Goal: Task Accomplishment & Management: Manage account settings

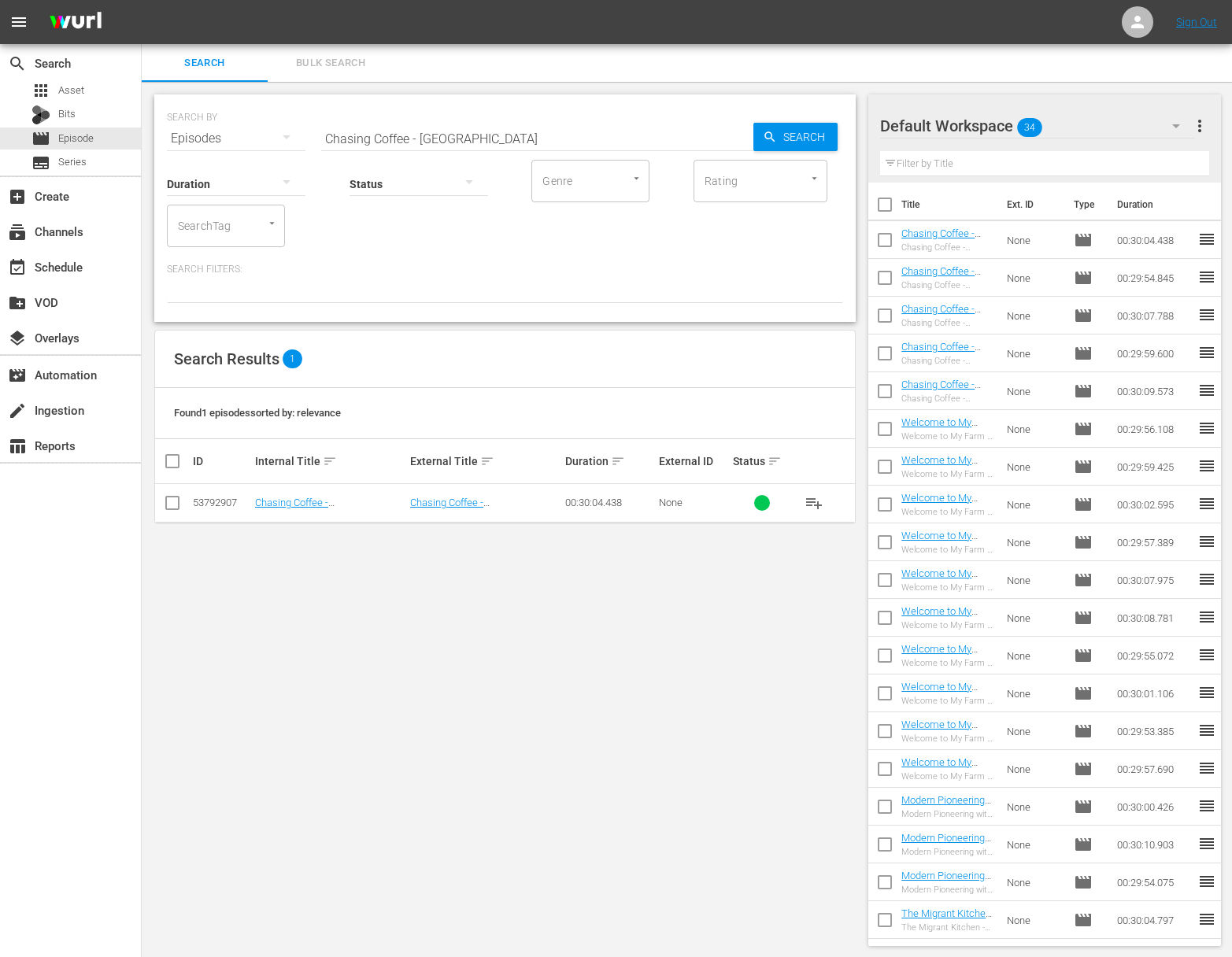
click at [816, 501] on span "playlist_add" at bounding box center [813, 502] width 19 height 19
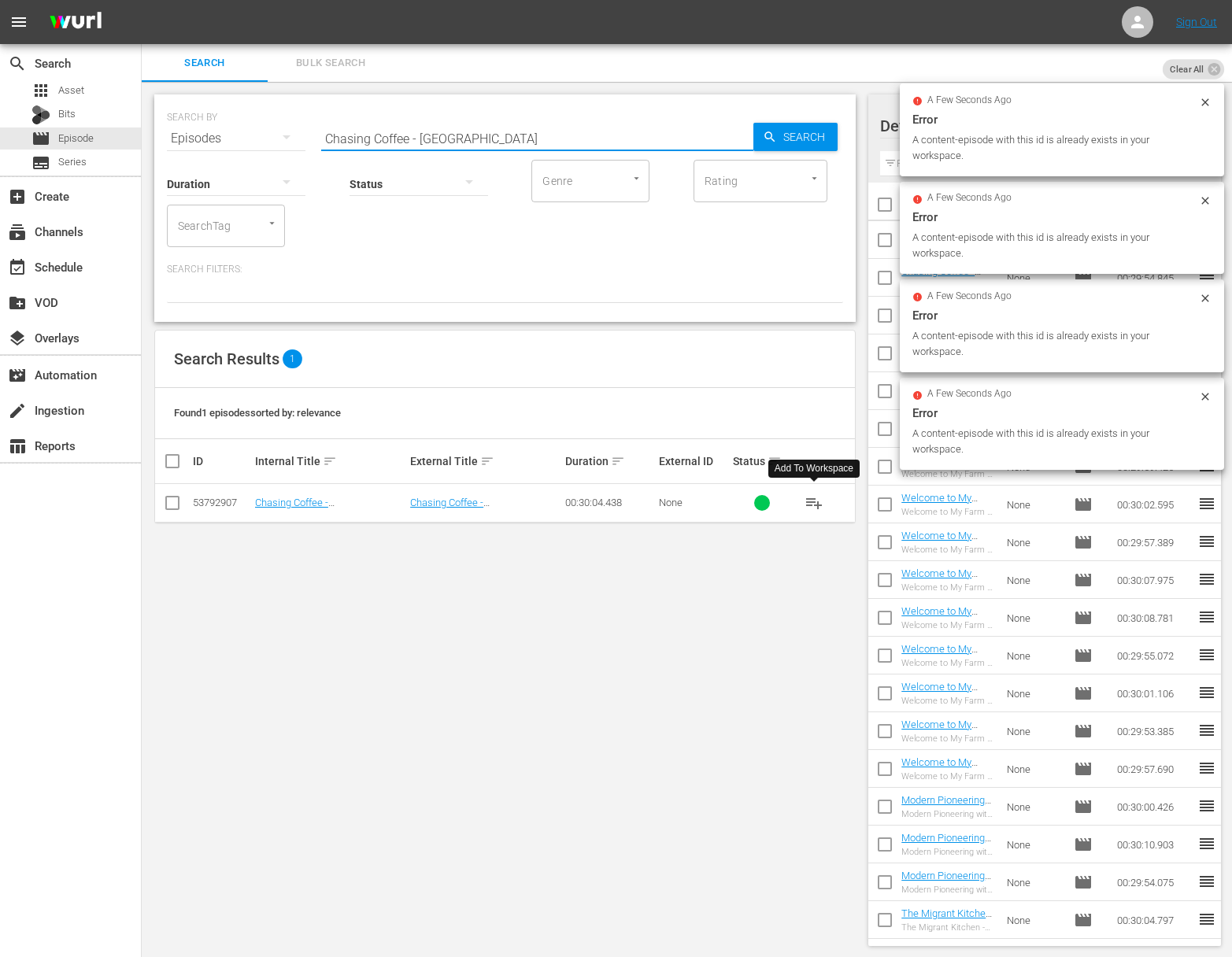
click at [461, 125] on input "Chasing Coffee - [GEOGRAPHIC_DATA]" at bounding box center [536, 138] width 432 height 38
paste input "Chasing Coffee - [GEOGRAPHIC_DATA]"
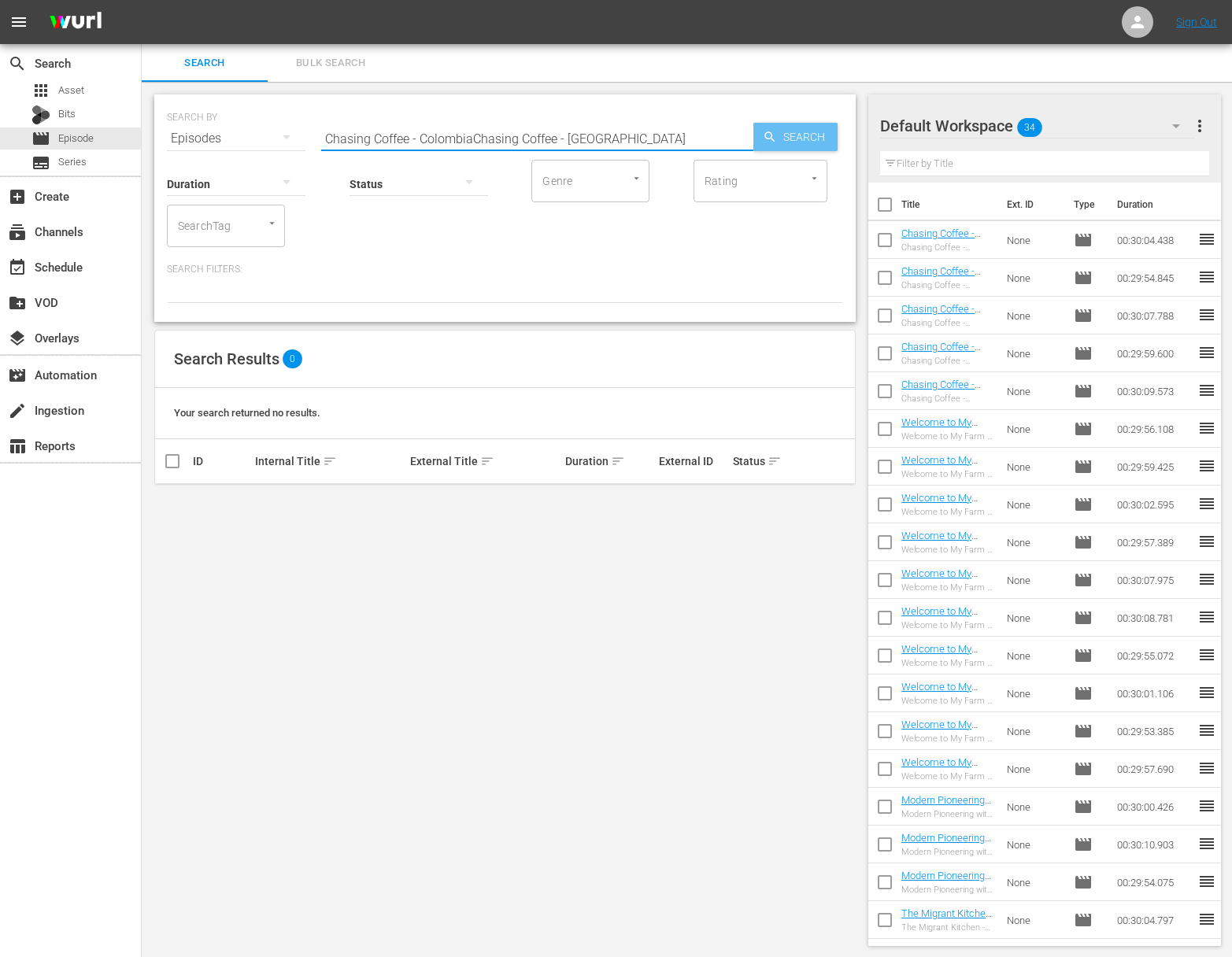
type input "Chasing Coffee - ColombiaChasing Coffee - [GEOGRAPHIC_DATA]"
click at [803, 134] on span "Search" at bounding box center [807, 137] width 60 height 29
drag, startPoint x: 446, startPoint y: 242, endPoint x: 498, endPoint y: 195, distance: 70.1
click at [453, 236] on div "Duration Status Genre Genre Rating Rating SearchTag SearchTag" at bounding box center [505, 202] width 677 height 90
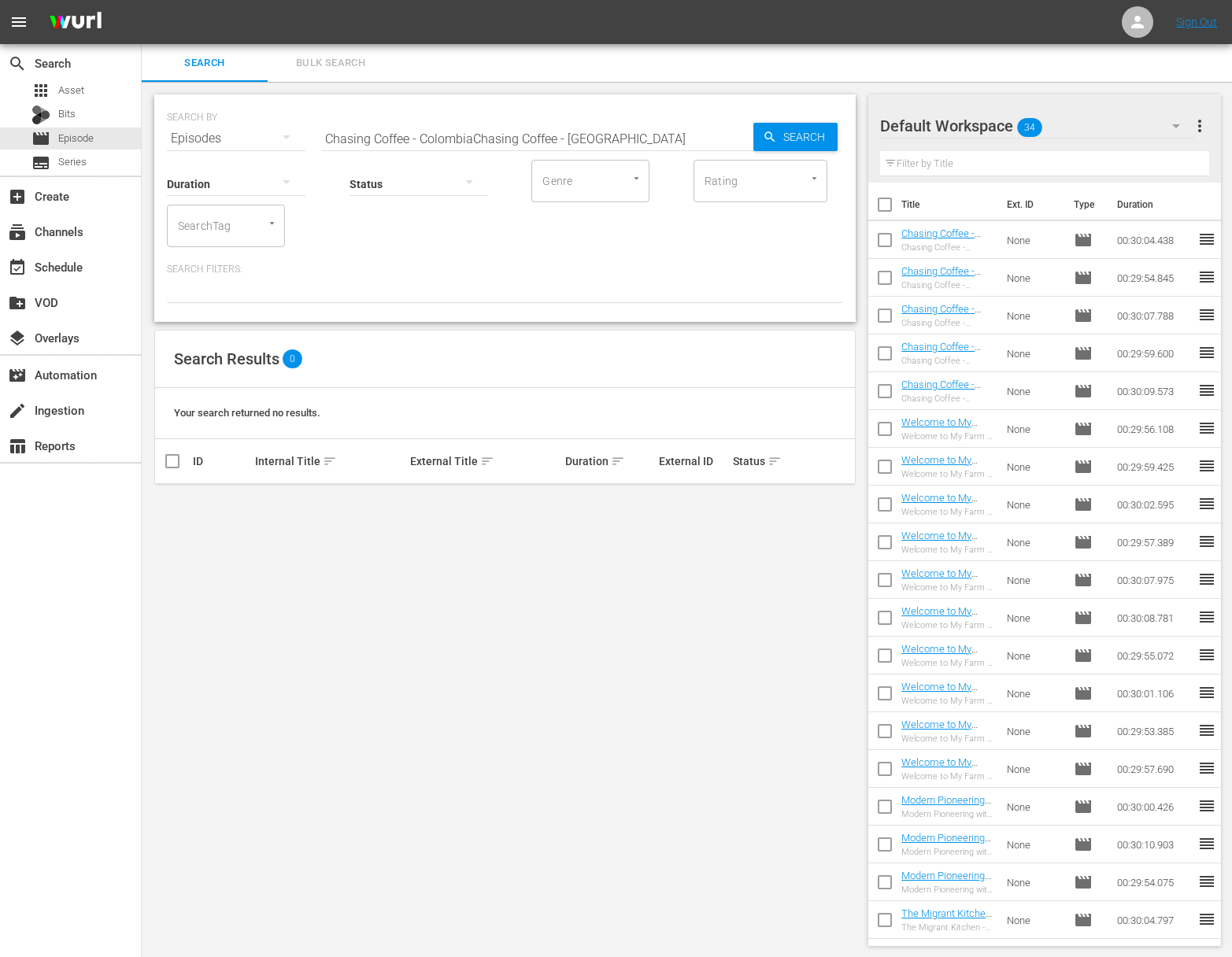
click at [517, 143] on input "Chasing Coffee - ColombiaChasing Coffee - [GEOGRAPHIC_DATA]" at bounding box center [536, 138] width 432 height 38
drag, startPoint x: 474, startPoint y: 137, endPoint x: 604, endPoint y: 150, distance: 130.6
click at [604, 150] on div "Search ID, Title, Description, Keywords, or Category Chasing Coffee - ColombiaC…" at bounding box center [536, 138] width 432 height 38
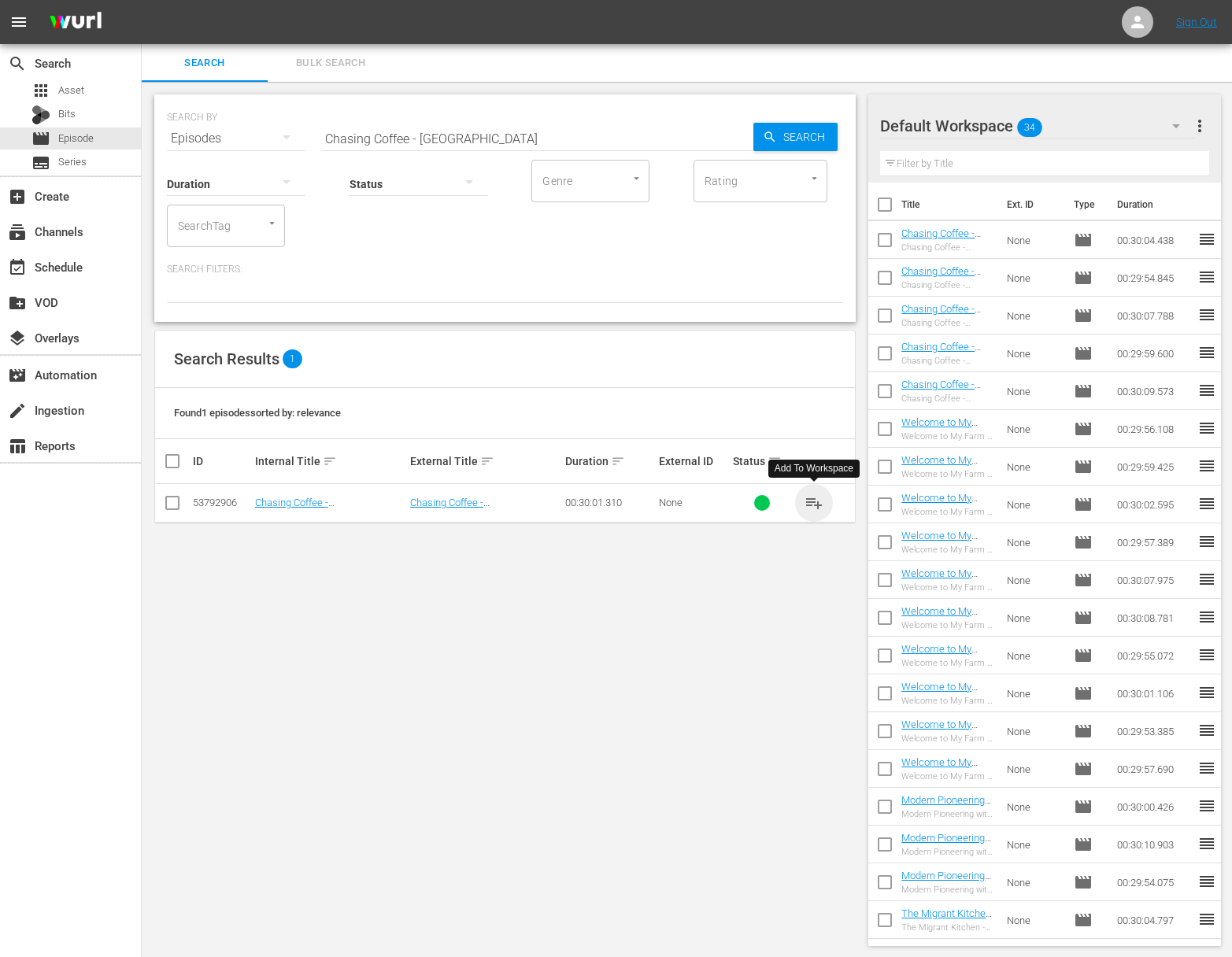
click at [814, 503] on span "playlist_add" at bounding box center [813, 502] width 19 height 19
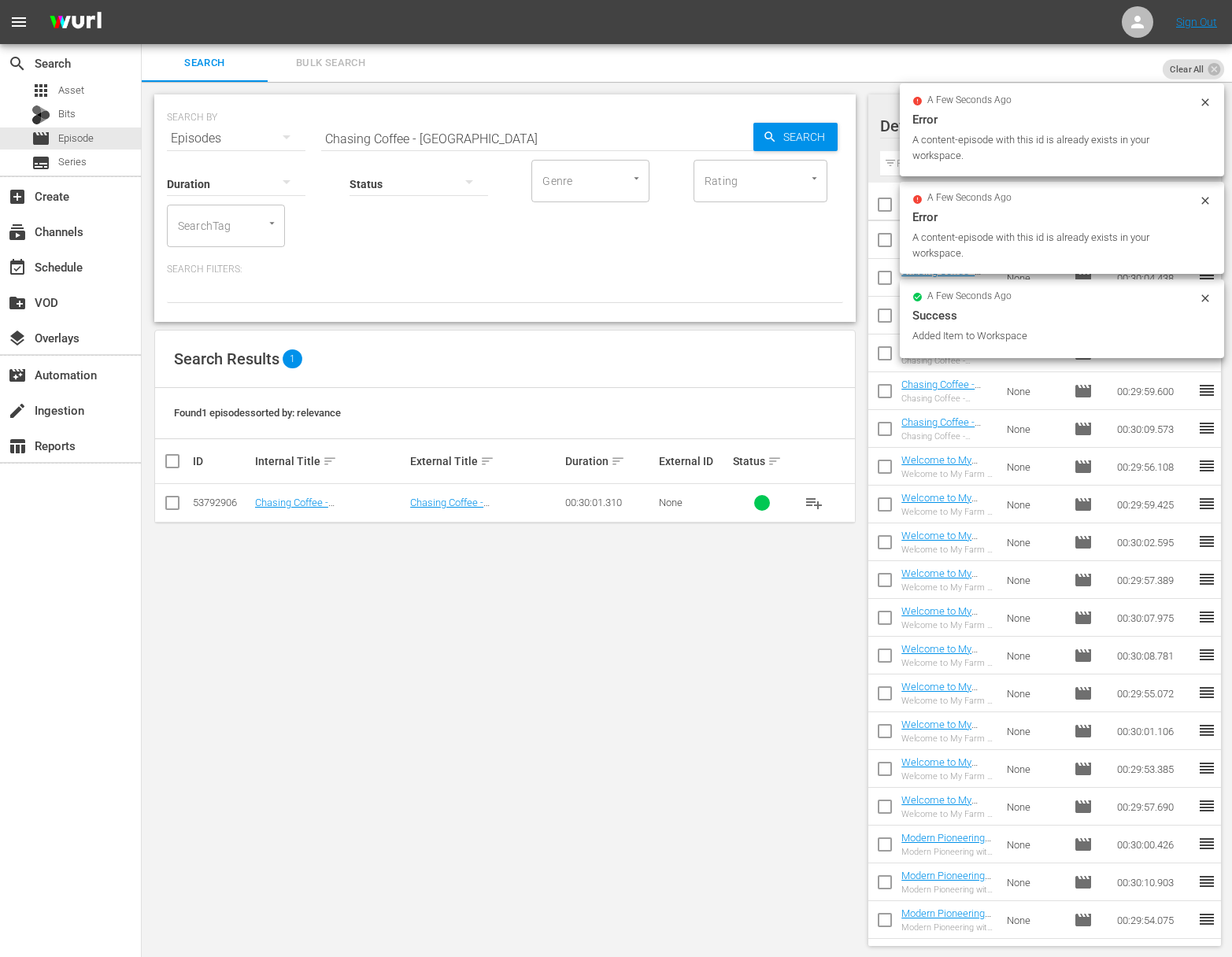
click at [409, 139] on input "Chasing Coffee - [GEOGRAPHIC_DATA]" at bounding box center [536, 138] width 432 height 38
paste input "sta Ric"
click at [834, 146] on span "Search" at bounding box center [807, 137] width 60 height 29
click at [804, 137] on span "Search" at bounding box center [807, 137] width 60 height 29
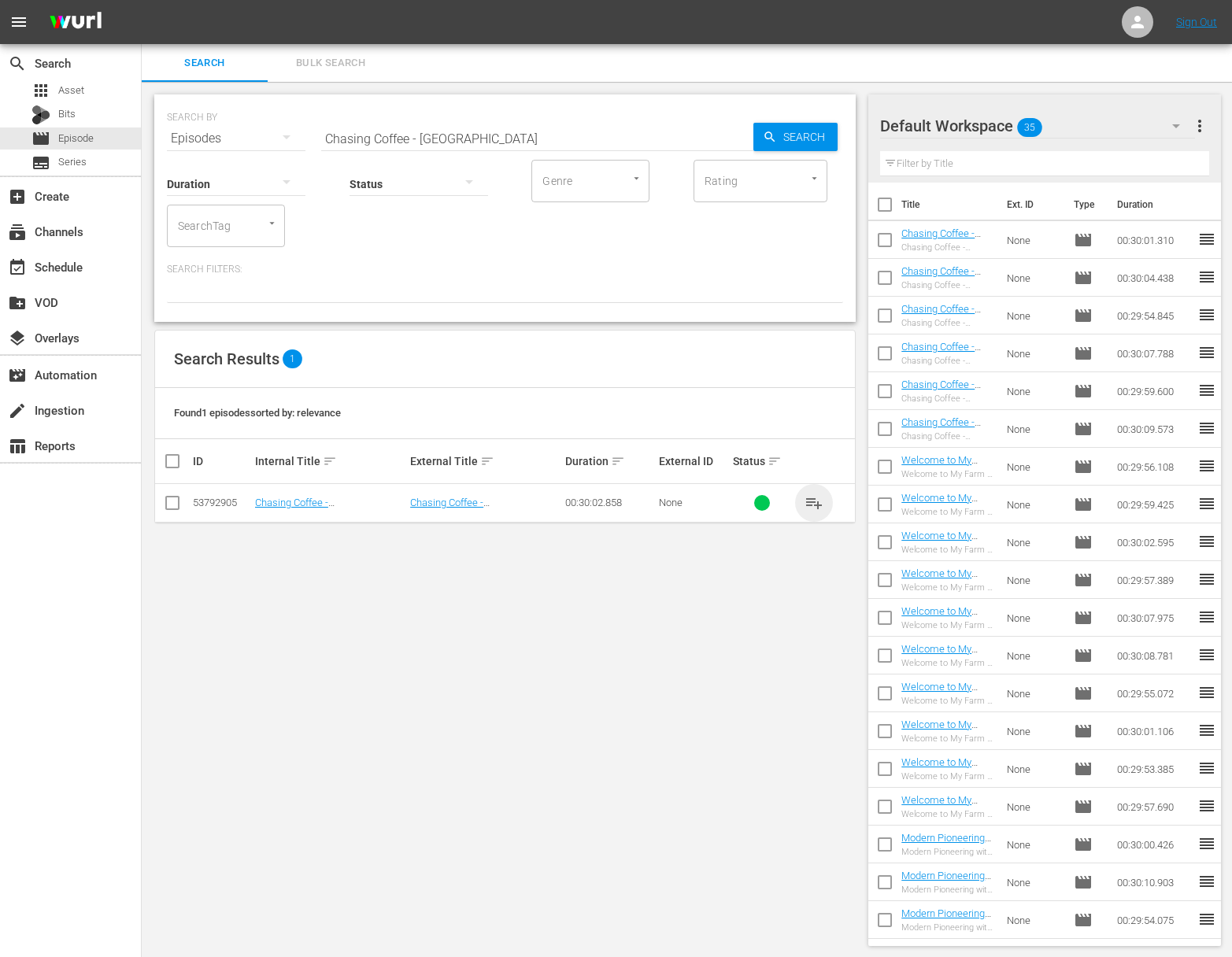
click at [814, 498] on span "playlist_add" at bounding box center [813, 502] width 19 height 19
click at [815, 499] on span "playlist_add" at bounding box center [813, 502] width 19 height 19
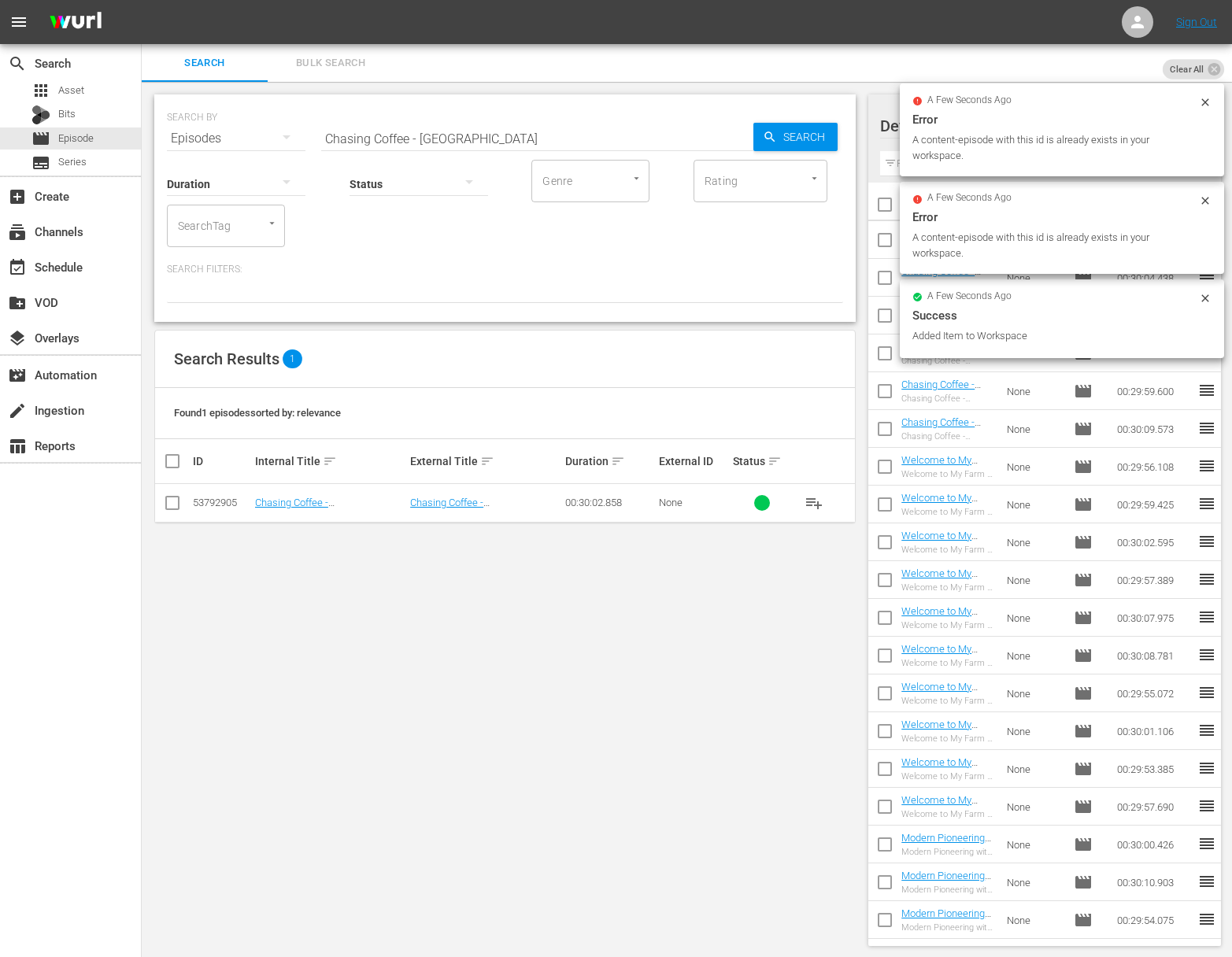
click at [550, 152] on input "Chasing Coffee - [GEOGRAPHIC_DATA]" at bounding box center [536, 138] width 432 height 38
paste input "Guatemal"
click at [790, 143] on span "Search" at bounding box center [807, 137] width 60 height 29
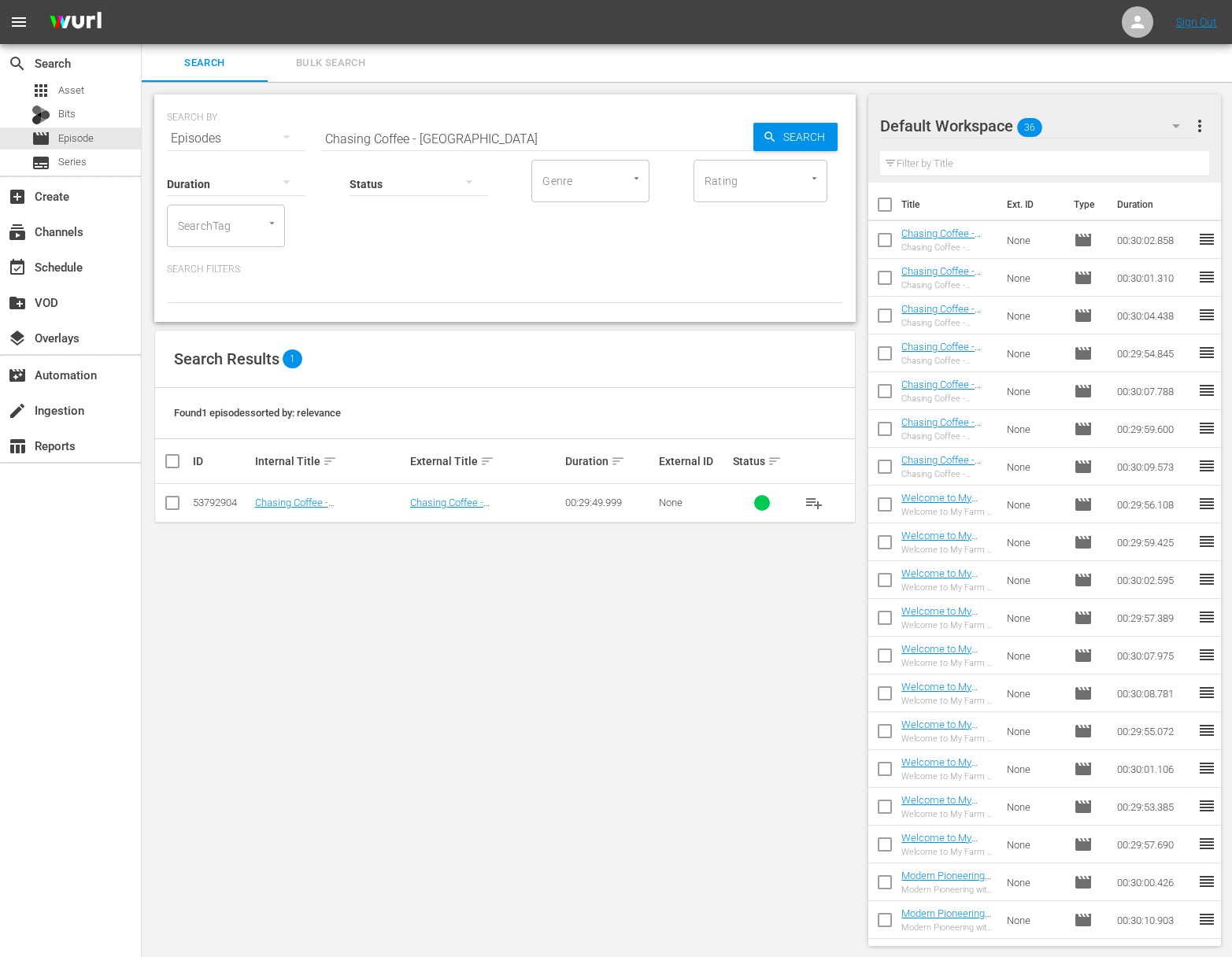
click at [817, 505] on span "playlist_add" at bounding box center [813, 502] width 19 height 19
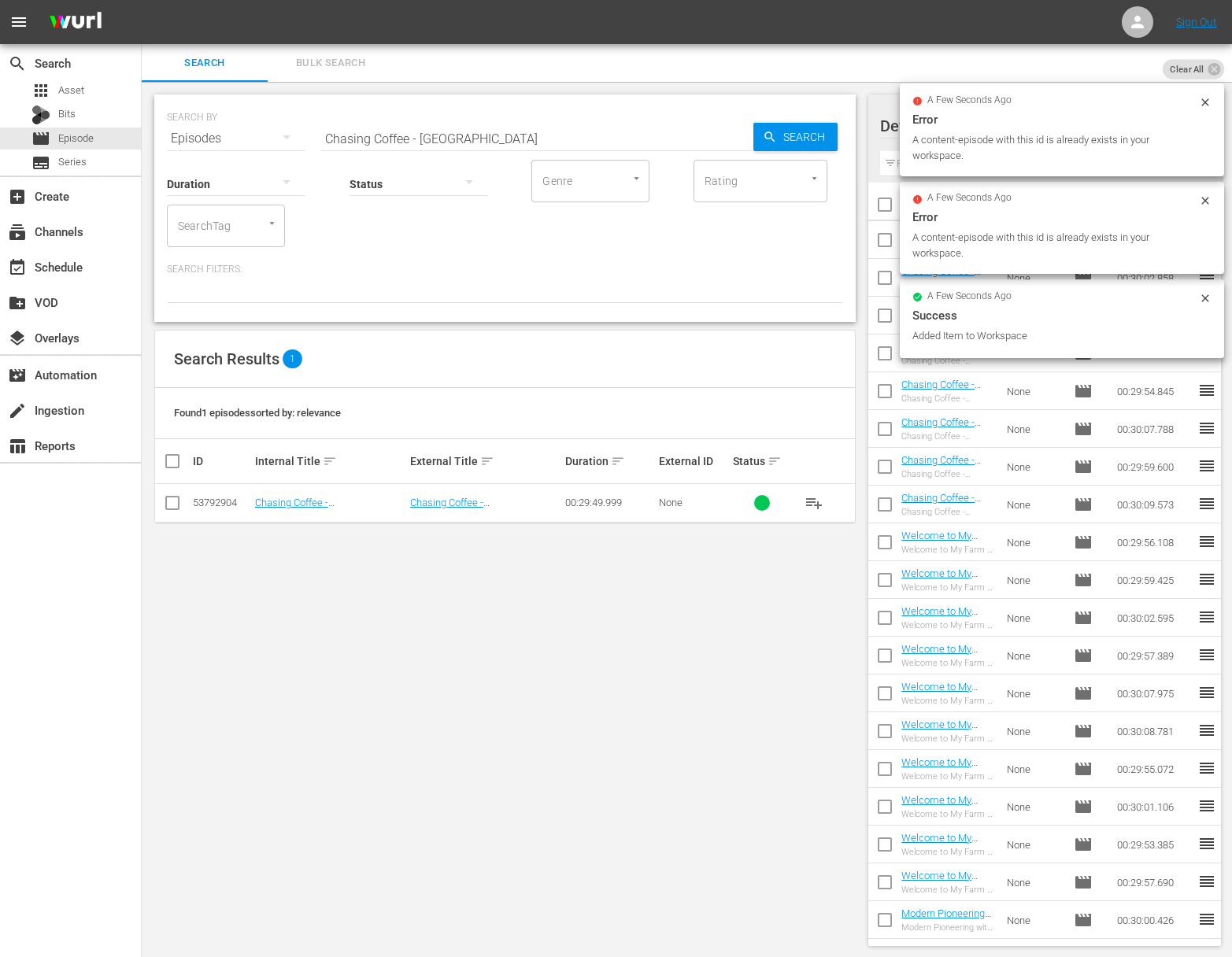
click at [609, 132] on input "Chasing Coffee - [GEOGRAPHIC_DATA]" at bounding box center [536, 138] width 432 height 38
paste input "Chasing Coffee - [GEOGRAPHIC_DATA]"
click at [660, 134] on input "Chasing Coffee - [GEOGRAPHIC_DATA] Coffee - [GEOGRAPHIC_DATA]" at bounding box center [536, 138] width 432 height 38
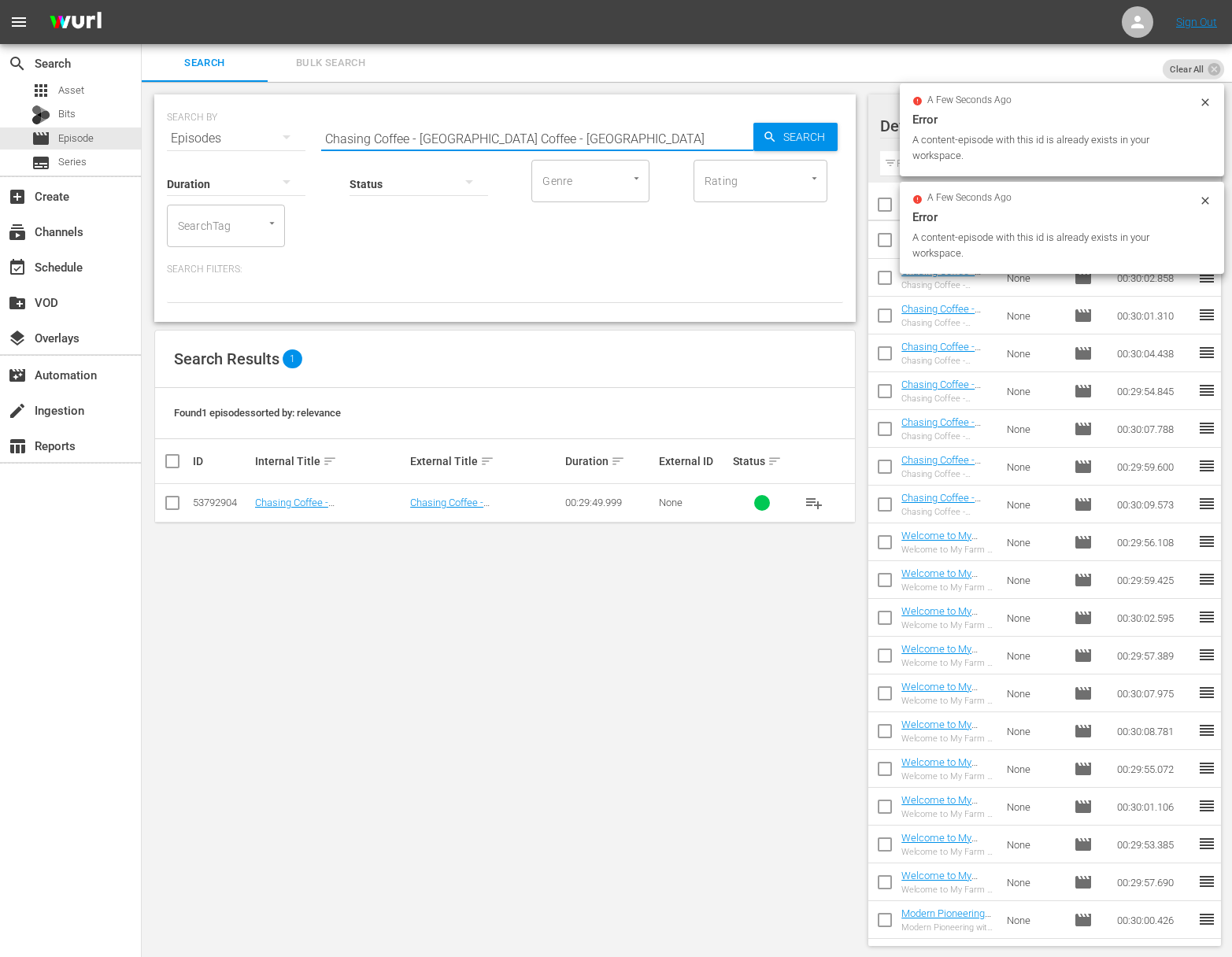
paste input "text"
click at [777, 135] on span "Search" at bounding box center [807, 137] width 60 height 29
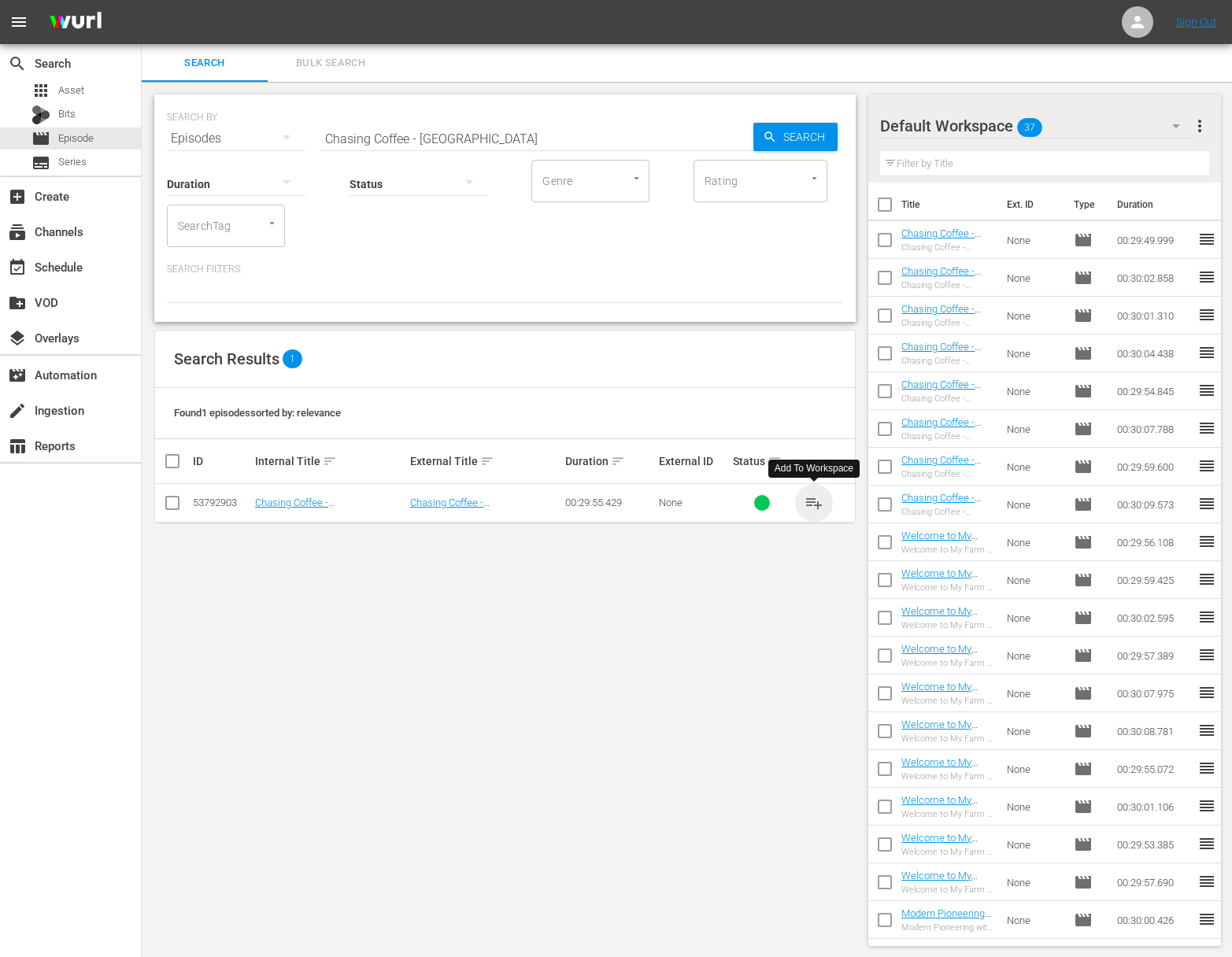
click at [816, 502] on span "playlist_add" at bounding box center [813, 502] width 19 height 19
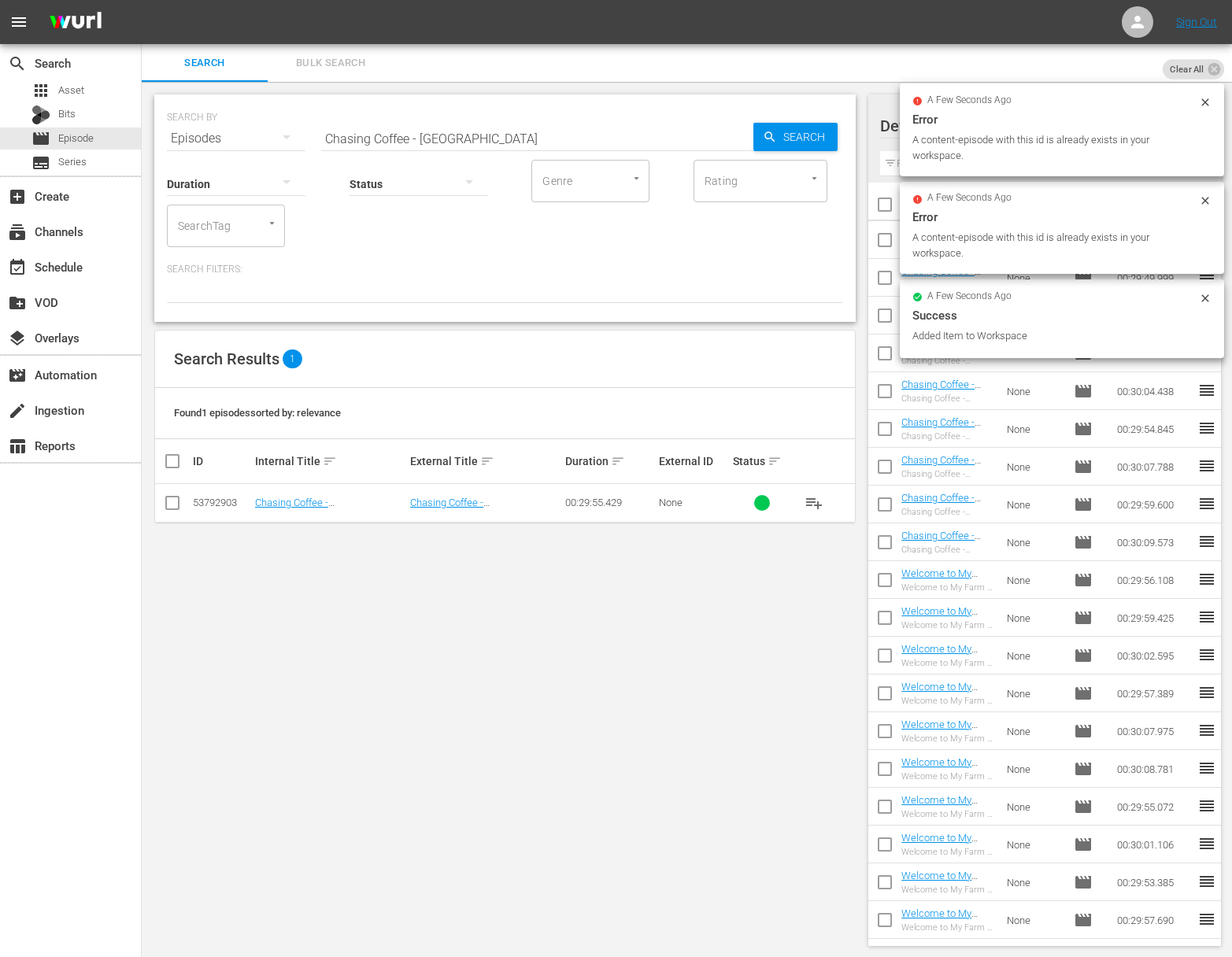
click at [492, 137] on input "Chasing Coffee - [GEOGRAPHIC_DATA]" at bounding box center [536, 138] width 432 height 38
paste input "[GEOGRAPHIC_DATA]"
click at [797, 130] on span "Search" at bounding box center [807, 137] width 60 height 29
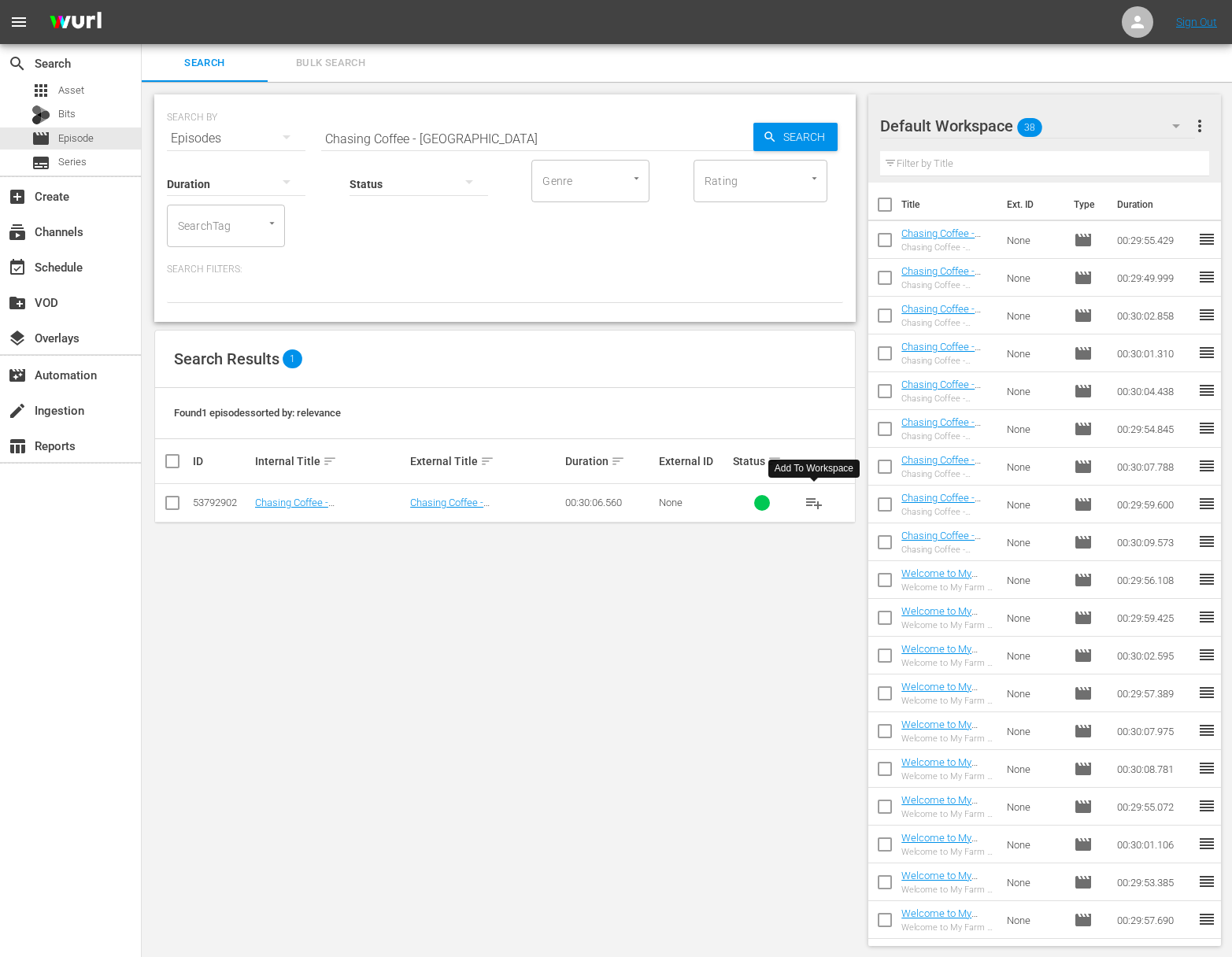
click at [816, 498] on span "playlist_add" at bounding box center [813, 502] width 19 height 19
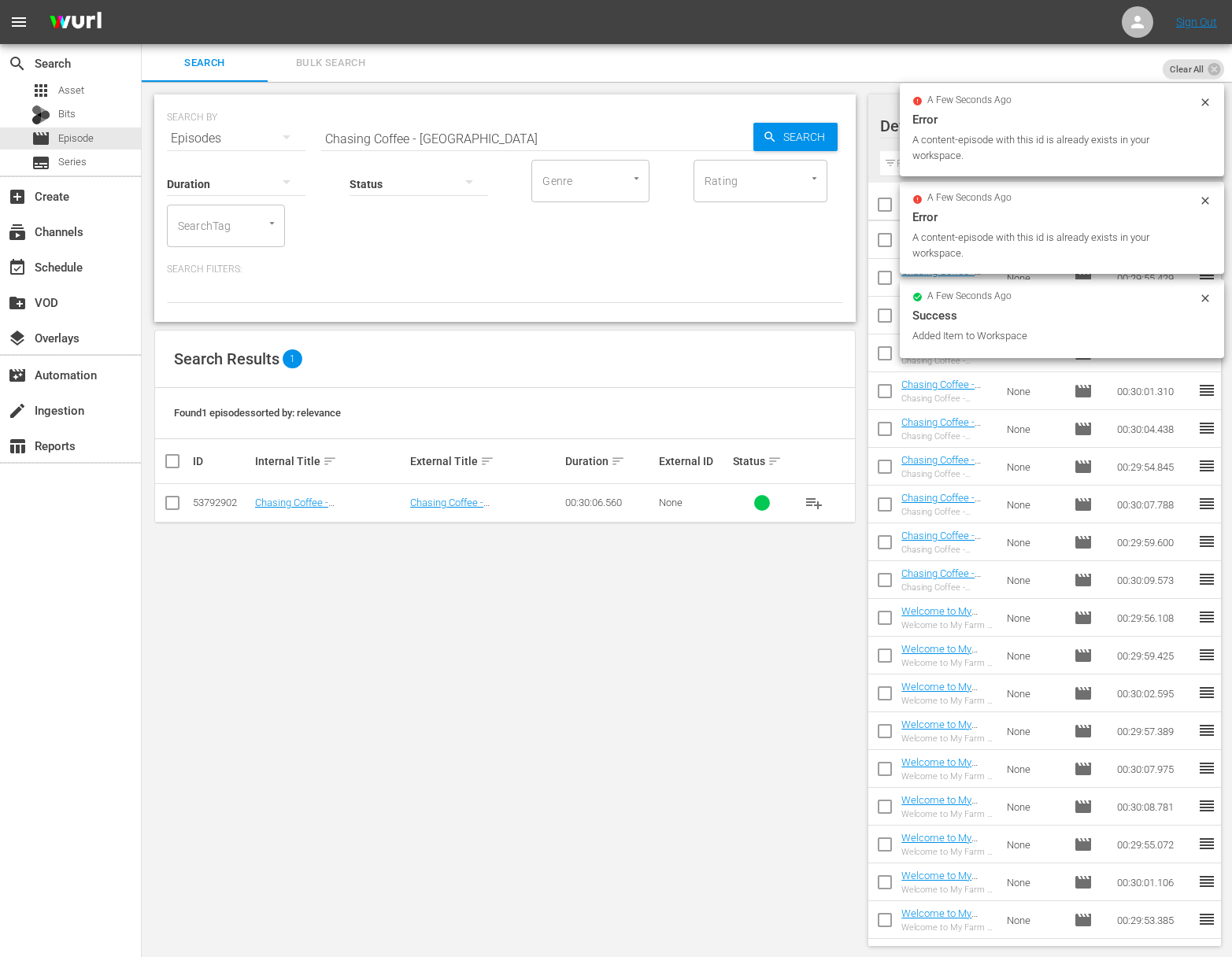
click at [486, 143] on input "Chasing Coffee - [GEOGRAPHIC_DATA]" at bounding box center [536, 138] width 432 height 38
paste input "[GEOGRAPHIC_DATA]"
click at [791, 139] on span "Search" at bounding box center [807, 137] width 60 height 29
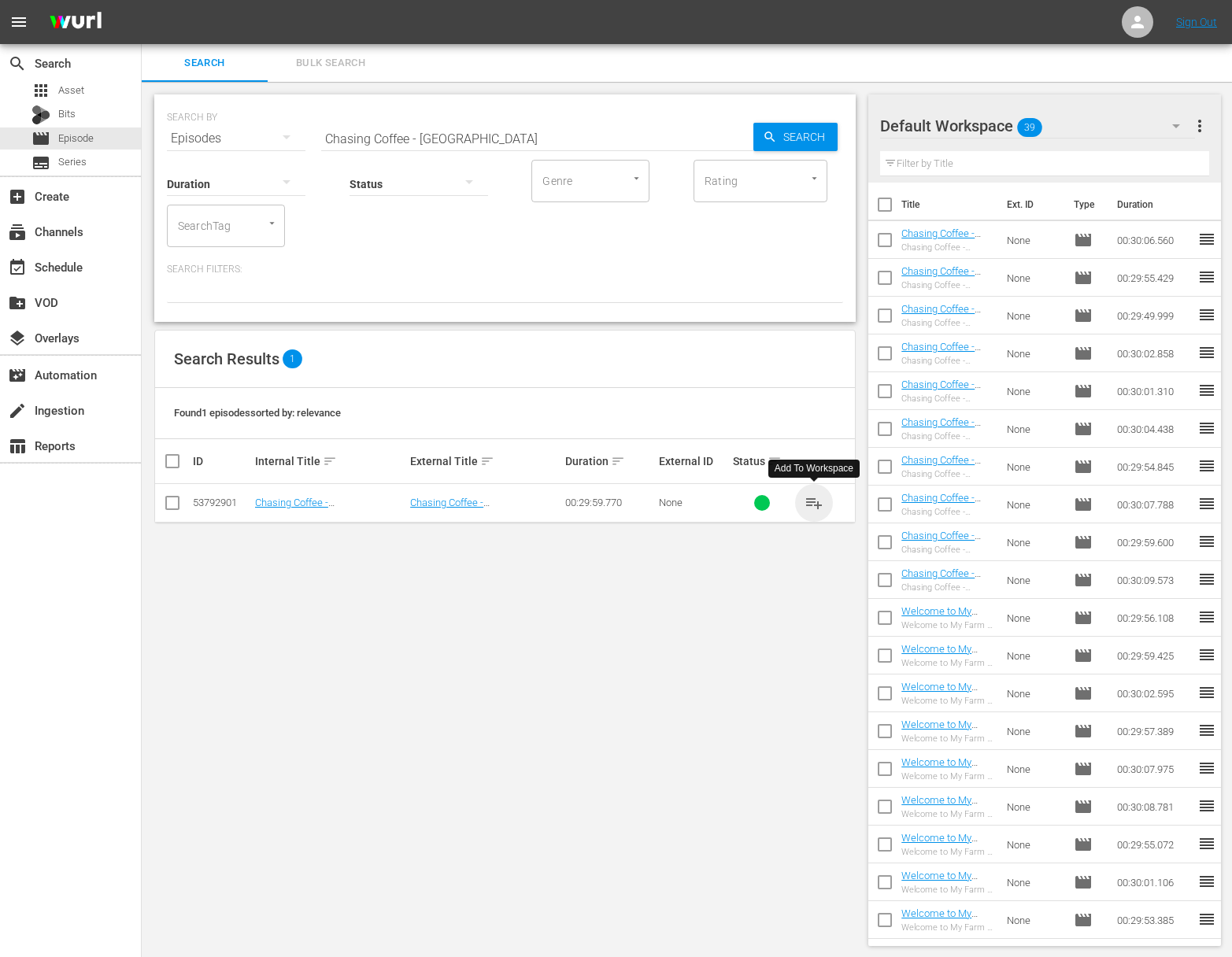
click at [813, 499] on span "playlist_add" at bounding box center [813, 502] width 19 height 19
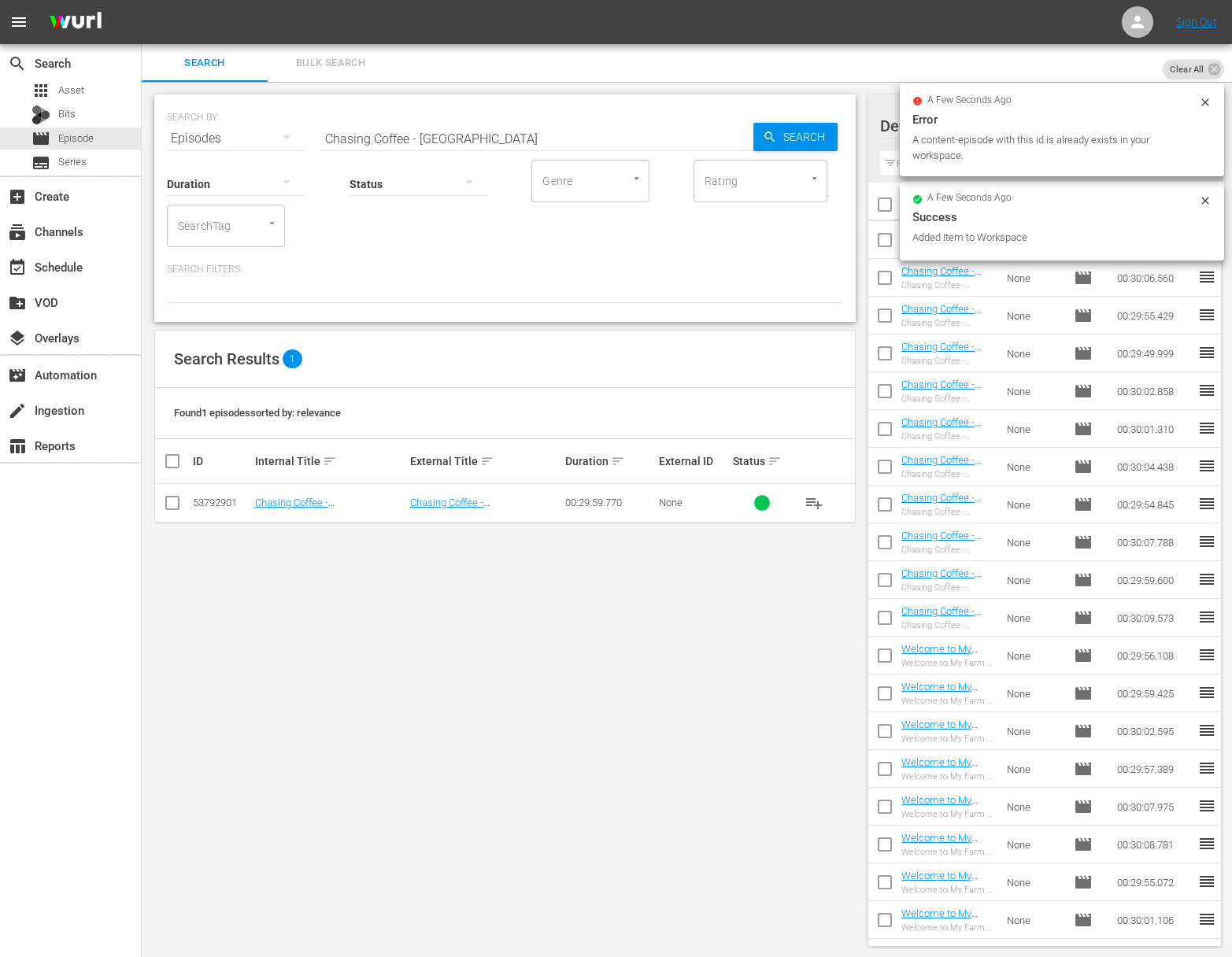
click at [495, 131] on input "Chasing Coffee - [GEOGRAPHIC_DATA]" at bounding box center [536, 138] width 432 height 38
paste input "[GEOGRAPHIC_DATA]"
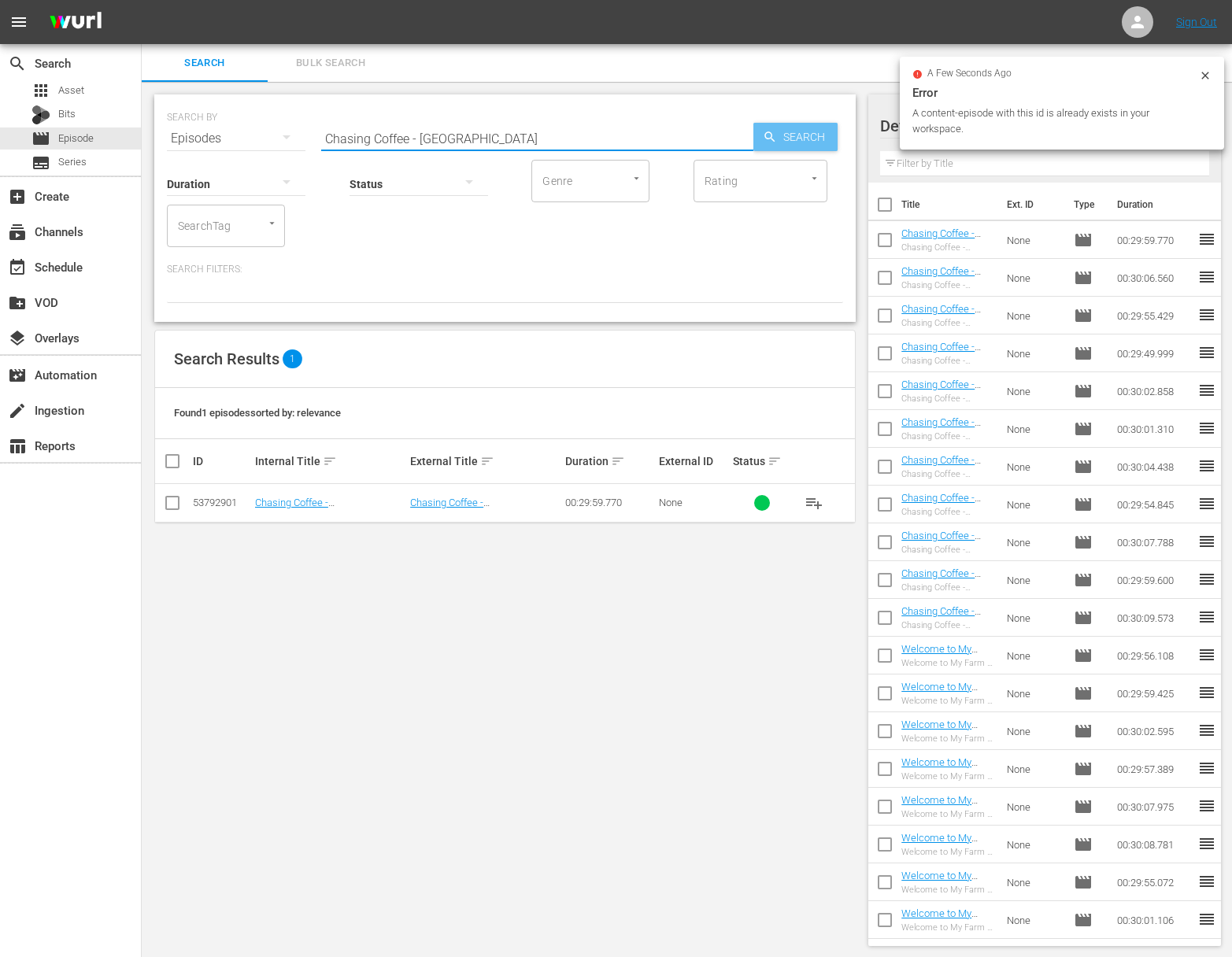
click at [804, 140] on span "Search" at bounding box center [807, 137] width 60 height 29
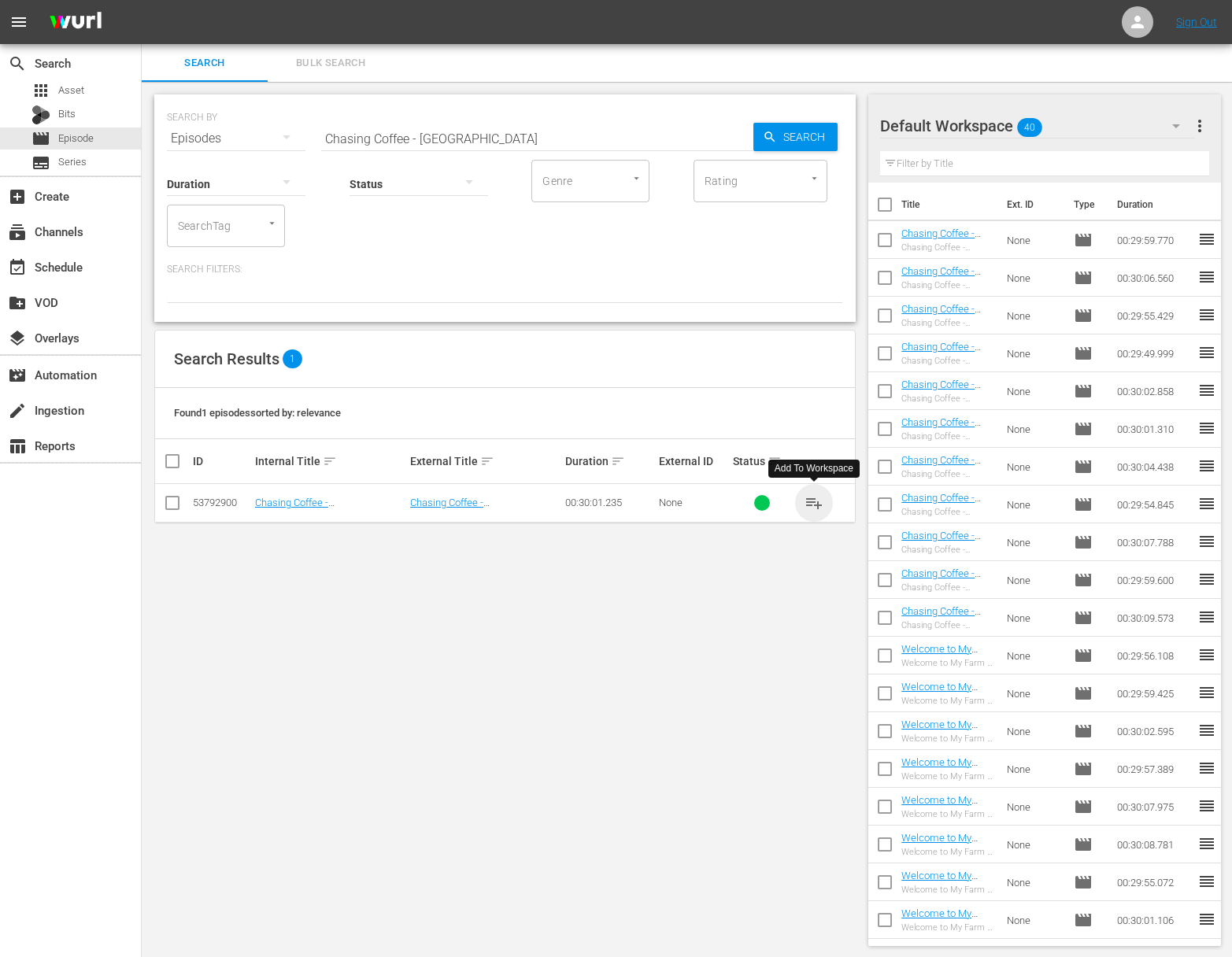
click at [815, 502] on span "playlist_add" at bounding box center [813, 502] width 19 height 19
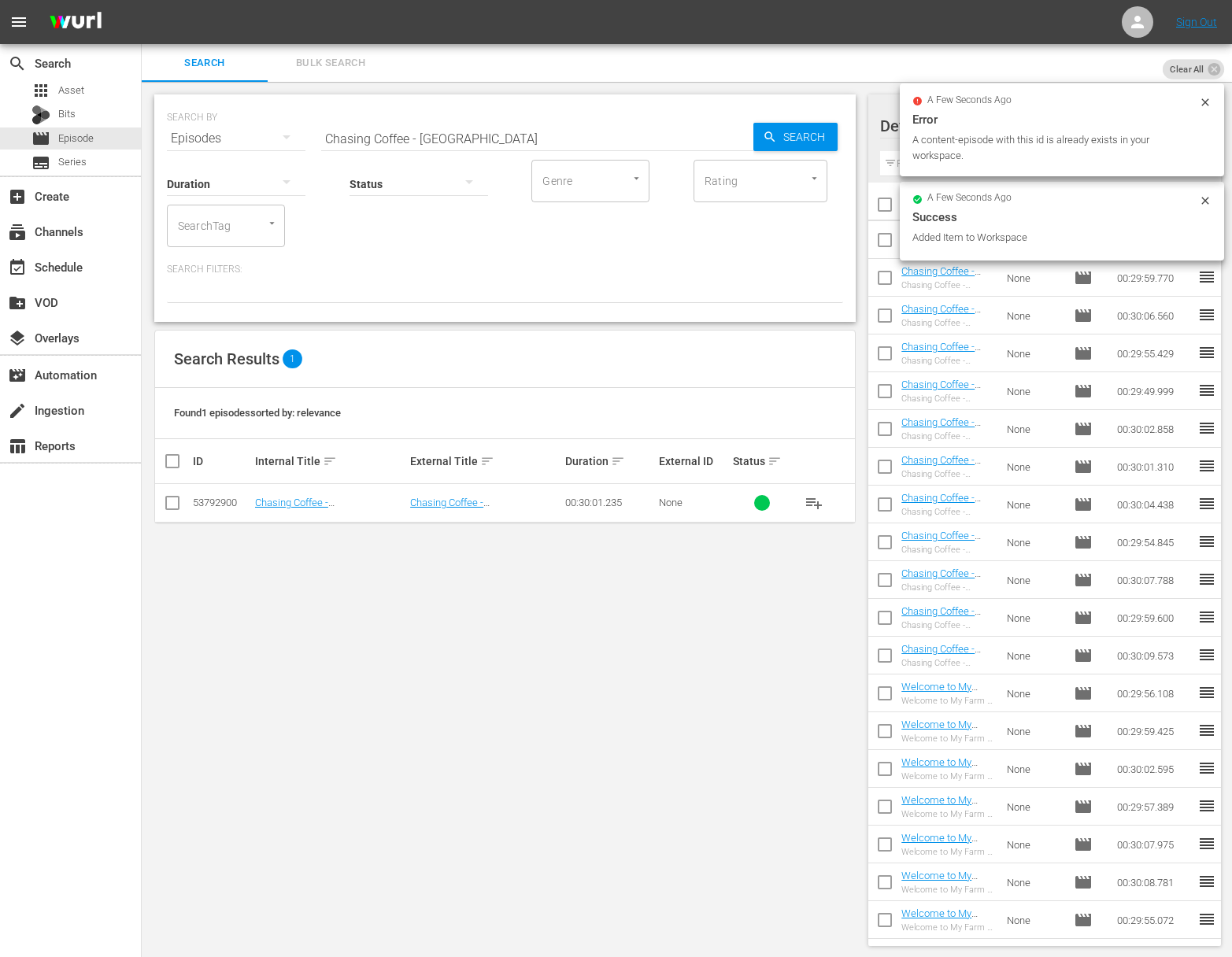
click at [545, 139] on input "Chasing Coffee - [GEOGRAPHIC_DATA]" at bounding box center [536, 138] width 432 height 38
paste input "Ethiopi"
click at [827, 146] on span "Search" at bounding box center [807, 137] width 60 height 29
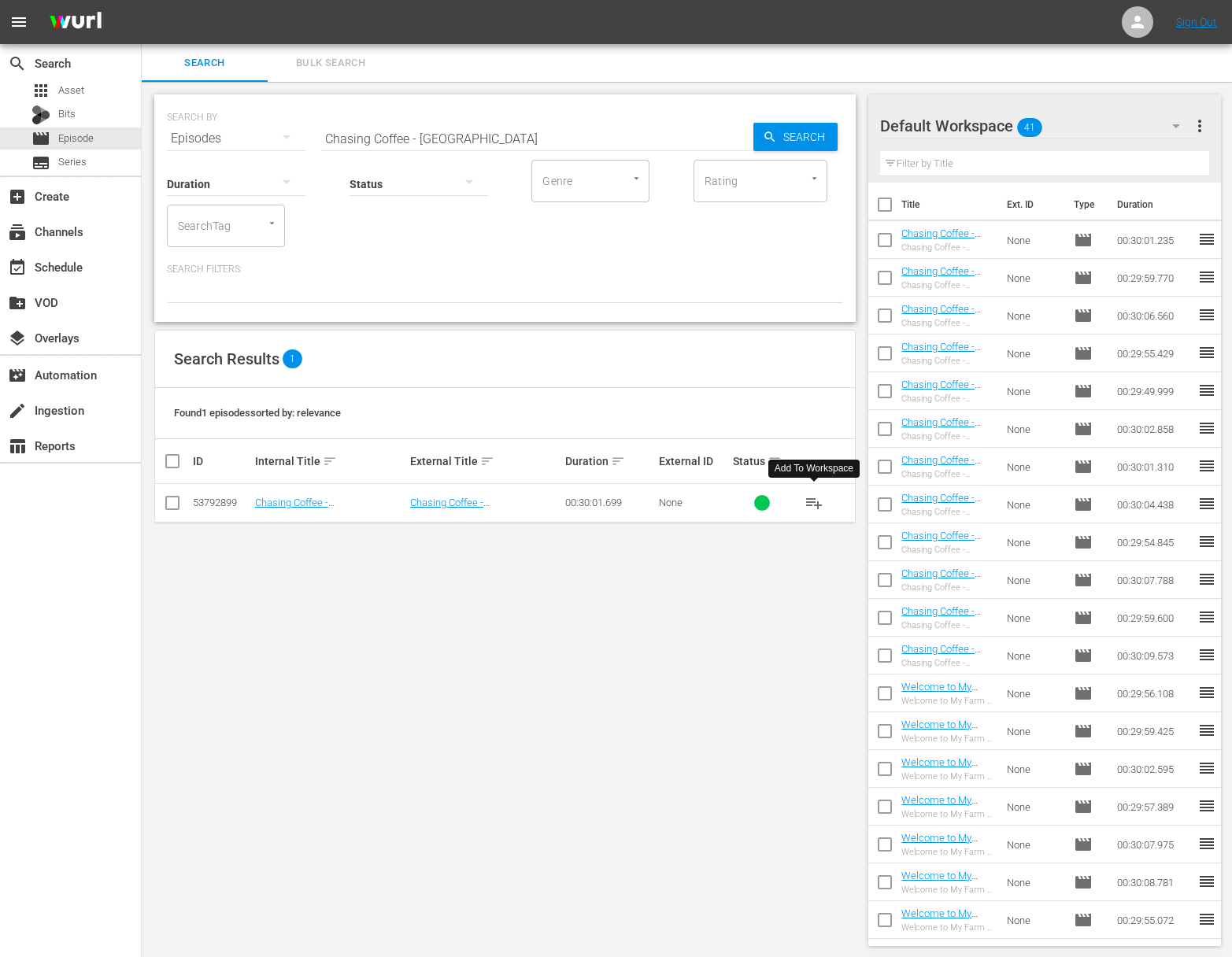
click at [814, 499] on span "playlist_add" at bounding box center [813, 502] width 19 height 19
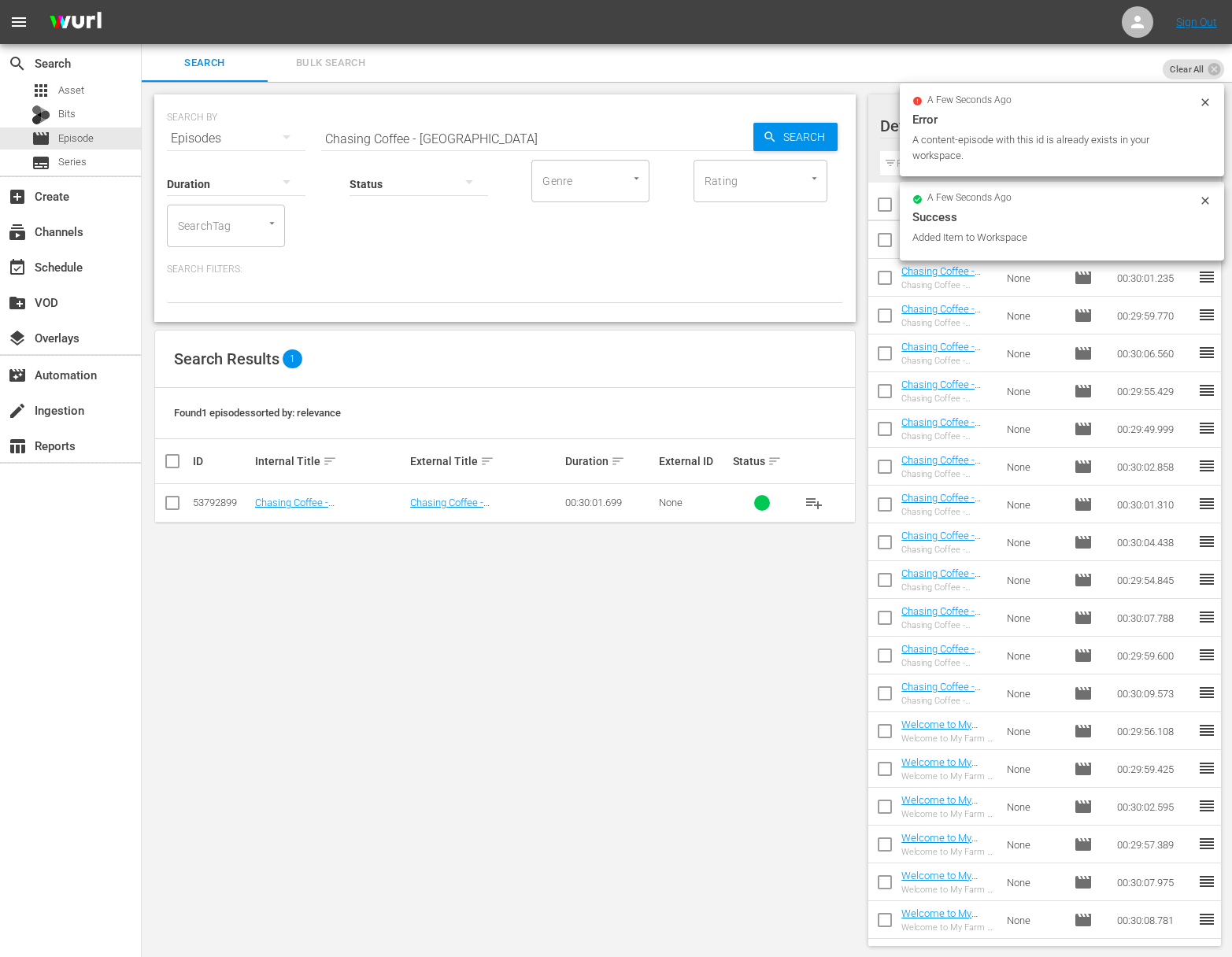
click at [568, 137] on input "Chasing Coffee - [GEOGRAPHIC_DATA]" at bounding box center [536, 138] width 432 height 38
paste input "Project Smoke: Where There's Smoke"
click at [815, 137] on span "Search" at bounding box center [807, 137] width 60 height 29
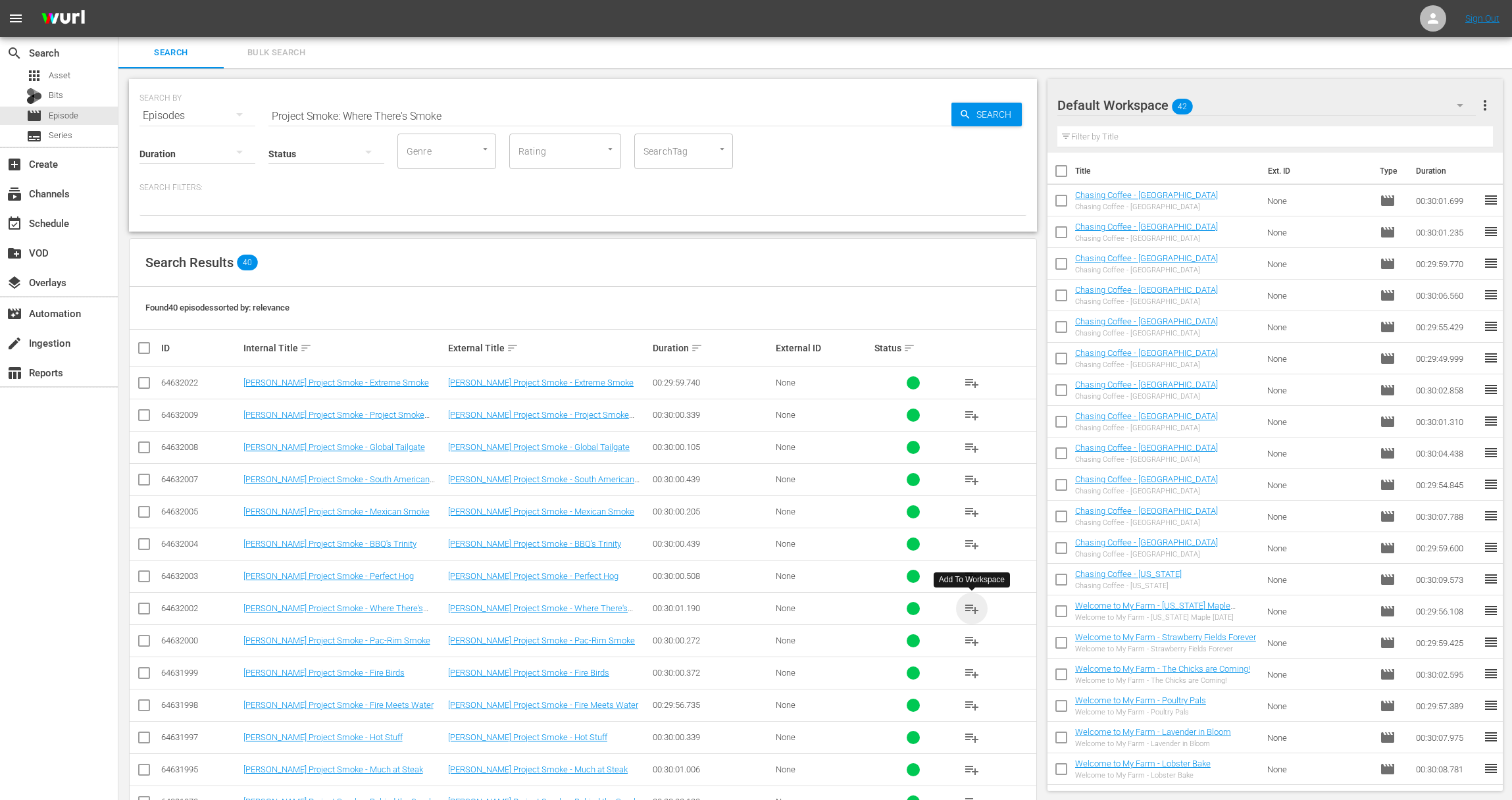
click at [970, 606] on span "playlist_add" at bounding box center [971, 608] width 16 height 16
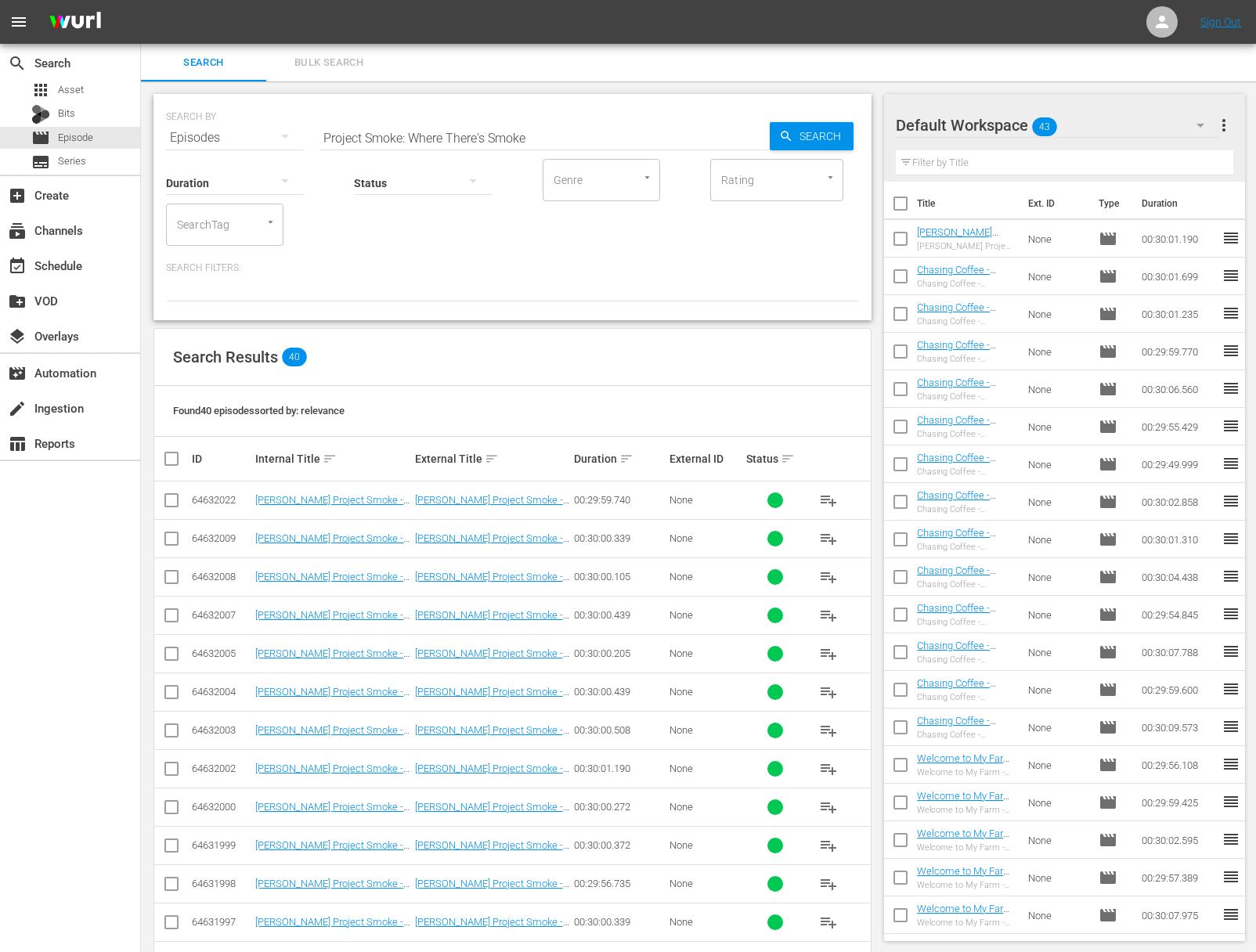
click at [534, 144] on input "Project Smoke: Where There's Smoke" at bounding box center [544, 138] width 451 height 38
paste input "Pac-Rim"
click at [802, 136] on span "Search" at bounding box center [822, 137] width 60 height 29
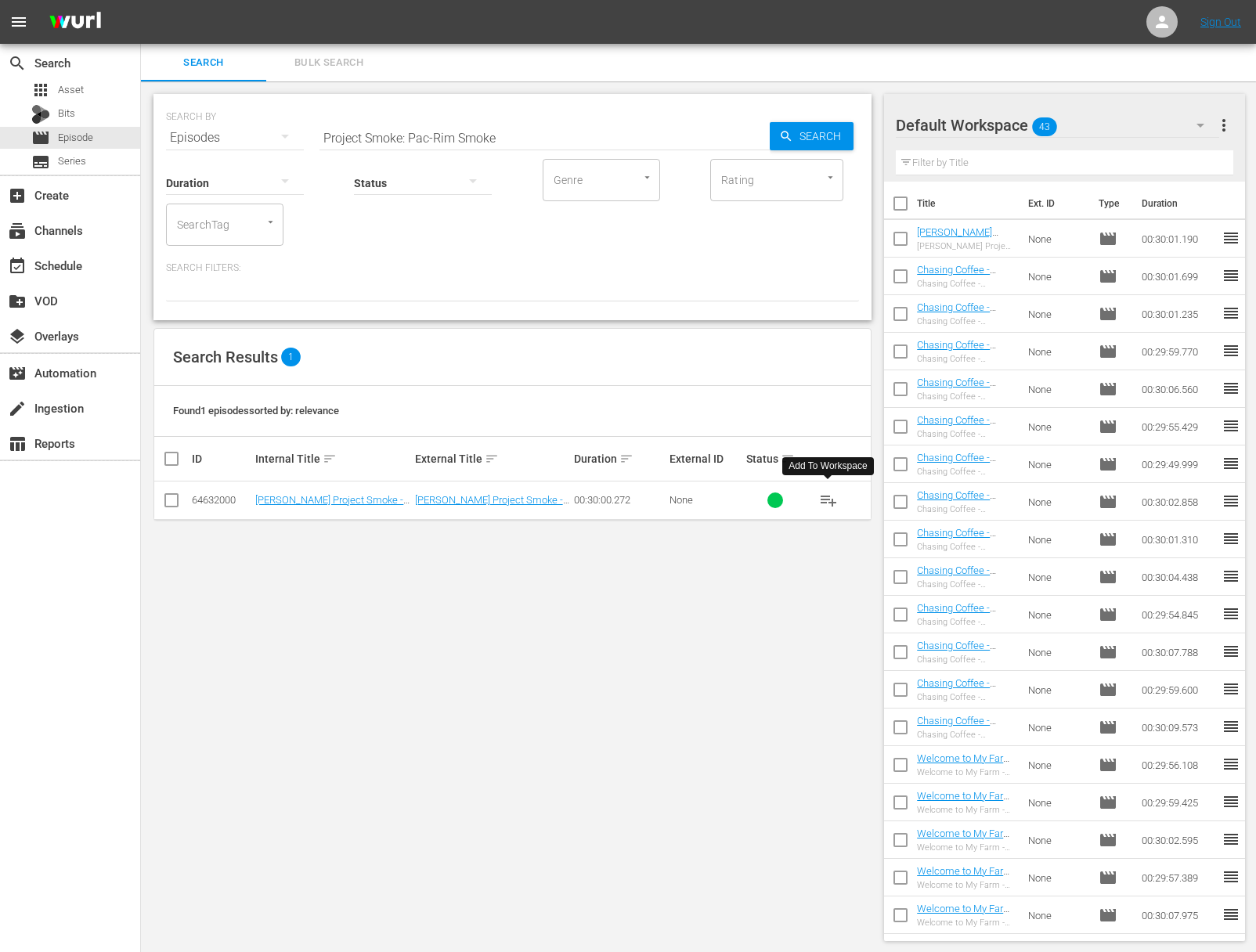
click at [830, 497] on span "playlist_add" at bounding box center [828, 500] width 19 height 19
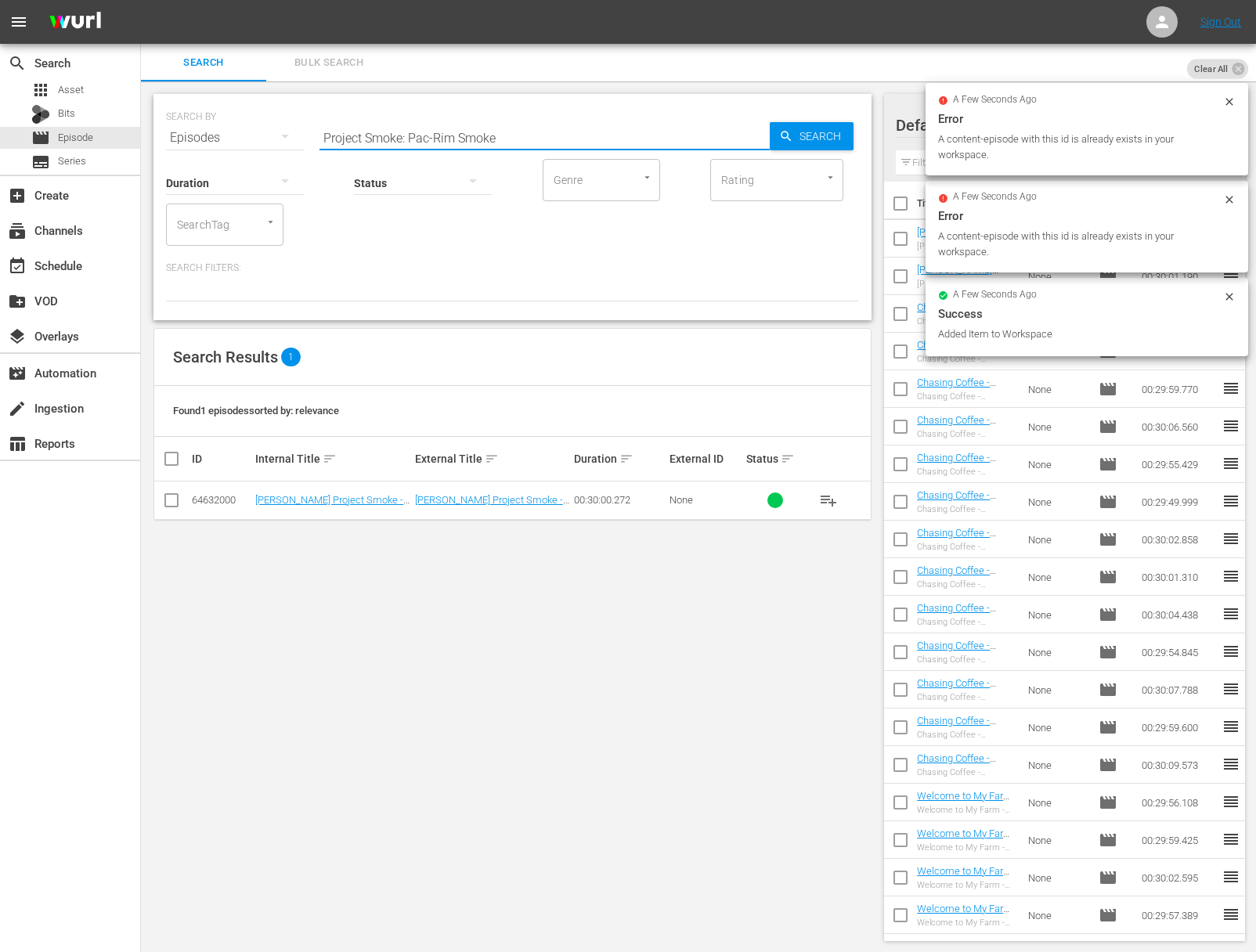
click at [626, 138] on input "Project Smoke: Pac-Rim Smoke" at bounding box center [544, 138] width 451 height 38
paste input "Fire Birds"
type input "Project Smoke: Fire Birds"
click at [807, 126] on span "Search" at bounding box center [822, 137] width 60 height 29
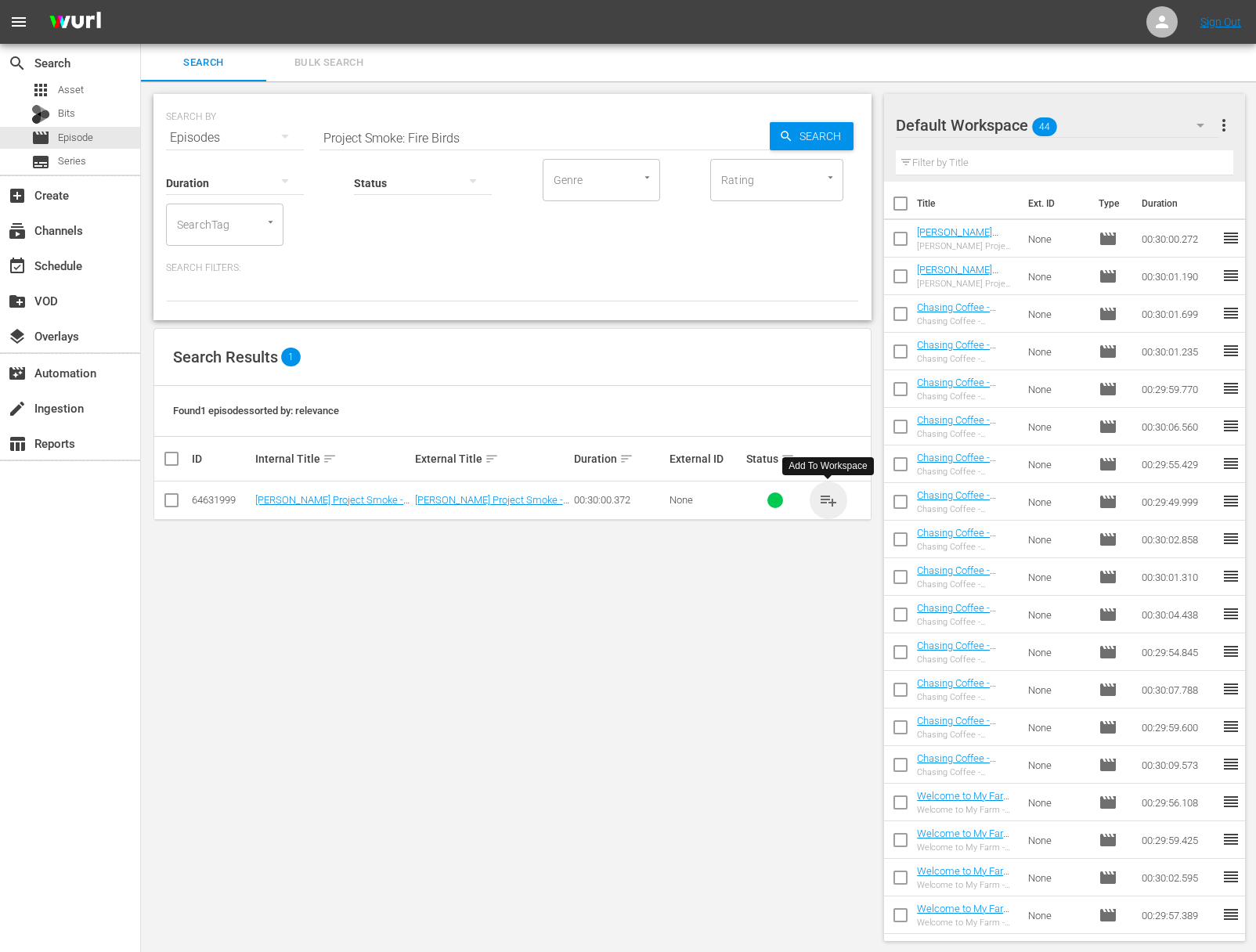
click at [833, 496] on span "playlist_add" at bounding box center [828, 500] width 19 height 19
click at [832, 496] on span "playlist_add" at bounding box center [828, 500] width 19 height 19
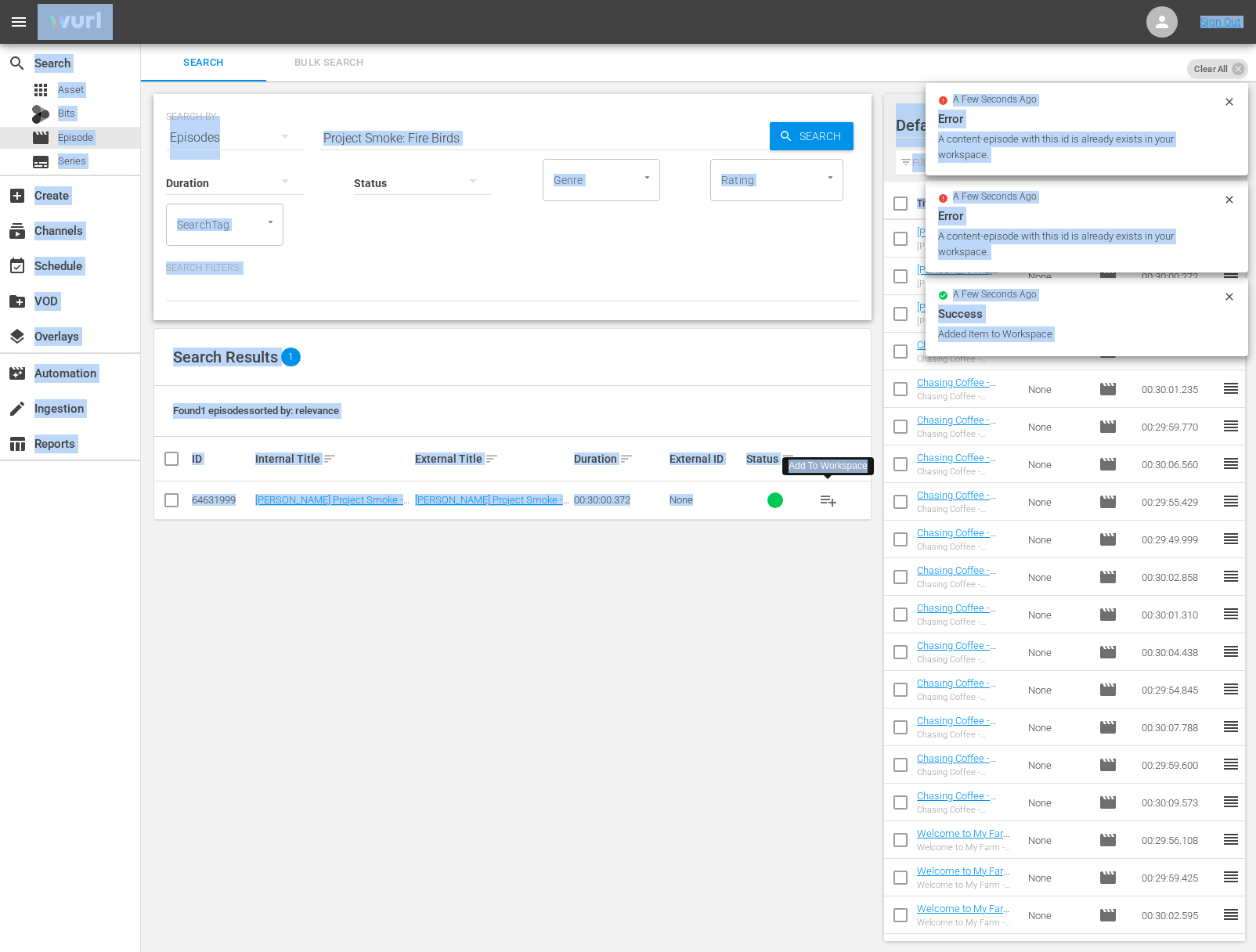
click at [521, 136] on input "Project Smoke: Fire Birds" at bounding box center [544, 138] width 451 height 38
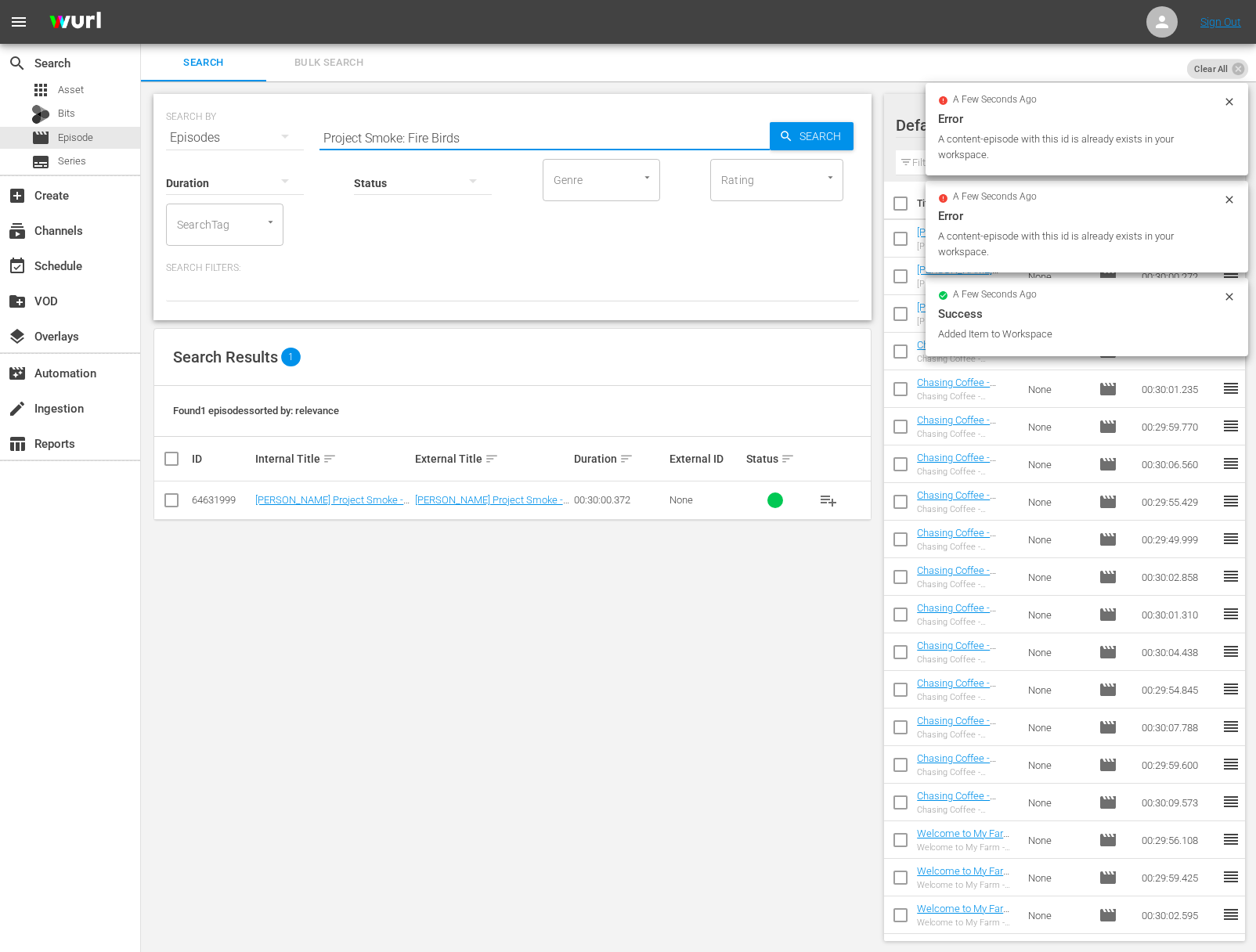
paste input "Meets Water"
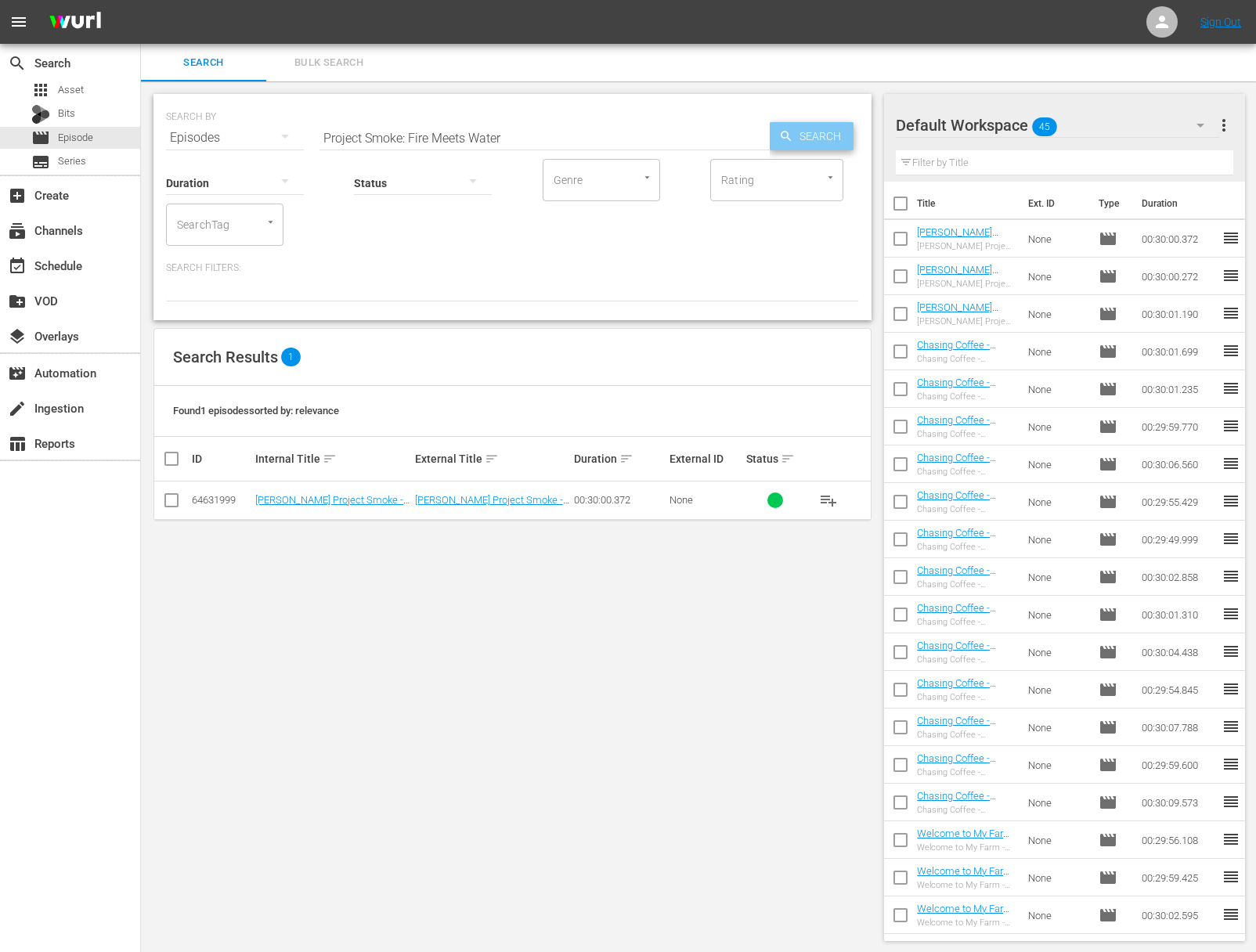
click at [813, 144] on span "Search" at bounding box center [822, 137] width 60 height 29
click at [829, 498] on span "playlist_add" at bounding box center [828, 500] width 19 height 19
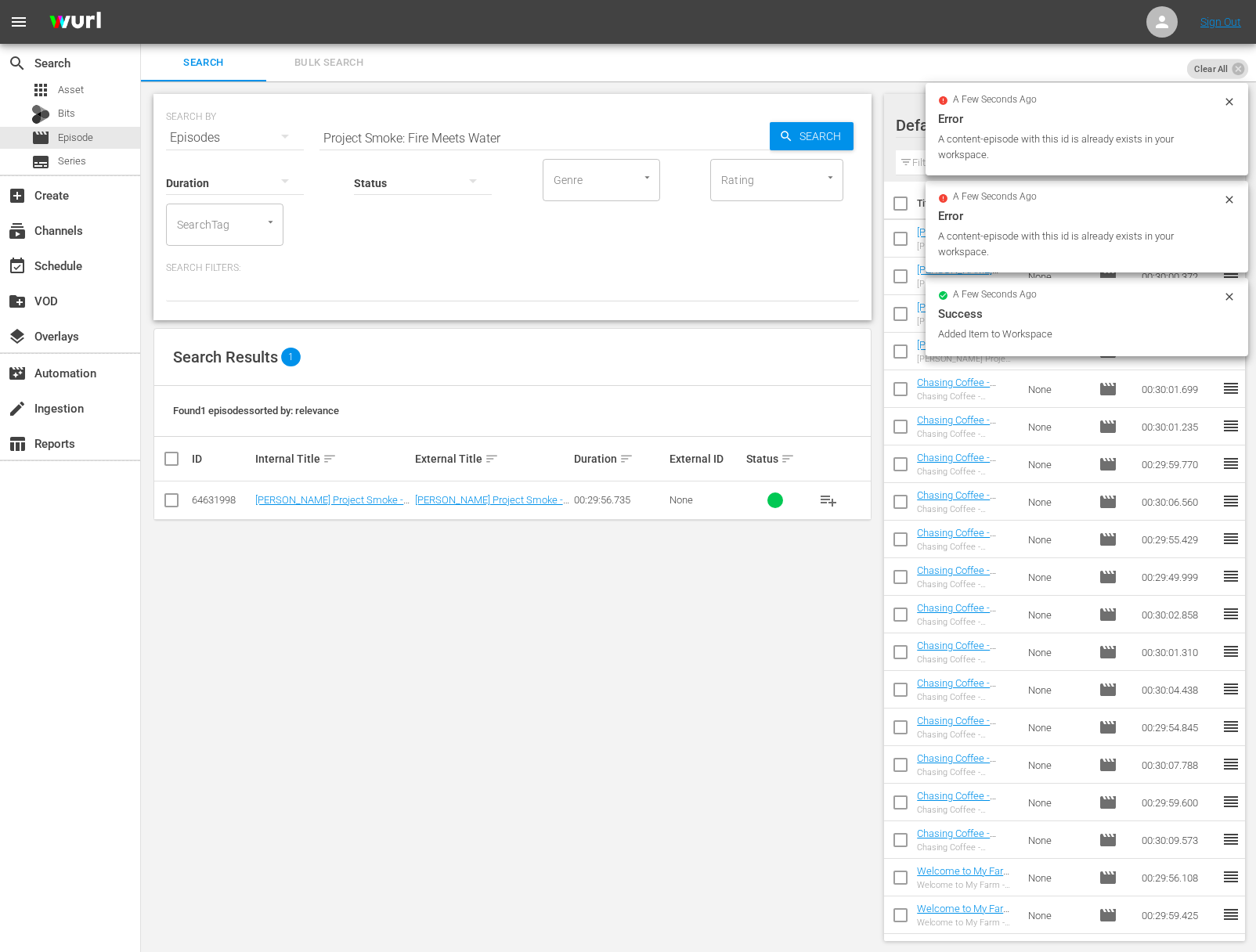
drag, startPoint x: 582, startPoint y: 148, endPoint x: 564, endPoint y: 150, distance: 18.1
click at [583, 148] on input "Project Smoke: Fire Meets Water" at bounding box center [544, 138] width 451 height 38
paste input "Hot Stuff"
type input "Project Smoke: Hot Stuff"
click at [815, 139] on span "Search" at bounding box center [822, 137] width 60 height 29
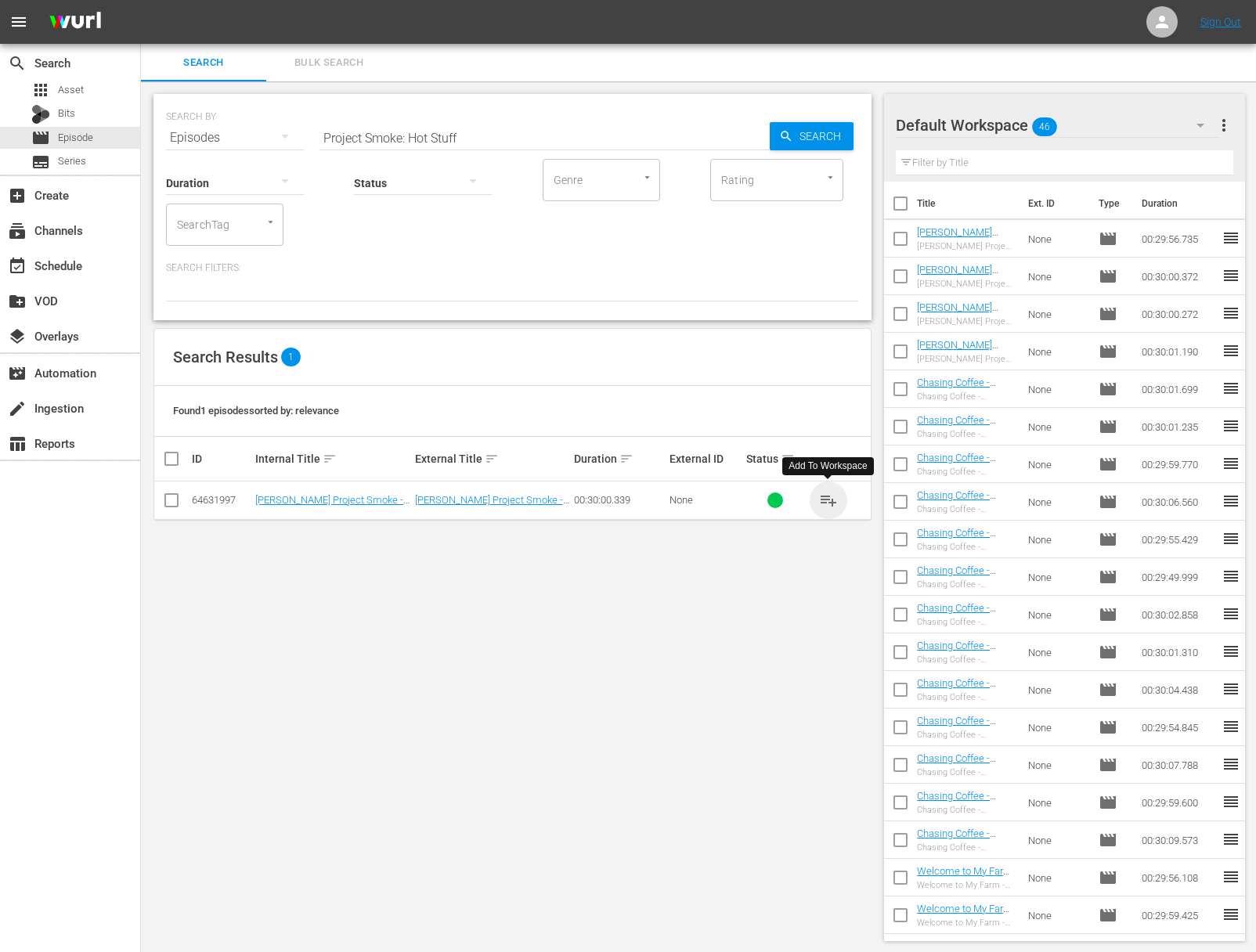
click at [829, 493] on span "playlist_add" at bounding box center [828, 500] width 19 height 19
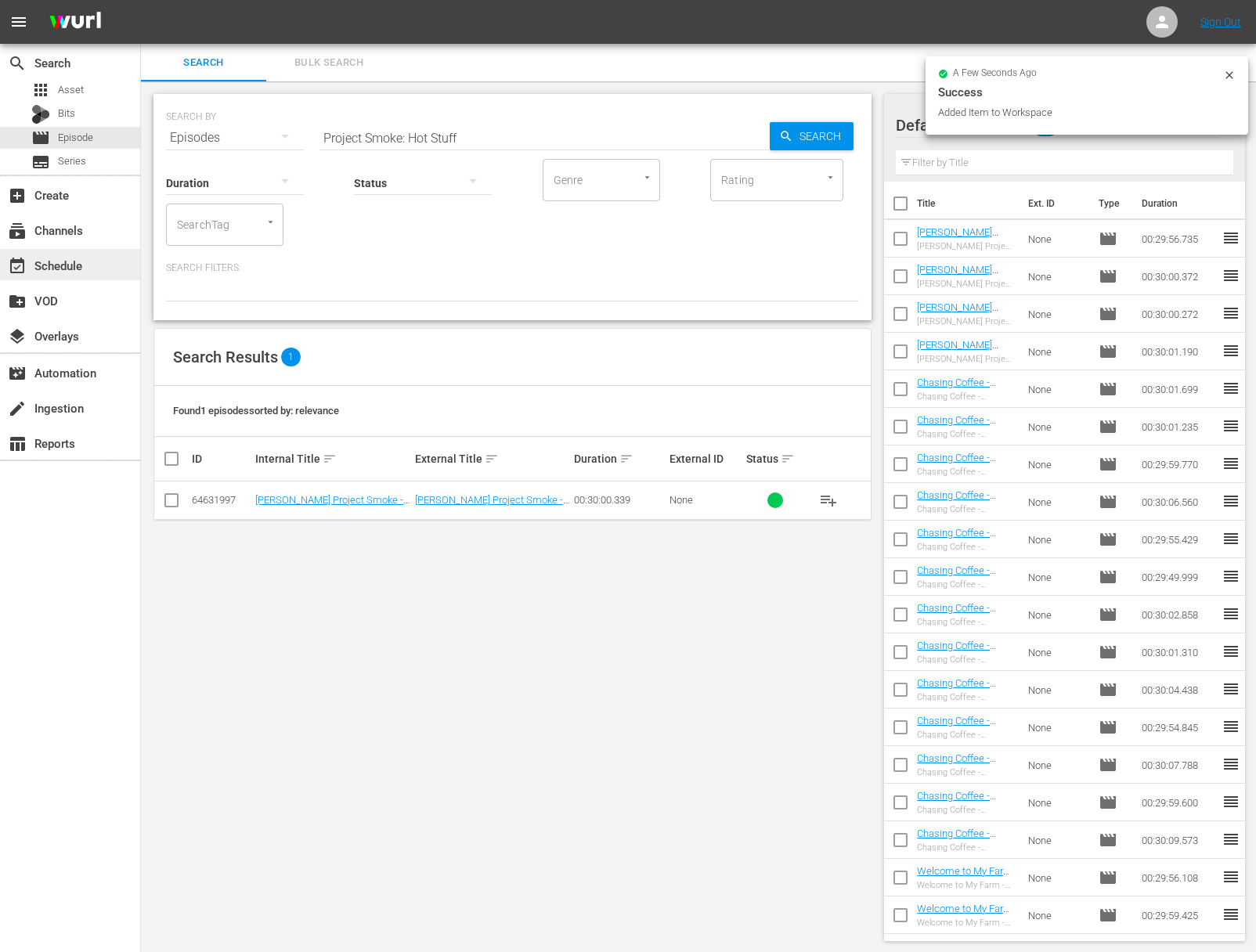
click at [62, 253] on div "event_available Schedule" at bounding box center [70, 265] width 140 height 31
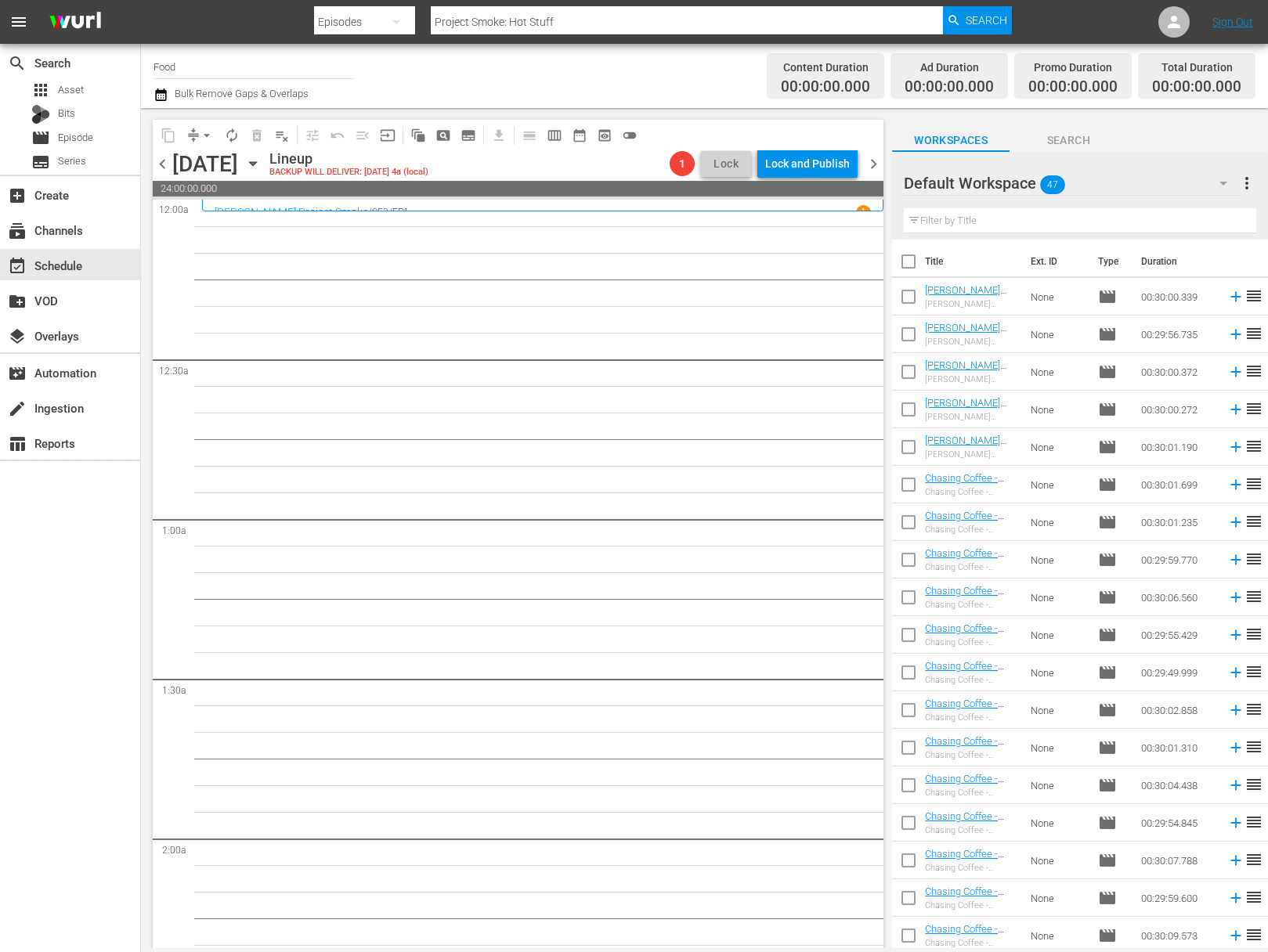
click at [911, 263] on input "checkbox" at bounding box center [909, 265] width 33 height 33
checkbox input "true"
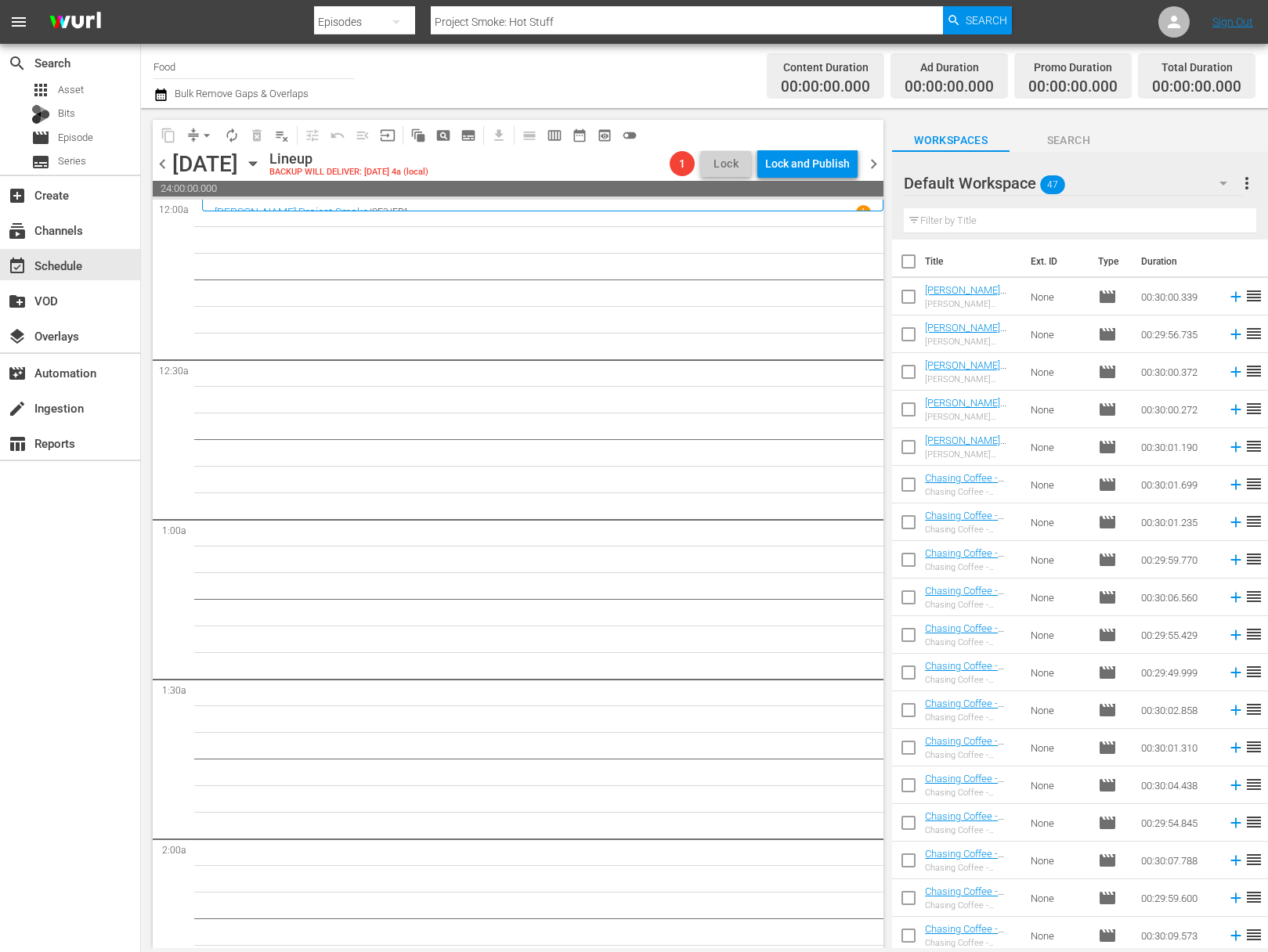
checkbox input "true"
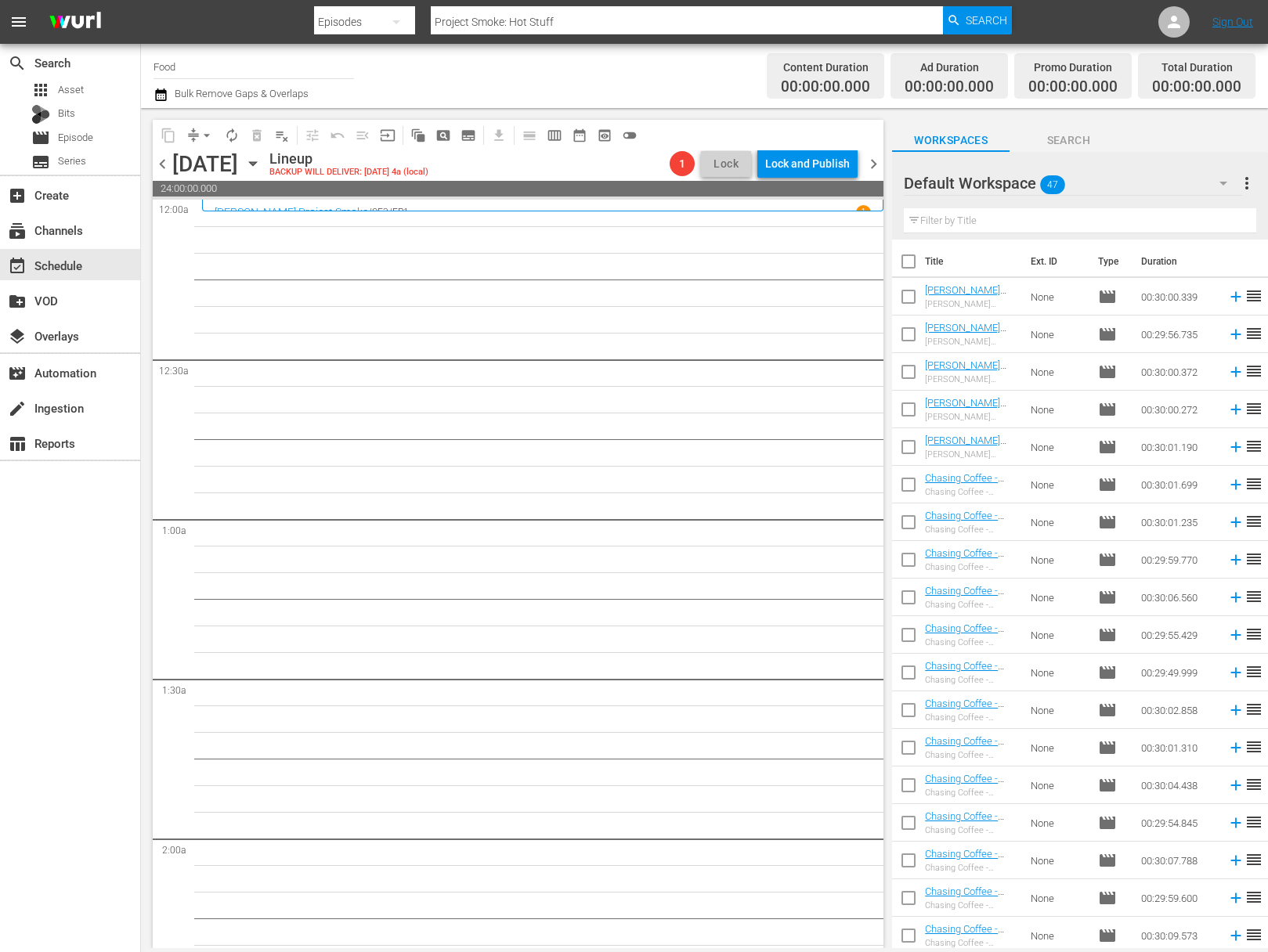
checkbox input "true"
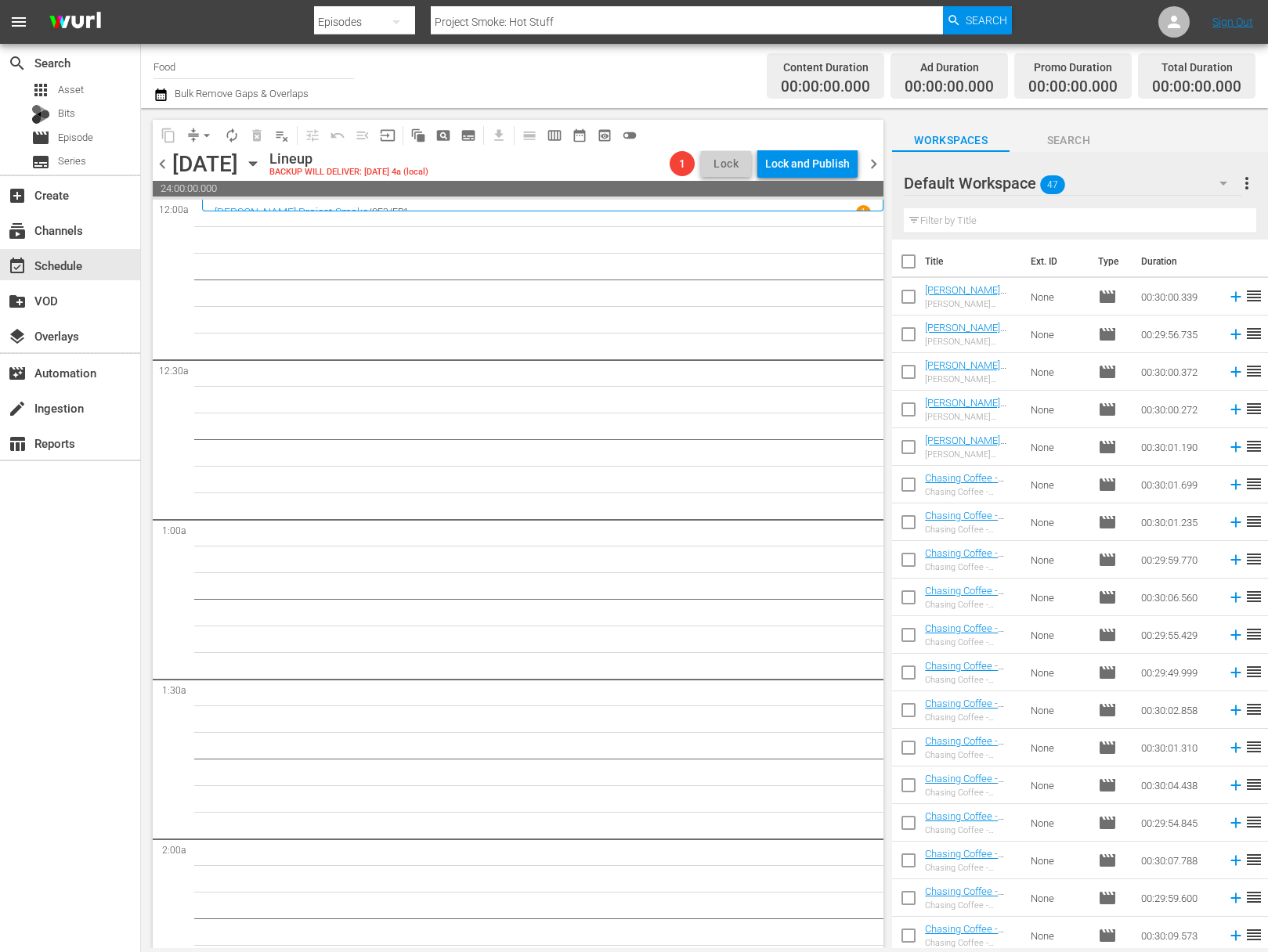
checkbox input "true"
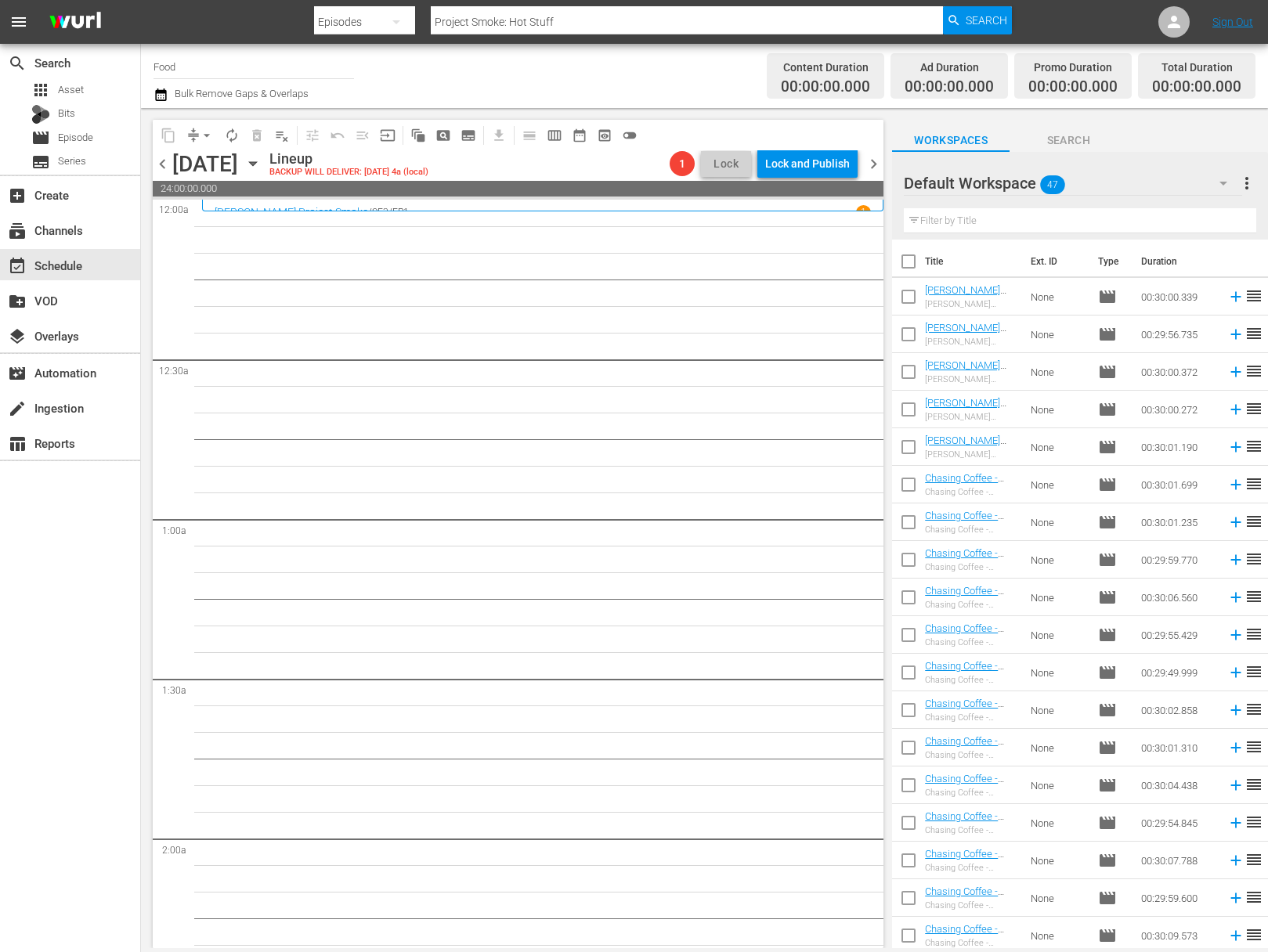
checkbox input "true"
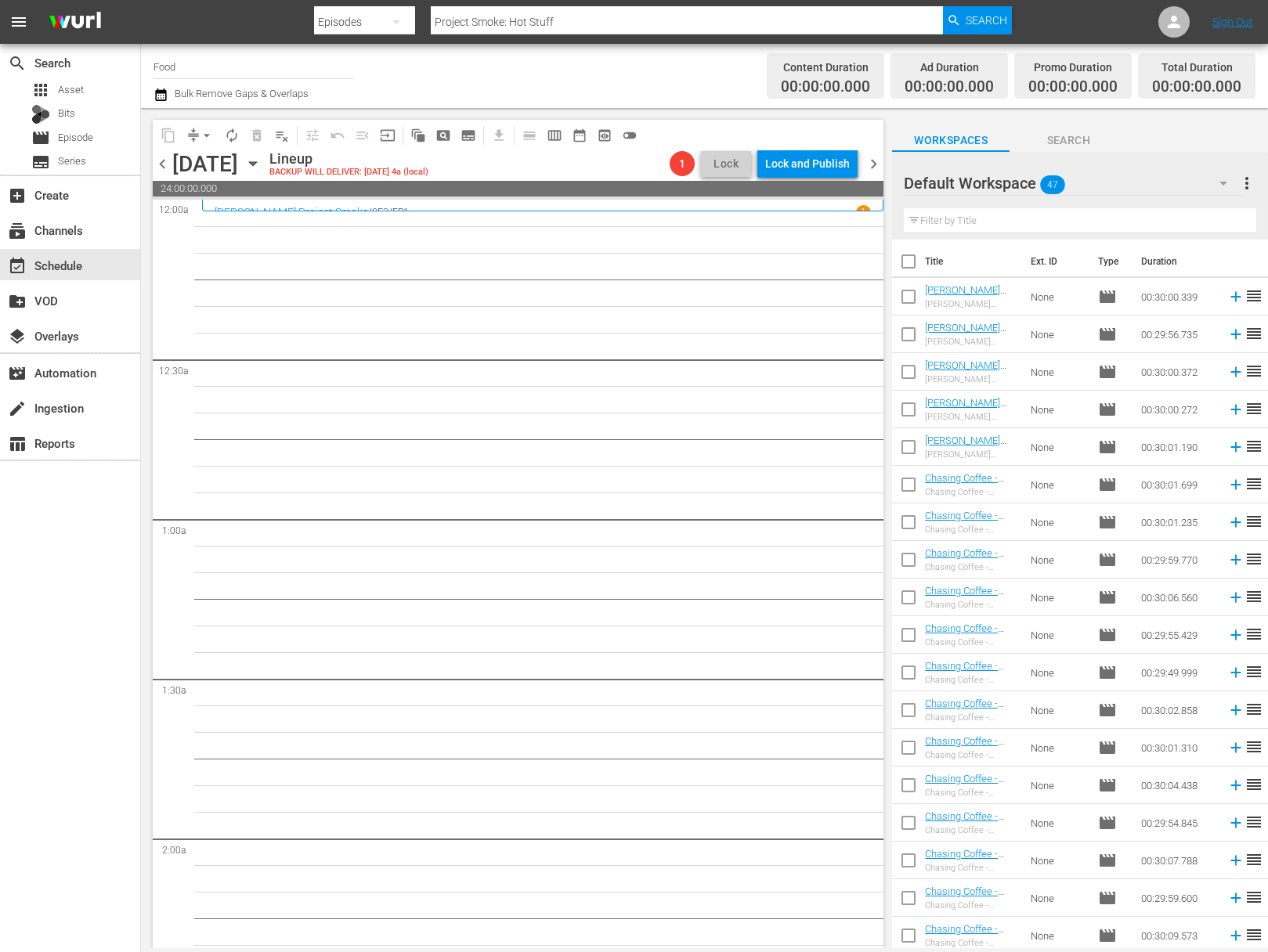
checkbox input "true"
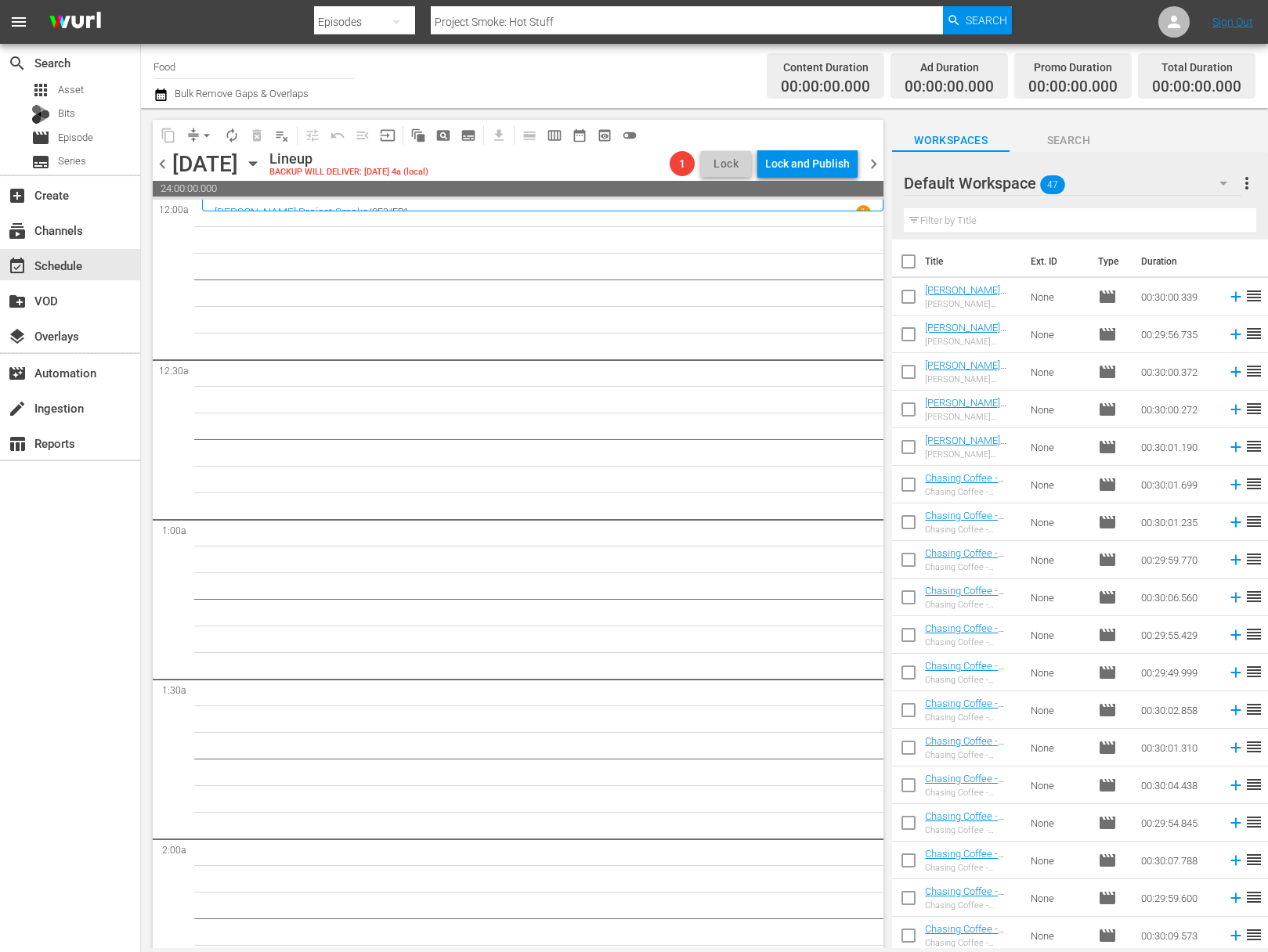
checkbox input "true"
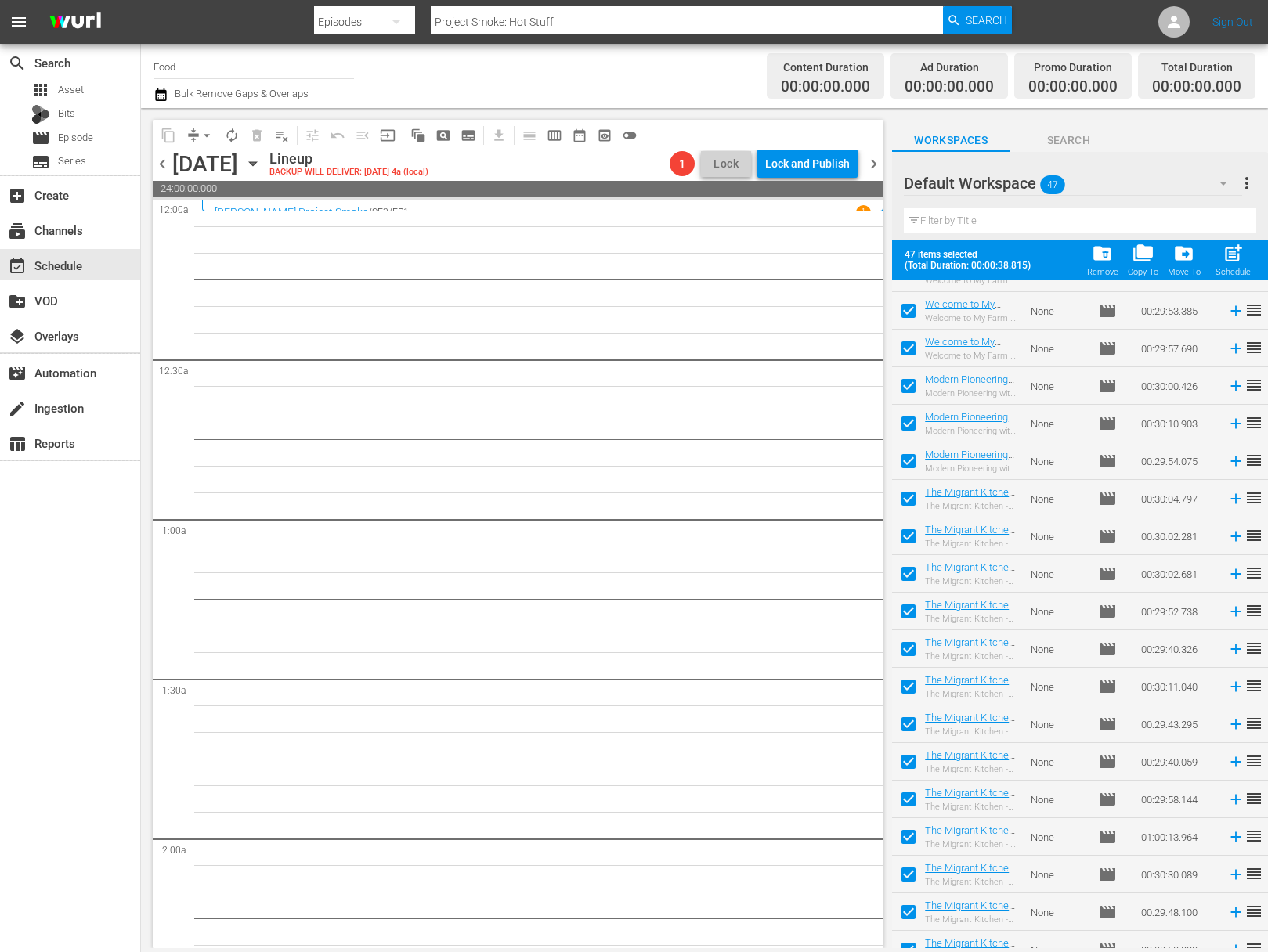
scroll to position [1134, 0]
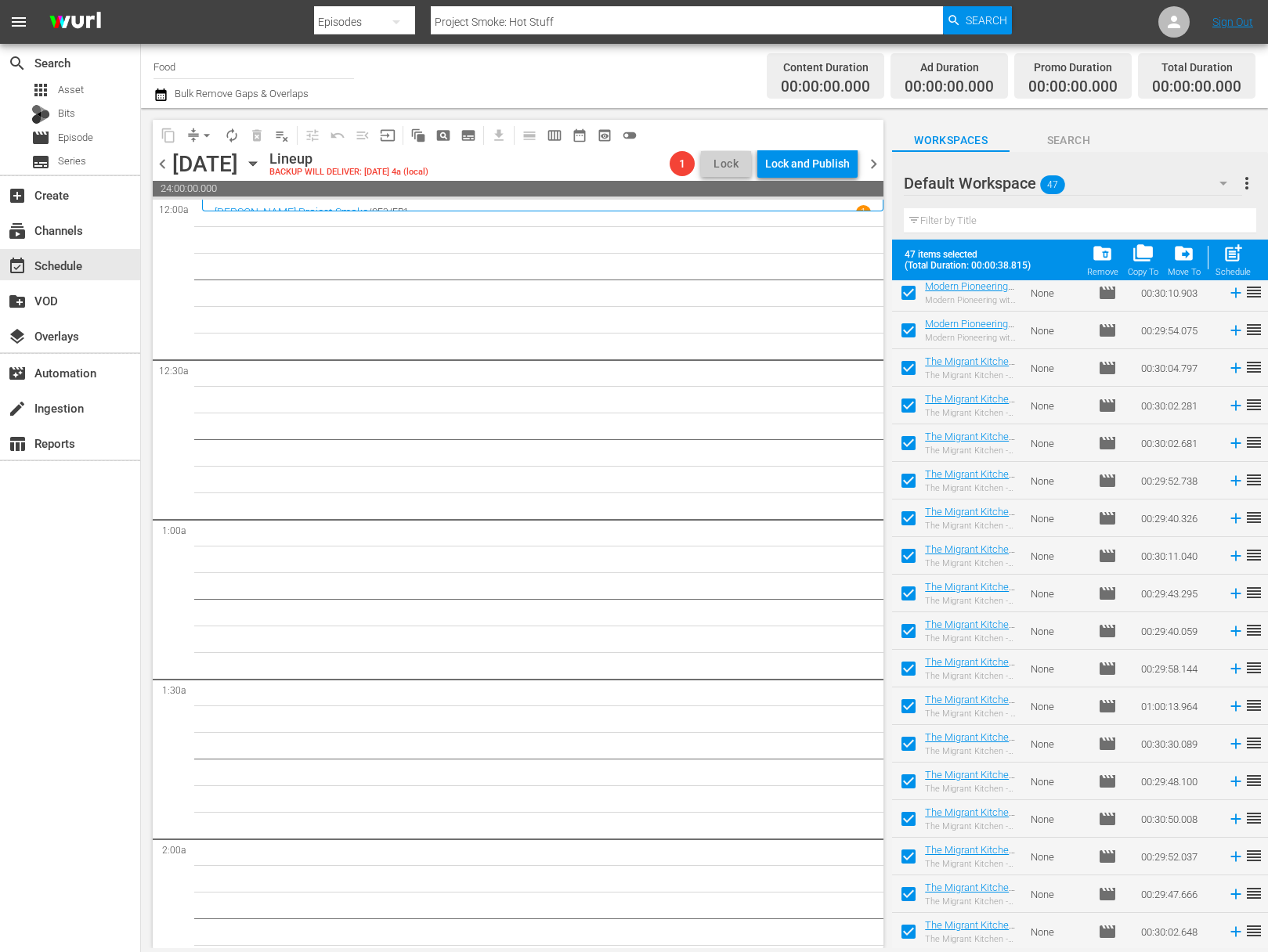
click at [1225, 263] on span "post_add" at bounding box center [1233, 254] width 21 height 21
checkbox input "false"
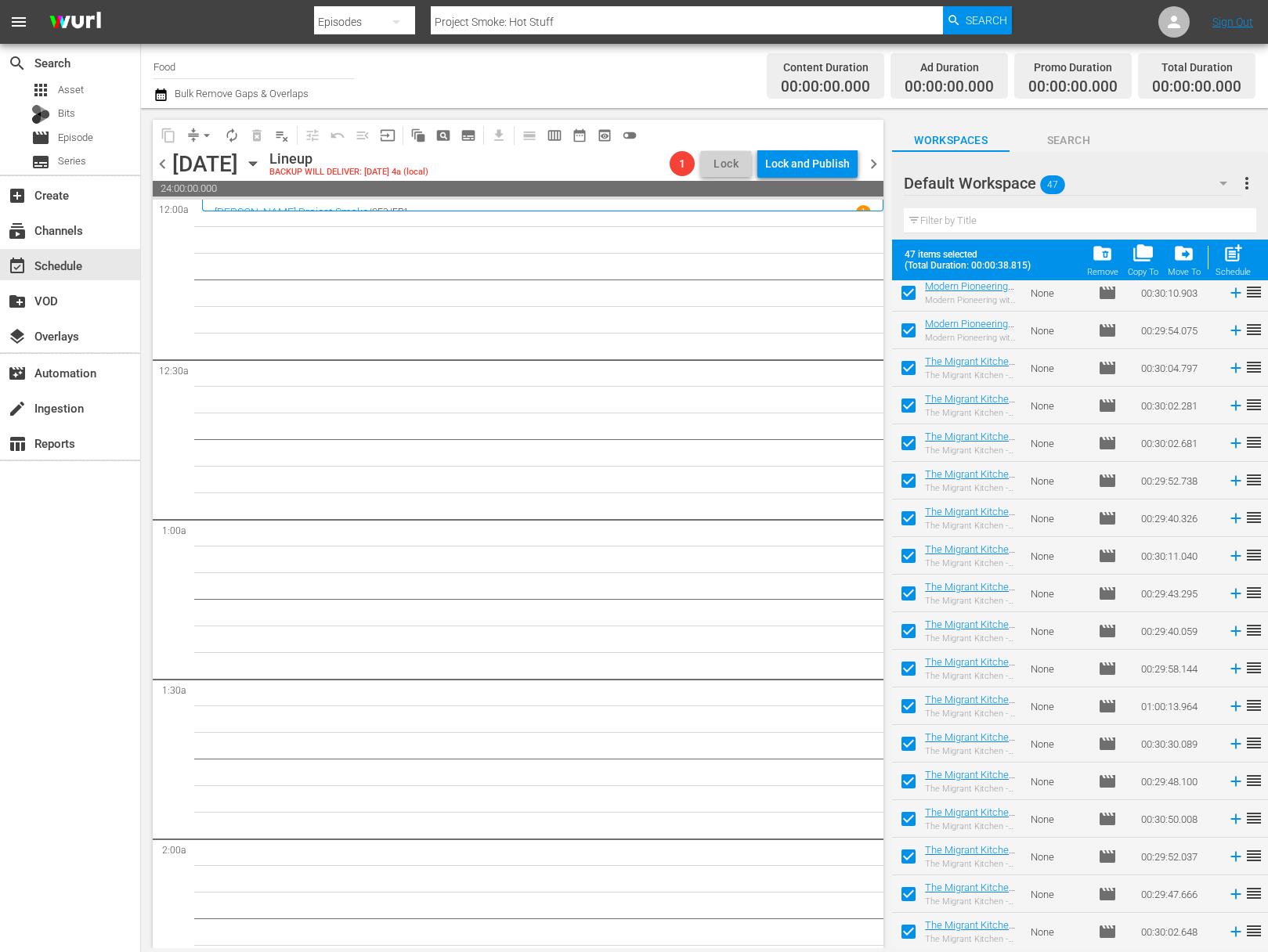
checkbox input "false"
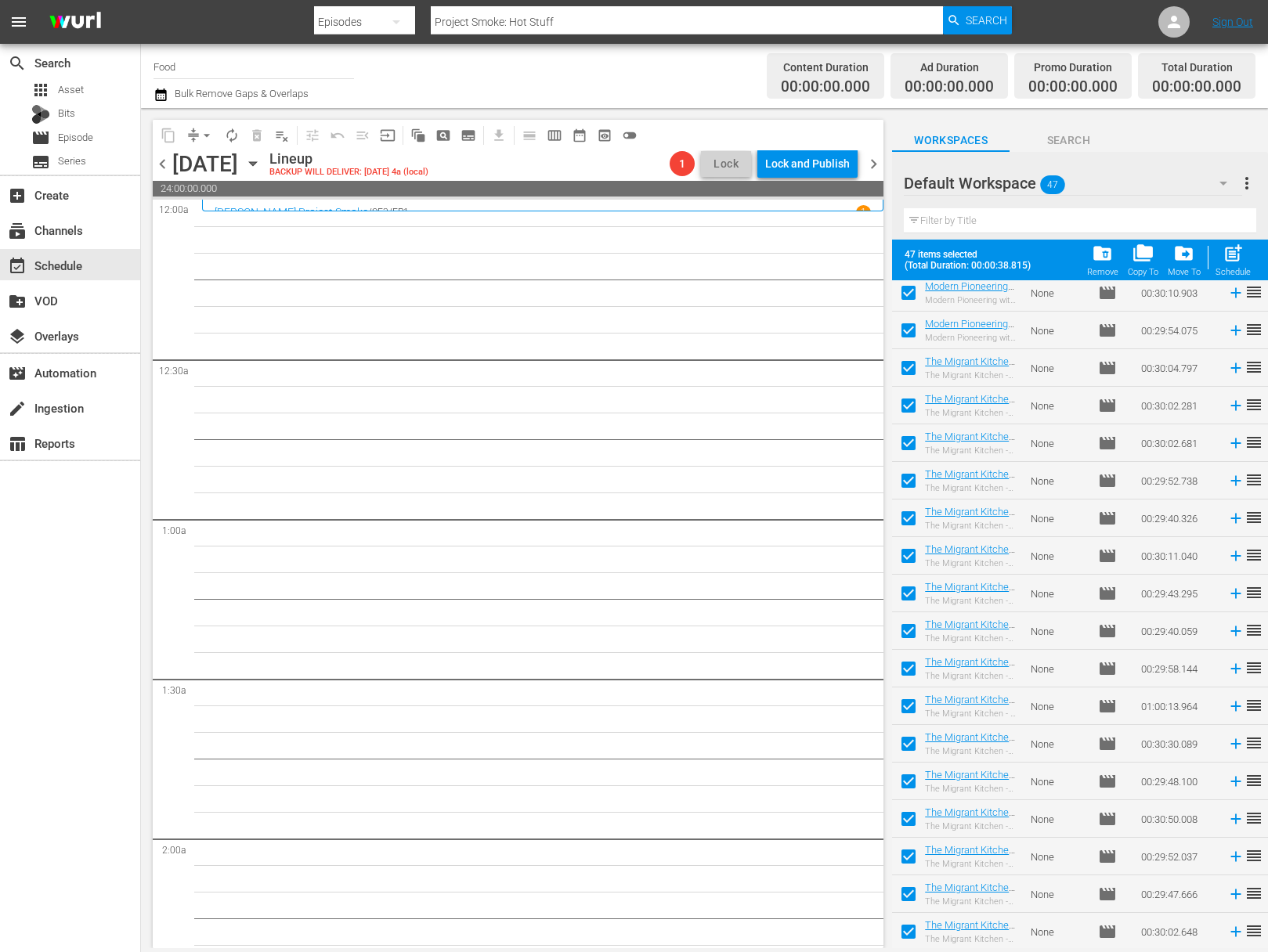
checkbox input "false"
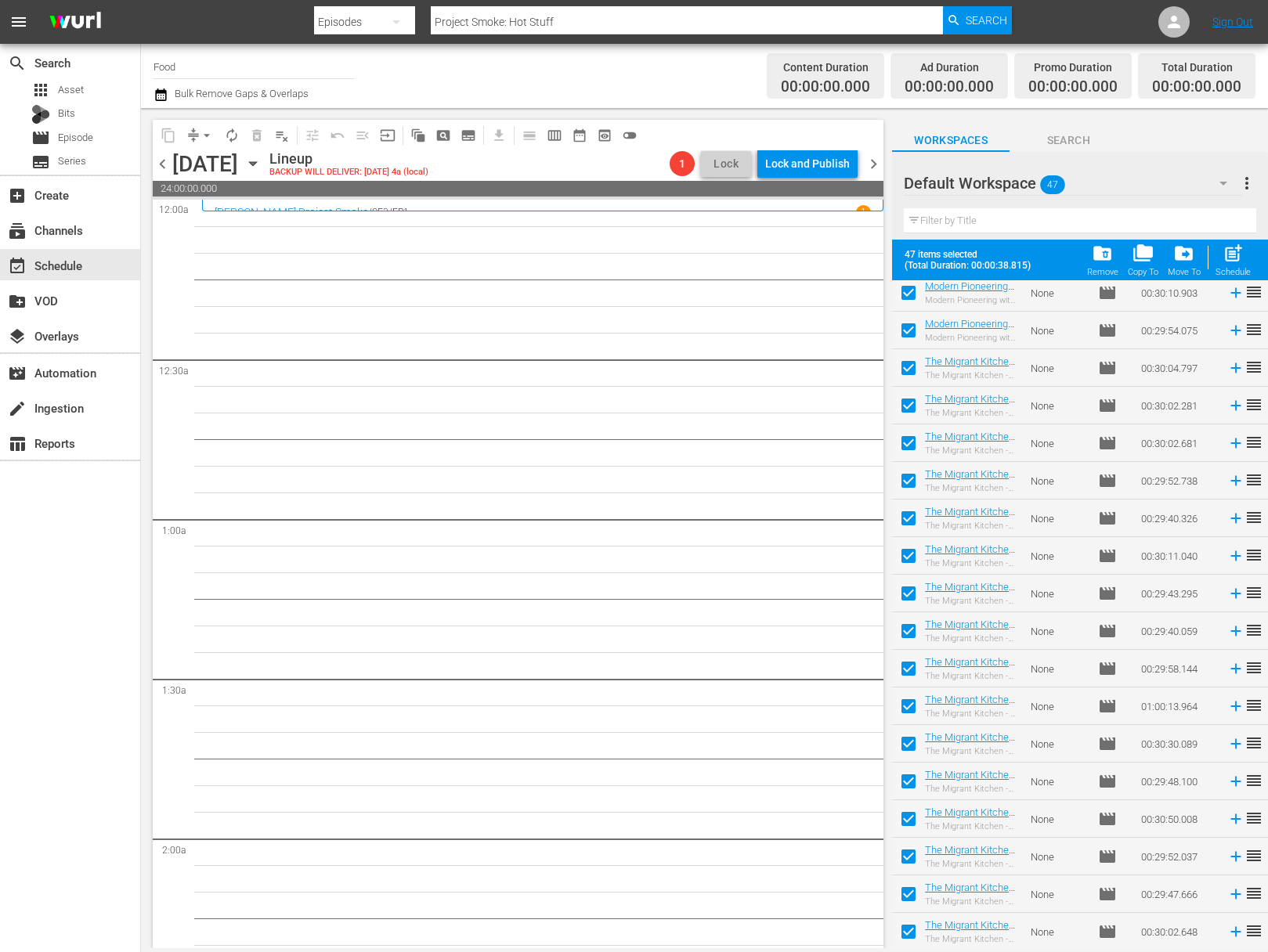
checkbox input "false"
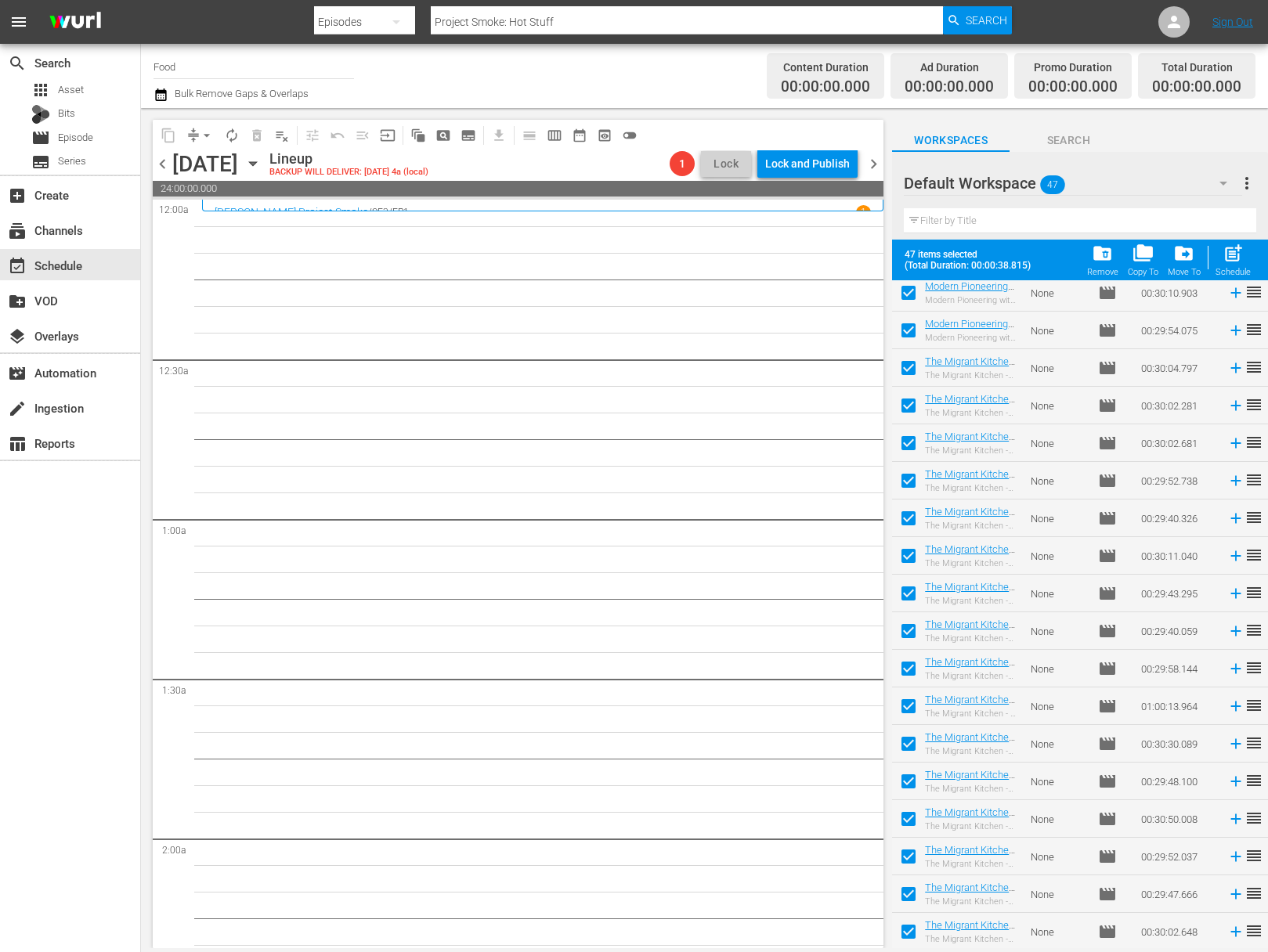
checkbox input "false"
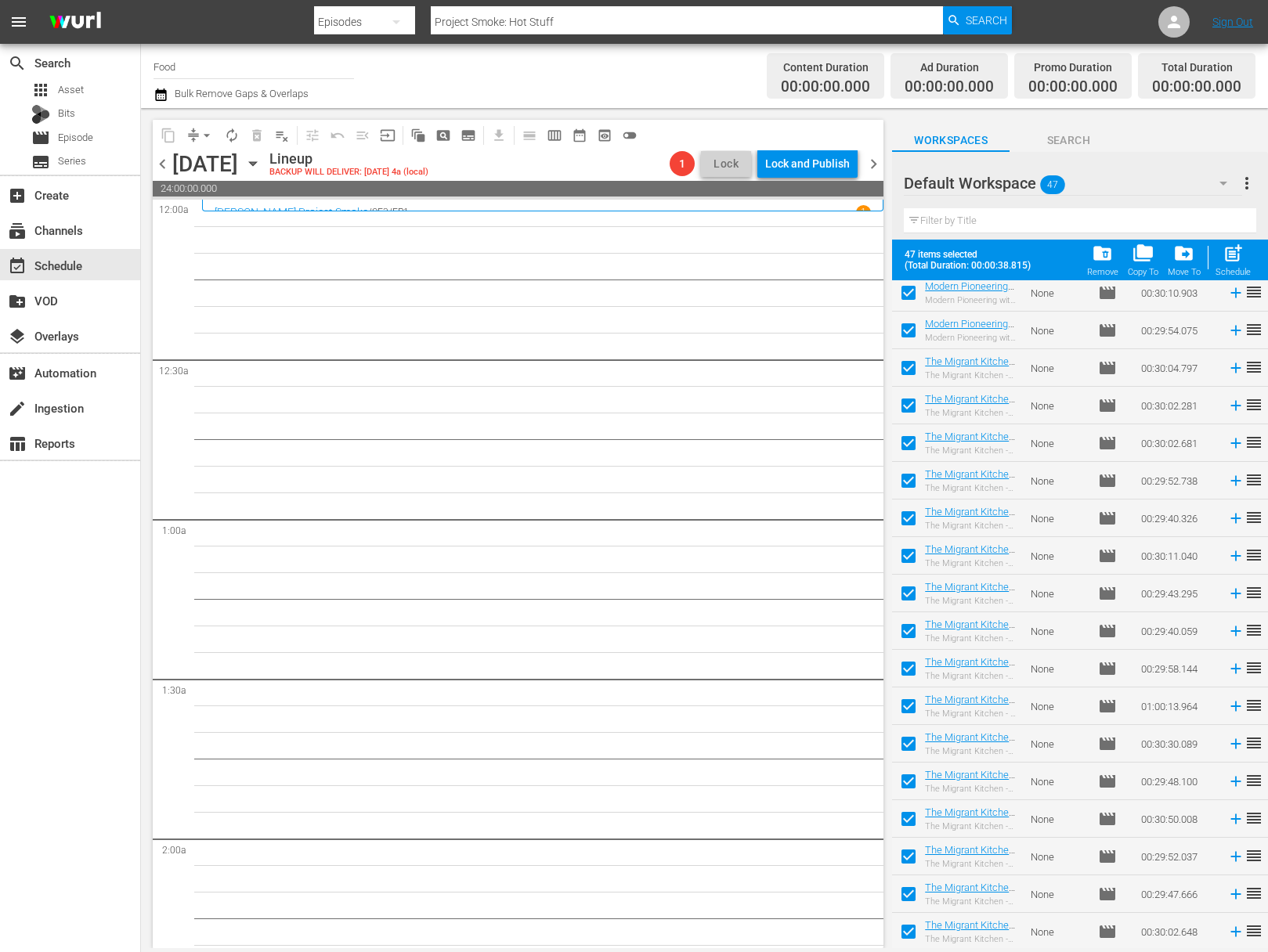
checkbox input "false"
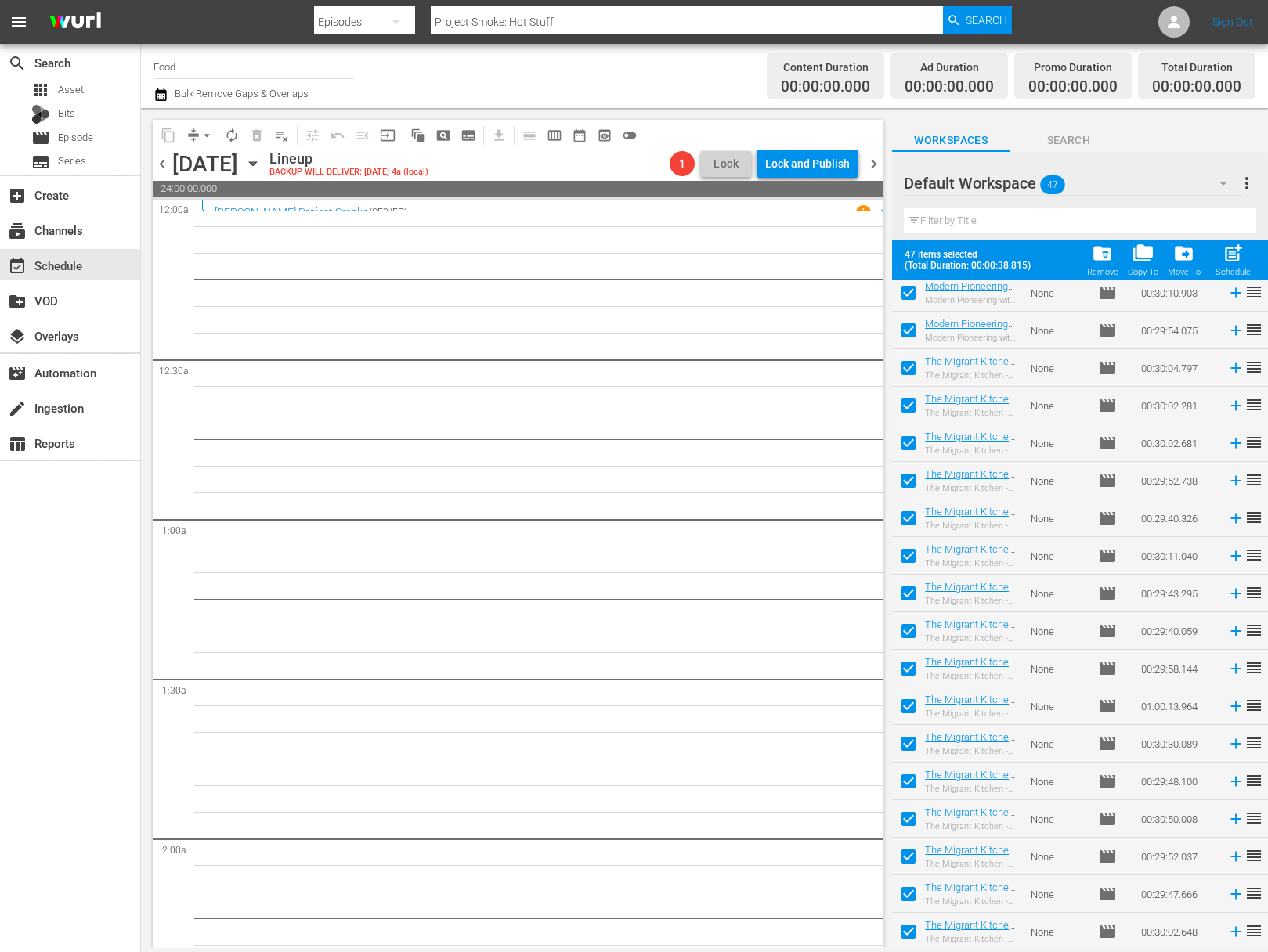
checkbox input "false"
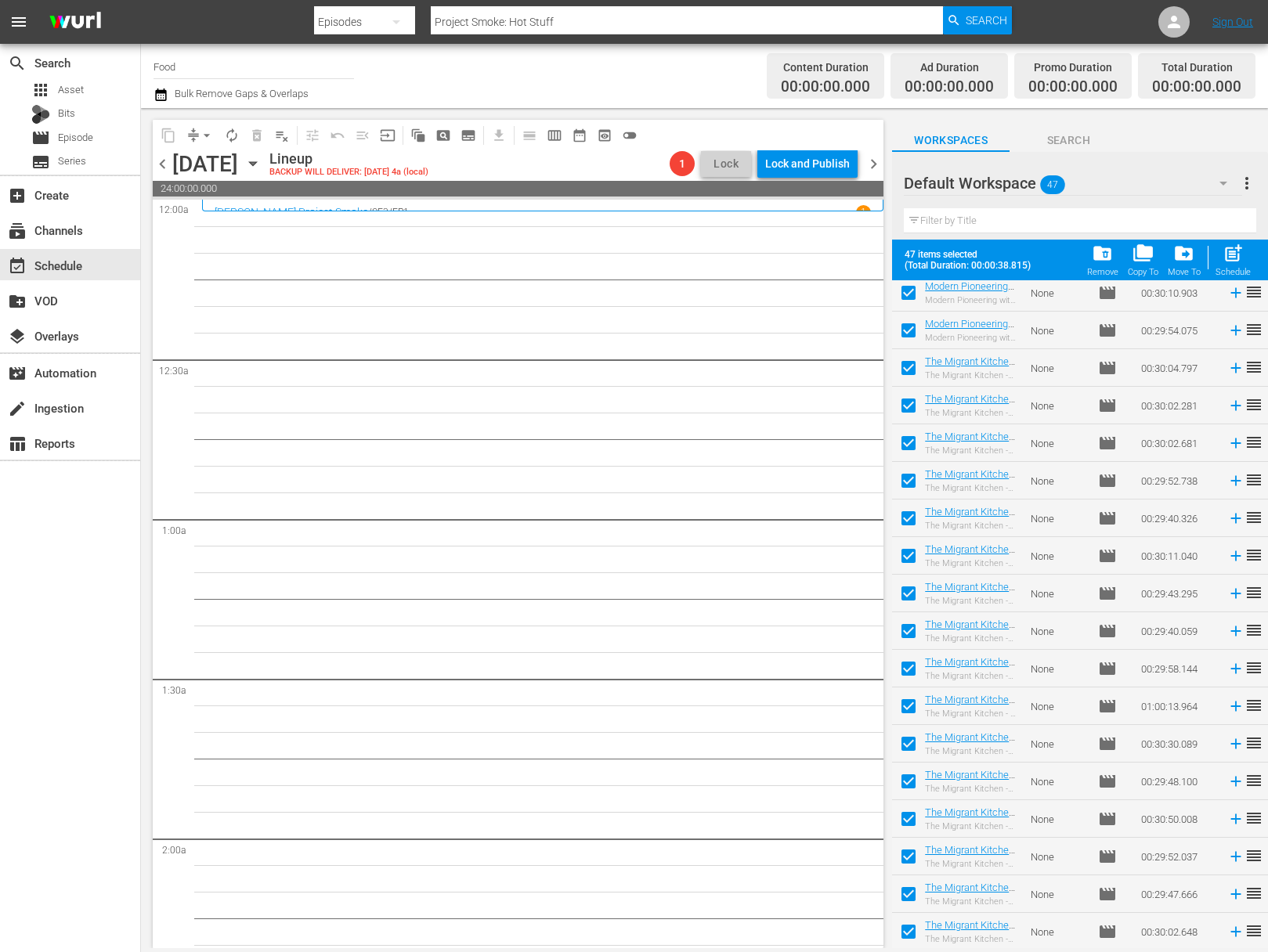
checkbox input "false"
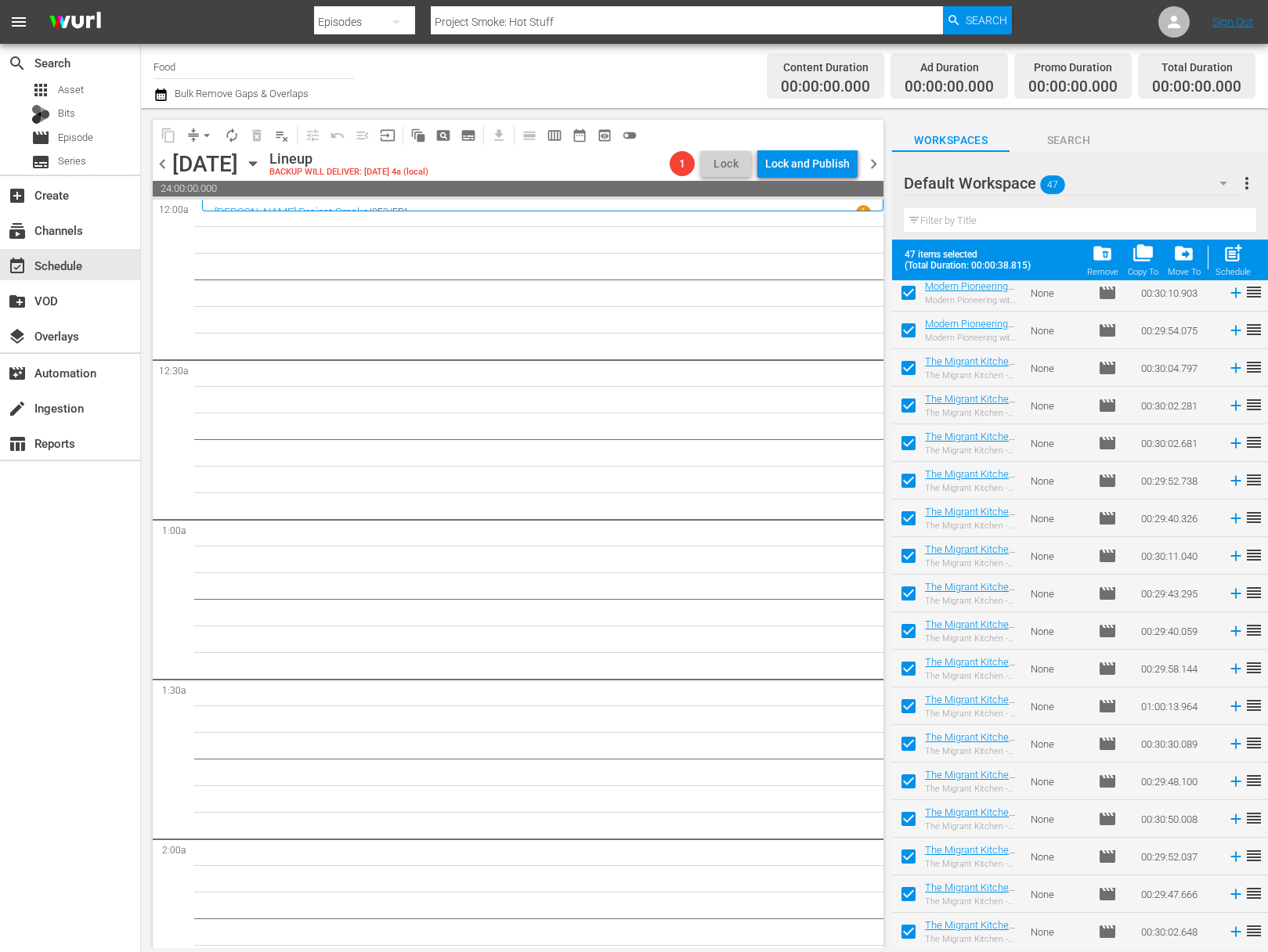
checkbox input "false"
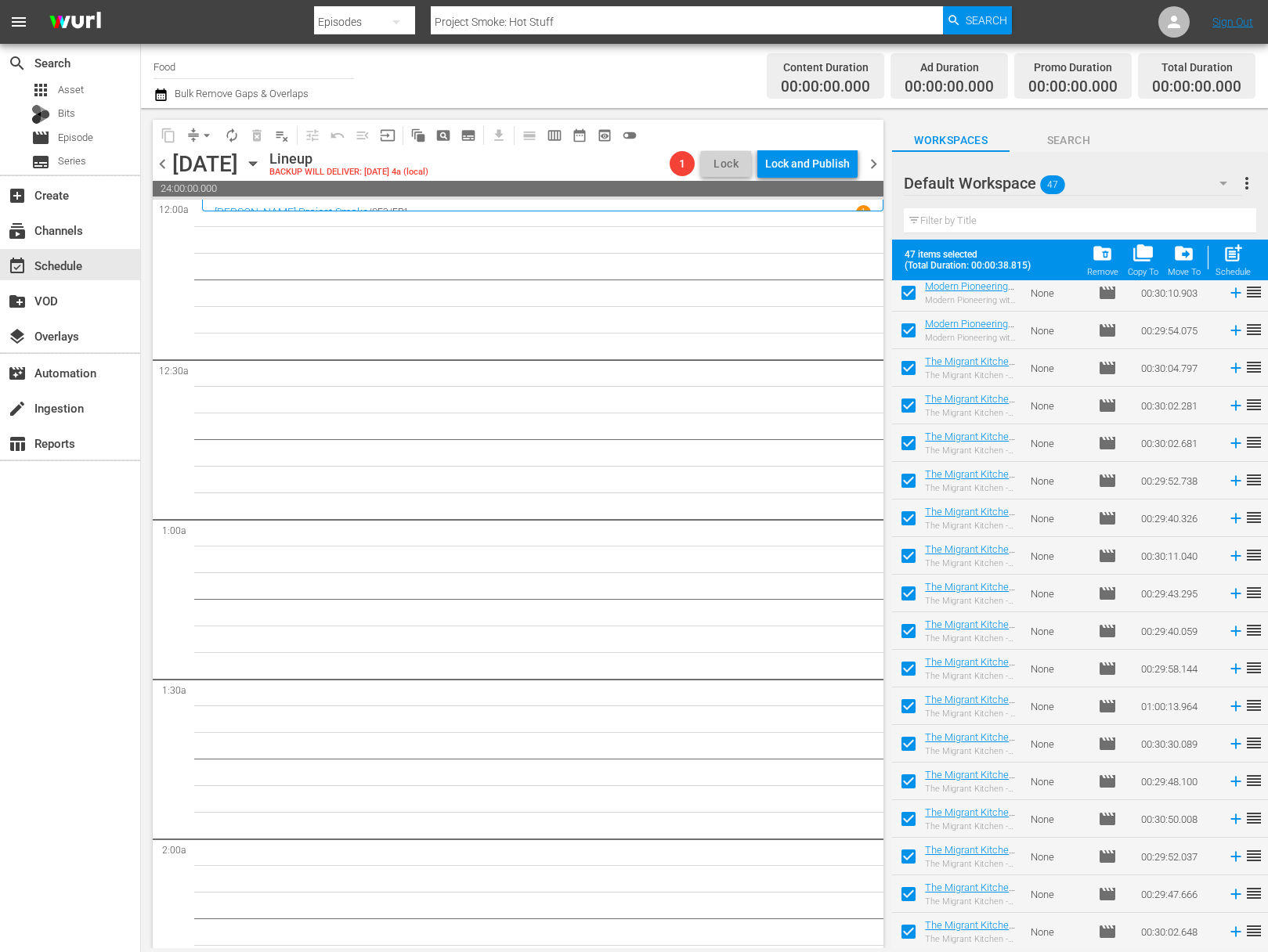
checkbox input "false"
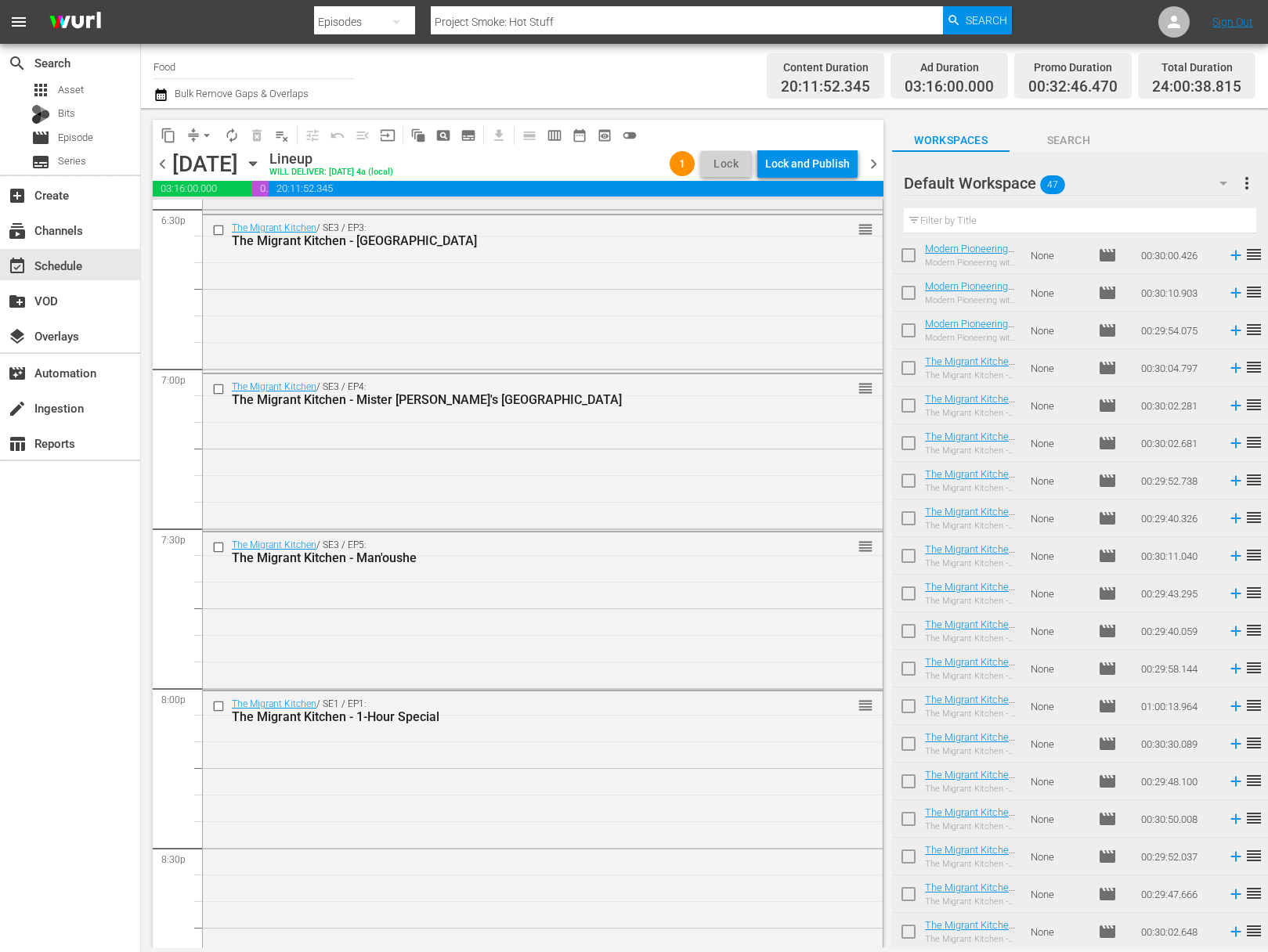
scroll to position [6927, 0]
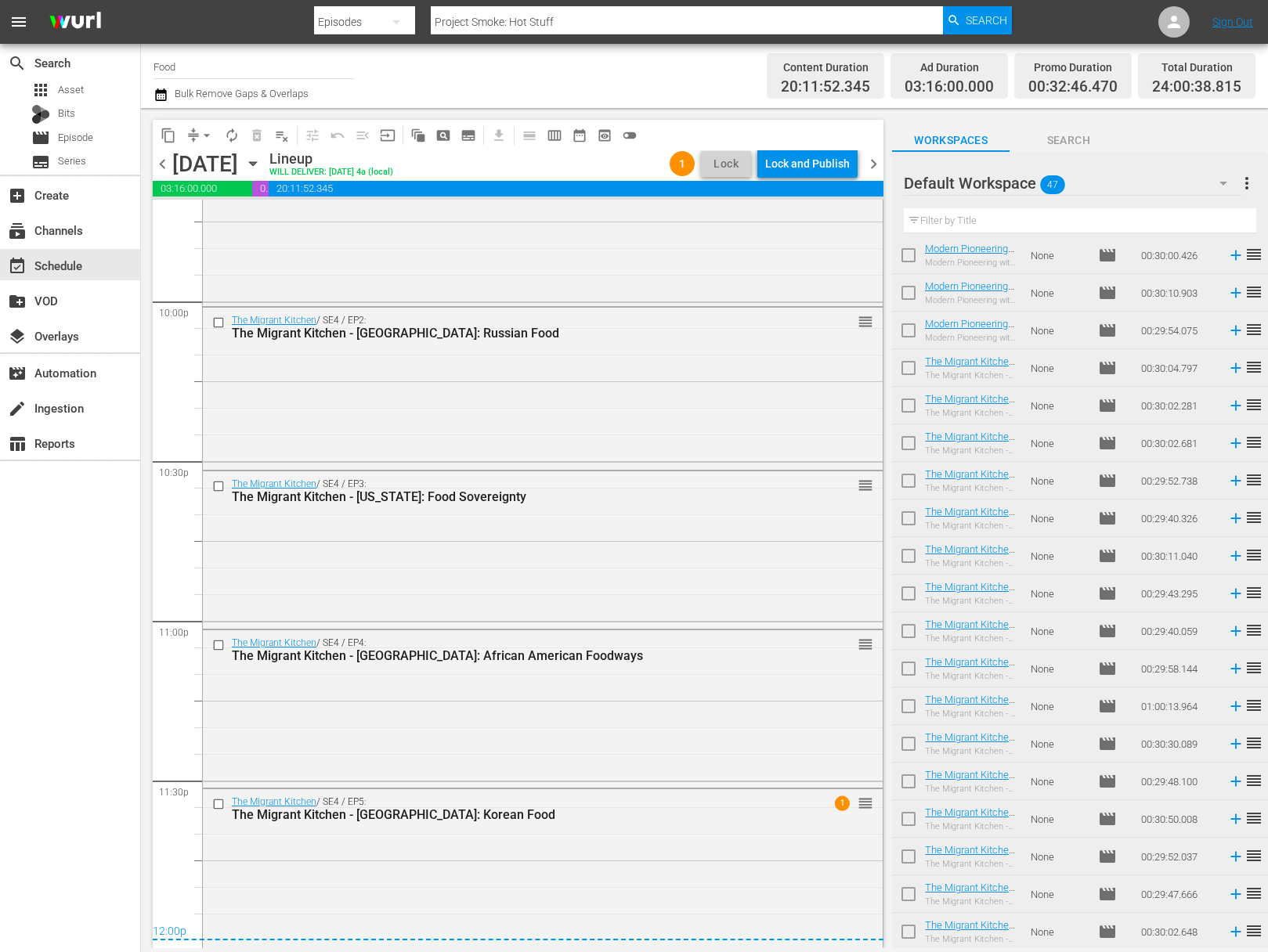
click at [206, 133] on span "arrow_drop_down" at bounding box center [207, 136] width 16 height 16
click at [213, 164] on li "Align to Midnight" at bounding box center [207, 167] width 165 height 26
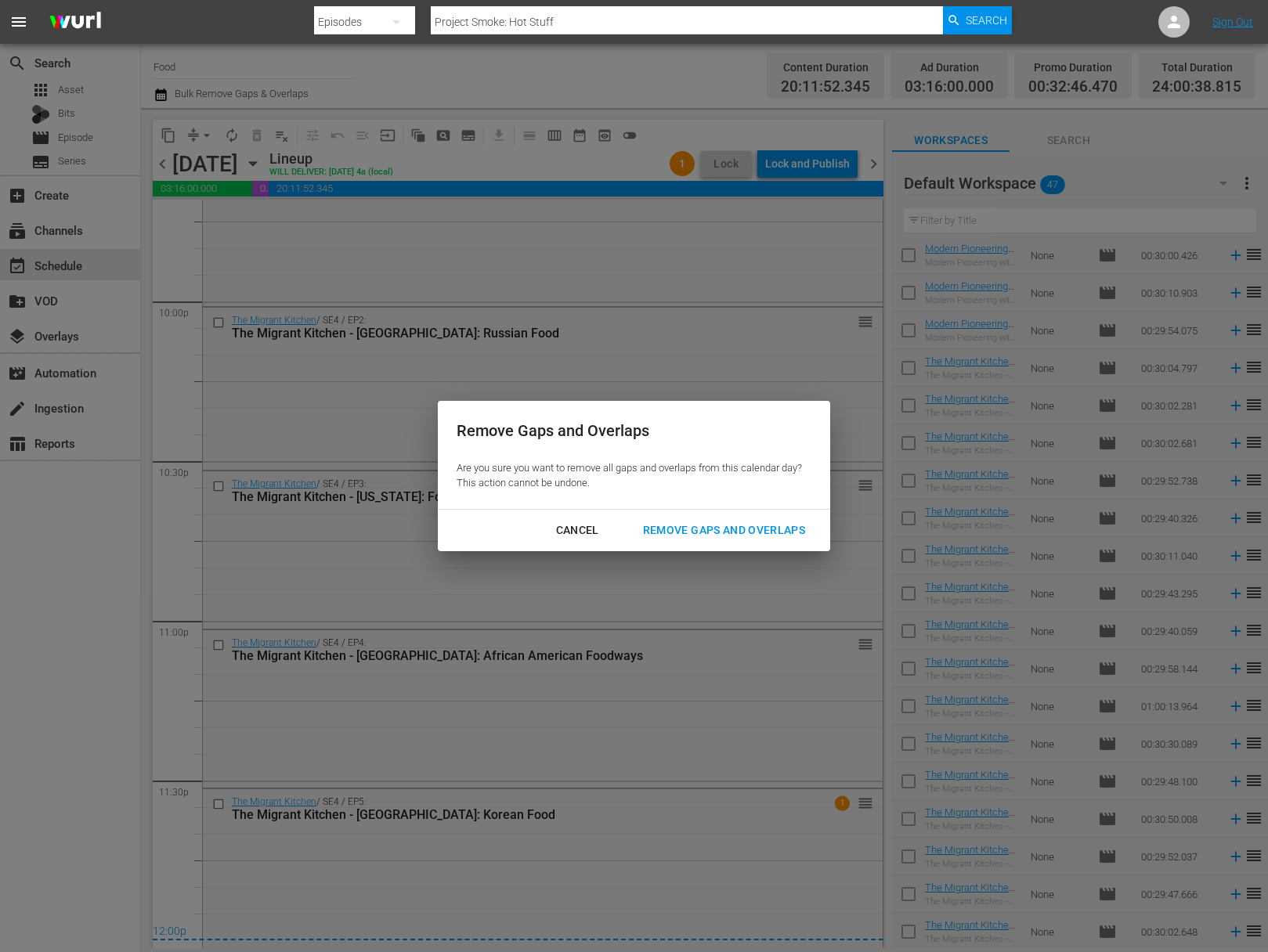
click at [677, 522] on div "Remove Gaps and Overlaps" at bounding box center [723, 531] width 187 height 20
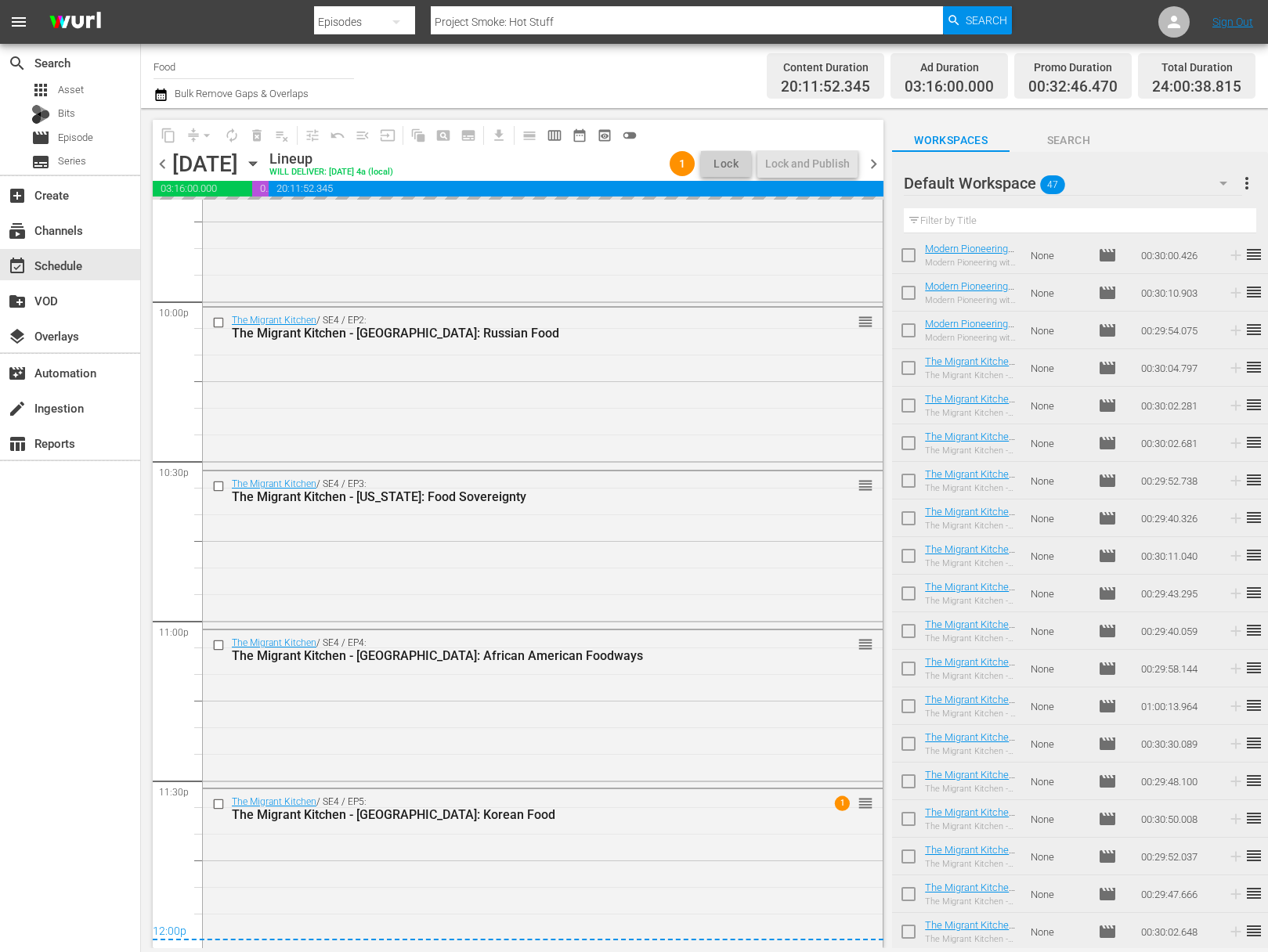
click at [1225, 180] on span "more_vert" at bounding box center [1247, 182] width 19 height 19
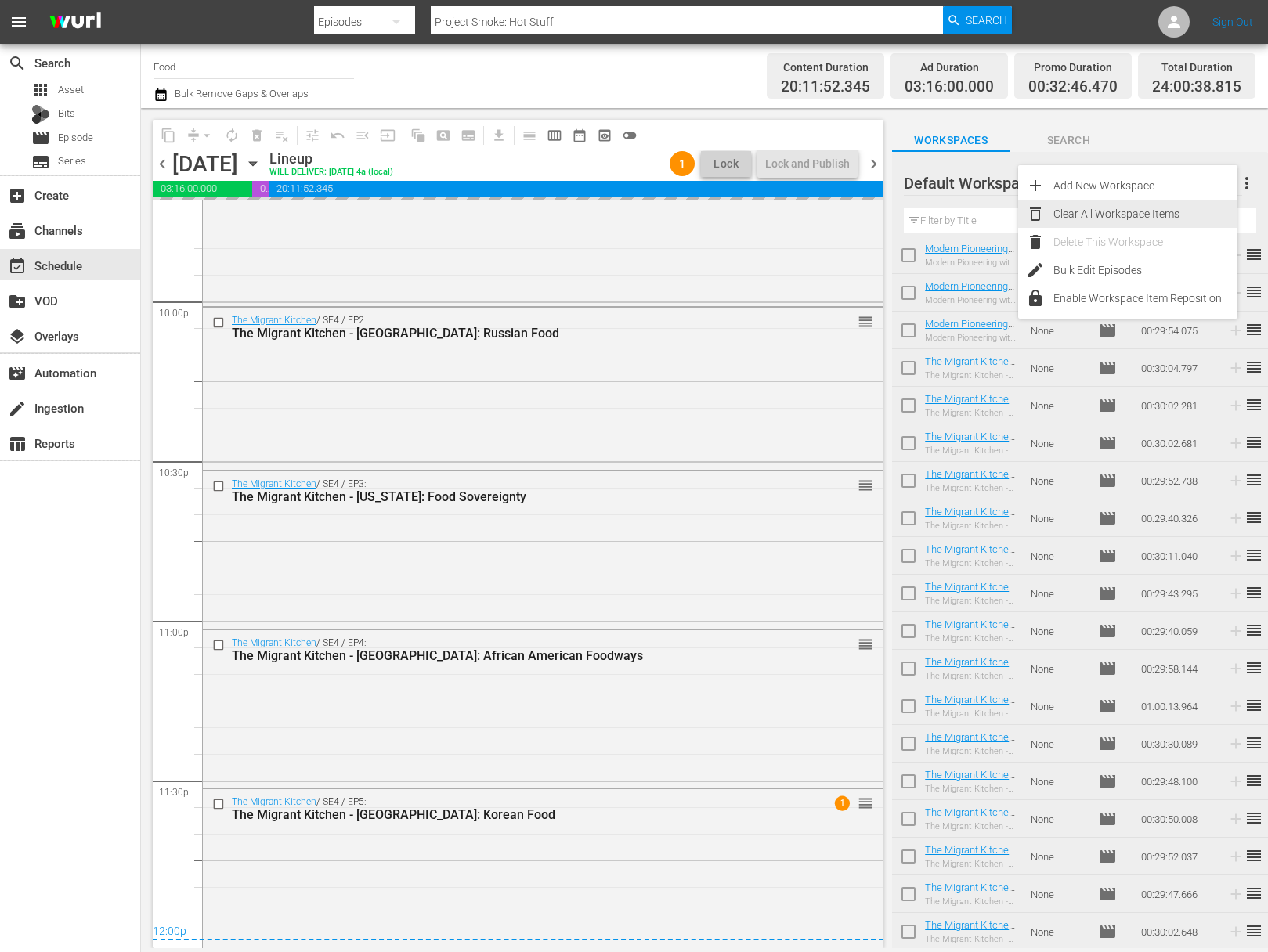
click at [1161, 224] on div "Clear All Workspace Items" at bounding box center [1145, 214] width 184 height 29
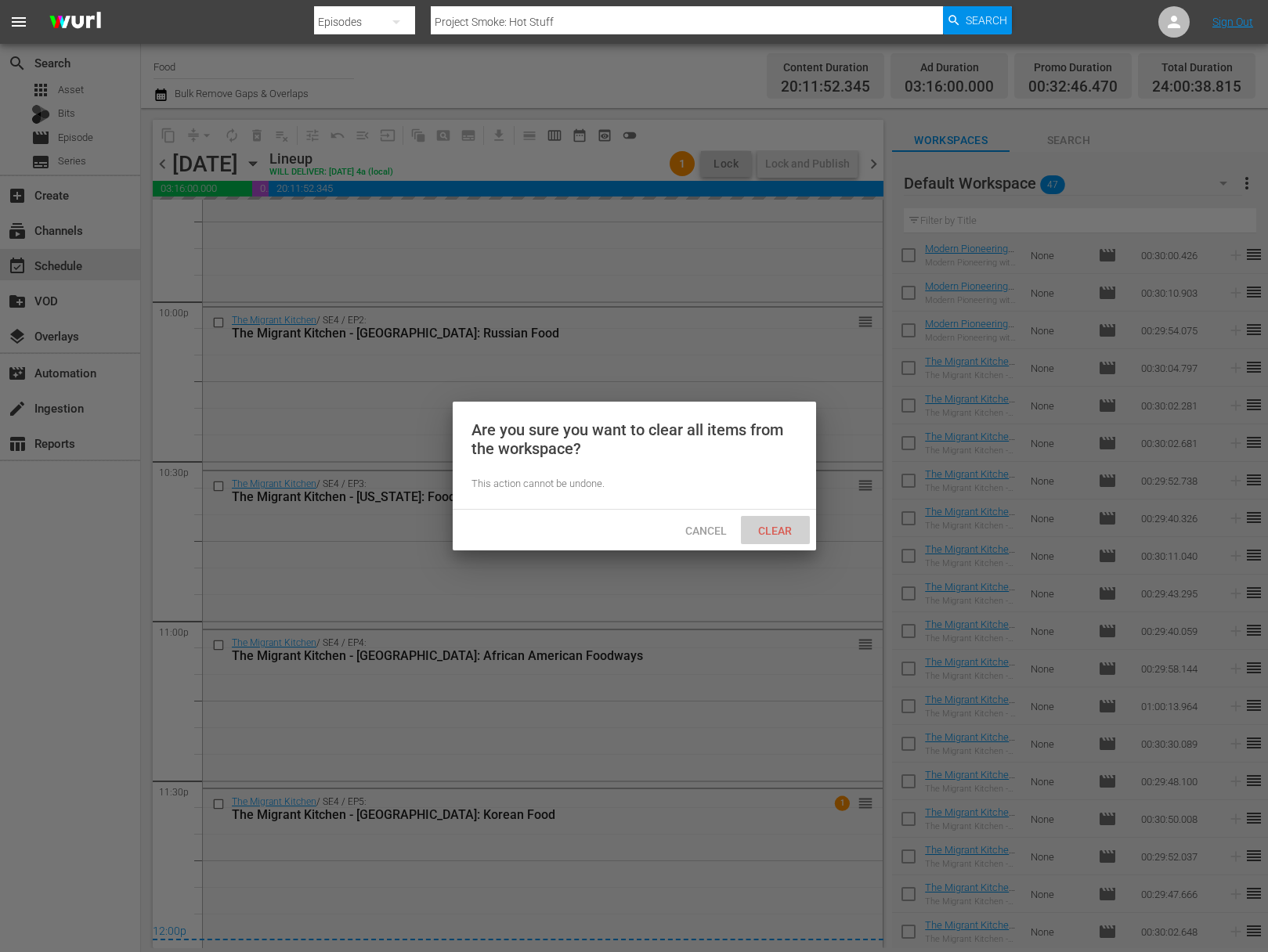
click at [775, 527] on span "Clear" at bounding box center [775, 531] width 59 height 13
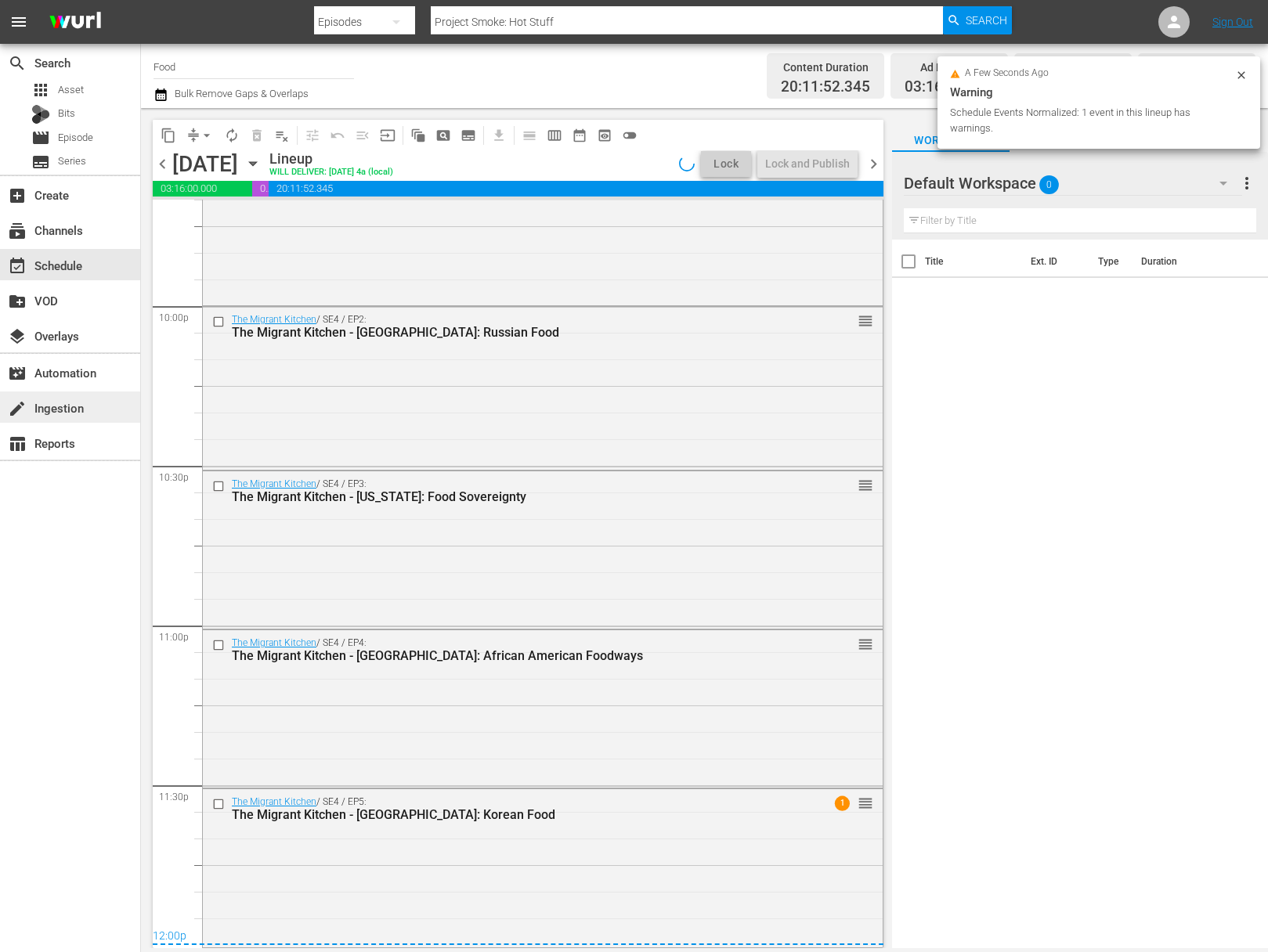
scroll to position [6921, 0]
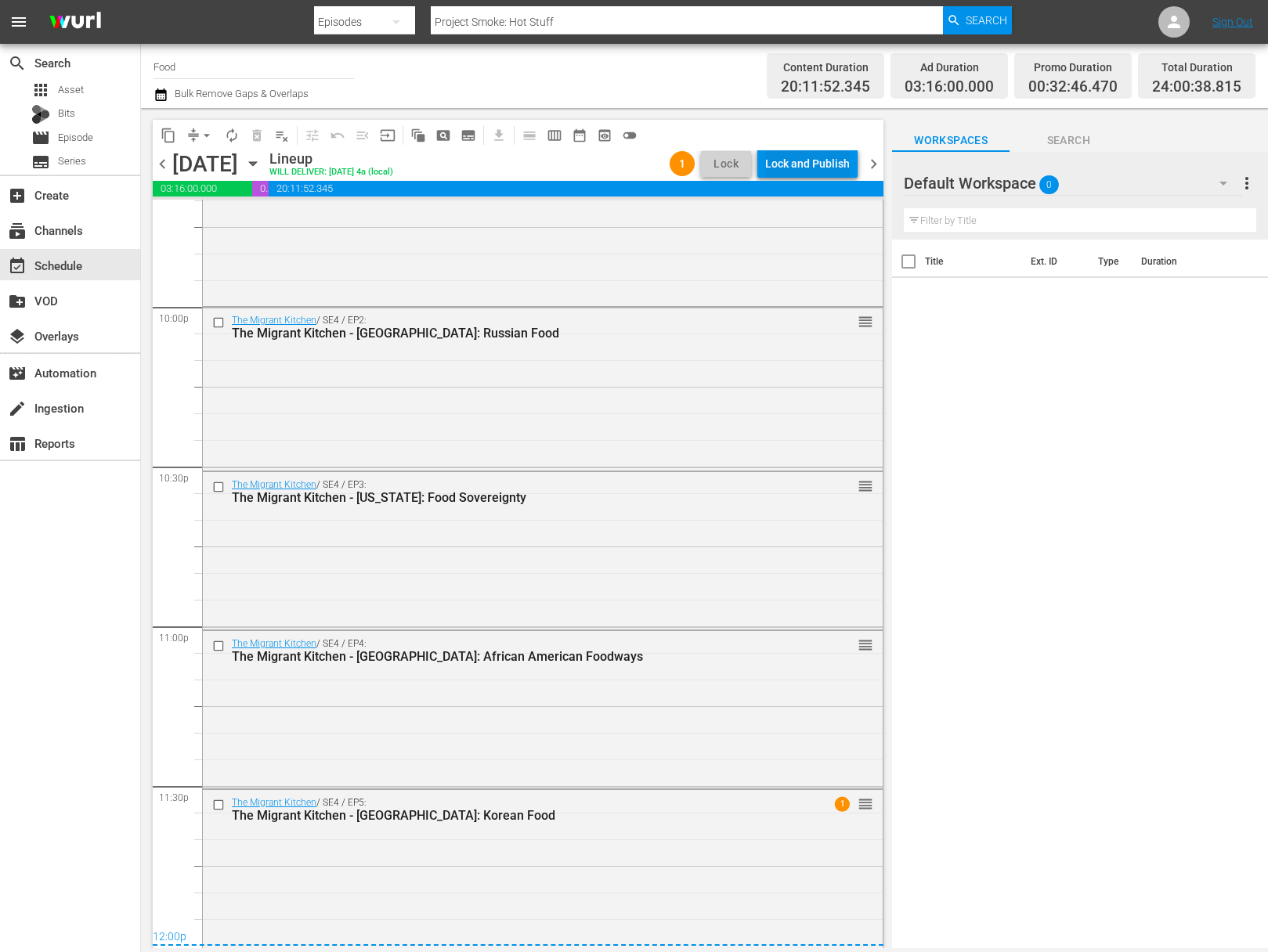
click at [807, 167] on div "Lock and Publish" at bounding box center [807, 164] width 85 height 29
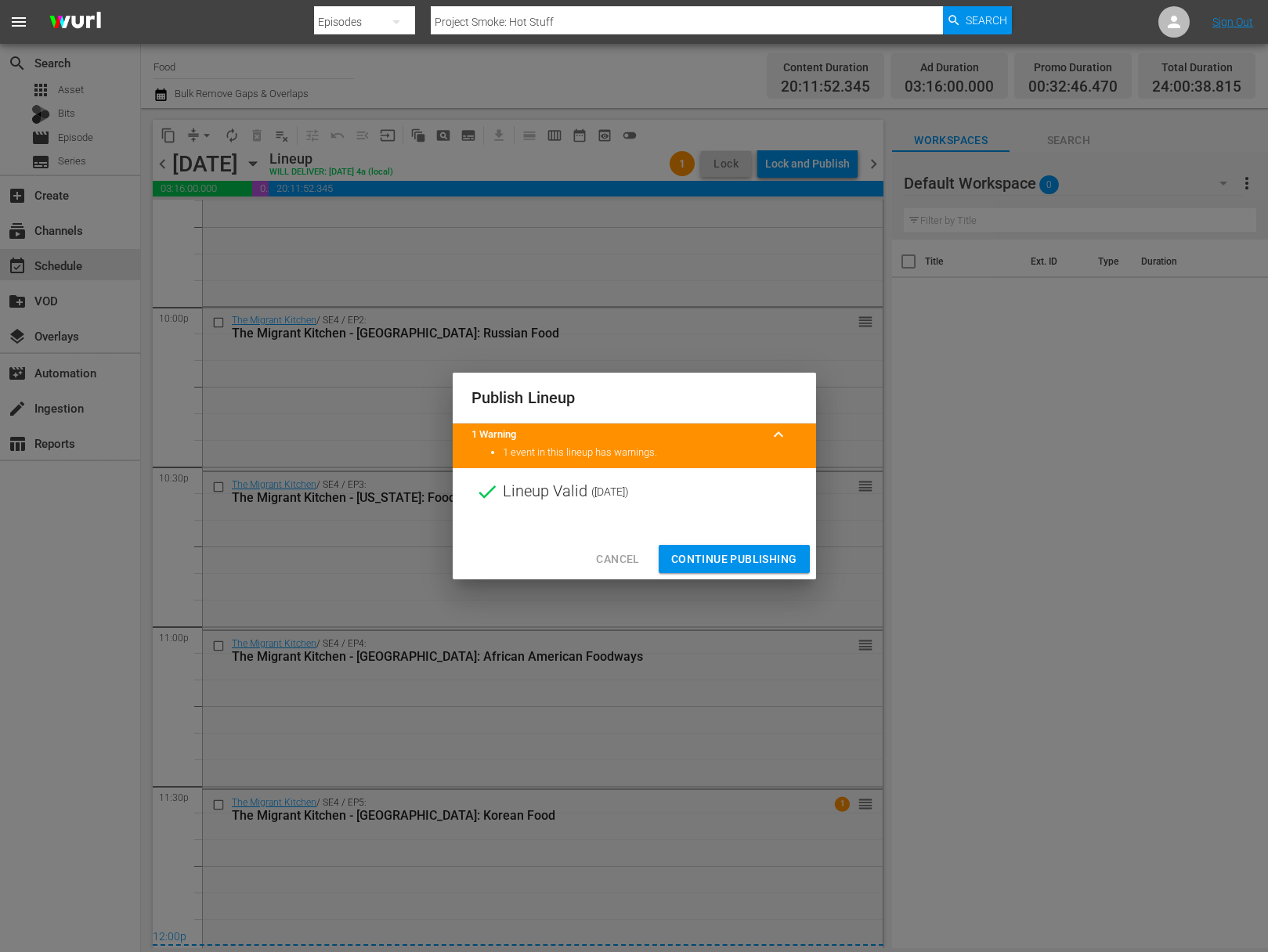
click at [742, 552] on span "Continue Publishing" at bounding box center [734, 560] width 126 height 20
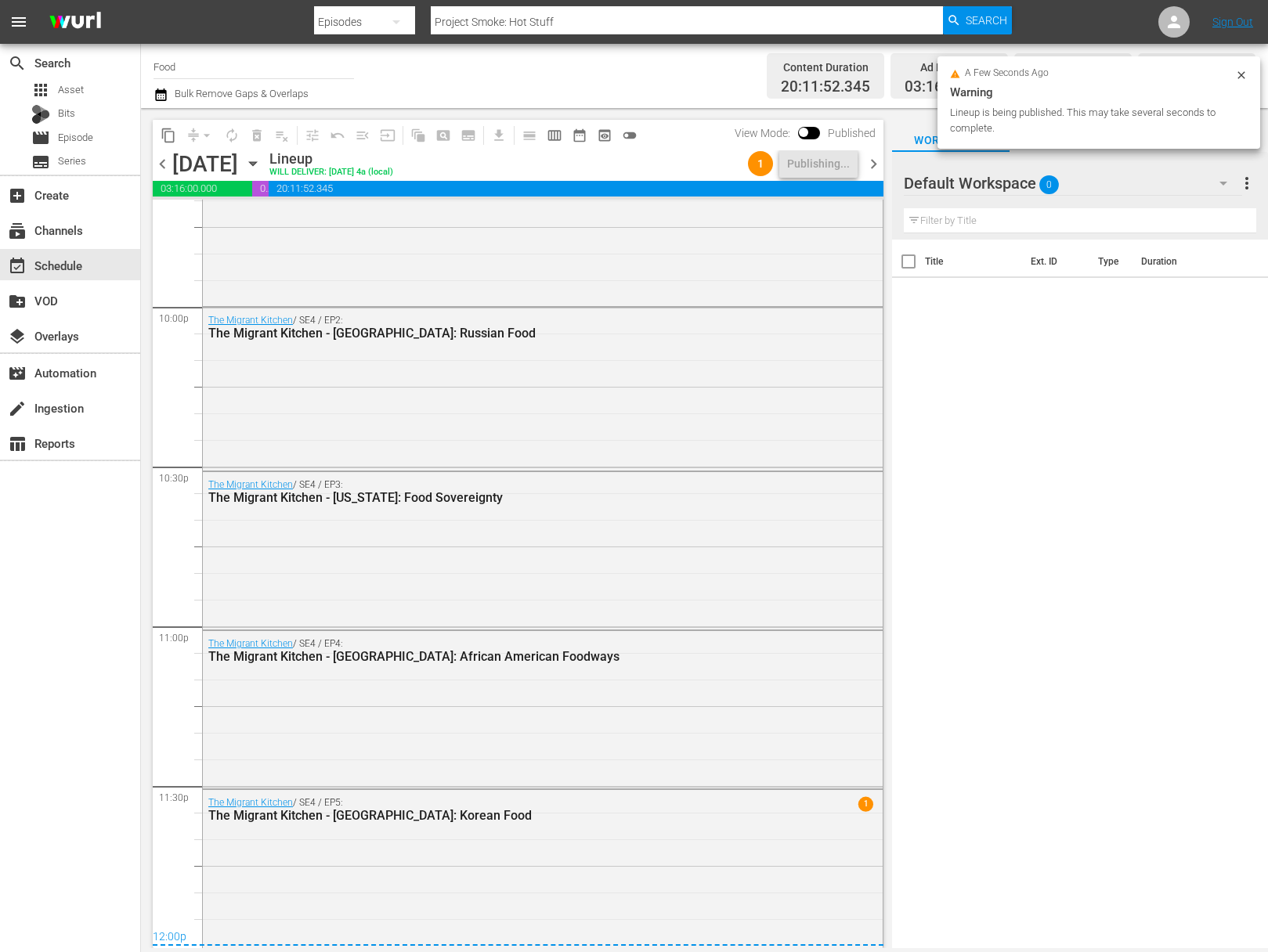
drag, startPoint x: 167, startPoint y: 54, endPoint x: 173, endPoint y: 65, distance: 12.5
click at [167, 55] on input "Food" at bounding box center [254, 66] width 200 height 38
click at [189, 73] on input "Food" at bounding box center [254, 66] width 200 height 38
drag, startPoint x: 194, startPoint y: 69, endPoint x: 113, endPoint y: 55, distance: 82.2
click at [141, 0] on div "search Search apps Asset Bits movie Episode subtitles Series add_box Create sub…" at bounding box center [705, 0] width 1128 height 0
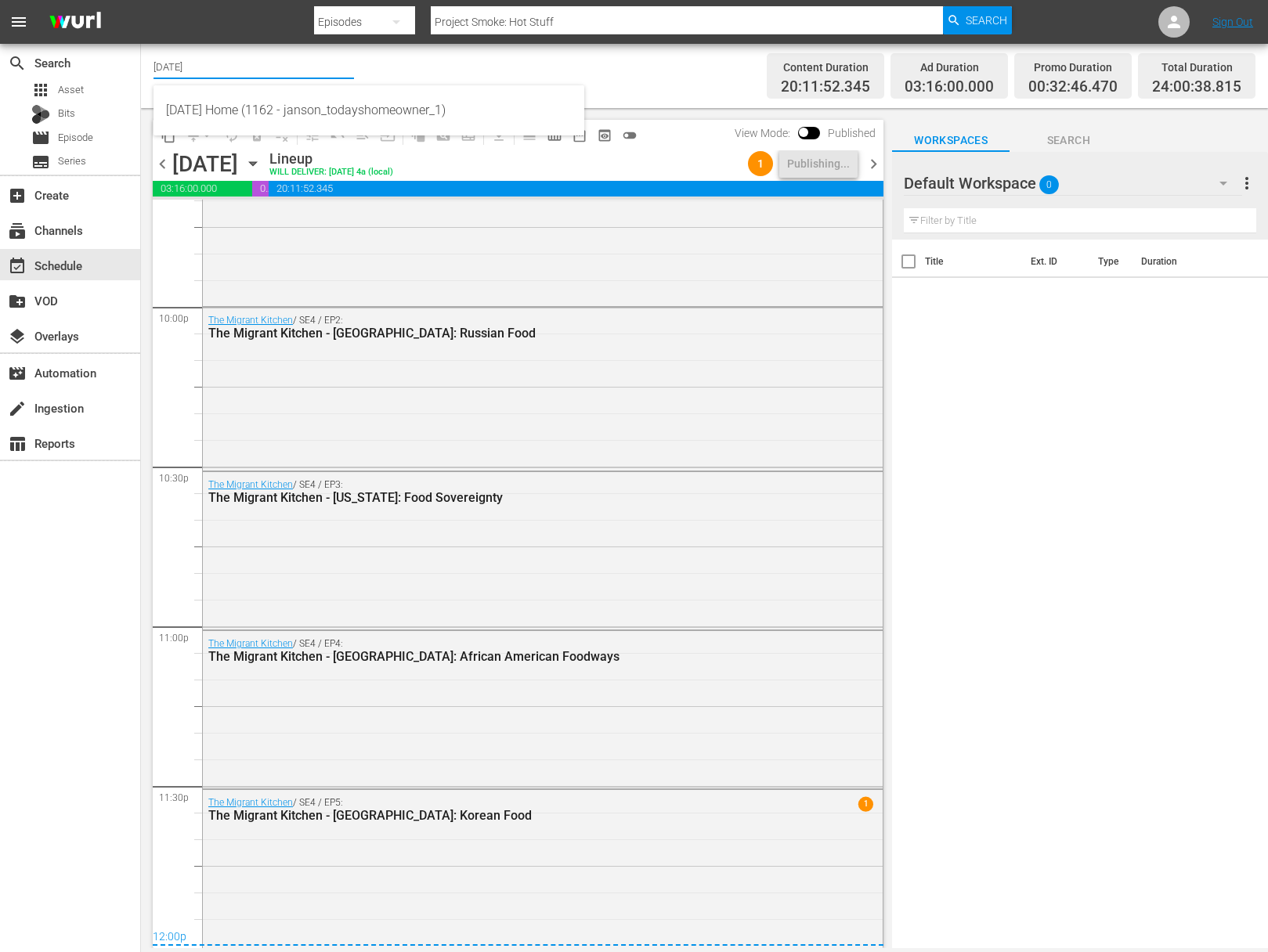
click at [218, 107] on div "[DATE] Home (1162 - janson_todayshomeowner_1)" at bounding box center [369, 110] width 406 height 38
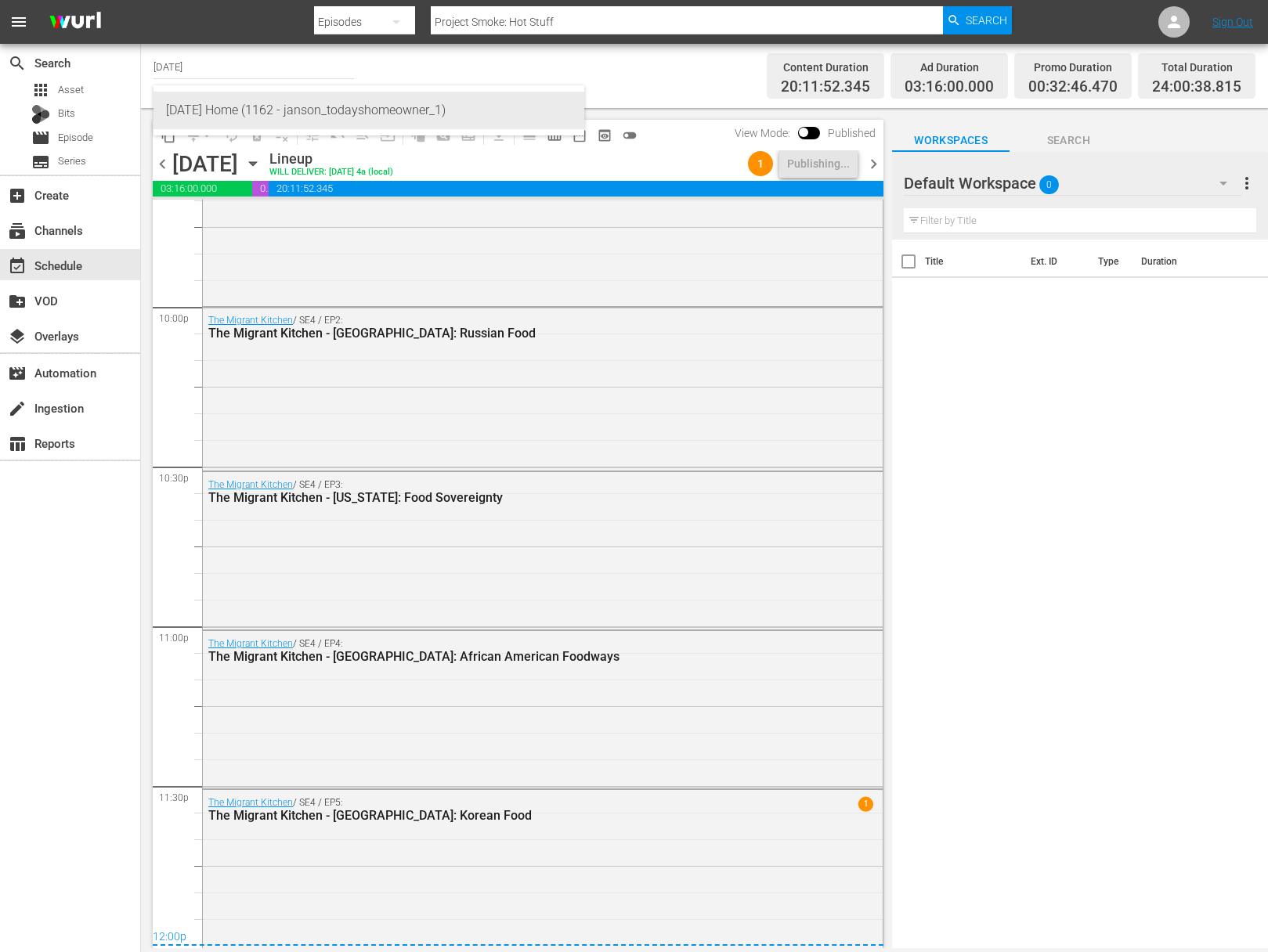
type input "[DATE] Home (1162 - janson_todayshomeowner_1)"
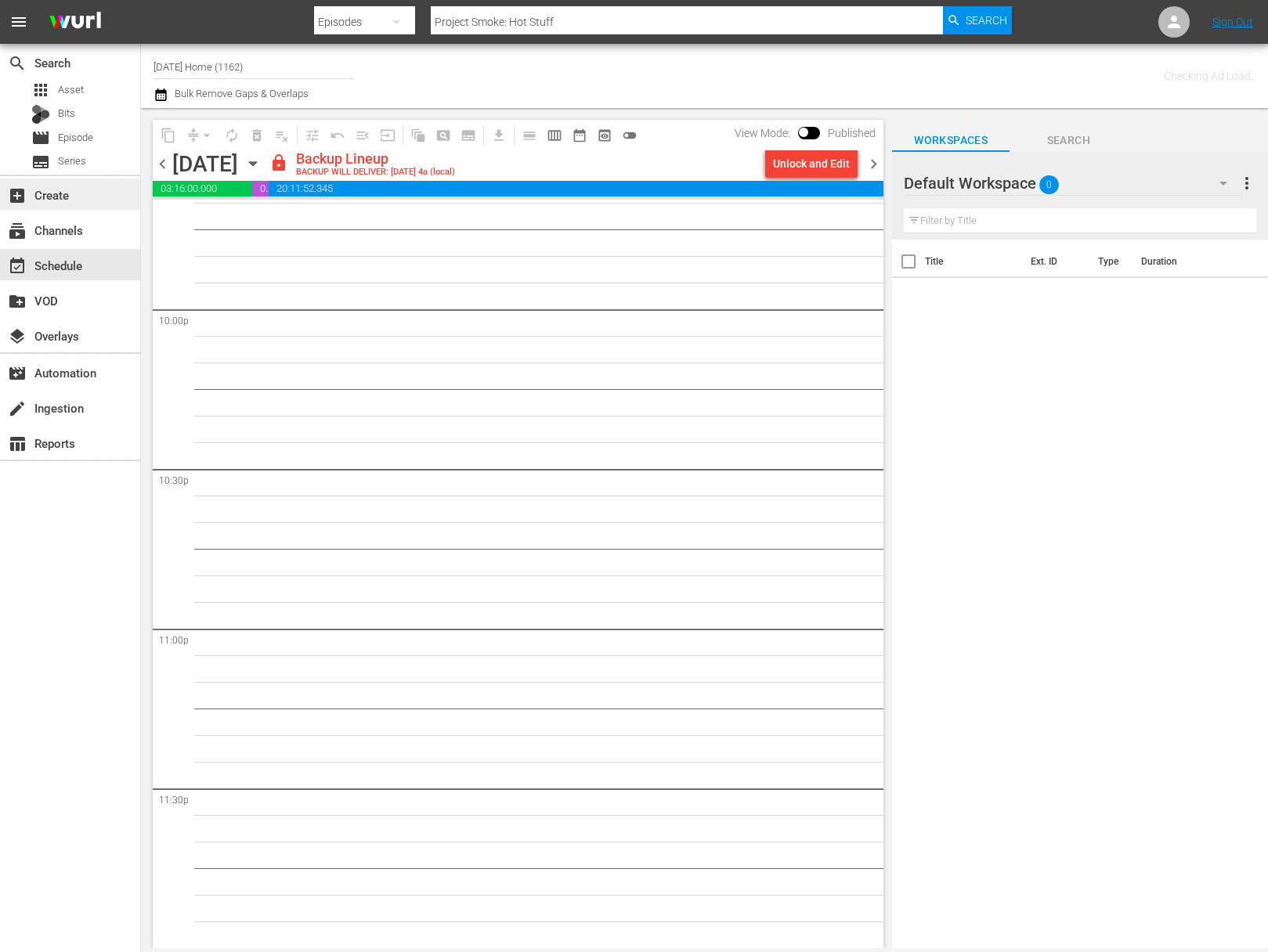
scroll to position [6919, 0]
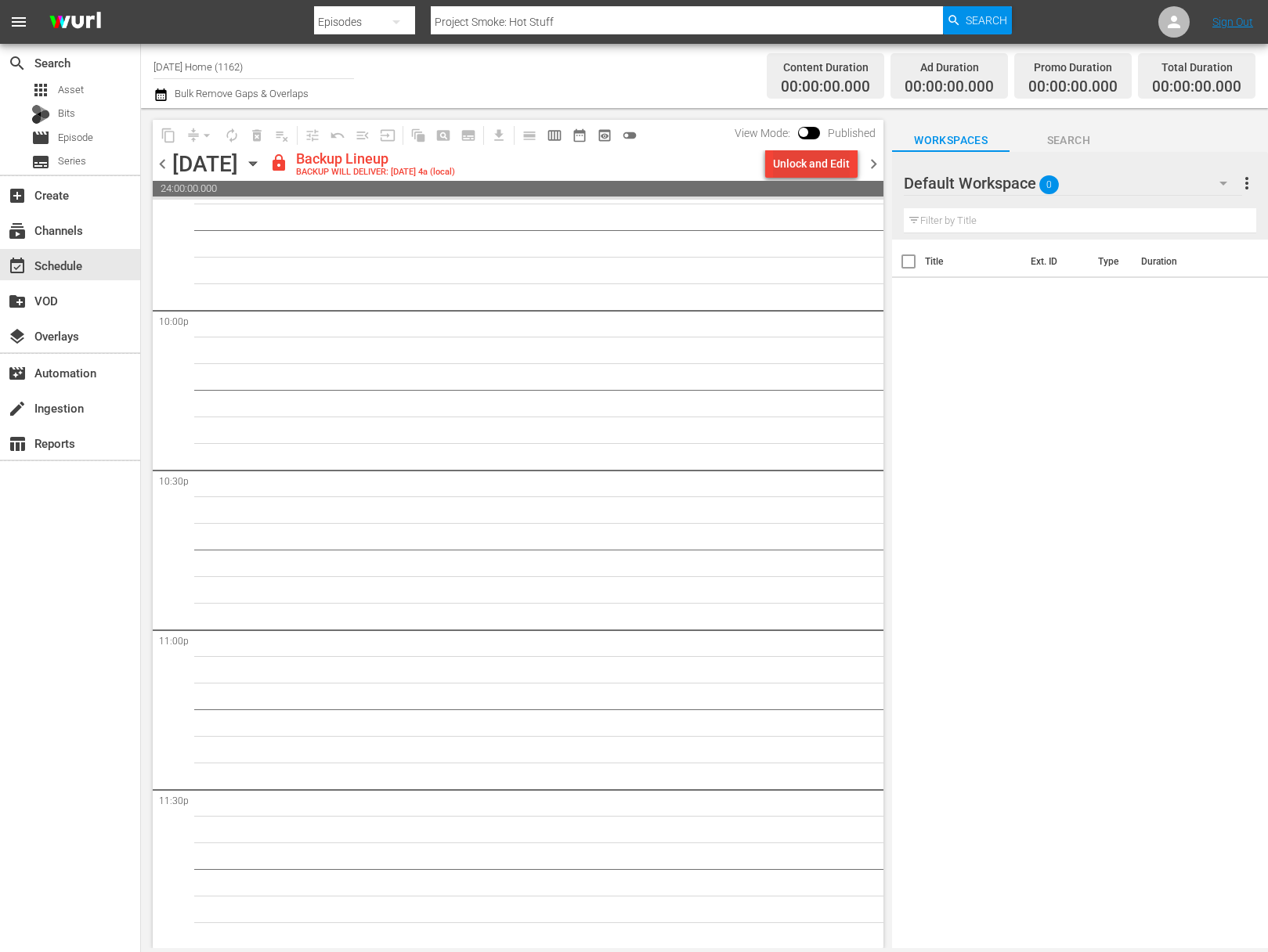
click at [799, 164] on div "Unlock and Edit" at bounding box center [812, 164] width 77 height 29
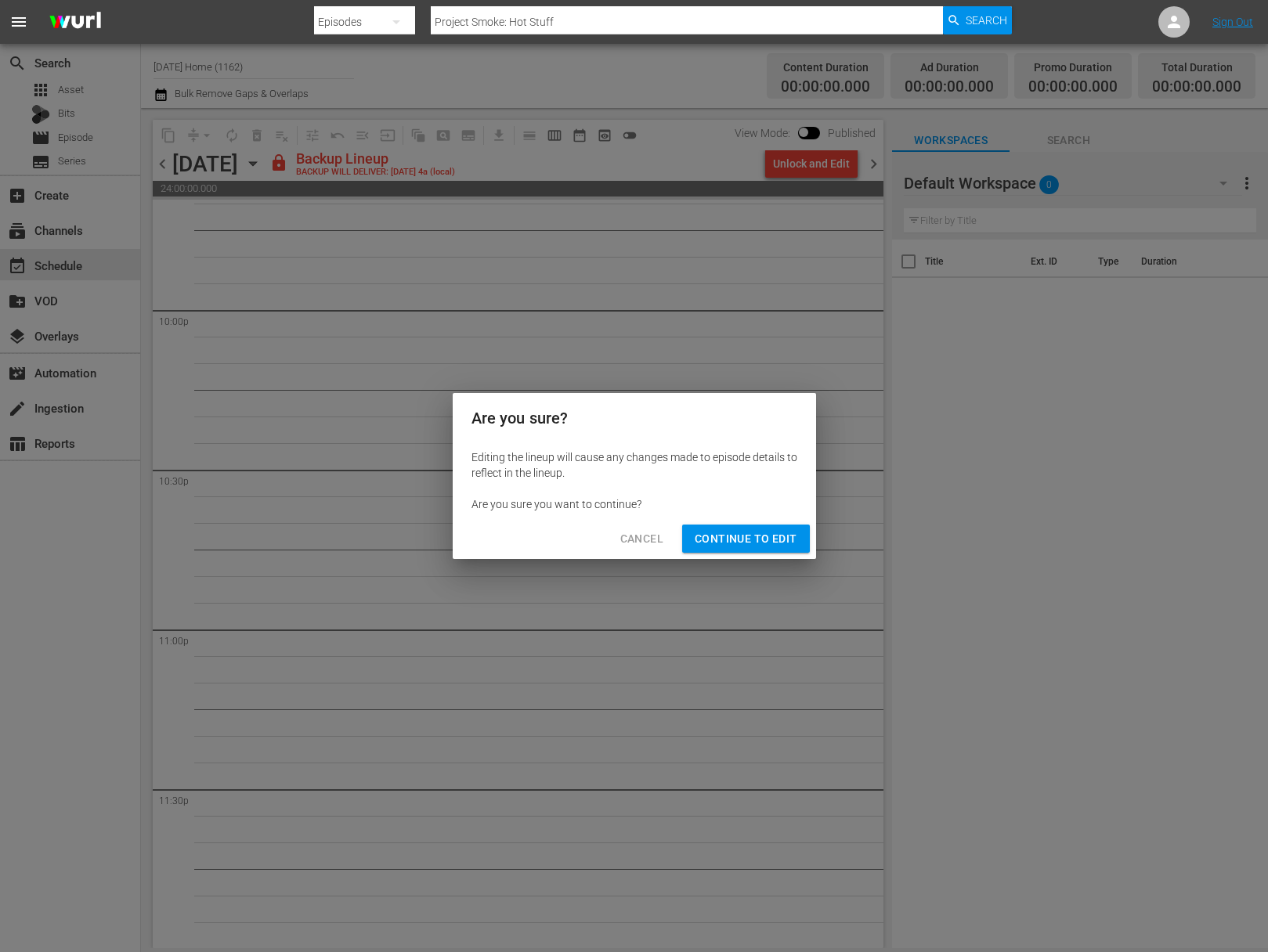
click at [765, 529] on span "Continue to Edit" at bounding box center [746, 539] width 102 height 20
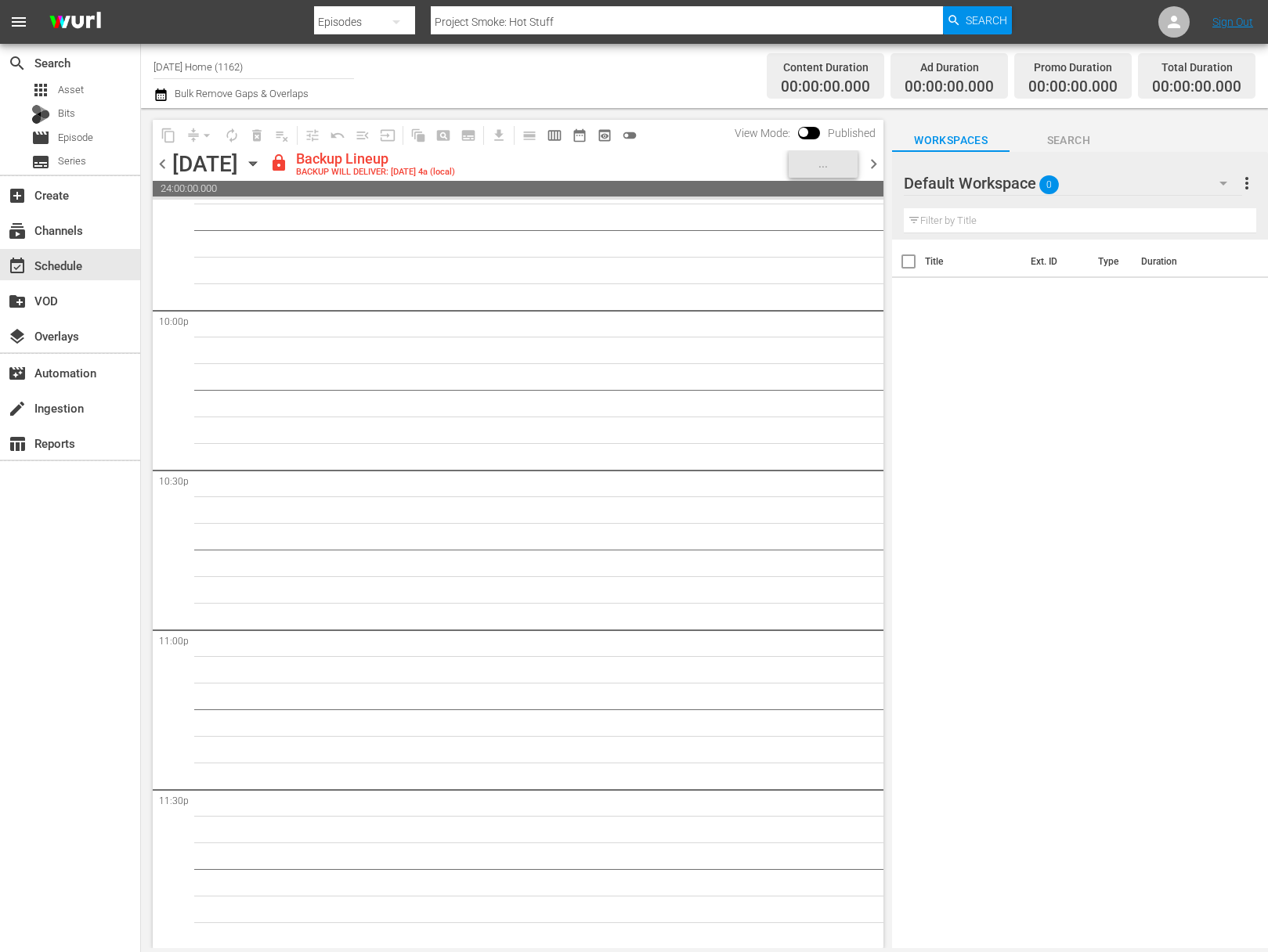
click at [262, 161] on icon "button" at bounding box center [252, 163] width 17 height 17
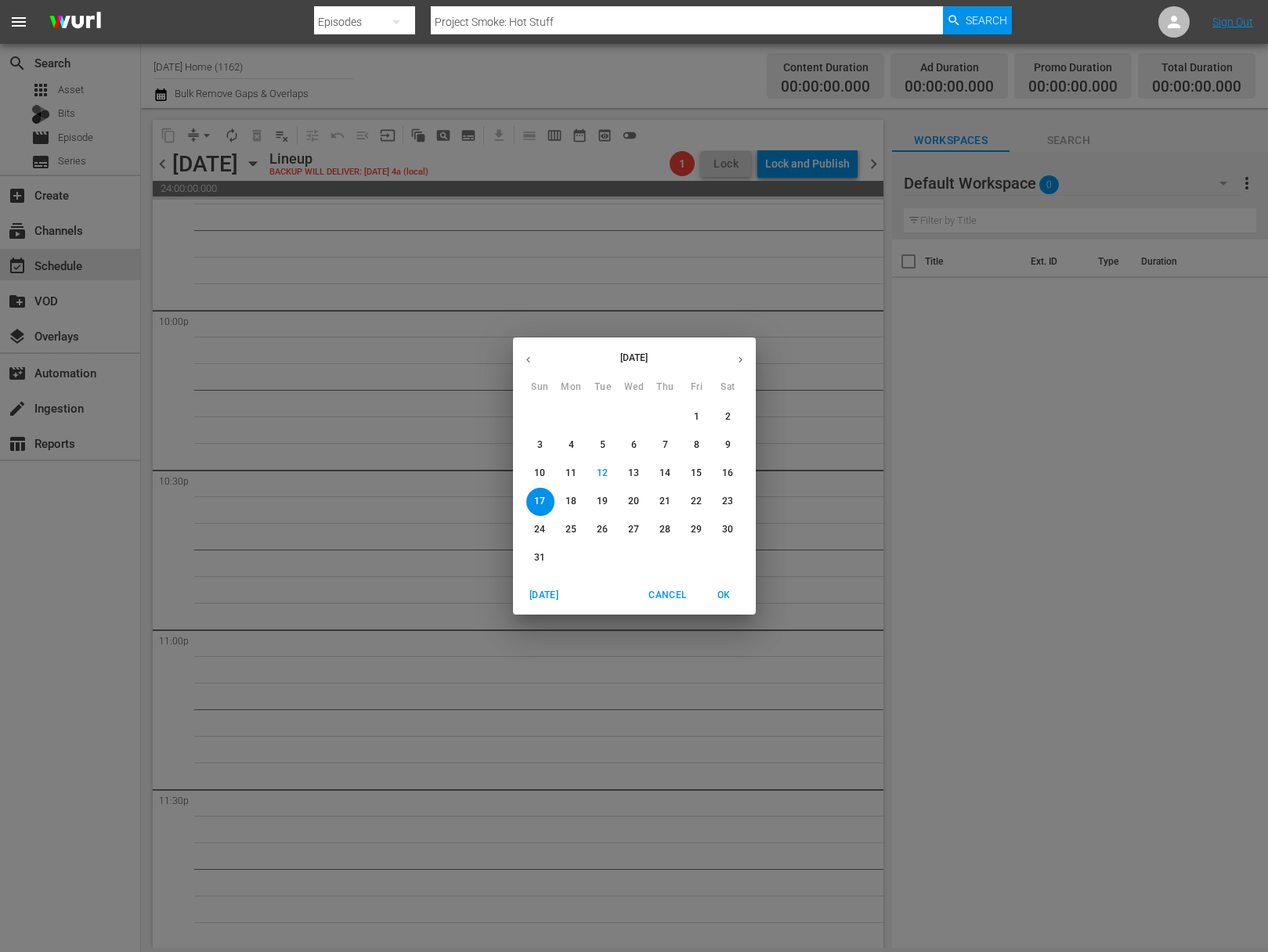
click at [702, 479] on span "15" at bounding box center [697, 473] width 29 height 13
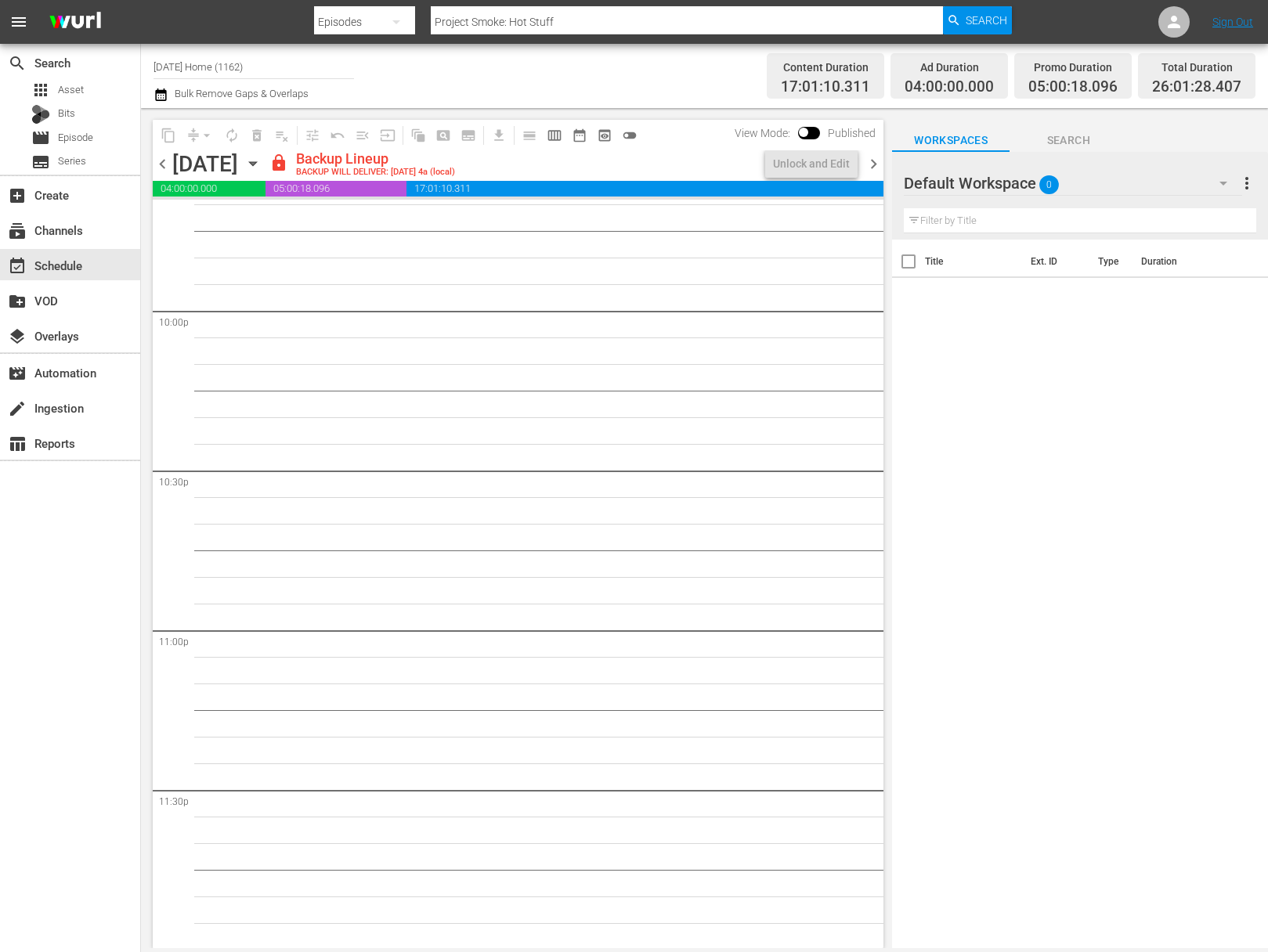
scroll to position [6919, 0]
click at [812, 164] on div "Unlock and Edit" at bounding box center [812, 164] width 77 height 29
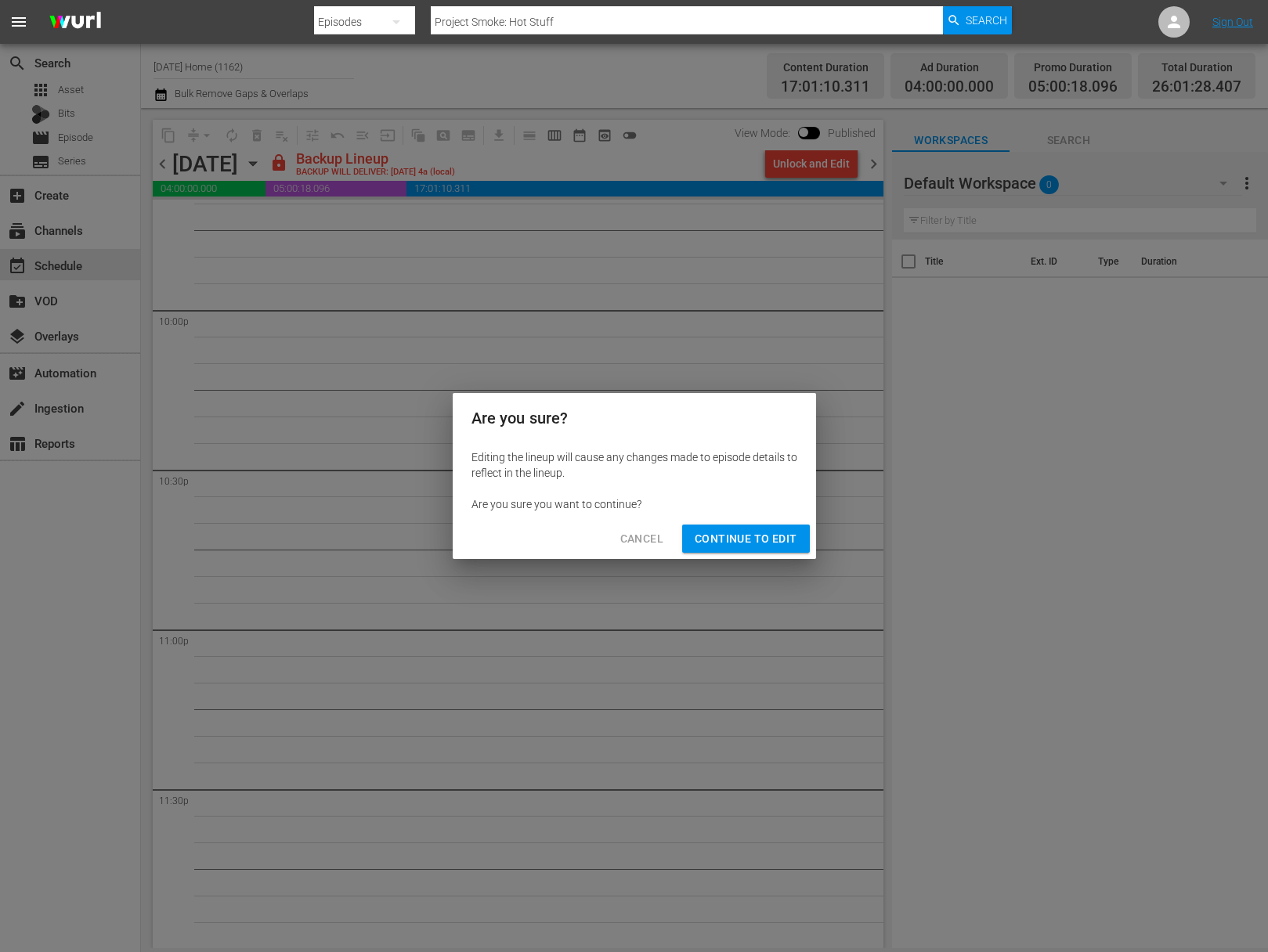
click at [757, 534] on span "Continue to Edit" at bounding box center [746, 539] width 102 height 20
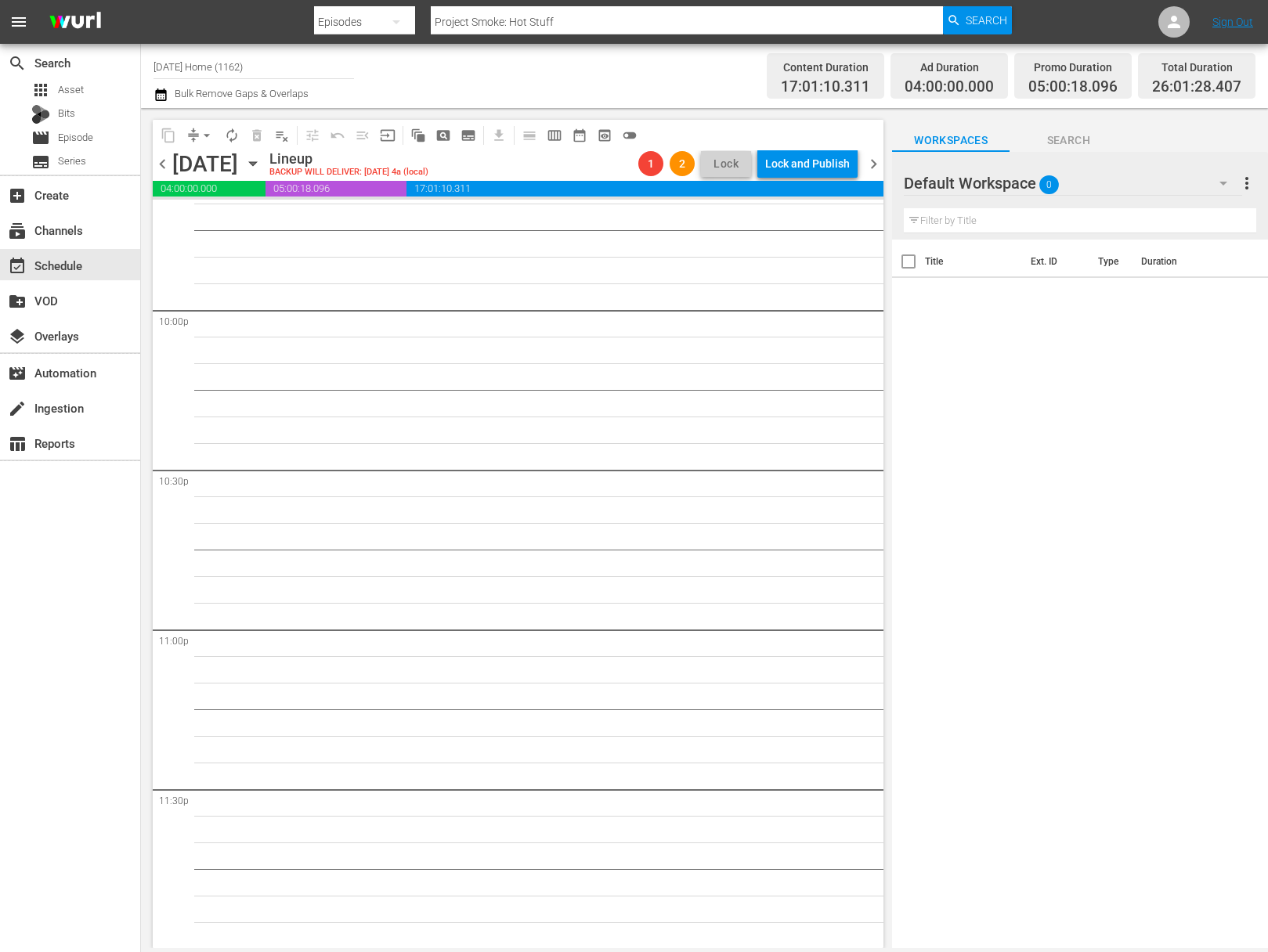
click at [256, 163] on icon "button" at bounding box center [253, 164] width 7 height 4
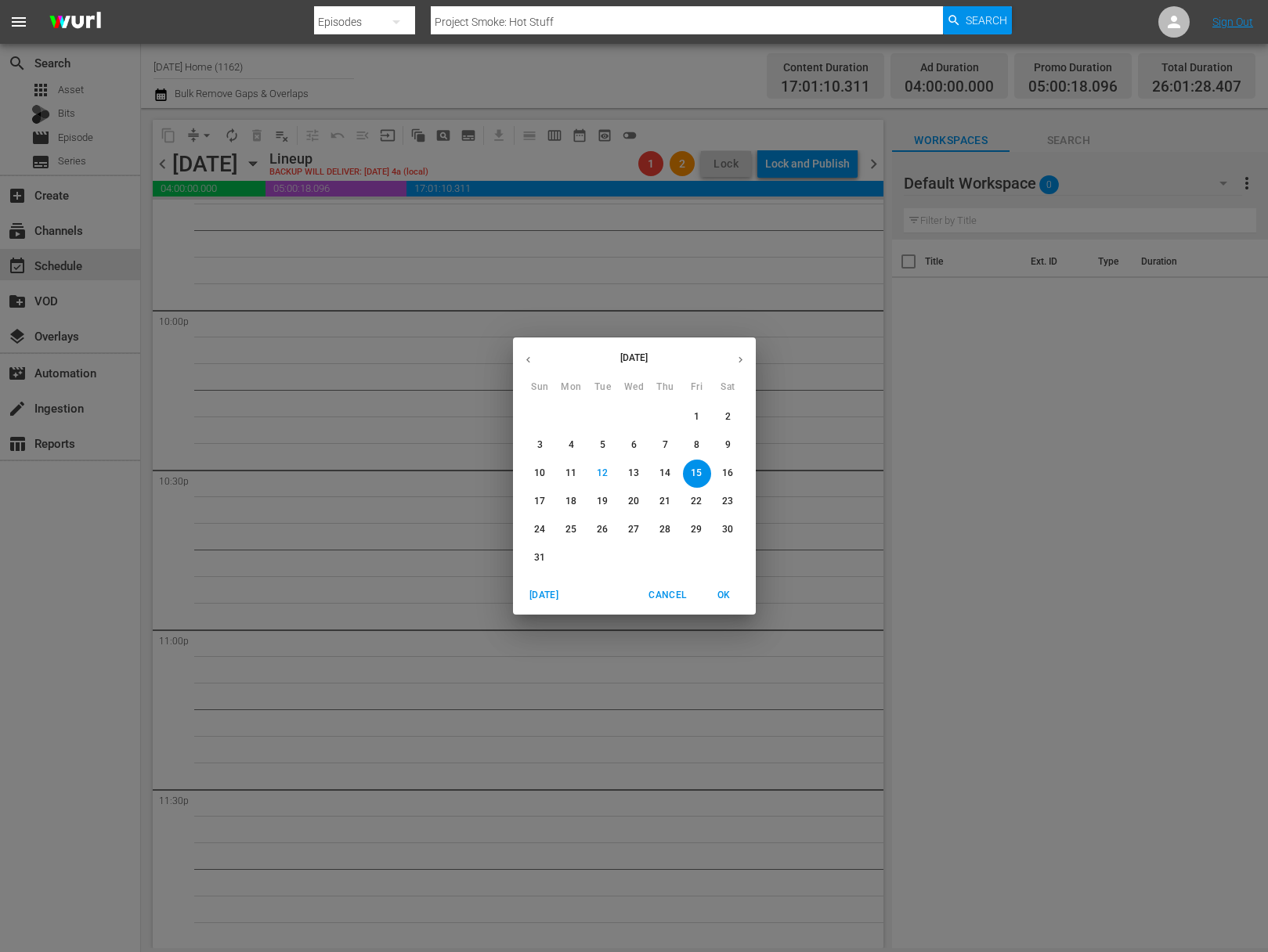
click at [723, 476] on p "16" at bounding box center [728, 473] width 11 height 13
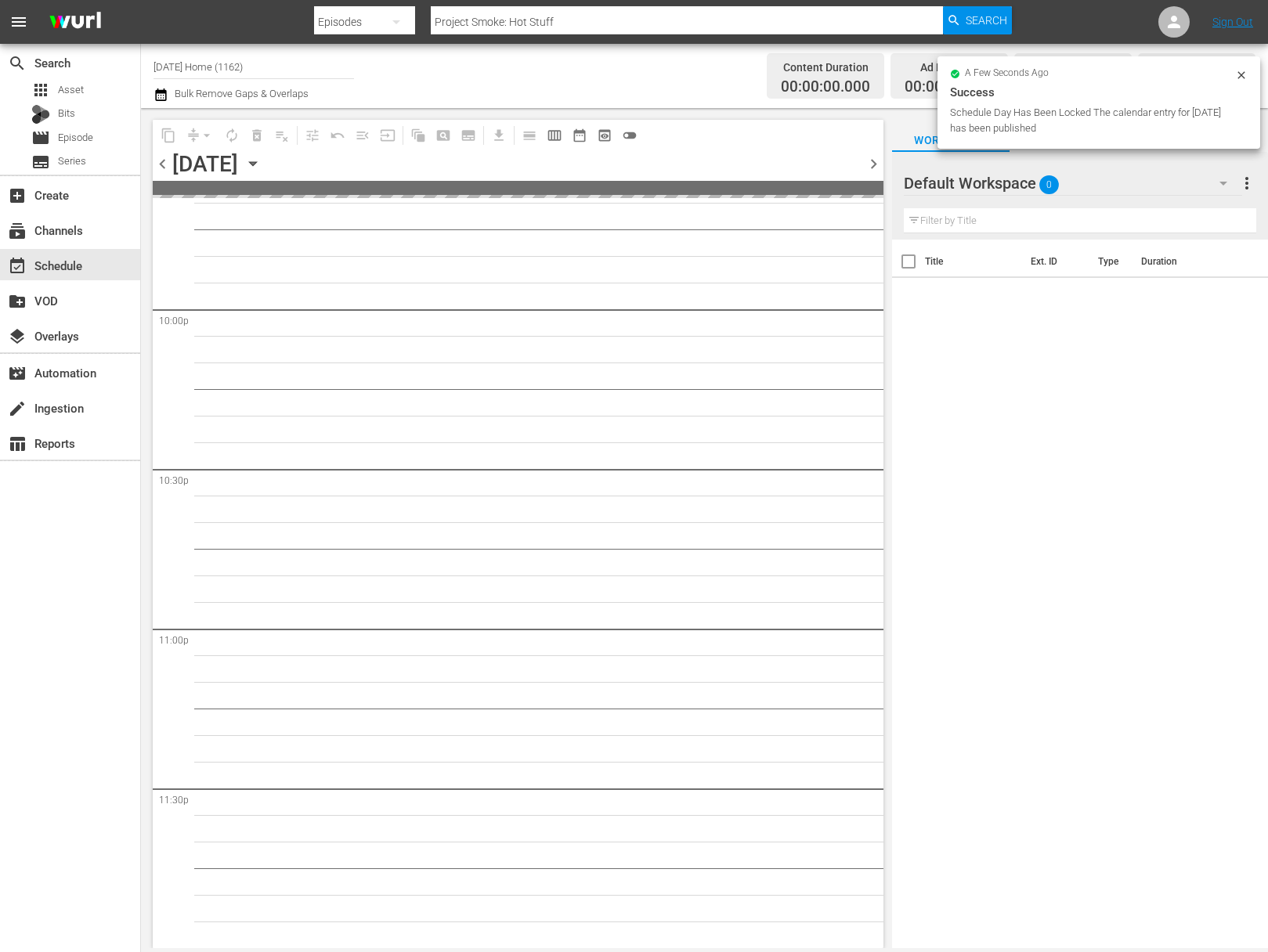
scroll to position [6919, 0]
click at [830, 169] on div "Unlock and Edit" at bounding box center [812, 164] width 77 height 29
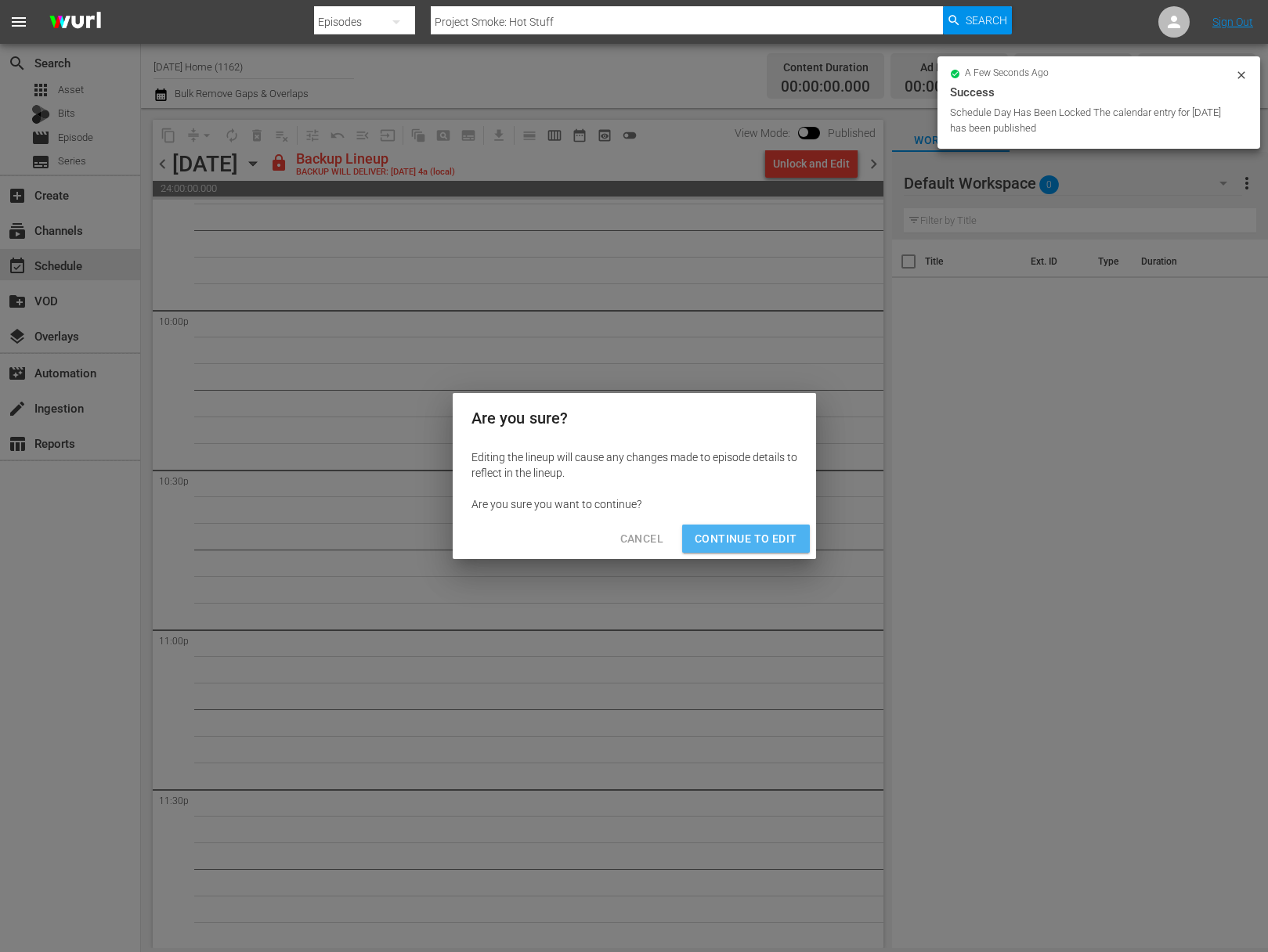
click at [755, 536] on span "Continue to Edit" at bounding box center [746, 539] width 102 height 20
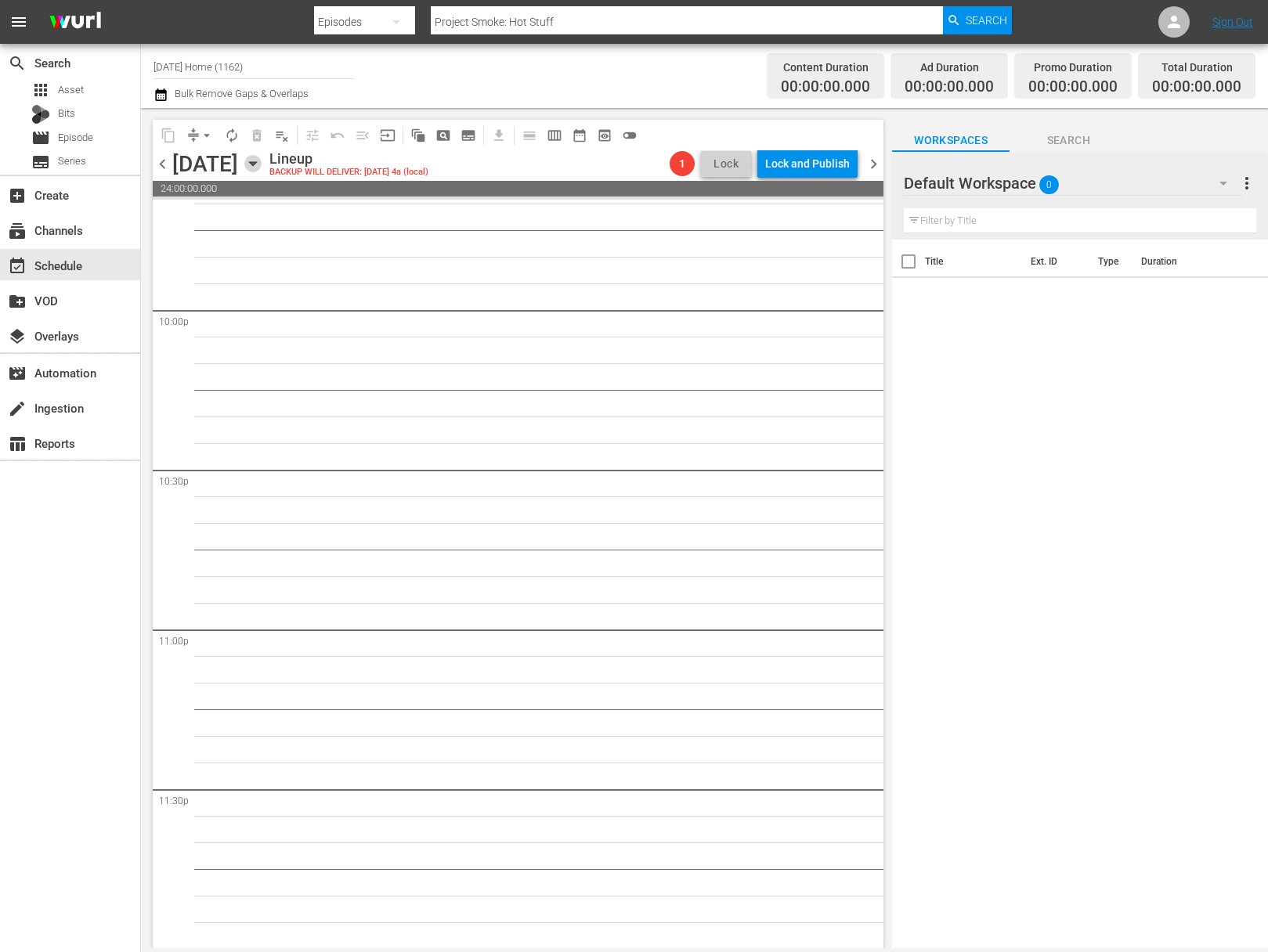
click at [262, 161] on icon "button" at bounding box center [252, 163] width 17 height 17
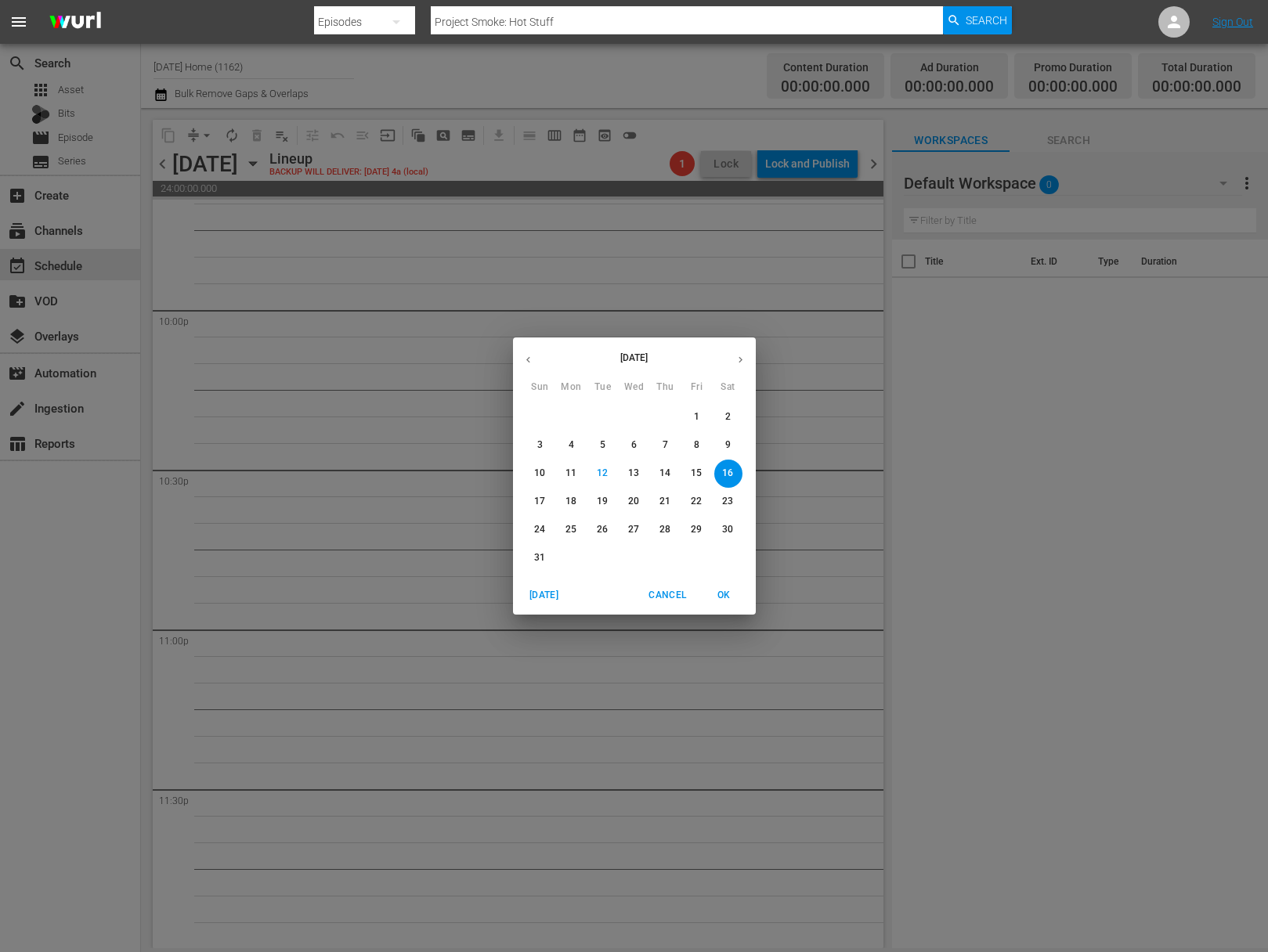
click at [694, 480] on p "15" at bounding box center [697, 473] width 11 height 13
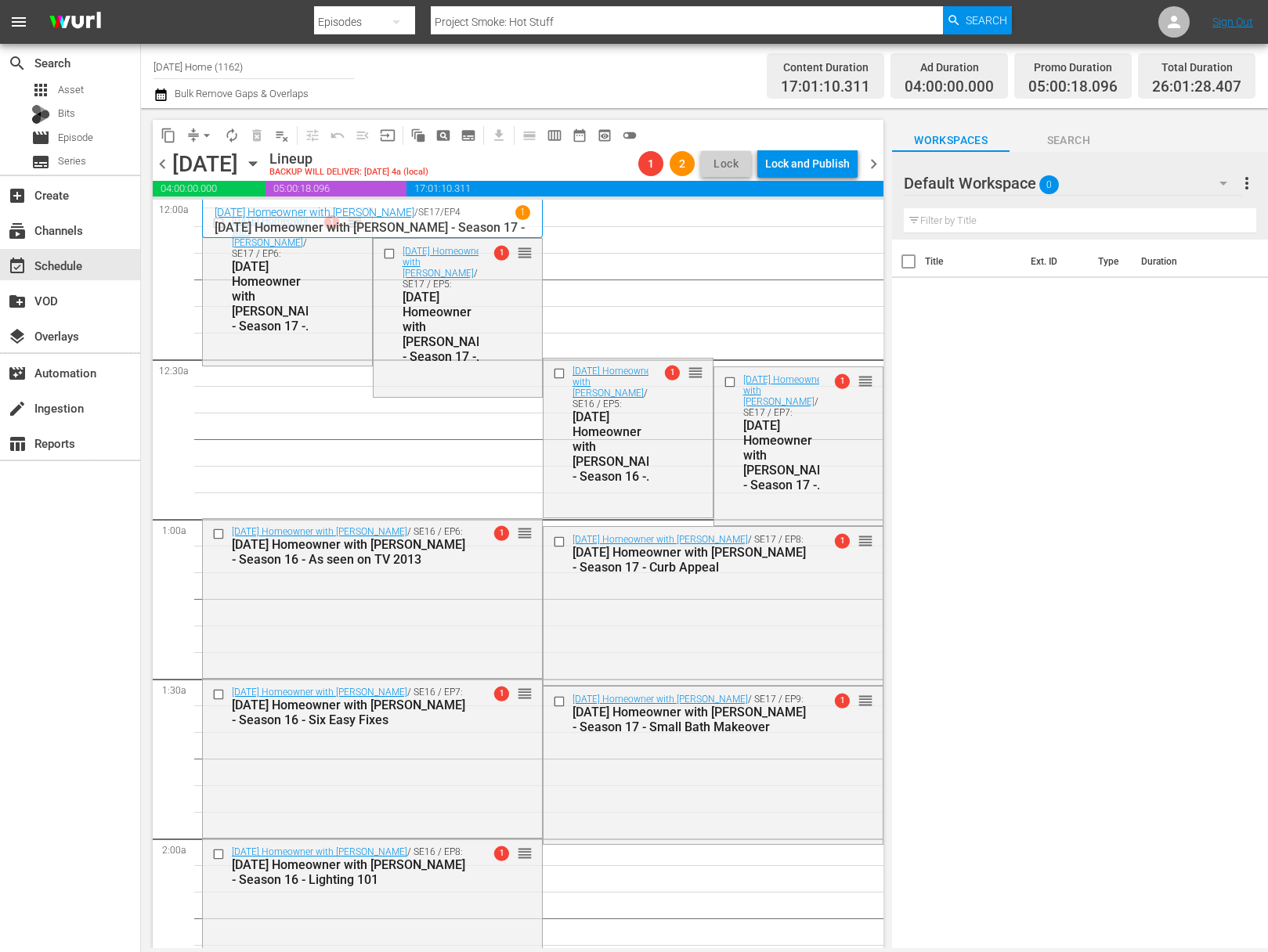
click at [291, 131] on button "playlist_remove_outlined" at bounding box center [282, 136] width 25 height 25
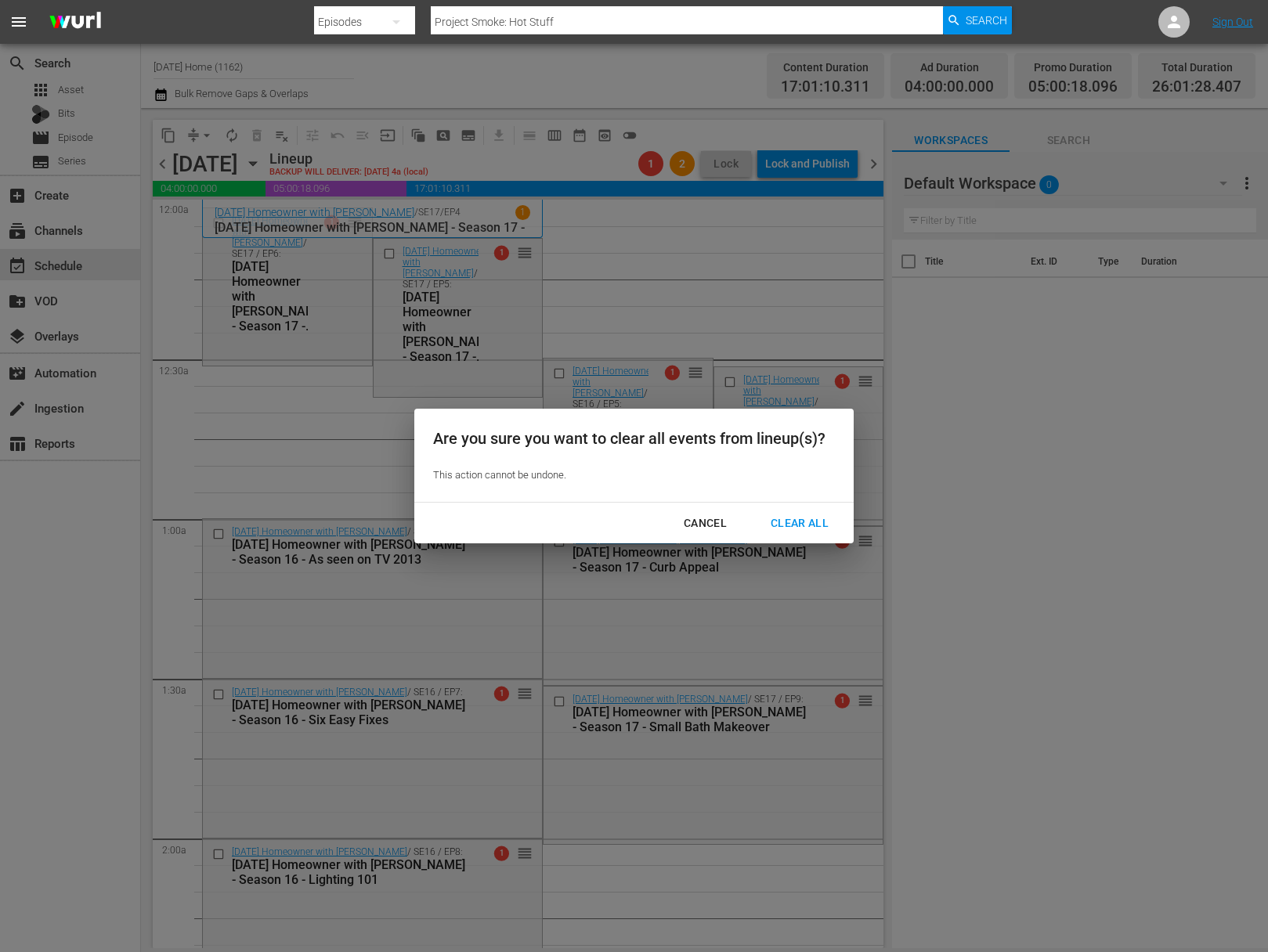
click at [795, 536] on button "Clear All" at bounding box center [799, 523] width 96 height 29
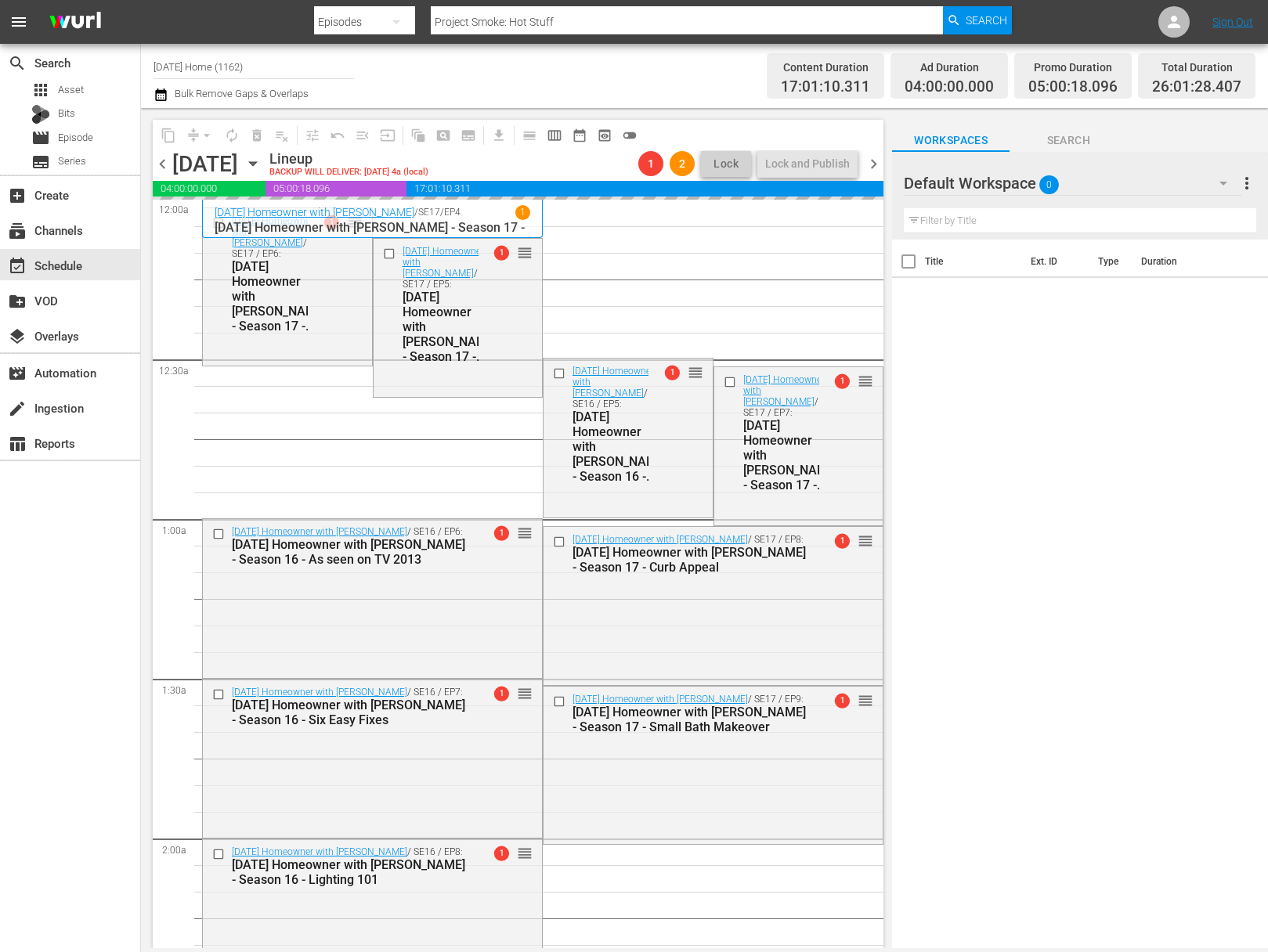
click at [799, 519] on div "Clear All" at bounding box center [799, 524] width 83 height 20
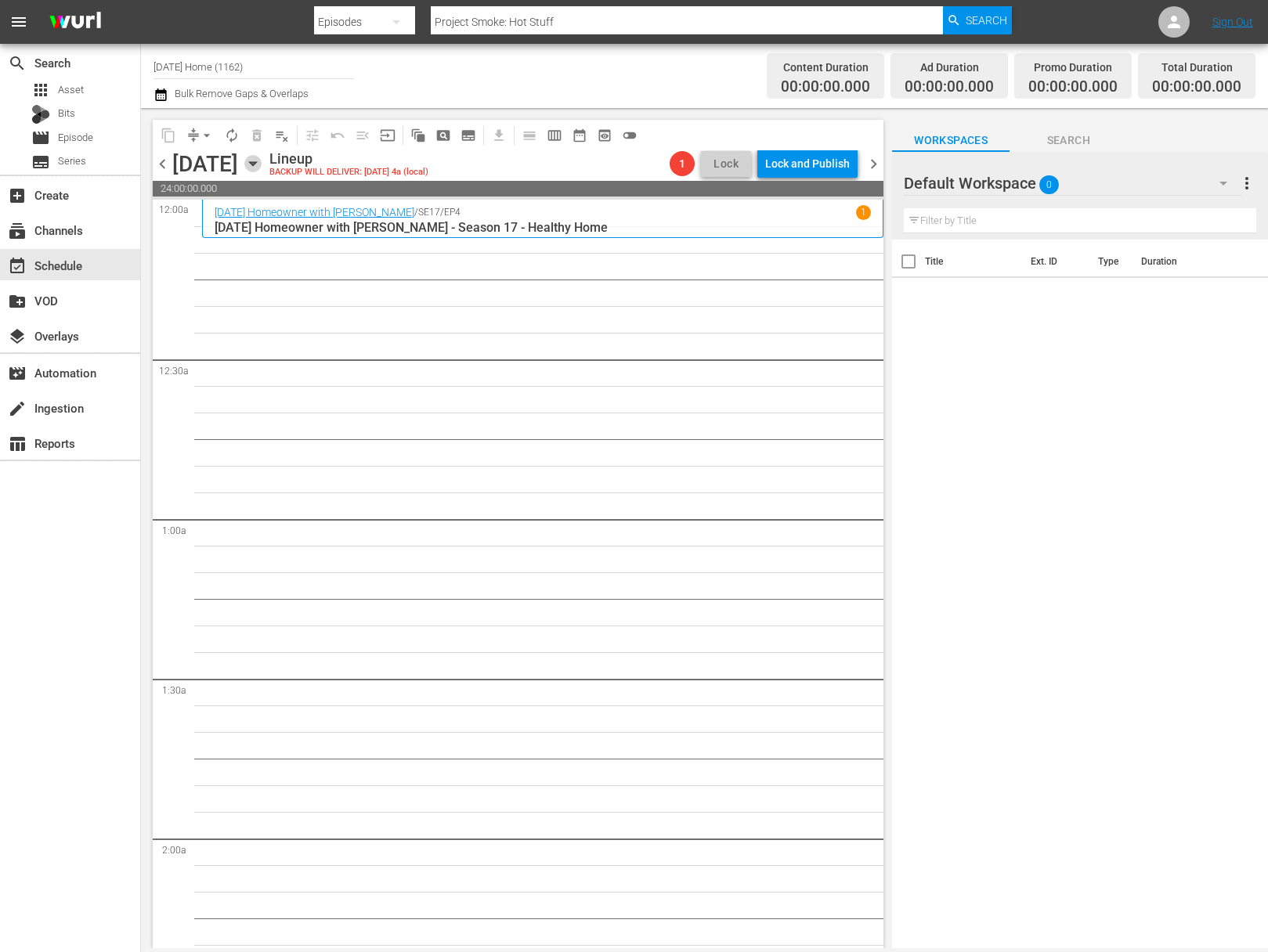
click at [262, 168] on icon "button" at bounding box center [252, 163] width 17 height 17
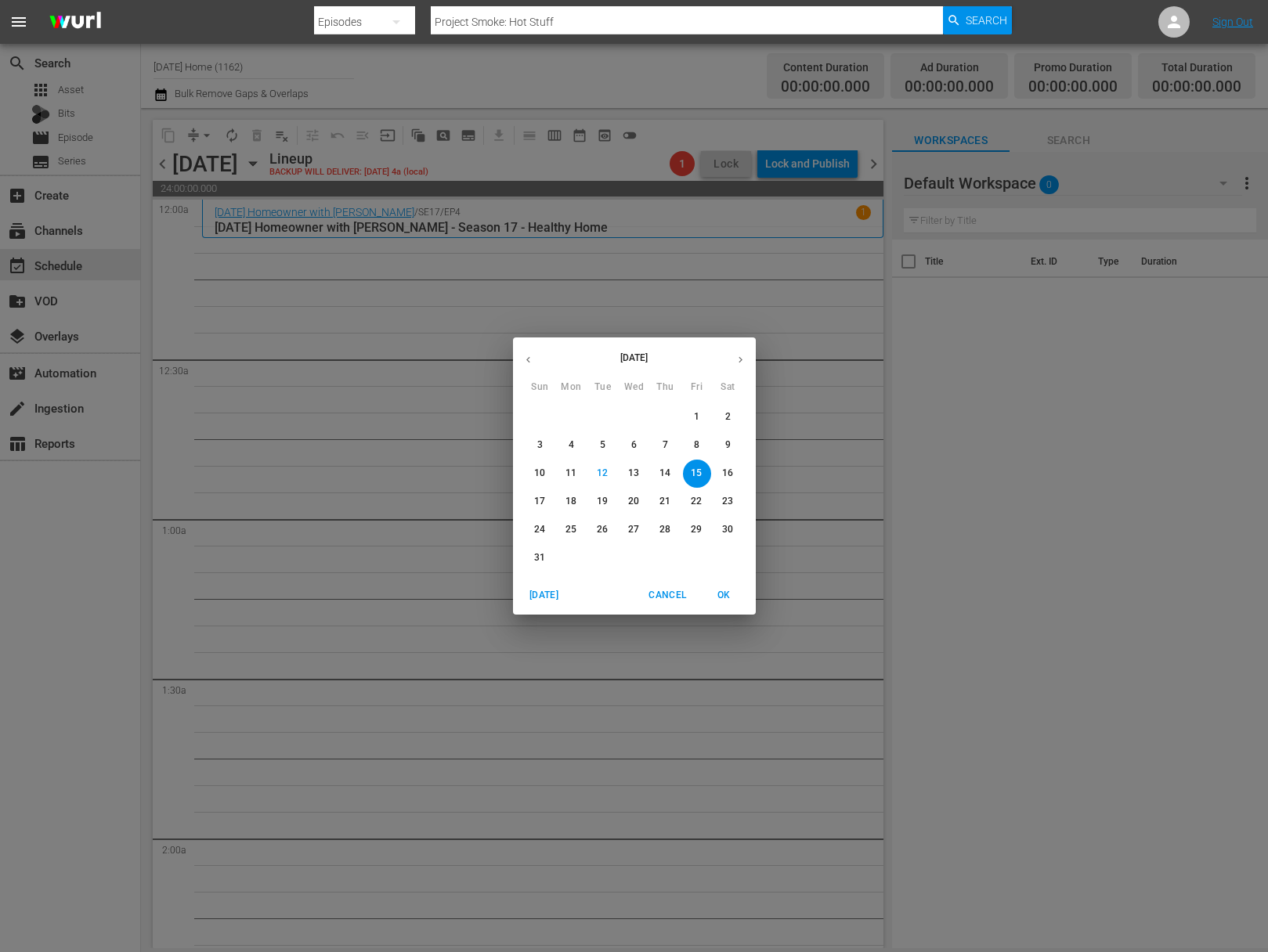
click at [535, 354] on button "button" at bounding box center [528, 359] width 30 height 30
click at [627, 442] on span "11" at bounding box center [635, 445] width 29 height 13
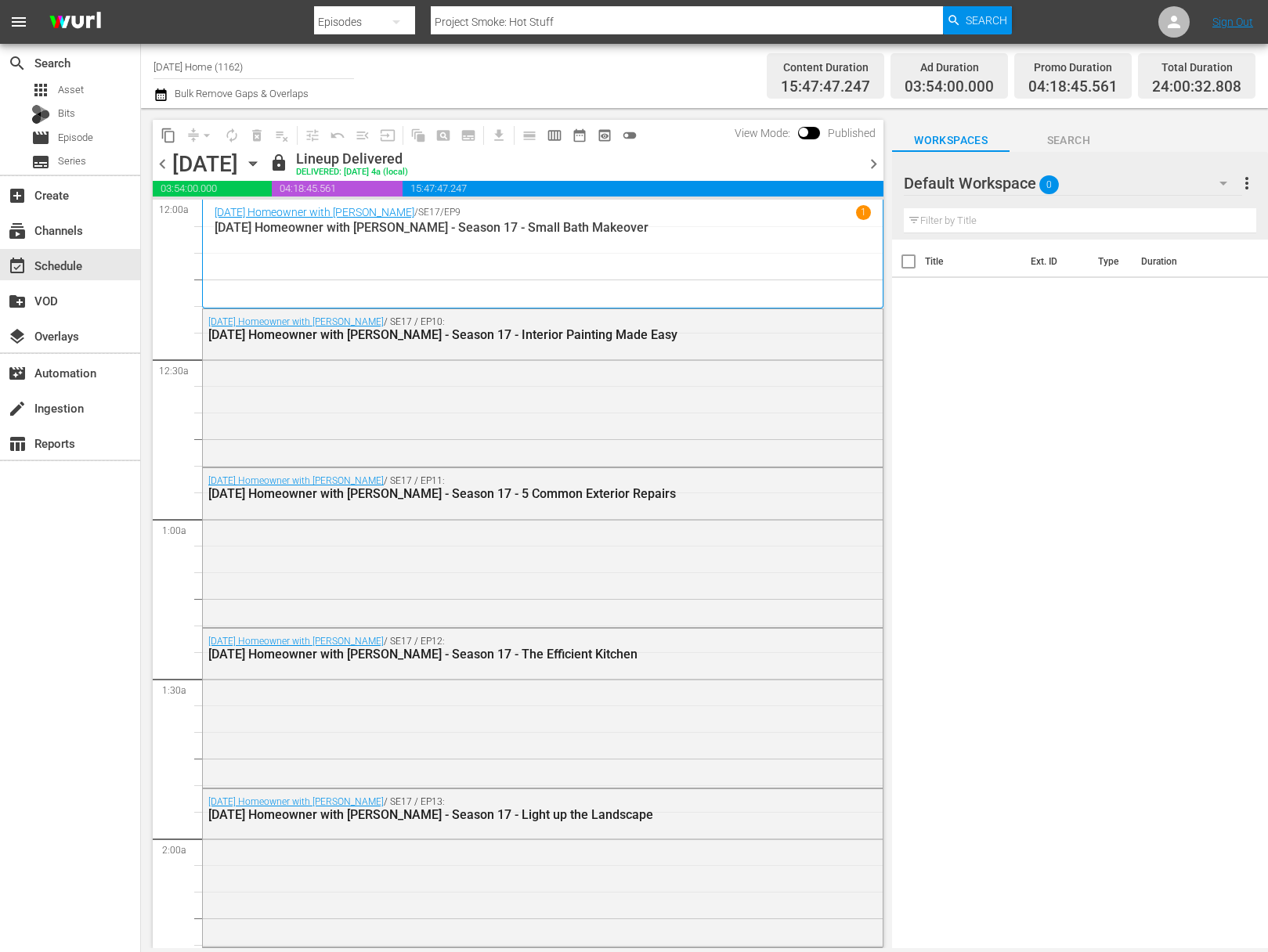
click at [262, 156] on icon "button" at bounding box center [252, 163] width 17 height 17
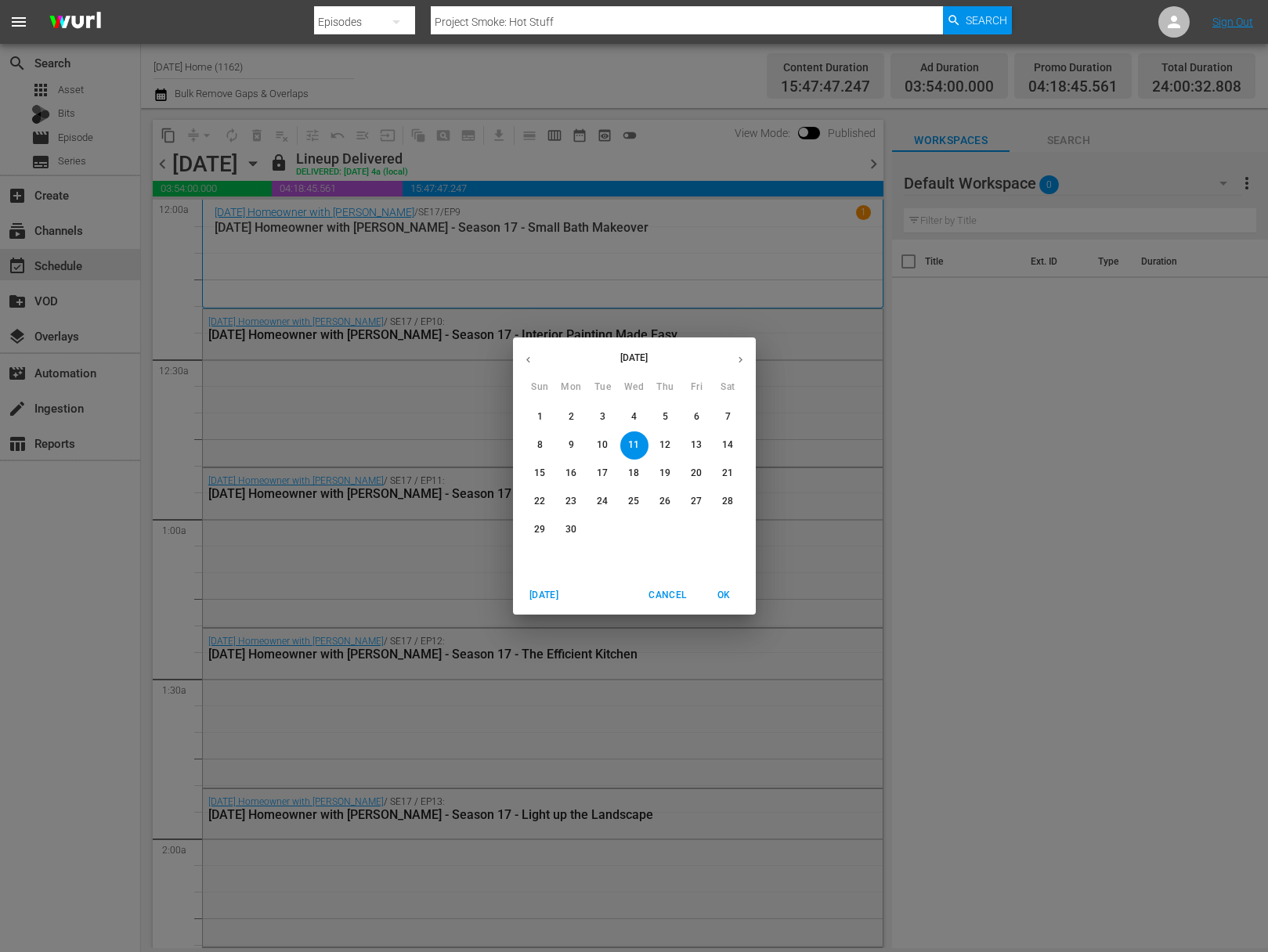
click at [596, 434] on button "10" at bounding box center [604, 446] width 29 height 29
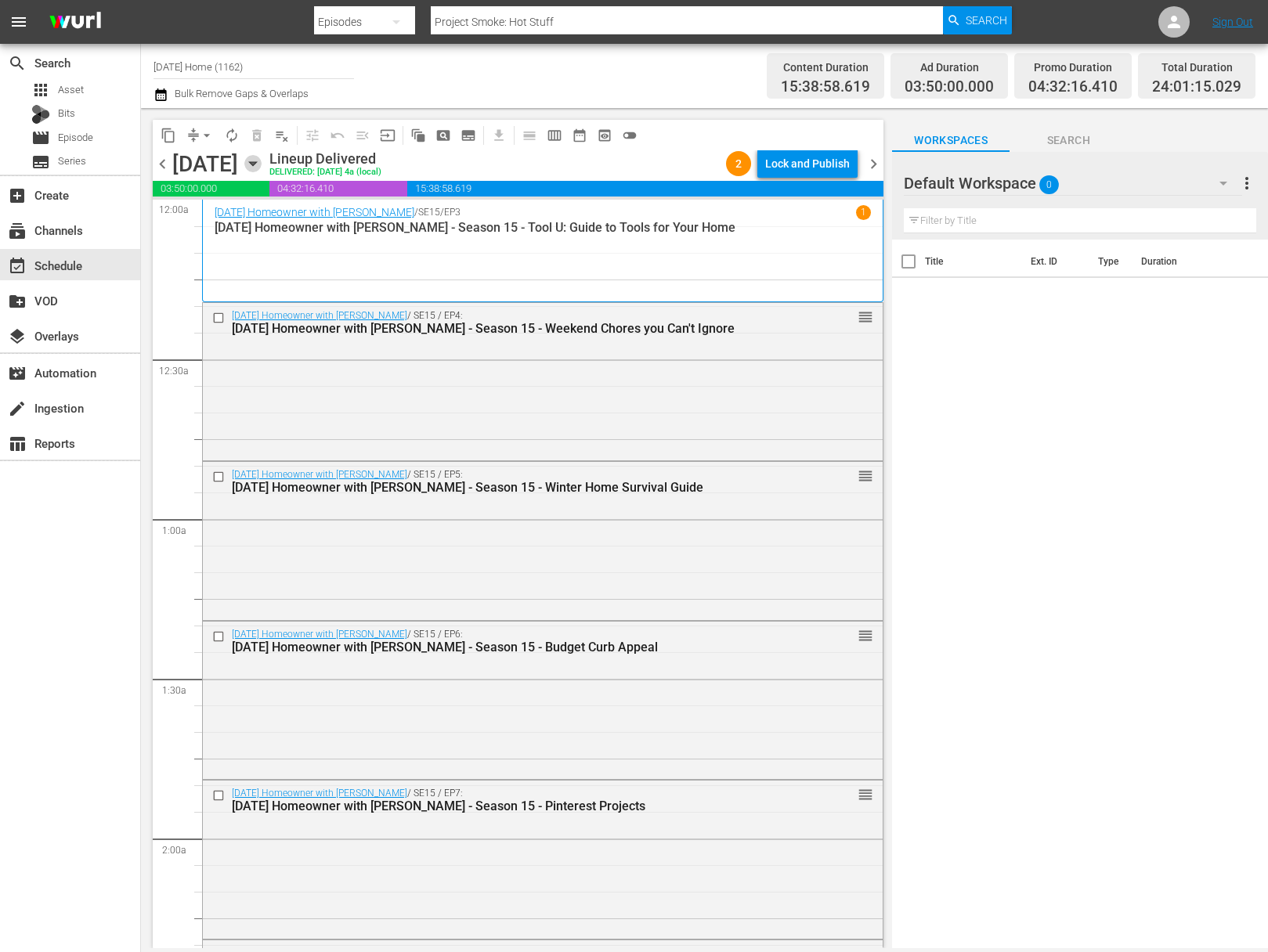
click at [262, 165] on icon "button" at bounding box center [252, 163] width 17 height 17
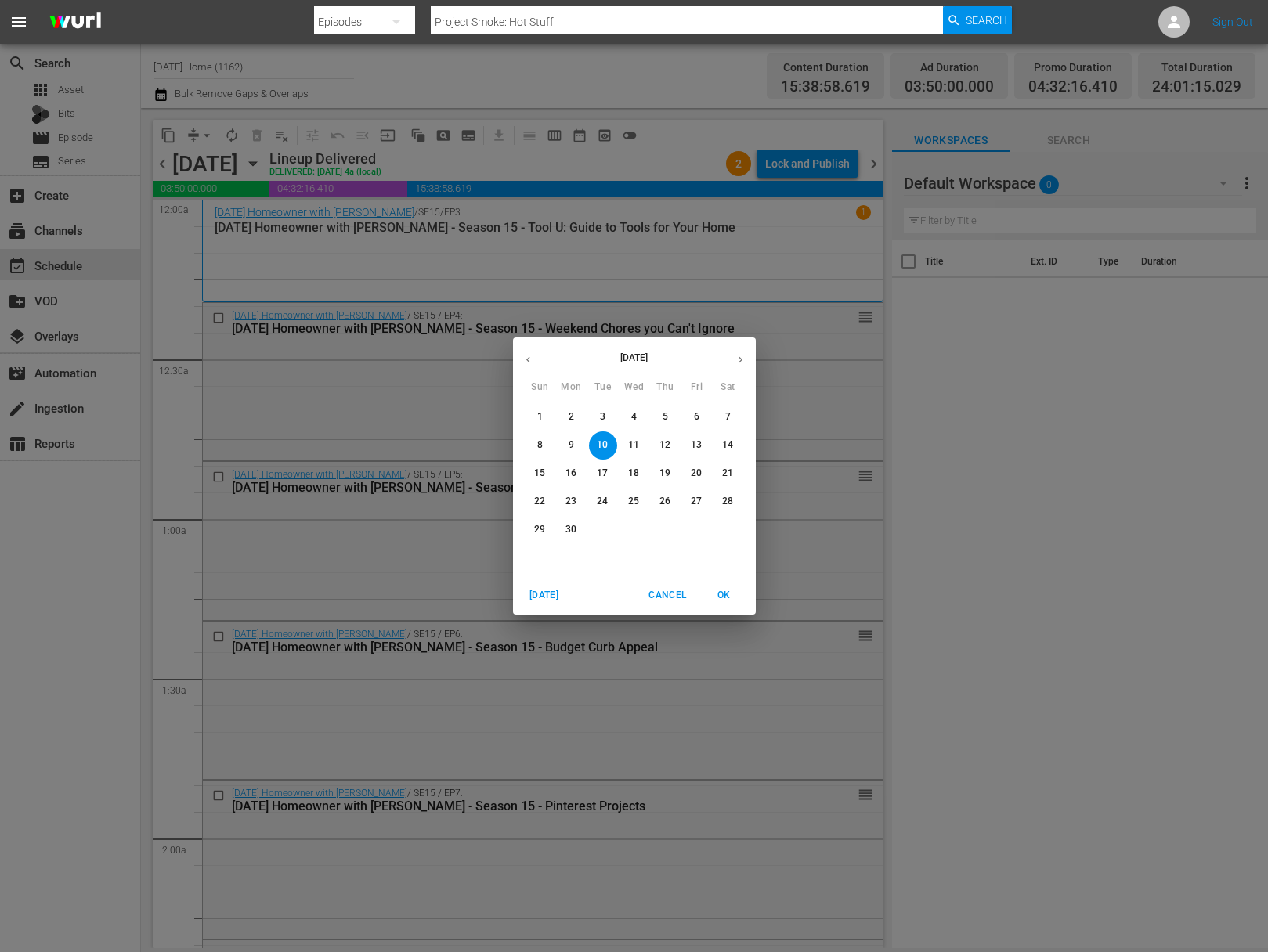
click at [573, 439] on p "9" at bounding box center [571, 445] width 5 height 13
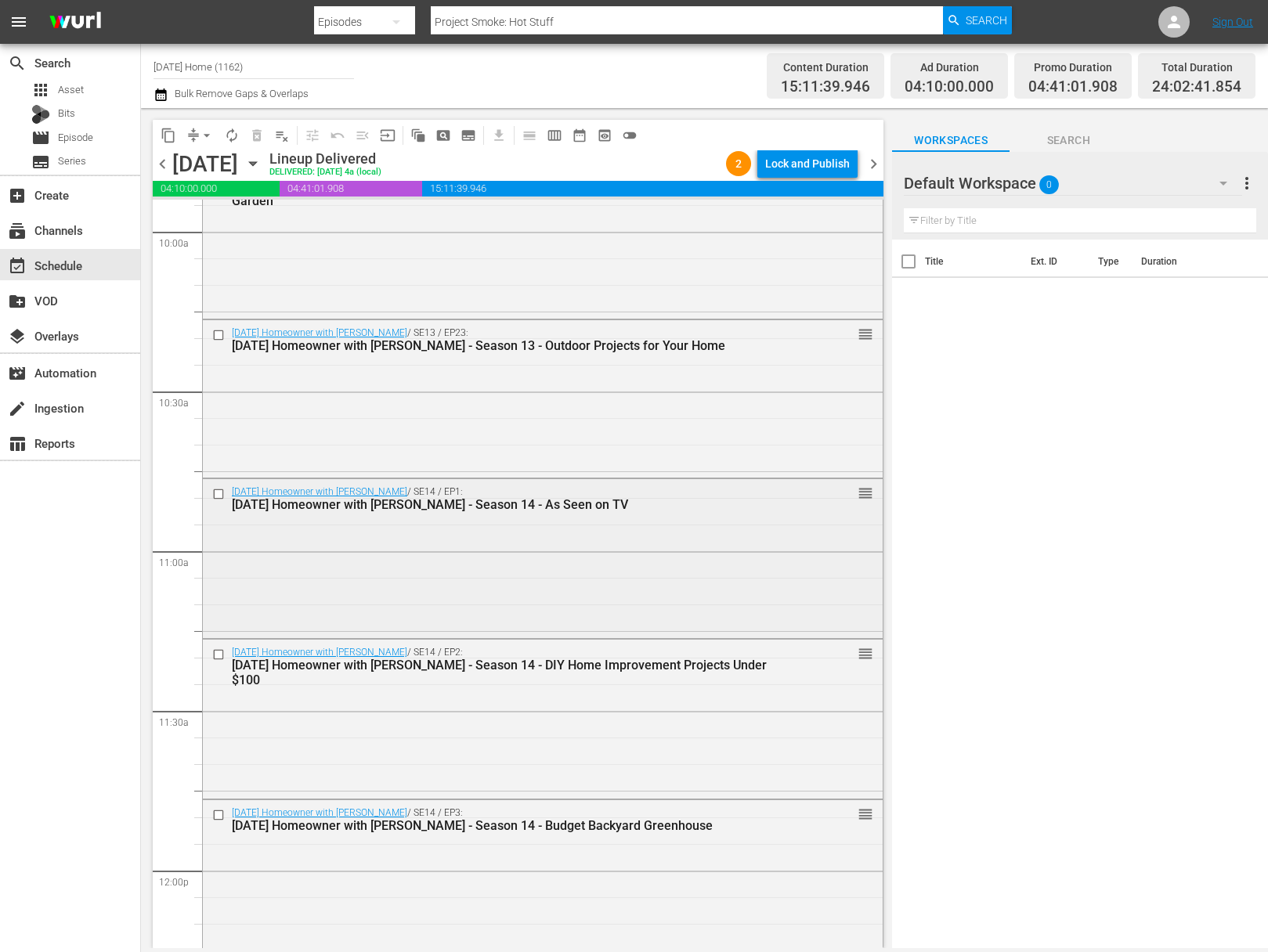
scroll to position [3061, 0]
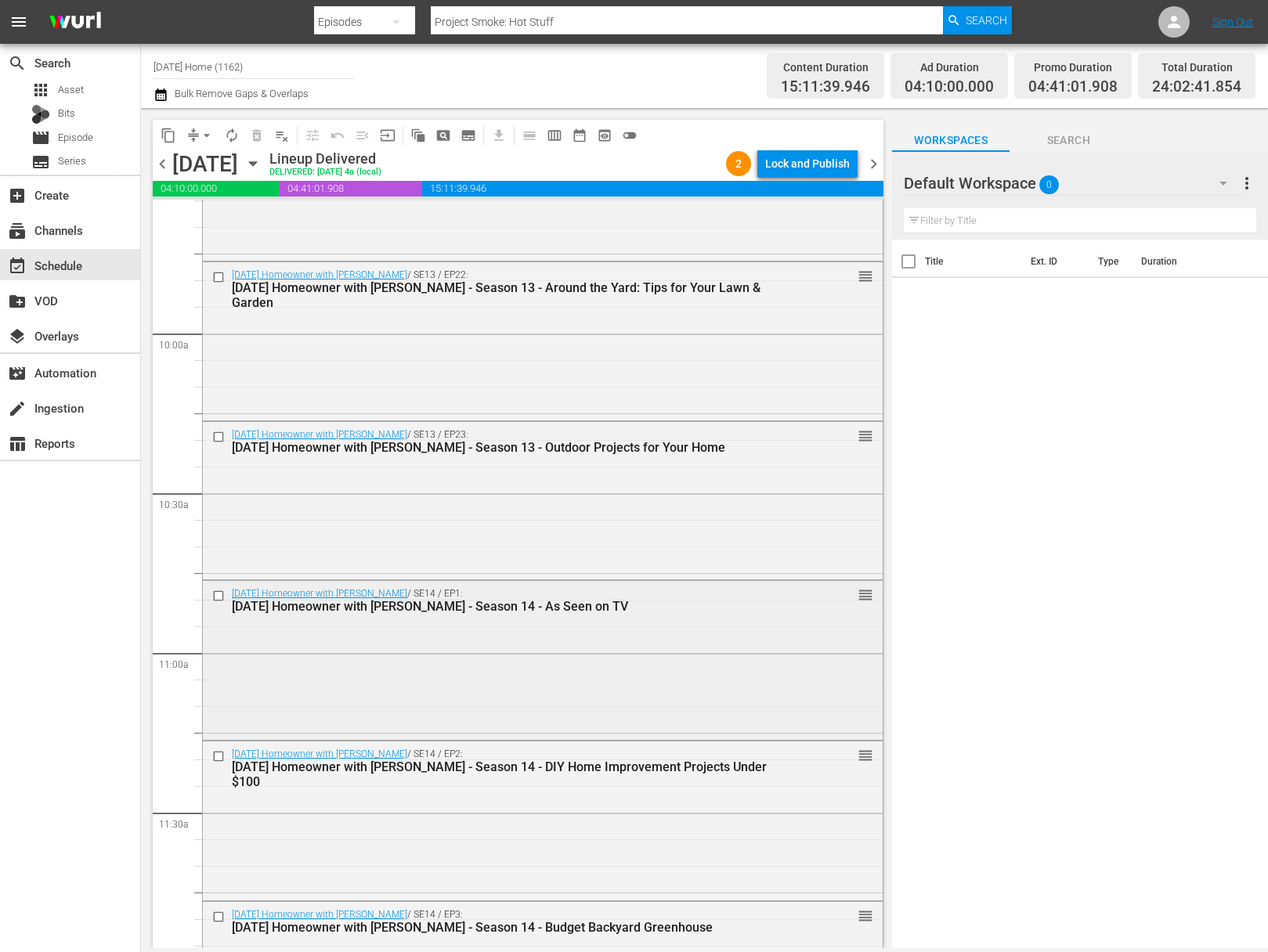
click at [221, 593] on input "checkbox" at bounding box center [220, 596] width 16 height 13
click at [219, 761] on input "checkbox" at bounding box center [220, 756] width 16 height 13
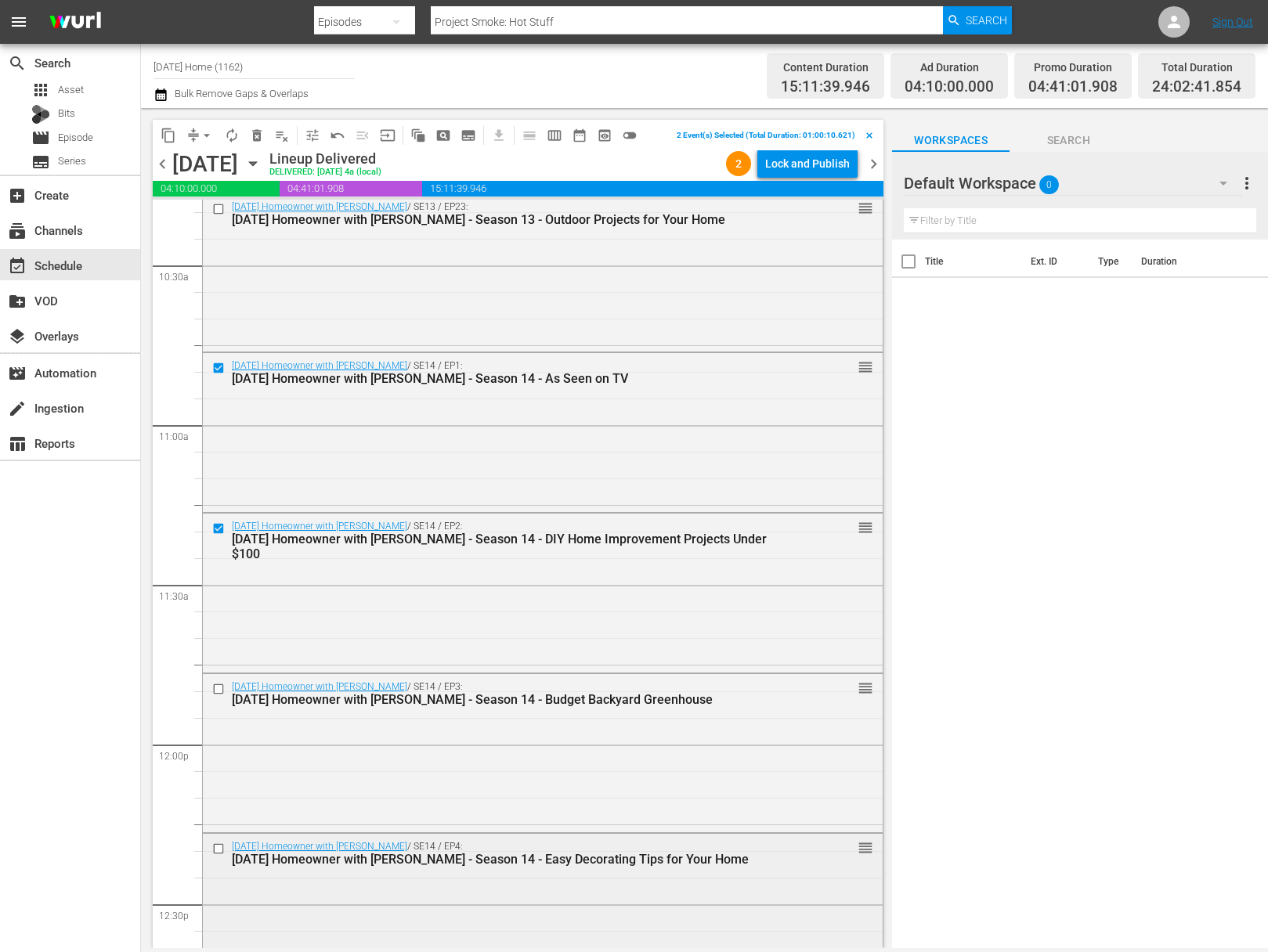
scroll to position [3397, 0]
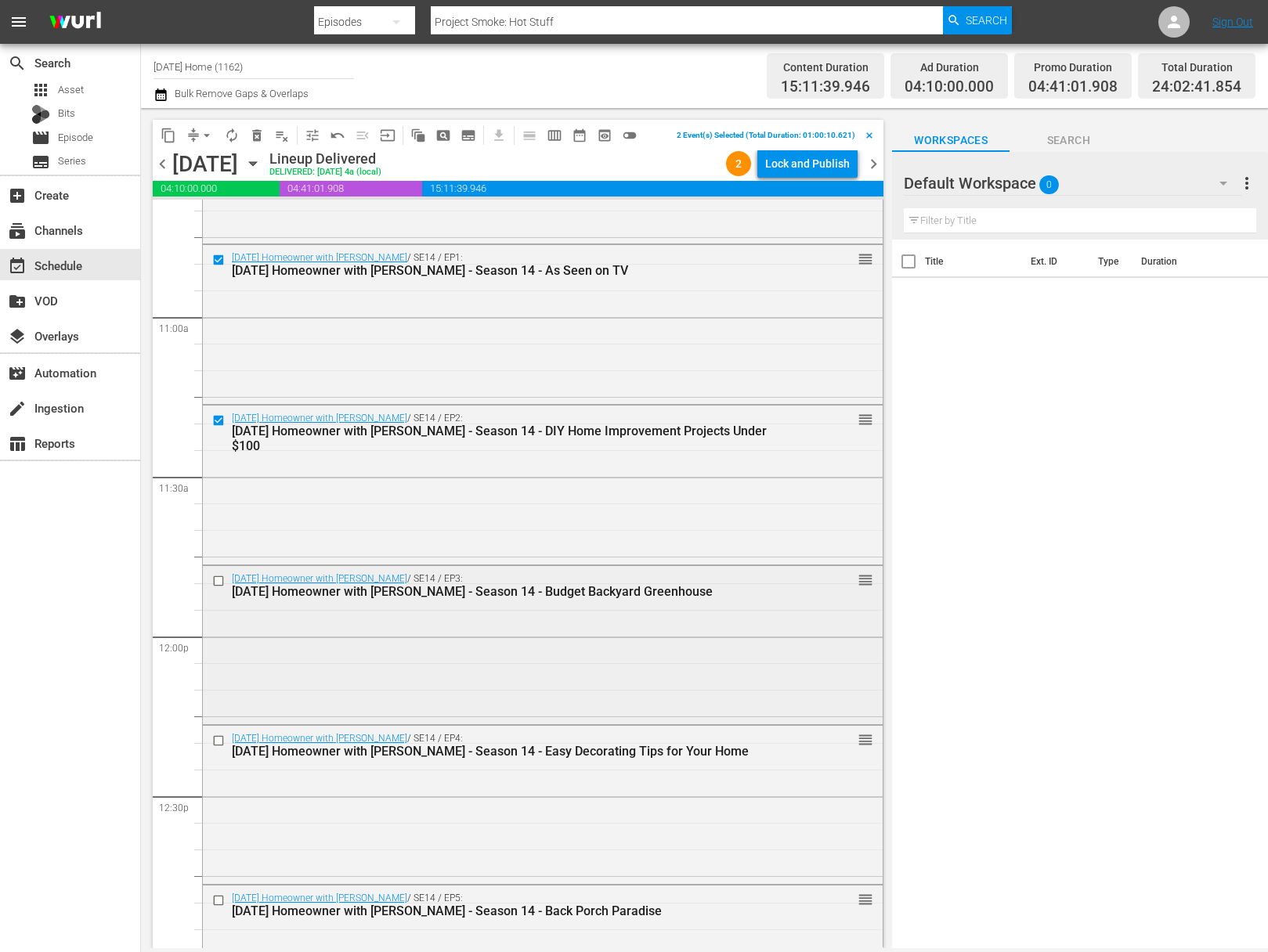
click at [224, 580] on input "checkbox" at bounding box center [220, 580] width 16 height 13
click at [220, 735] on input "checkbox" at bounding box center [220, 741] width 16 height 13
click at [218, 737] on input "checkbox" at bounding box center [220, 741] width 16 height 13
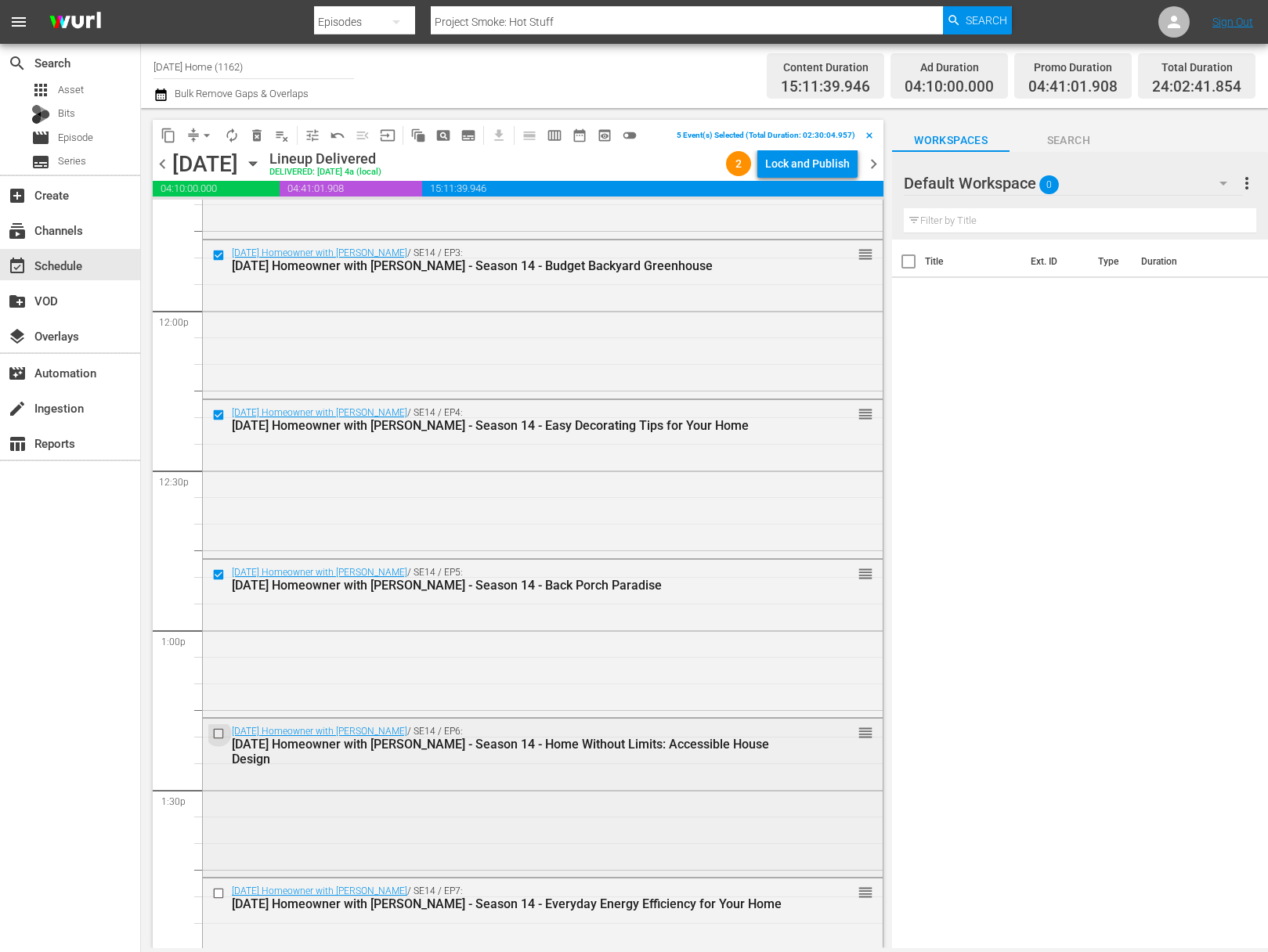
click at [216, 731] on input "checkbox" at bounding box center [220, 733] width 16 height 13
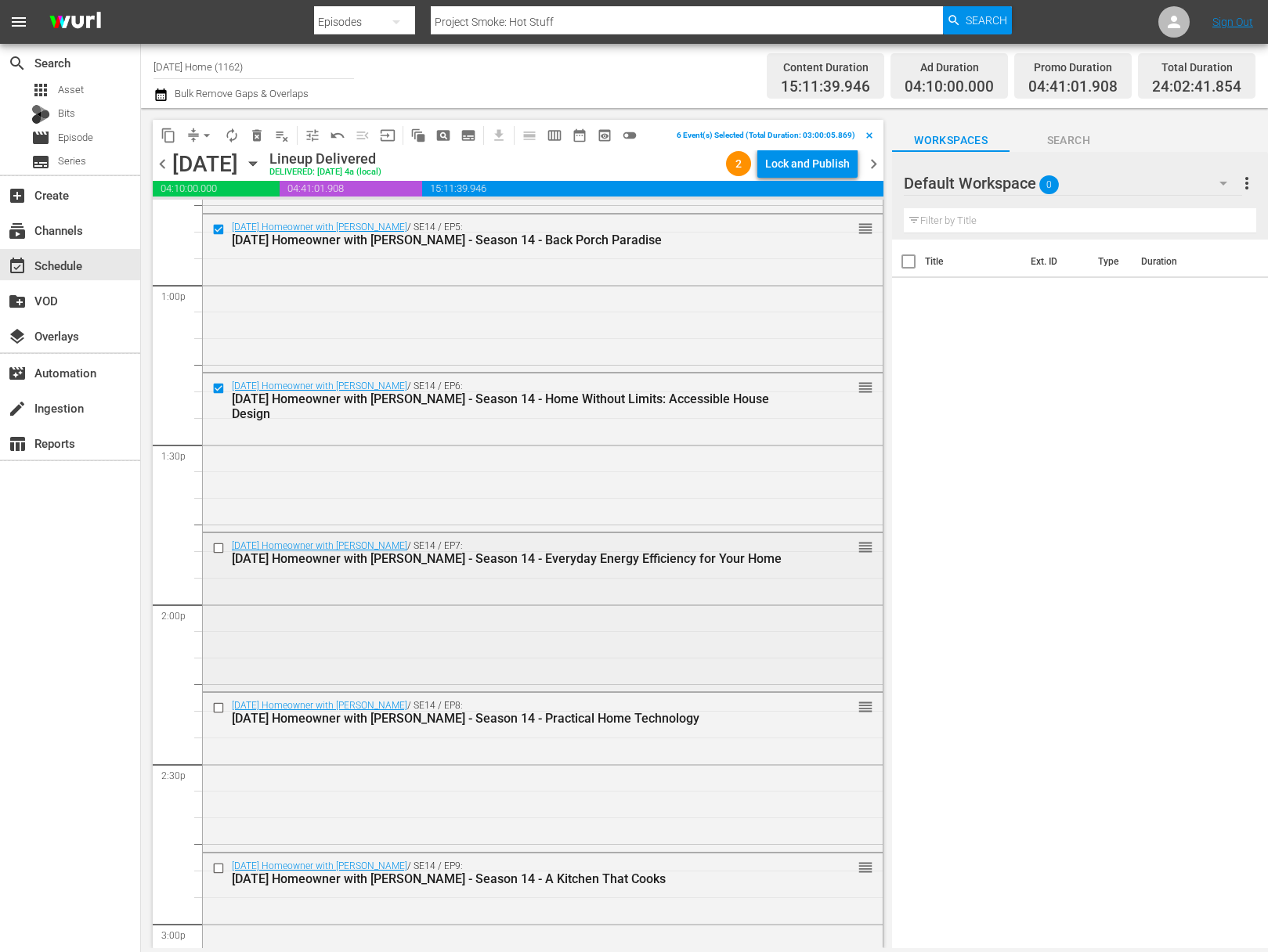
click at [219, 549] on input "checkbox" at bounding box center [220, 548] width 16 height 13
click at [218, 704] on input "checkbox" at bounding box center [220, 708] width 16 height 13
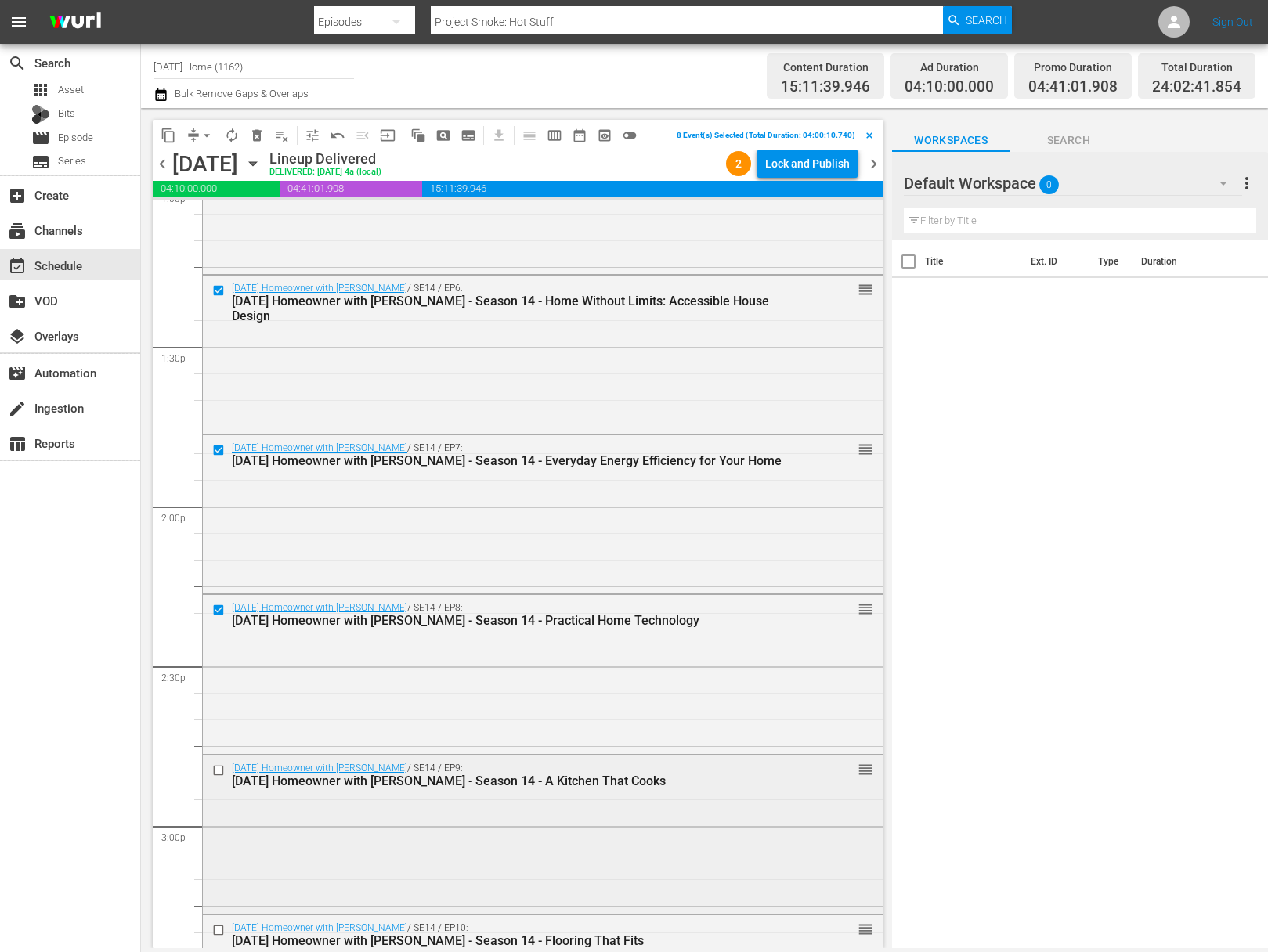
scroll to position [4235, 0]
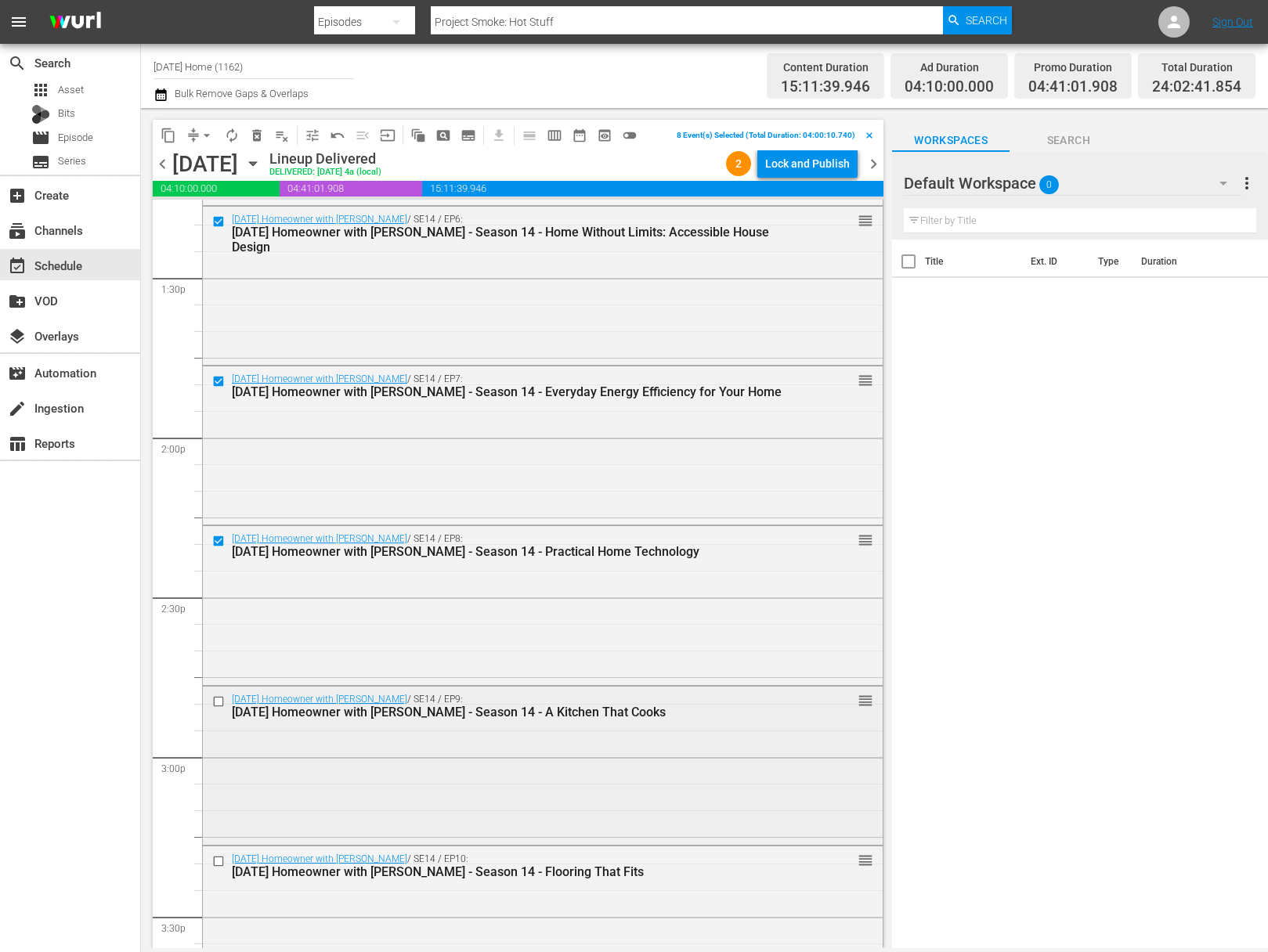
click at [224, 698] on input "checkbox" at bounding box center [220, 701] width 16 height 13
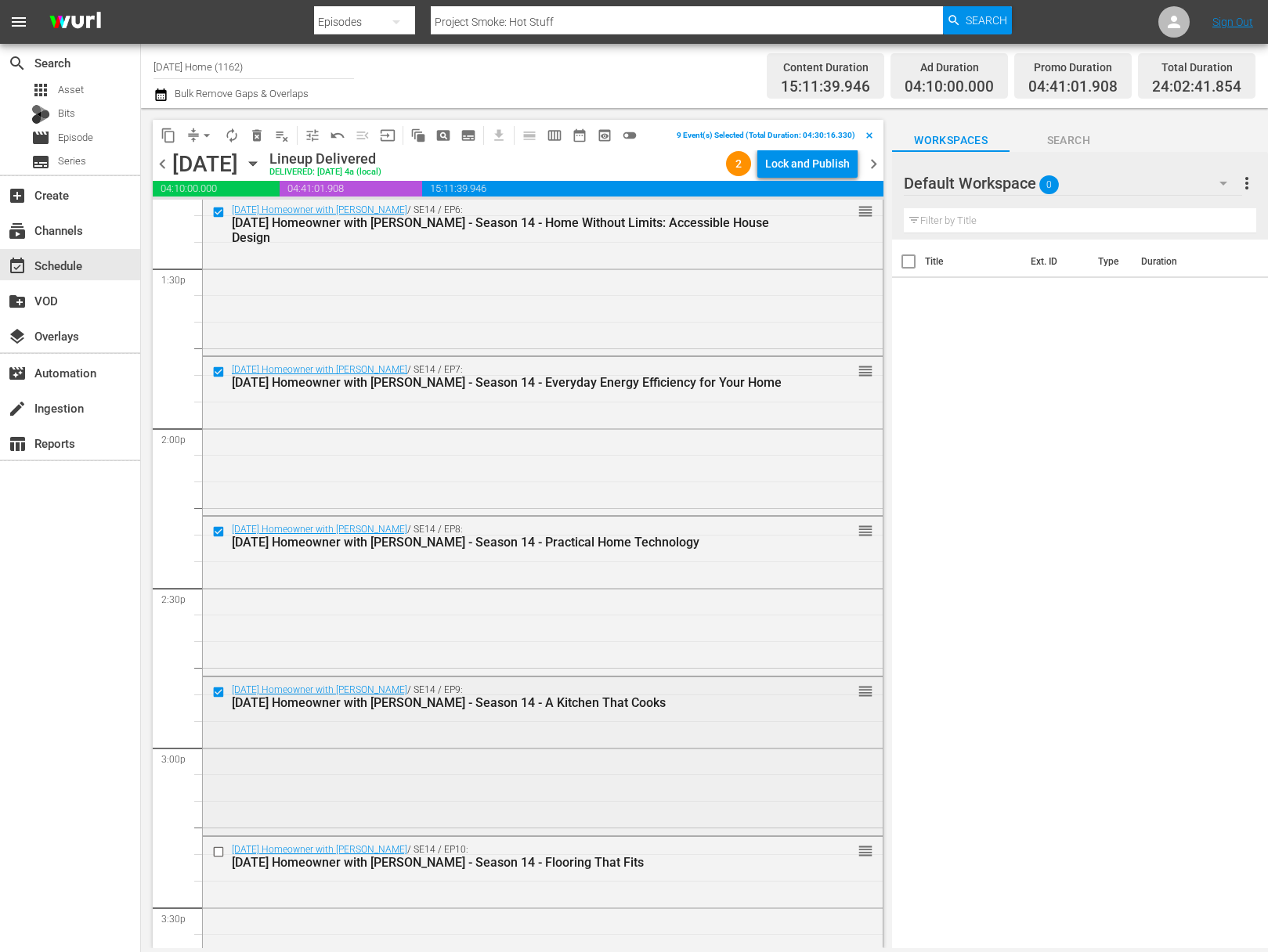
scroll to position [4264, 0]
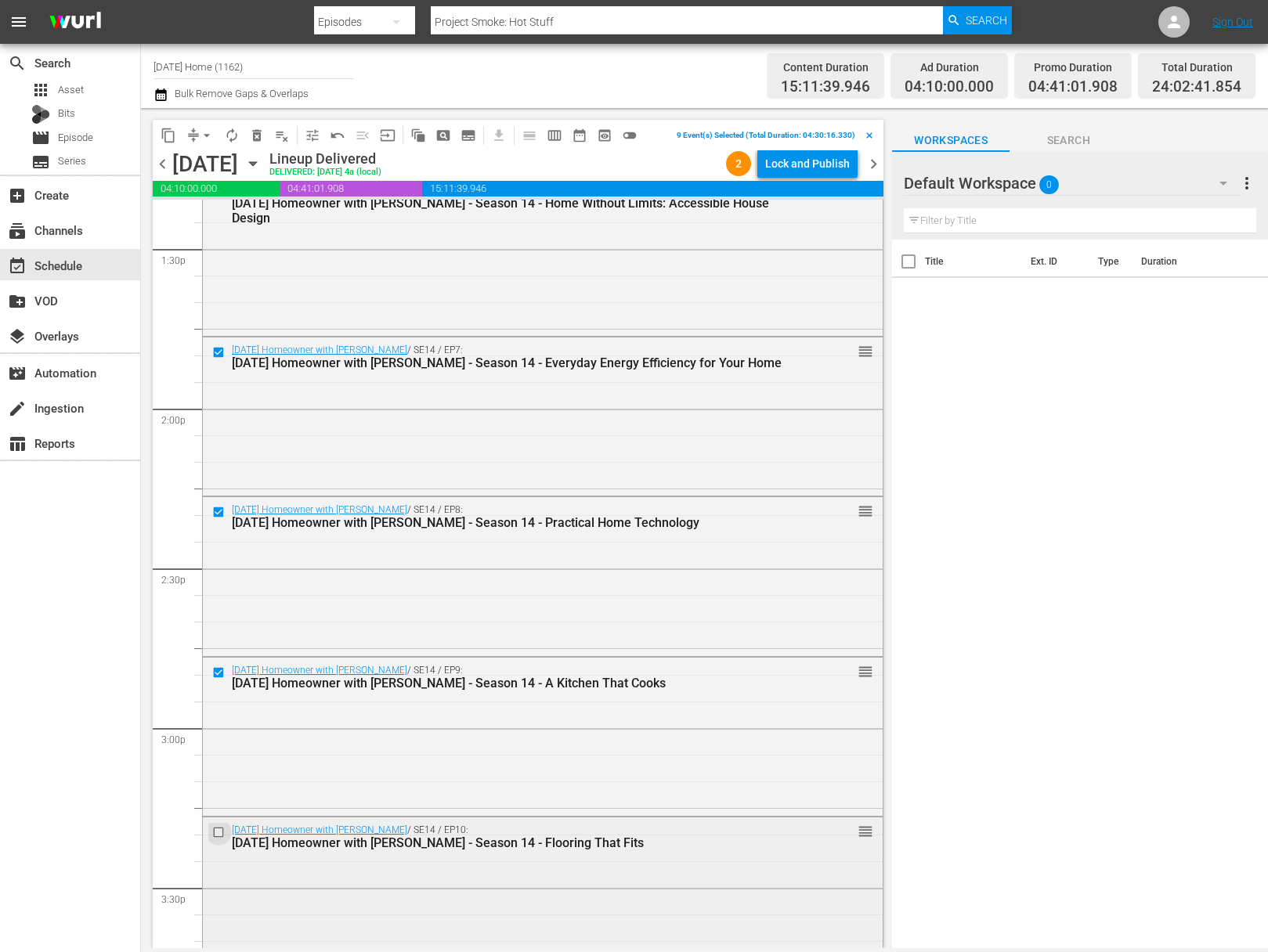
click at [218, 827] on input "checkbox" at bounding box center [220, 832] width 16 height 13
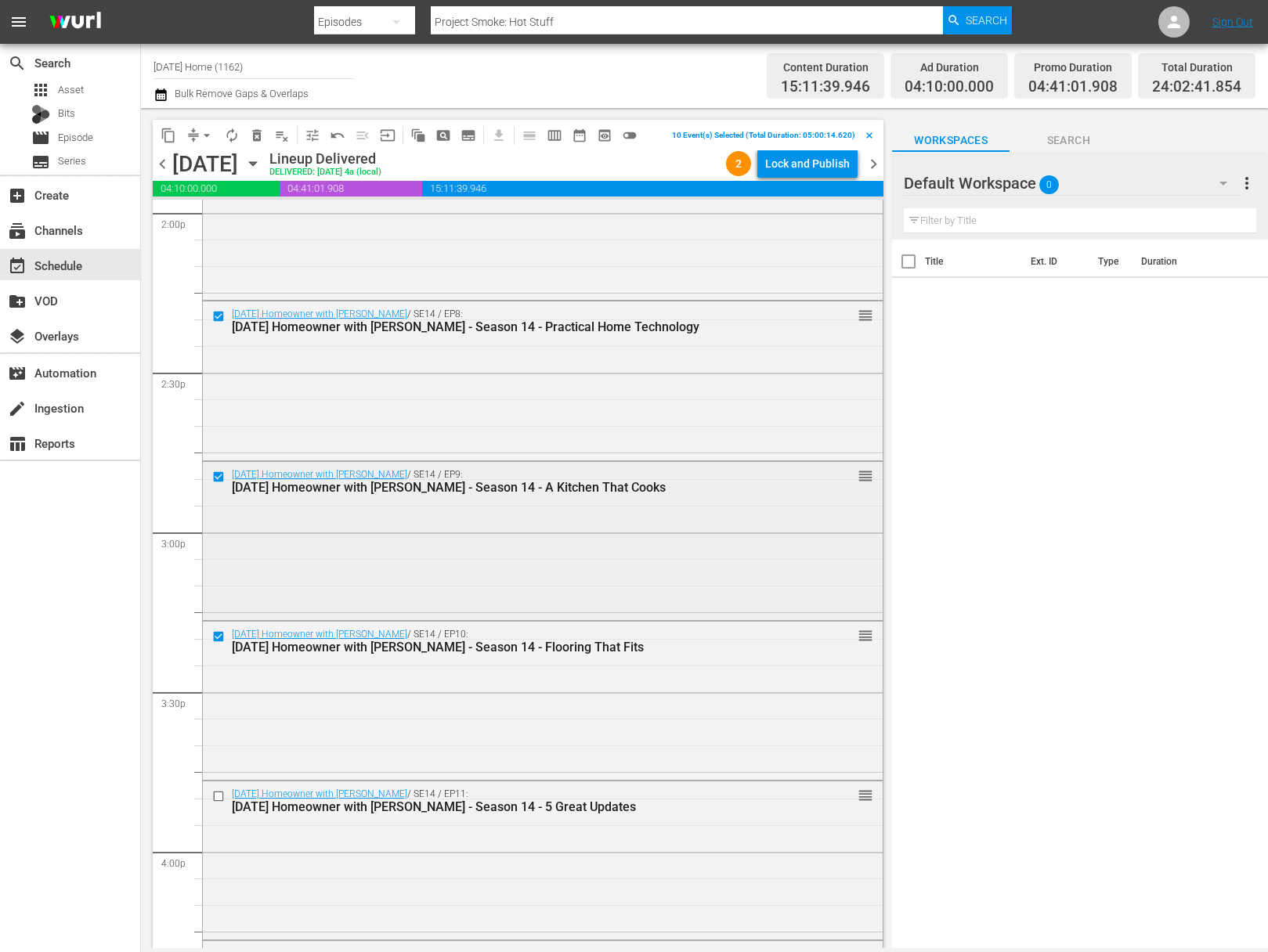
scroll to position [4595, 0]
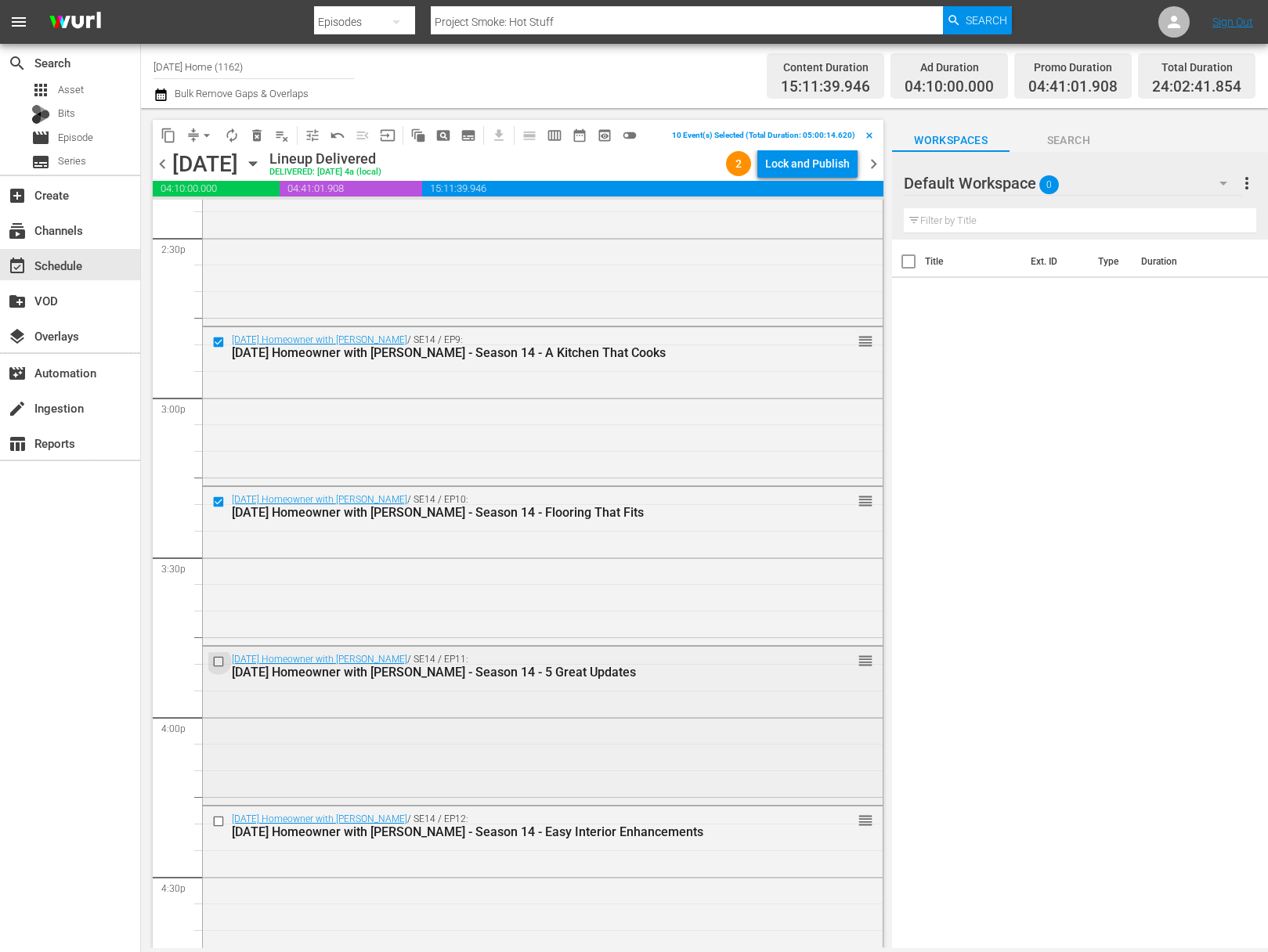
click at [219, 660] on input "checkbox" at bounding box center [220, 661] width 16 height 13
click at [221, 821] on input "checkbox" at bounding box center [220, 821] width 16 height 13
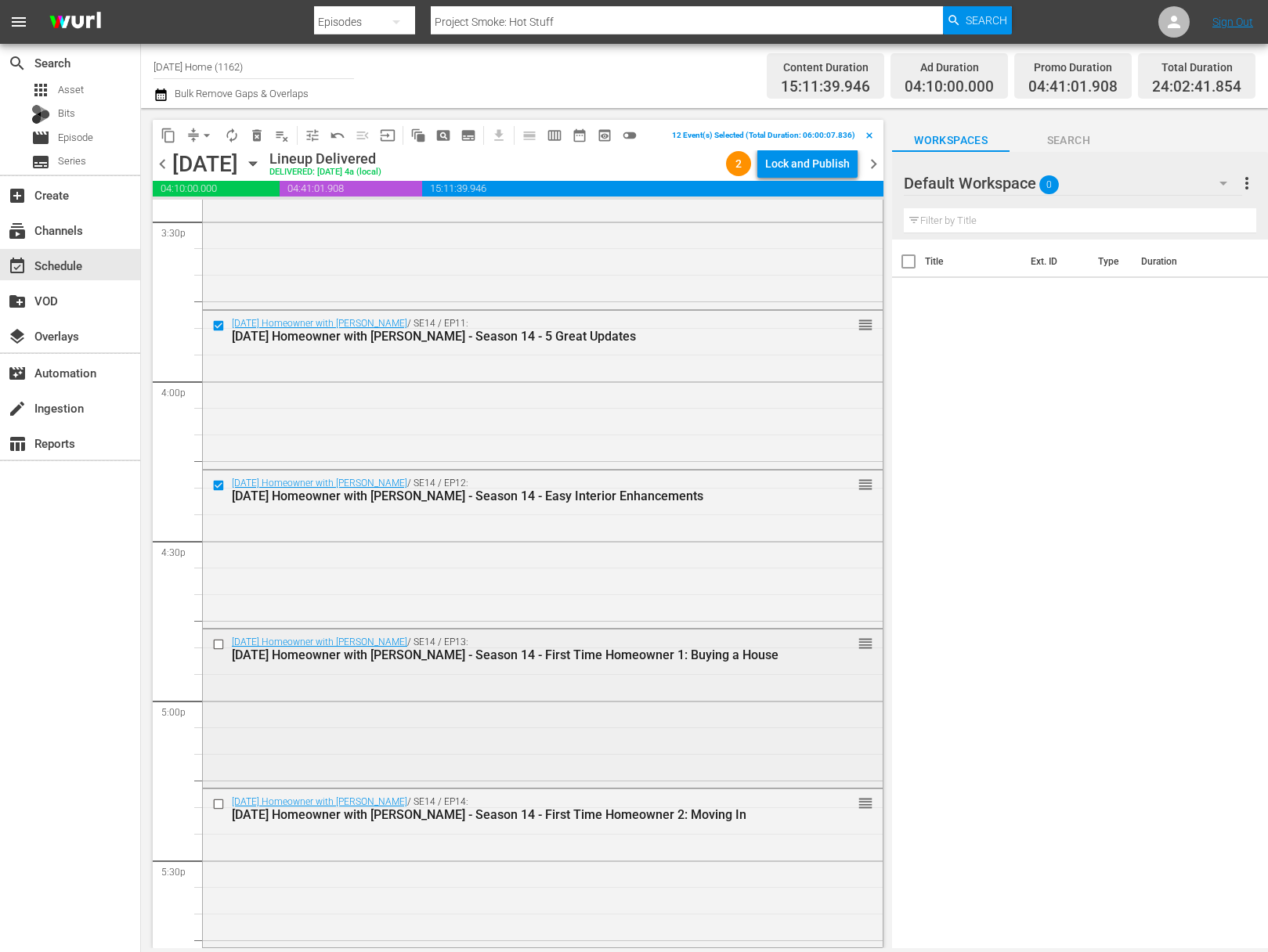
click at [222, 644] on input "checkbox" at bounding box center [220, 644] width 16 height 13
click at [223, 801] on input "checkbox" at bounding box center [220, 805] width 16 height 13
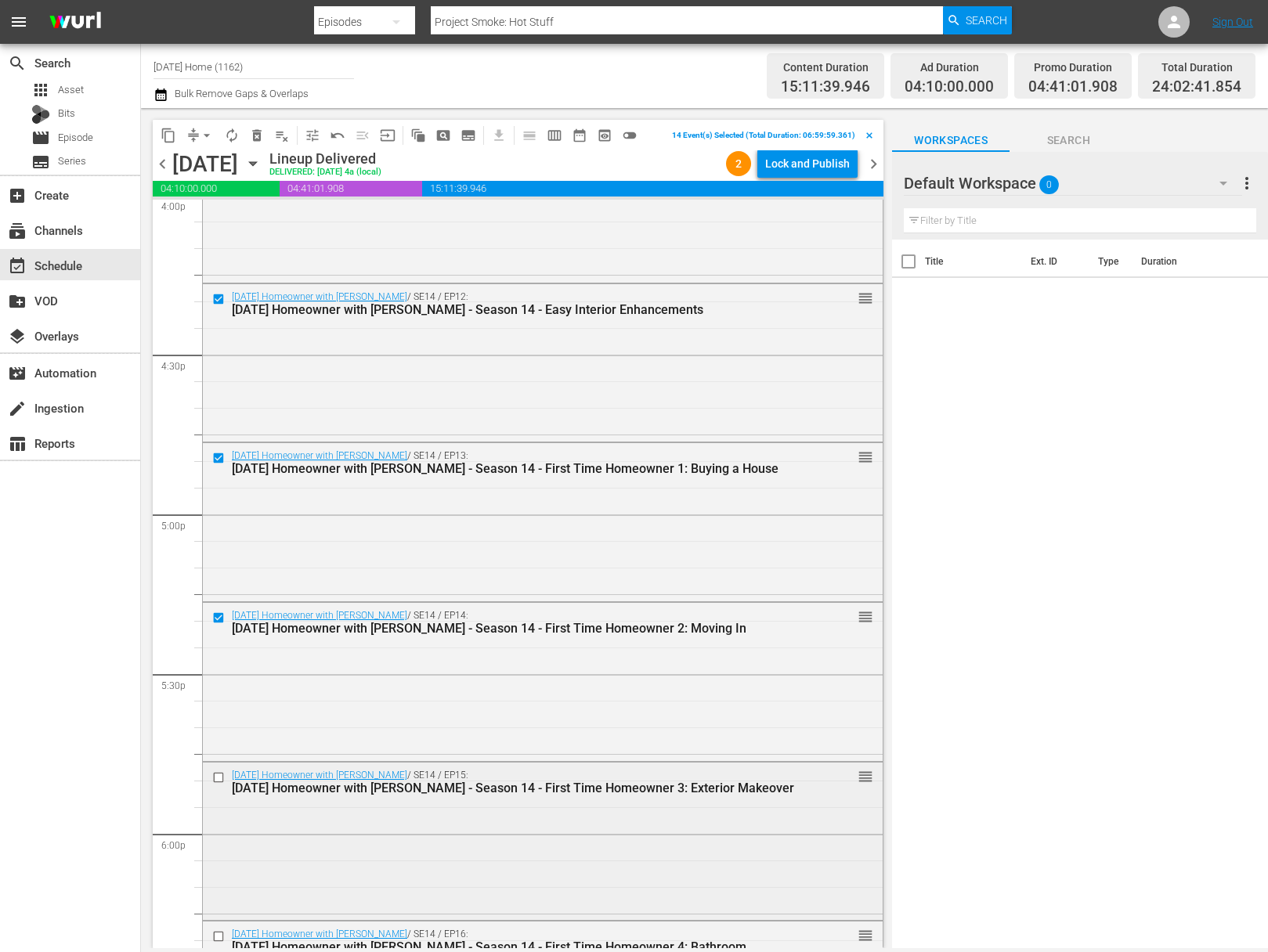
scroll to position [5228, 0]
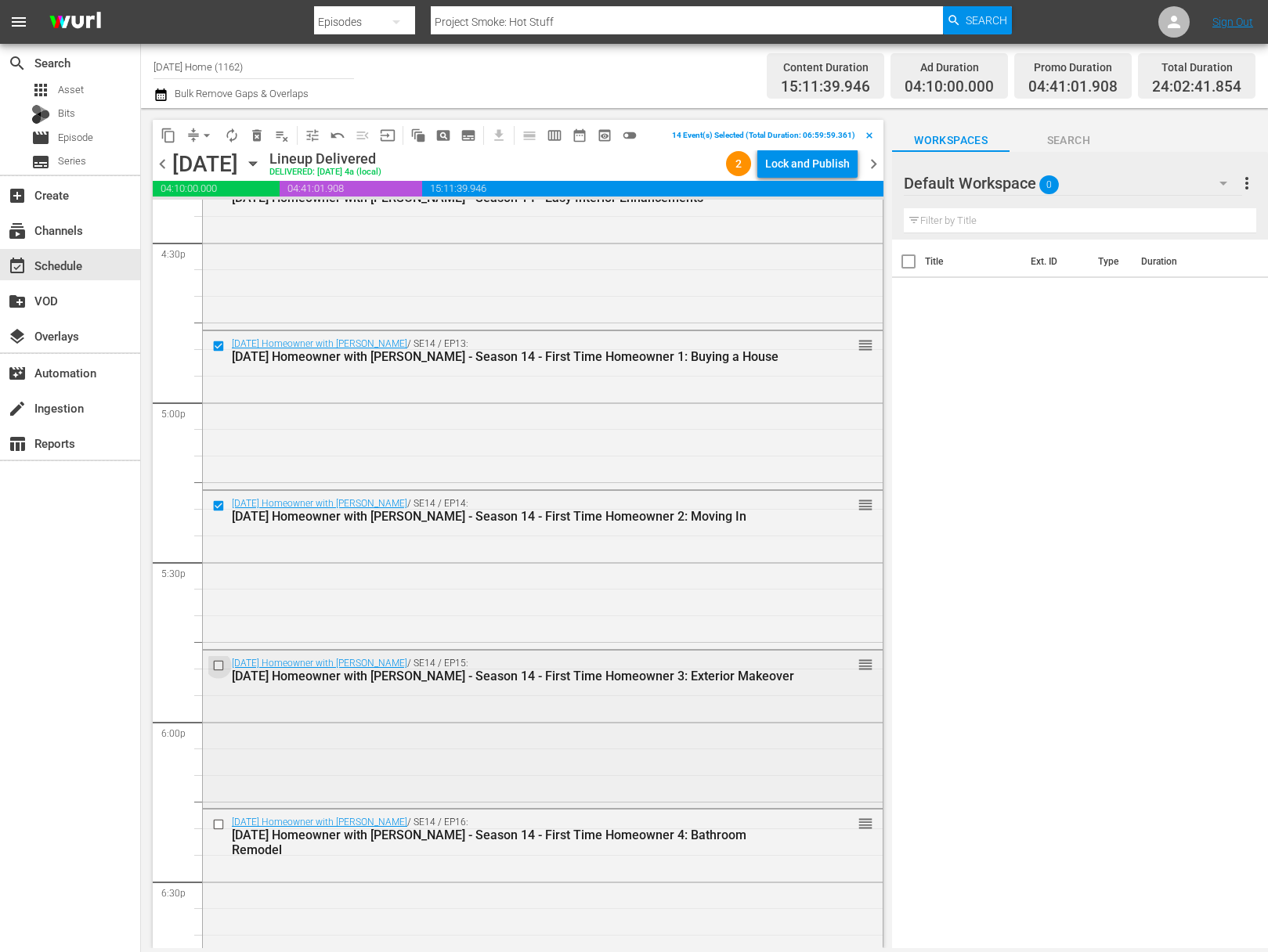
click at [217, 665] on input "checkbox" at bounding box center [220, 665] width 16 height 13
click at [217, 823] on input "checkbox" at bounding box center [220, 824] width 16 height 13
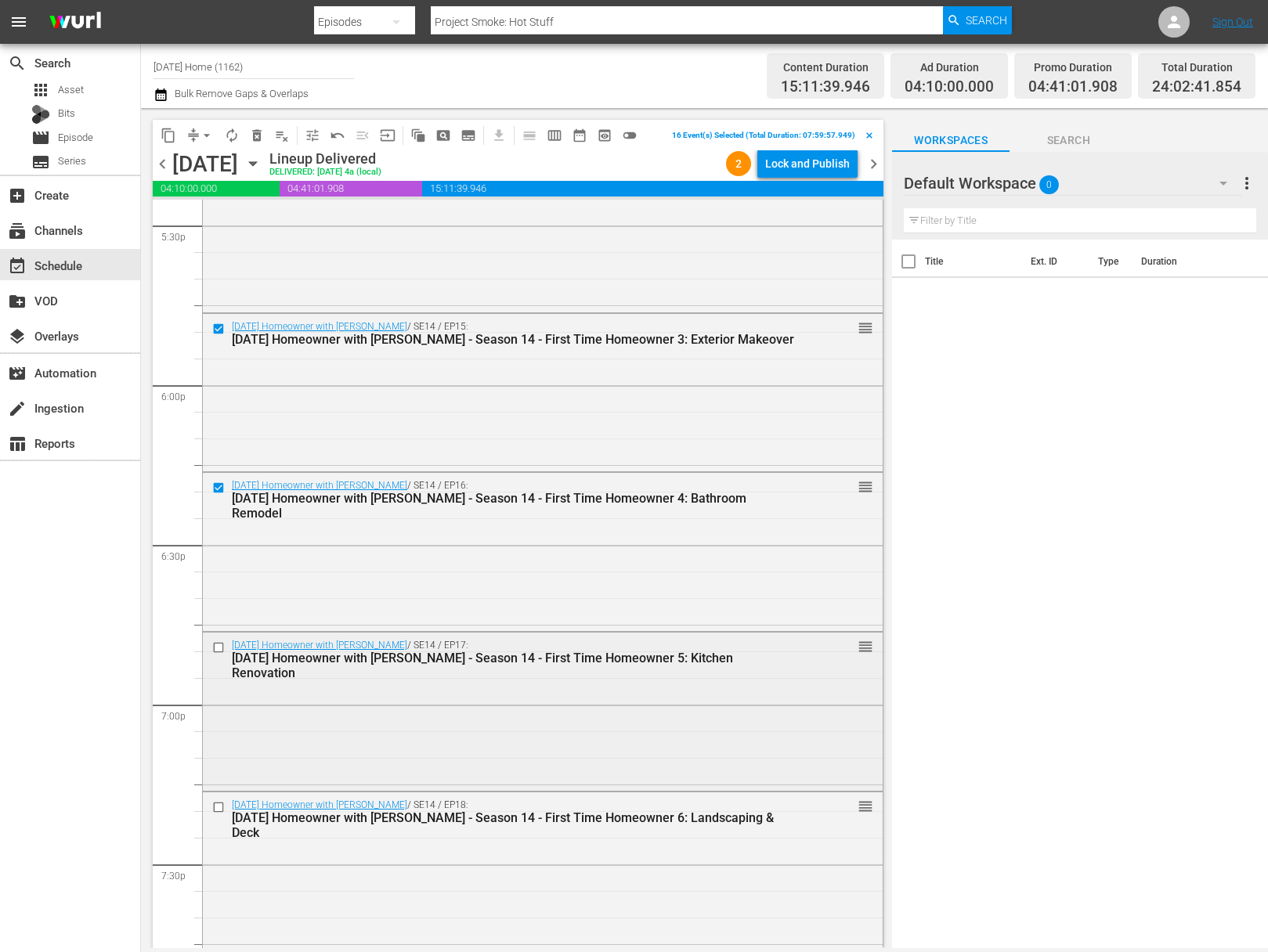
click at [213, 647] on input "checkbox" at bounding box center [220, 647] width 16 height 13
click at [223, 806] on input "checkbox" at bounding box center [220, 806] width 16 height 13
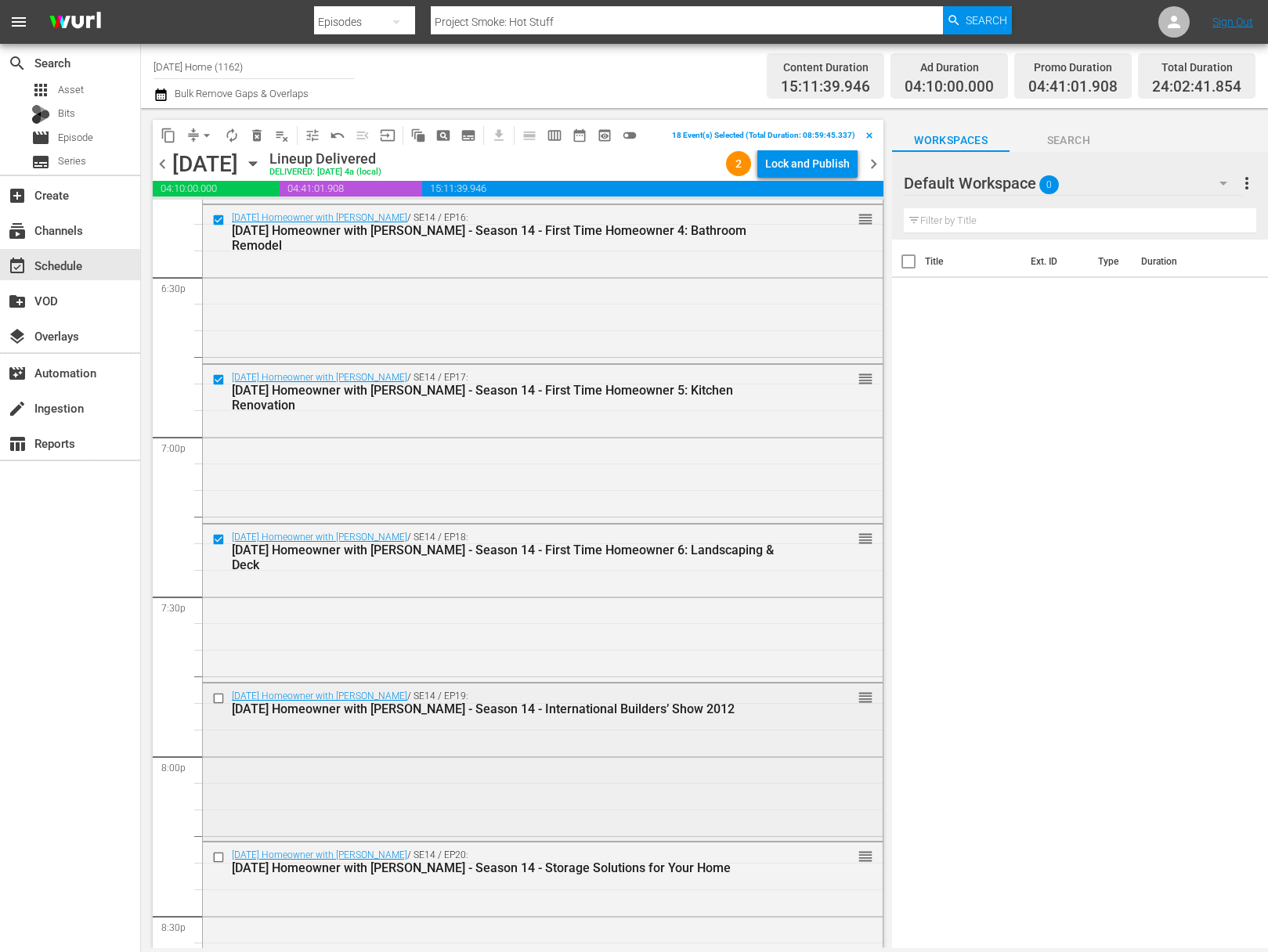
scroll to position [5896, 0]
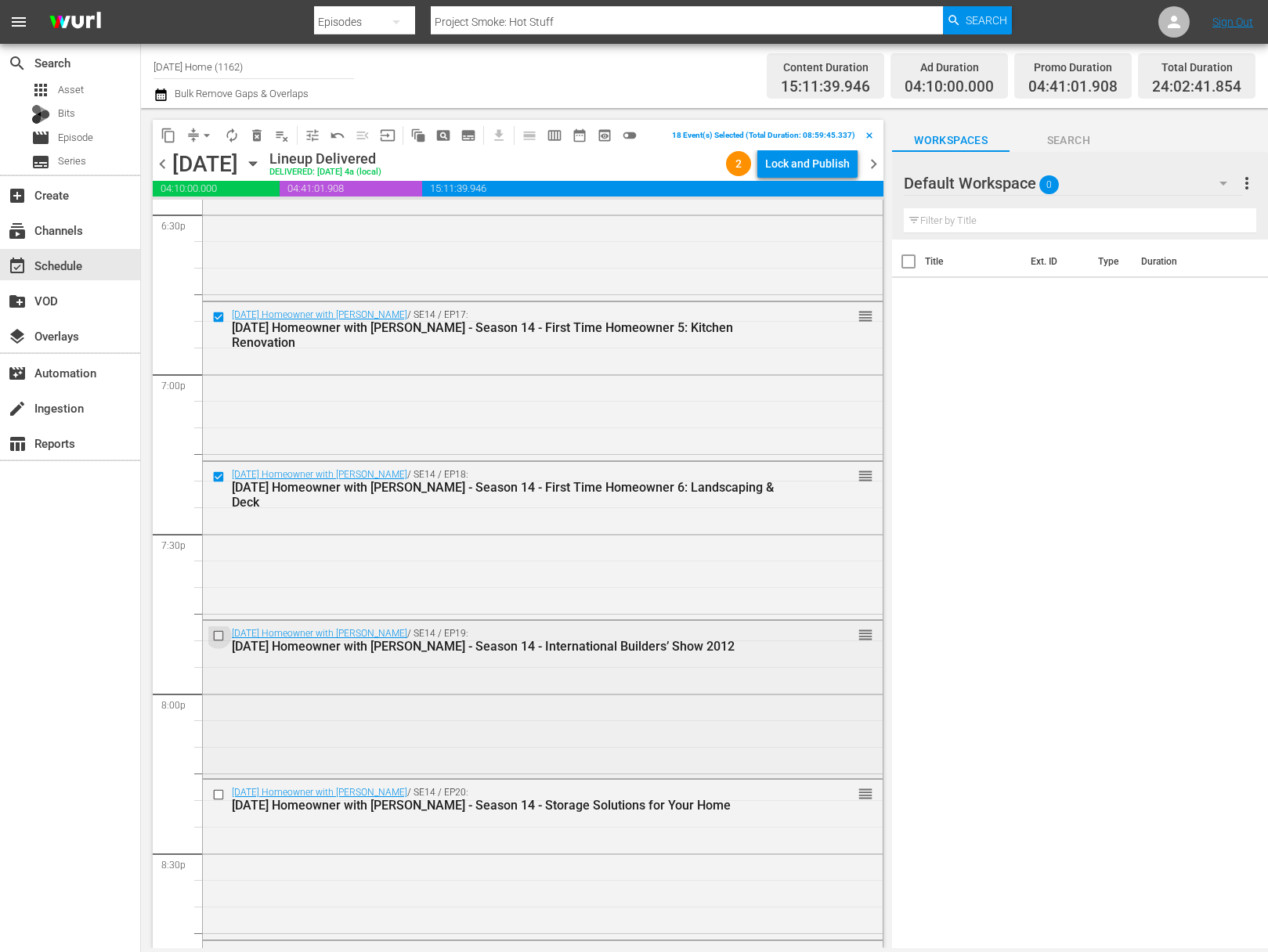
click at [217, 634] on input "checkbox" at bounding box center [220, 636] width 16 height 13
click at [220, 795] on input "checkbox" at bounding box center [220, 795] width 16 height 13
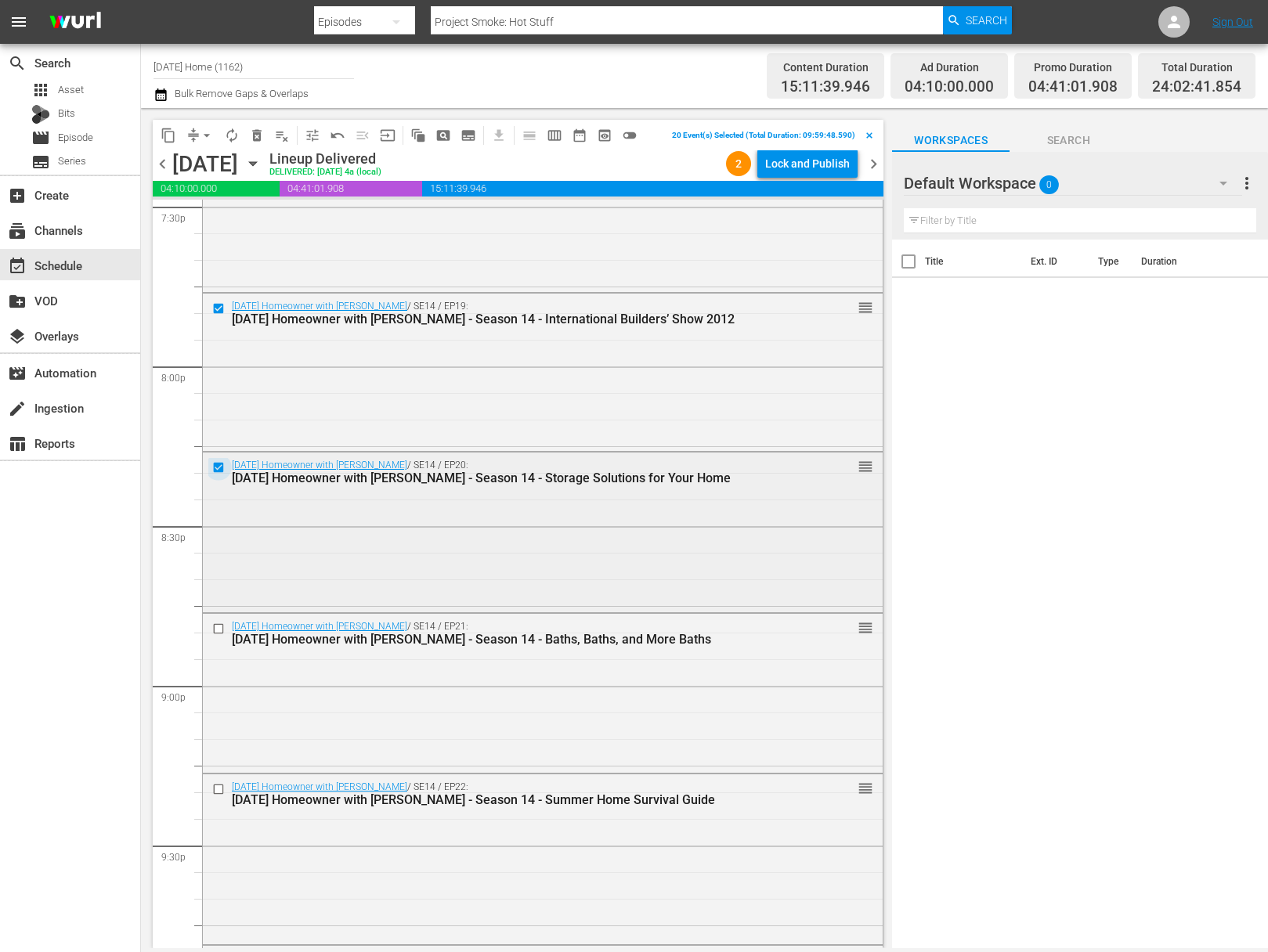
click at [217, 465] on input "checkbox" at bounding box center [220, 468] width 16 height 13
click at [220, 307] on input "checkbox" at bounding box center [220, 308] width 16 height 13
click at [171, 132] on span "content_copy" at bounding box center [169, 136] width 16 height 16
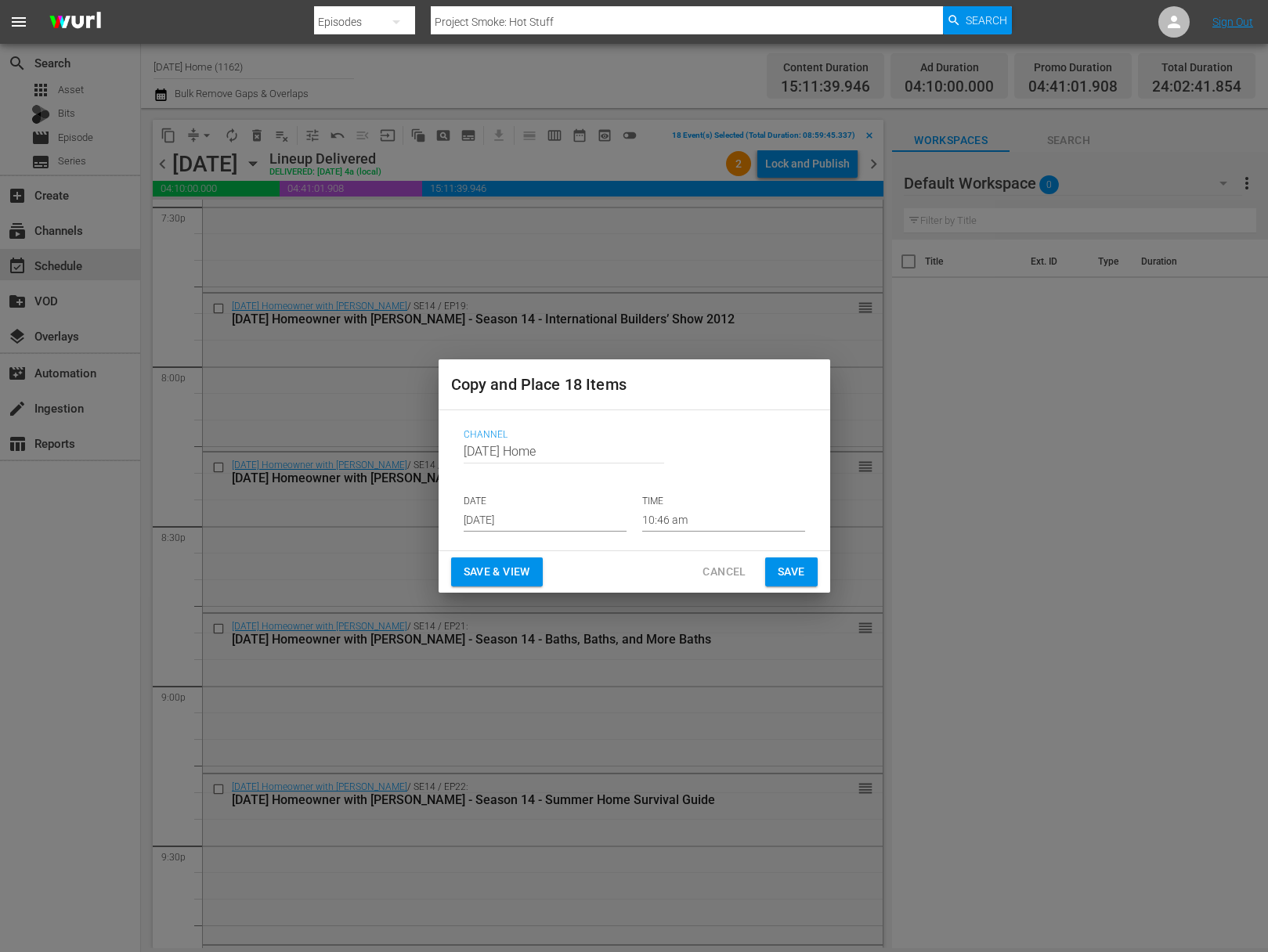
click at [540, 517] on input "[DATE]" at bounding box center [545, 520] width 163 height 23
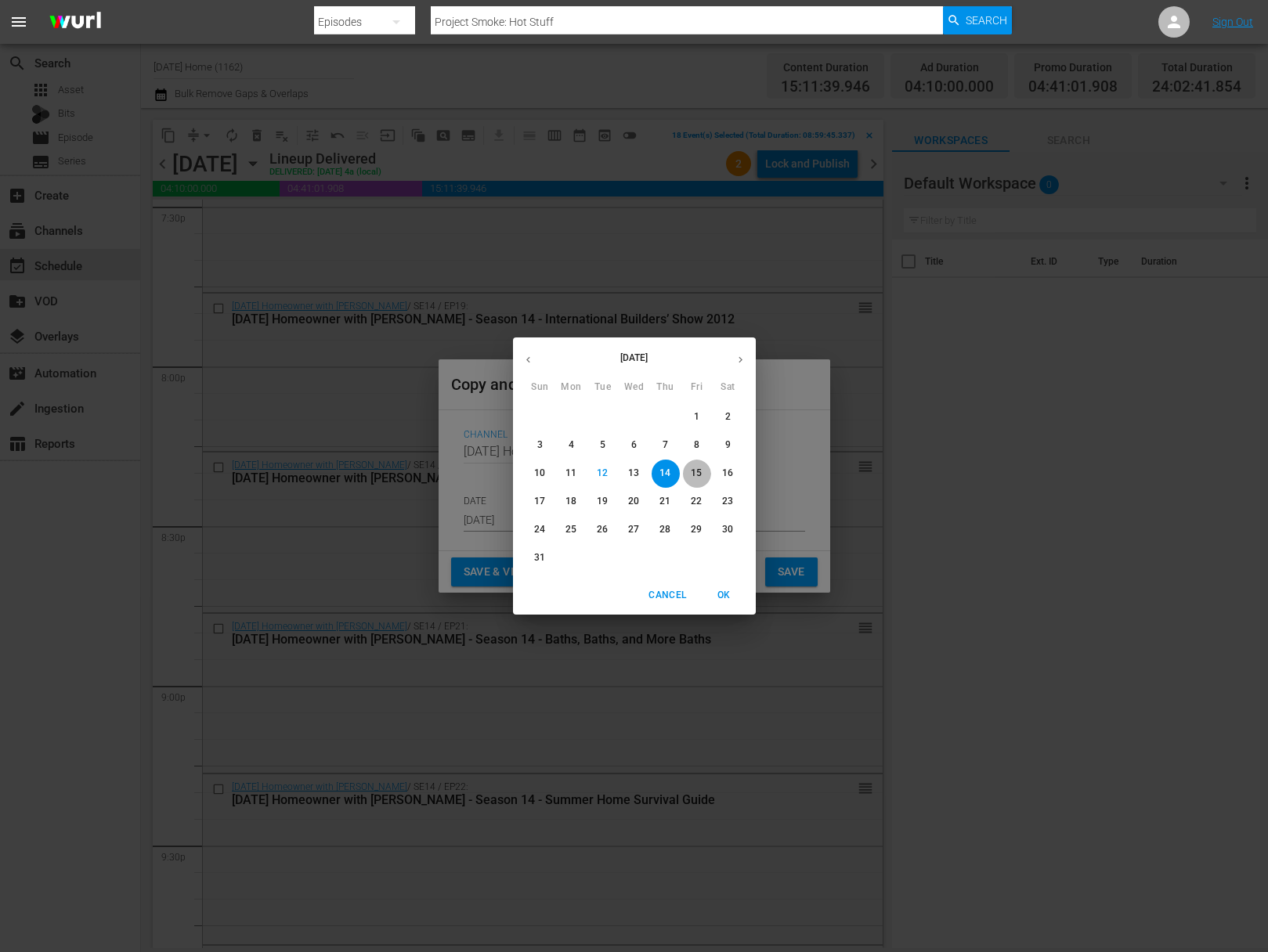
click at [703, 477] on span "15" at bounding box center [697, 473] width 29 height 13
type input "[DATE]"
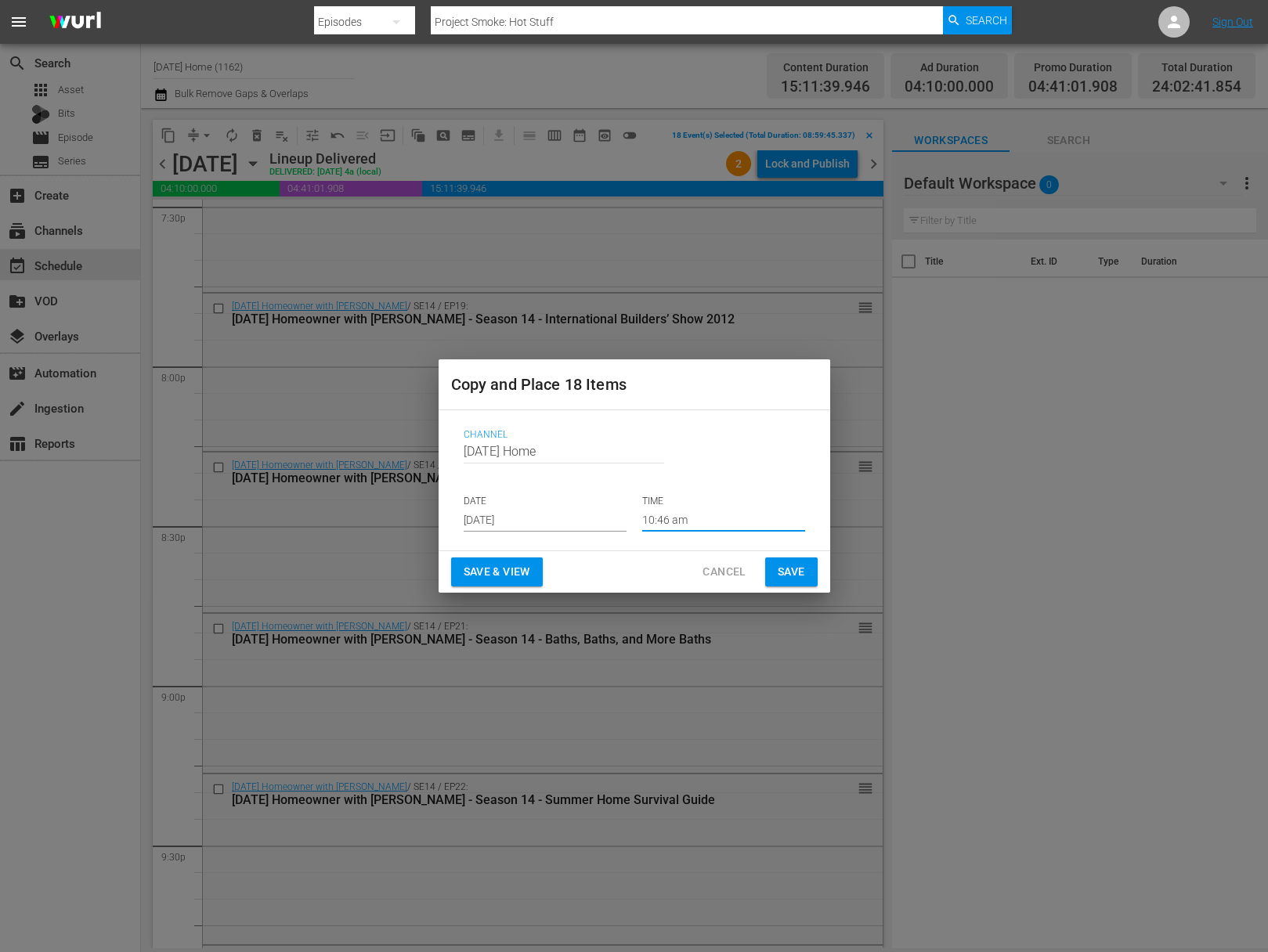
click at [692, 520] on input "10:46 am" at bounding box center [723, 520] width 163 height 23
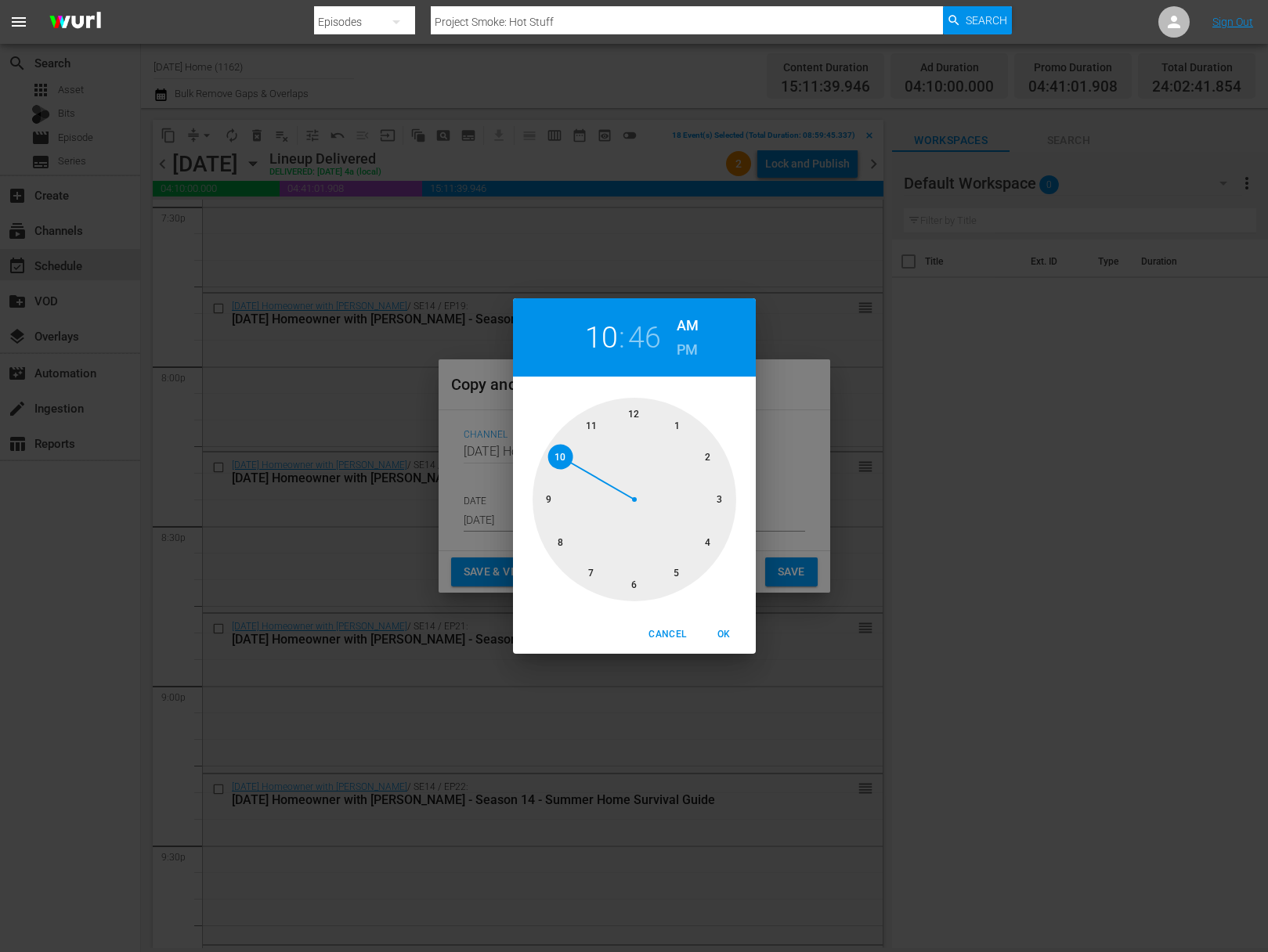
click at [707, 542] on div at bounding box center [635, 500] width 204 height 204
click at [694, 324] on h6 "AM" at bounding box center [688, 325] width 22 height 25
click at [636, 412] on div at bounding box center [635, 500] width 204 height 204
click at [728, 636] on span "OK" at bounding box center [724, 635] width 38 height 16
type input "04:00 am"
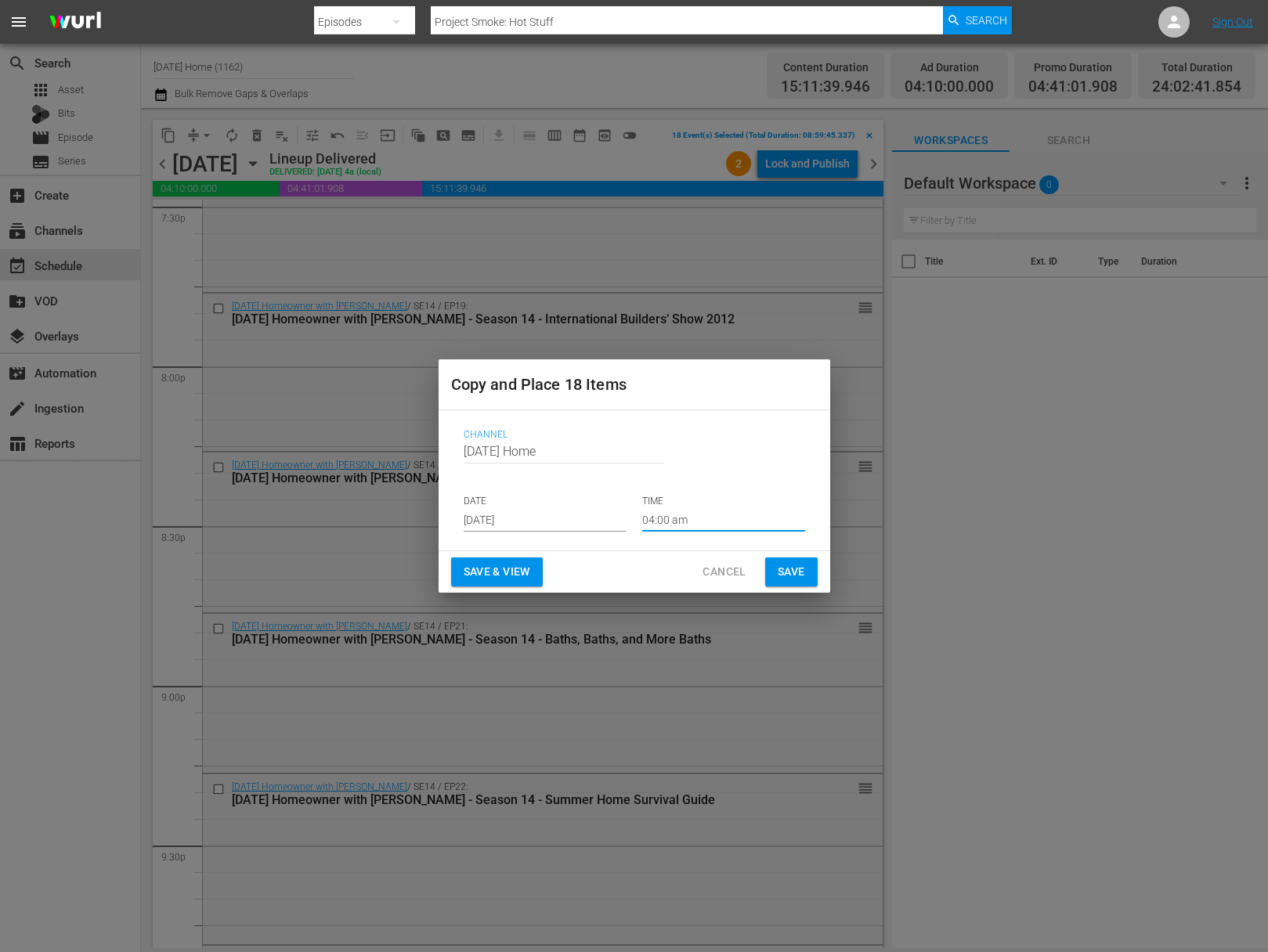
click at [793, 578] on span "Save" at bounding box center [791, 572] width 28 height 20
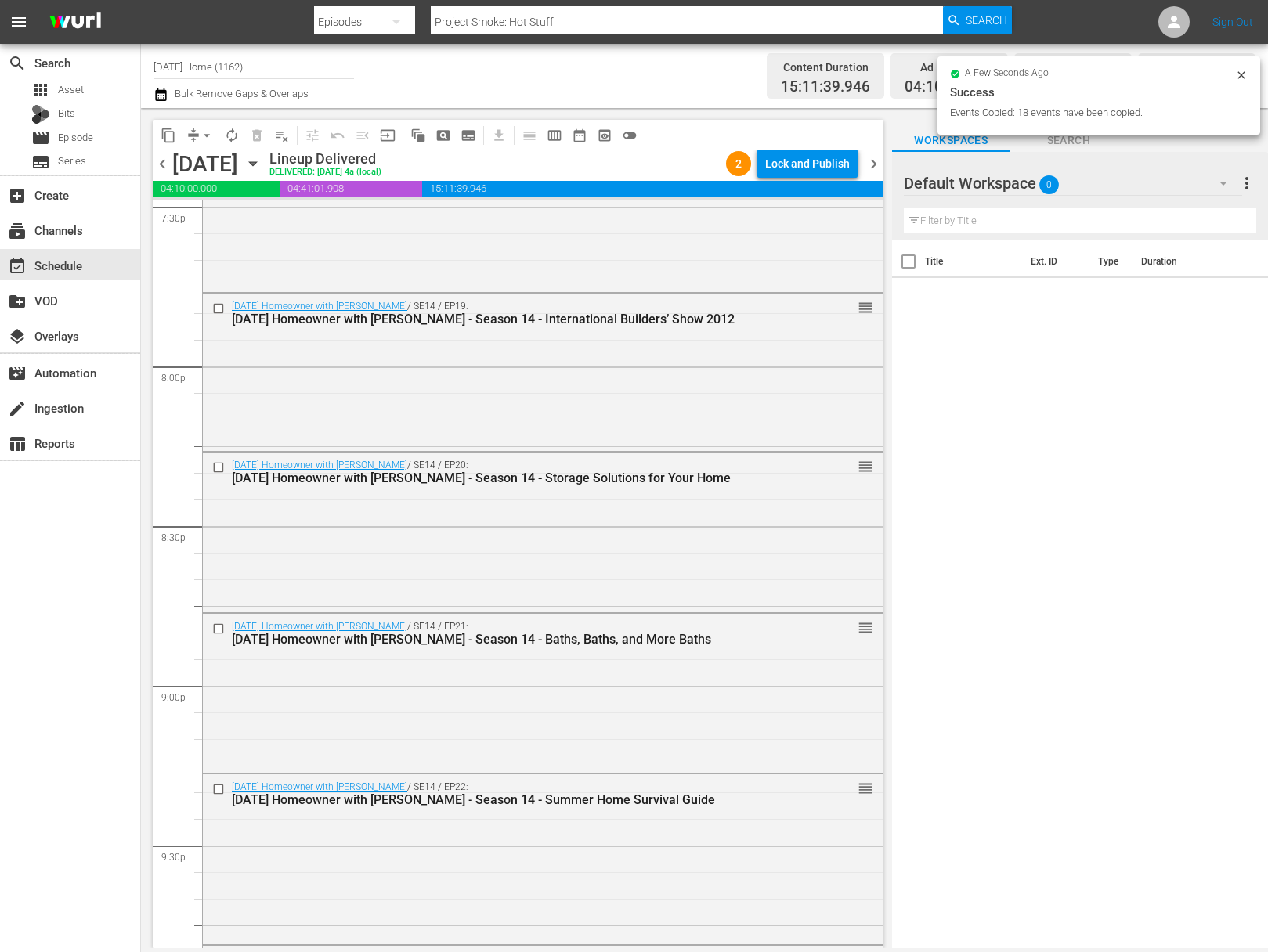
click at [262, 161] on icon "button" at bounding box center [252, 163] width 17 height 17
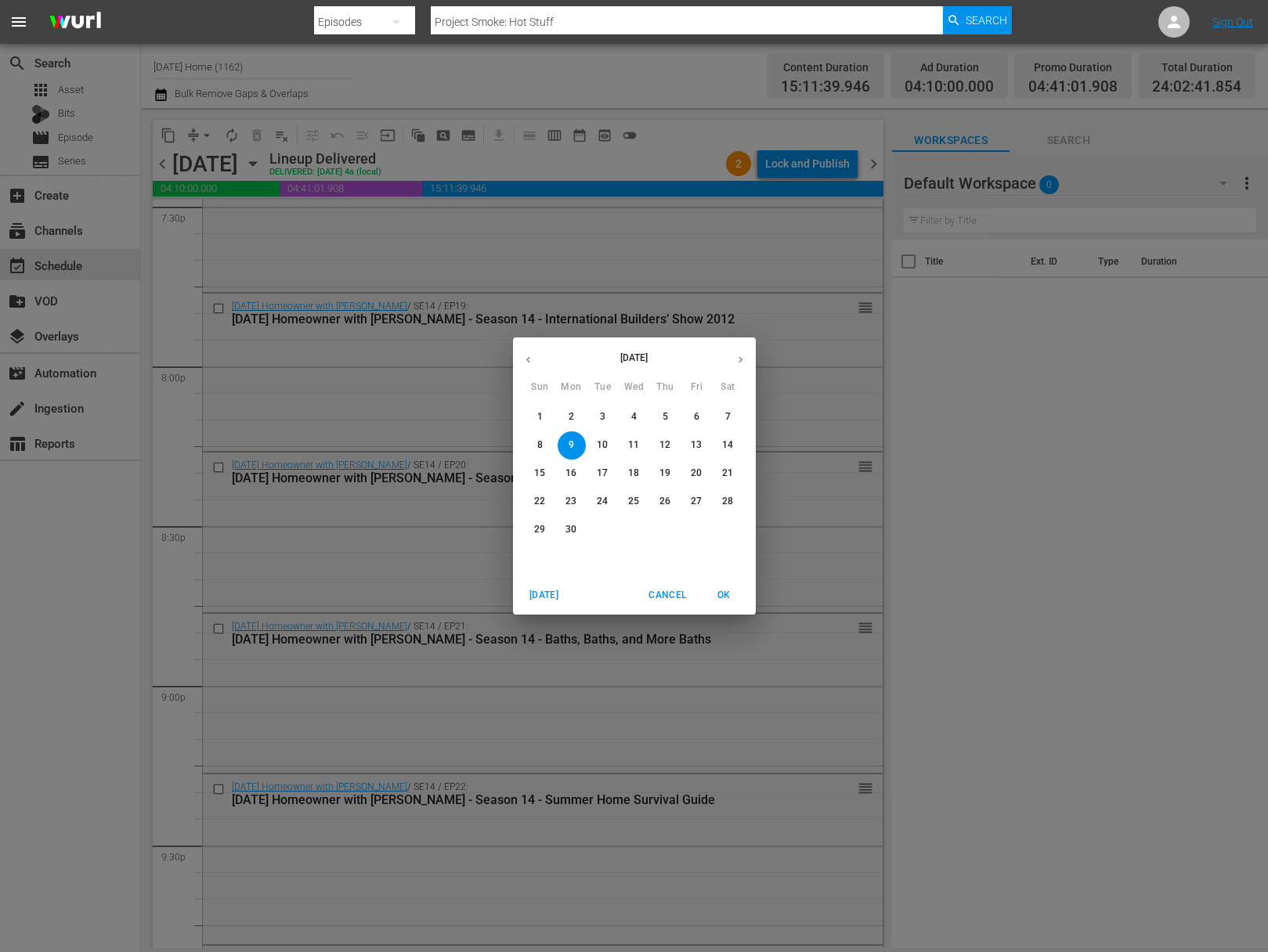
click at [674, 449] on span "12" at bounding box center [666, 445] width 29 height 13
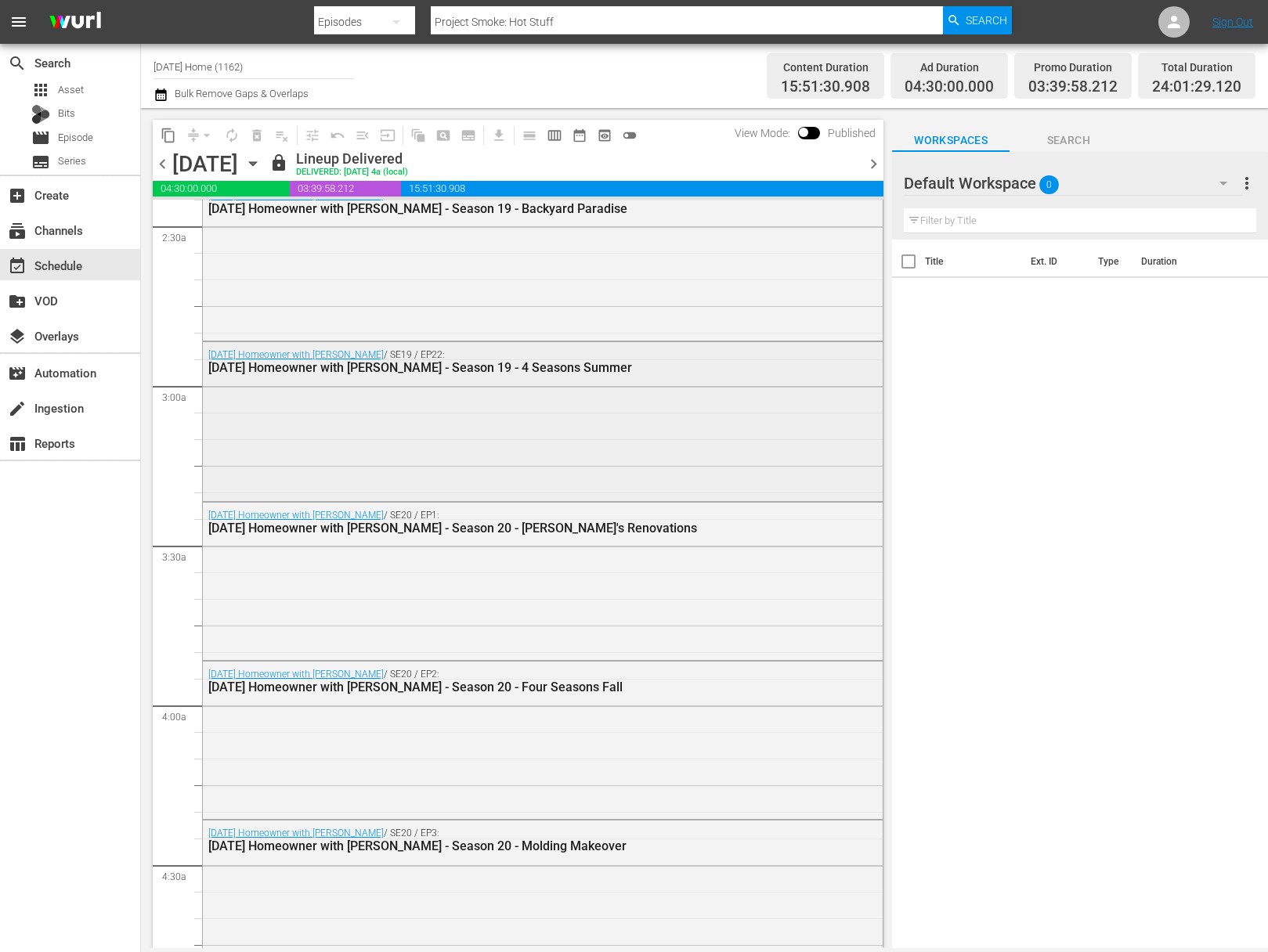
scroll to position [923, 0]
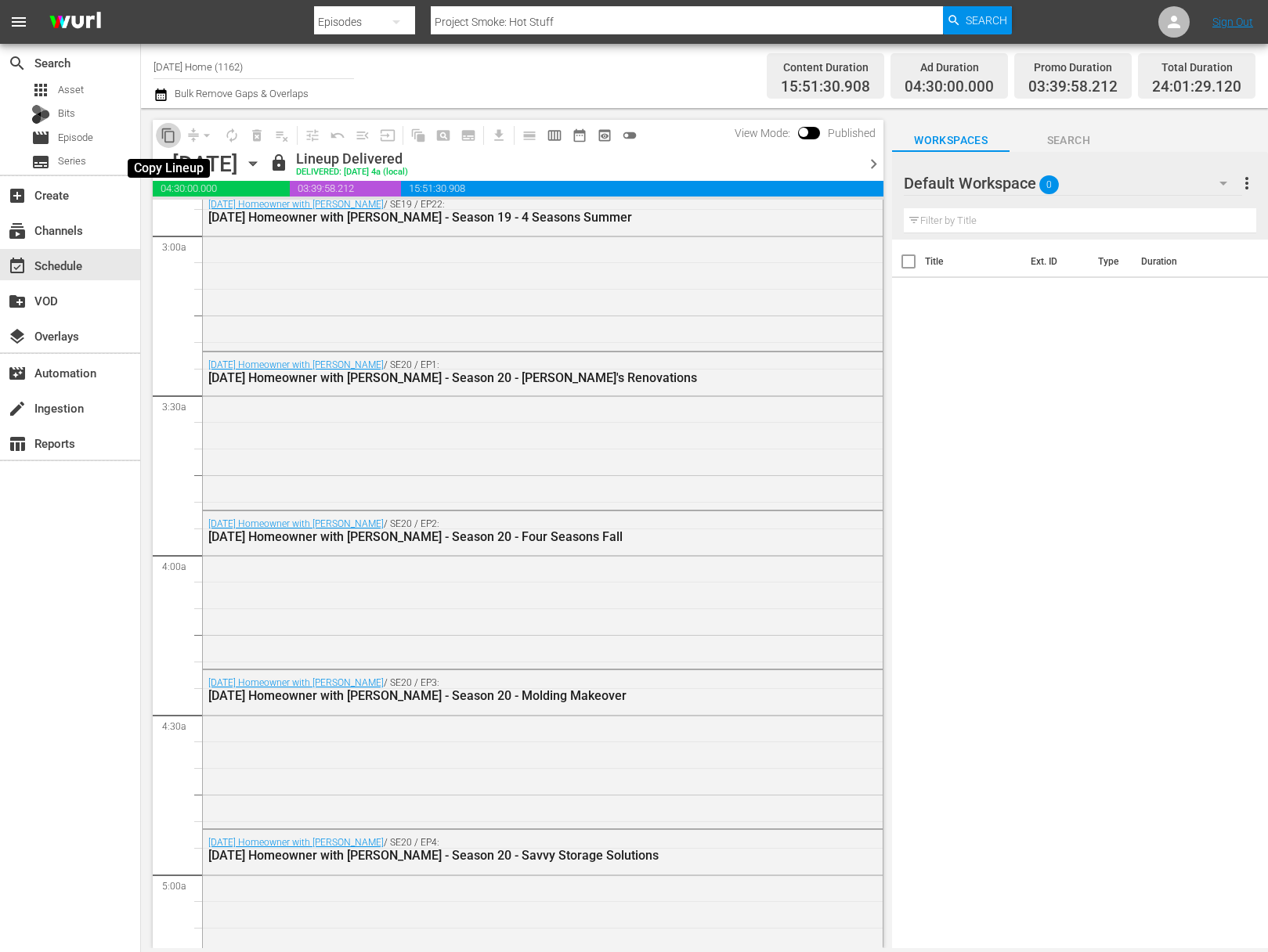
click at [169, 129] on span "content_copy" at bounding box center [169, 136] width 16 height 16
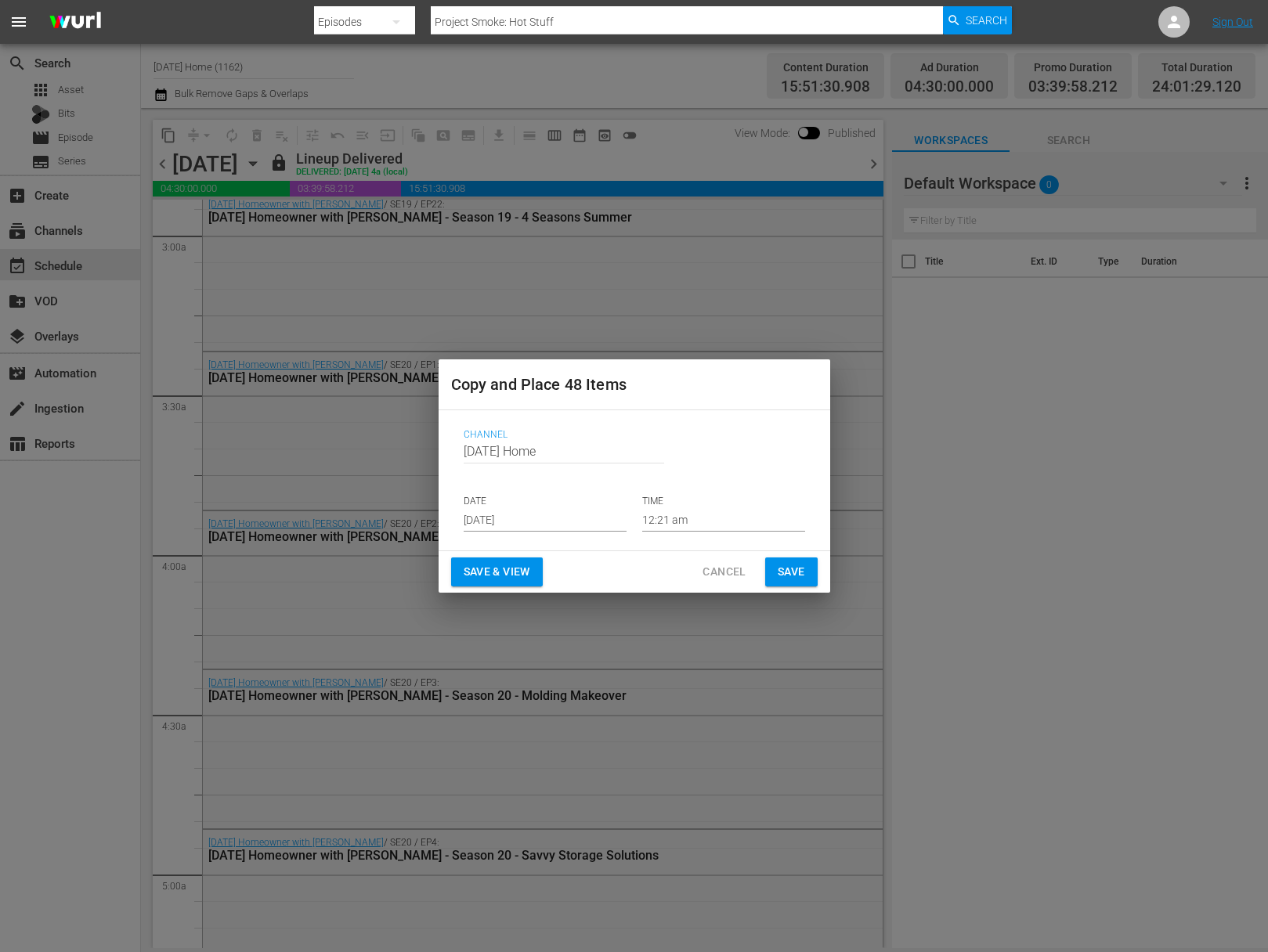
click at [548, 519] on input "[DATE]" at bounding box center [545, 520] width 163 height 23
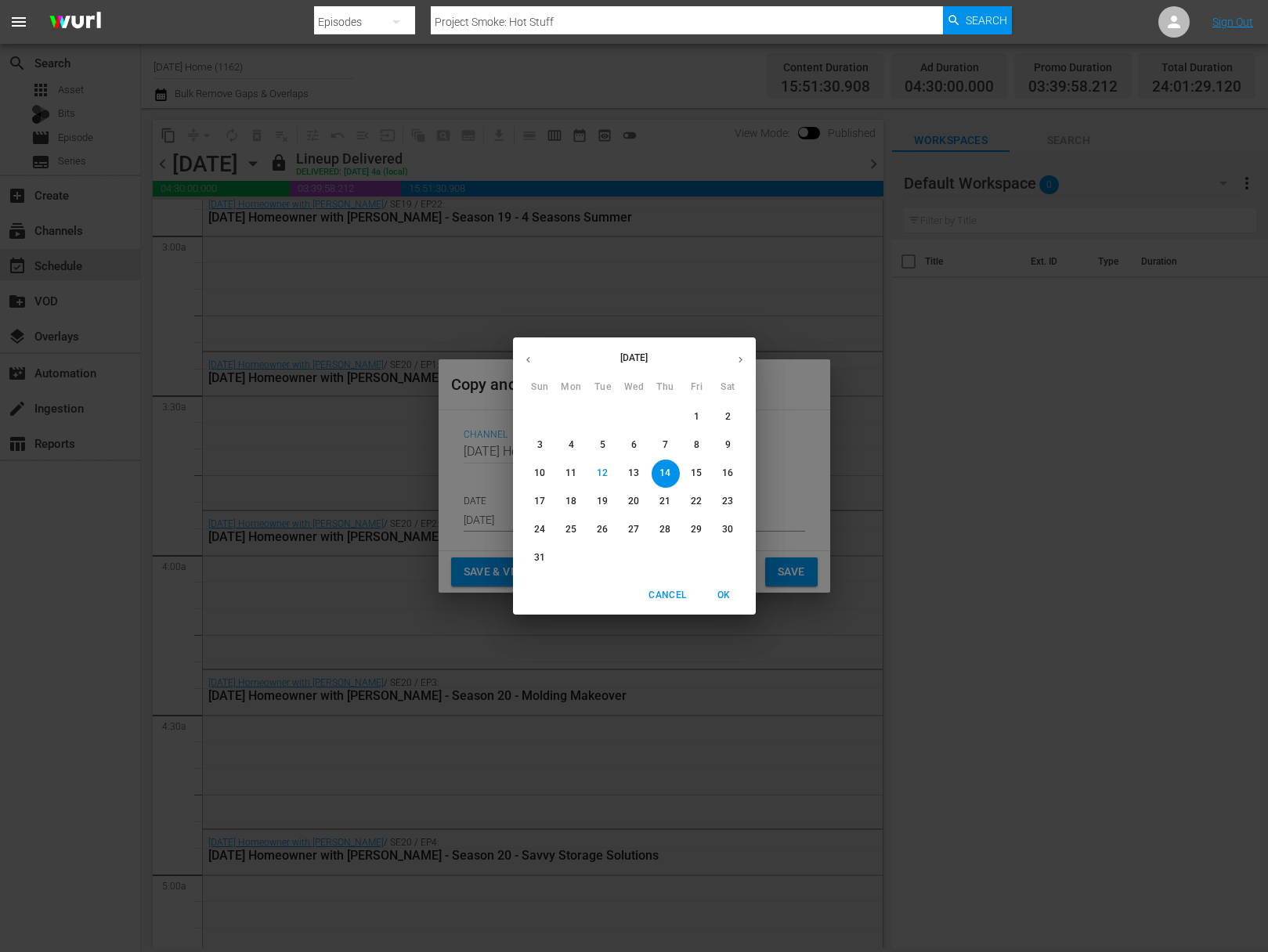
click at [369, 542] on div "[DATE] Sun Mon Tue Wed Thu Fri Sat 27 28 29 30 31 1 2 3 4 5 6 7 8 9 10 11 12 13…" at bounding box center [634, 476] width 1268 height 952
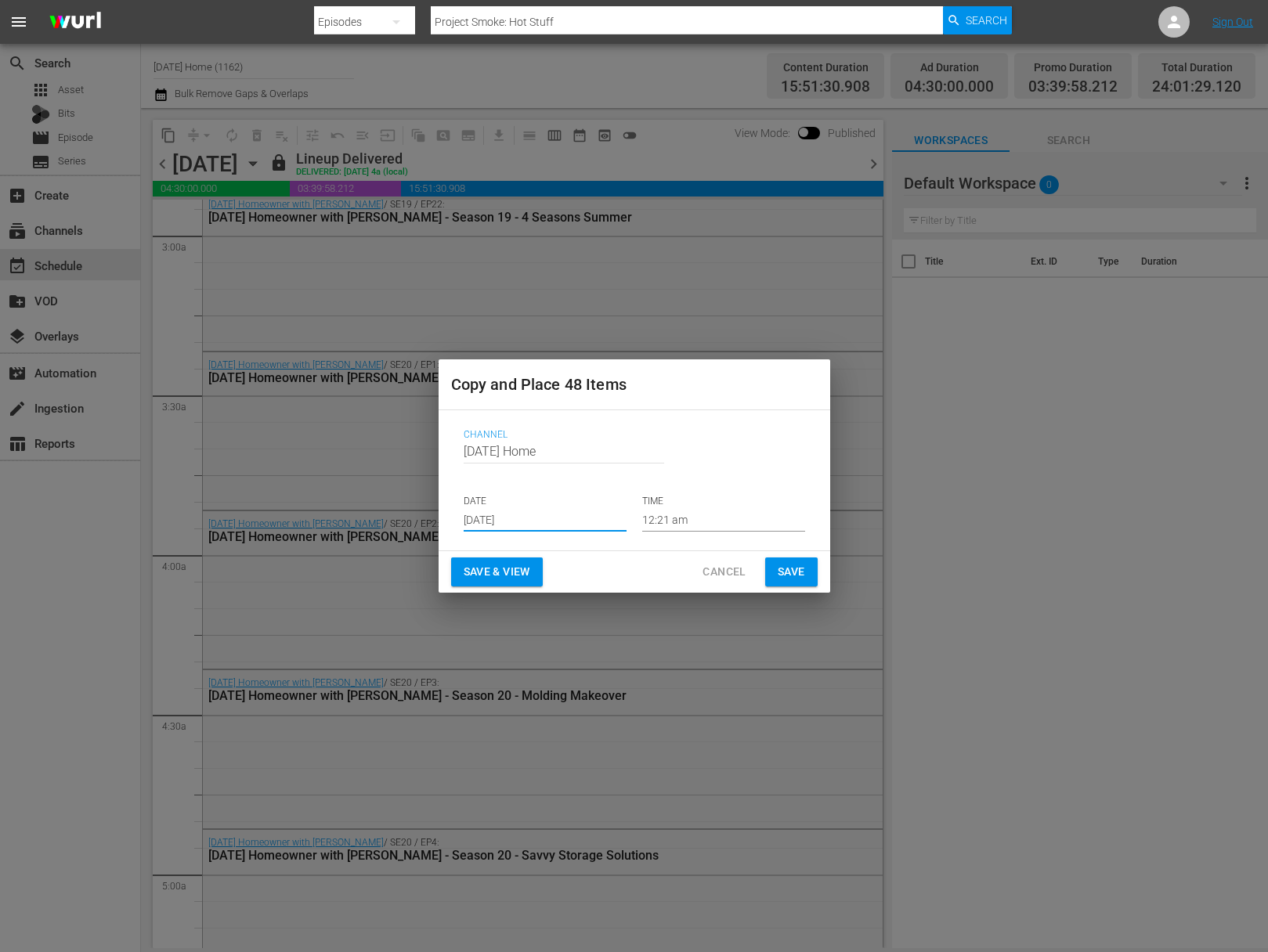
click at [714, 572] on span "Cancel" at bounding box center [724, 572] width 43 height 20
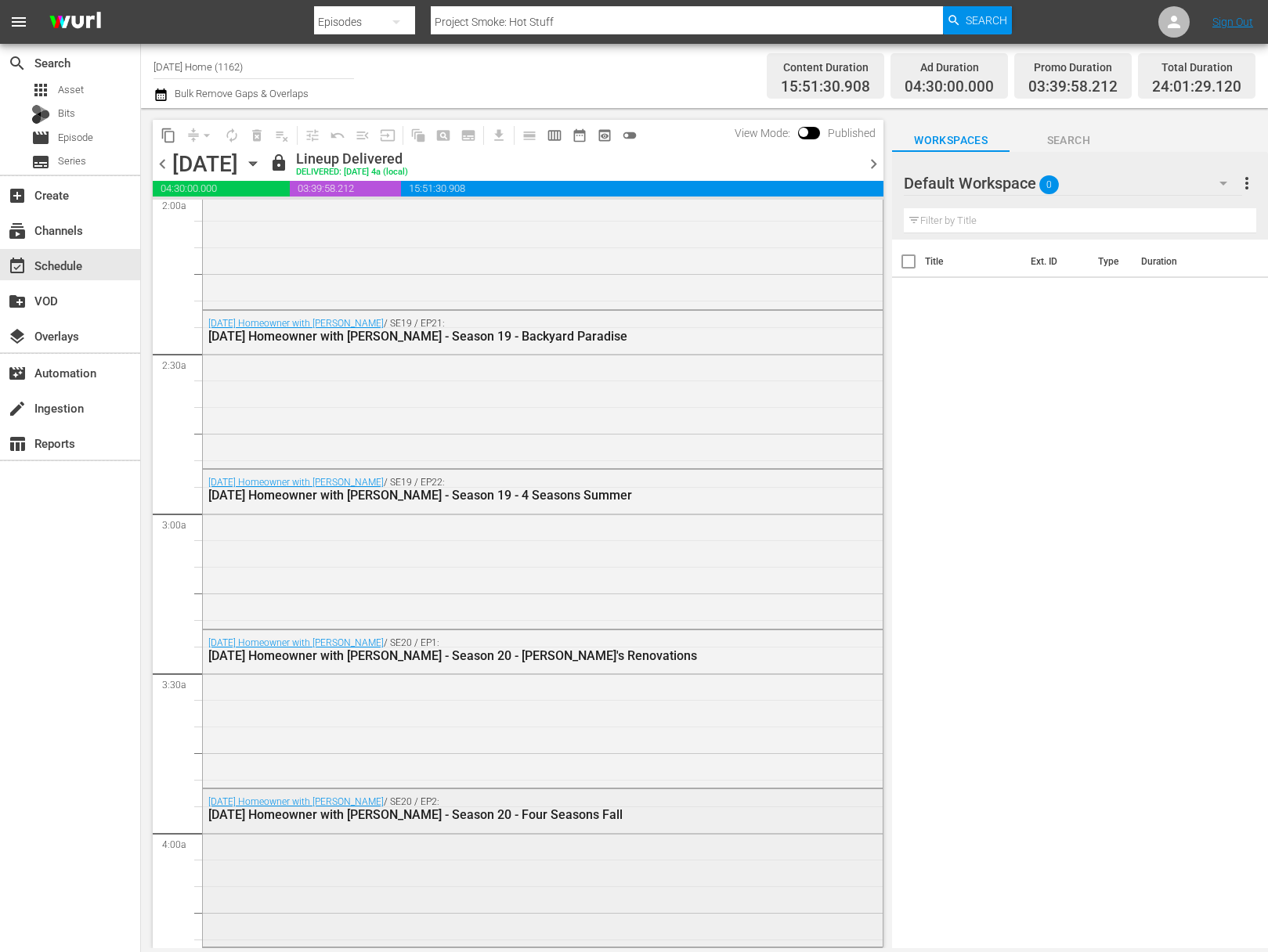
scroll to position [644, 0]
click at [262, 161] on icon "button" at bounding box center [252, 163] width 17 height 17
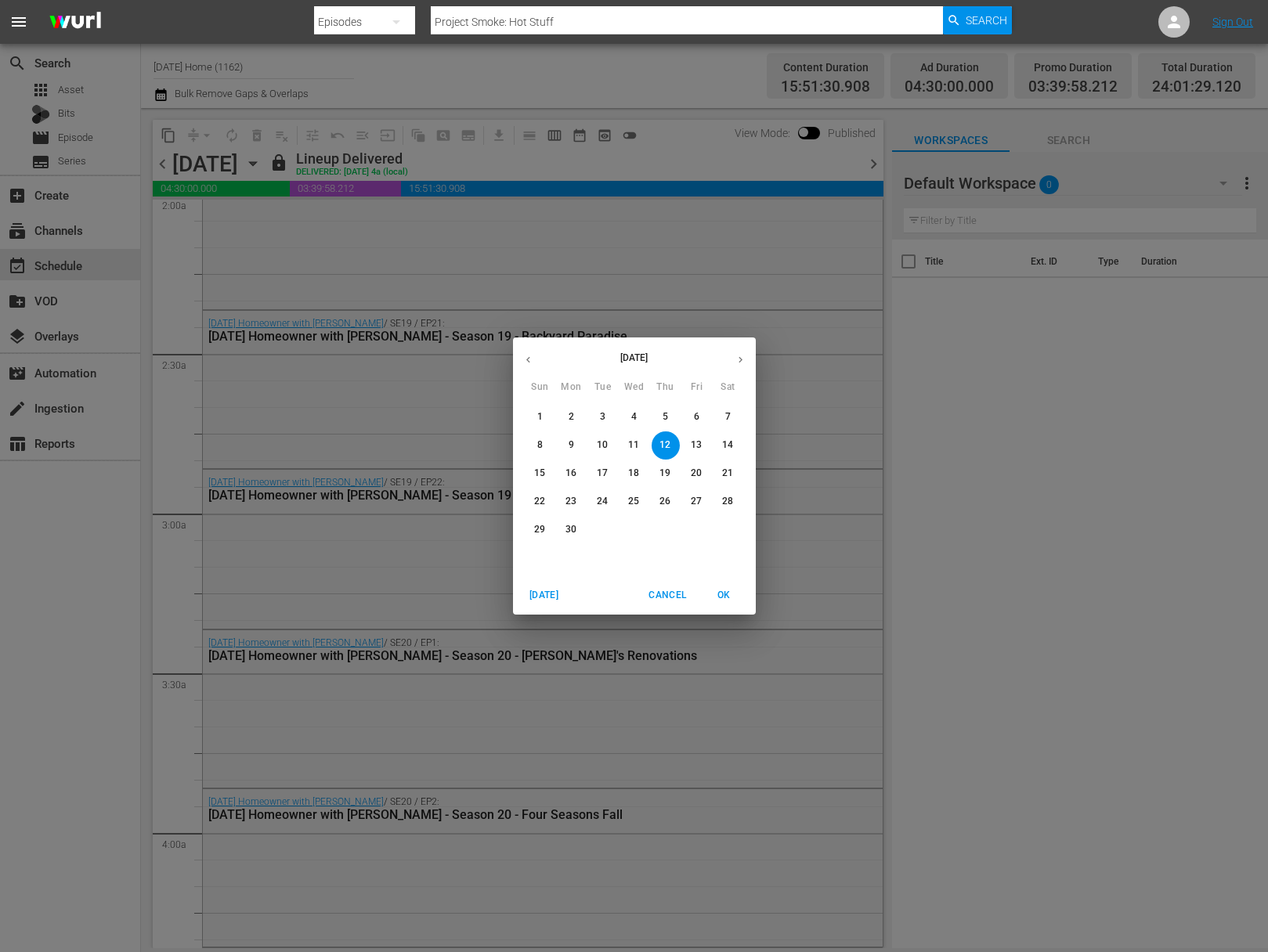
click at [542, 357] on button "button" at bounding box center [528, 359] width 30 height 30
click at [608, 447] on span "6" at bounding box center [604, 445] width 29 height 13
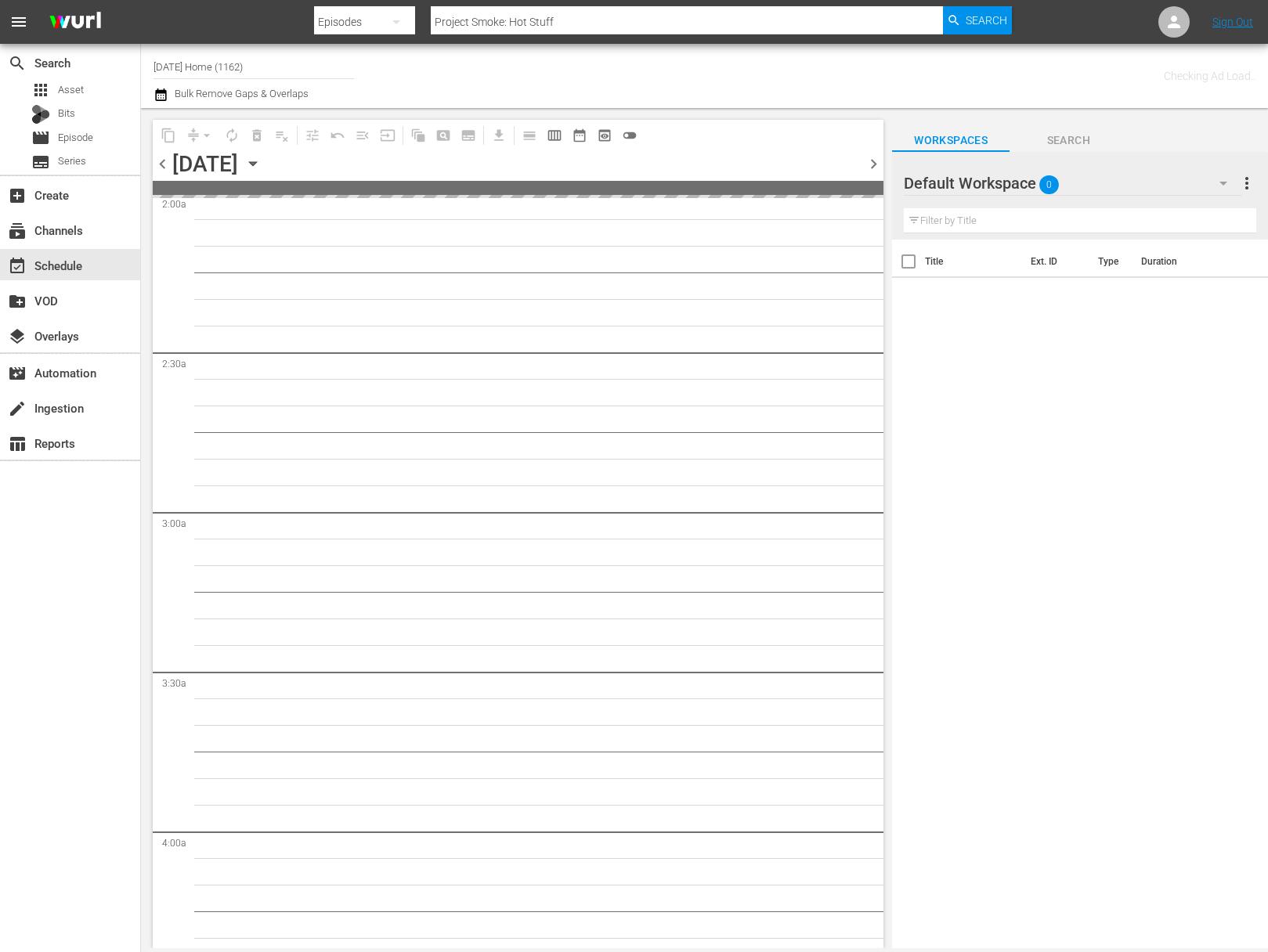
scroll to position [751, 0]
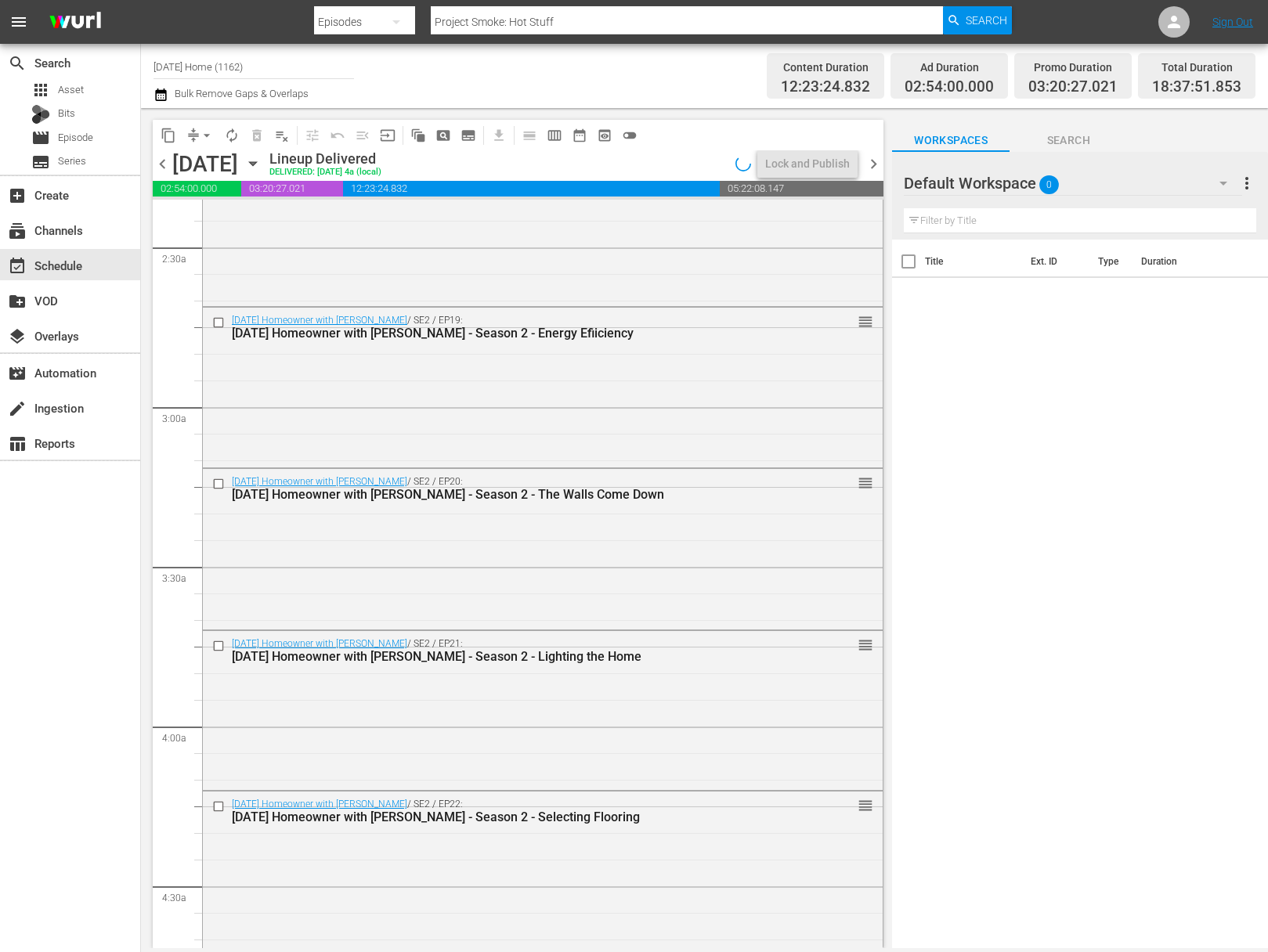
click at [262, 166] on icon "button" at bounding box center [252, 163] width 17 height 17
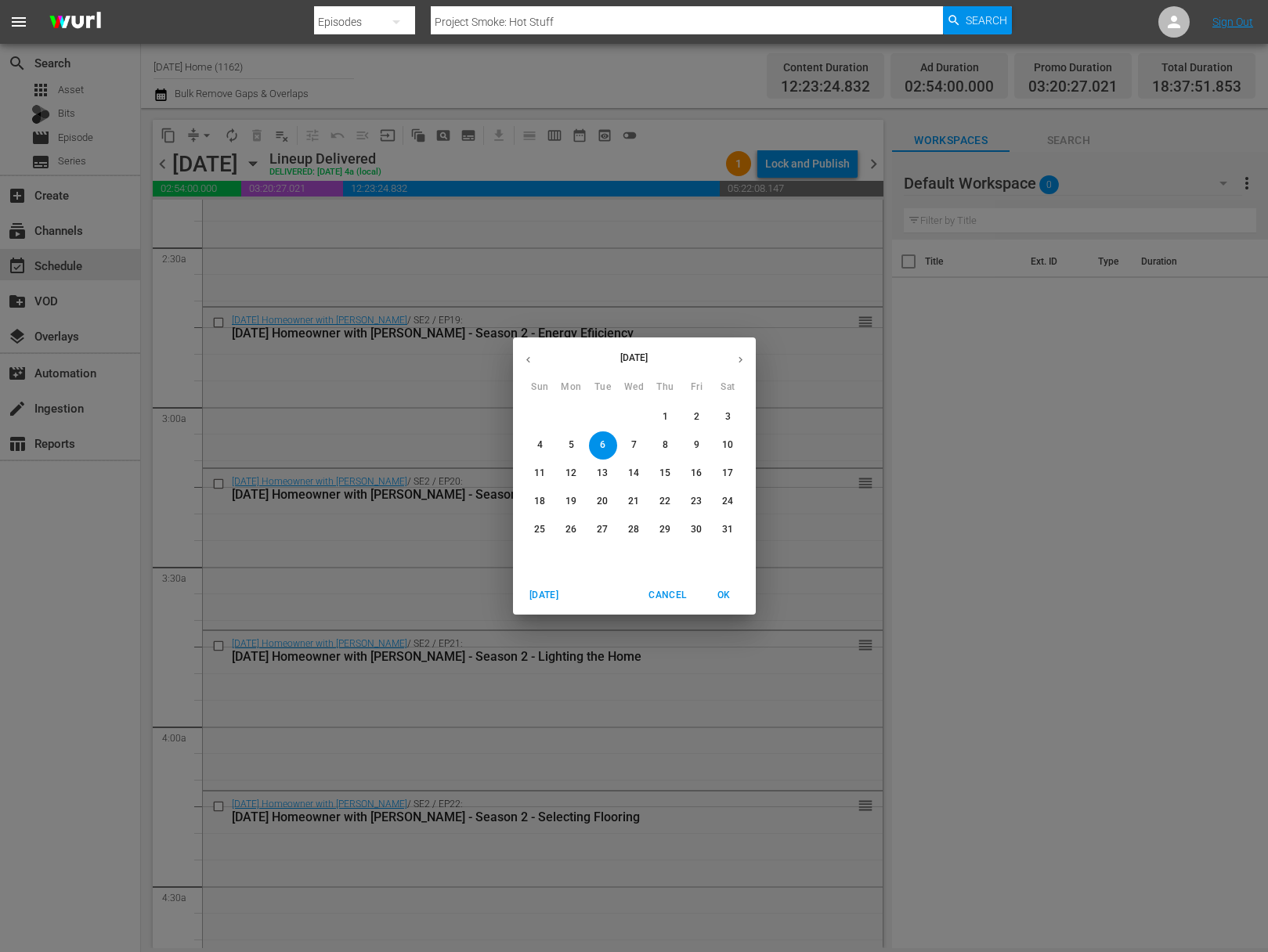
click at [571, 474] on p "12" at bounding box center [571, 473] width 11 height 13
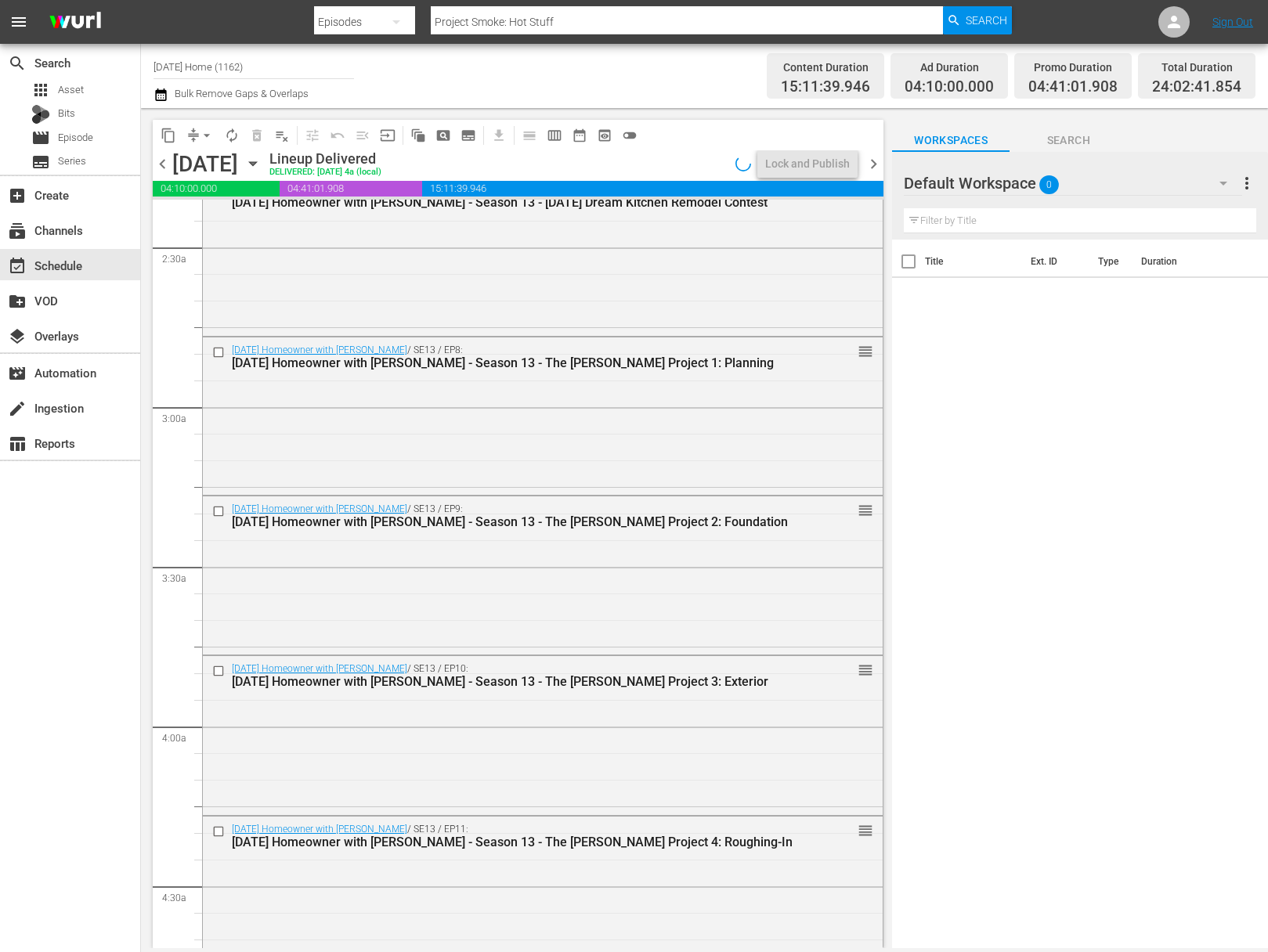
scroll to position [644, 0]
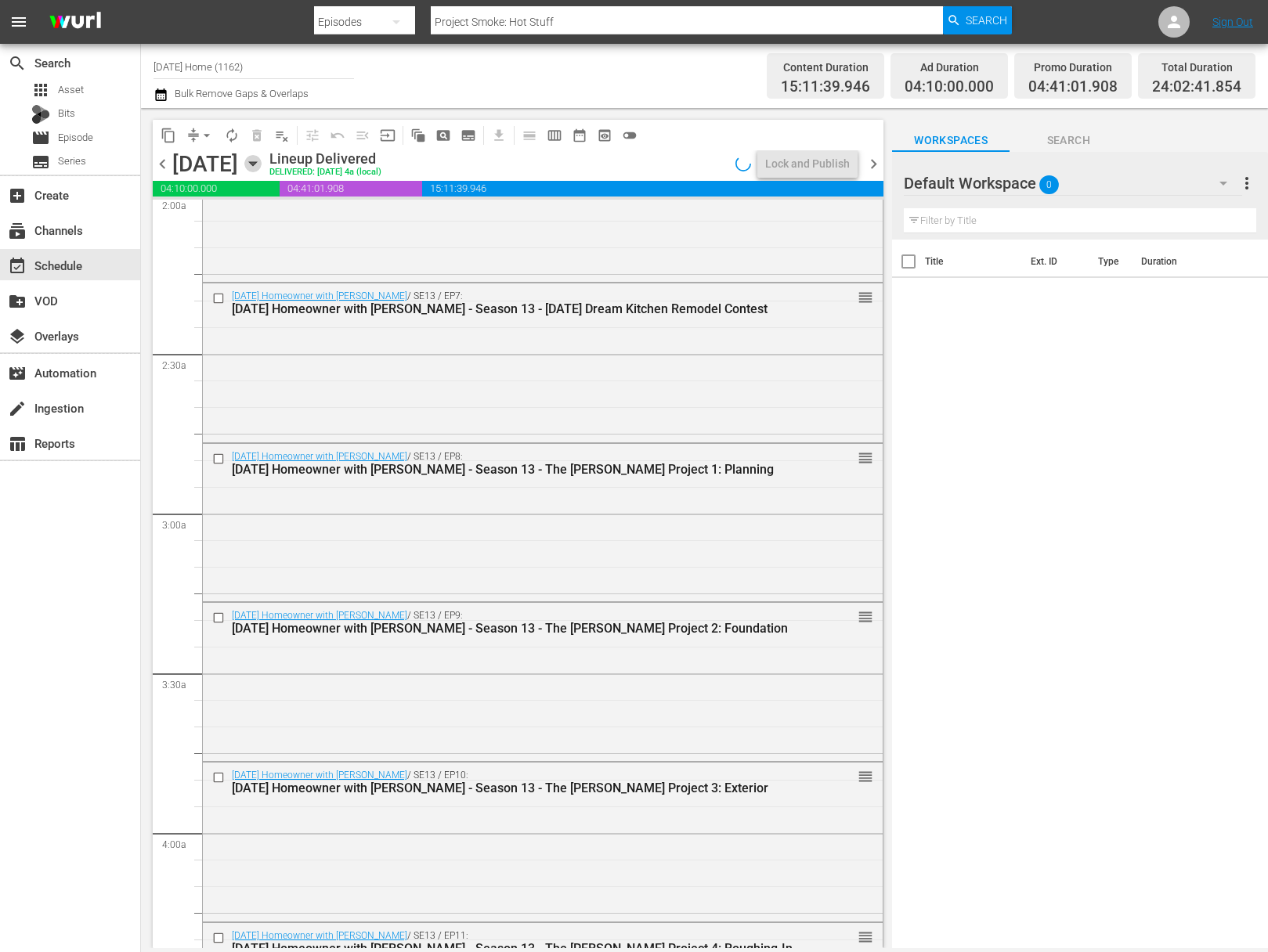
click at [262, 164] on icon "button" at bounding box center [252, 163] width 17 height 17
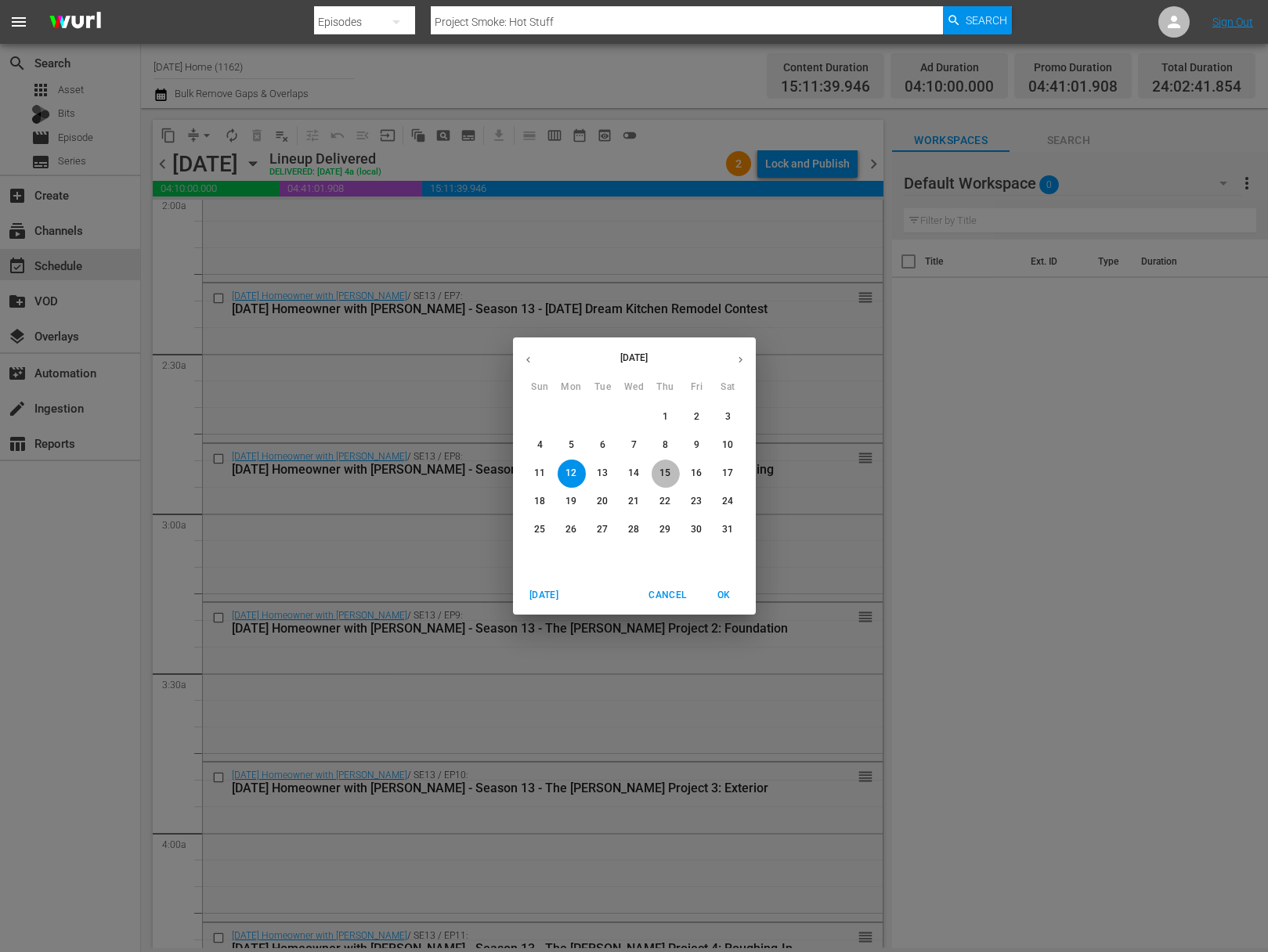
click at [662, 480] on p "15" at bounding box center [665, 473] width 11 height 13
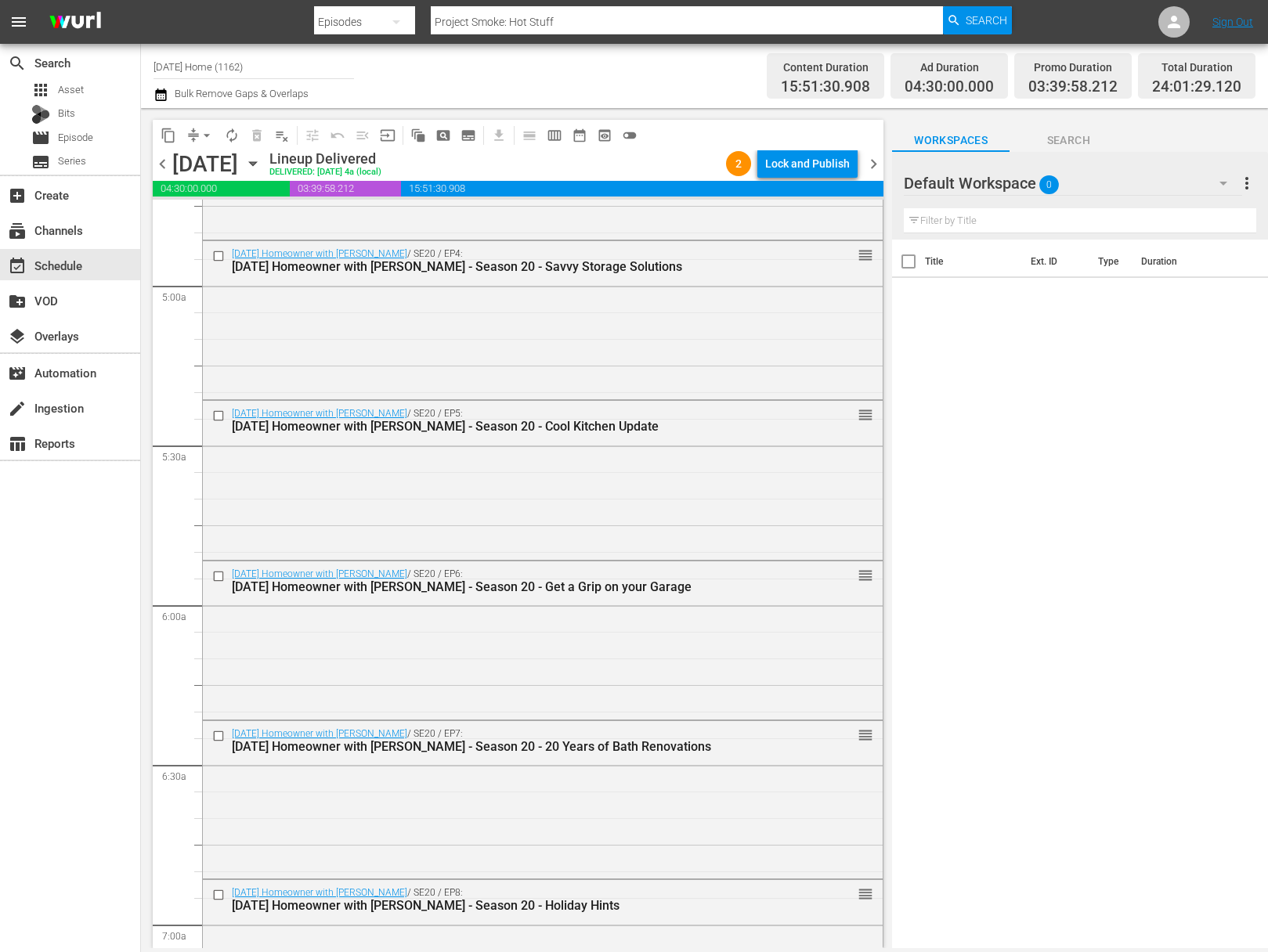
scroll to position [1571, 0]
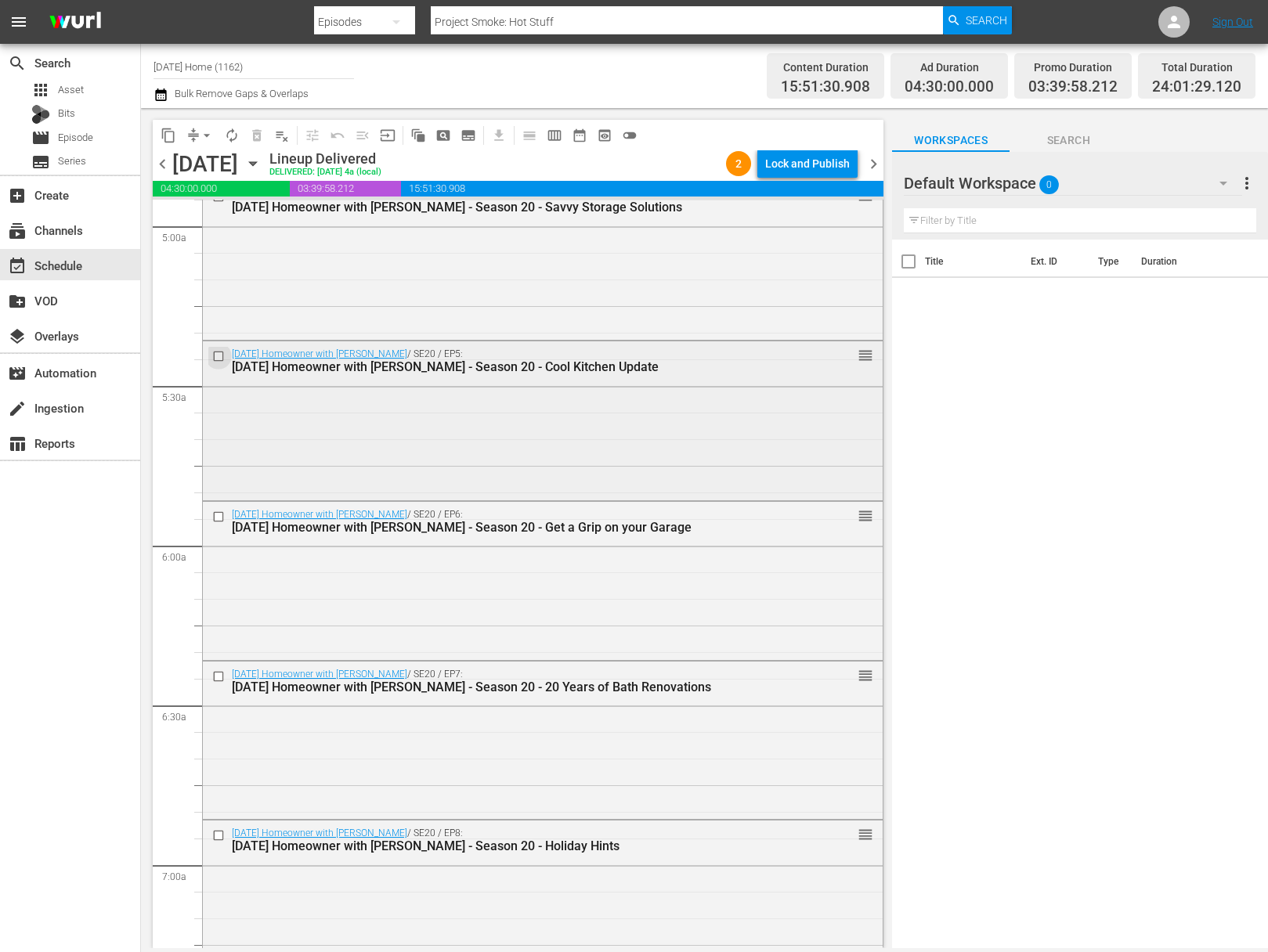
click at [216, 356] on input "checkbox" at bounding box center [220, 357] width 16 height 13
click at [218, 515] on input "checkbox" at bounding box center [220, 517] width 16 height 13
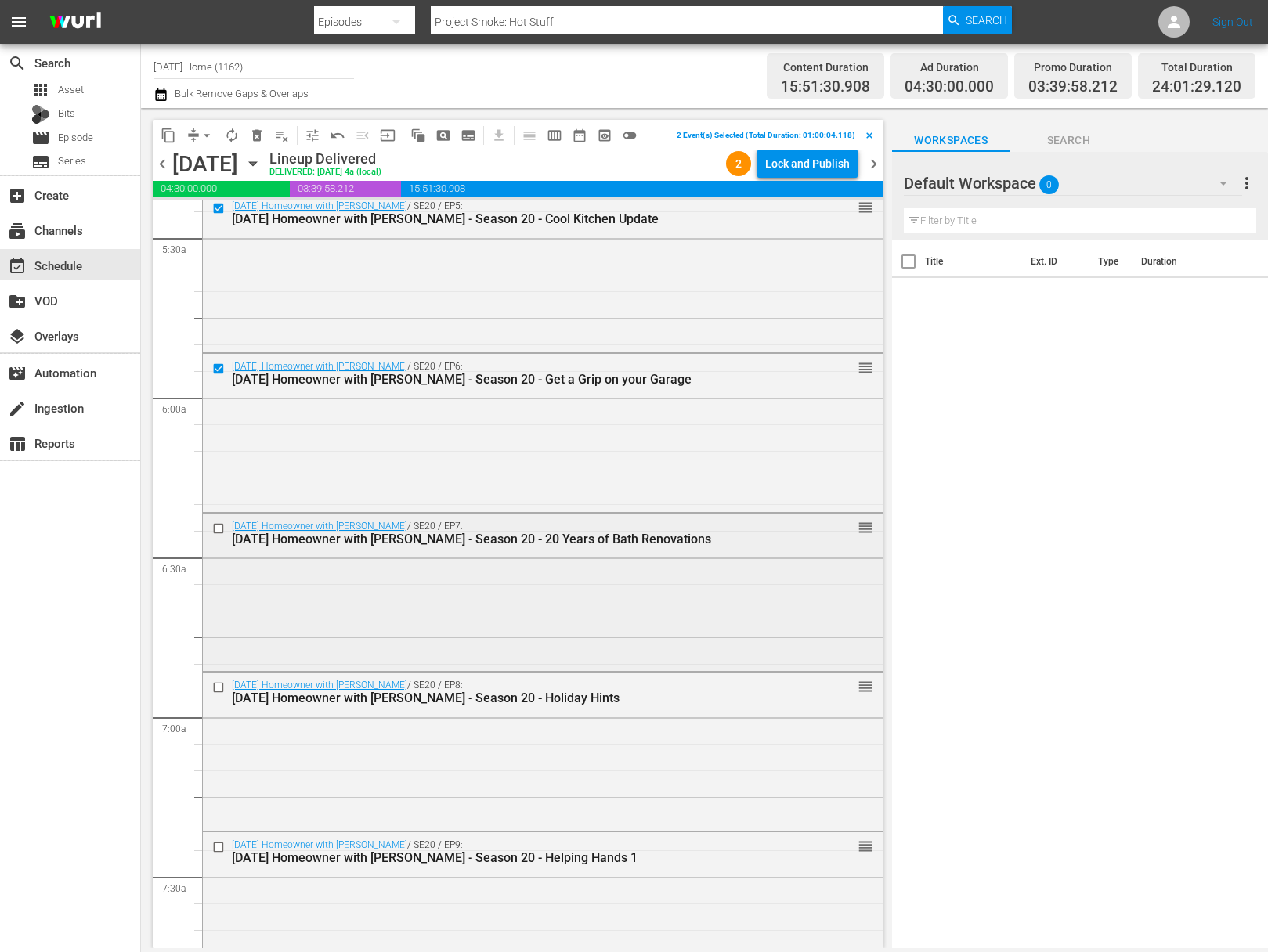
scroll to position [1737, 0]
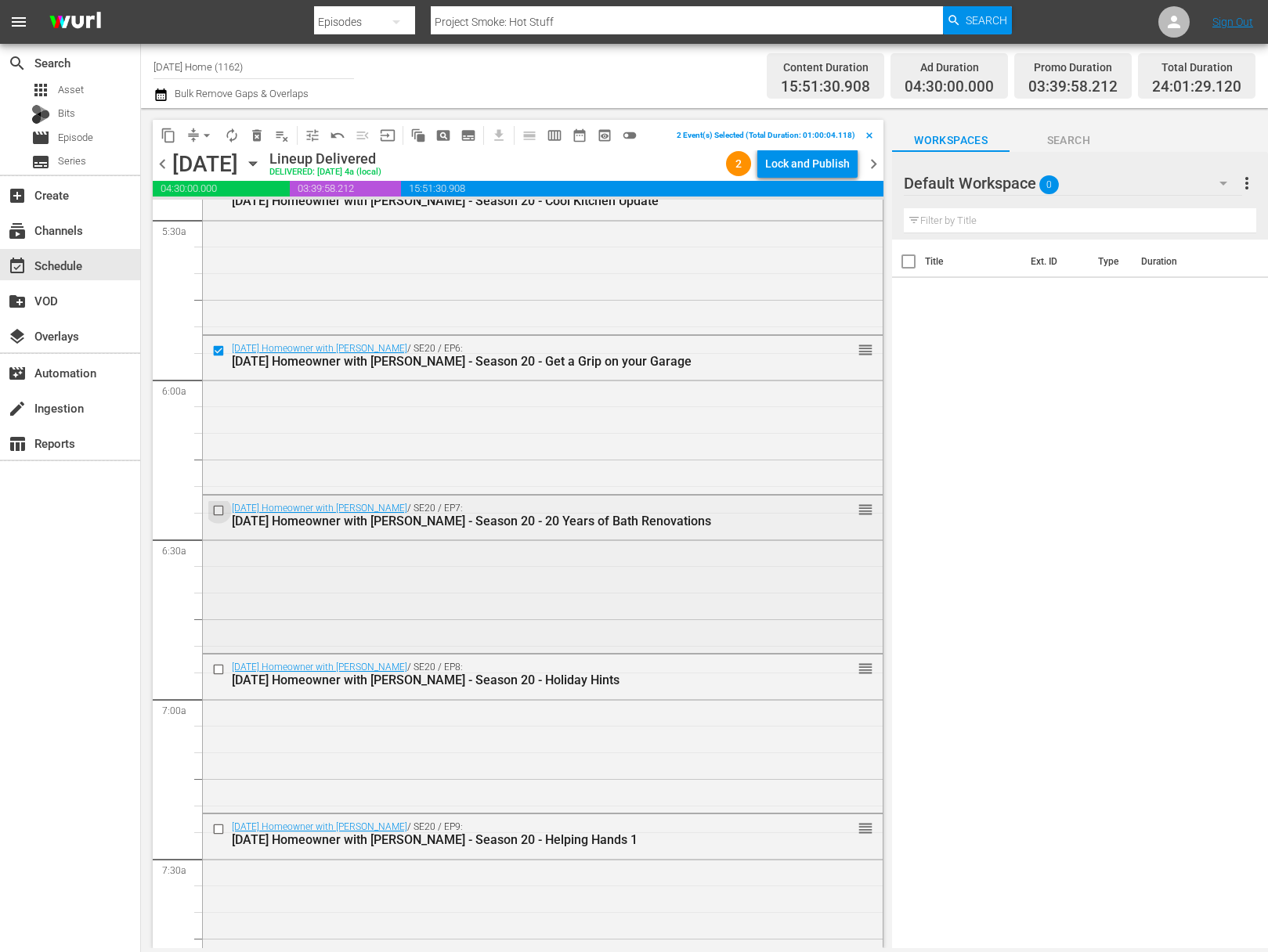
click at [216, 505] on input "checkbox" at bounding box center [220, 510] width 16 height 13
click at [216, 666] on input "checkbox" at bounding box center [220, 670] width 16 height 13
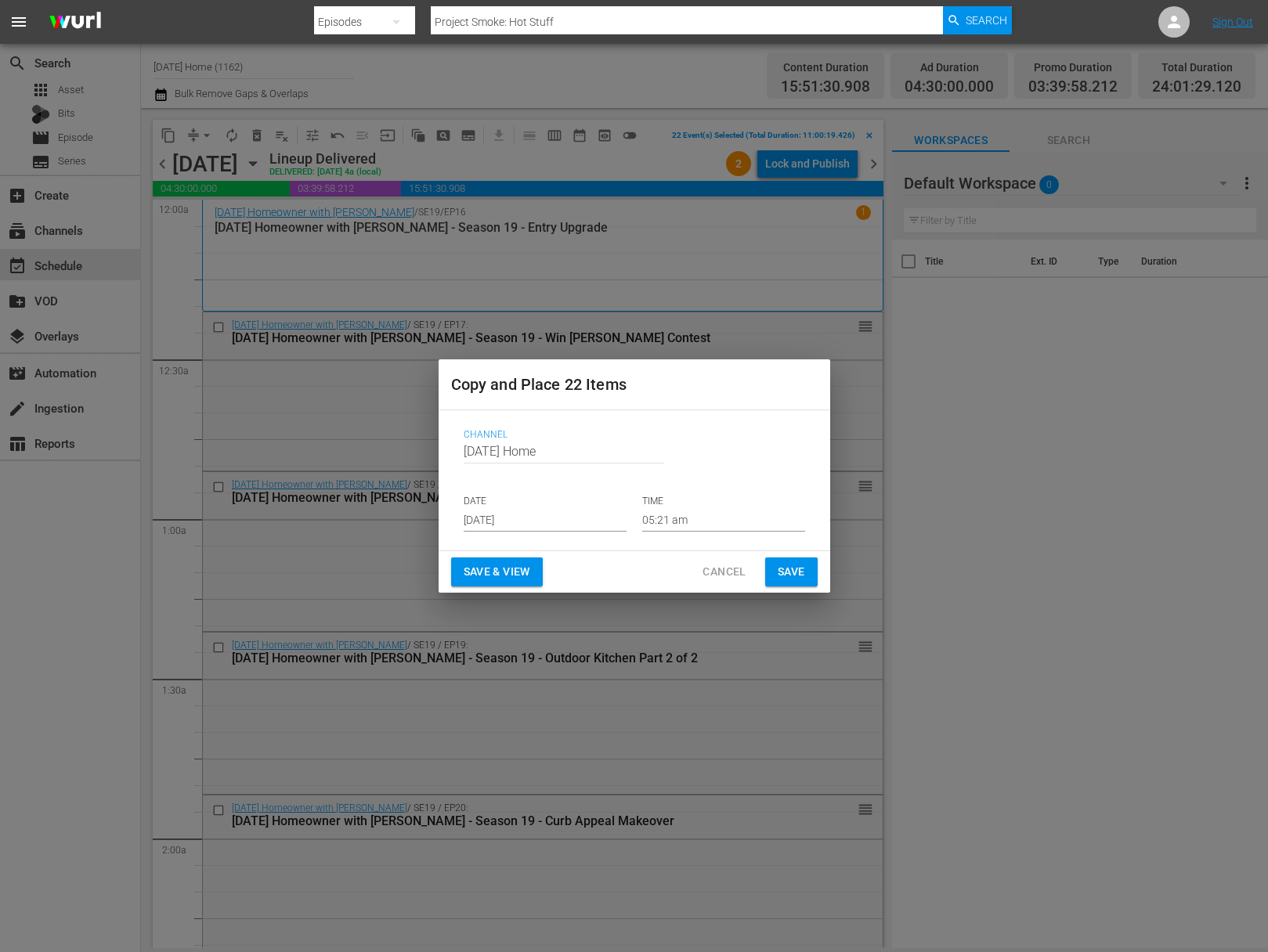
scroll to position [4686, 0]
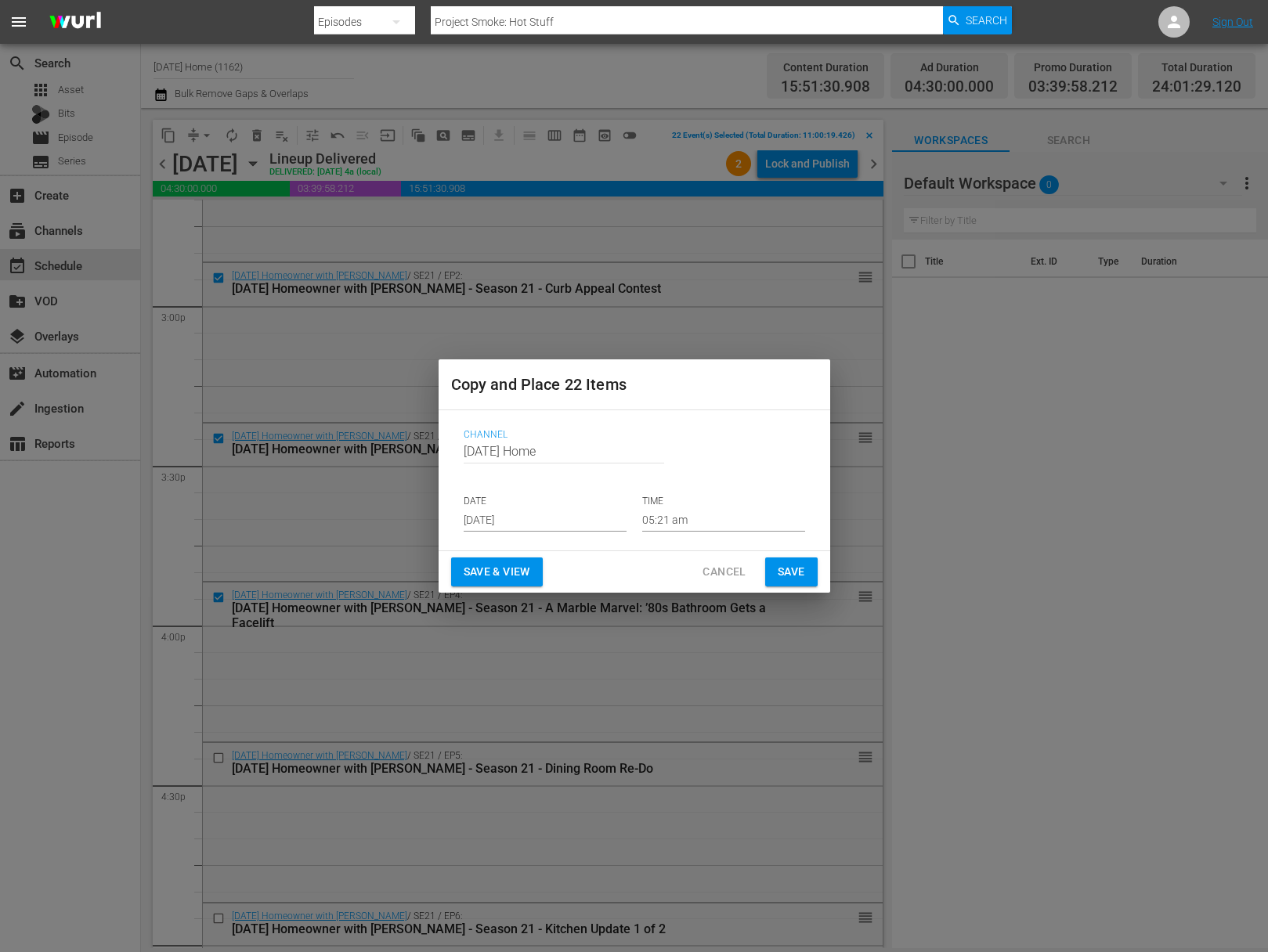
click at [556, 524] on input "[DATE]" at bounding box center [545, 520] width 163 height 23
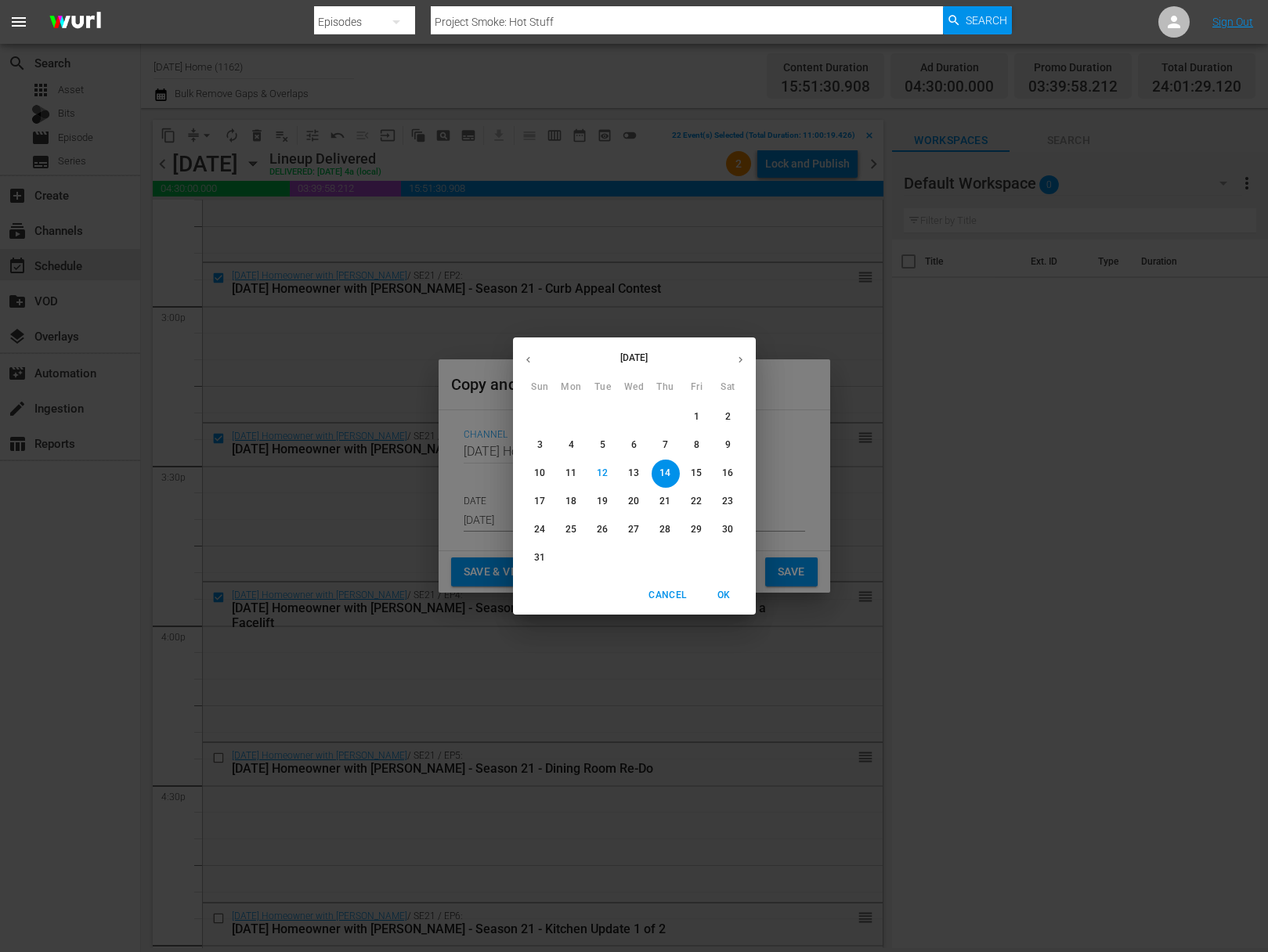
click at [704, 475] on span "15" at bounding box center [697, 473] width 29 height 13
type input "[DATE]"
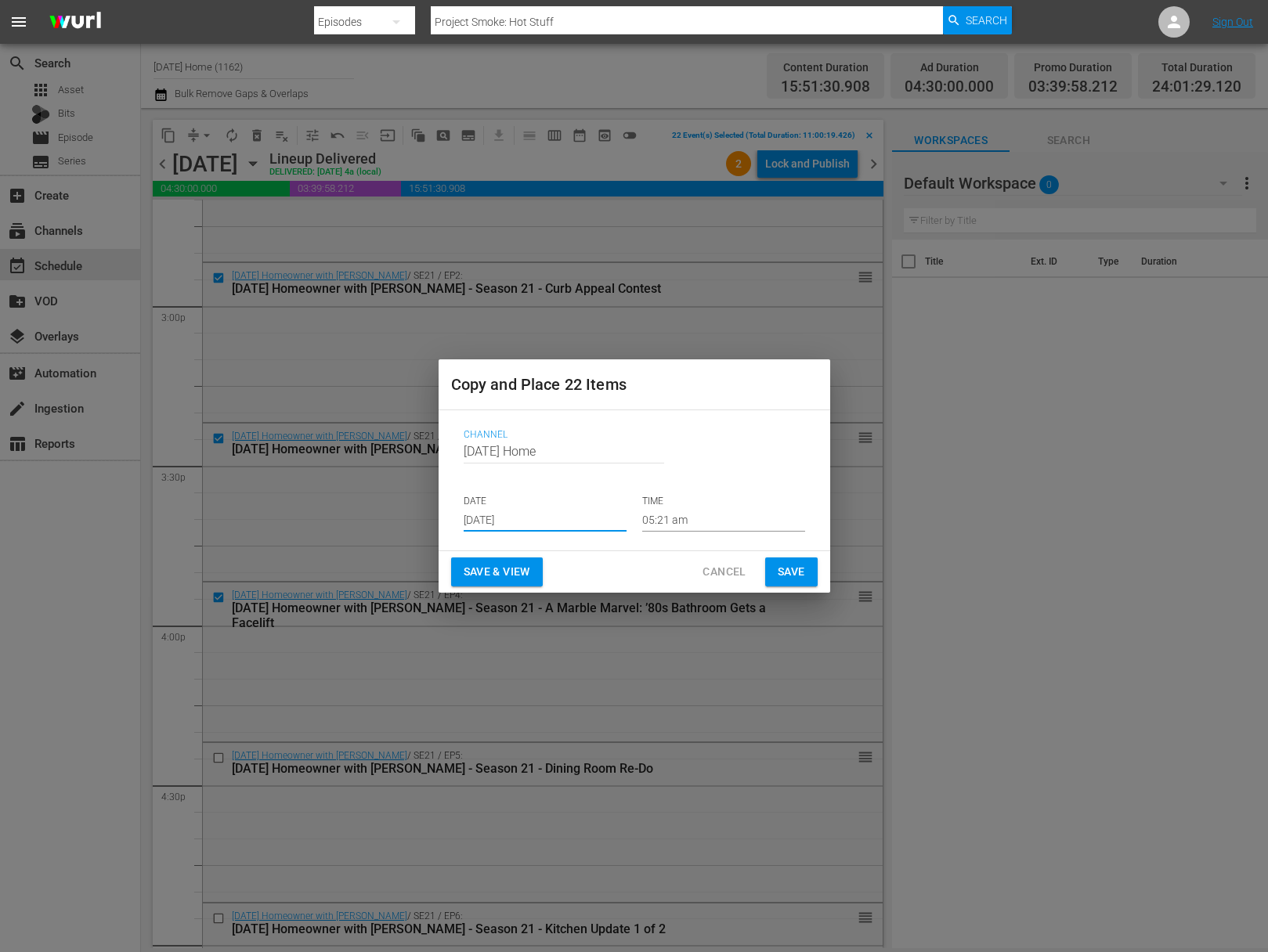
click at [695, 519] on input "05:21 am" at bounding box center [723, 520] width 163 height 23
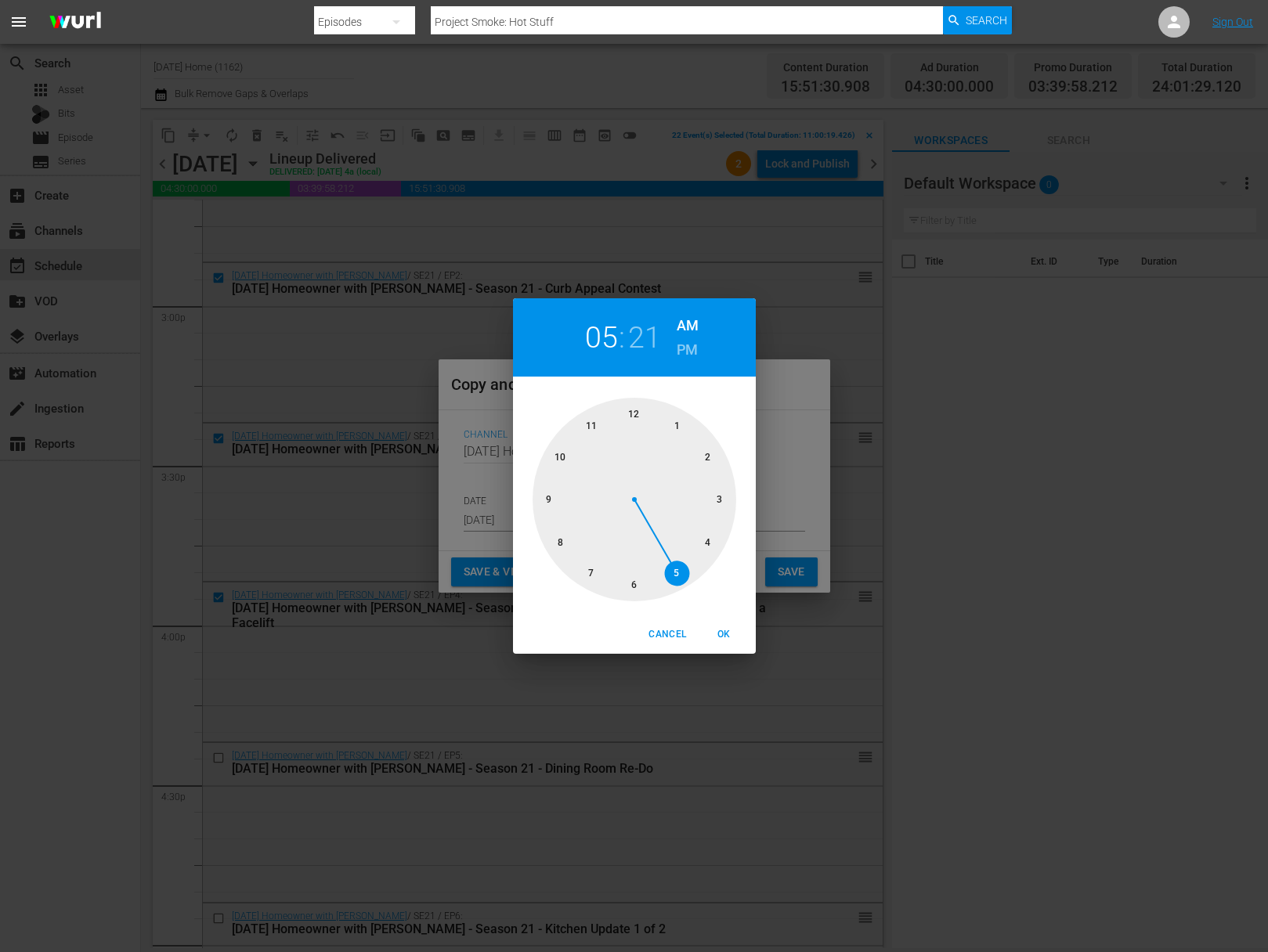
click at [674, 426] on div at bounding box center [635, 500] width 204 height 204
click at [695, 345] on h6 "PM" at bounding box center [688, 350] width 21 height 25
click at [729, 635] on span "OK" at bounding box center [724, 635] width 38 height 16
type input "01:21 pm"
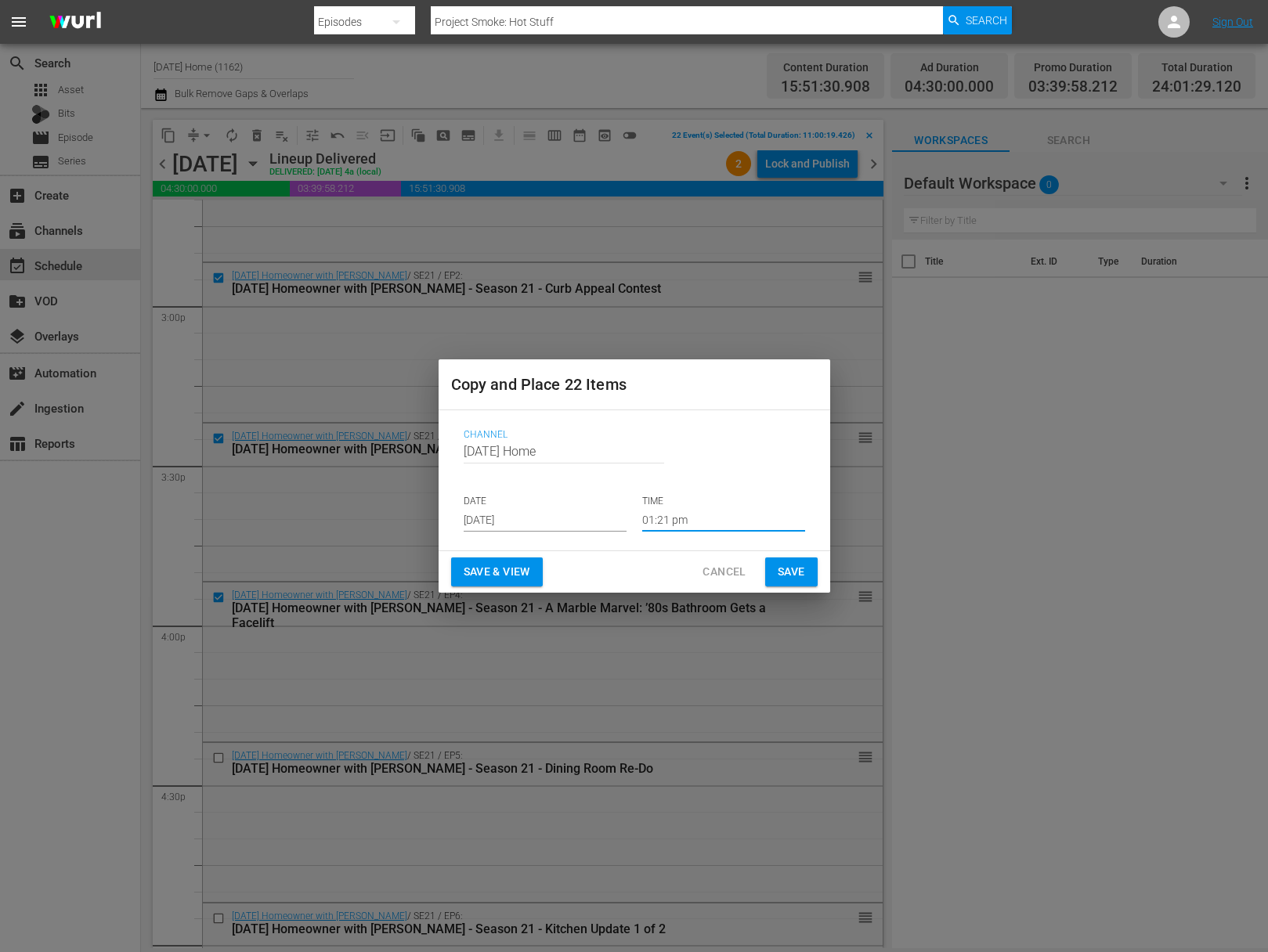
click at [798, 569] on span "Save" at bounding box center [791, 572] width 28 height 20
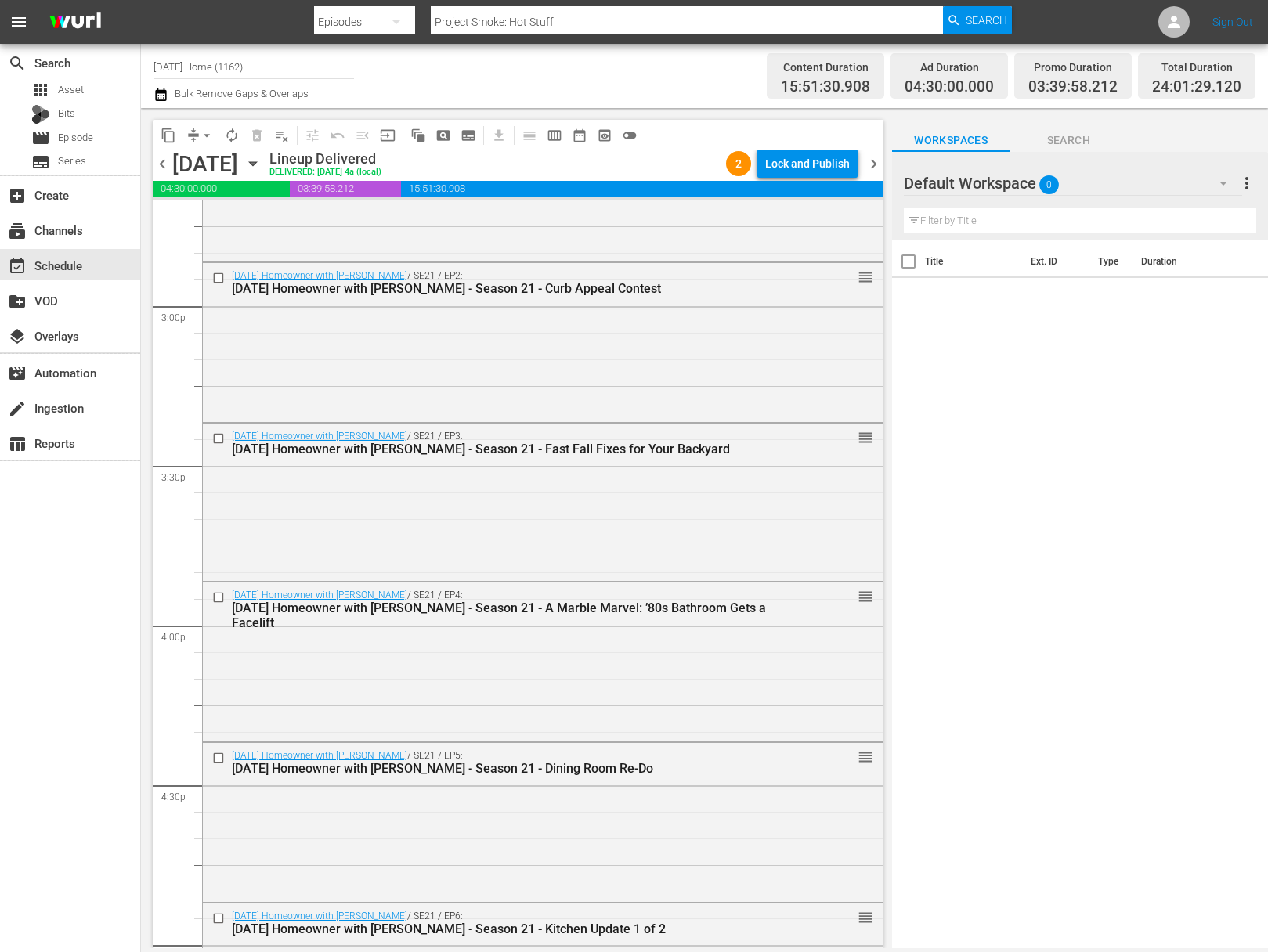
click at [262, 161] on icon "button" at bounding box center [252, 163] width 17 height 17
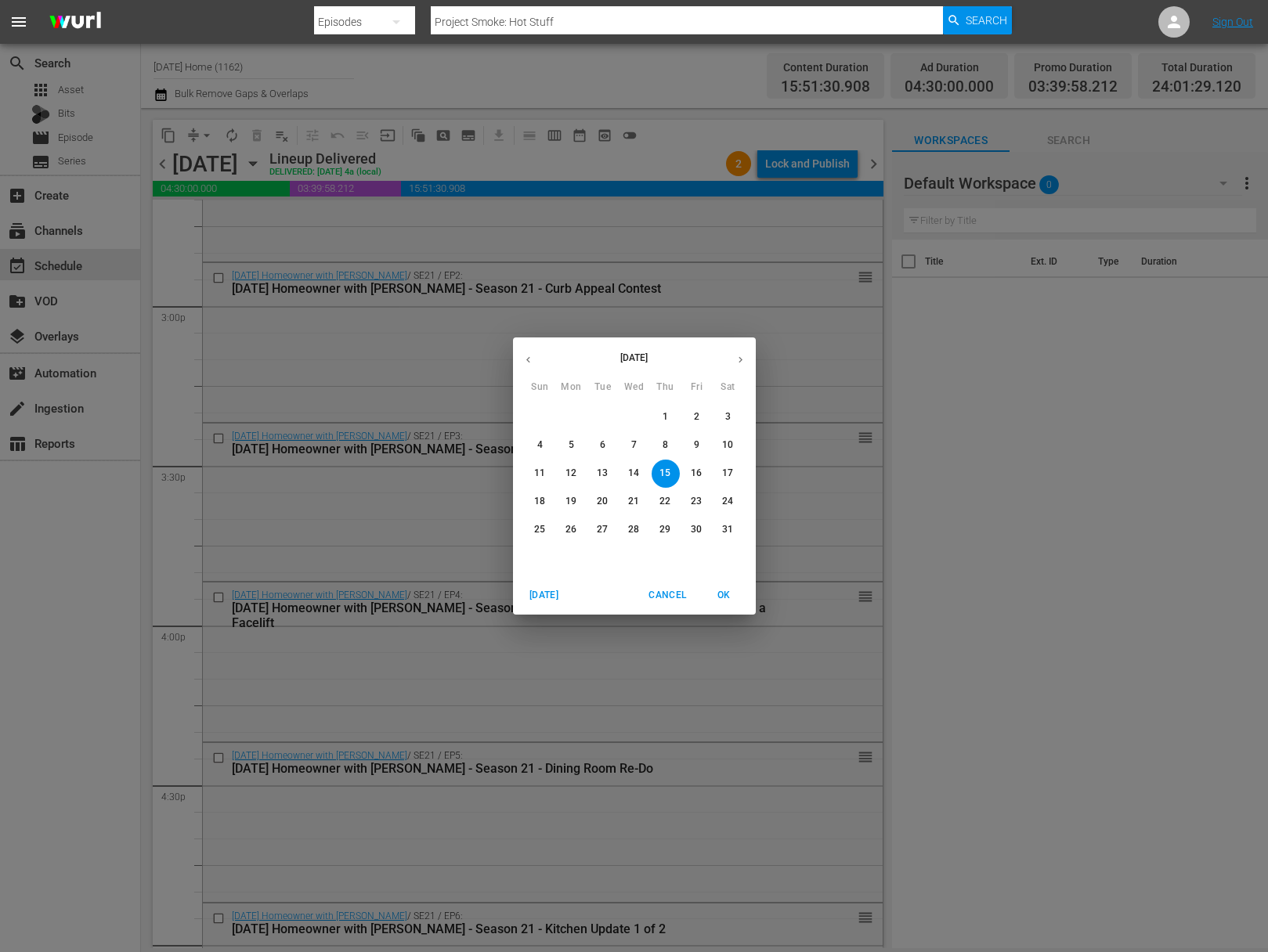
click at [80, 139] on div "May 2025 Sun Mon Tue Wed Thu Fri Sat 27 28 29 30 1 2 3 4 5 6 7 8 9 10 11 12 13 …" at bounding box center [634, 476] width 1268 height 952
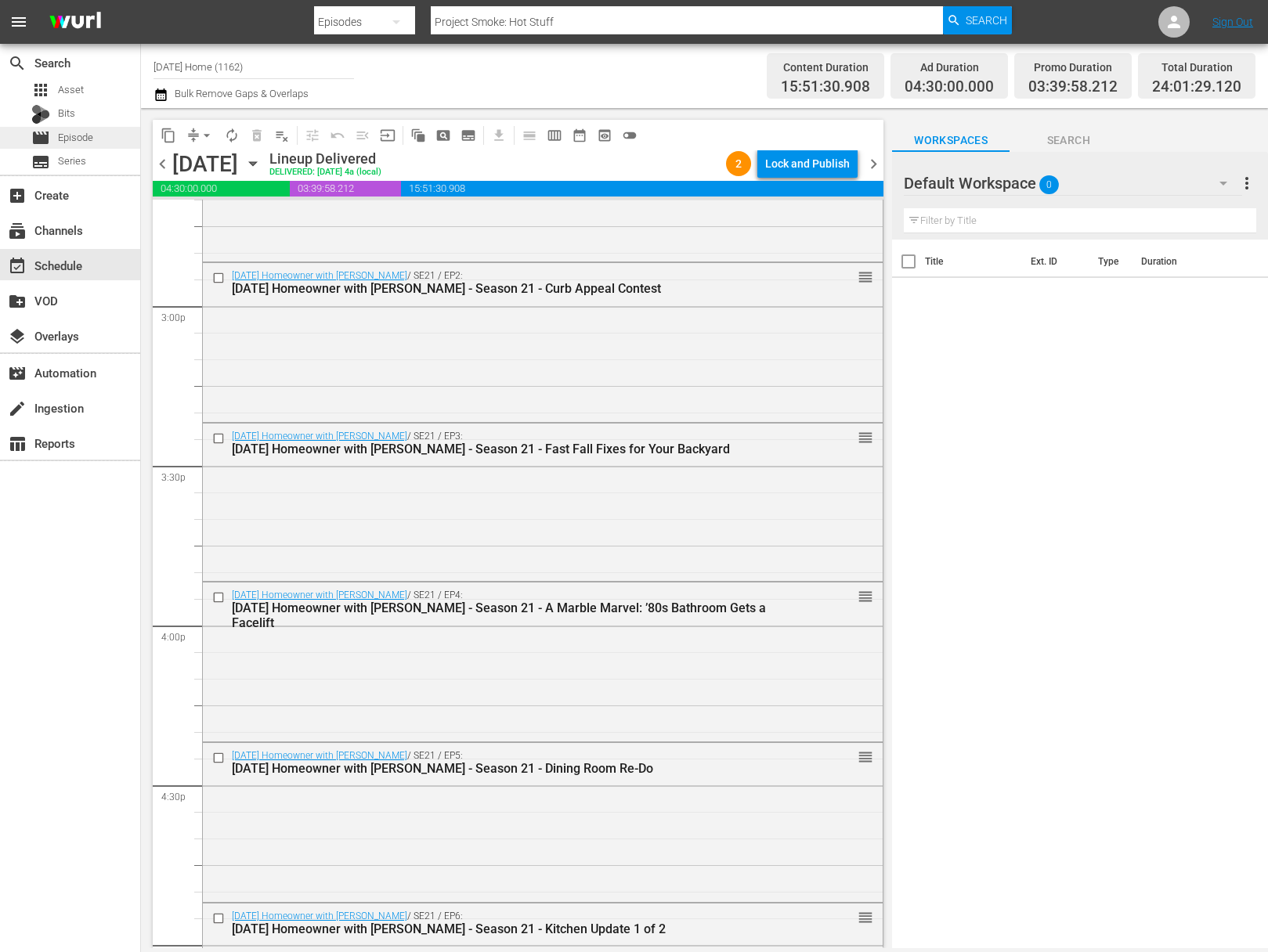
click at [89, 139] on span "Episode" at bounding box center [75, 138] width 35 height 16
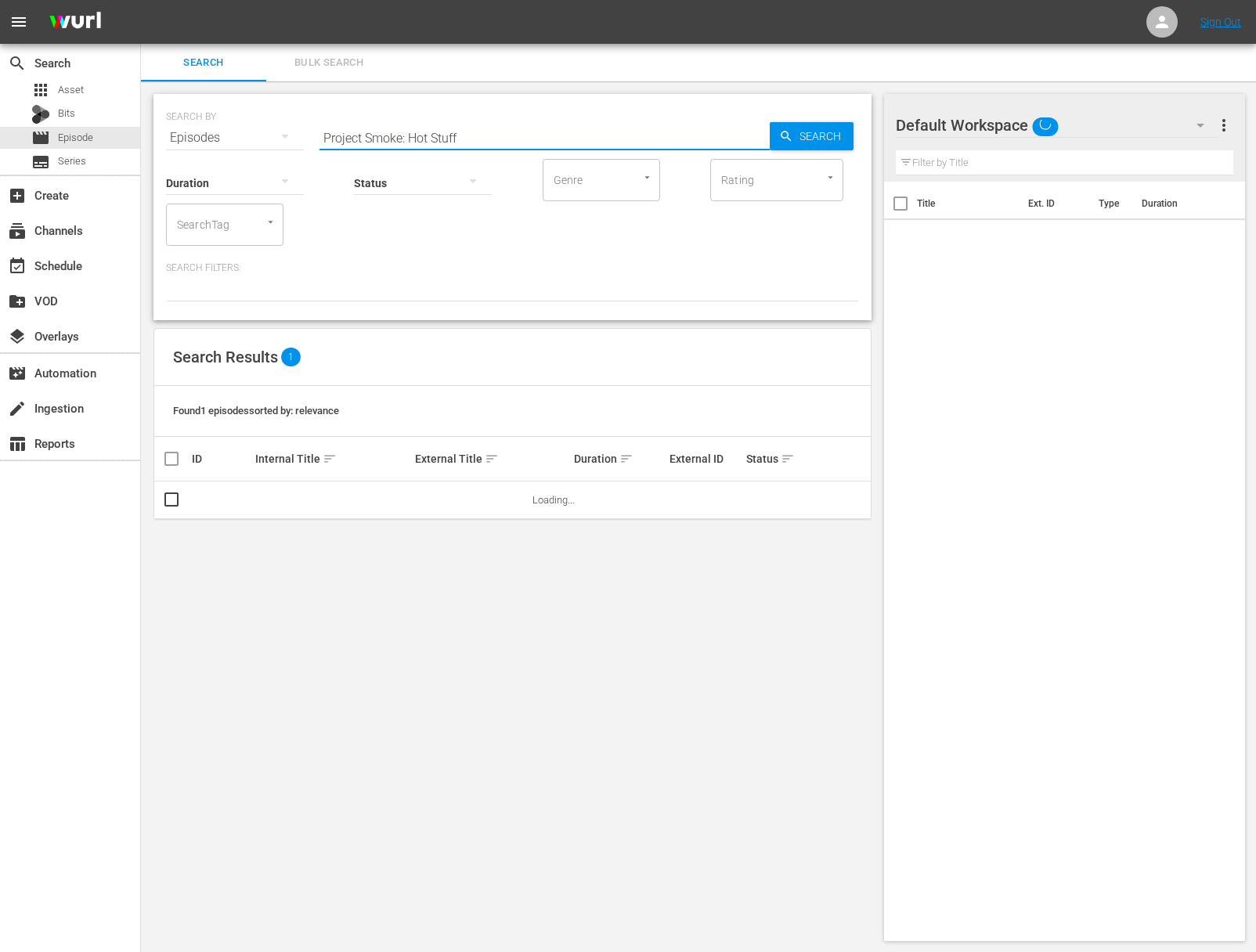
click at [409, 138] on input "Project Smoke: Hot Stuff" at bounding box center [544, 138] width 451 height 38
paste input "Life on Mar's: The Home Makeover Show - The Perfect Nest, Part 2"
click at [795, 134] on span "Search" at bounding box center [822, 137] width 60 height 29
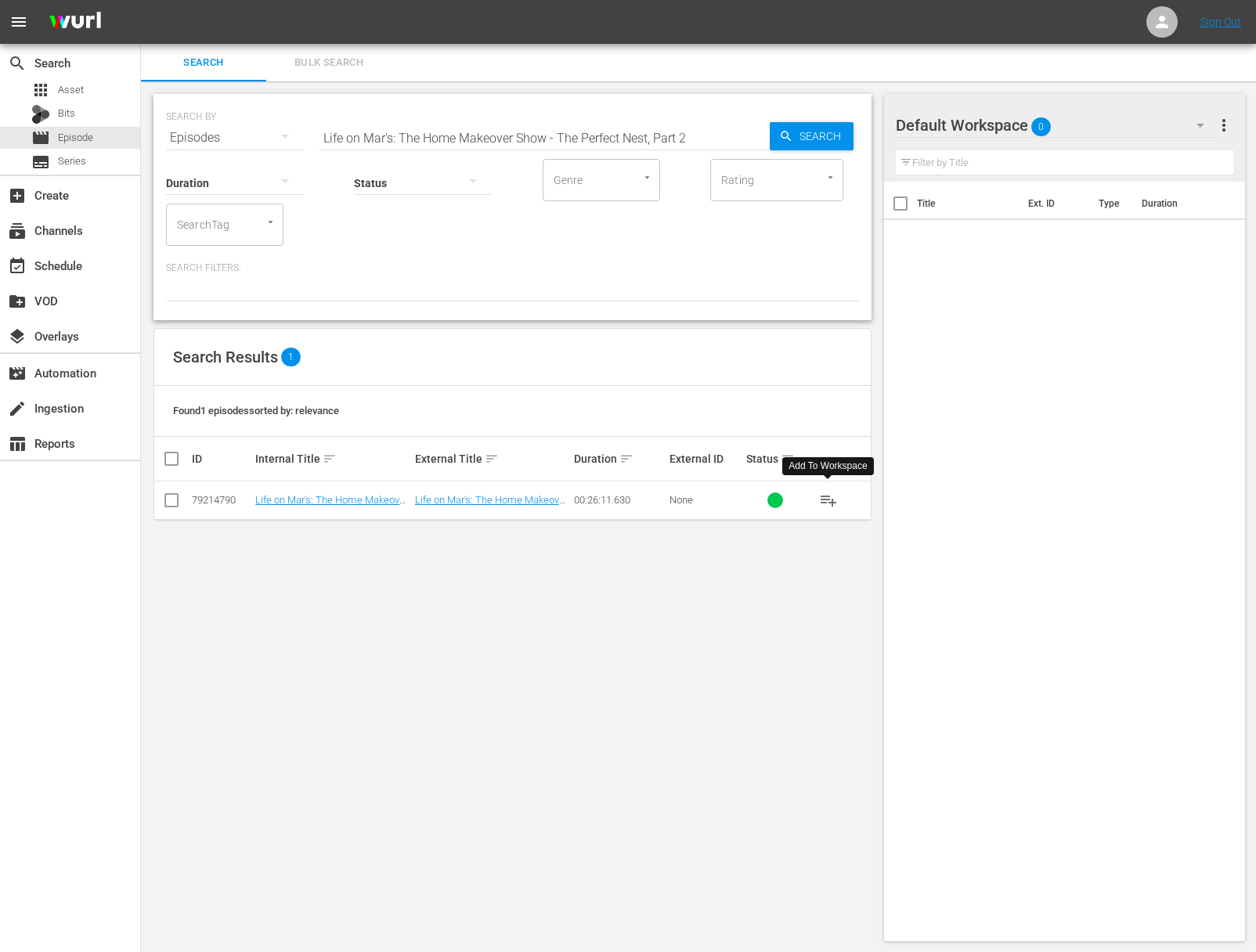
click at [830, 500] on span "playlist_add" at bounding box center [828, 500] width 19 height 19
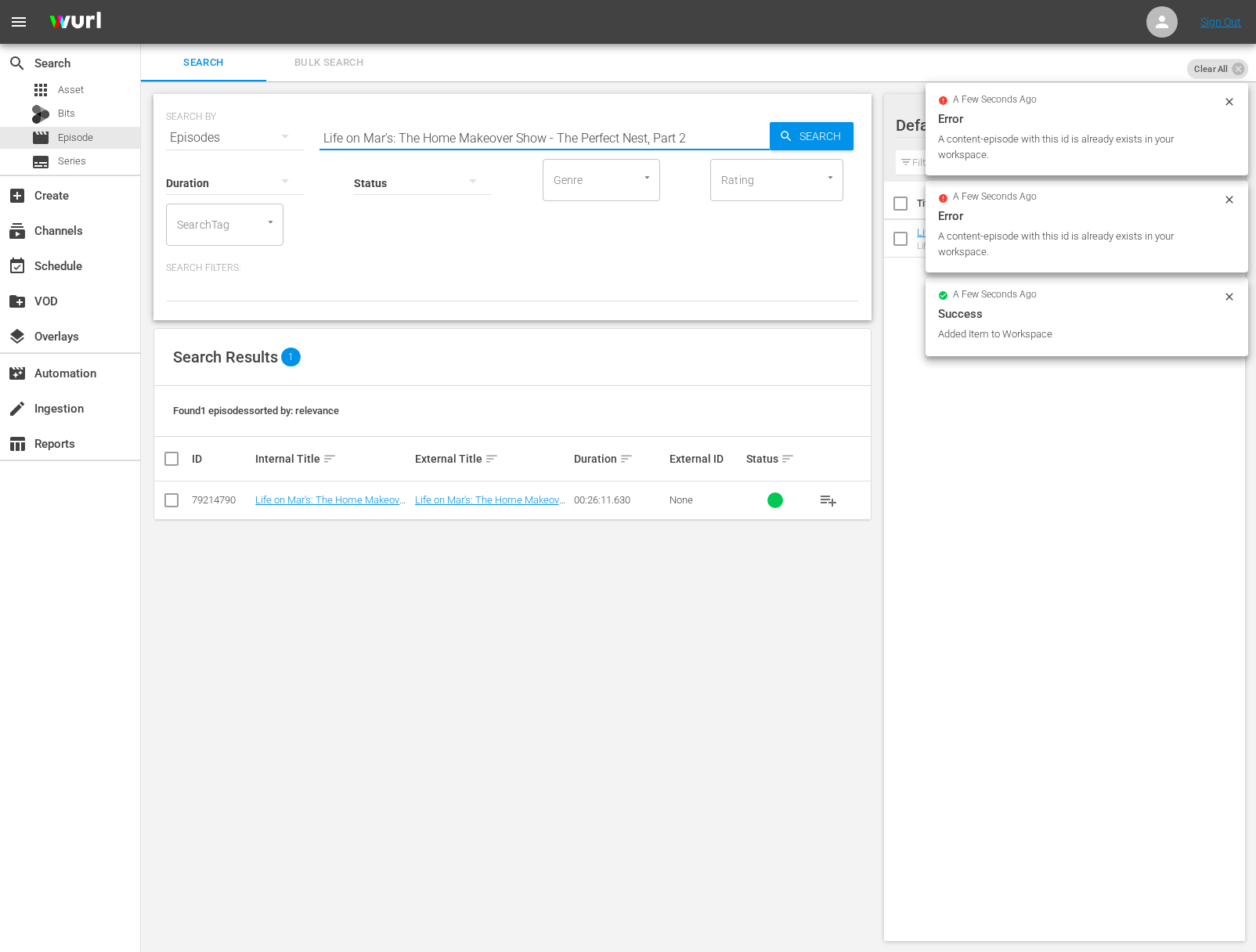
click at [520, 142] on input "Life on Mar's: The Home Makeover Show - The Perfect Nest, Part 2" at bounding box center [544, 138] width 451 height 38
paste input "1"
click at [802, 134] on span "Search" at bounding box center [822, 137] width 60 height 29
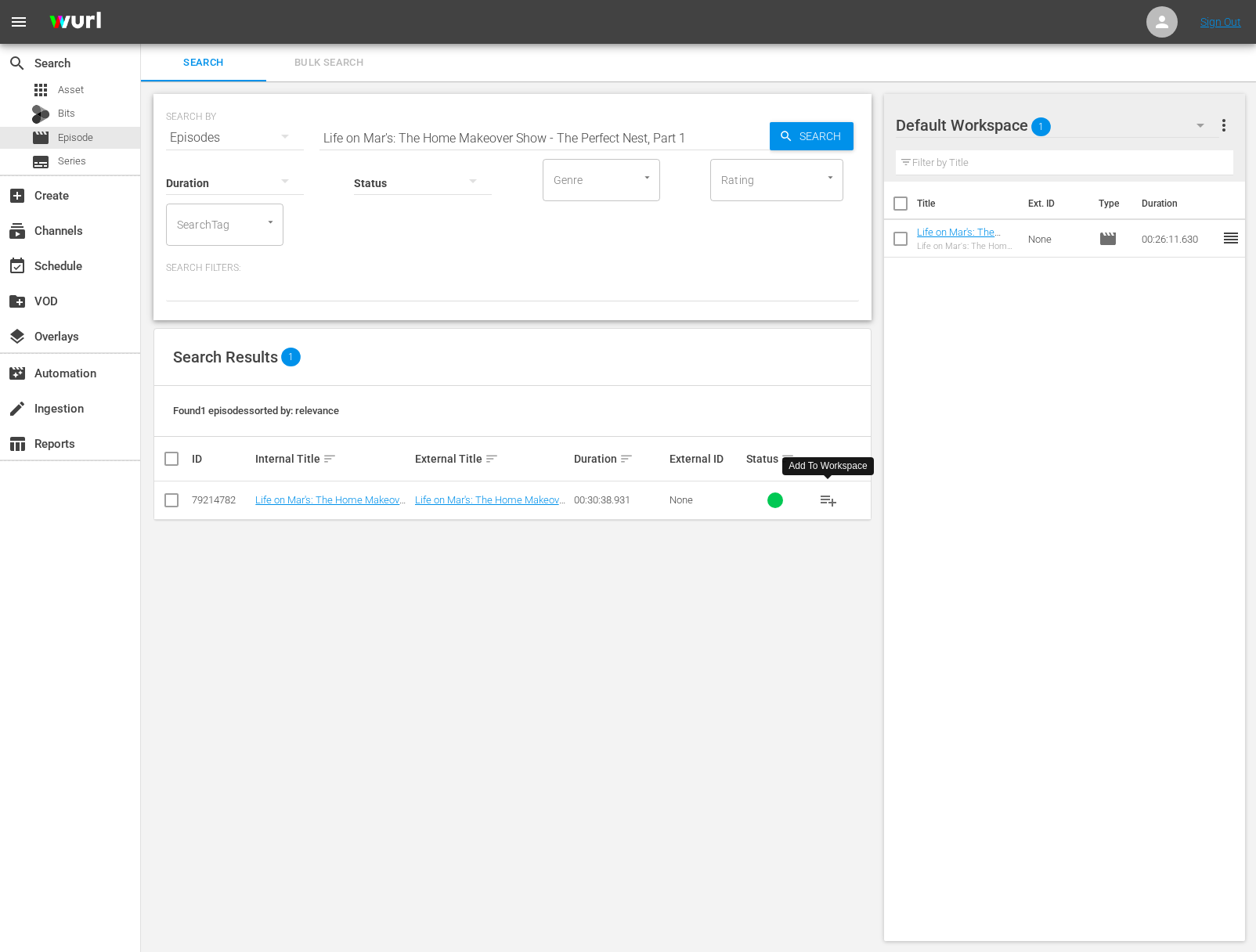
click at [831, 501] on span "playlist_add" at bounding box center [828, 500] width 19 height 19
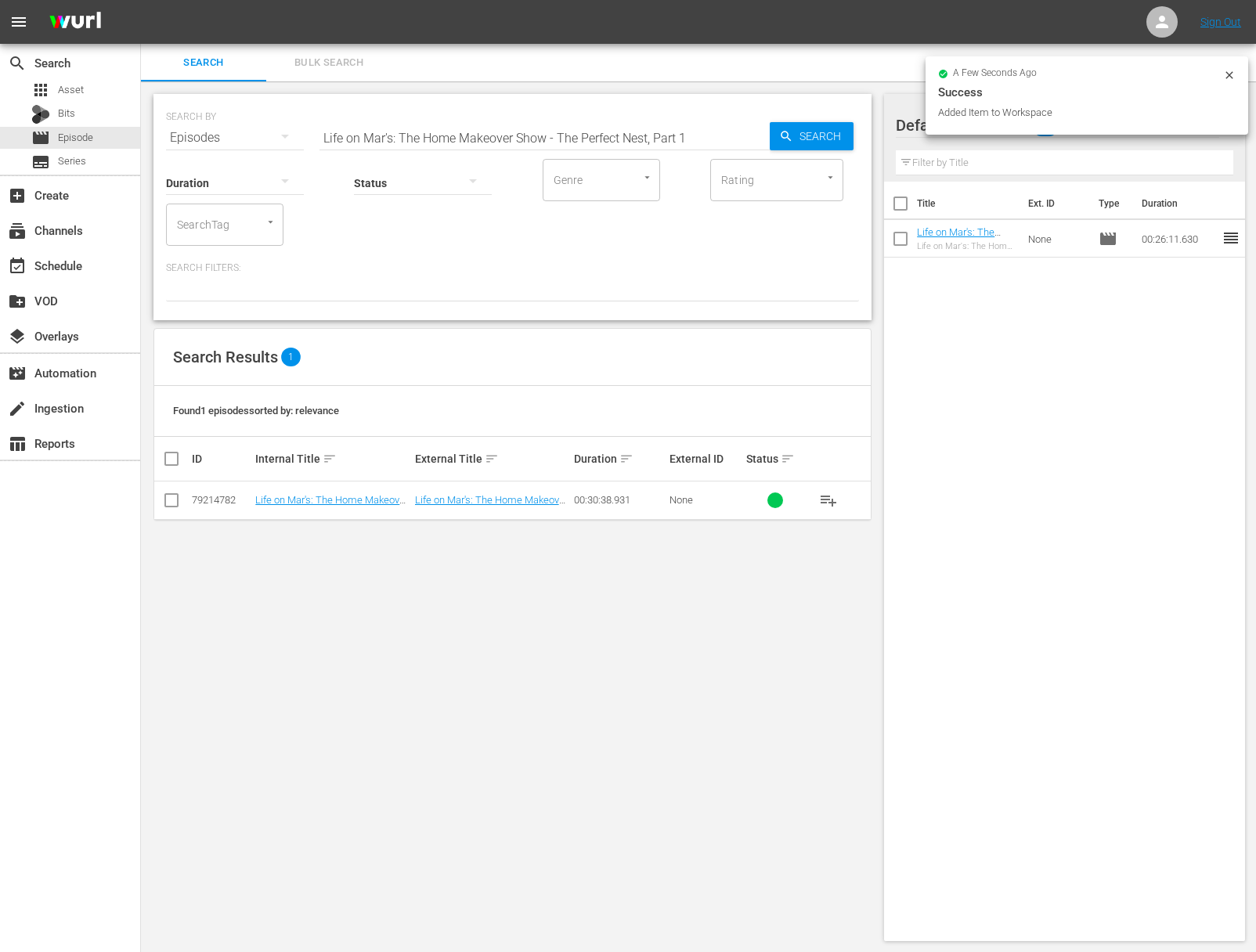
click at [568, 138] on input "Life on Mar's: The Home Makeover Show - The Perfect Nest, Part 1" at bounding box center [544, 138] width 451 height 38
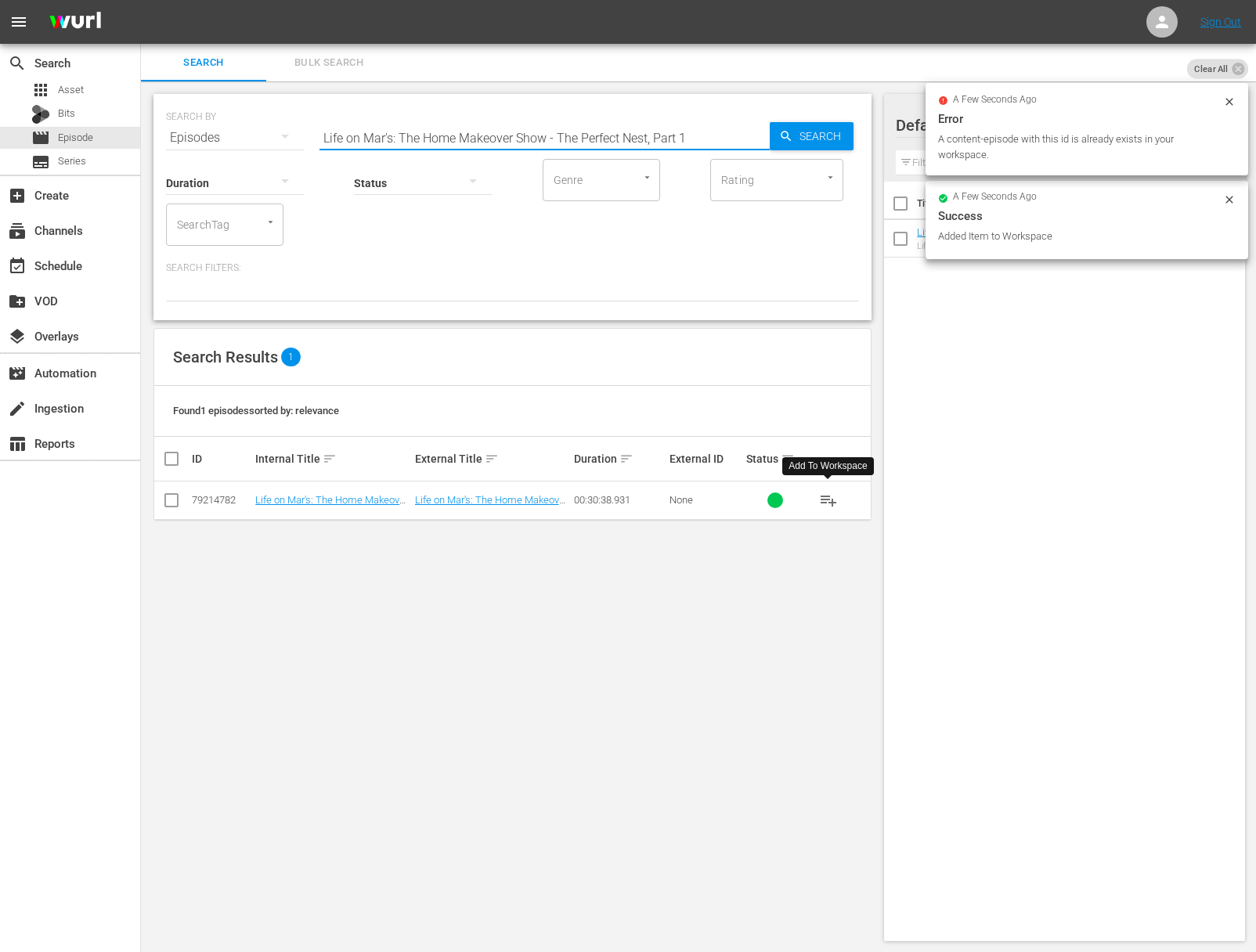
paste input "Staging for Success"
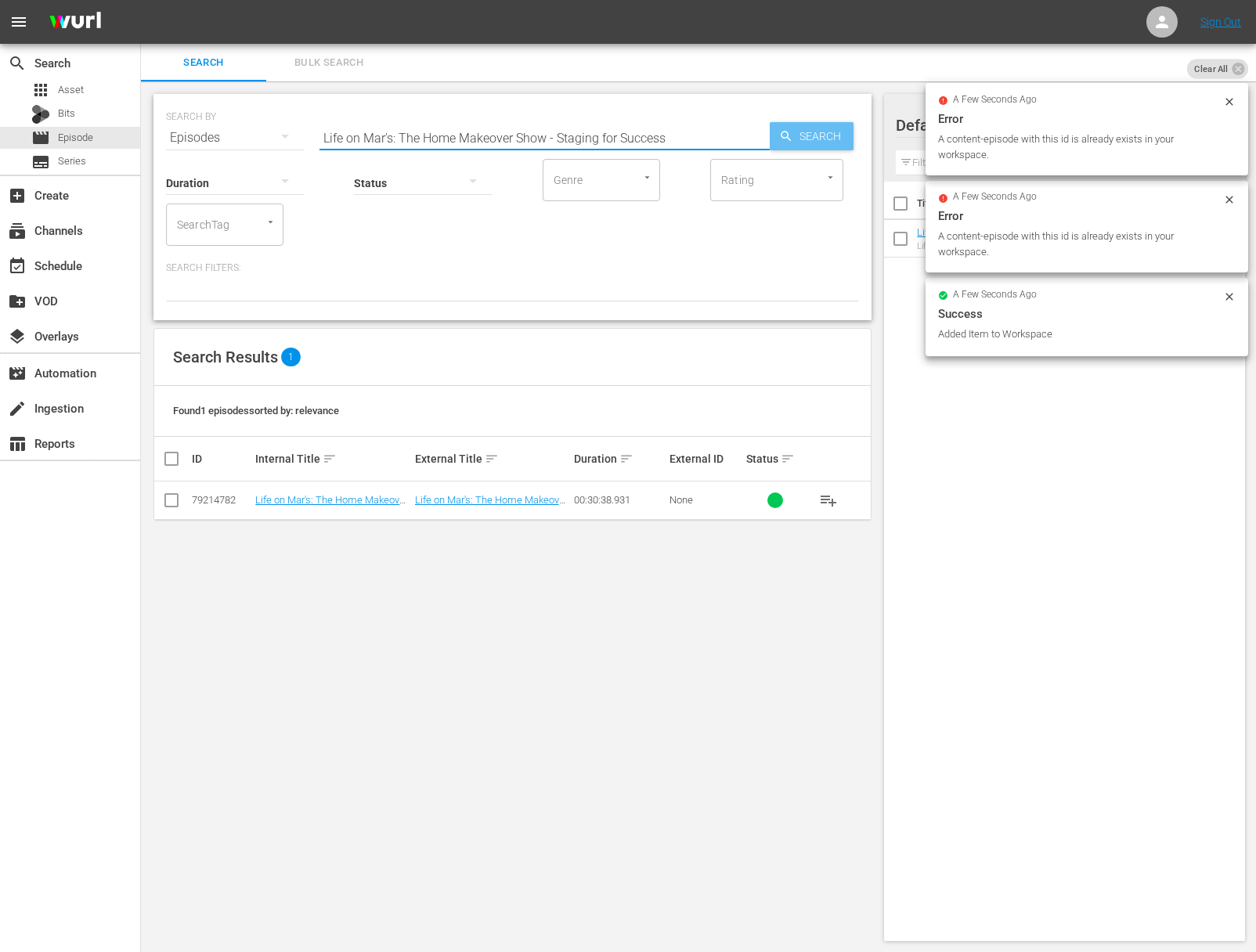
click at [802, 125] on span "Search" at bounding box center [822, 137] width 60 height 29
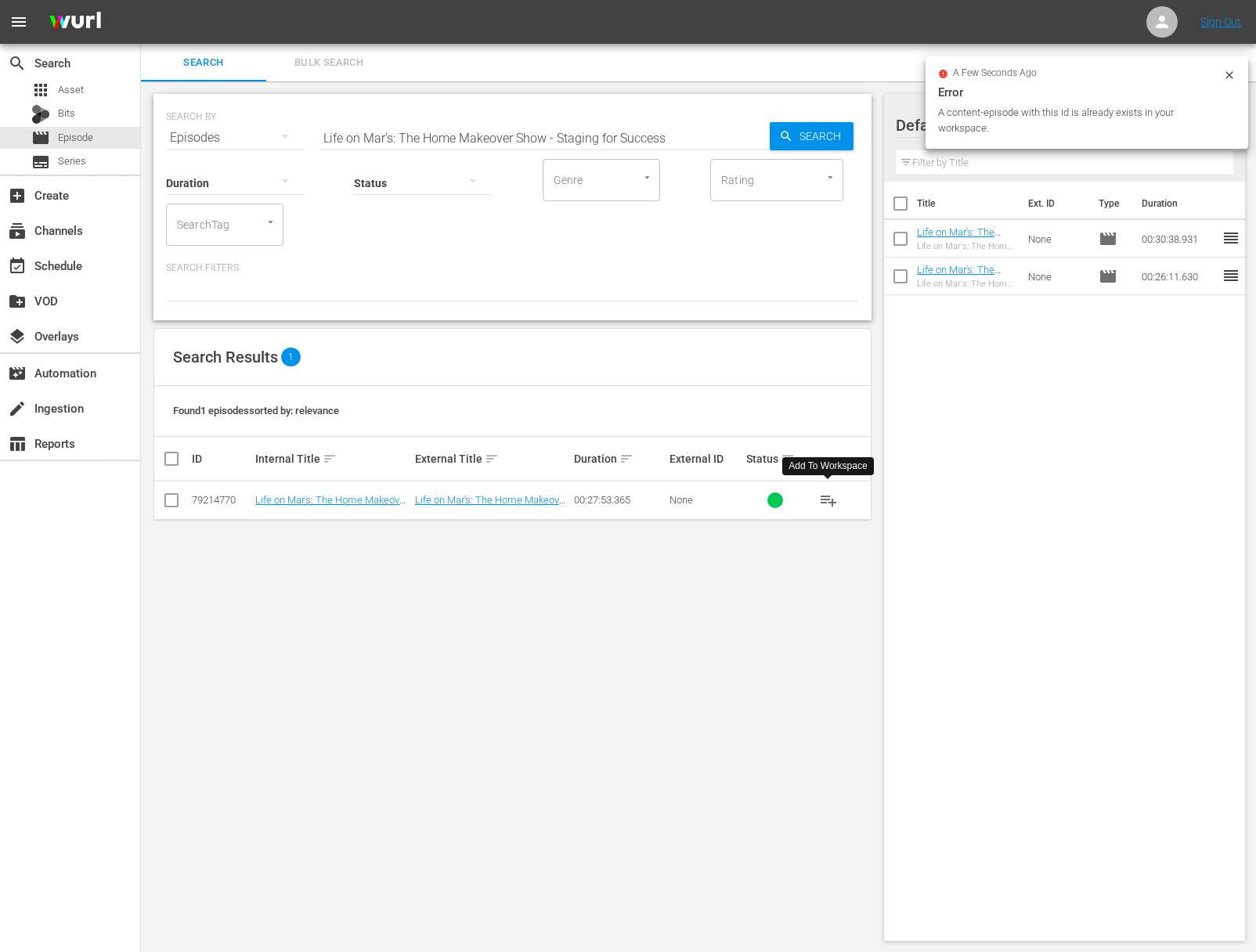
click at [830, 497] on span "playlist_add" at bounding box center [828, 500] width 19 height 19
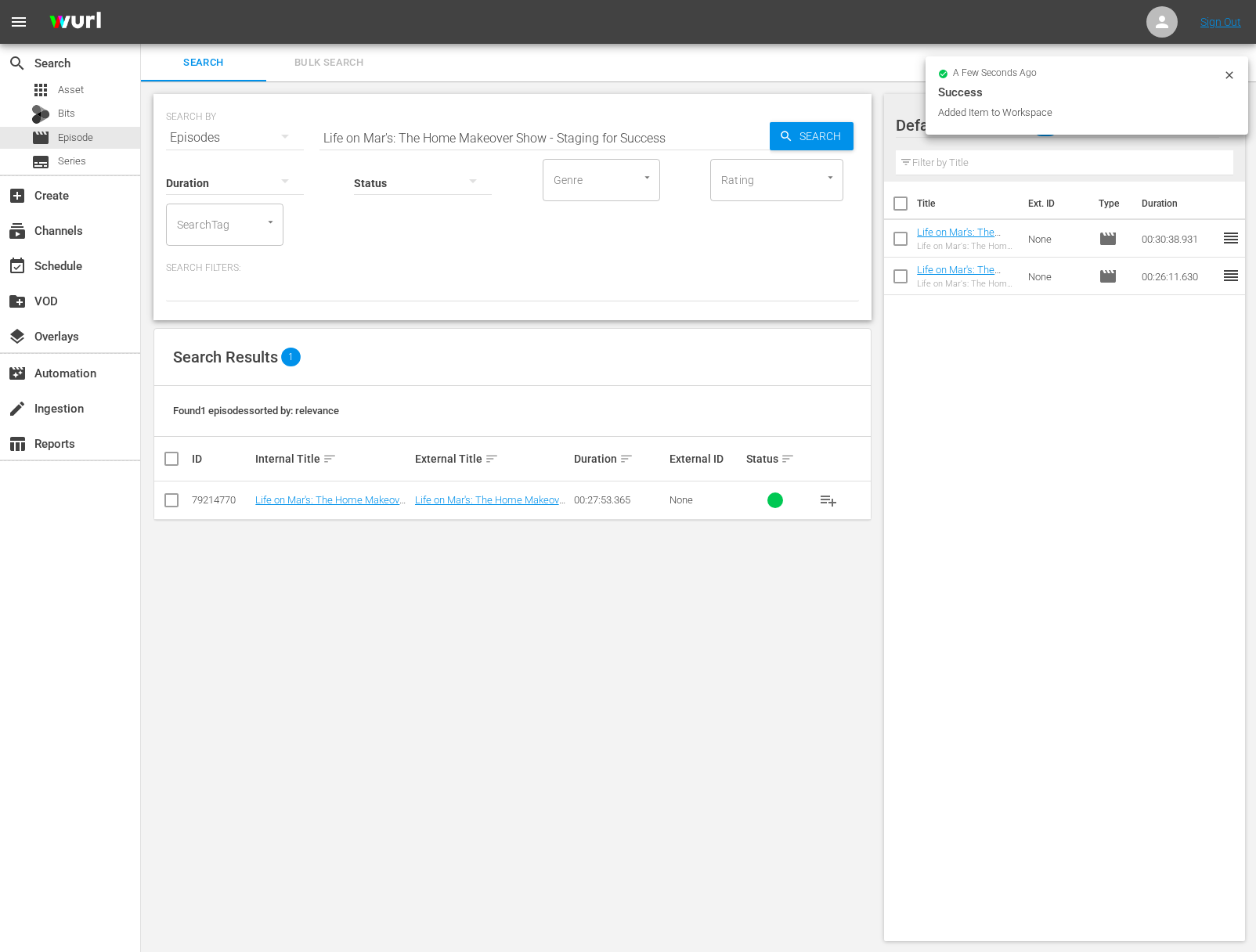
click at [577, 127] on input "Life on Mar's: The Home Makeover Show - Staging for Success" at bounding box center [544, 138] width 451 height 38
paste input "A-MAR-zing Bathroom Oasi"
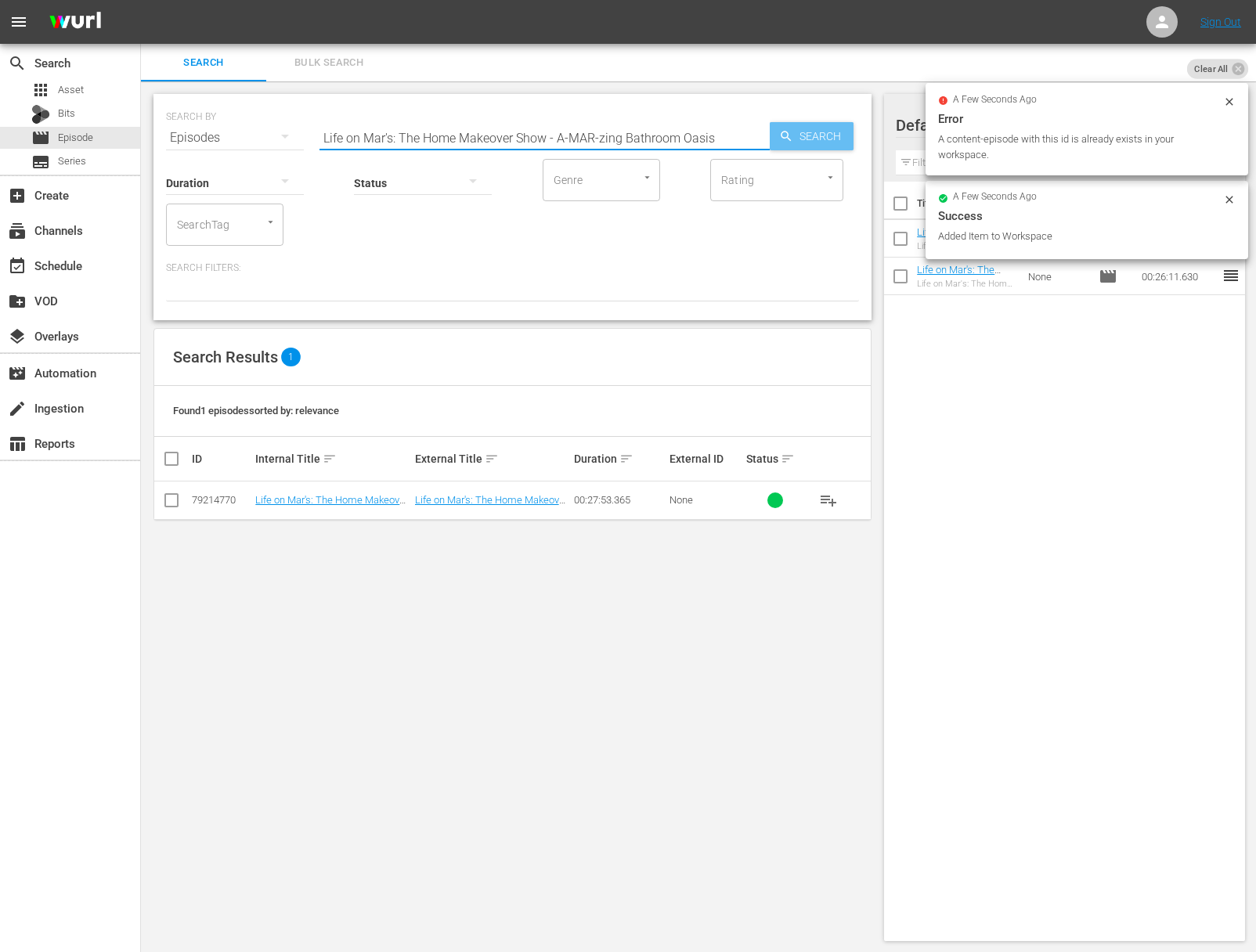
click at [795, 133] on span "Search" at bounding box center [822, 137] width 60 height 29
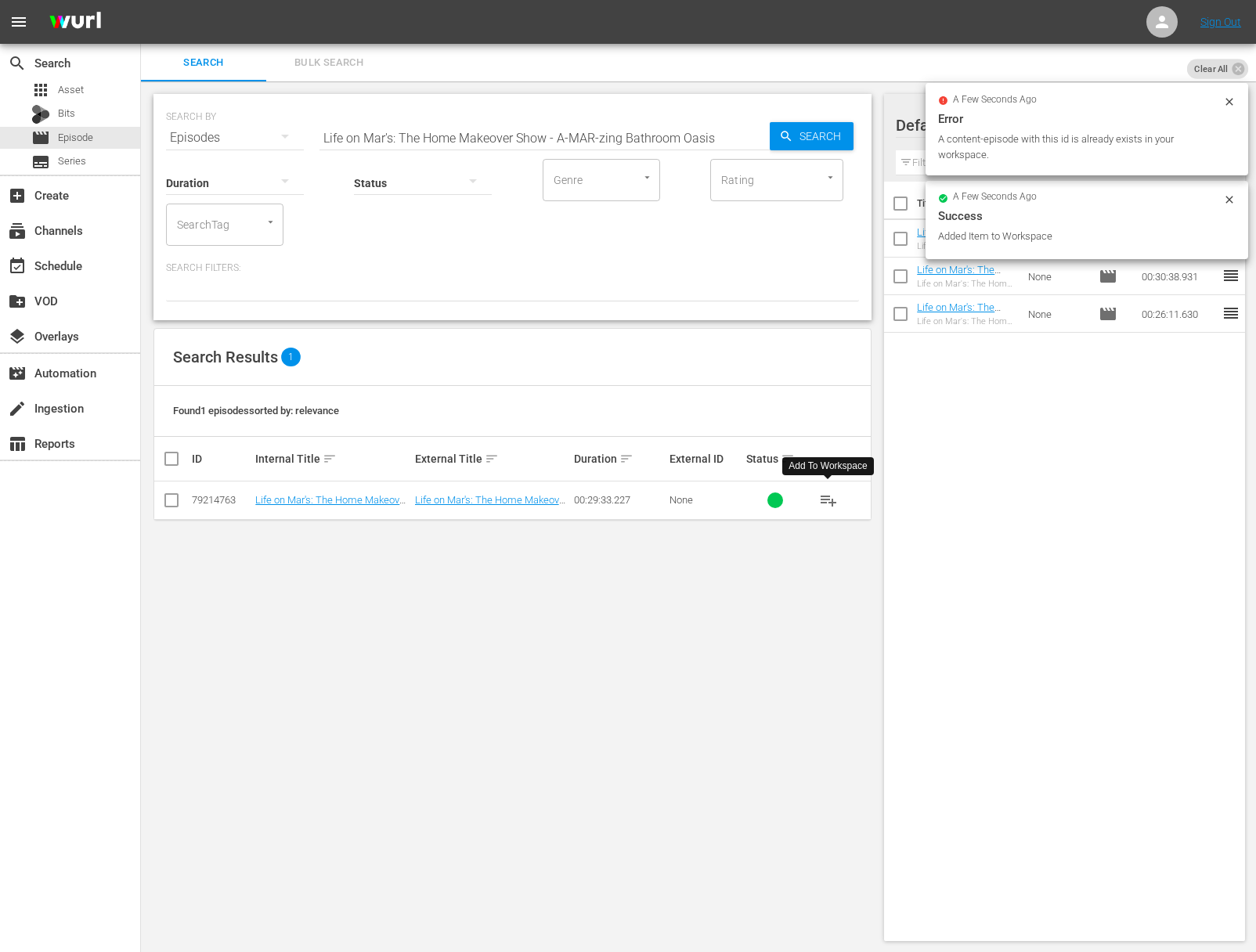
click at [824, 494] on span "playlist_add" at bounding box center [828, 500] width 19 height 19
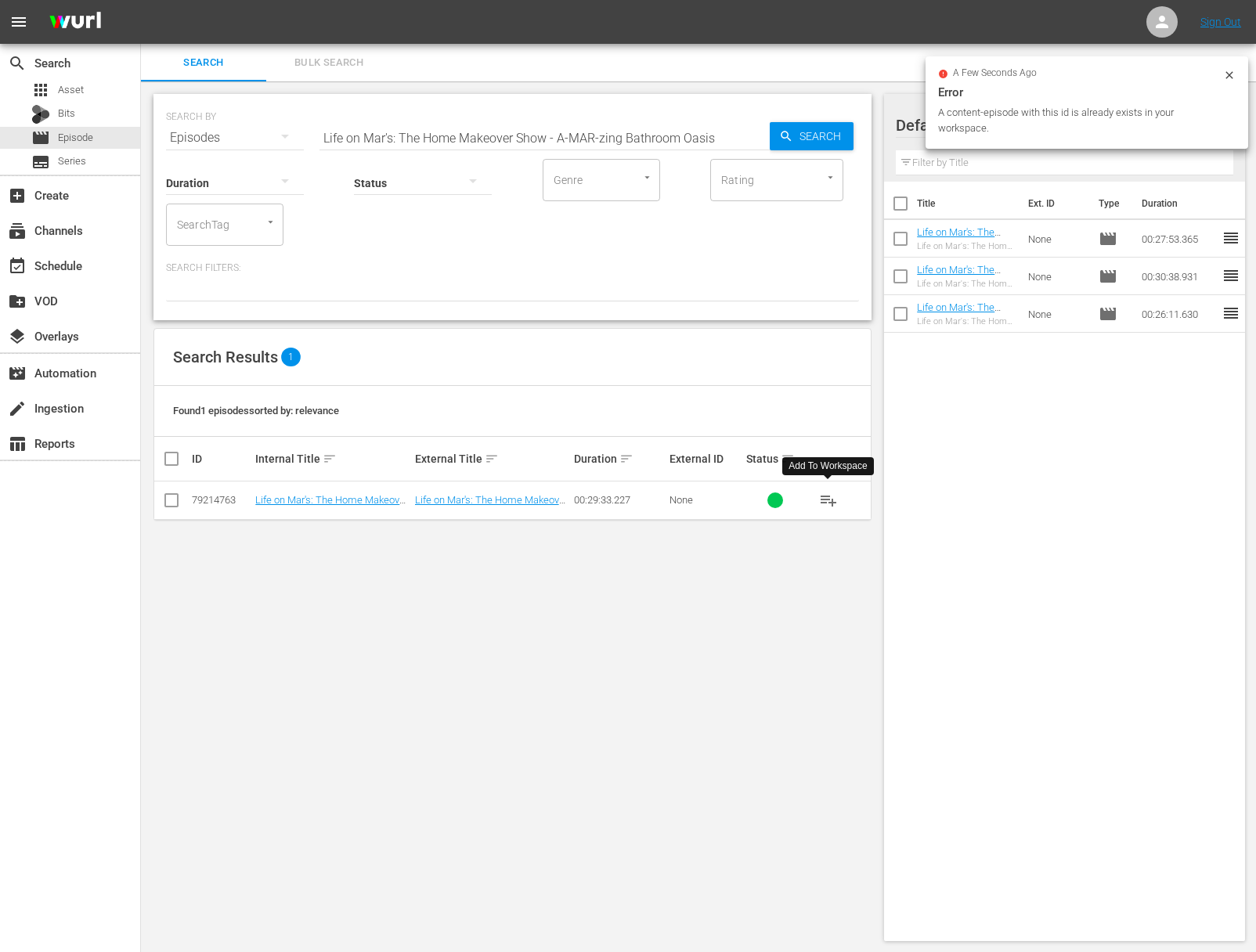
click at [824, 494] on span "playlist_add" at bounding box center [828, 500] width 19 height 19
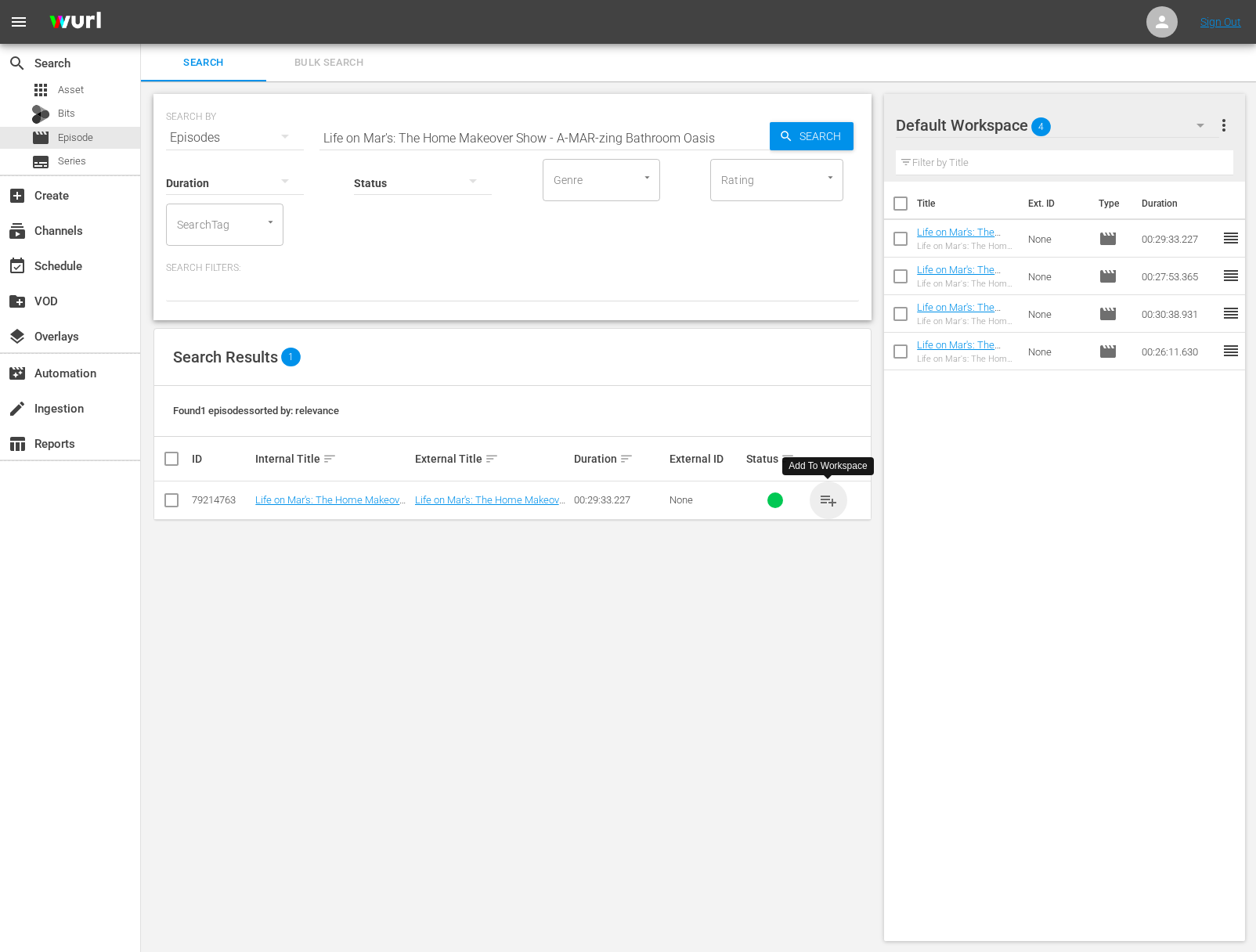
click at [821, 498] on span "playlist_add" at bounding box center [828, 500] width 19 height 19
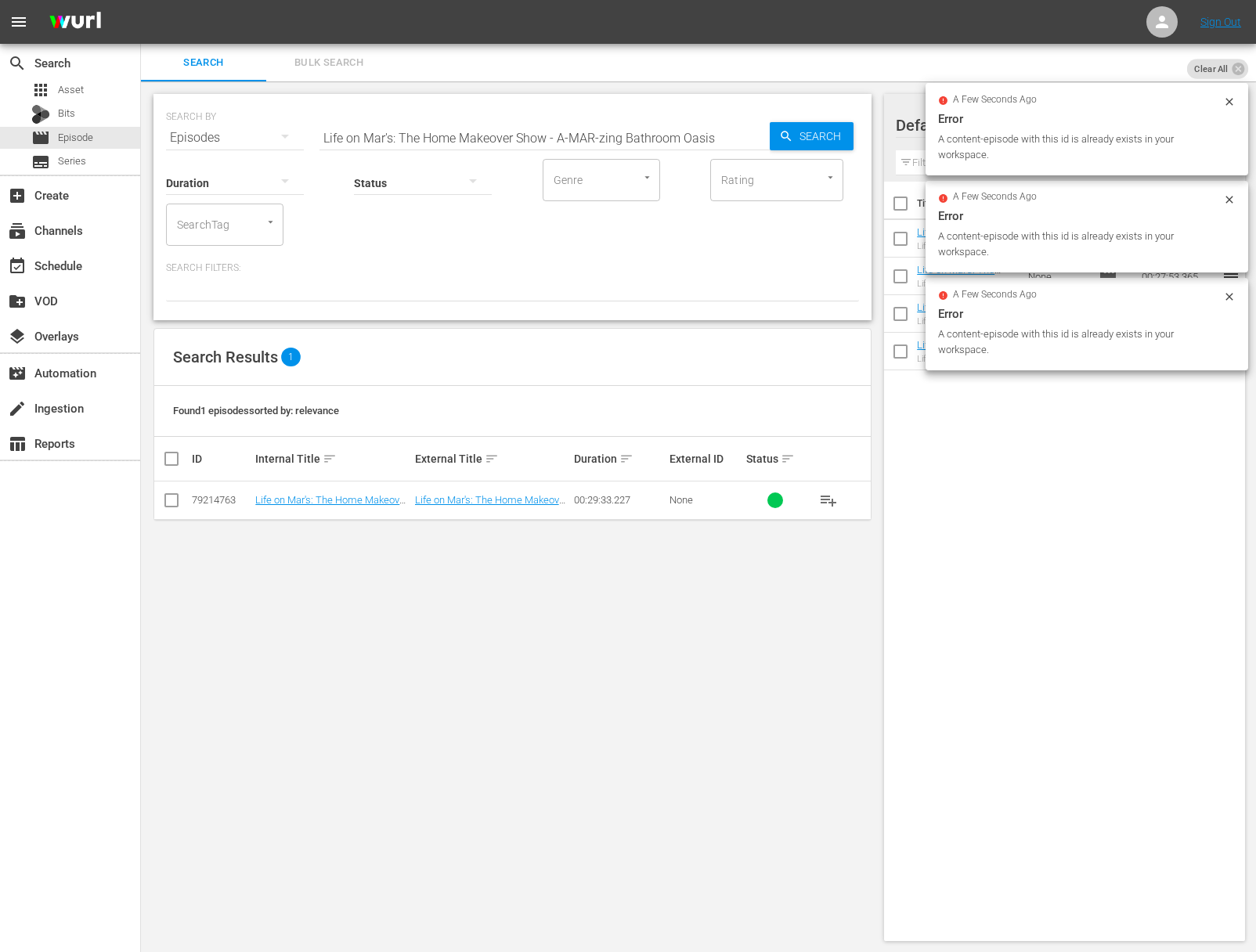
click at [500, 122] on input "Life on Mar's: The Home Makeover Show - A-MAR-zing Bathroom Oasis" at bounding box center [544, 138] width 451 height 38
paste input "Closets, Closets, Closet"
click at [809, 138] on span "Search" at bounding box center [822, 137] width 60 height 29
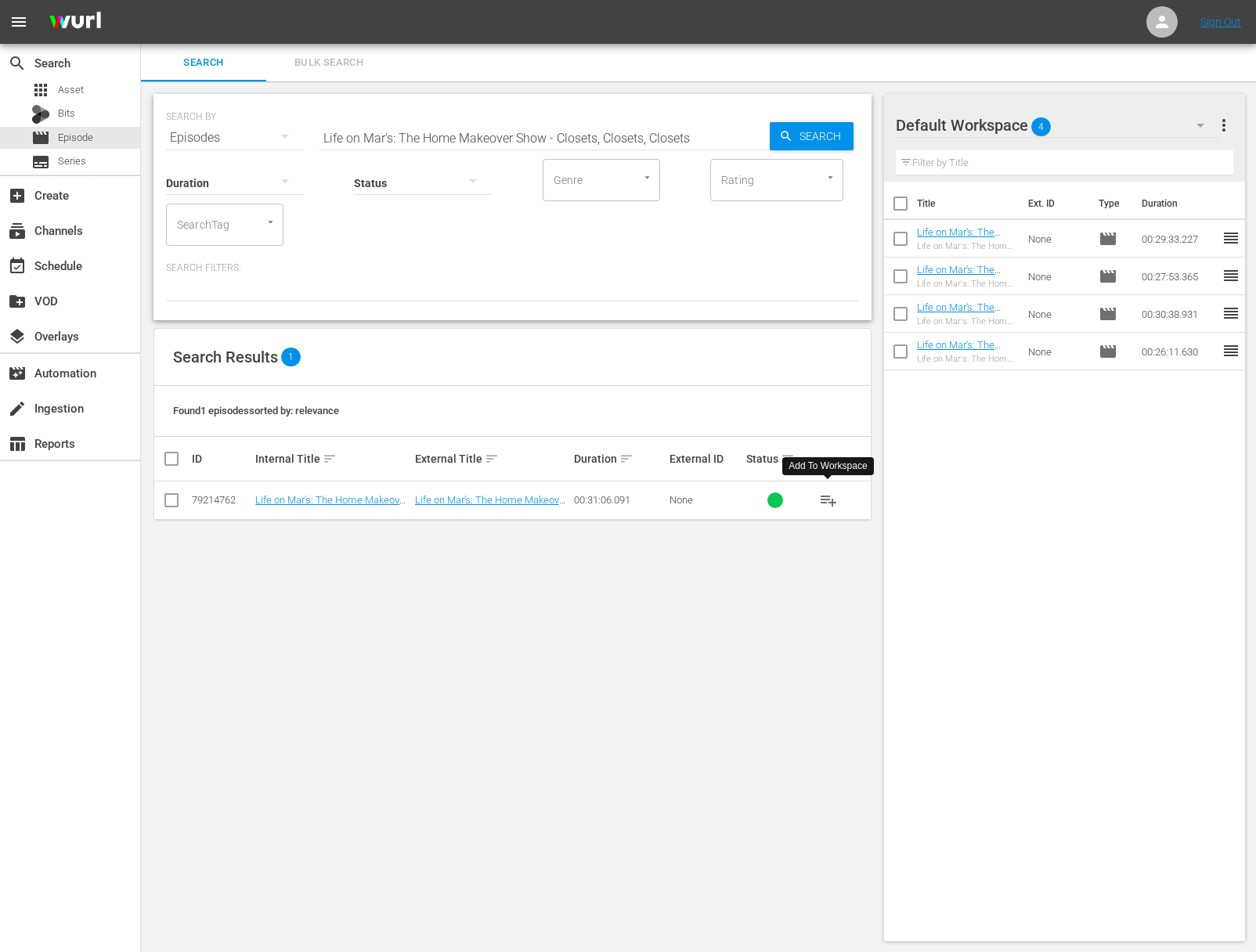
click at [830, 500] on span "playlist_add" at bounding box center [828, 500] width 19 height 19
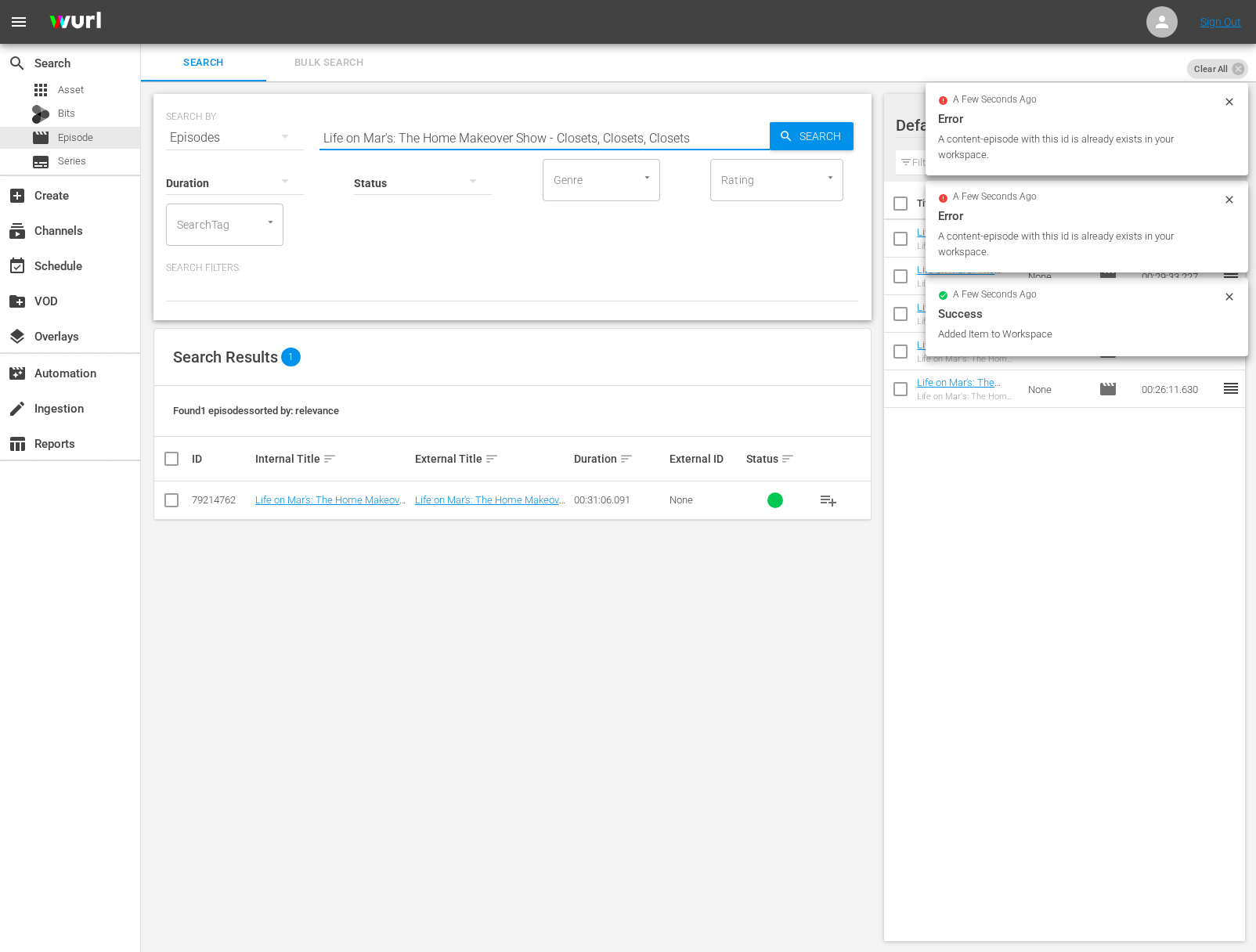
click at [588, 129] on input "Life on Mar's: The Home Makeover Show - Closets, Closets, Closets" at bounding box center [544, 138] width 451 height 38
paste input "Living in a Punch Bowl"
click at [836, 133] on span "Search" at bounding box center [822, 137] width 60 height 29
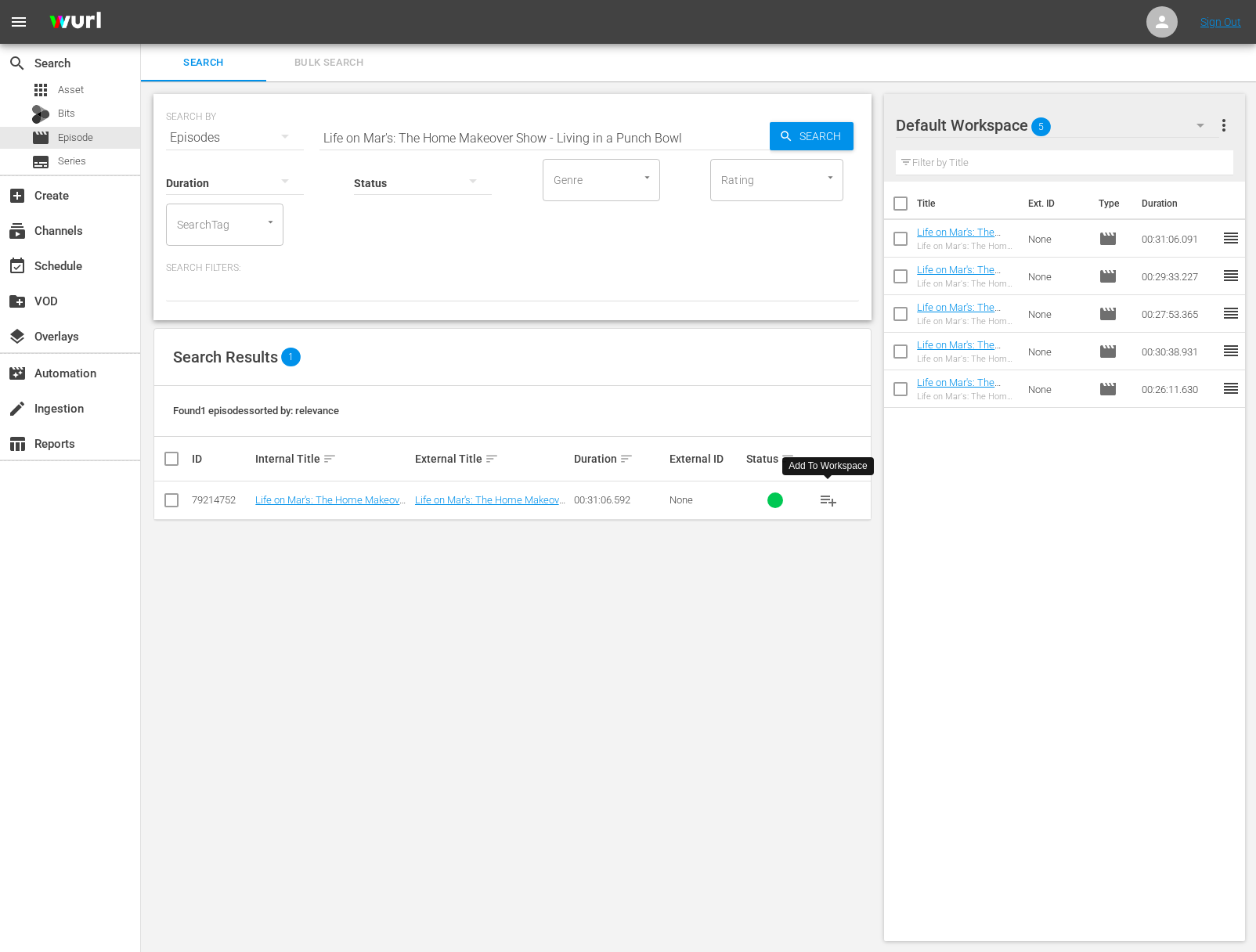
click at [829, 498] on span "playlist_add" at bounding box center [828, 500] width 19 height 19
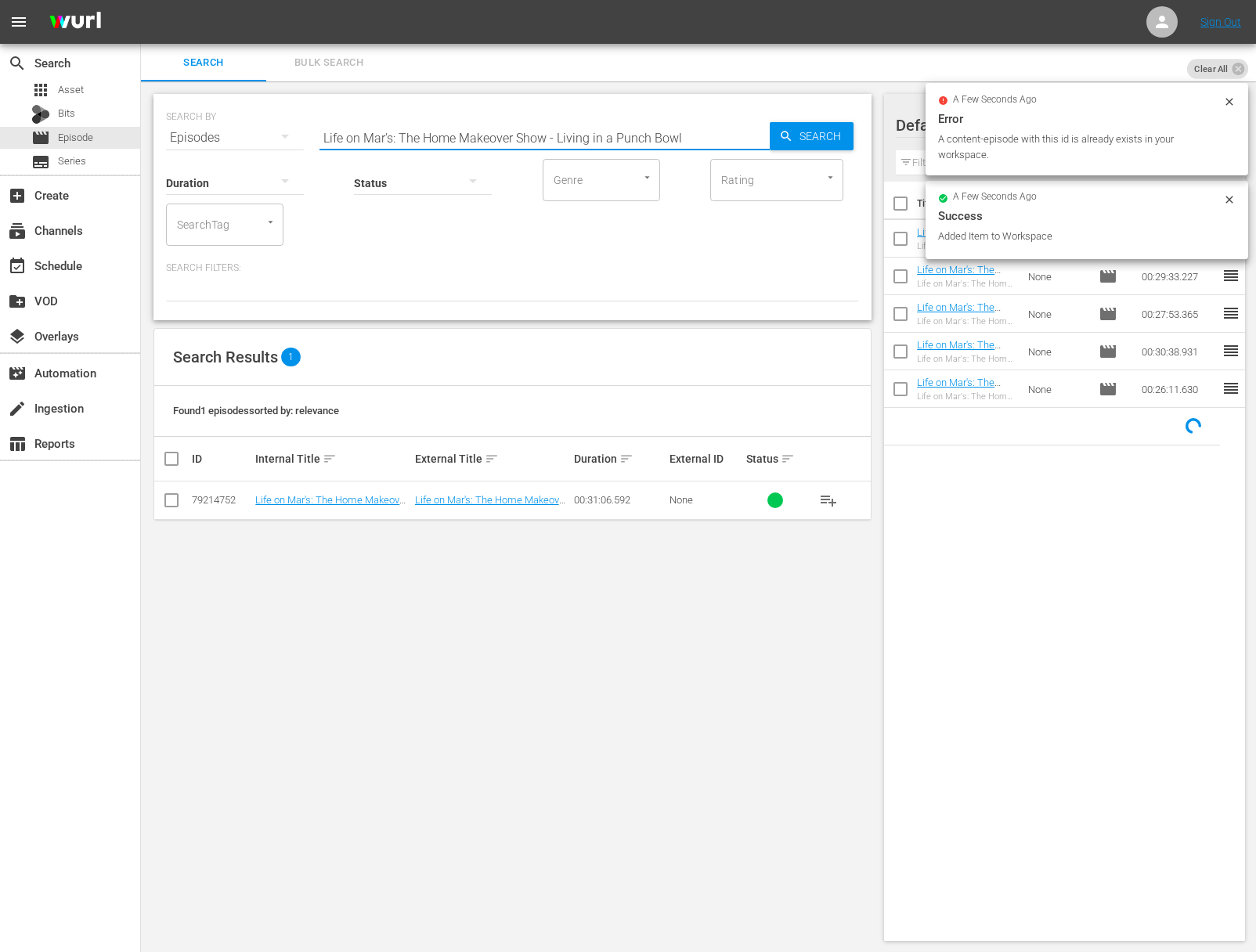
click at [542, 125] on input "Life on Mar's: The Home Makeover Show - Living in a Punch Bowl" at bounding box center [544, 138] width 451 height 38
paste input "Mary Alice in Wonderland, Part 2"
click at [863, 132] on div "SEARCH BY Search By Episodes Search ID, Title, Description, Keywords, or Catego…" at bounding box center [512, 206] width 718 height 226
click at [793, 134] on span "Search" at bounding box center [822, 137] width 60 height 29
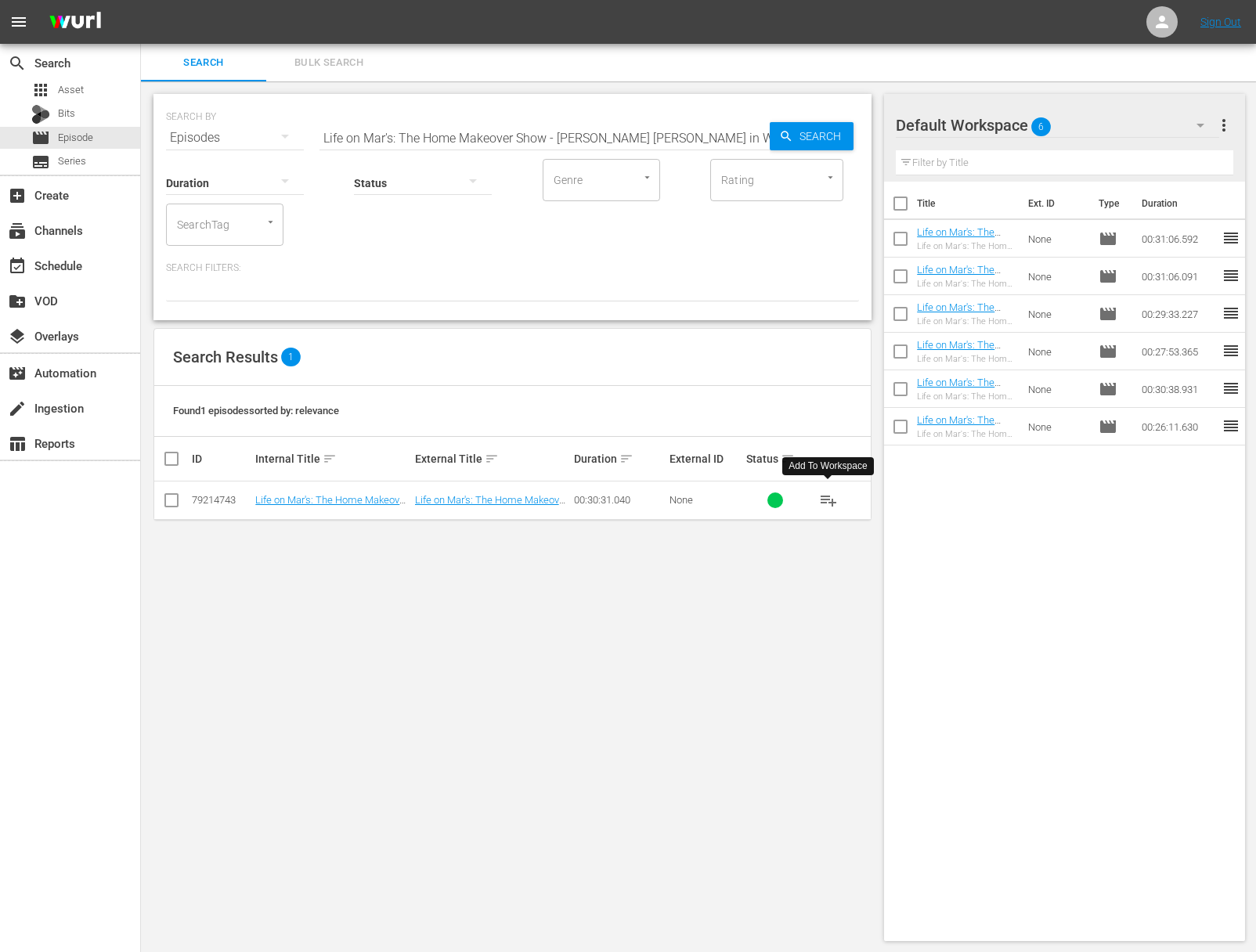
click at [830, 498] on span "playlist_add" at bounding box center [828, 500] width 19 height 19
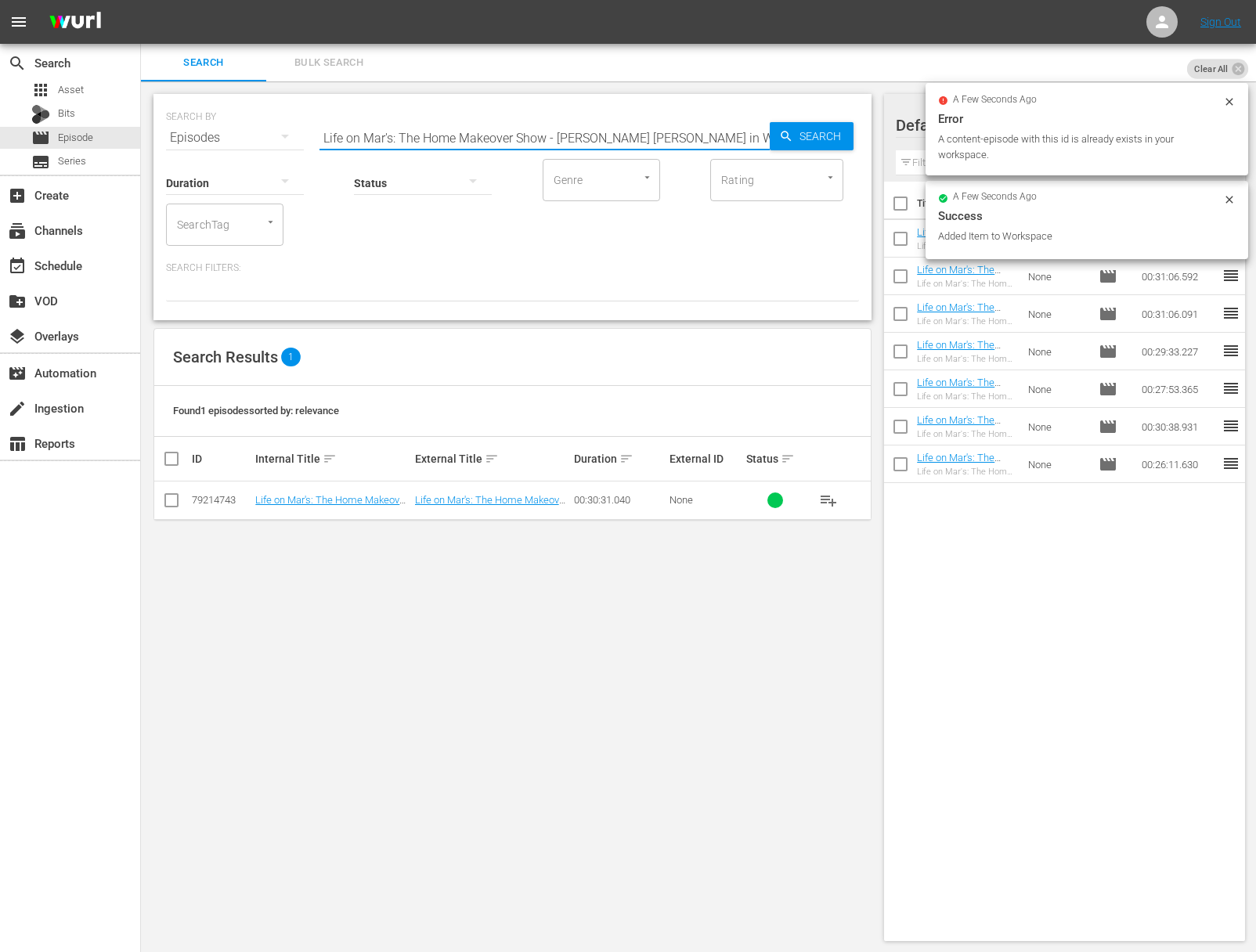
click at [569, 136] on input "Life on Mar's: The Home Makeover Show - Mary Alice in Wonderland, Part 2" at bounding box center [544, 138] width 451 height 38
paste input "1"
type input "Life on Mar's: The Home Makeover Show - Mary Alice in Wonderland, Part 1"
click at [860, 142] on div "SEARCH BY Search By Episodes Search ID, Title, Description, Keywords, or Catego…" at bounding box center [512, 206] width 718 height 226
click at [816, 138] on span "Search" at bounding box center [822, 137] width 60 height 29
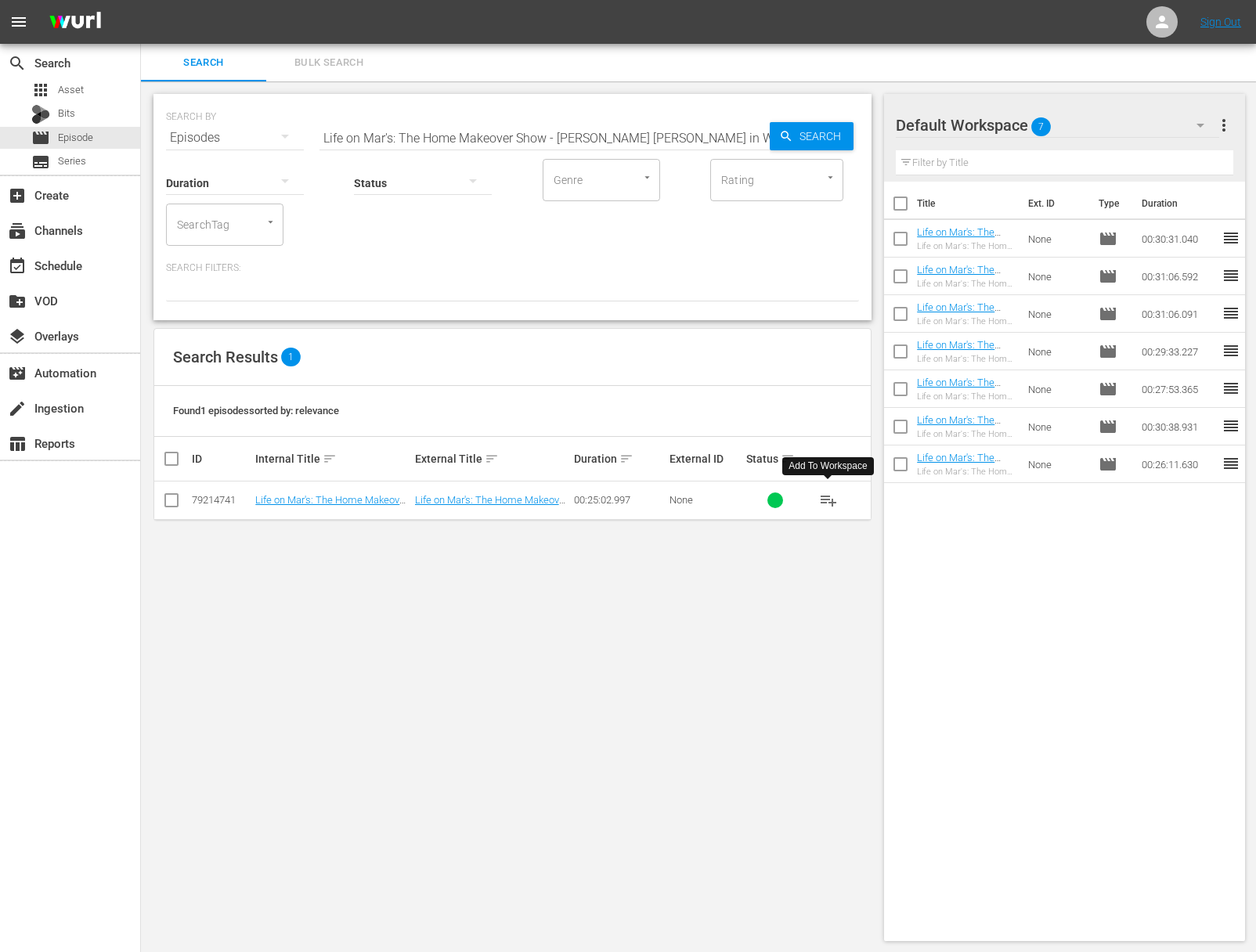
click at [828, 498] on span "playlist_add" at bounding box center [828, 500] width 19 height 19
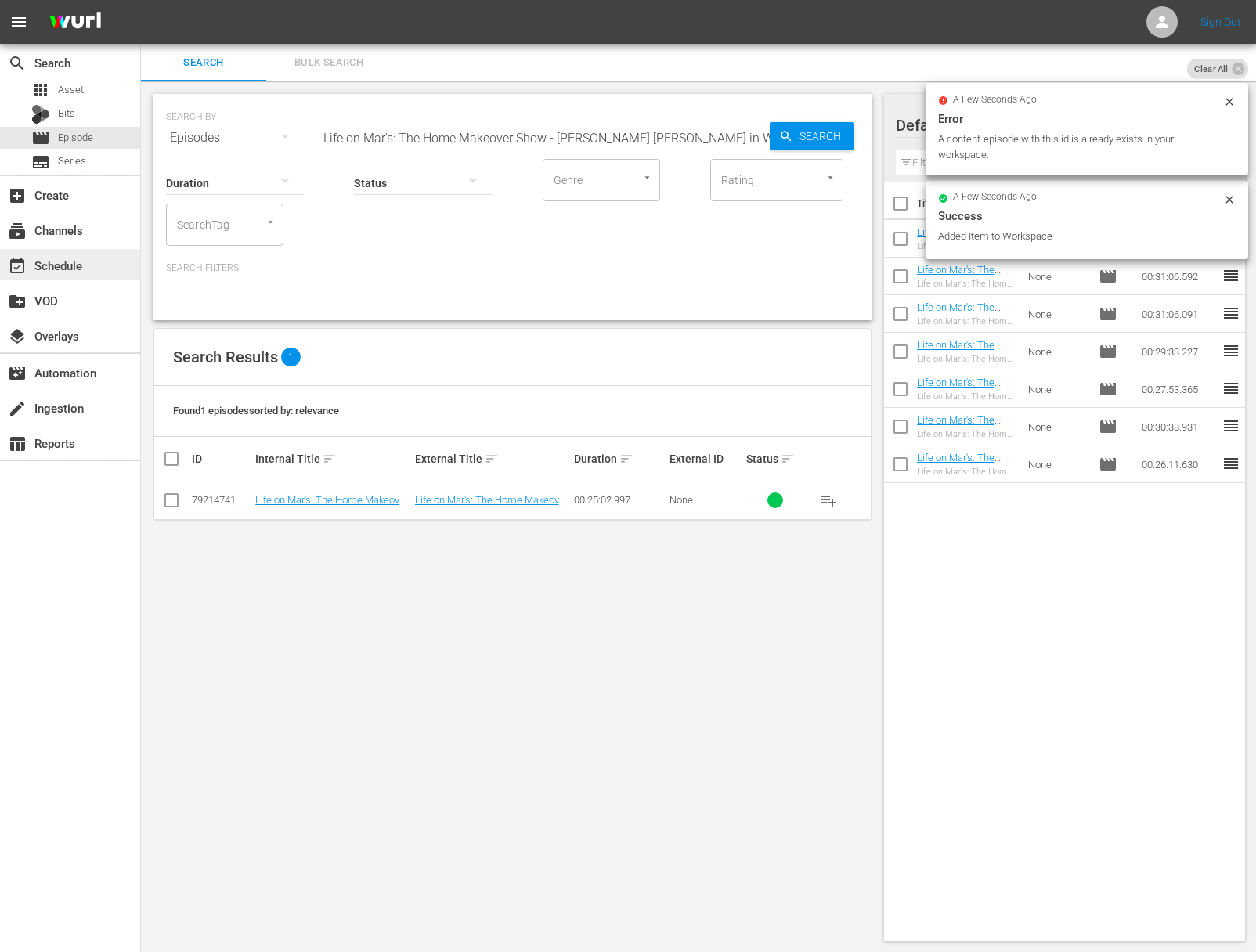
click at [63, 268] on div "event_available Schedule" at bounding box center [44, 263] width 88 height 14
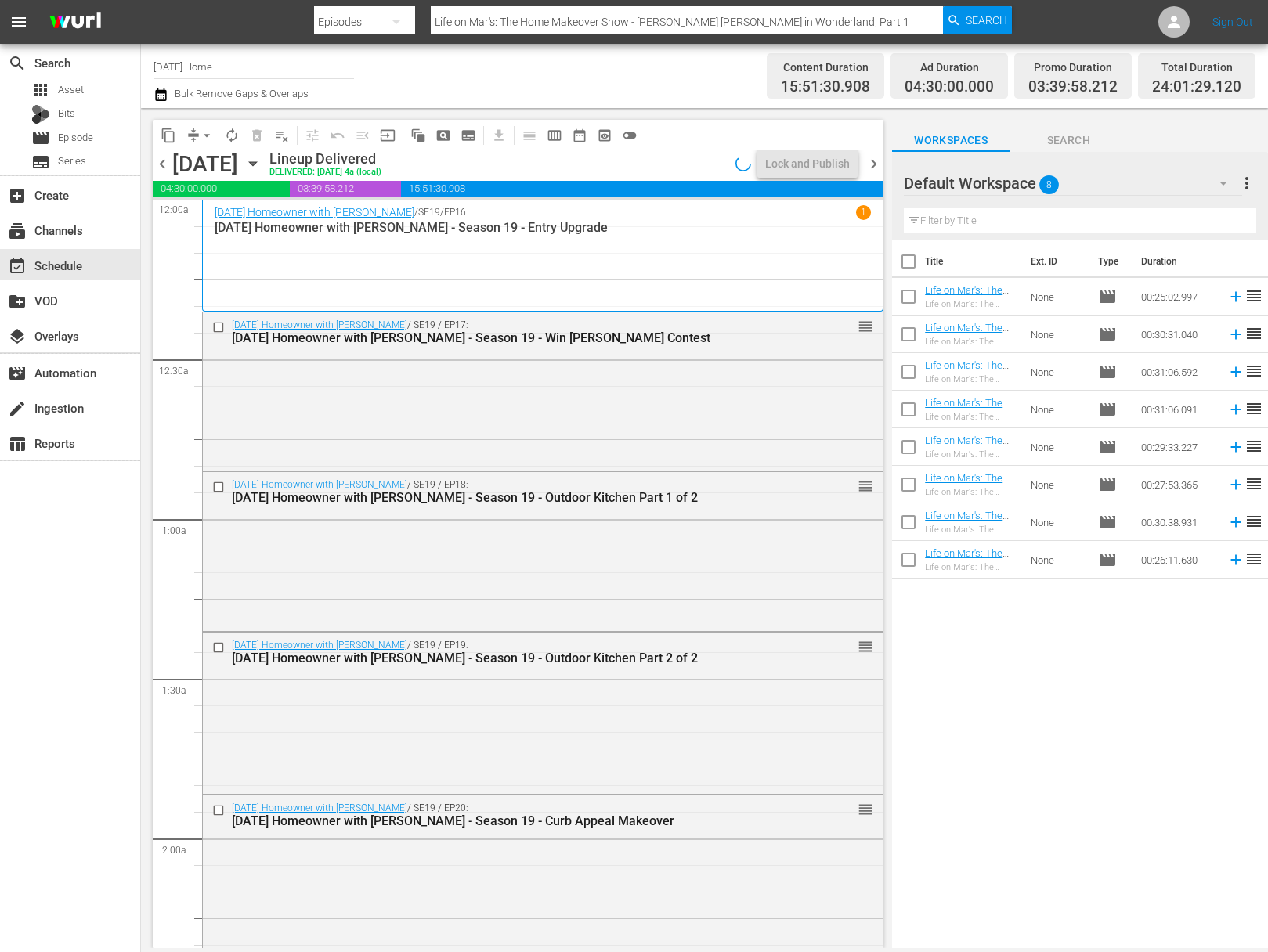
click at [256, 162] on icon "button" at bounding box center [253, 164] width 7 height 4
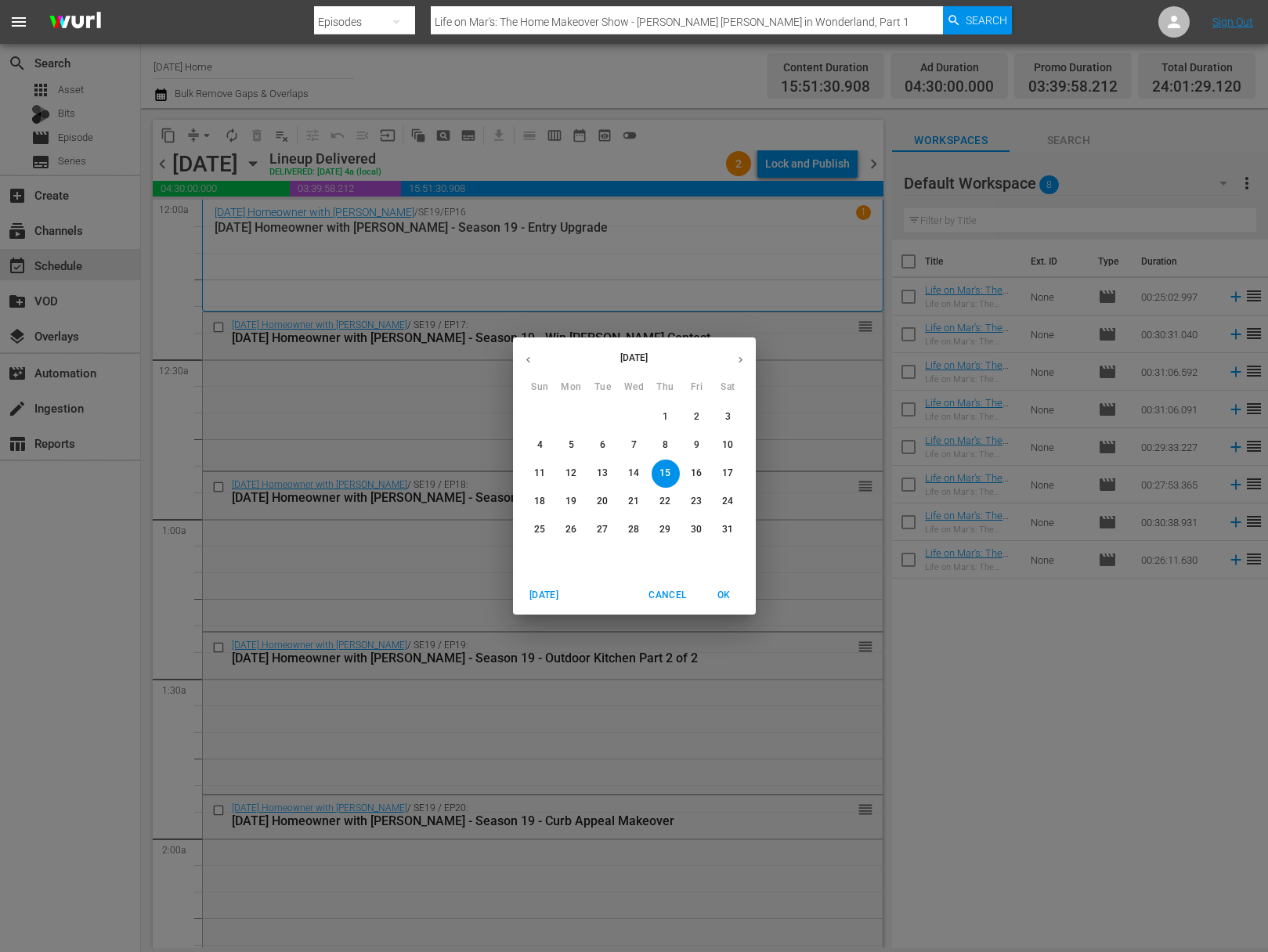
click at [740, 354] on icon "button" at bounding box center [740, 359] width 12 height 12
click at [528, 360] on icon "button" at bounding box center [528, 359] width 12 height 12
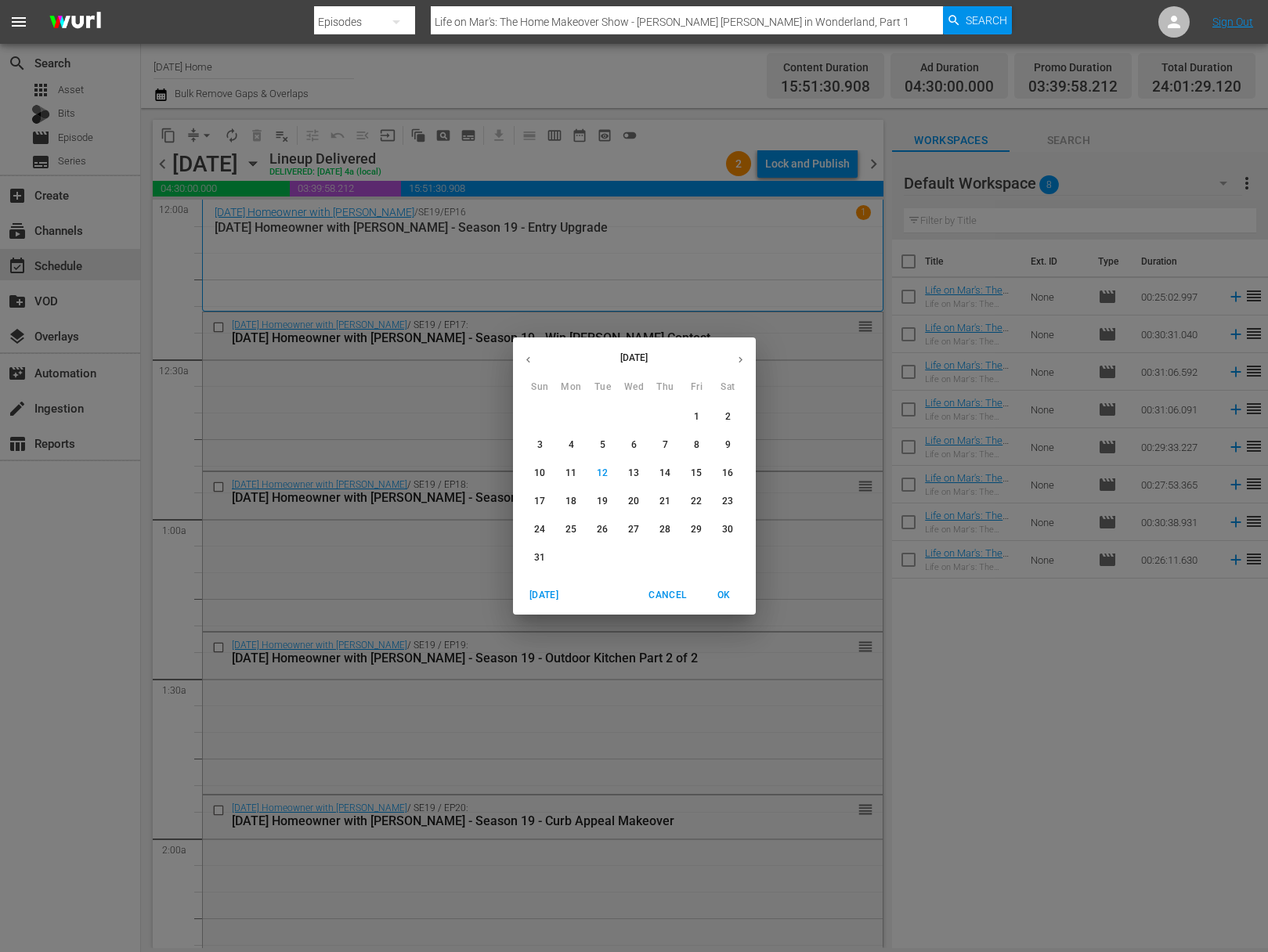
click at [698, 476] on p "15" at bounding box center [697, 473] width 11 height 13
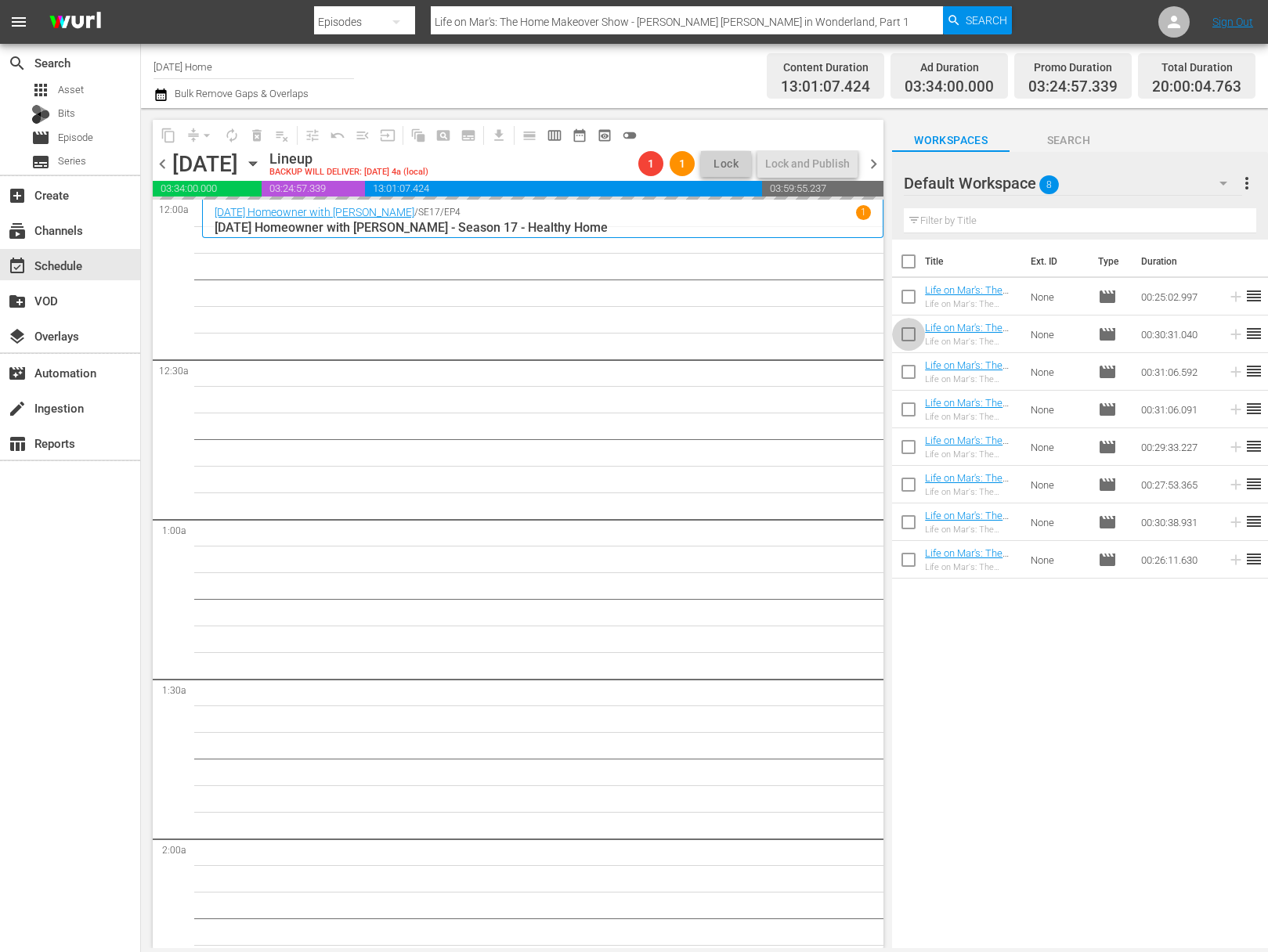
click at [901, 337] on input "checkbox" at bounding box center [909, 337] width 33 height 33
checkbox input "true"
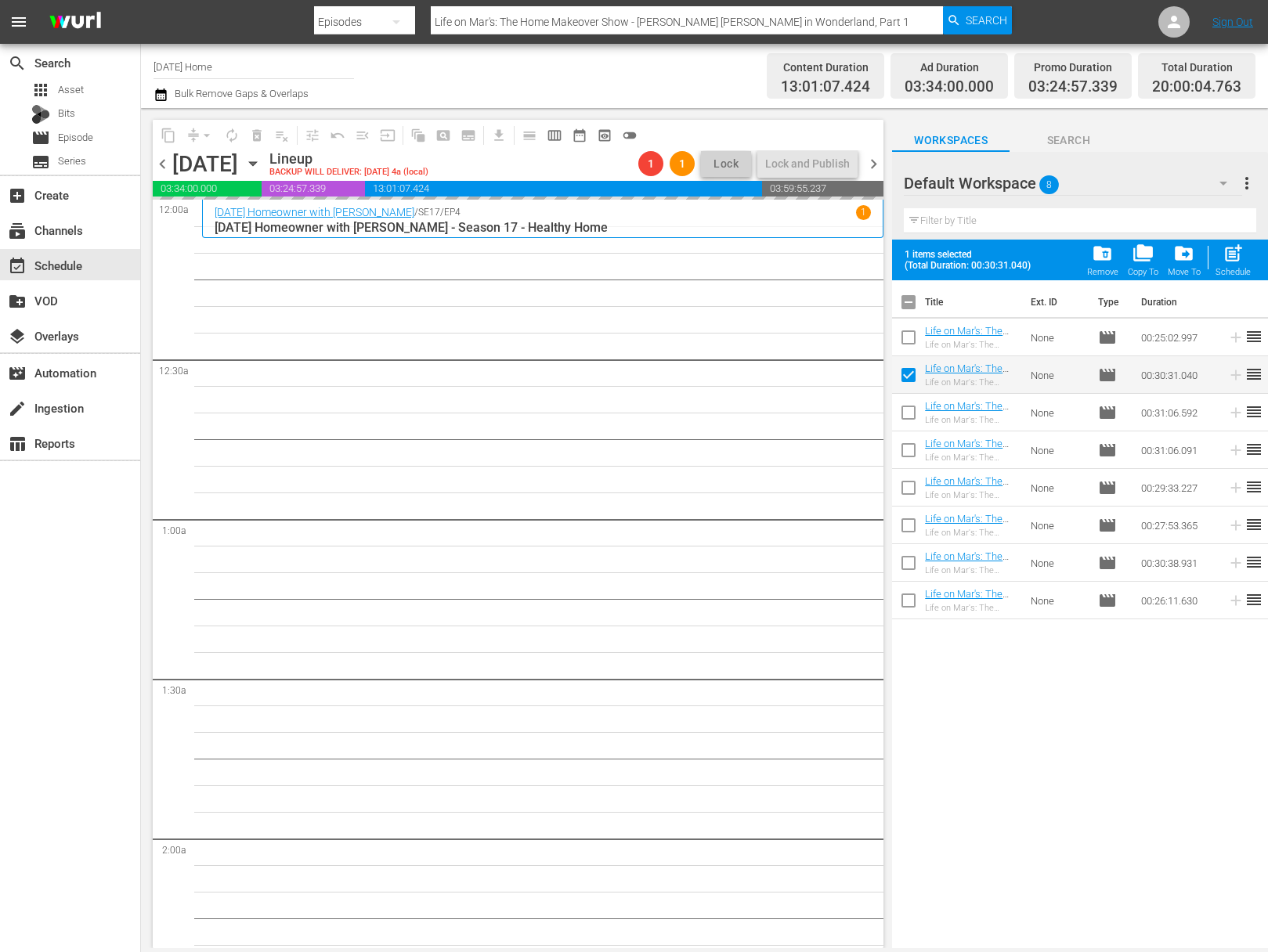
click at [900, 412] on input "checkbox" at bounding box center [909, 416] width 33 height 33
checkbox input "true"
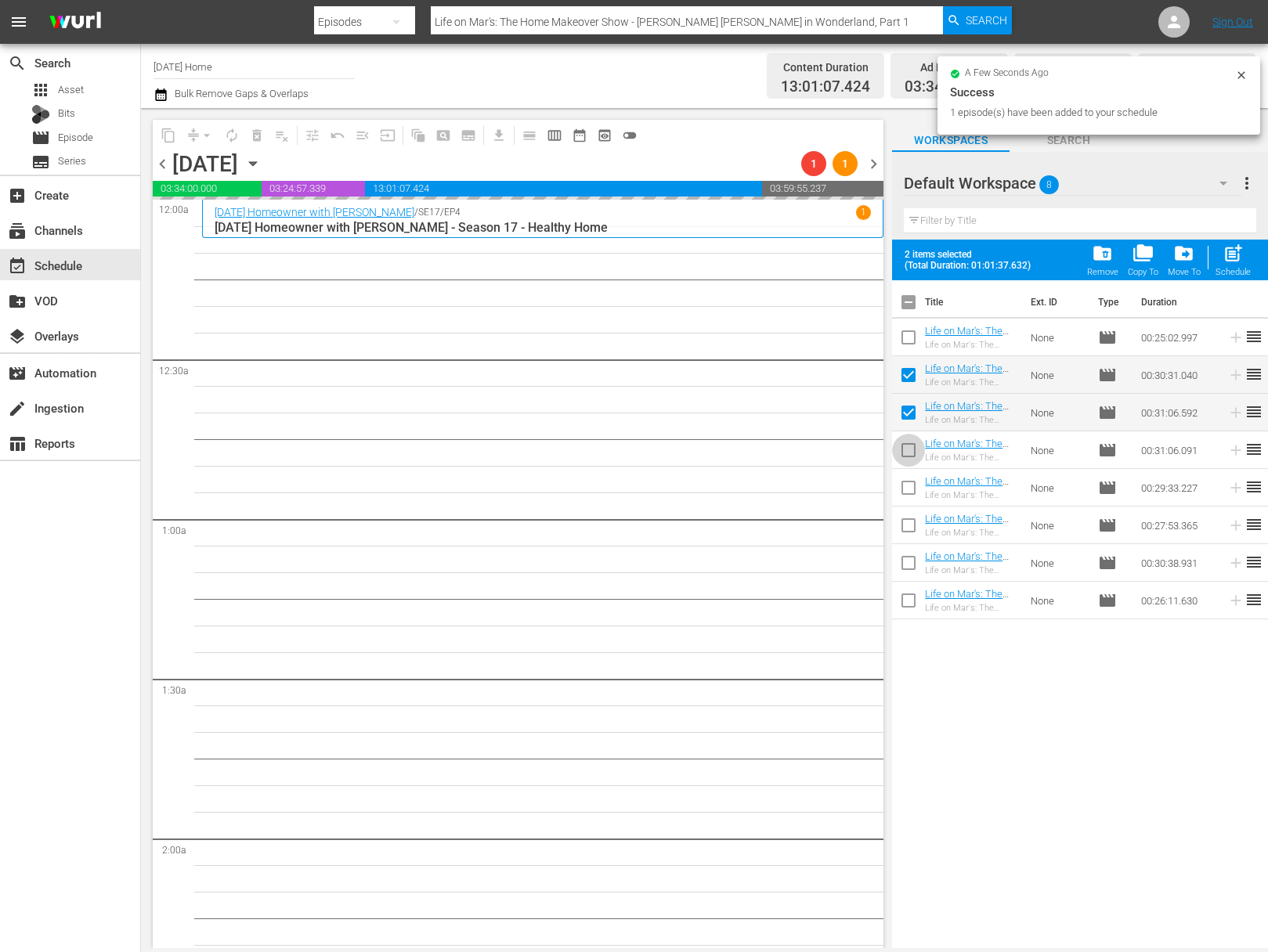
click at [908, 451] on input "checkbox" at bounding box center [909, 453] width 33 height 33
checkbox input "true"
click at [908, 492] on input "checkbox" at bounding box center [909, 491] width 33 height 33
checkbox input "true"
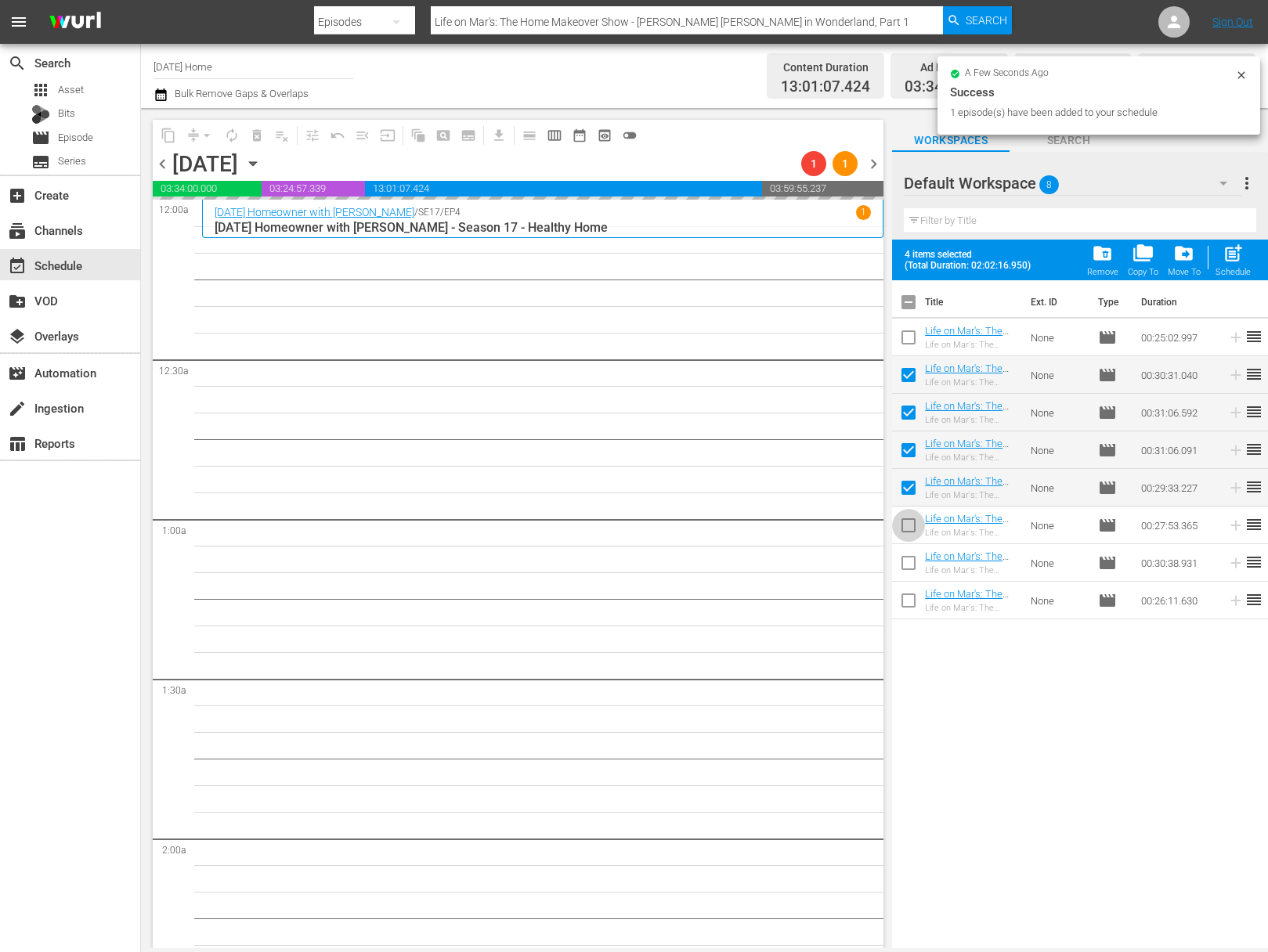
drag, startPoint x: 909, startPoint y: 528, endPoint x: 903, endPoint y: 569, distance: 41.4
click at [909, 528] on input "checkbox" at bounding box center [909, 528] width 33 height 33
checkbox input "true"
click at [906, 563] on input "checkbox" at bounding box center [909, 566] width 33 height 33
checkbox input "true"
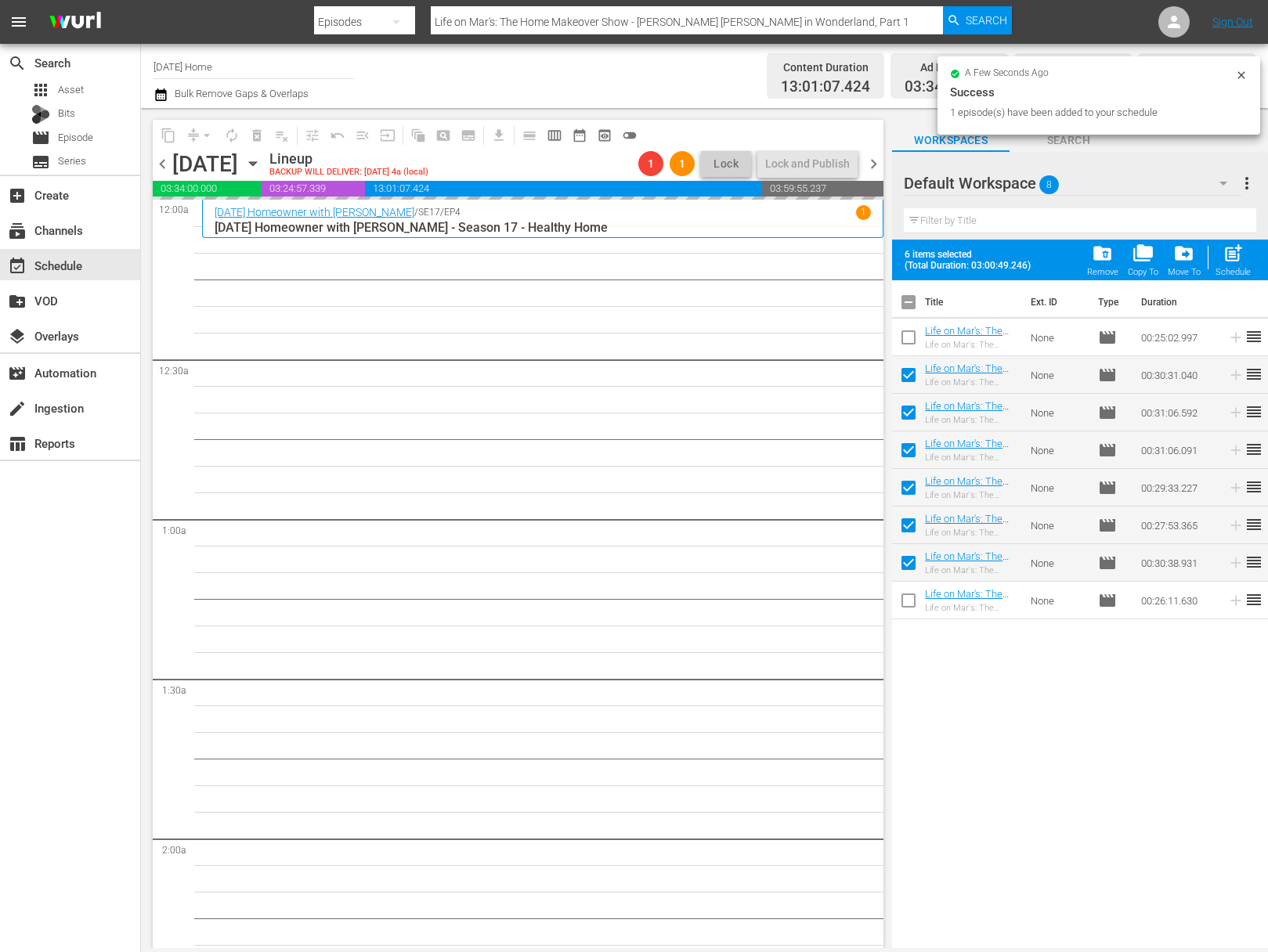
click at [909, 602] on input "checkbox" at bounding box center [909, 603] width 33 height 33
checkbox input "true"
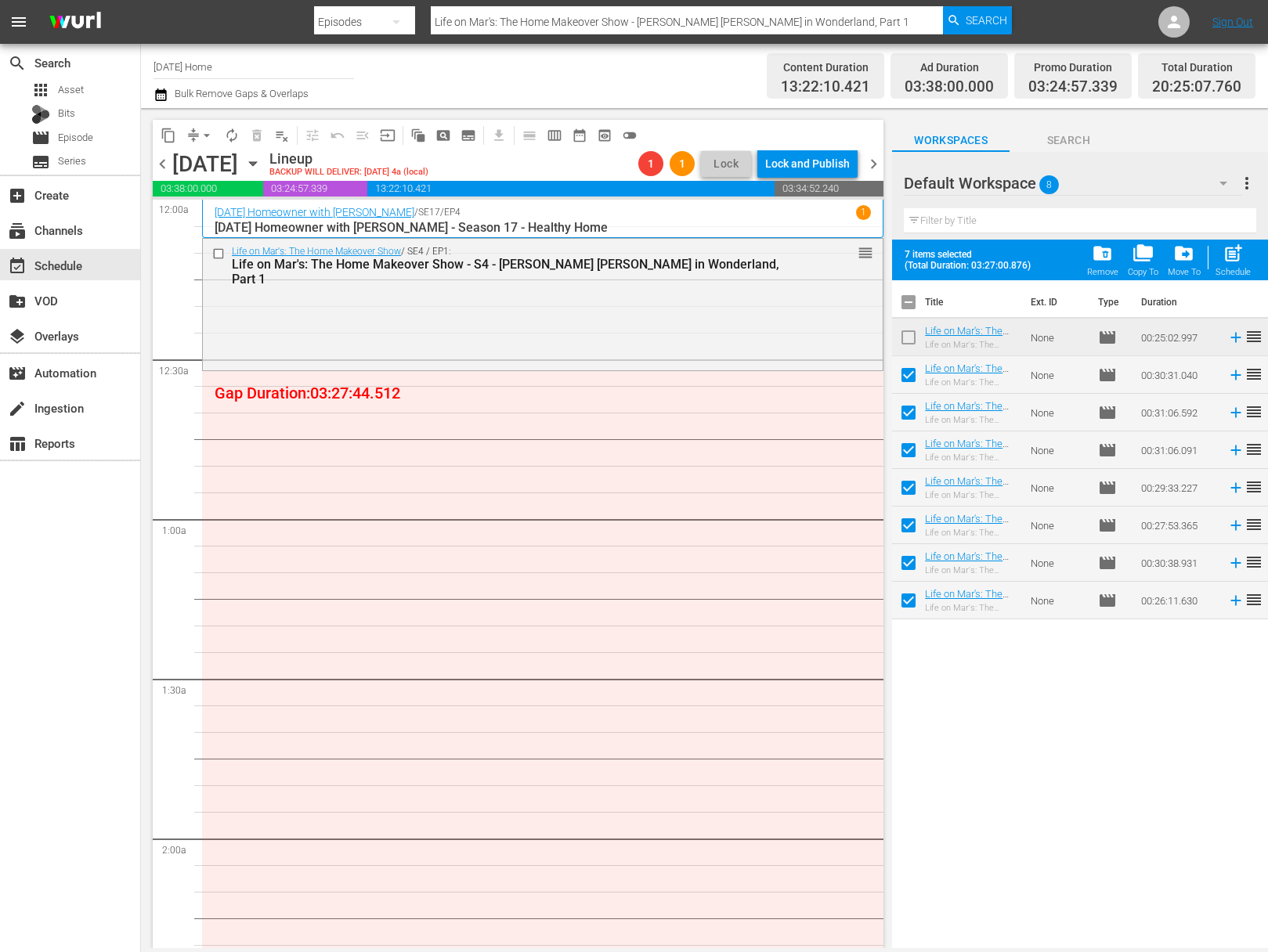
click at [1243, 254] on span "post_add" at bounding box center [1233, 254] width 21 height 21
checkbox input "false"
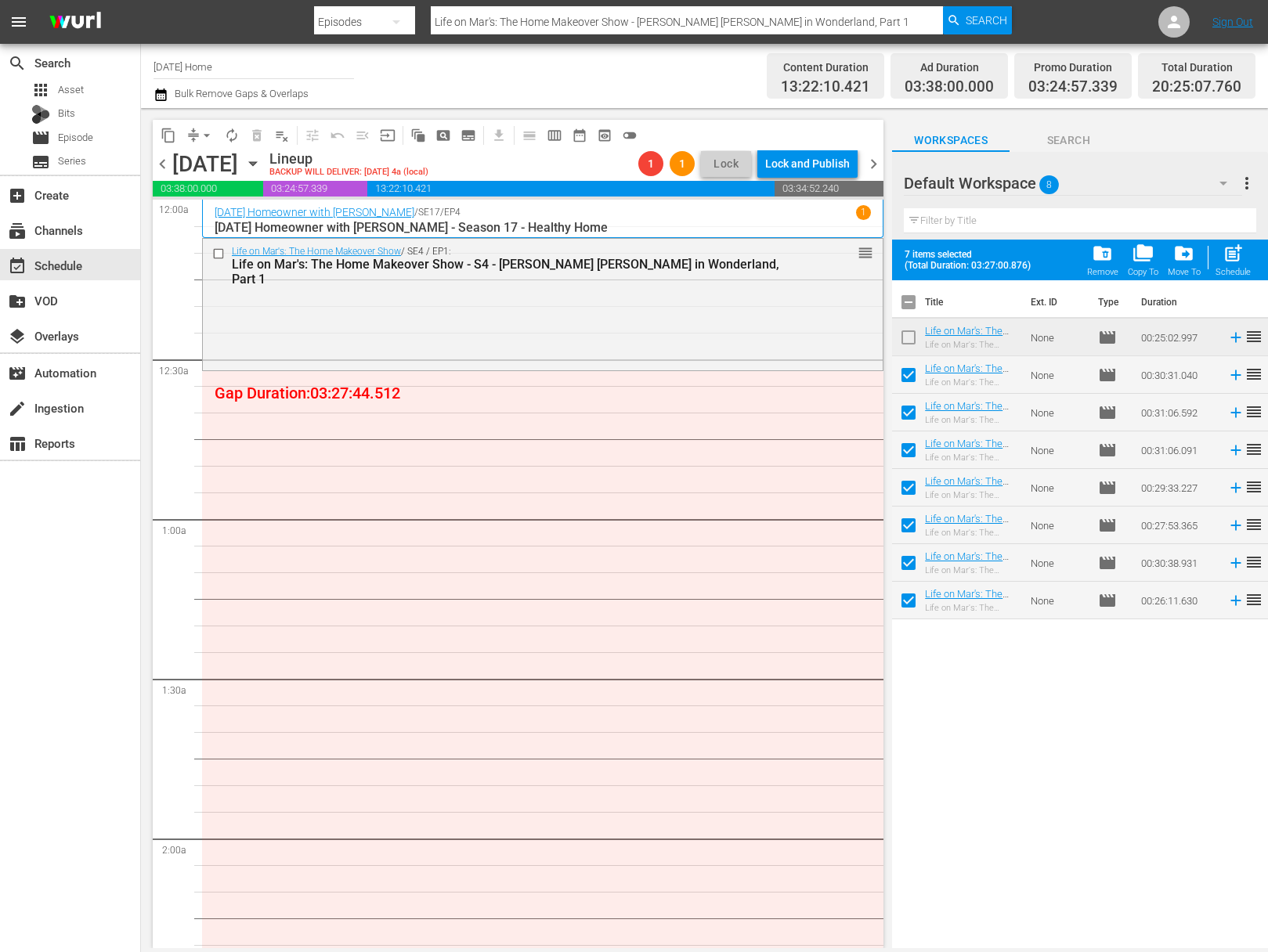
checkbox input "false"
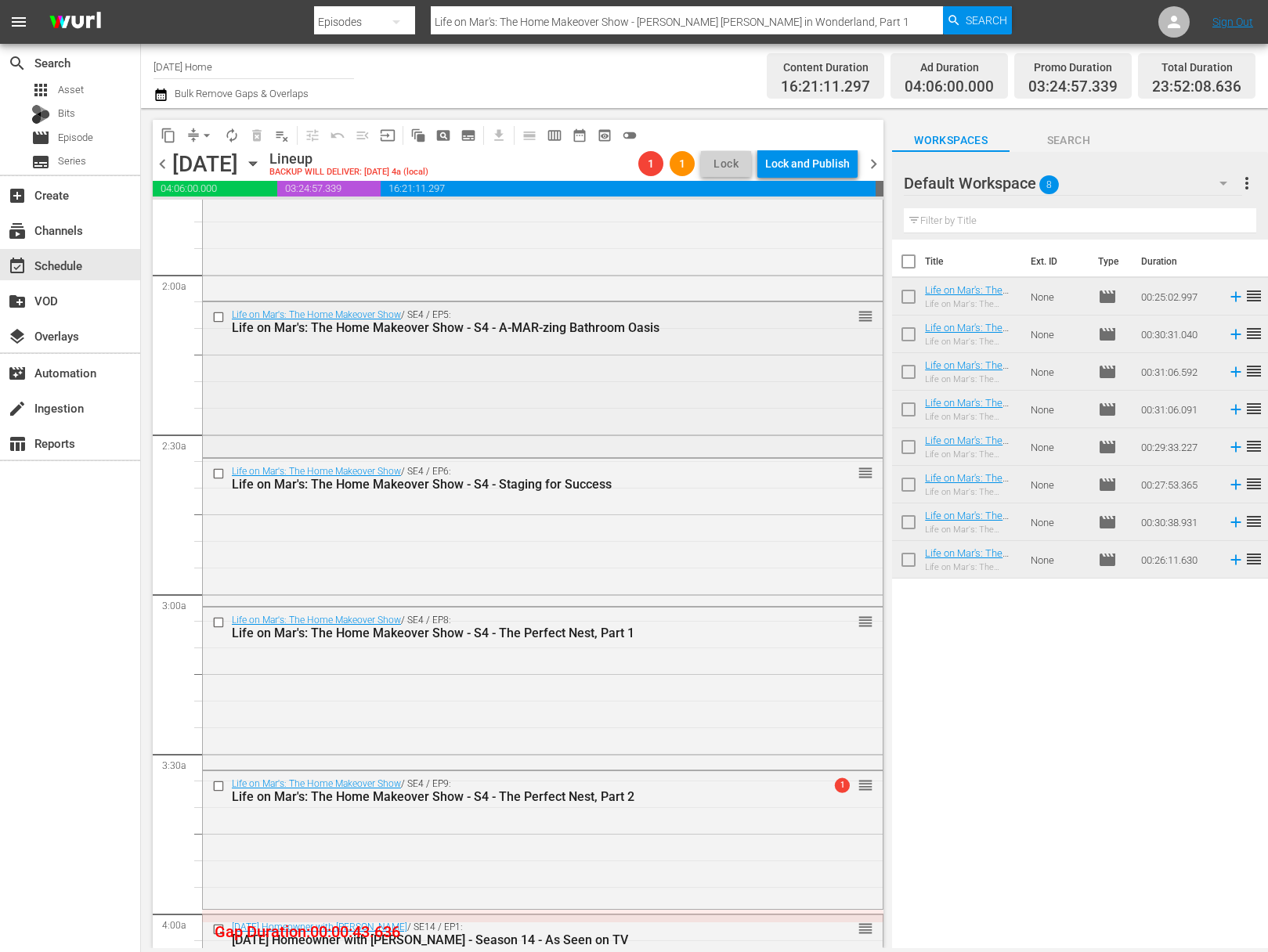
scroll to position [697, 0]
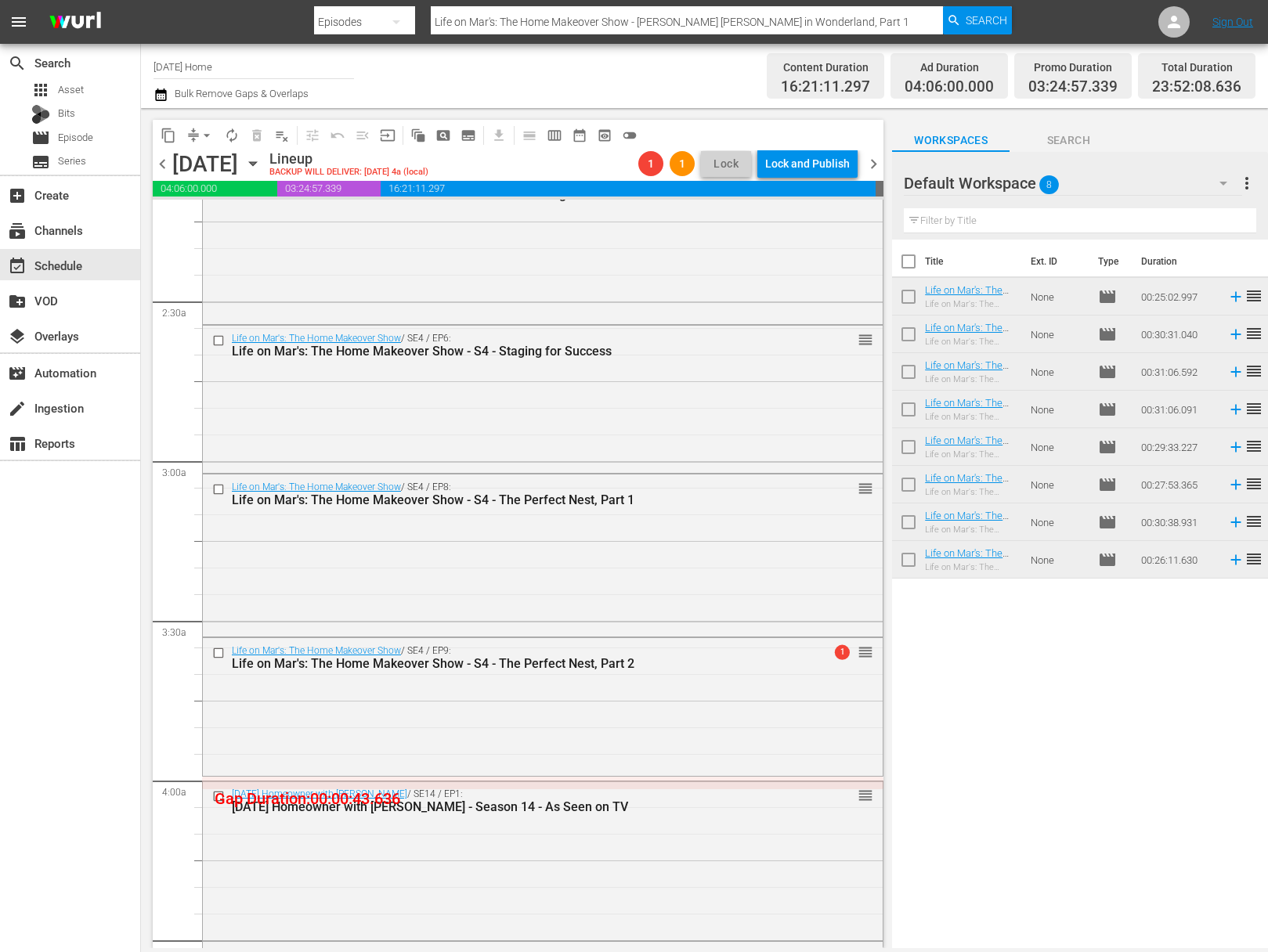
click at [207, 136] on span "arrow_drop_down" at bounding box center [207, 136] width 16 height 16
click at [222, 218] on li "Align to End of Previous Day" at bounding box center [207, 218] width 165 height 26
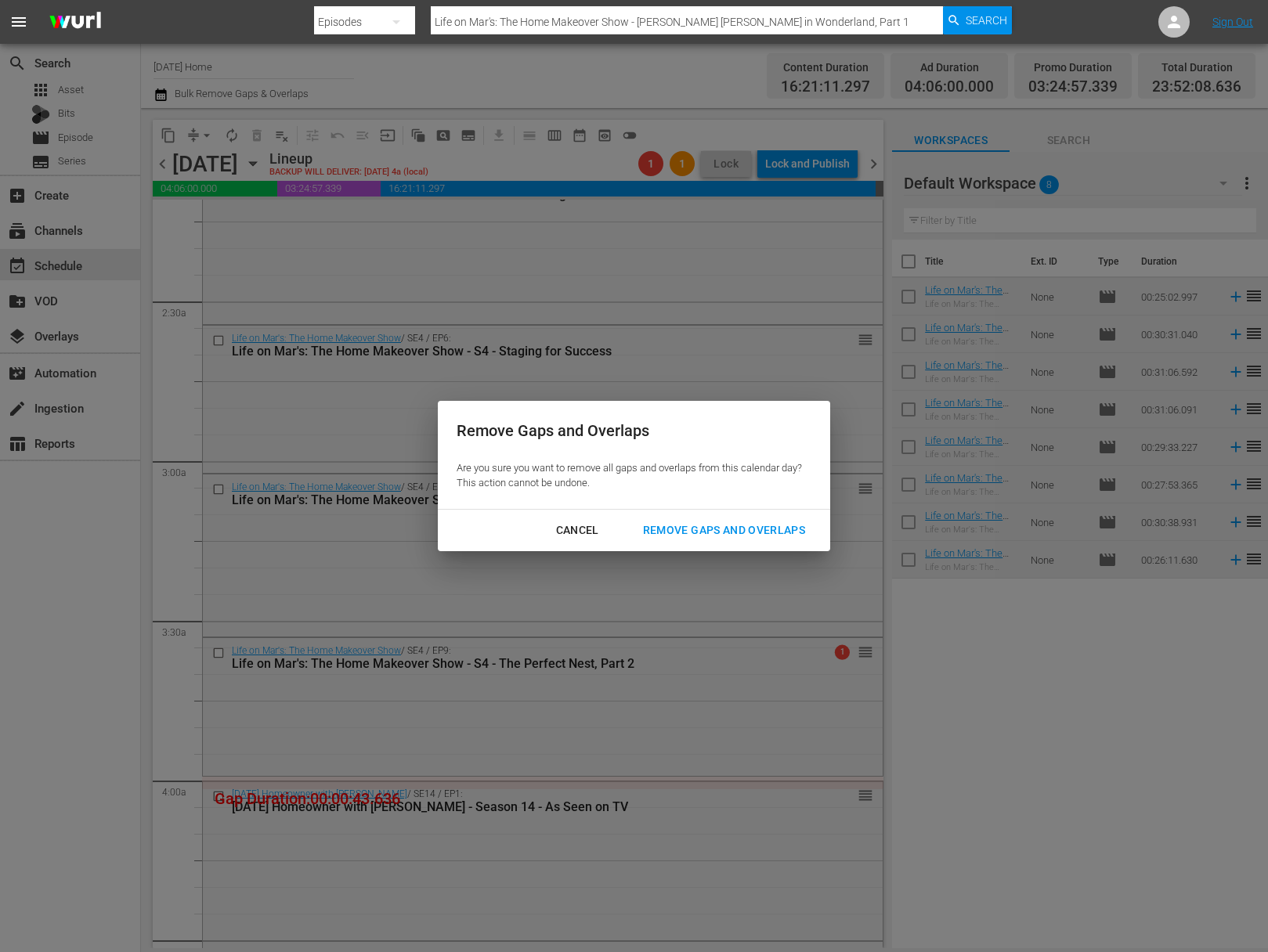
click at [761, 535] on div "Remove Gaps and Overlaps" at bounding box center [723, 531] width 187 height 20
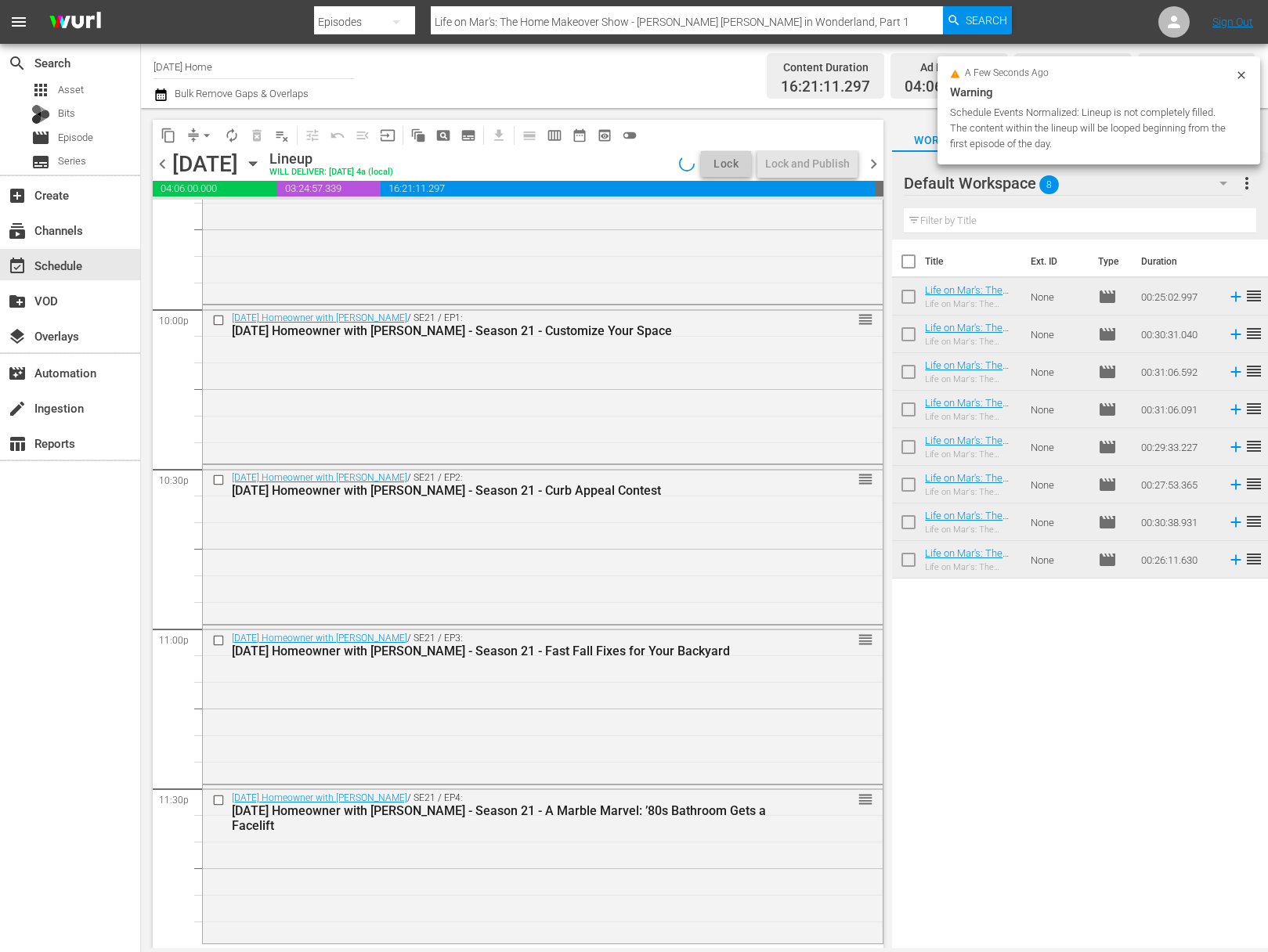
scroll to position [6919, 0]
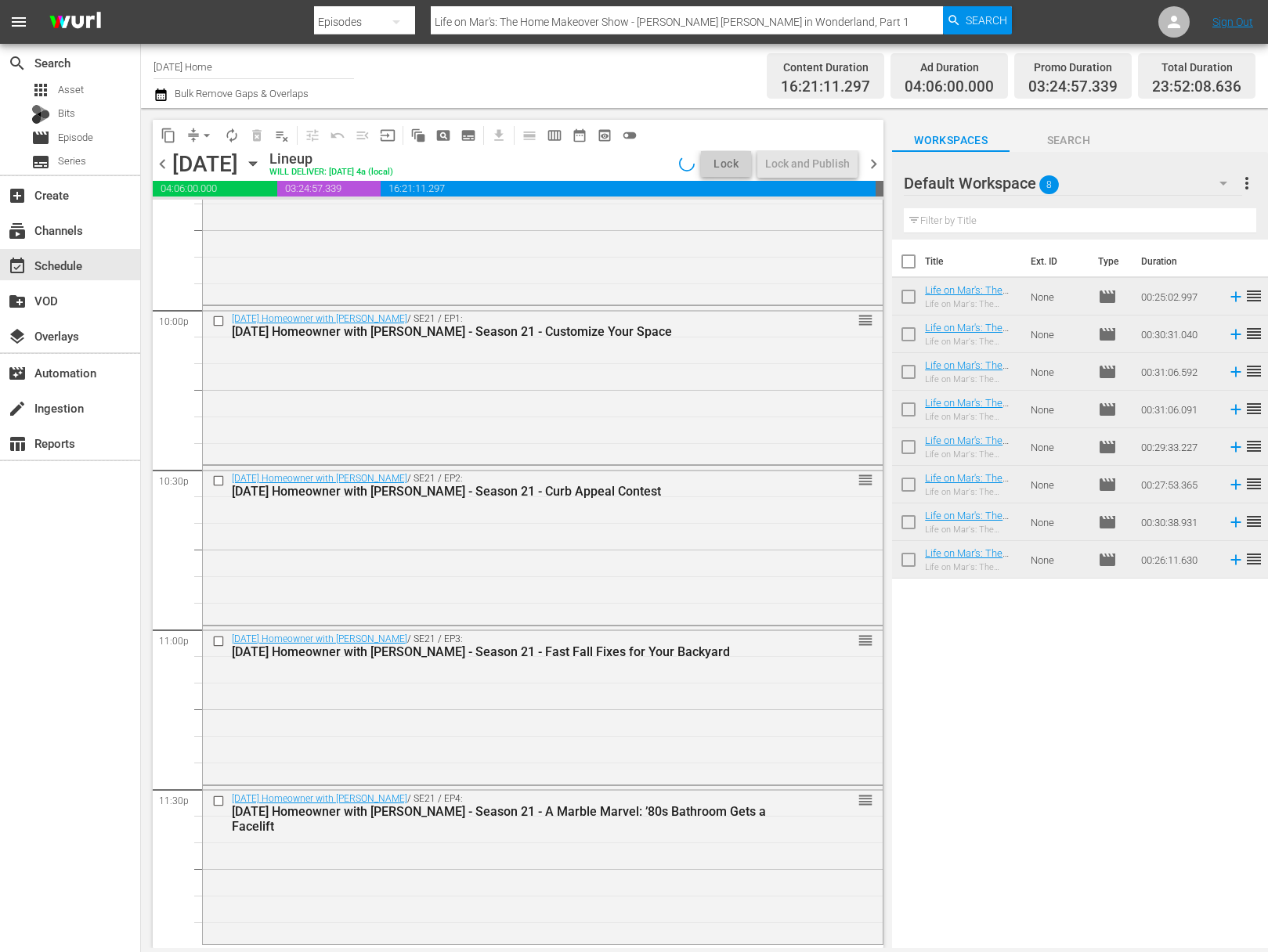
drag, startPoint x: 546, startPoint y: 502, endPoint x: 558, endPoint y: 480, distance: 25.1
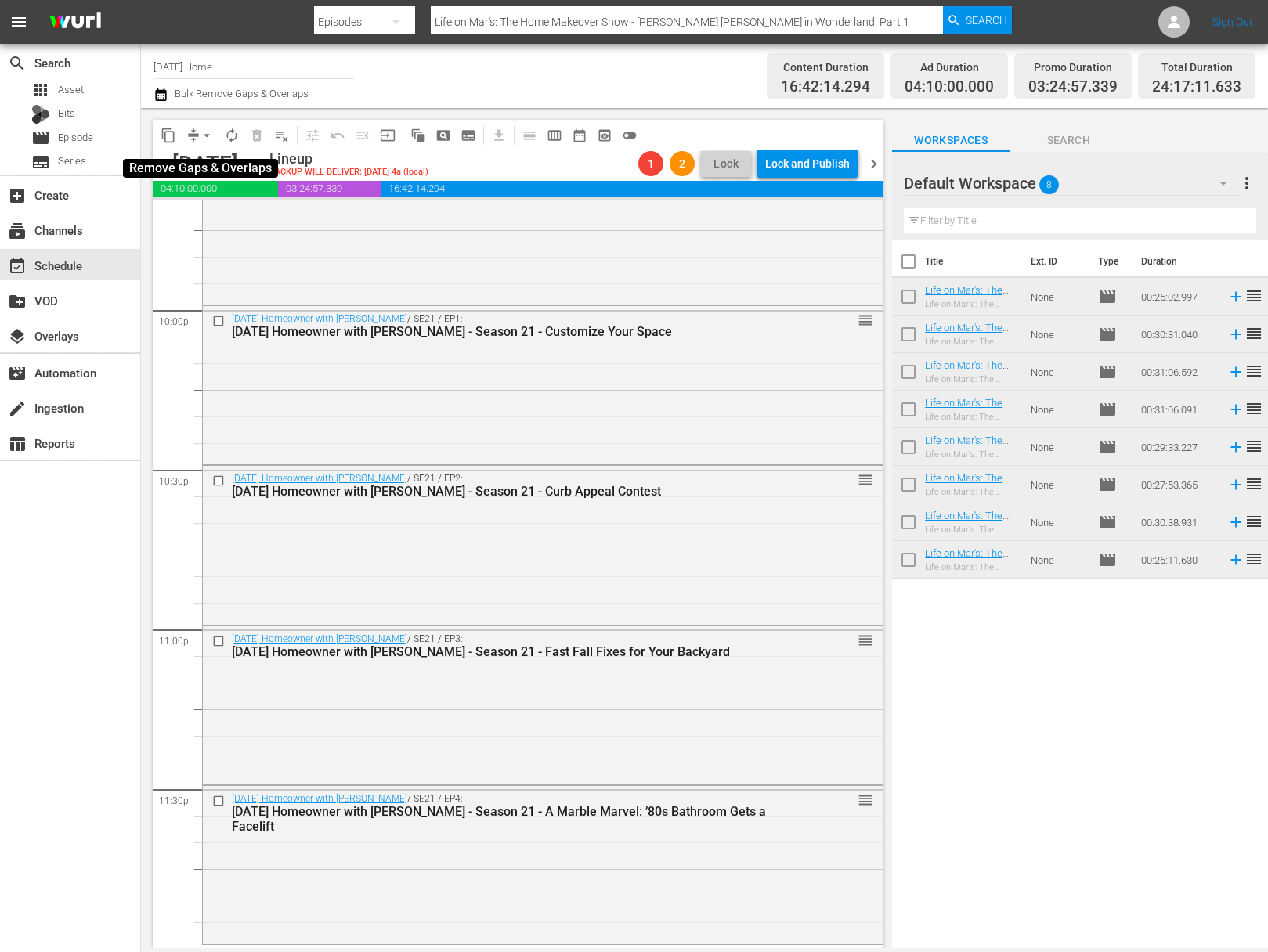
click at [216, 133] on button "arrow_drop_down" at bounding box center [207, 136] width 25 height 25
click at [229, 230] on li "Align to End of Previous Day" at bounding box center [207, 218] width 165 height 26
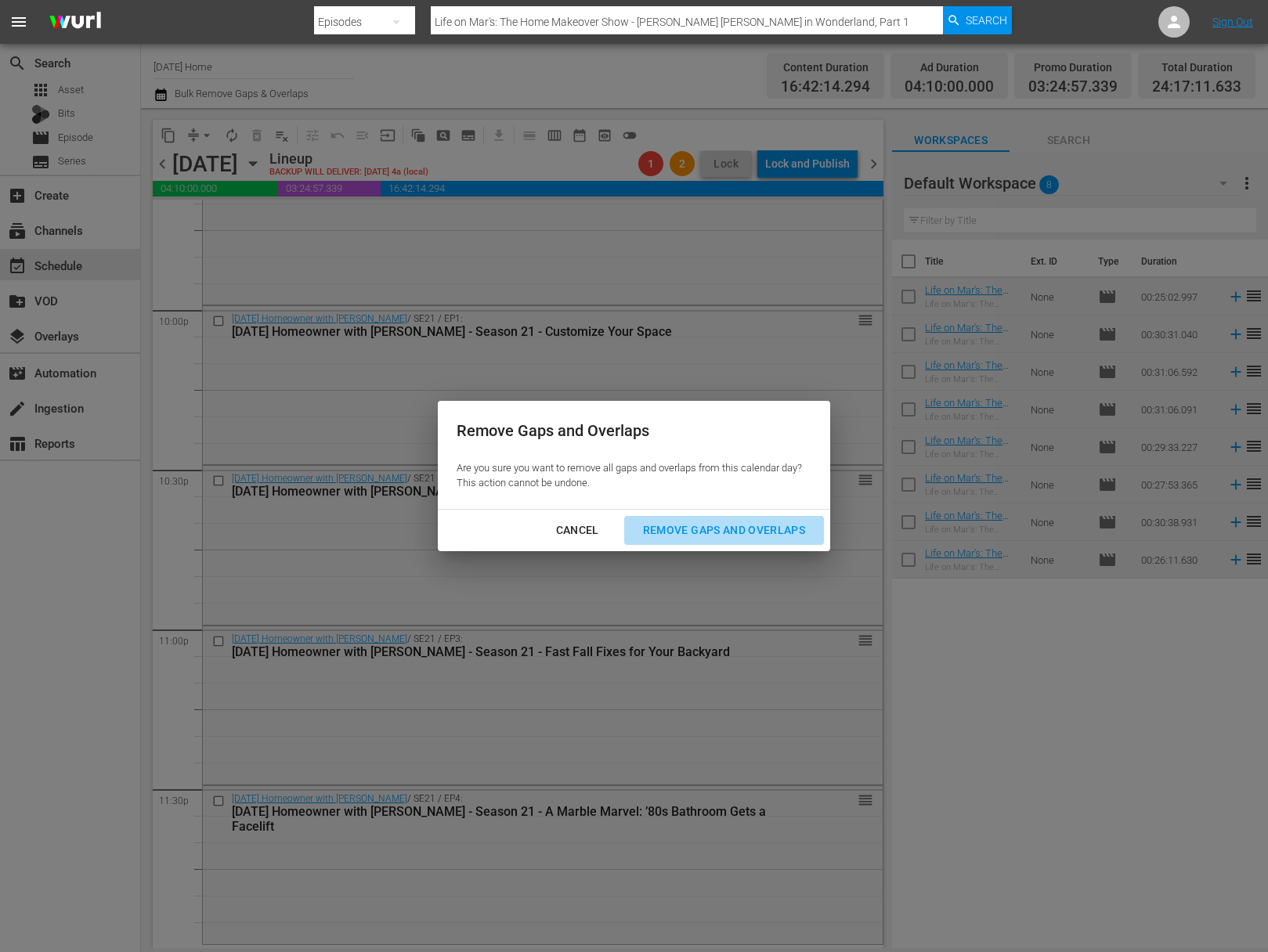
click at [756, 521] on div "Remove Gaps and Overlaps" at bounding box center [723, 531] width 187 height 20
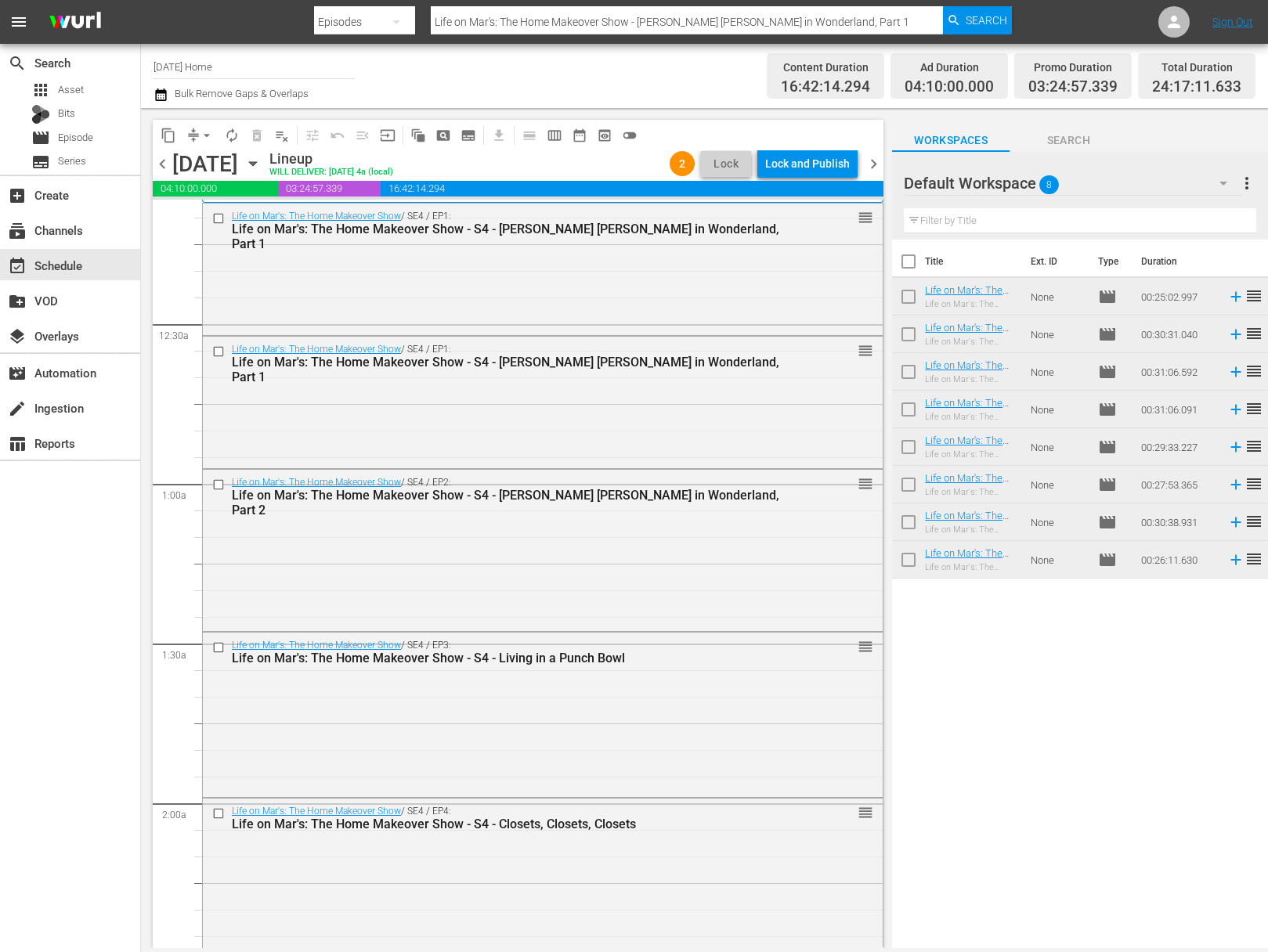
scroll to position [0, 0]
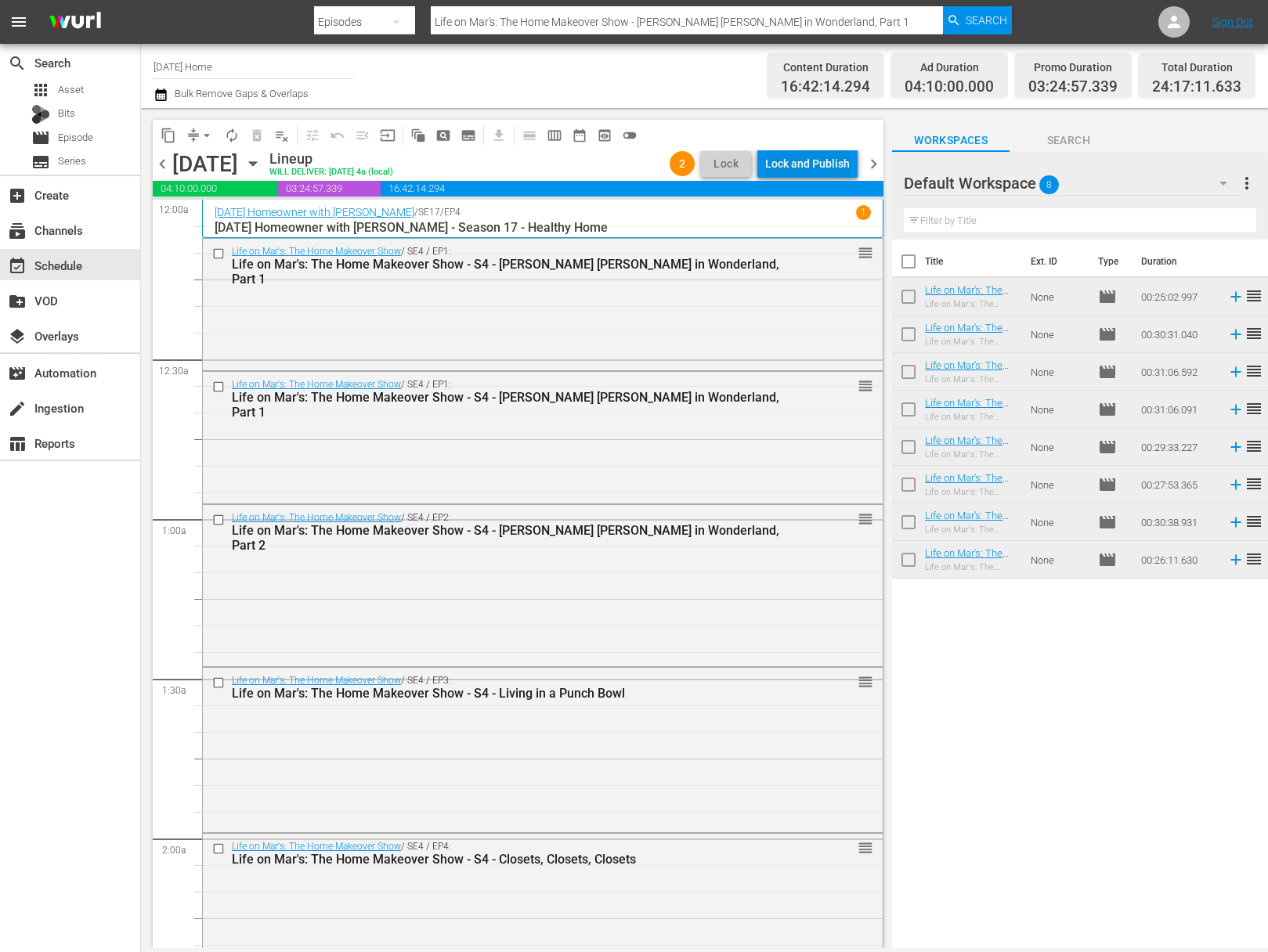
click at [805, 169] on div "Lock and Publish" at bounding box center [807, 164] width 85 height 29
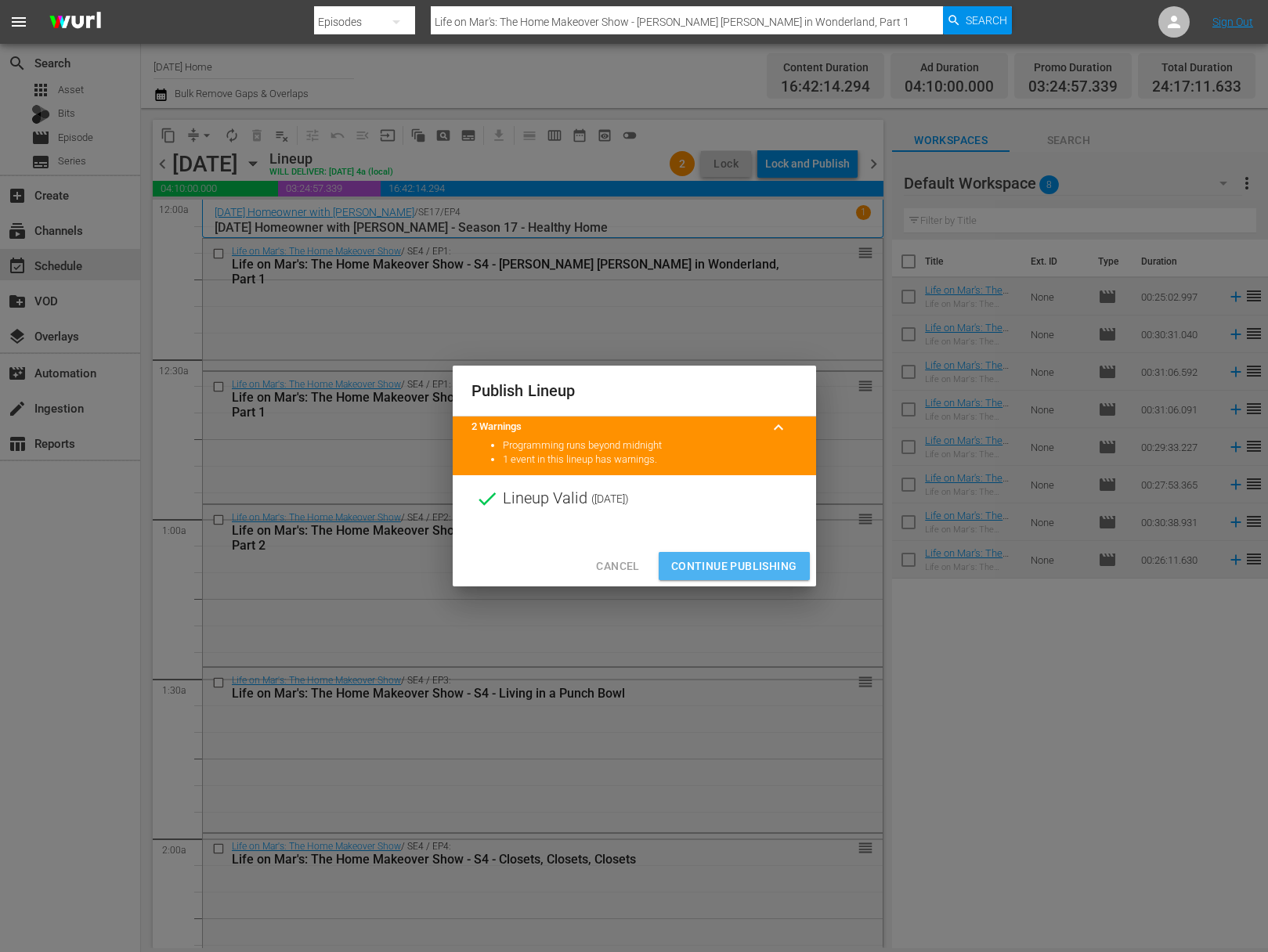
click at [753, 559] on span "Continue Publishing" at bounding box center [734, 567] width 126 height 20
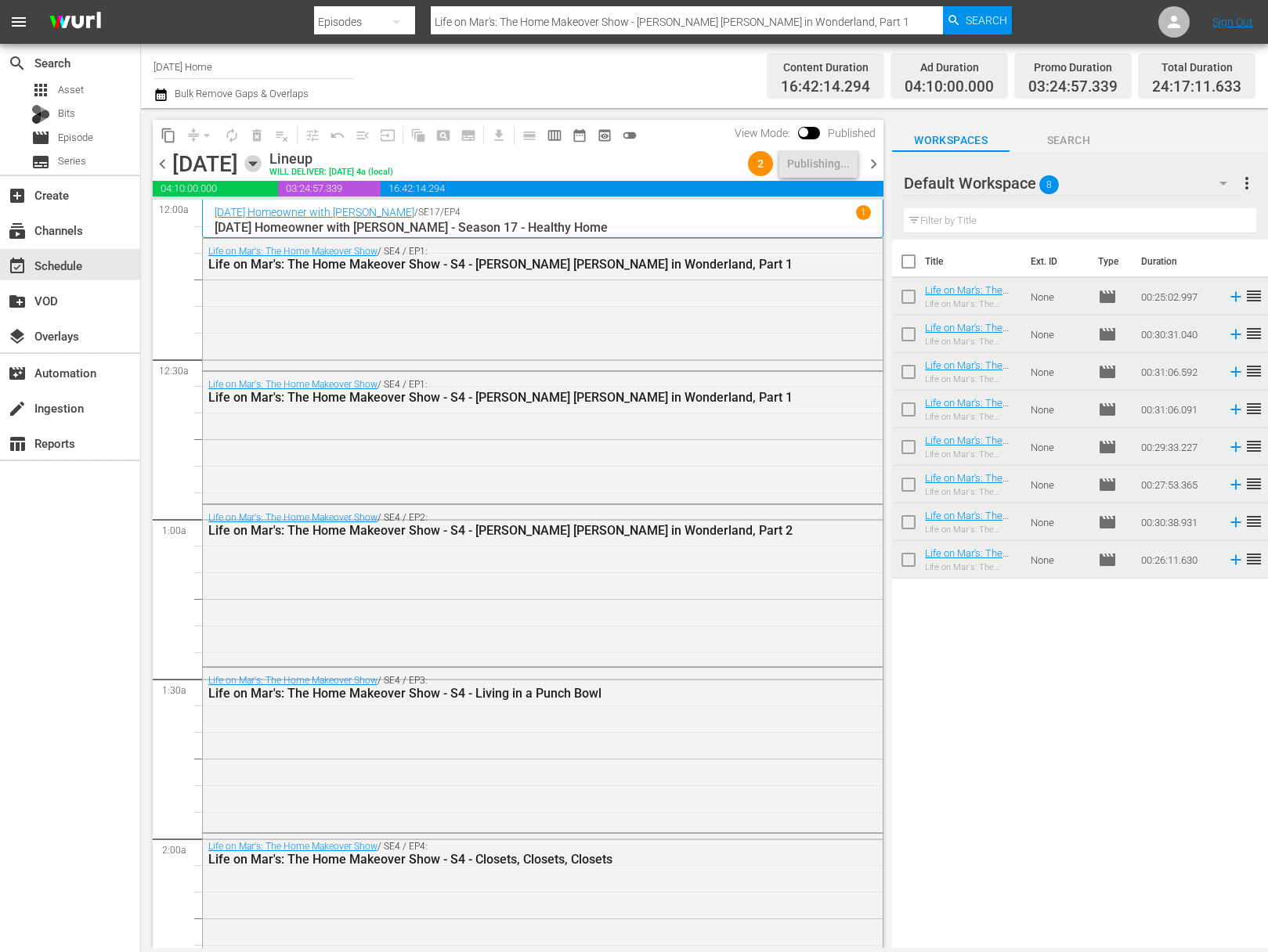
click at [262, 162] on icon "button" at bounding box center [252, 163] width 17 height 17
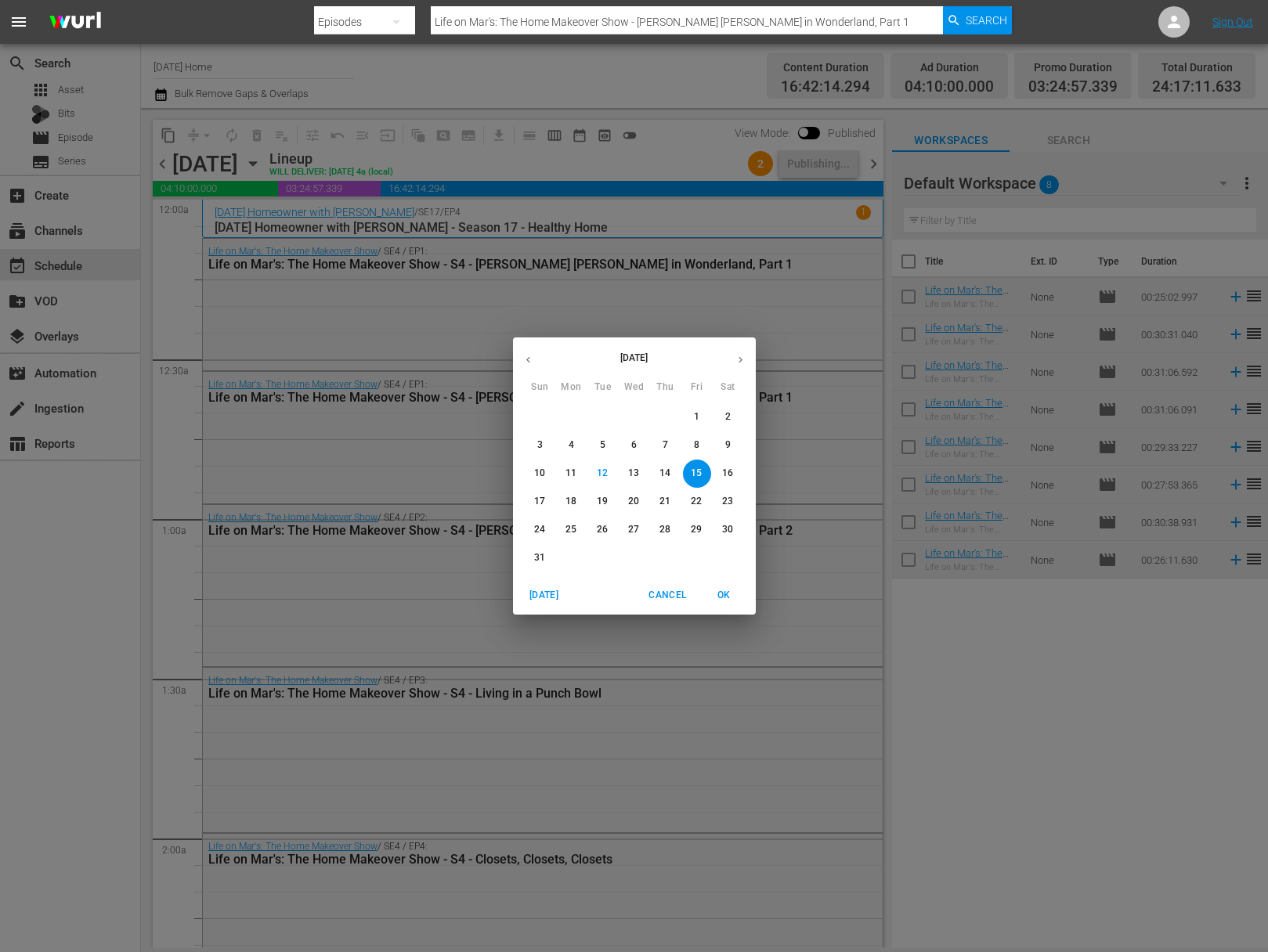
click at [731, 473] on p "16" at bounding box center [728, 473] width 11 height 13
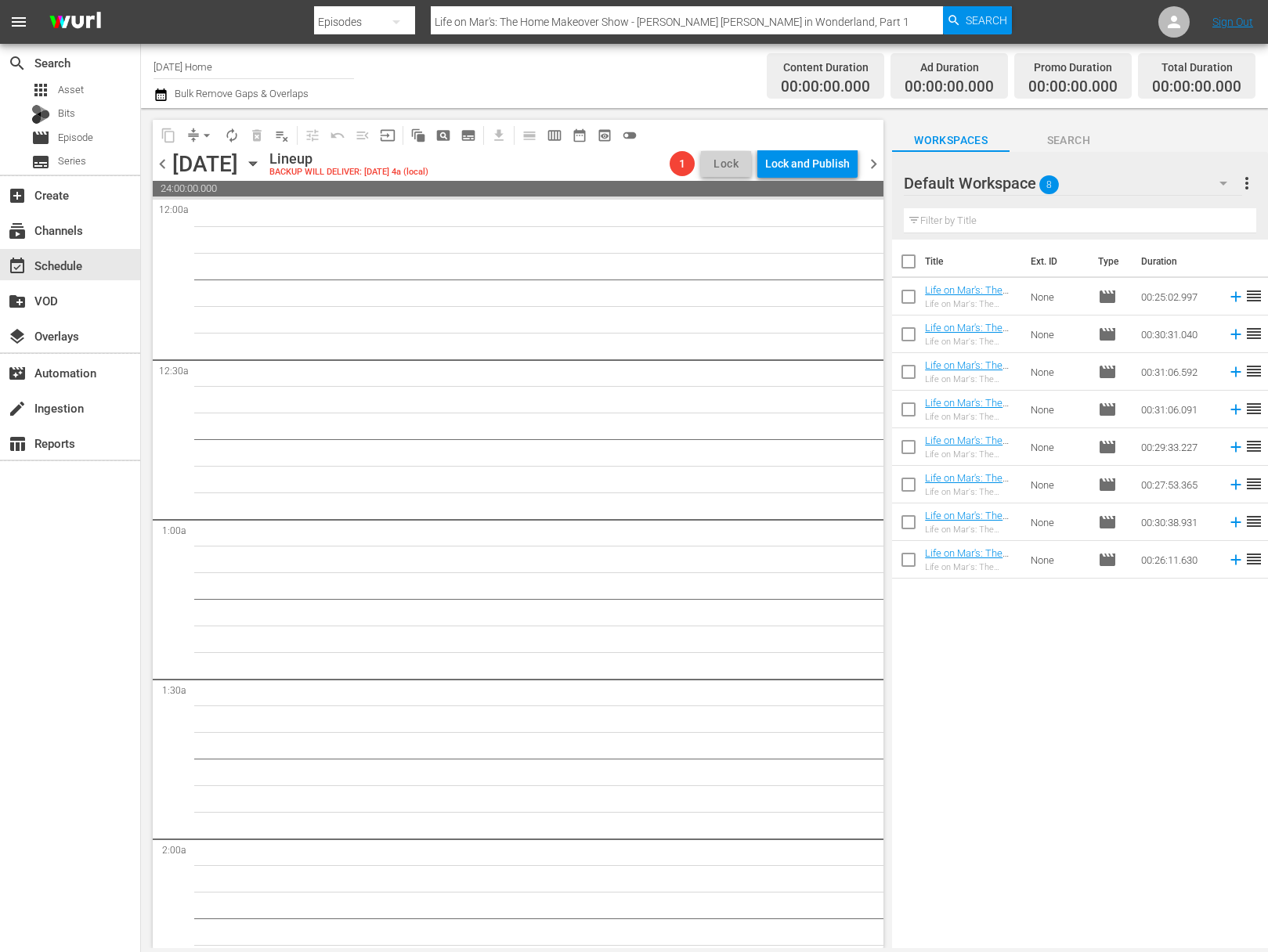
click at [262, 161] on icon "button" at bounding box center [252, 163] width 17 height 17
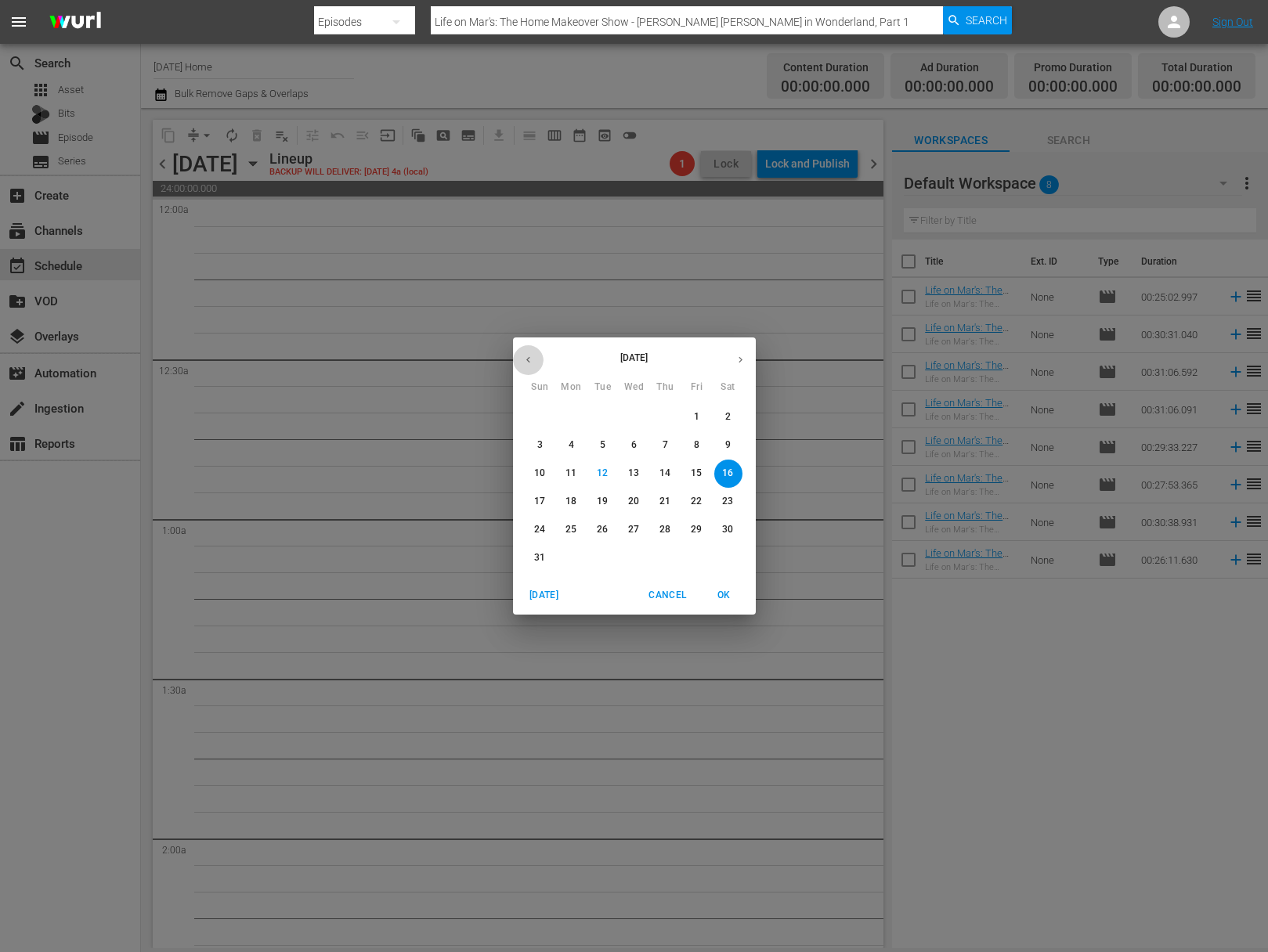
click at [523, 358] on icon "button" at bounding box center [528, 359] width 12 height 12
click at [534, 366] on button "button" at bounding box center [528, 359] width 30 height 30
click at [640, 468] on span "14" at bounding box center [635, 473] width 29 height 13
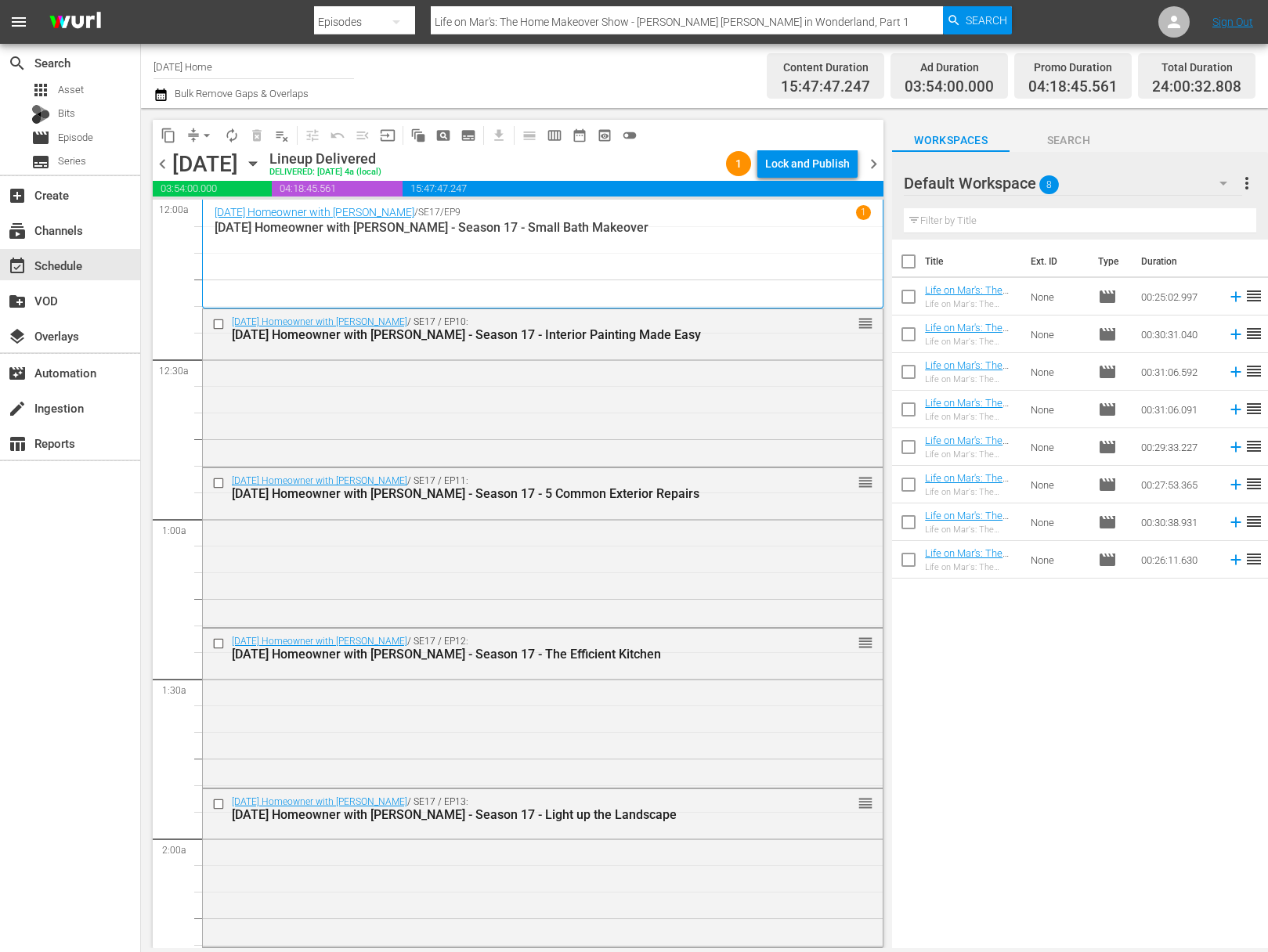
click at [262, 161] on icon "button" at bounding box center [252, 163] width 17 height 17
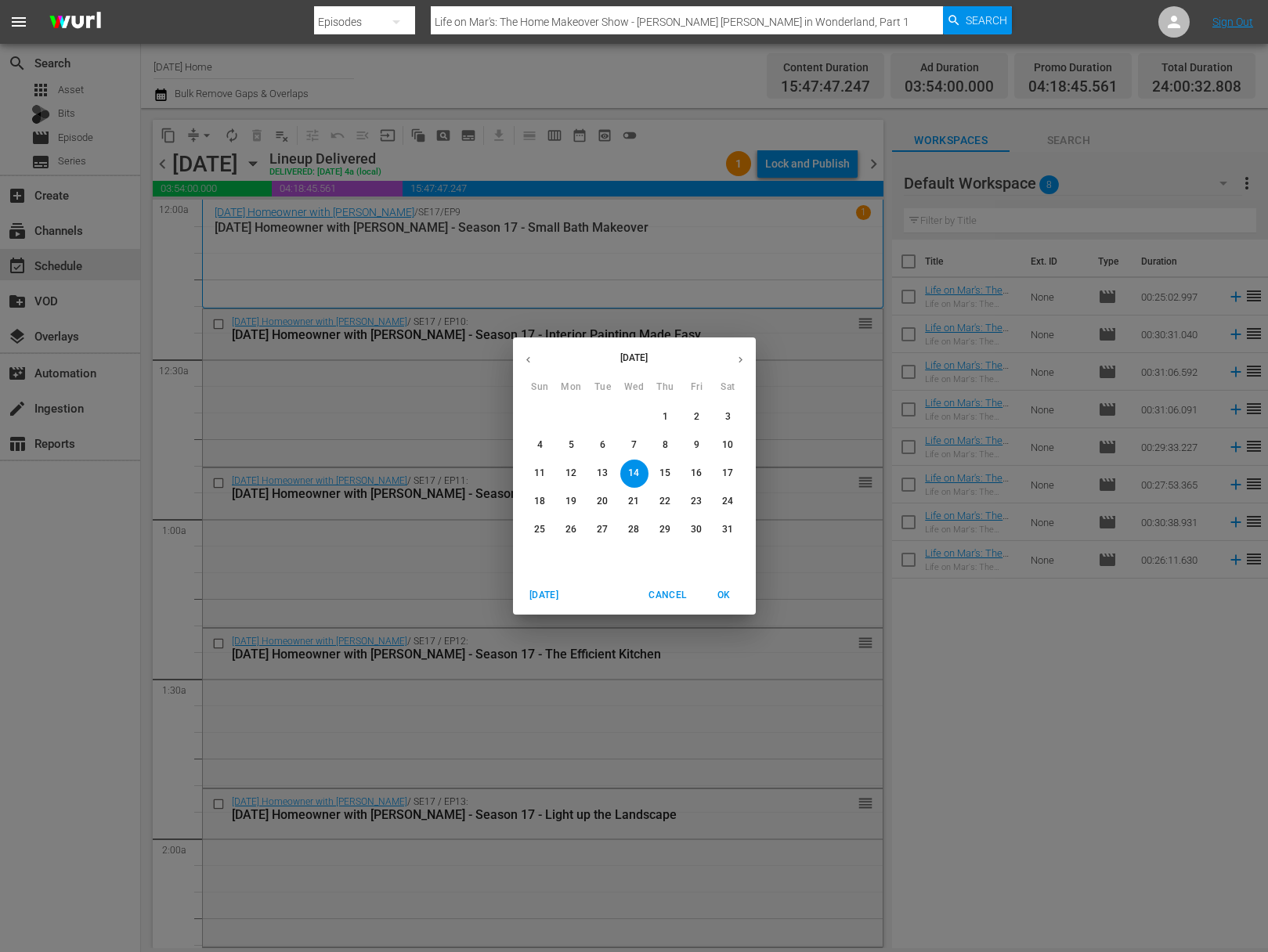
click at [596, 475] on span "13" at bounding box center [604, 473] width 29 height 13
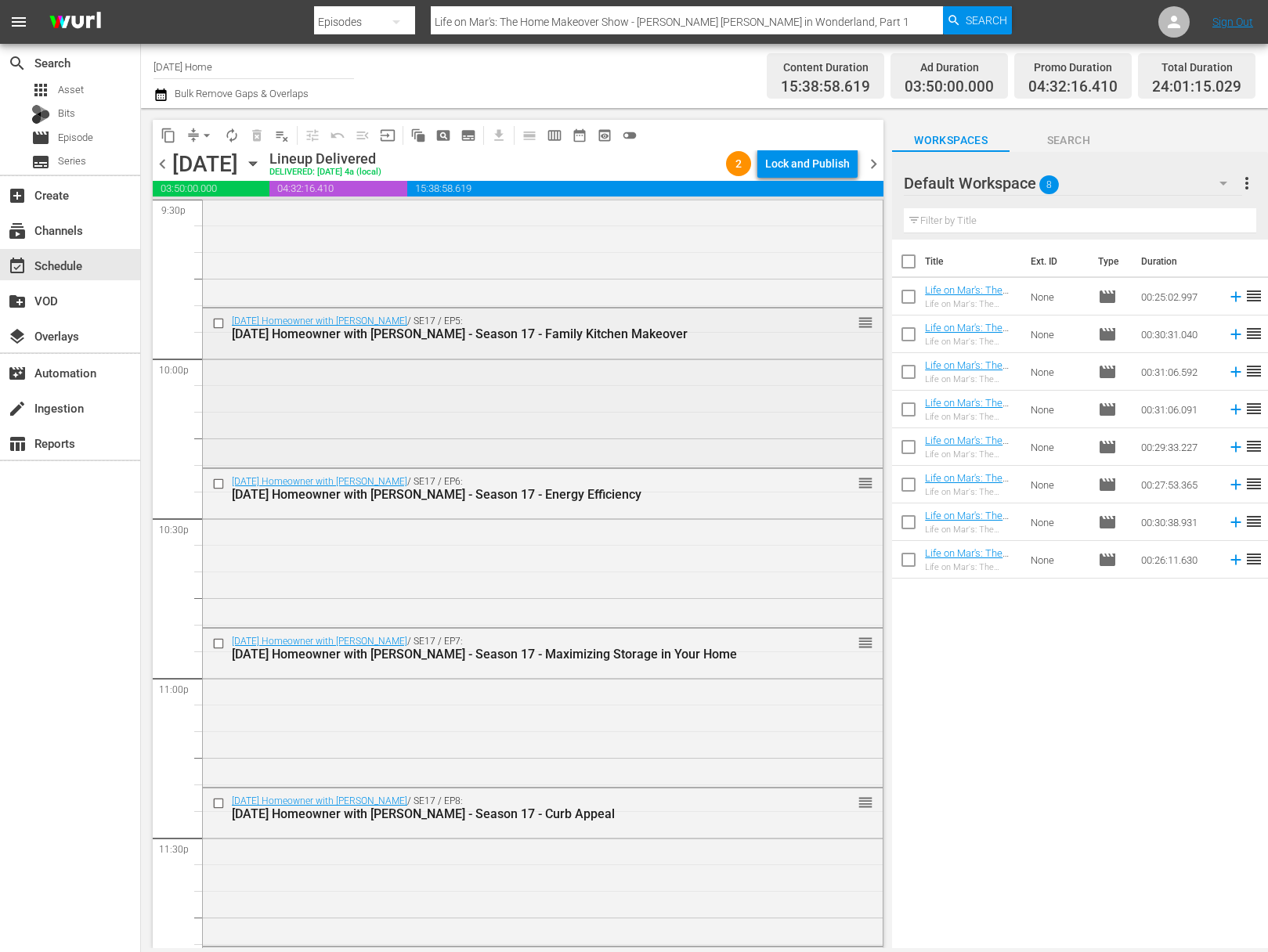
scroll to position [6846, 0]
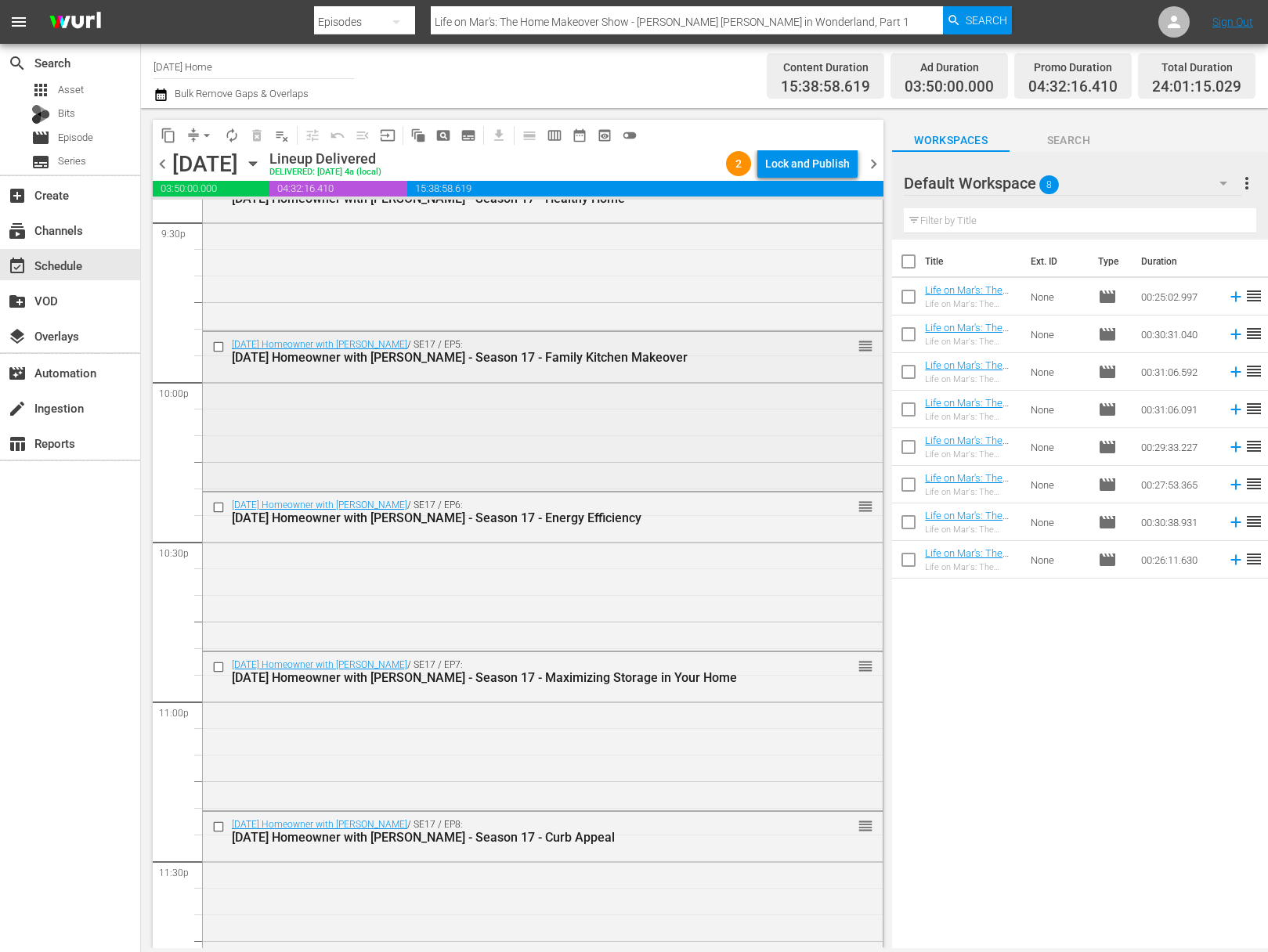
click at [222, 350] on input "checkbox" at bounding box center [220, 347] width 16 height 13
click at [224, 508] on input "checkbox" at bounding box center [220, 508] width 16 height 13
click at [224, 666] on input "checkbox" at bounding box center [220, 666] width 16 height 13
click at [218, 821] on input "checkbox" at bounding box center [220, 827] width 16 height 13
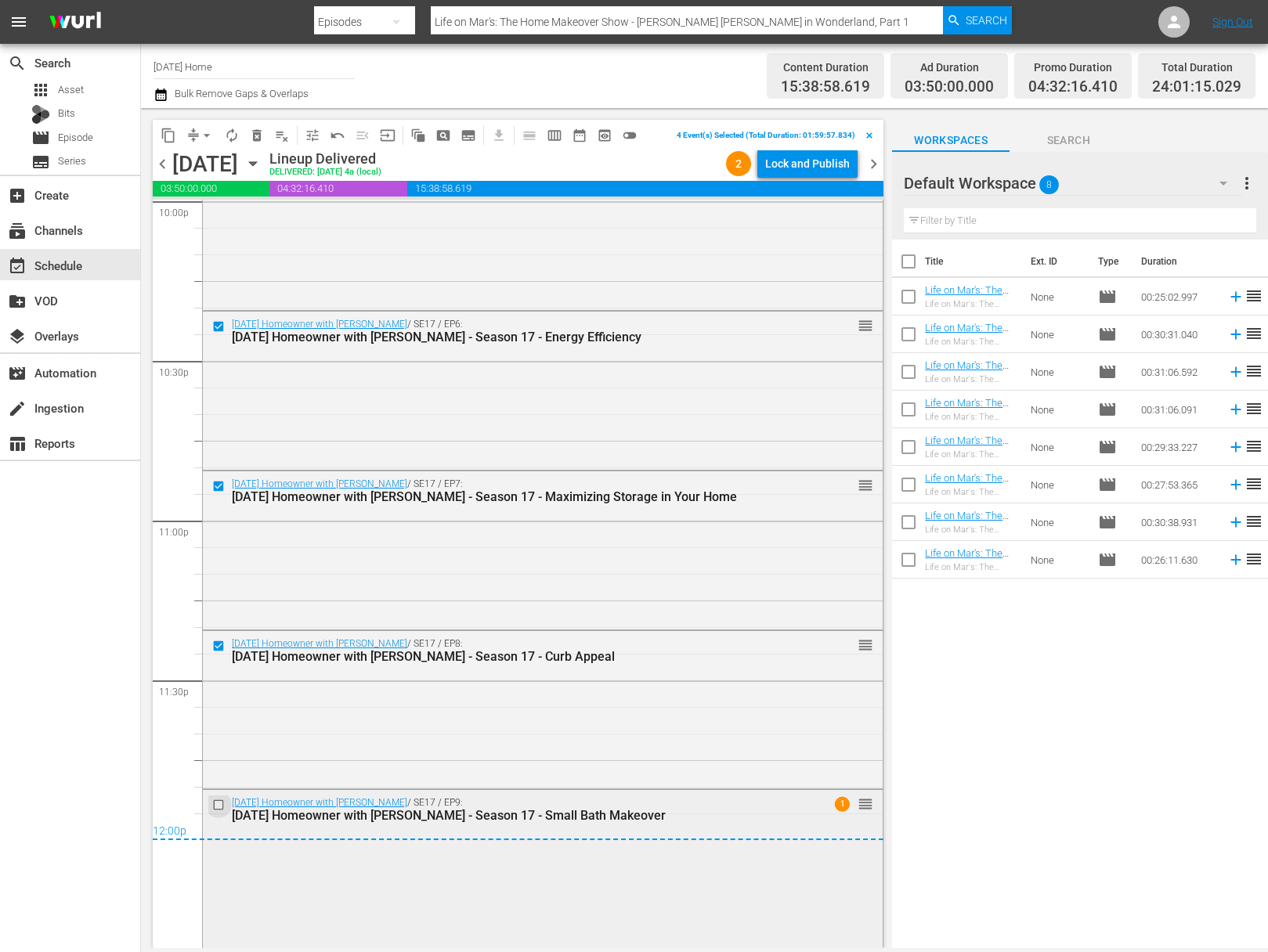
click at [222, 801] on input "checkbox" at bounding box center [220, 805] width 16 height 13
click at [165, 131] on span "content_copy" at bounding box center [169, 136] width 16 height 16
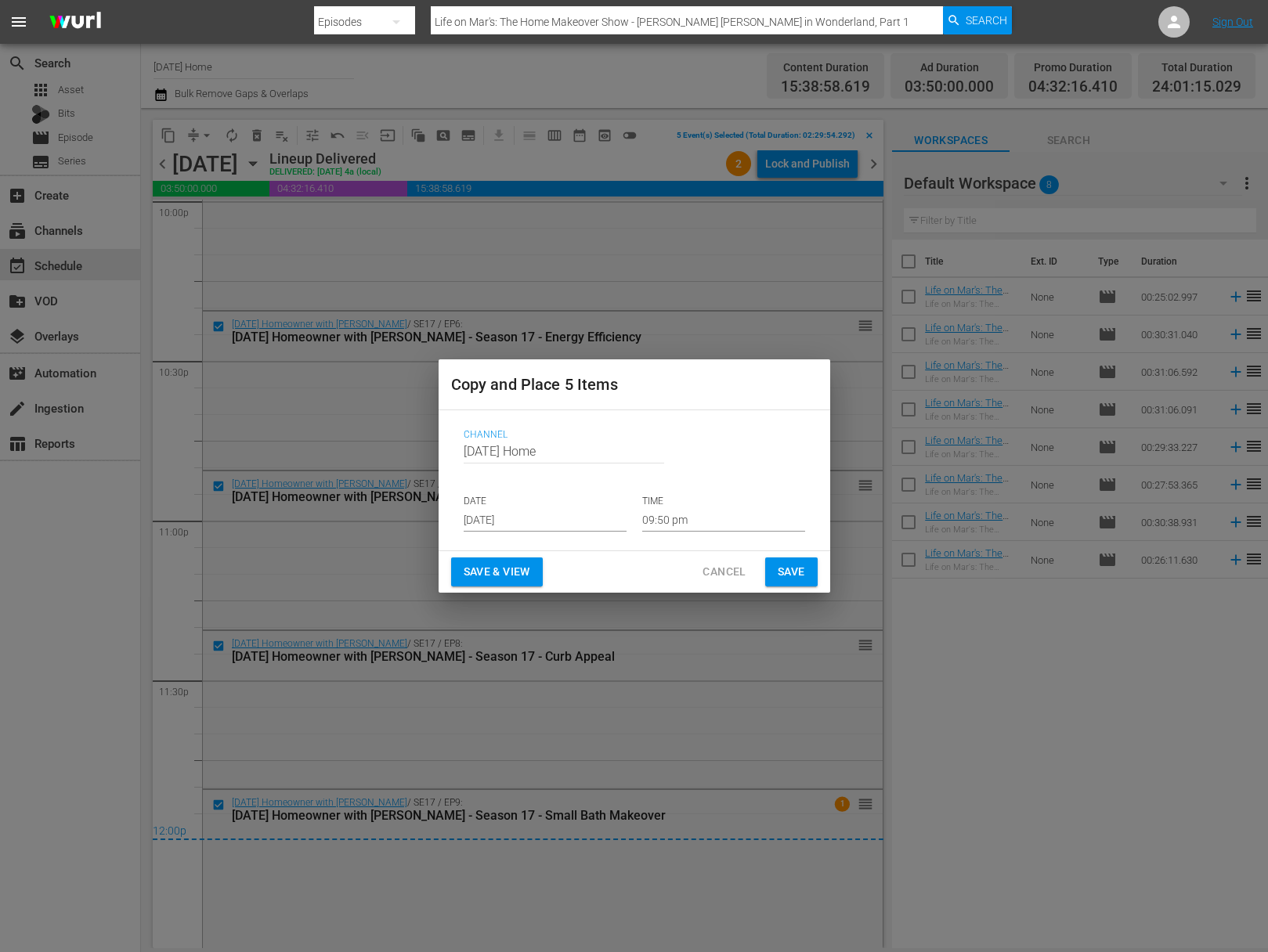
click at [558, 521] on input "[DATE]" at bounding box center [545, 520] width 163 height 23
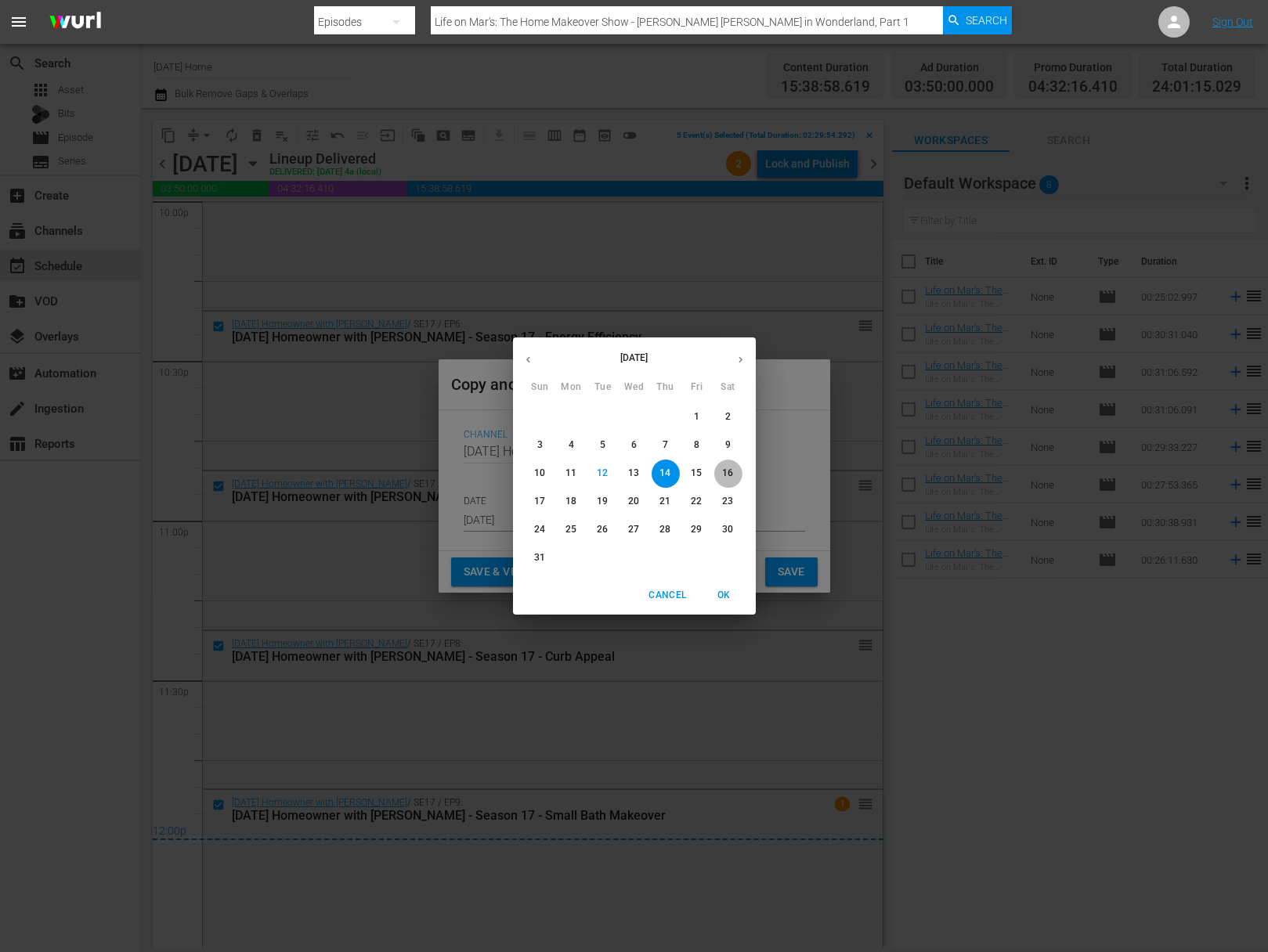
click at [737, 470] on span "16" at bounding box center [729, 473] width 29 height 13
type input "Aug 16th 2025"
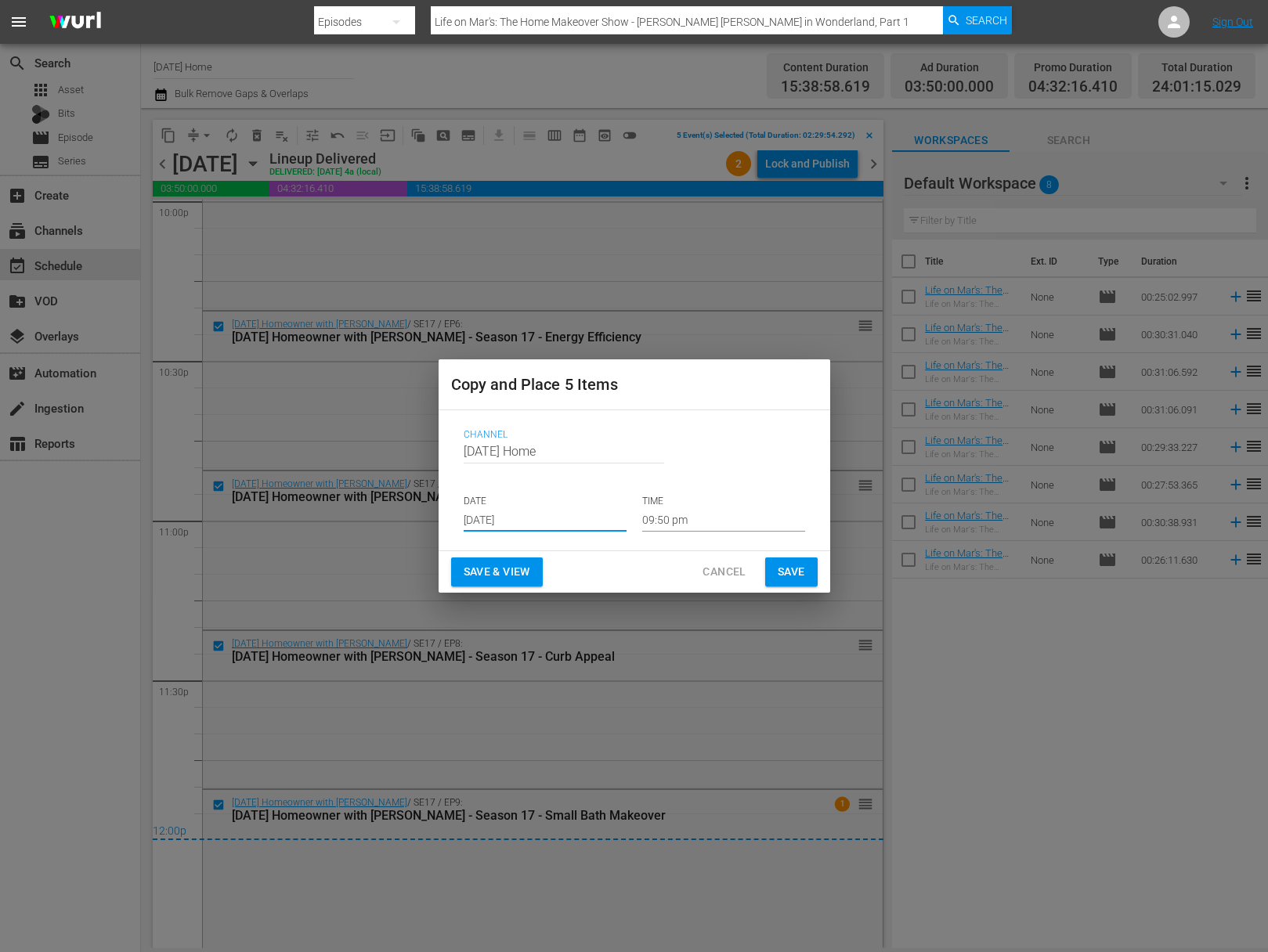
click at [684, 522] on input "09:50 pm" at bounding box center [723, 520] width 163 height 23
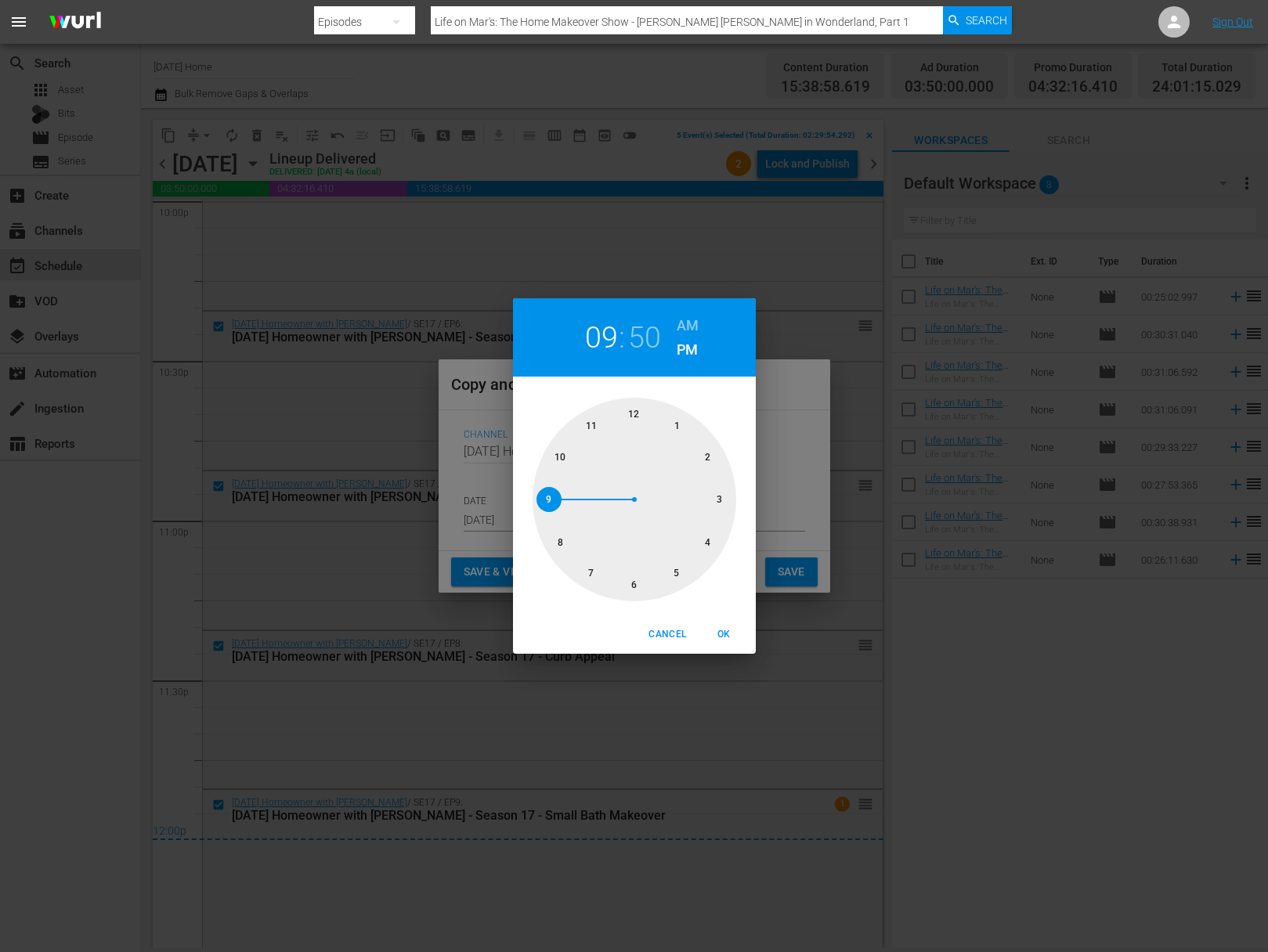
click at [631, 418] on div at bounding box center [635, 500] width 204 height 204
click at [635, 409] on div at bounding box center [635, 500] width 204 height 204
click at [691, 316] on h6 "AM" at bounding box center [688, 325] width 22 height 25
click at [723, 636] on span "OK" at bounding box center [724, 635] width 38 height 16
type input "12:00 am"
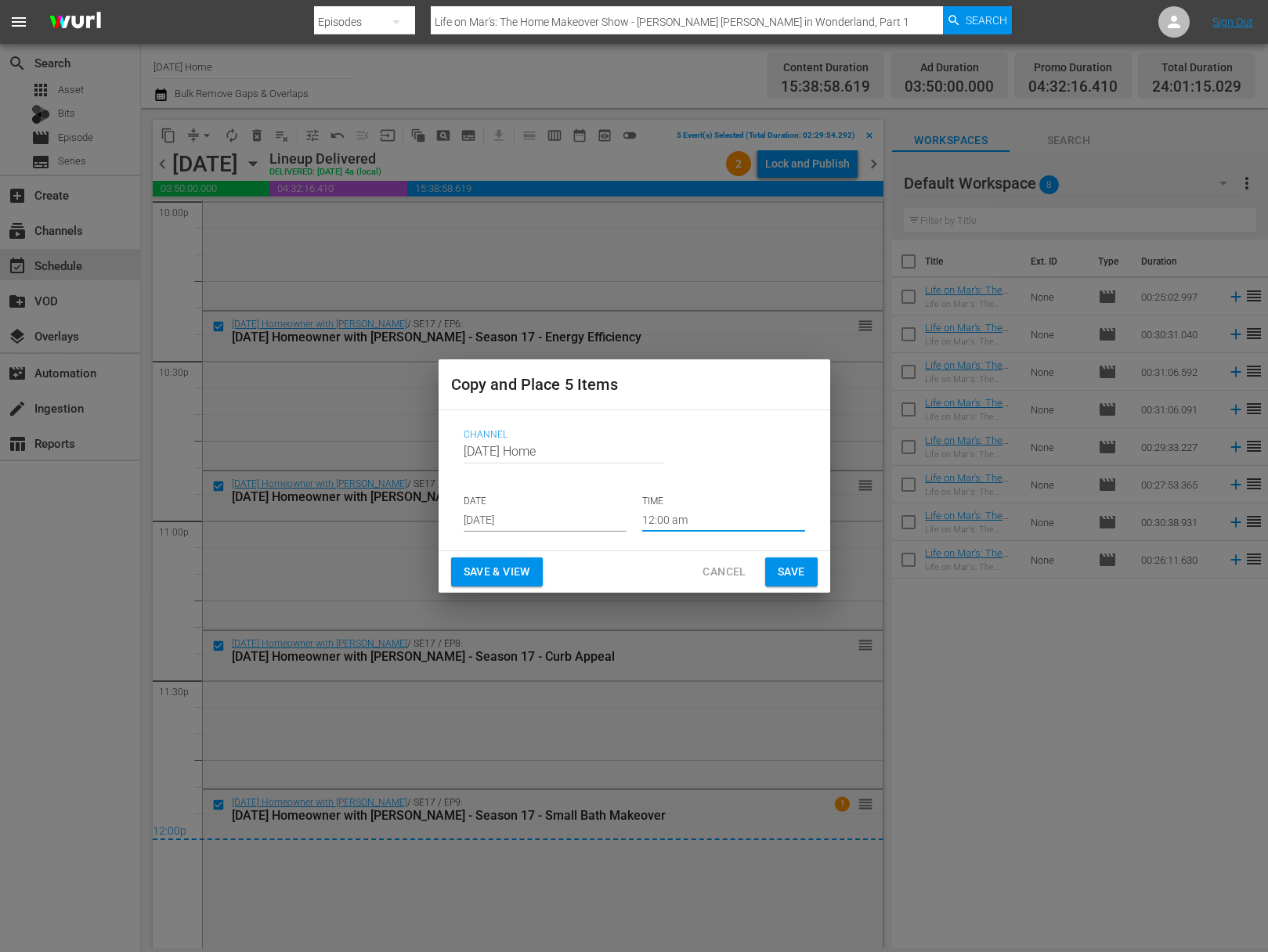
click at [785, 577] on span "Save" at bounding box center [791, 572] width 28 height 20
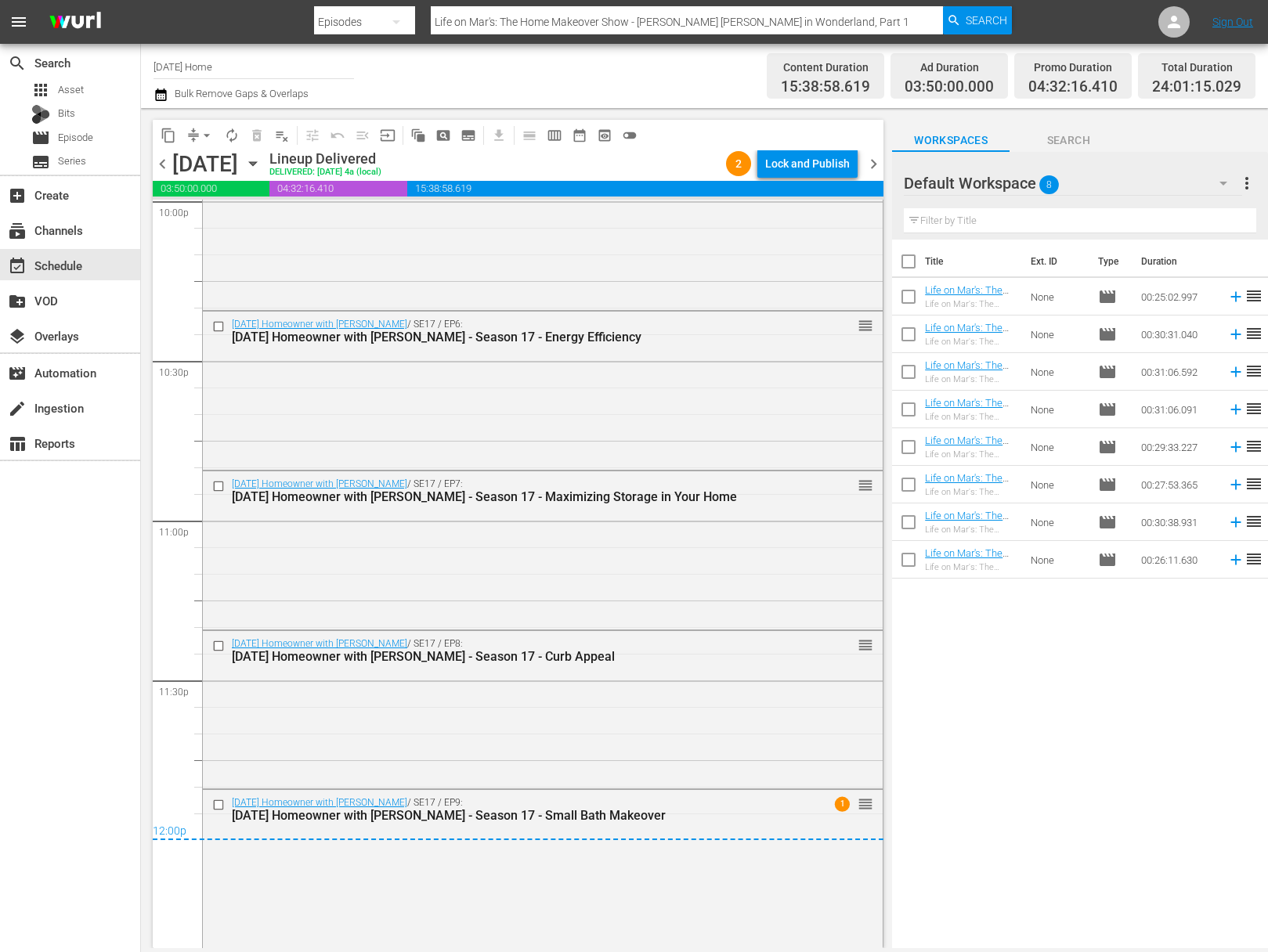
click at [262, 161] on icon "button" at bounding box center [252, 163] width 17 height 17
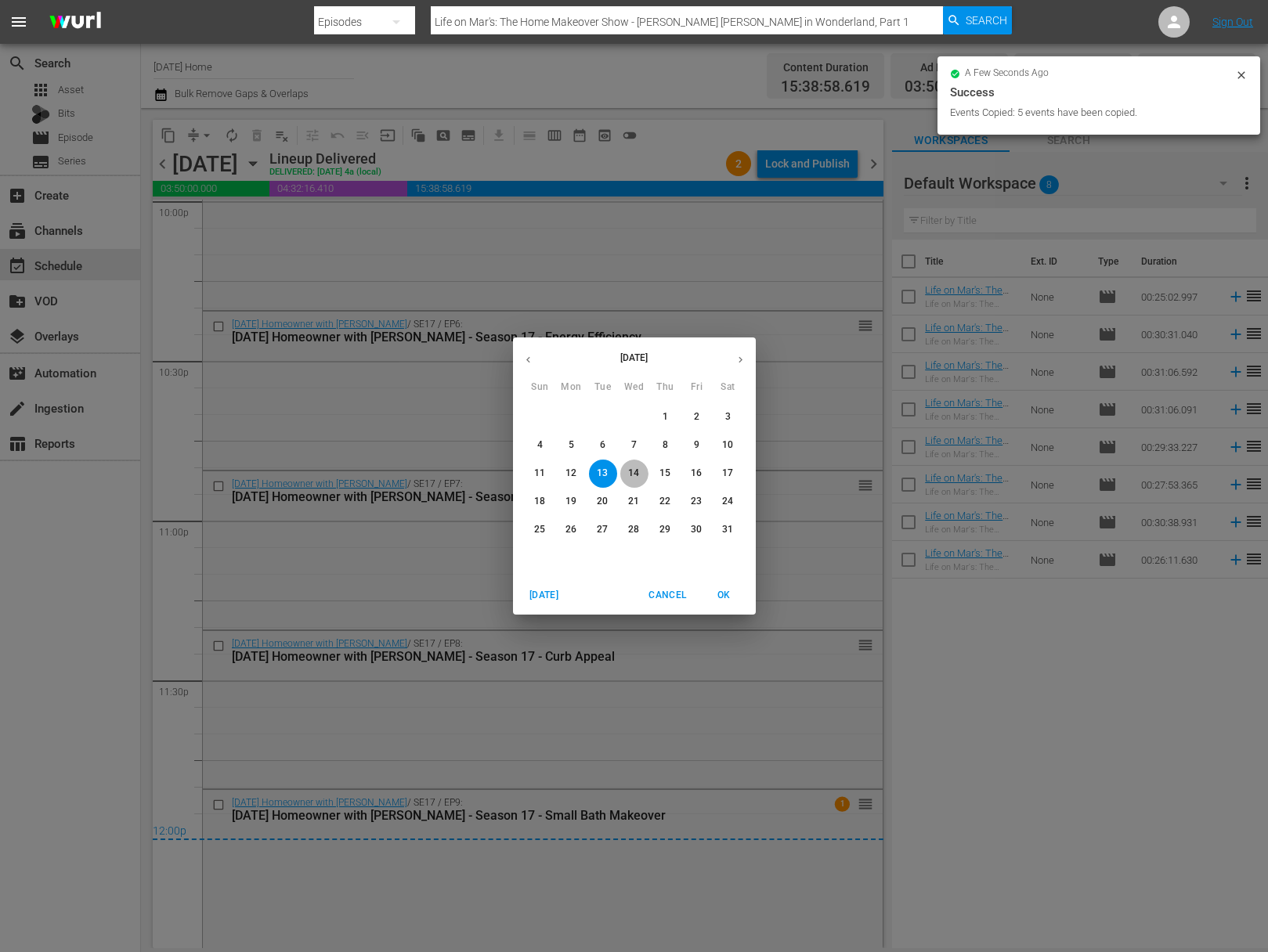
click at [641, 471] on span "14" at bounding box center [635, 473] width 29 height 13
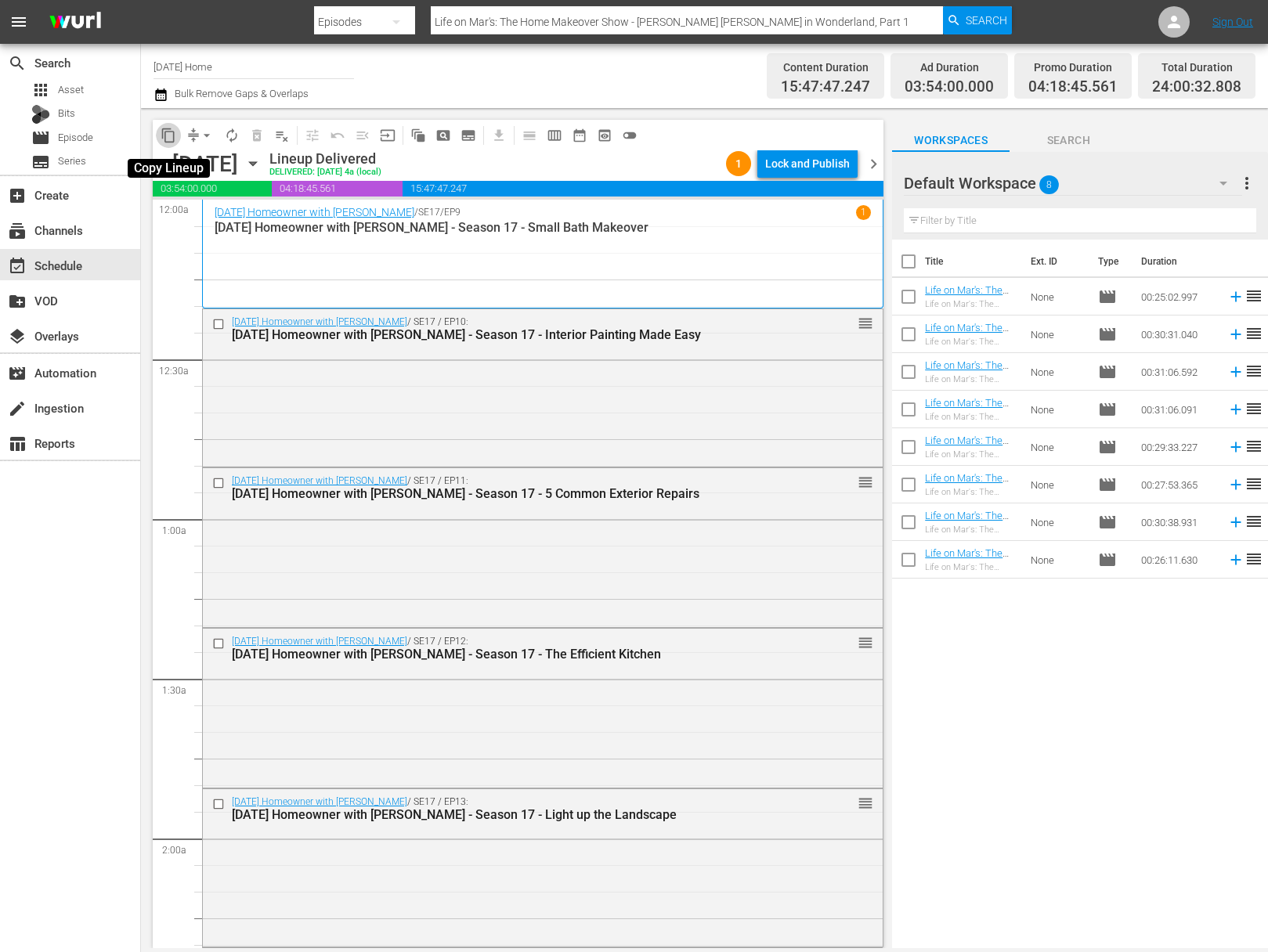
click at [170, 130] on span "content_copy" at bounding box center [169, 136] width 16 height 16
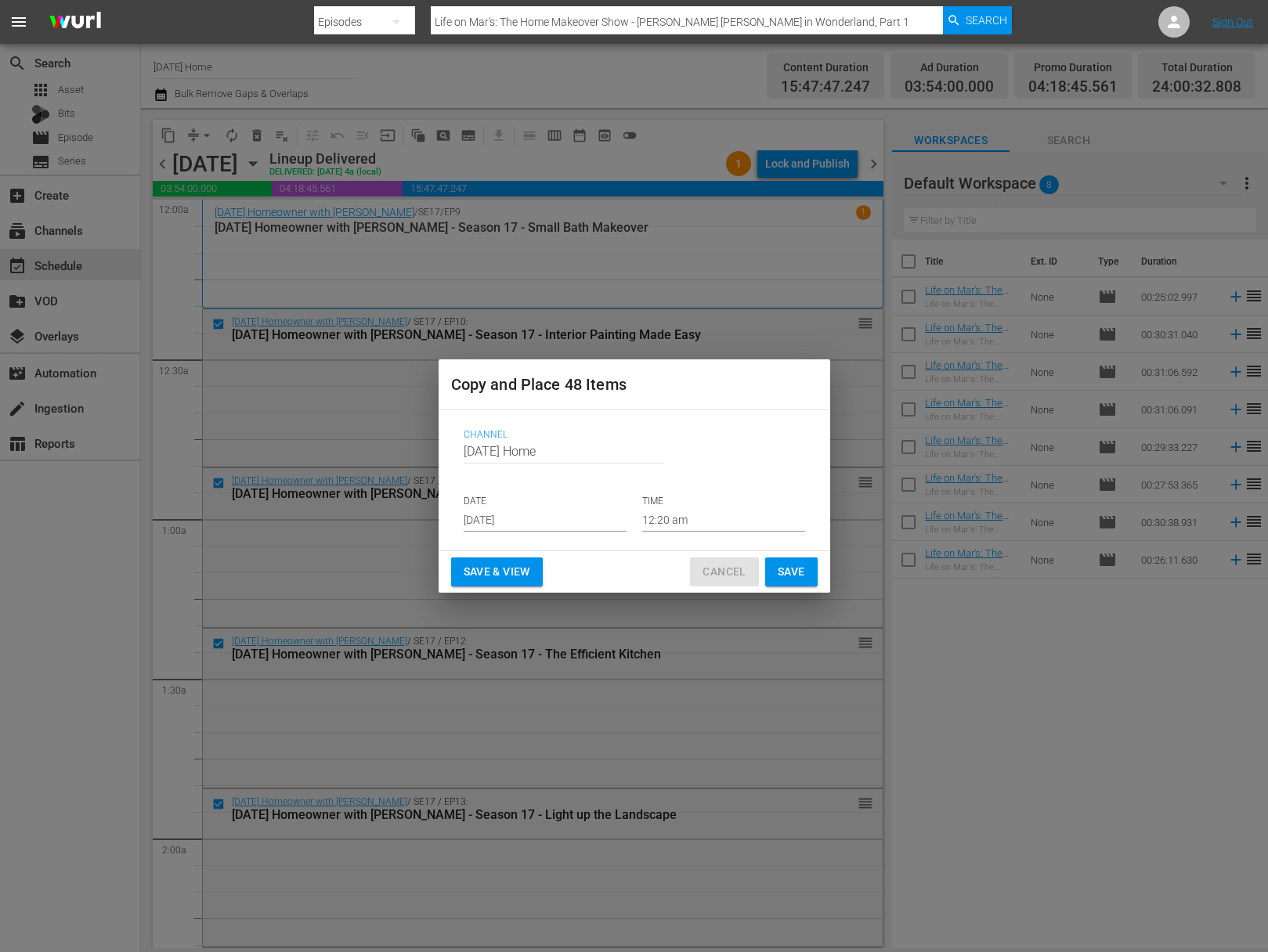
click at [723, 571] on span "Cancel" at bounding box center [724, 572] width 43 height 20
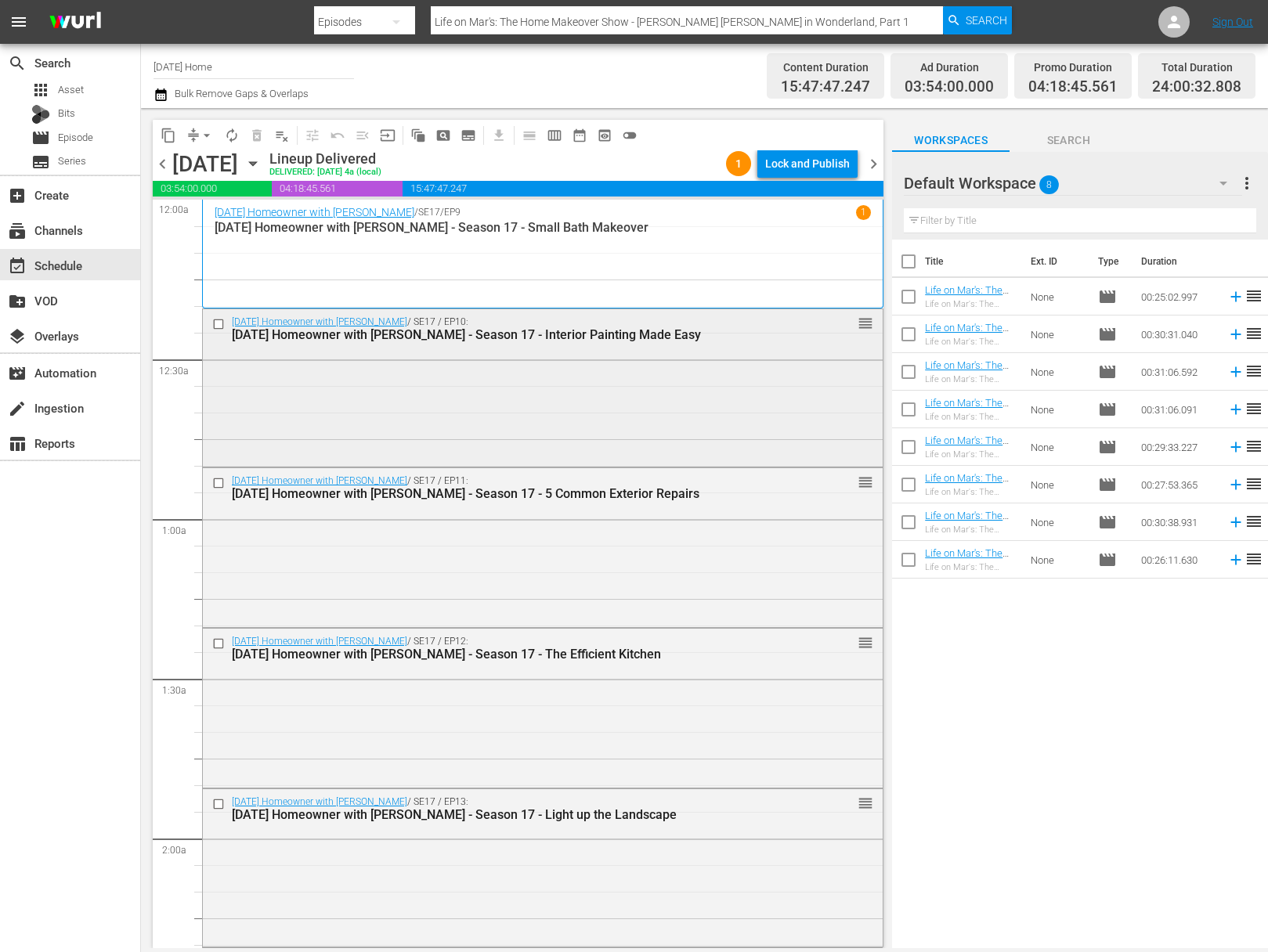
click at [215, 323] on input "checkbox" at bounding box center [220, 324] width 16 height 13
click at [167, 130] on span "content_copy" at bounding box center [169, 136] width 16 height 16
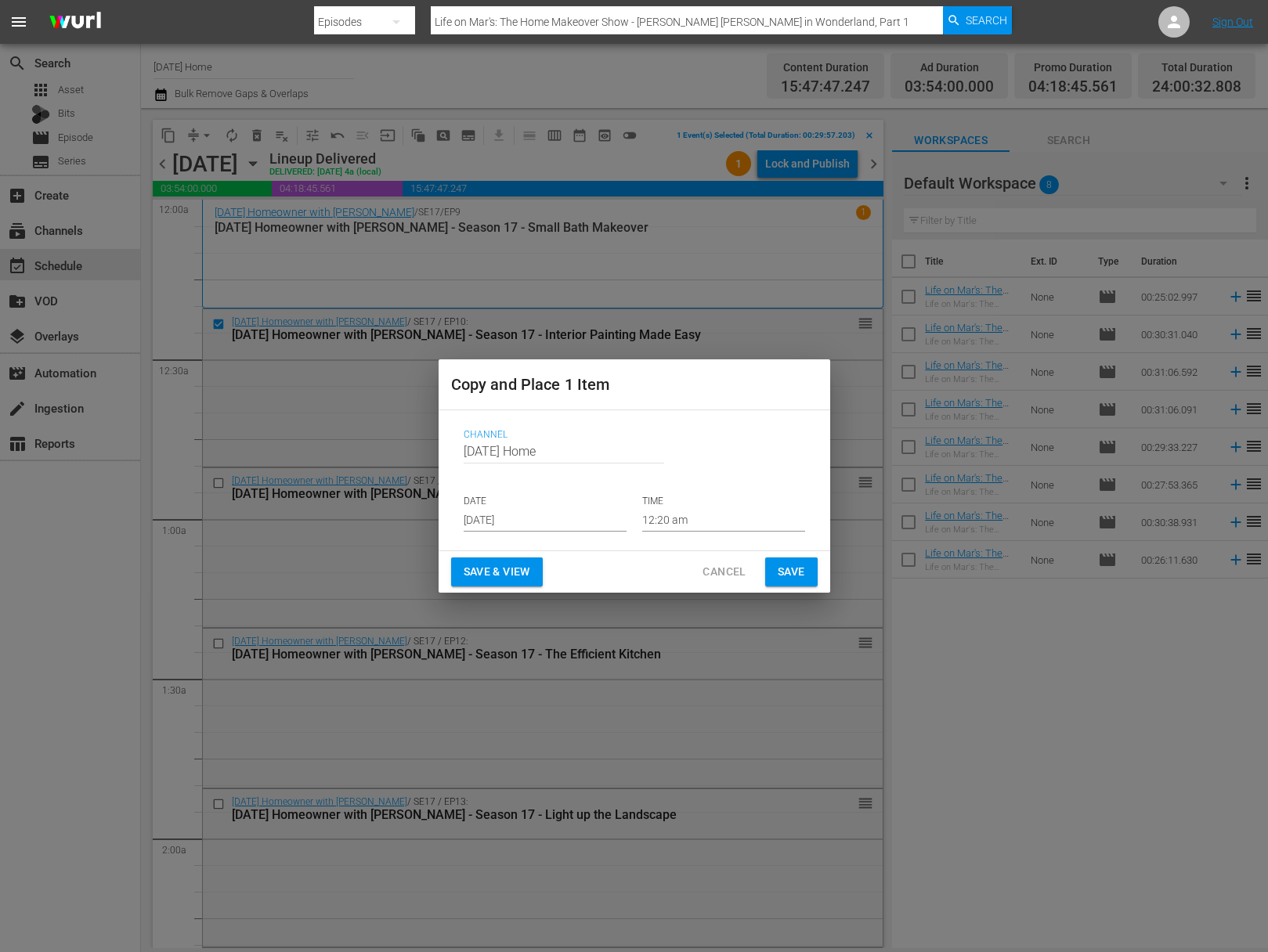
click at [713, 582] on button "Cancel" at bounding box center [724, 572] width 68 height 29
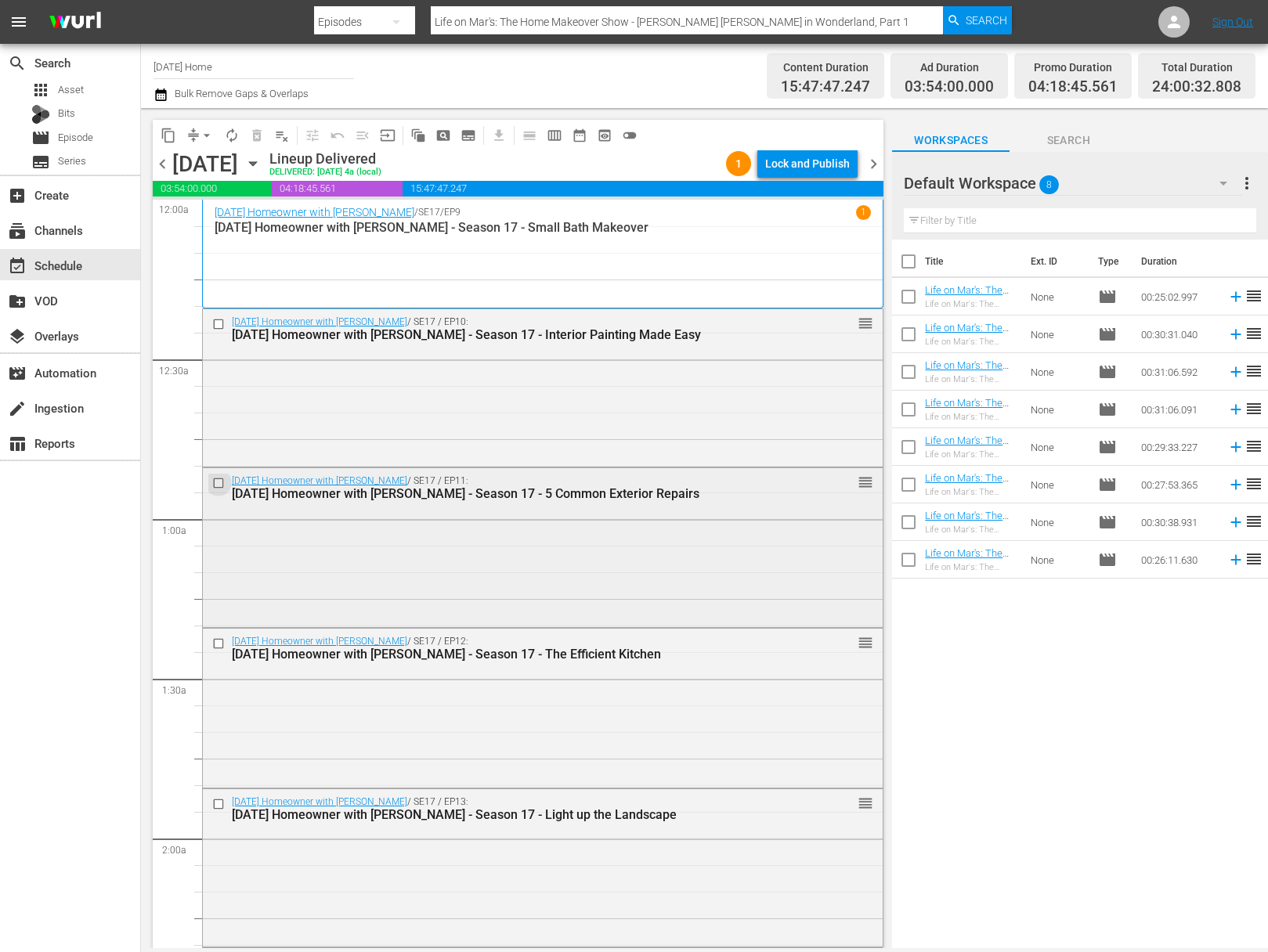
click at [224, 484] on input "checkbox" at bounding box center [220, 483] width 16 height 13
click at [221, 641] on input "checkbox" at bounding box center [220, 644] width 16 height 13
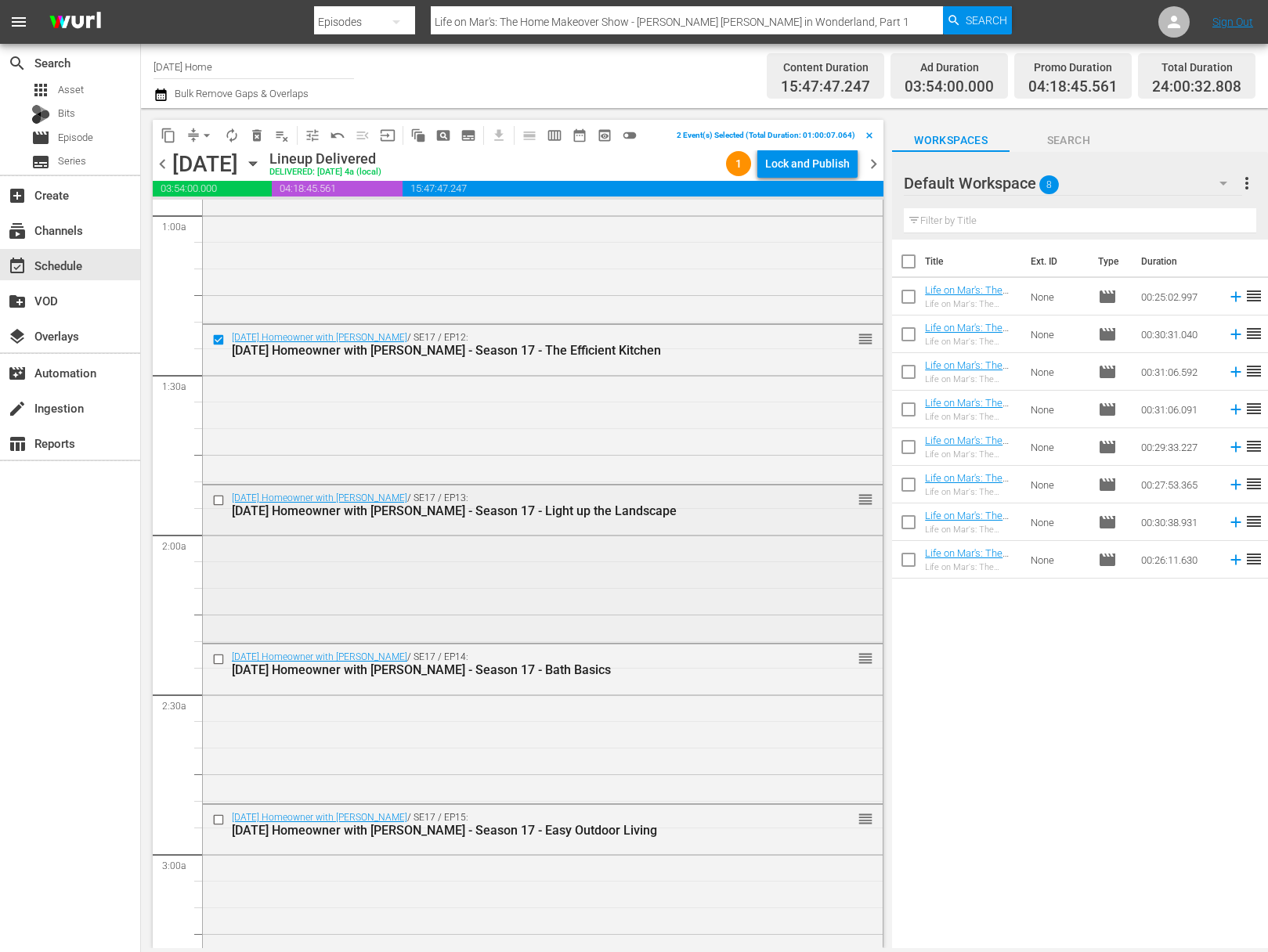
click at [218, 501] on input "checkbox" at bounding box center [220, 500] width 16 height 13
click at [219, 657] on input "checkbox" at bounding box center [220, 660] width 16 height 13
click at [220, 821] on input "checkbox" at bounding box center [220, 820] width 16 height 13
click at [216, 821] on input "checkbox" at bounding box center [220, 819] width 16 height 13
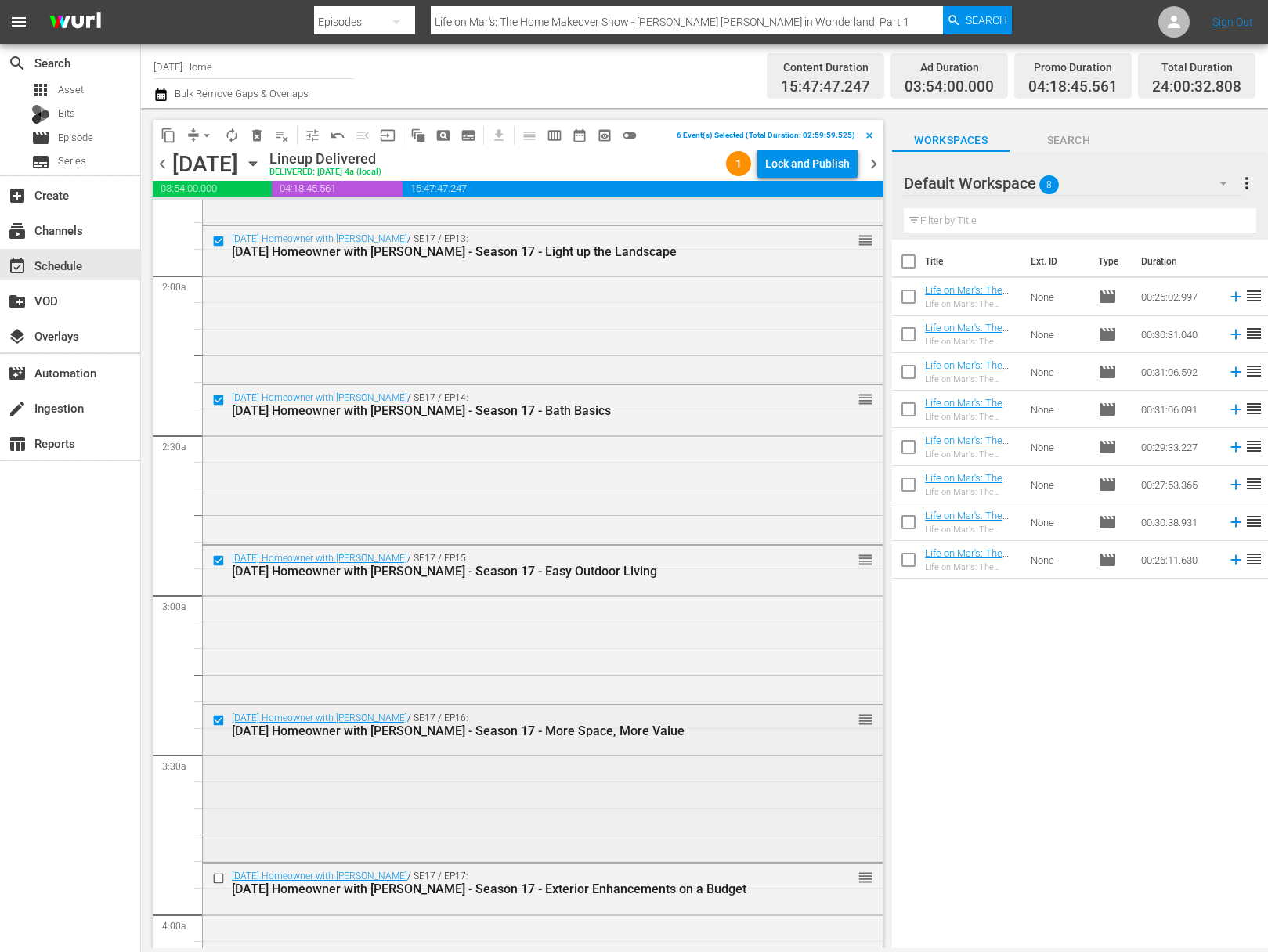
scroll to position [616, 0]
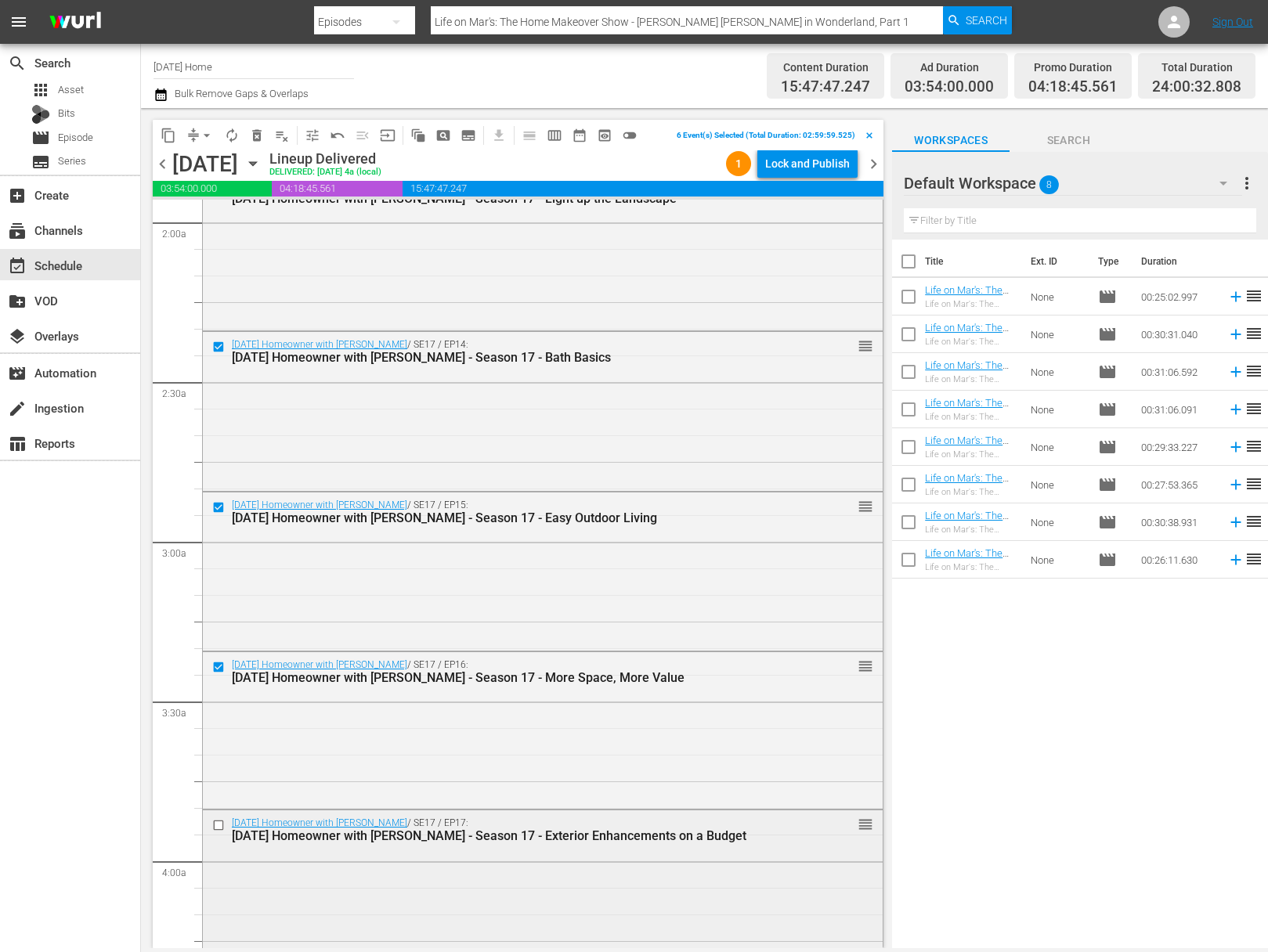
click at [219, 824] on input "checkbox" at bounding box center [220, 825] width 16 height 13
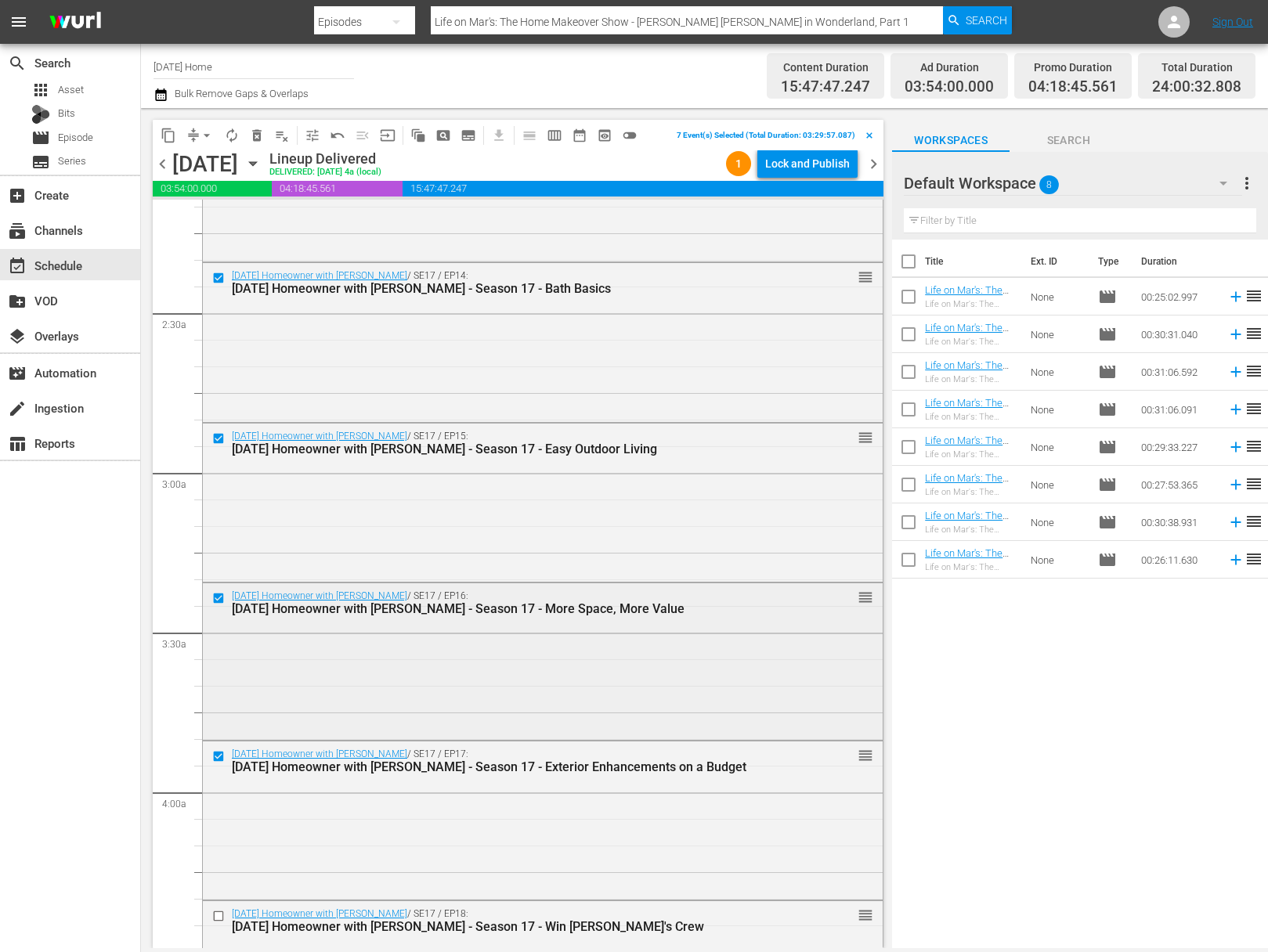
scroll to position [776, 0]
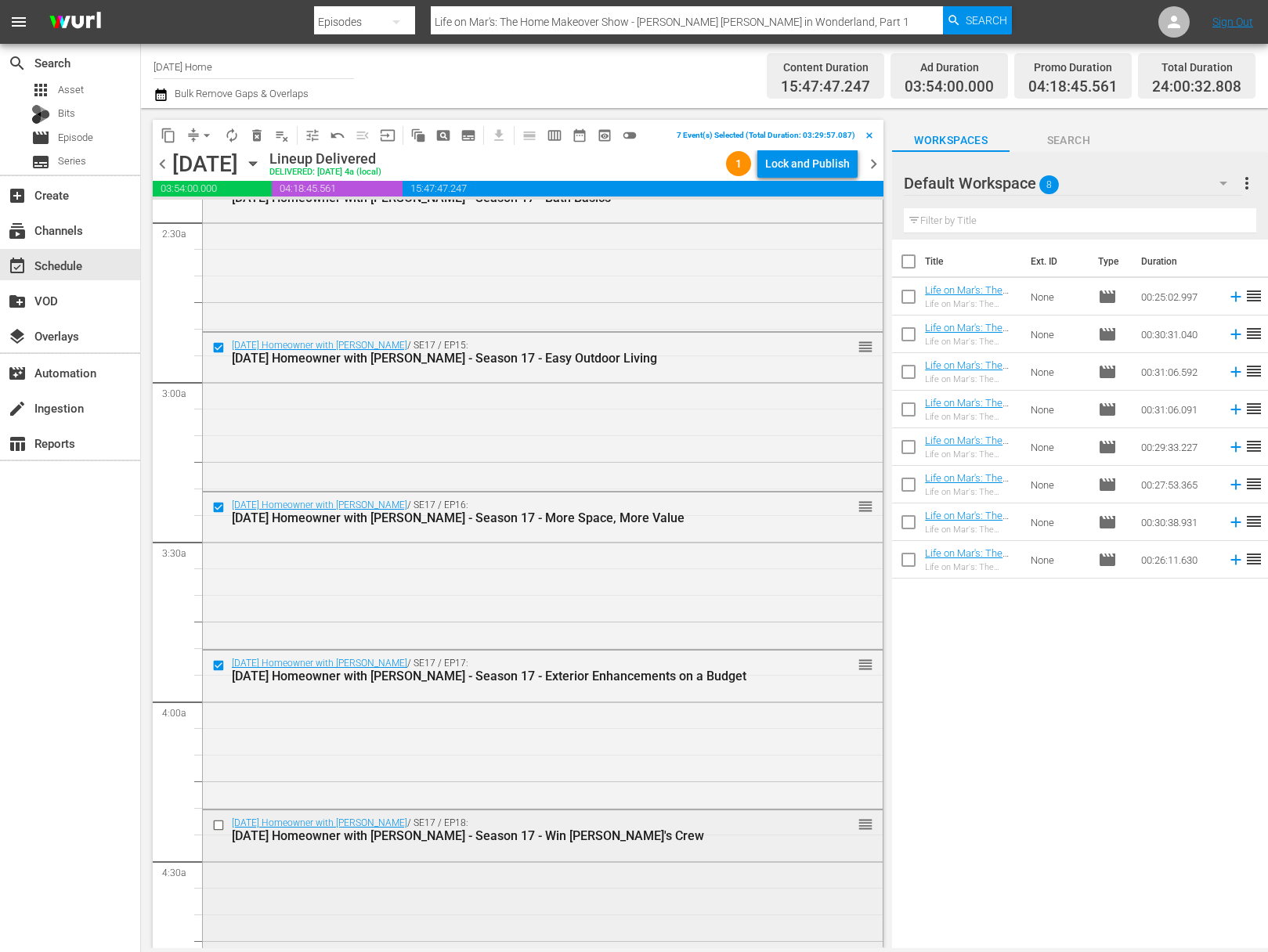
click at [219, 820] on input "checkbox" at bounding box center [220, 825] width 16 height 13
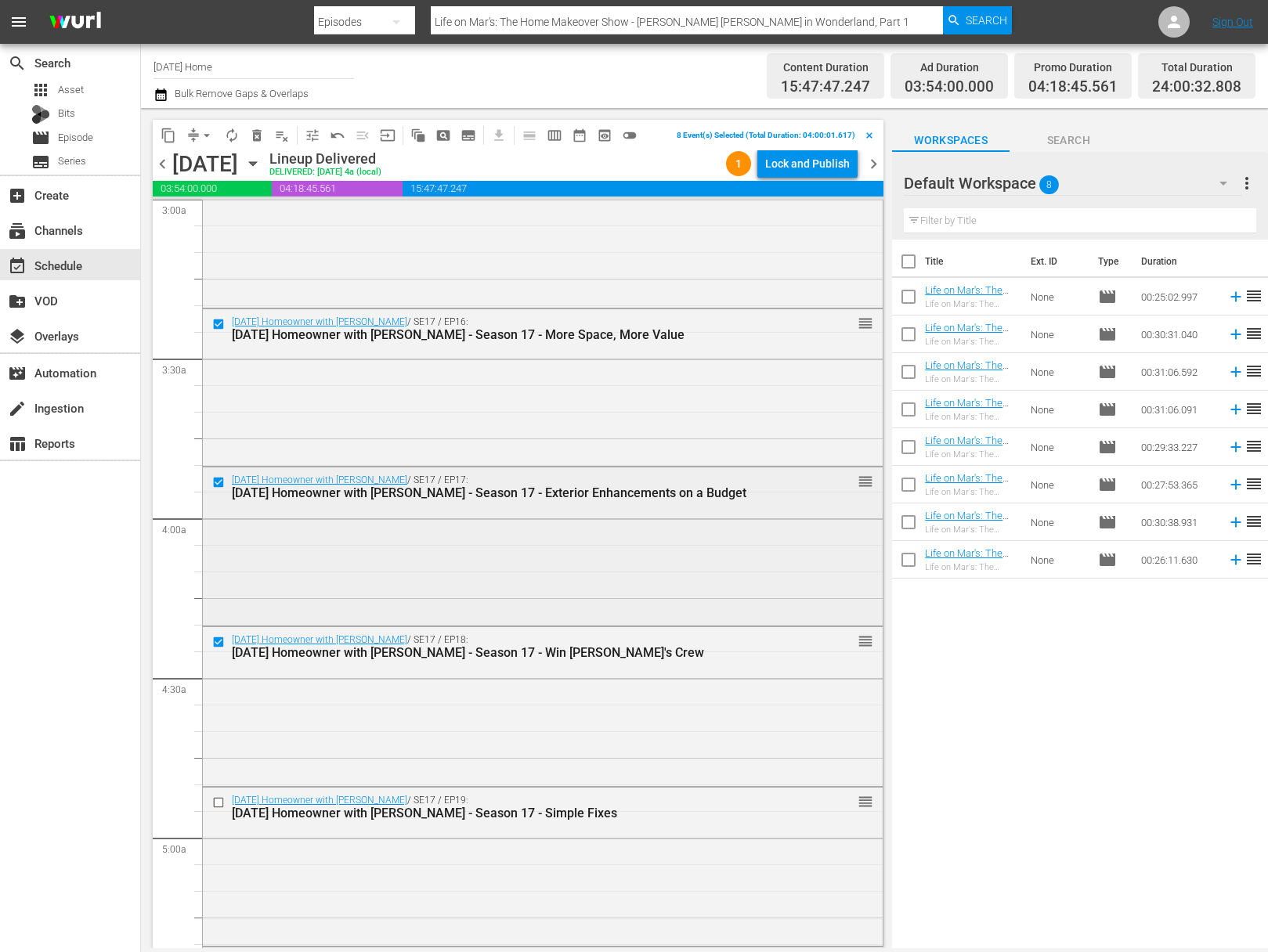
scroll to position [1112, 0]
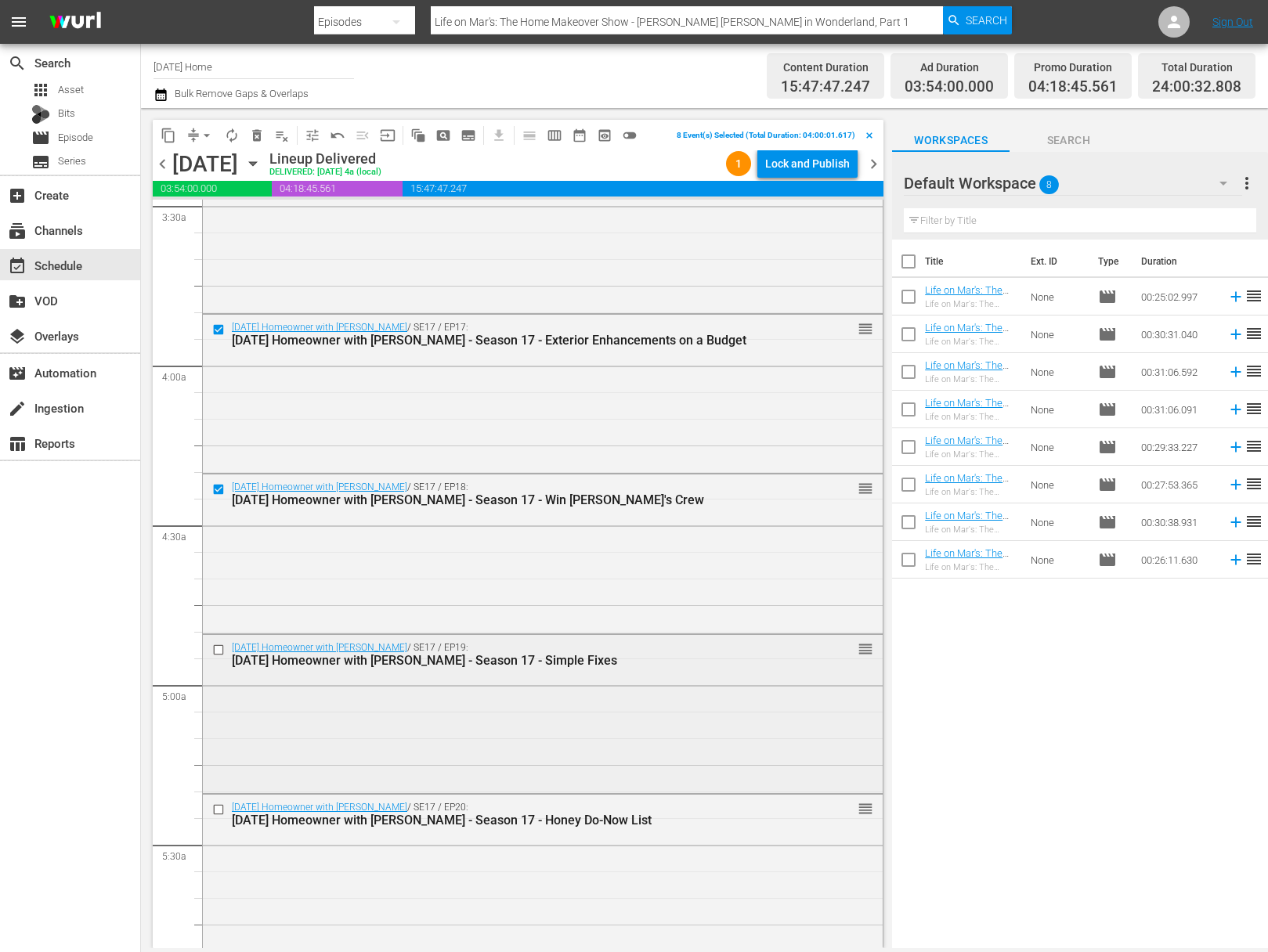
click at [216, 649] on input "checkbox" at bounding box center [220, 649] width 16 height 13
click at [221, 811] on input "checkbox" at bounding box center [220, 810] width 16 height 13
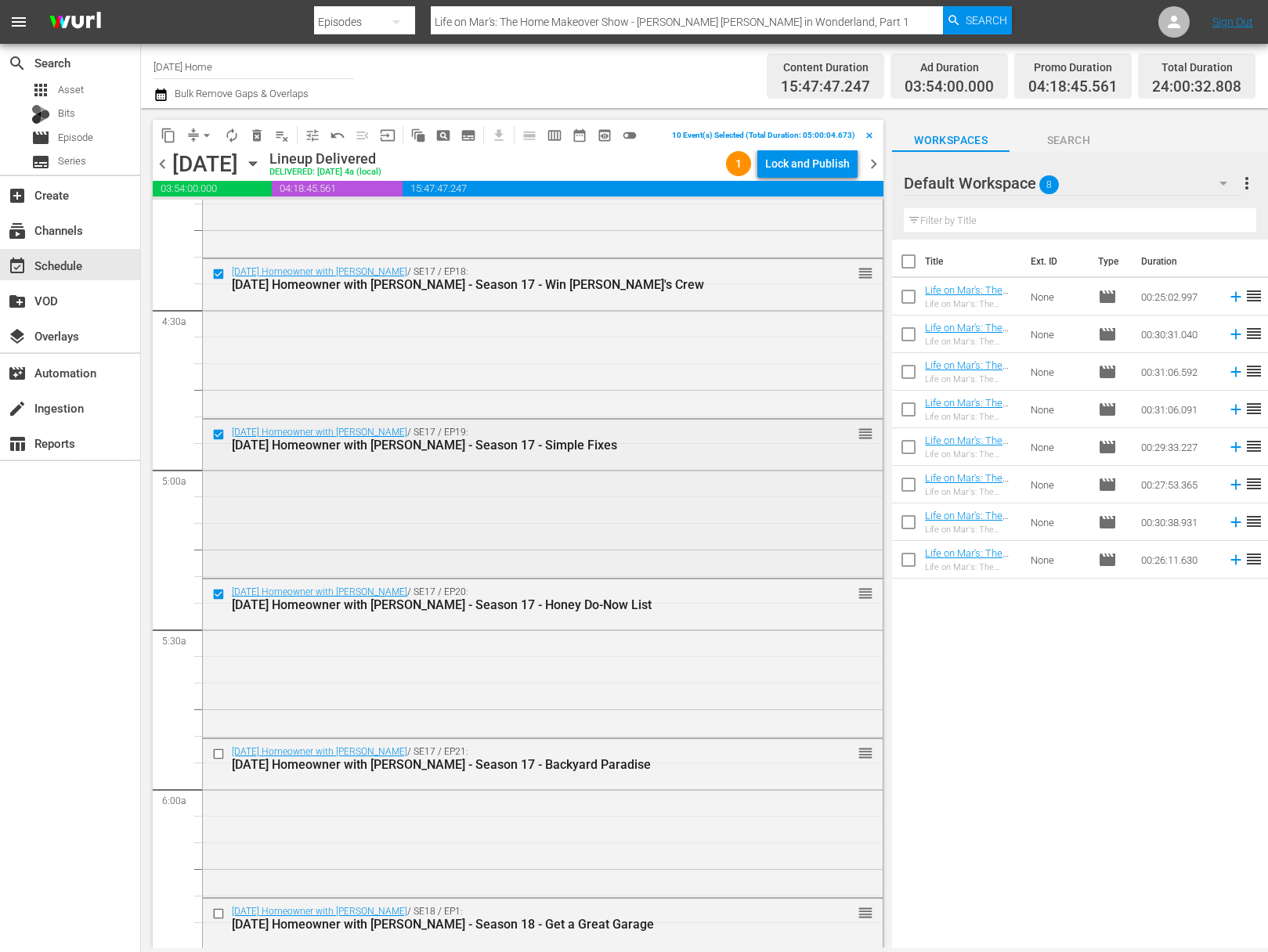
scroll to position [1445, 0]
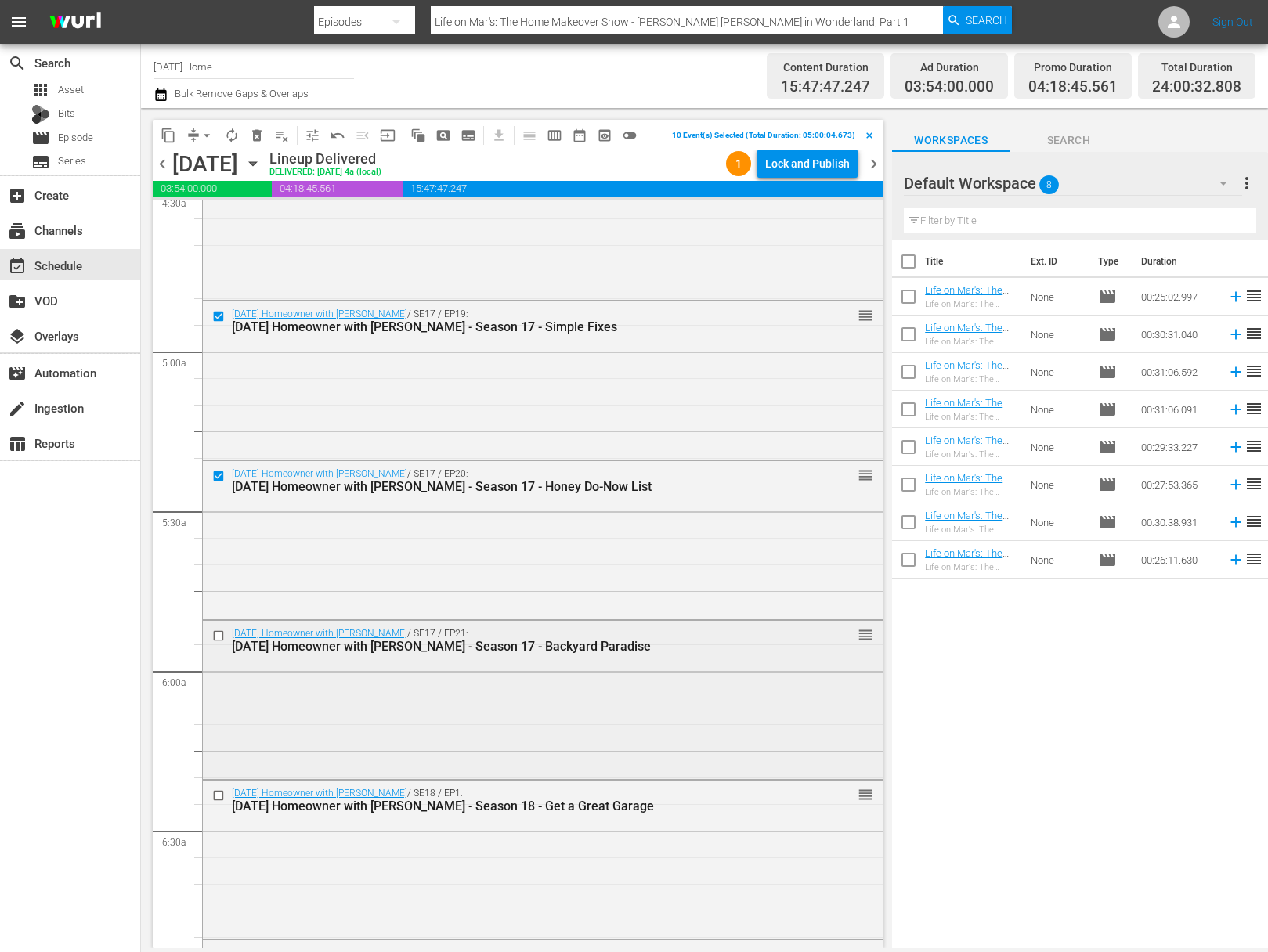
click at [218, 634] on input "checkbox" at bounding box center [220, 636] width 16 height 13
click at [220, 793] on input "checkbox" at bounding box center [220, 795] width 16 height 13
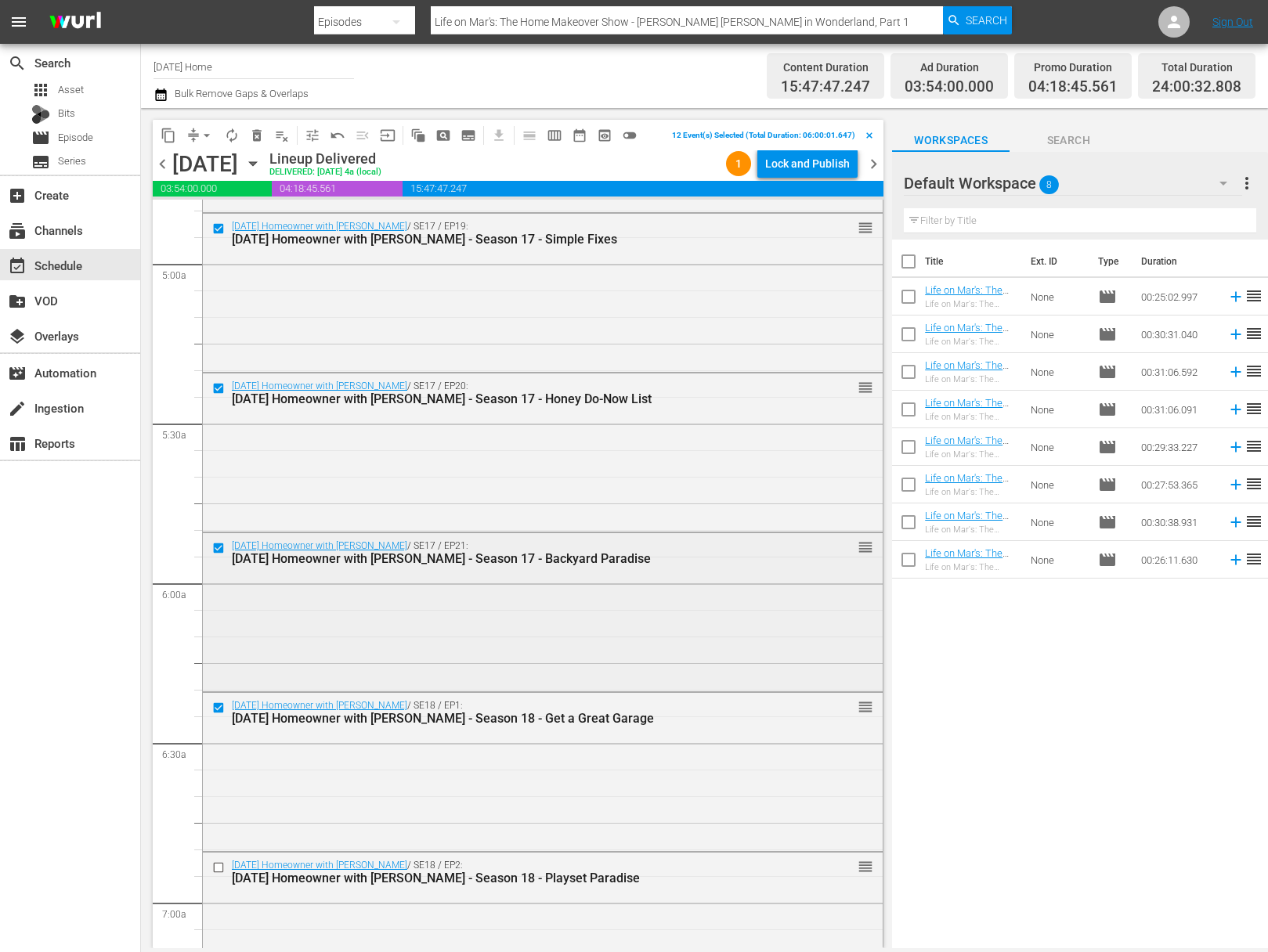
scroll to position [1598, 0]
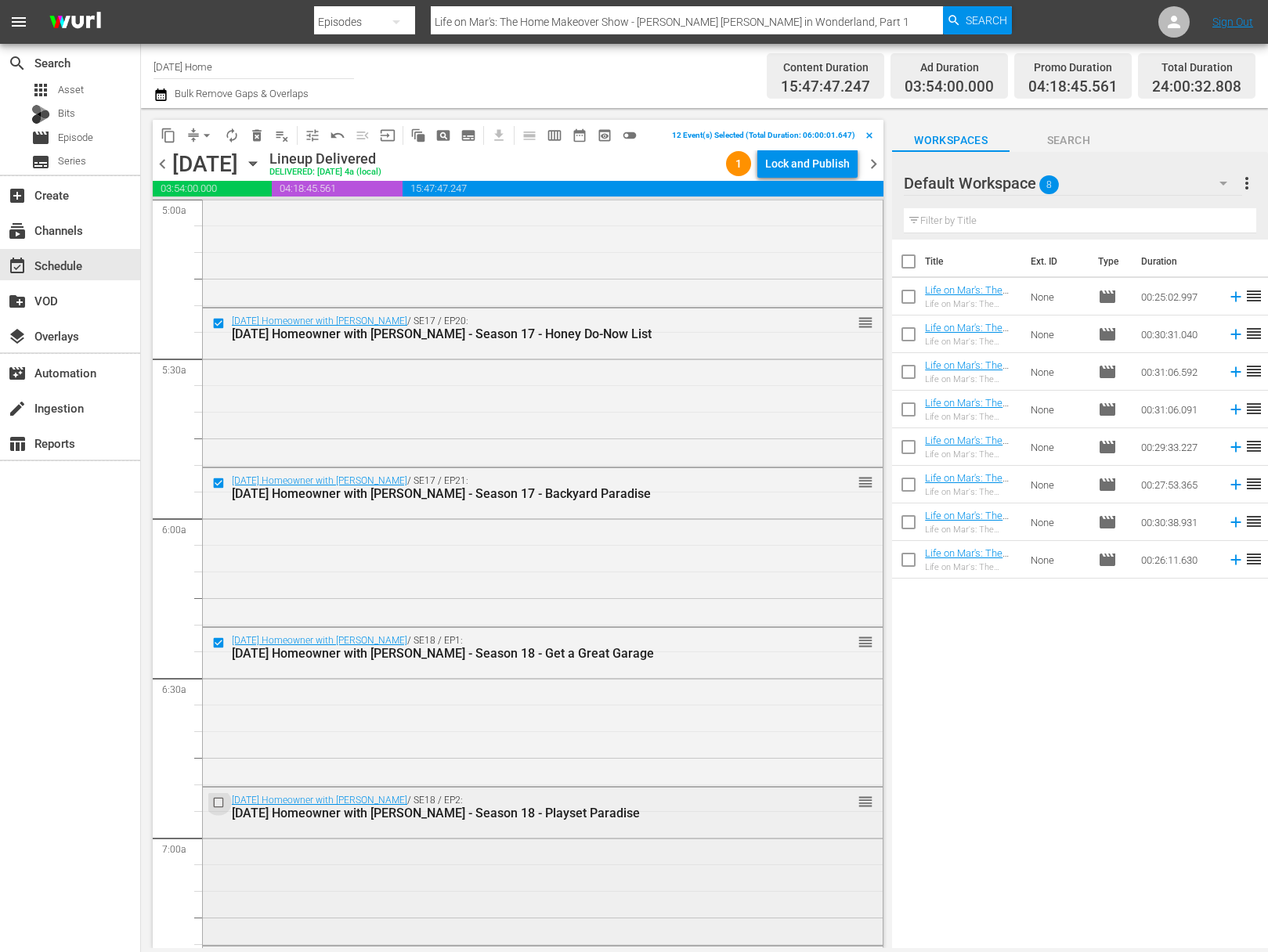
click at [219, 804] on input "checkbox" at bounding box center [220, 803] width 16 height 13
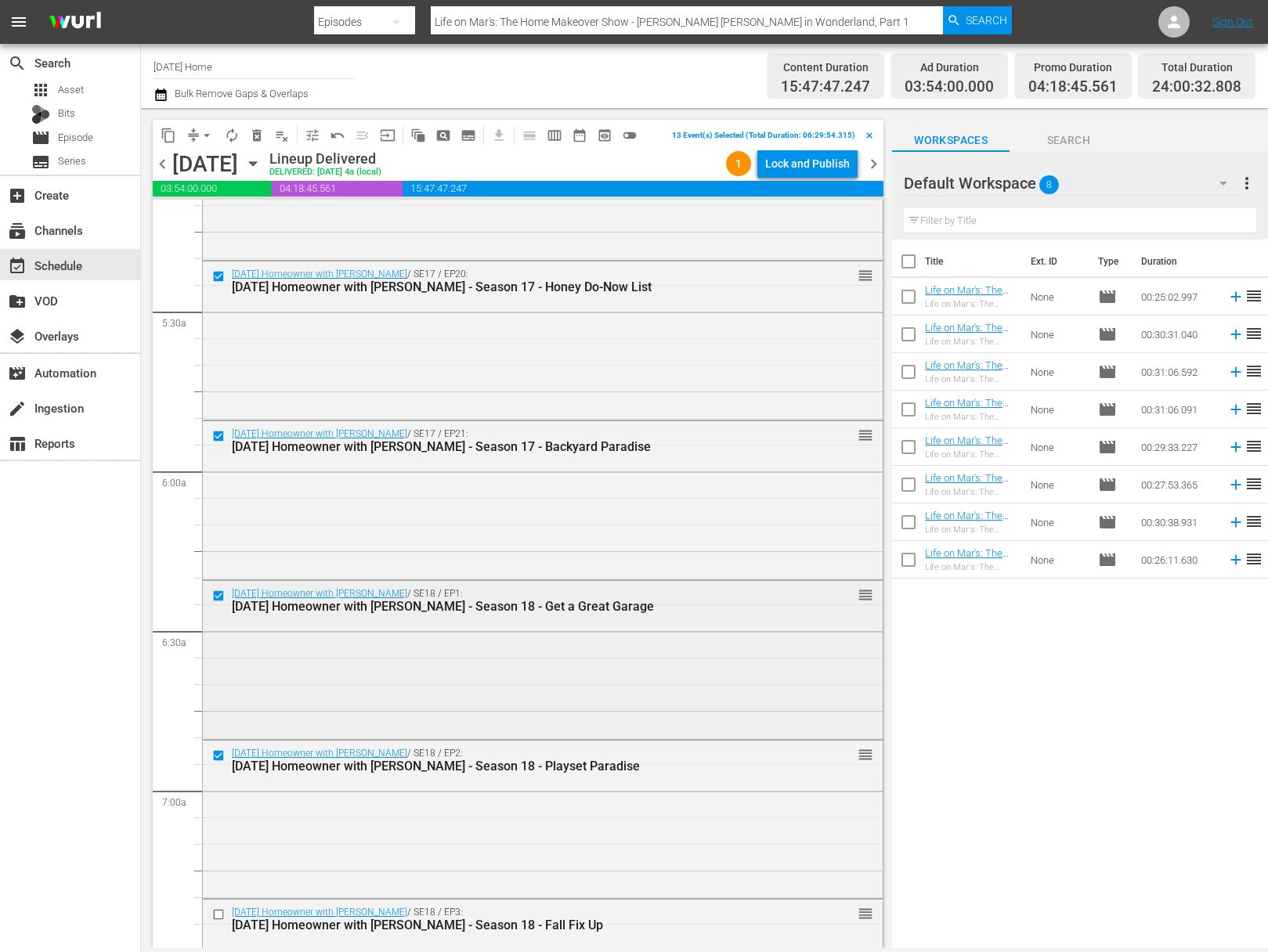
scroll to position [1728, 0]
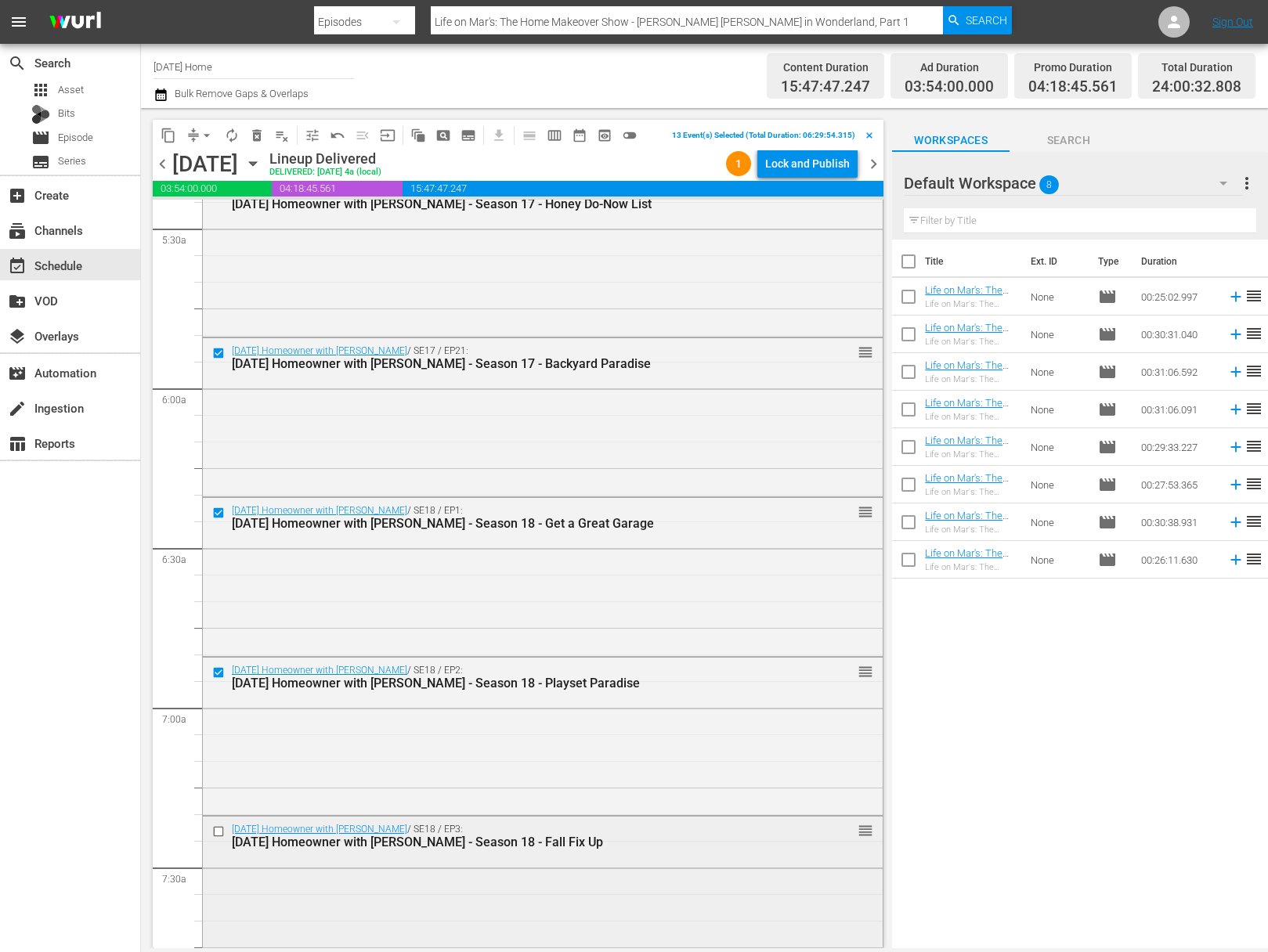
click at [216, 829] on input "checkbox" at bounding box center [220, 831] width 16 height 13
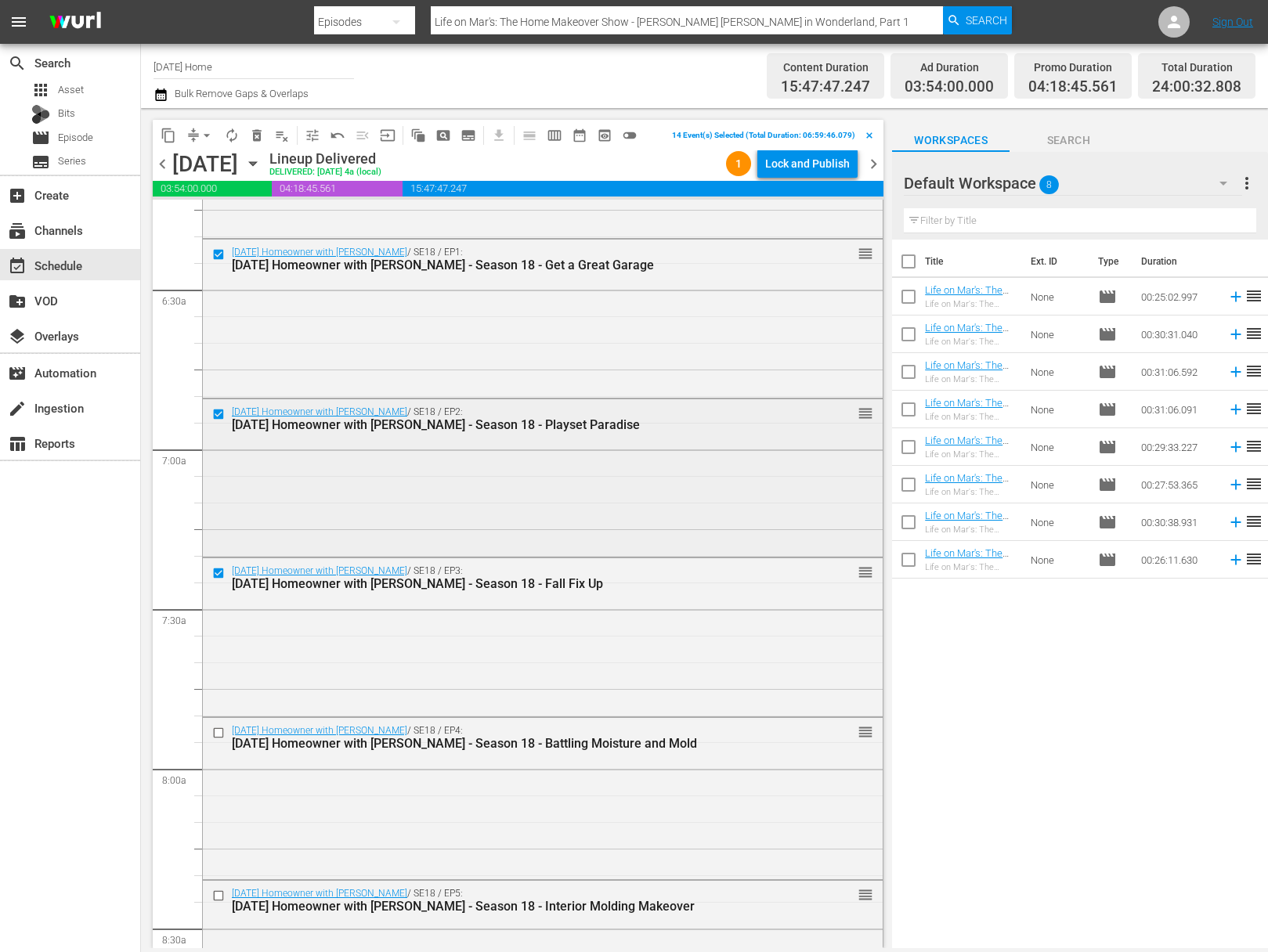
scroll to position [2050, 0]
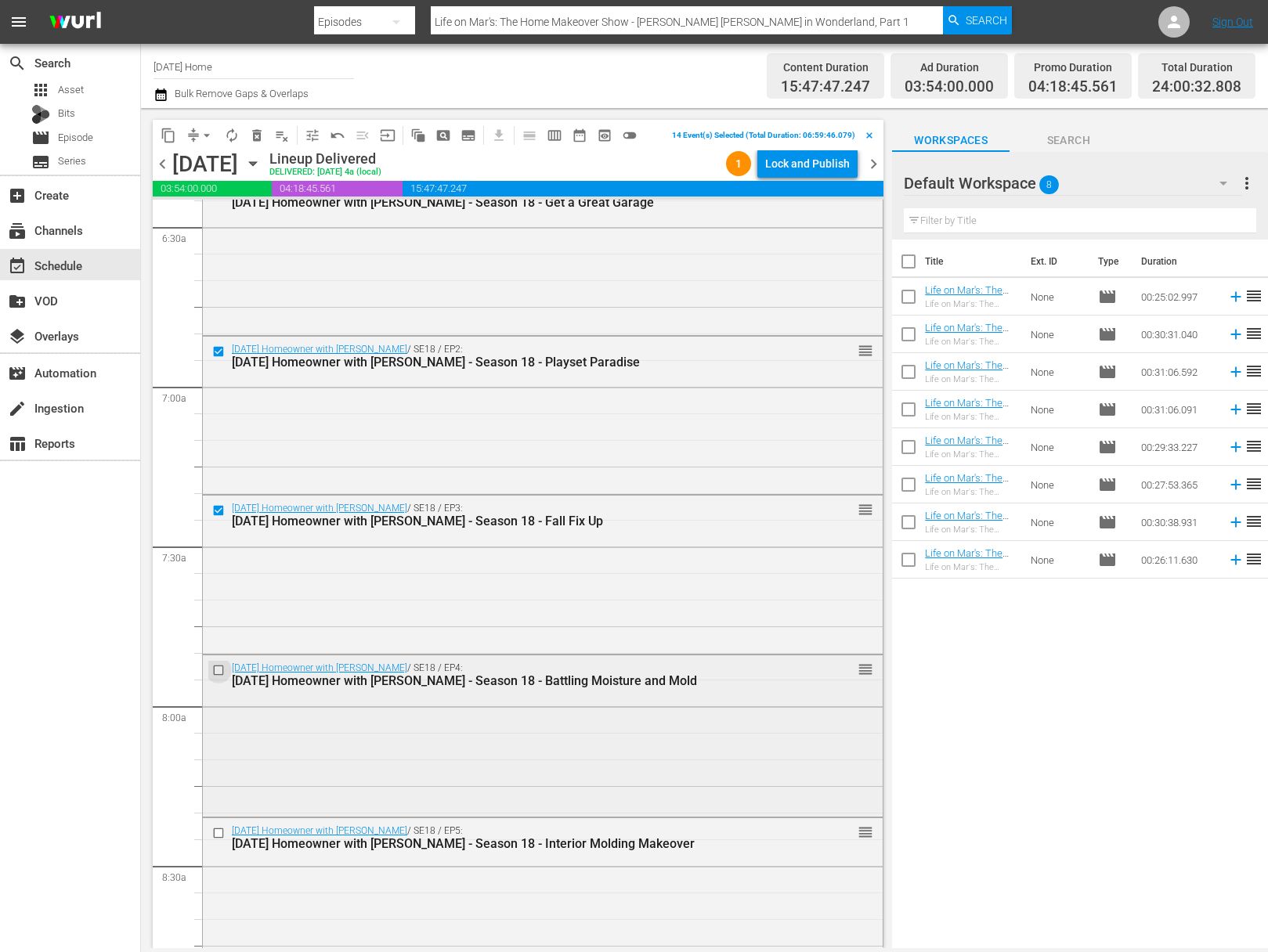
click at [216, 667] on input "checkbox" at bounding box center [220, 670] width 16 height 13
click at [217, 830] on input "checkbox" at bounding box center [220, 833] width 16 height 13
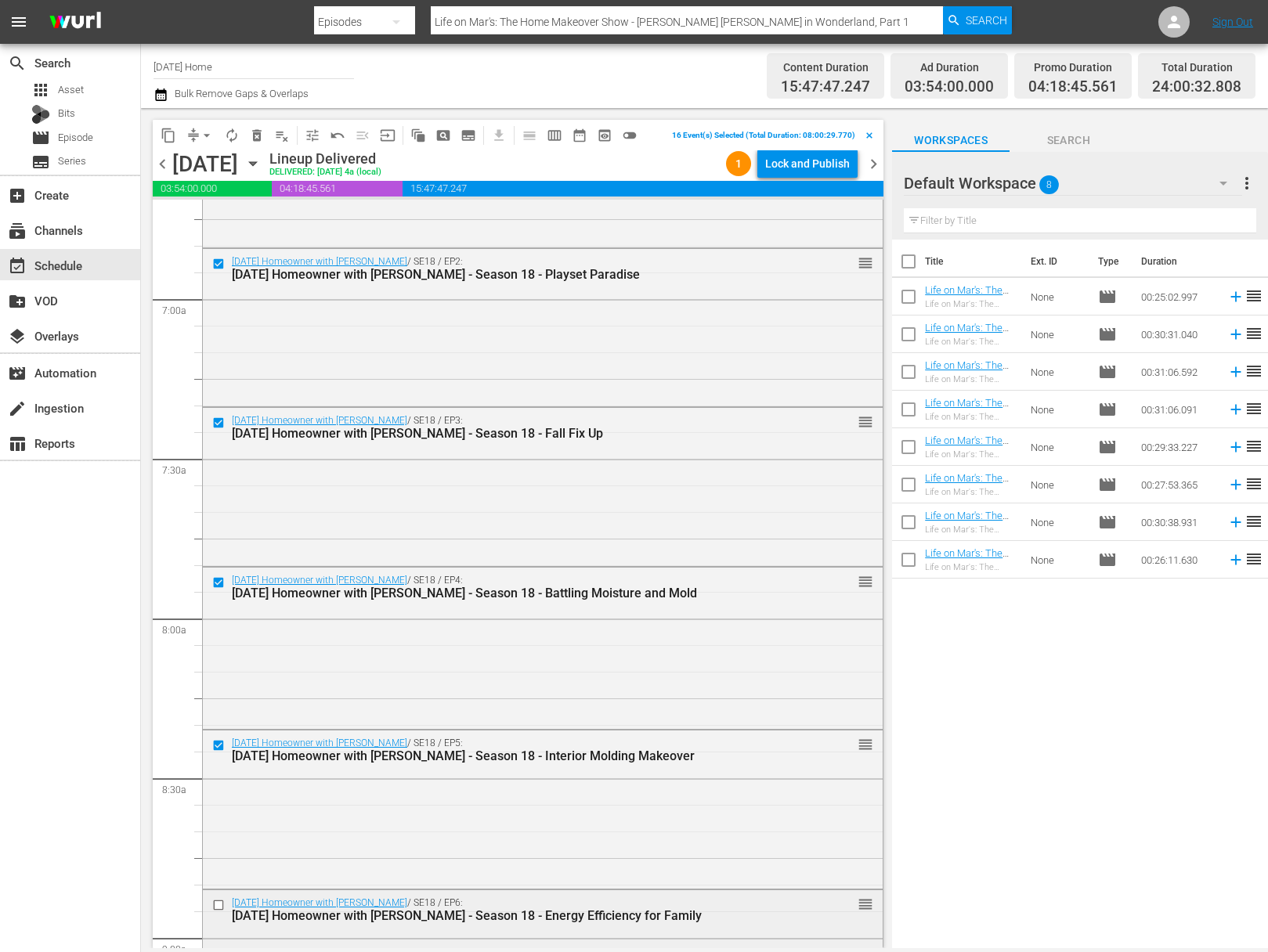
scroll to position [2395, 0]
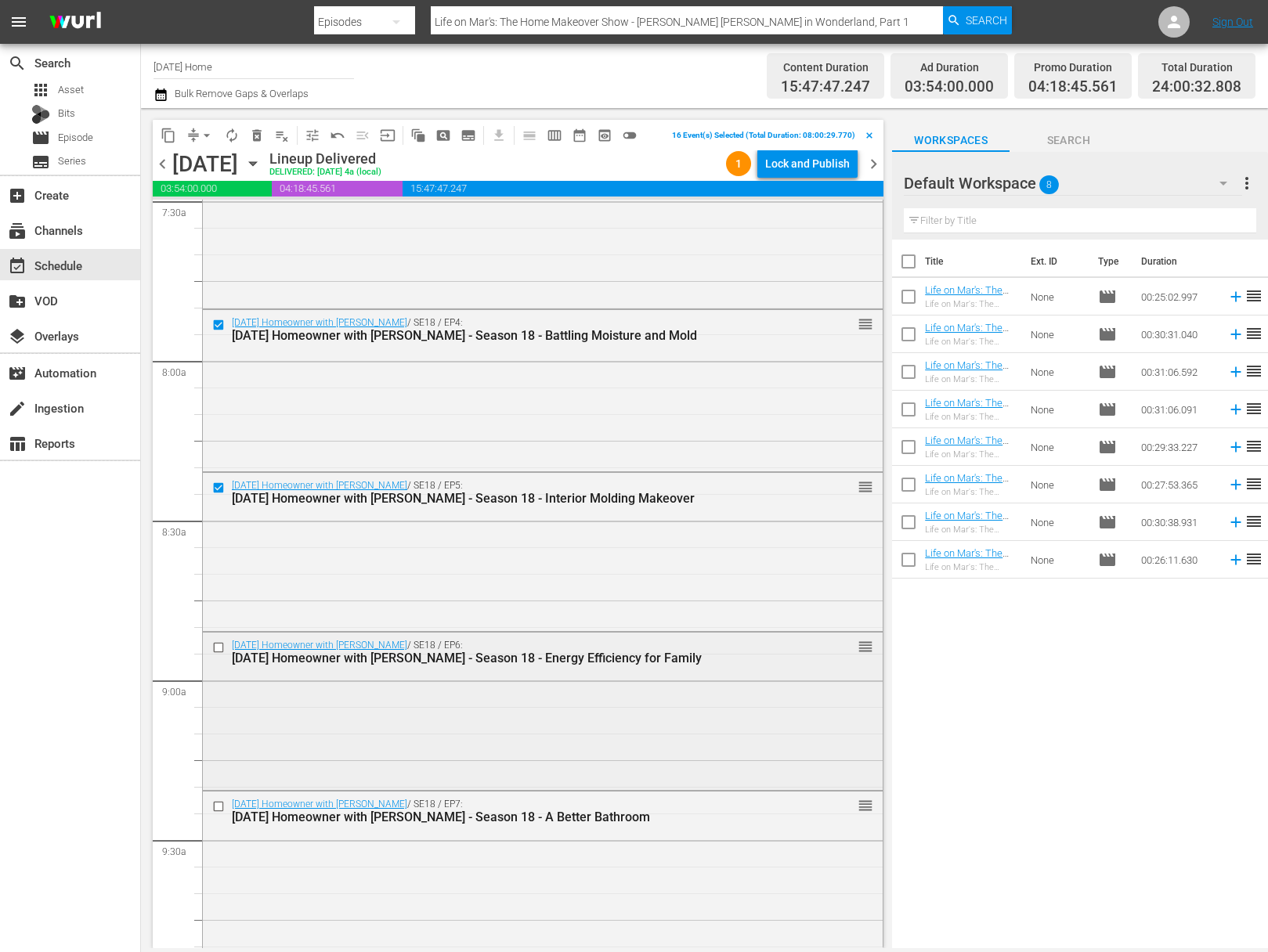
click at [223, 647] on input "checkbox" at bounding box center [220, 647] width 16 height 13
click at [218, 807] on input "checkbox" at bounding box center [220, 805] width 16 height 13
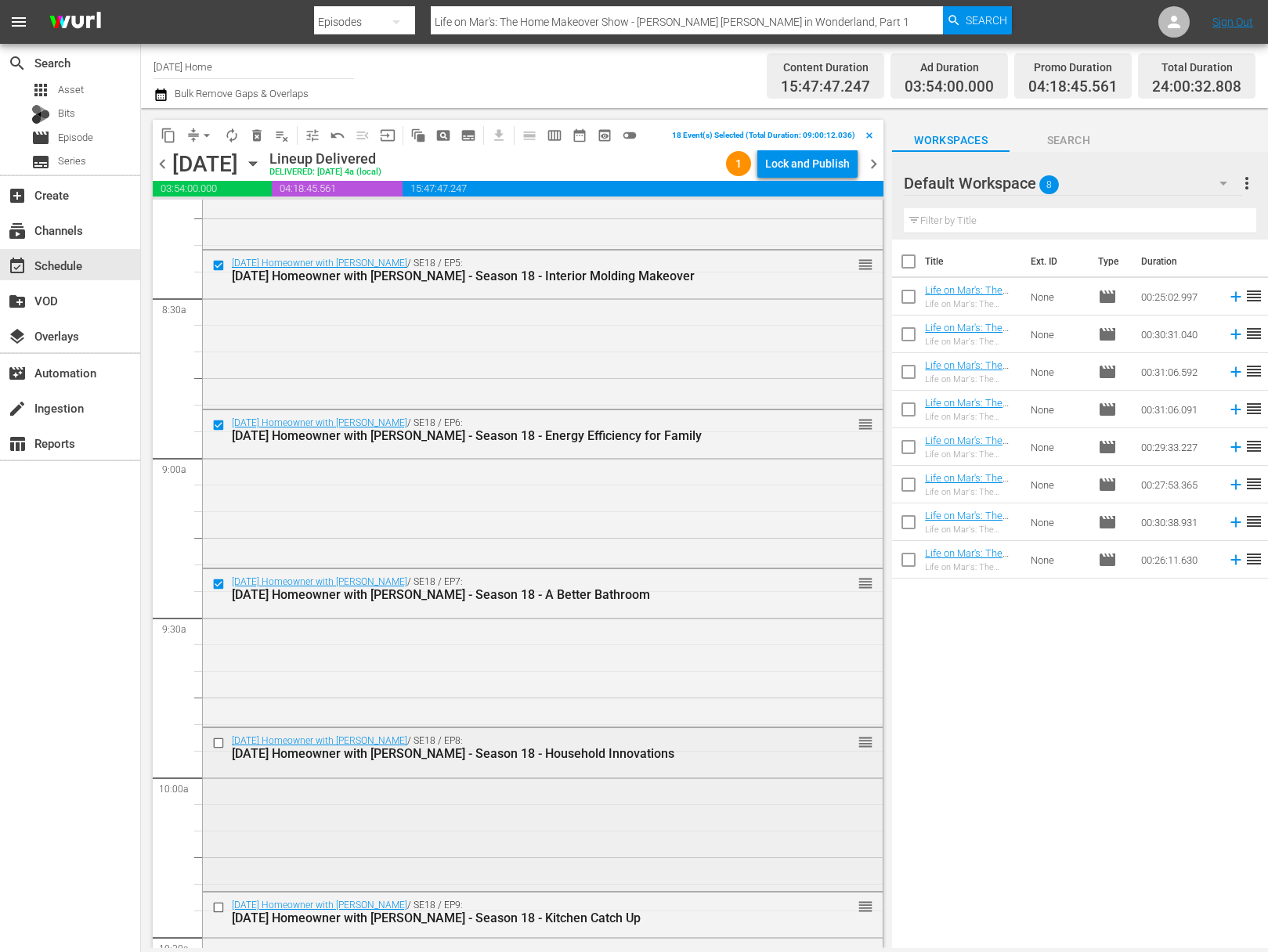
scroll to position [2737, 0]
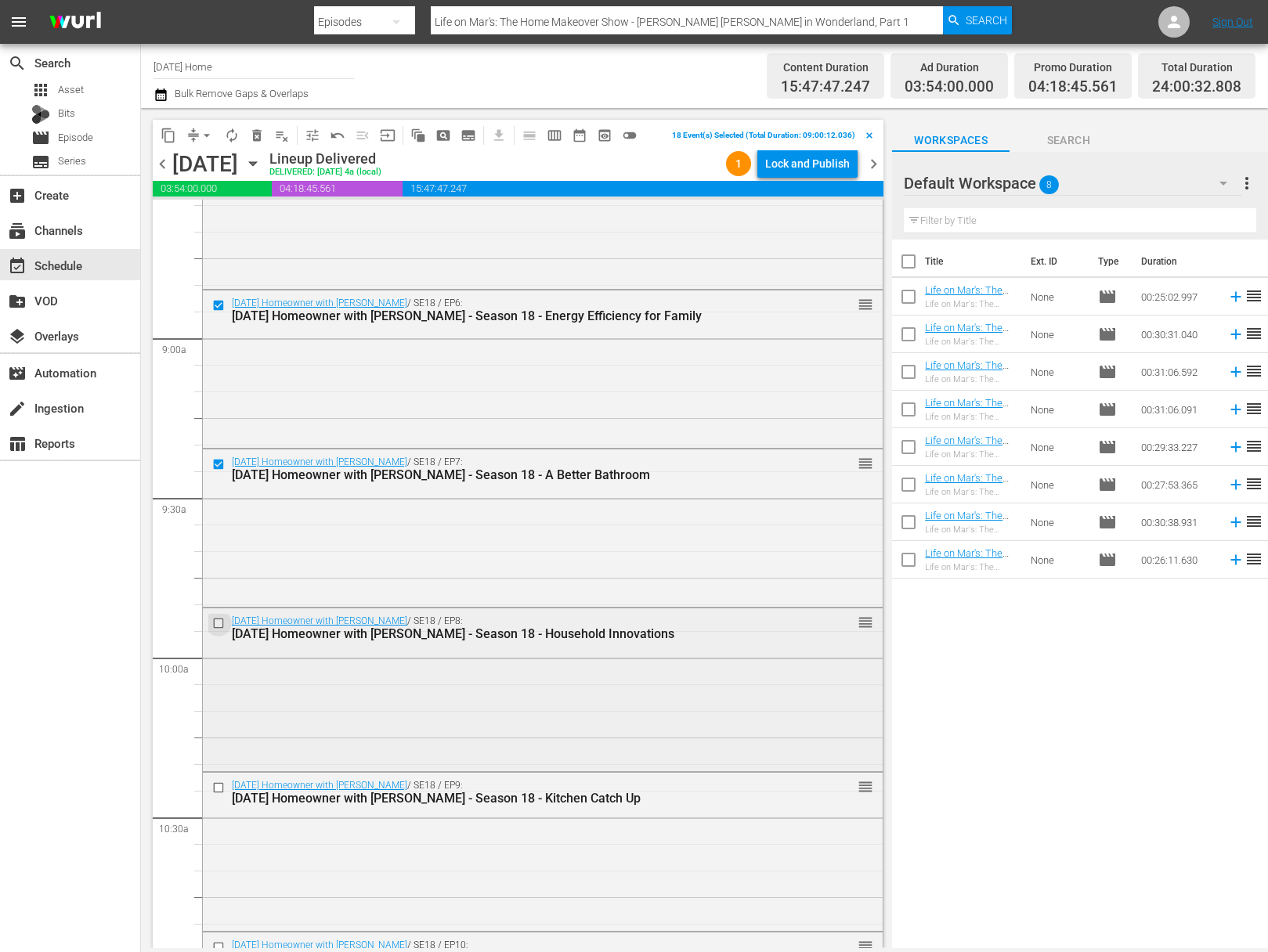
click at [220, 617] on input "checkbox" at bounding box center [220, 623] width 16 height 13
click at [223, 788] on input "checkbox" at bounding box center [220, 788] width 16 height 13
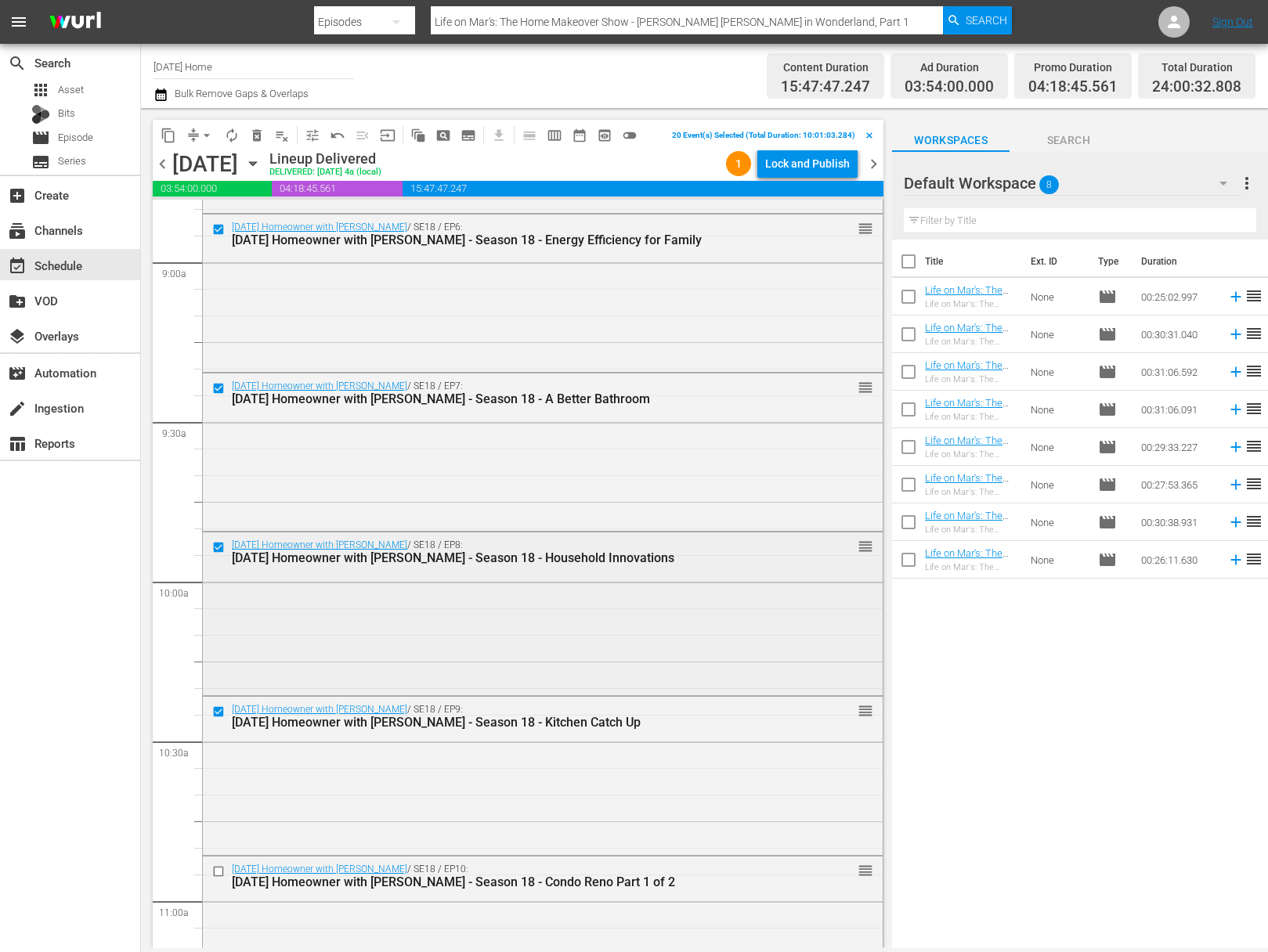
scroll to position [2890, 0]
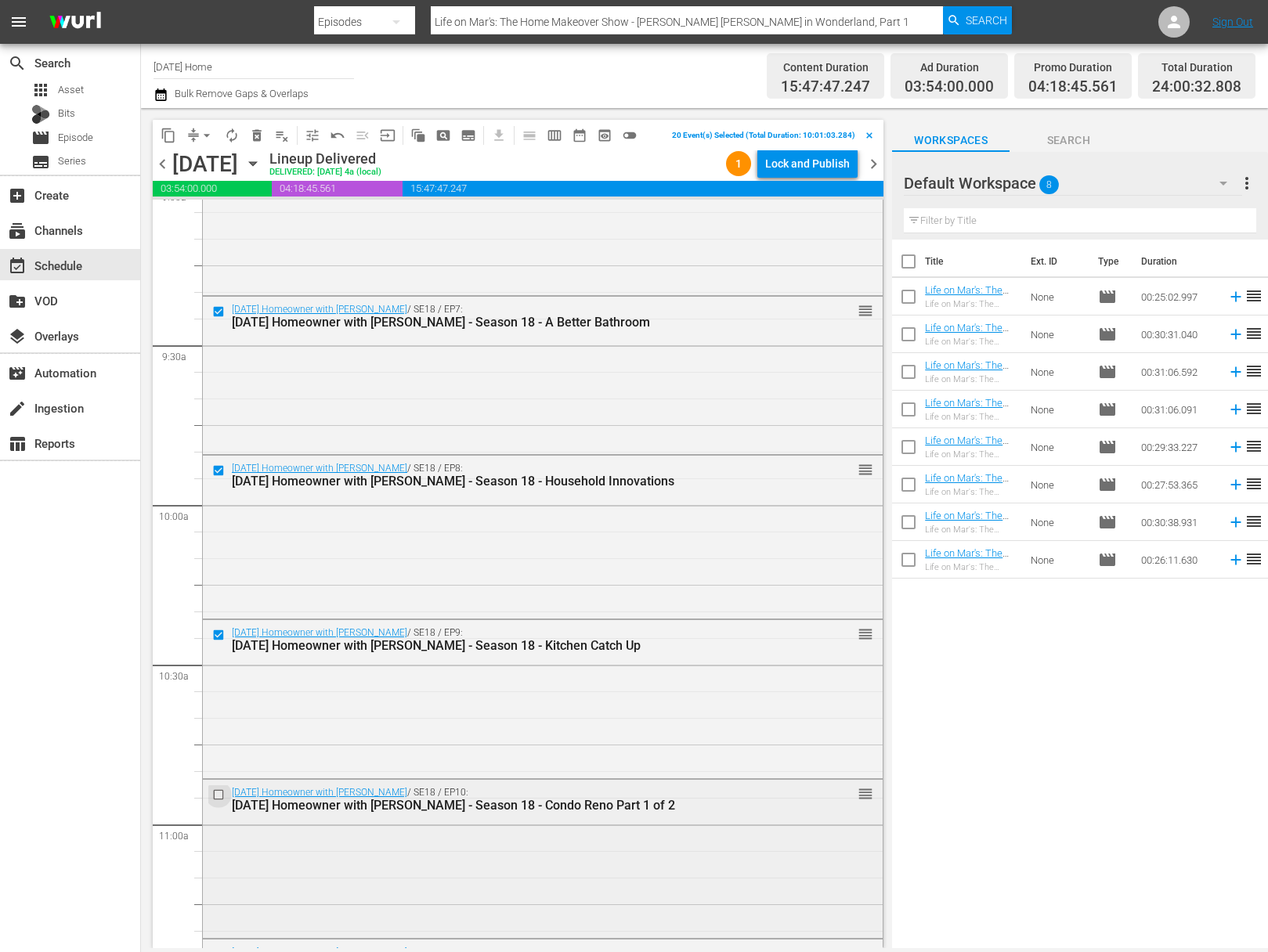
click at [223, 793] on input "checkbox" at bounding box center [220, 794] width 16 height 13
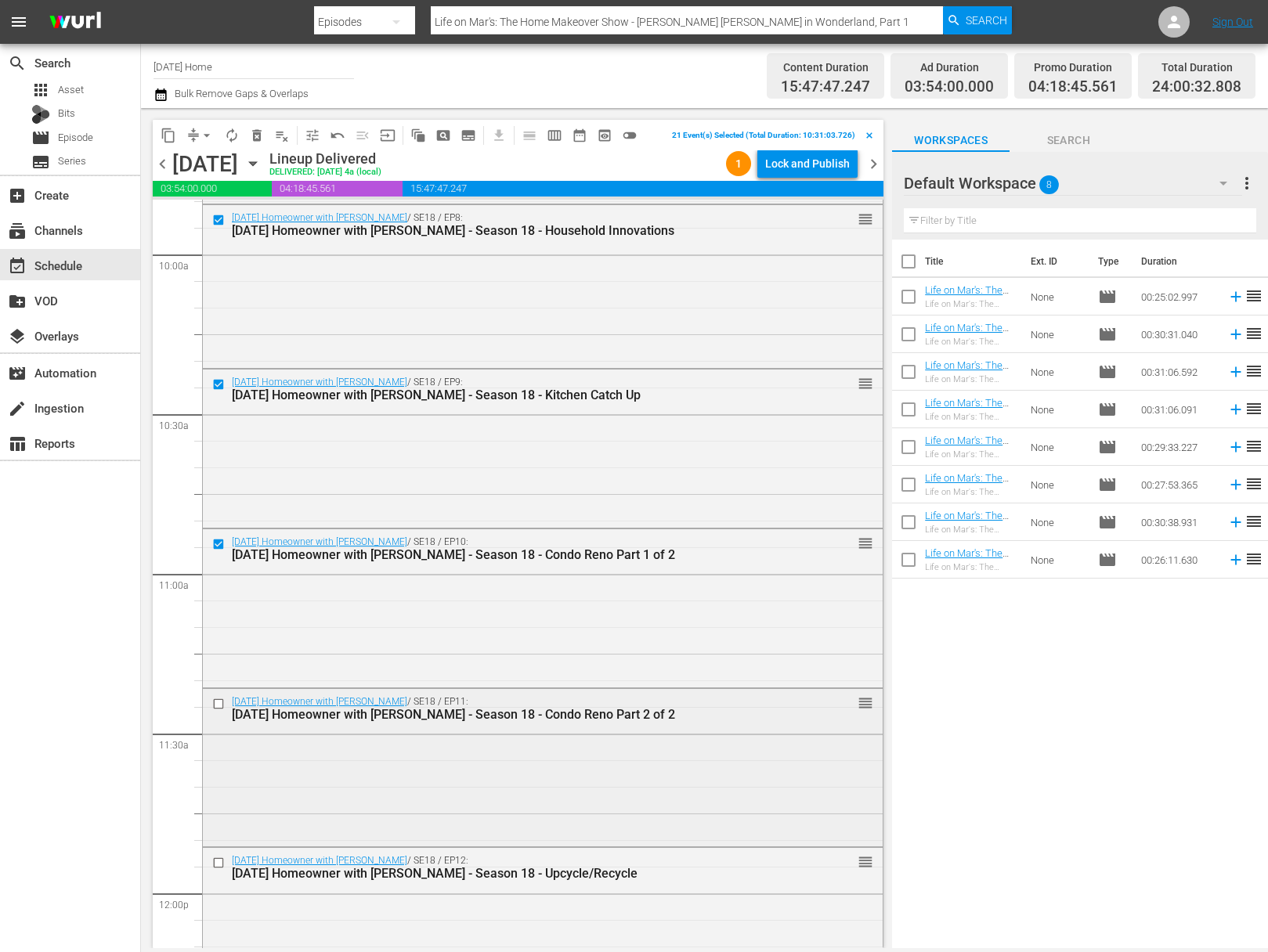
scroll to position [3232, 0]
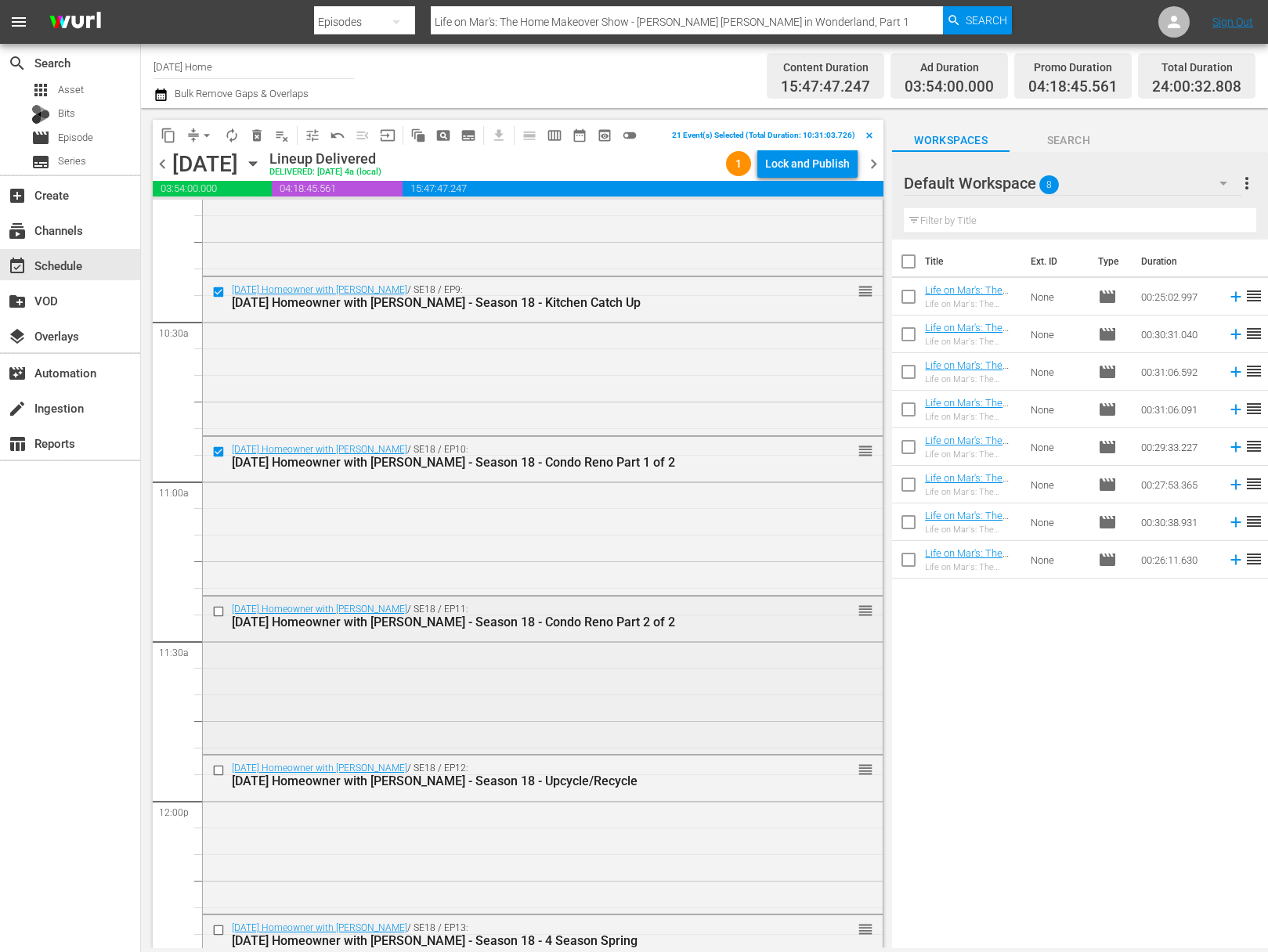
click at [219, 609] on input "checkbox" at bounding box center [220, 611] width 16 height 13
click at [214, 766] on input "checkbox" at bounding box center [220, 771] width 16 height 13
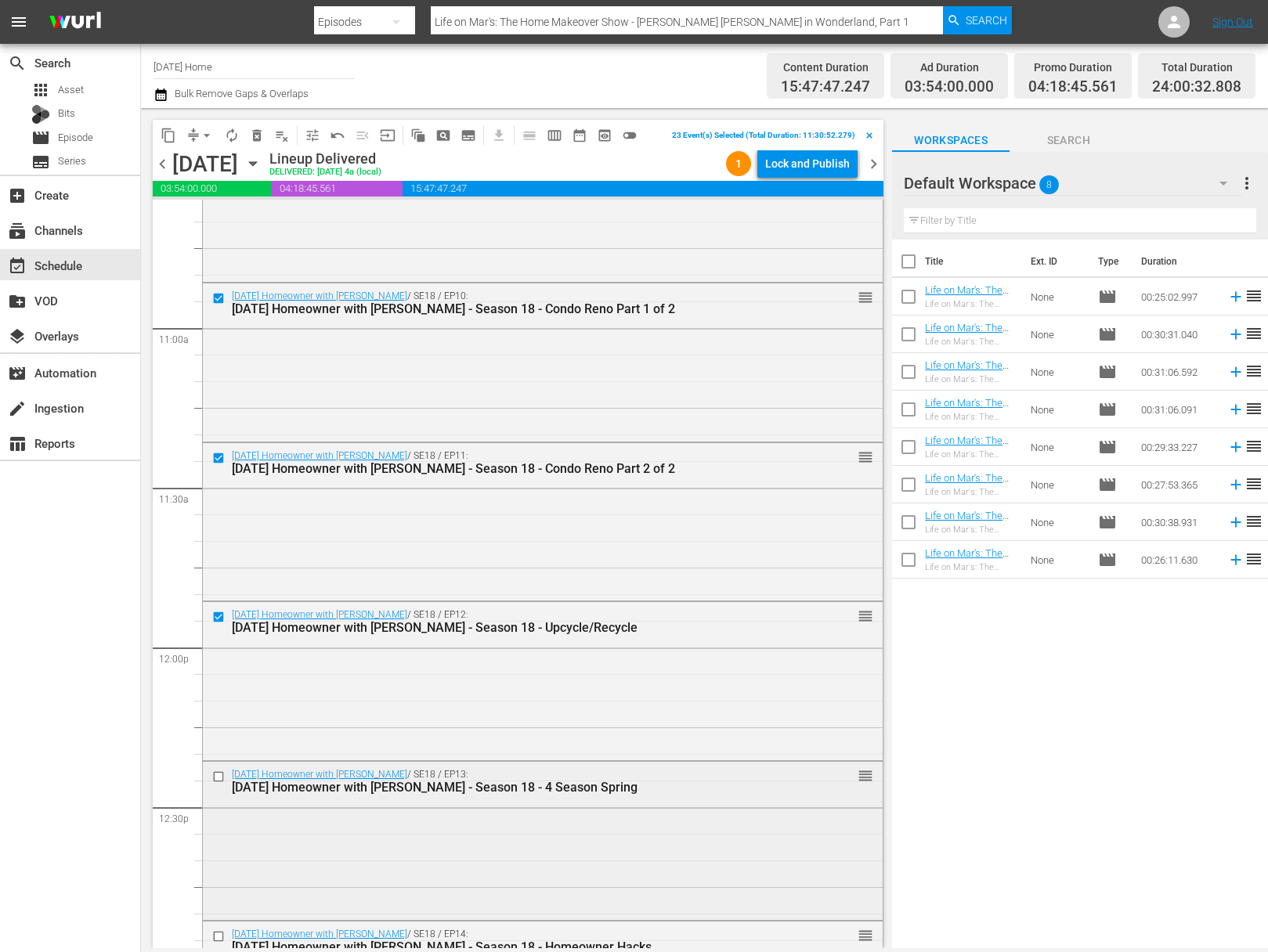
scroll to position [3551, 0]
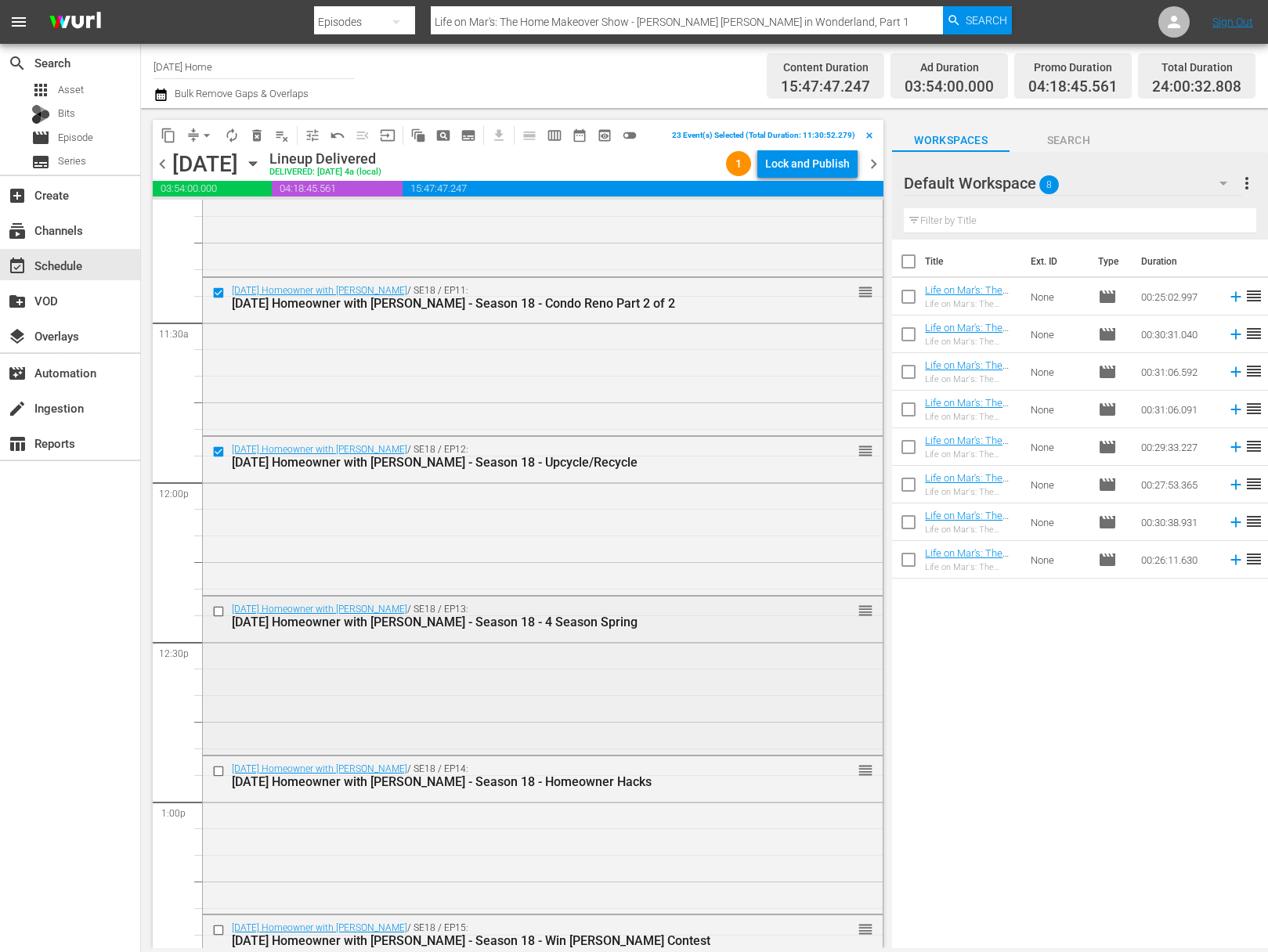
click at [216, 607] on input "checkbox" at bounding box center [220, 611] width 16 height 13
click at [220, 768] on input "checkbox" at bounding box center [220, 771] width 16 height 13
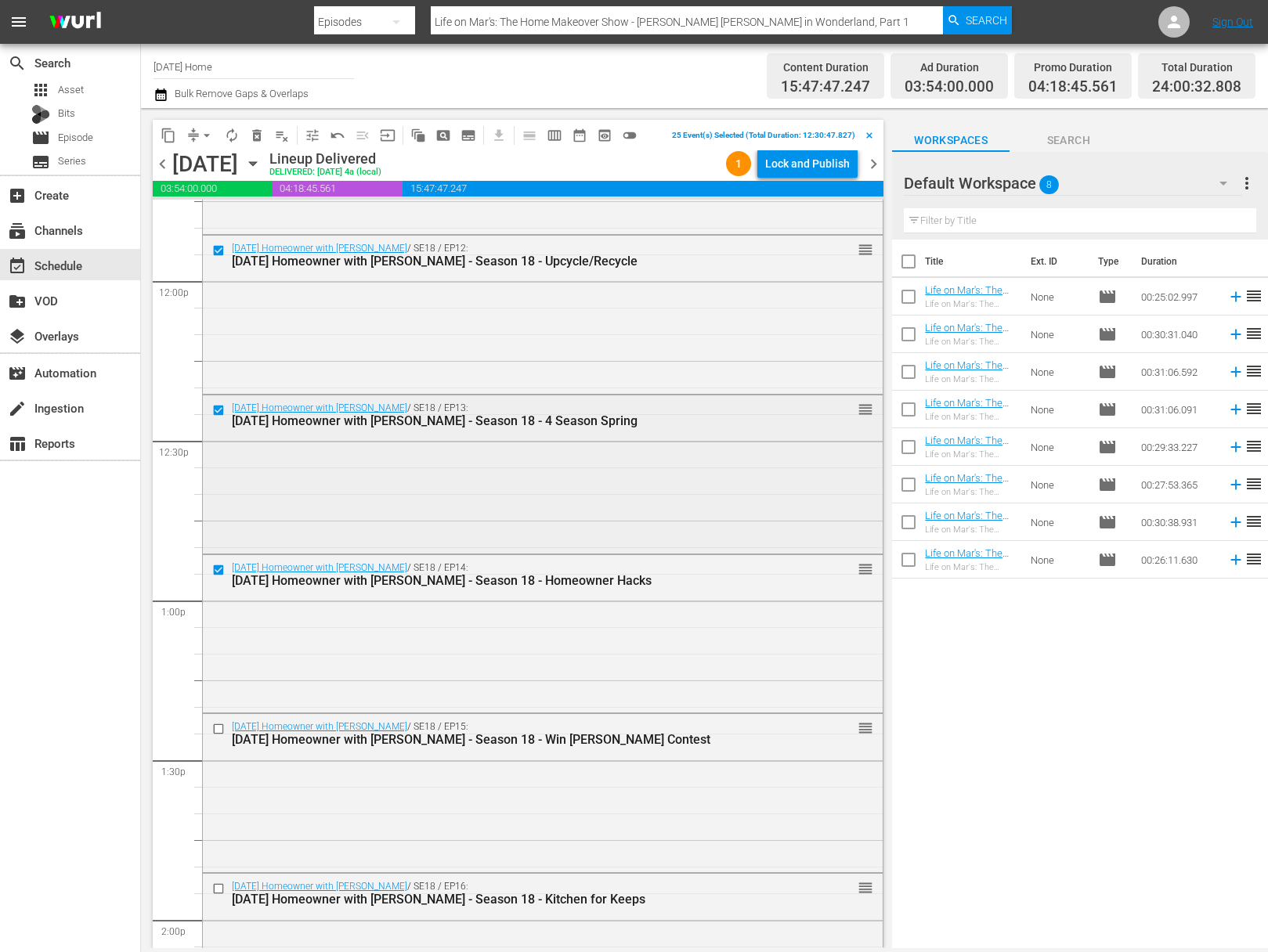
scroll to position [3888, 0]
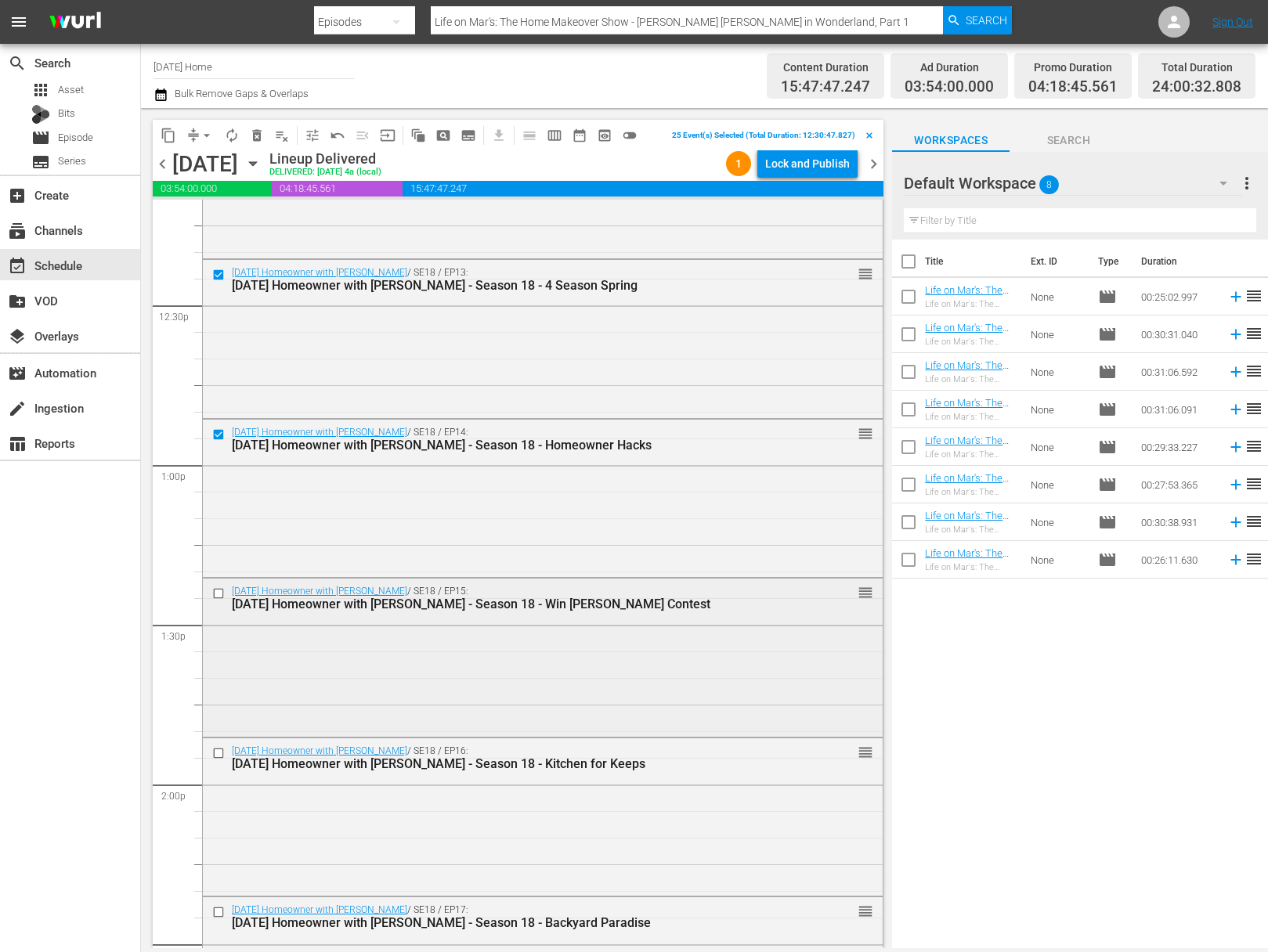
click at [218, 587] on input "checkbox" at bounding box center [220, 594] width 16 height 13
click at [218, 748] on input "checkbox" at bounding box center [220, 753] width 16 height 13
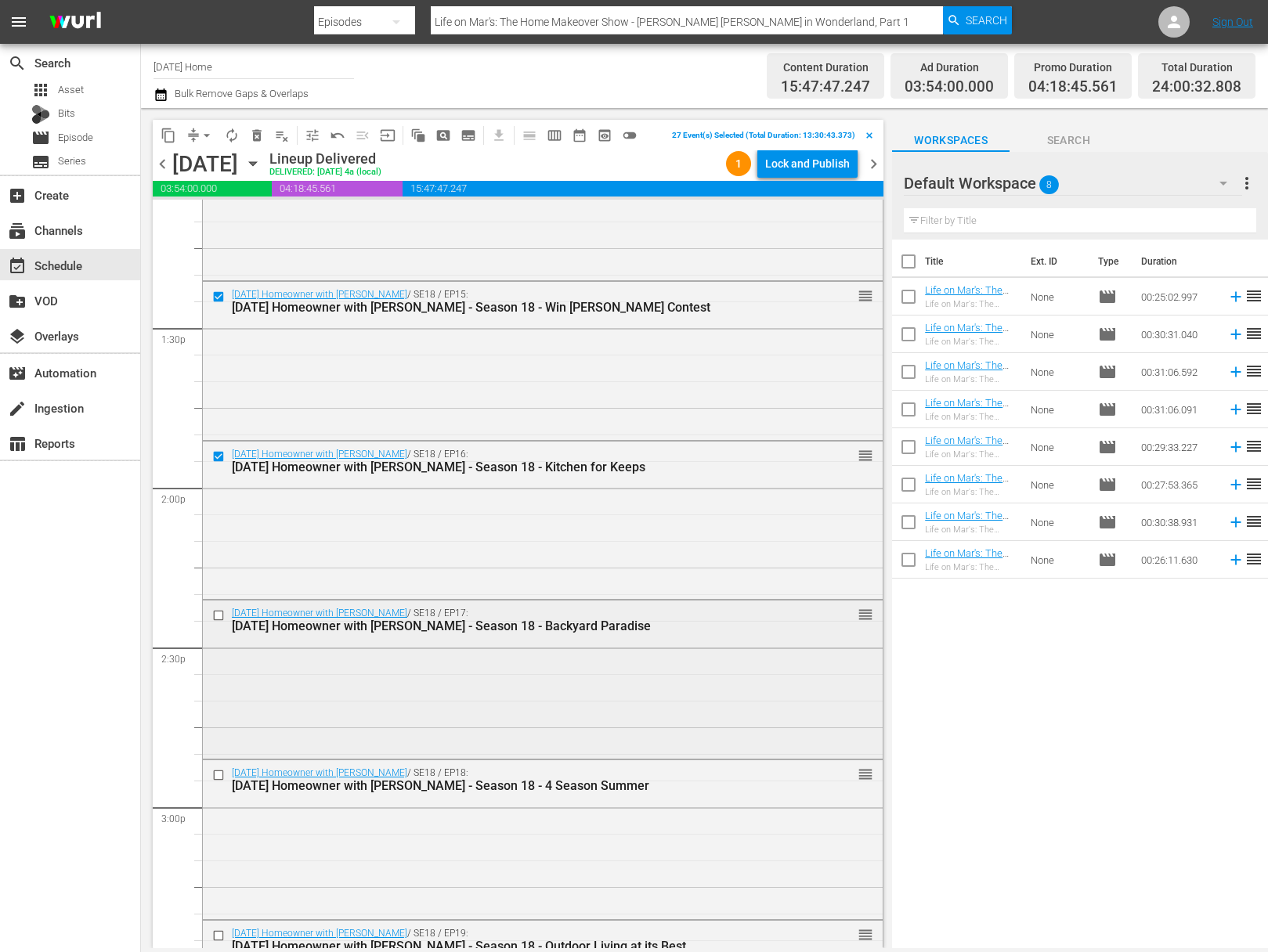
scroll to position [4224, 0]
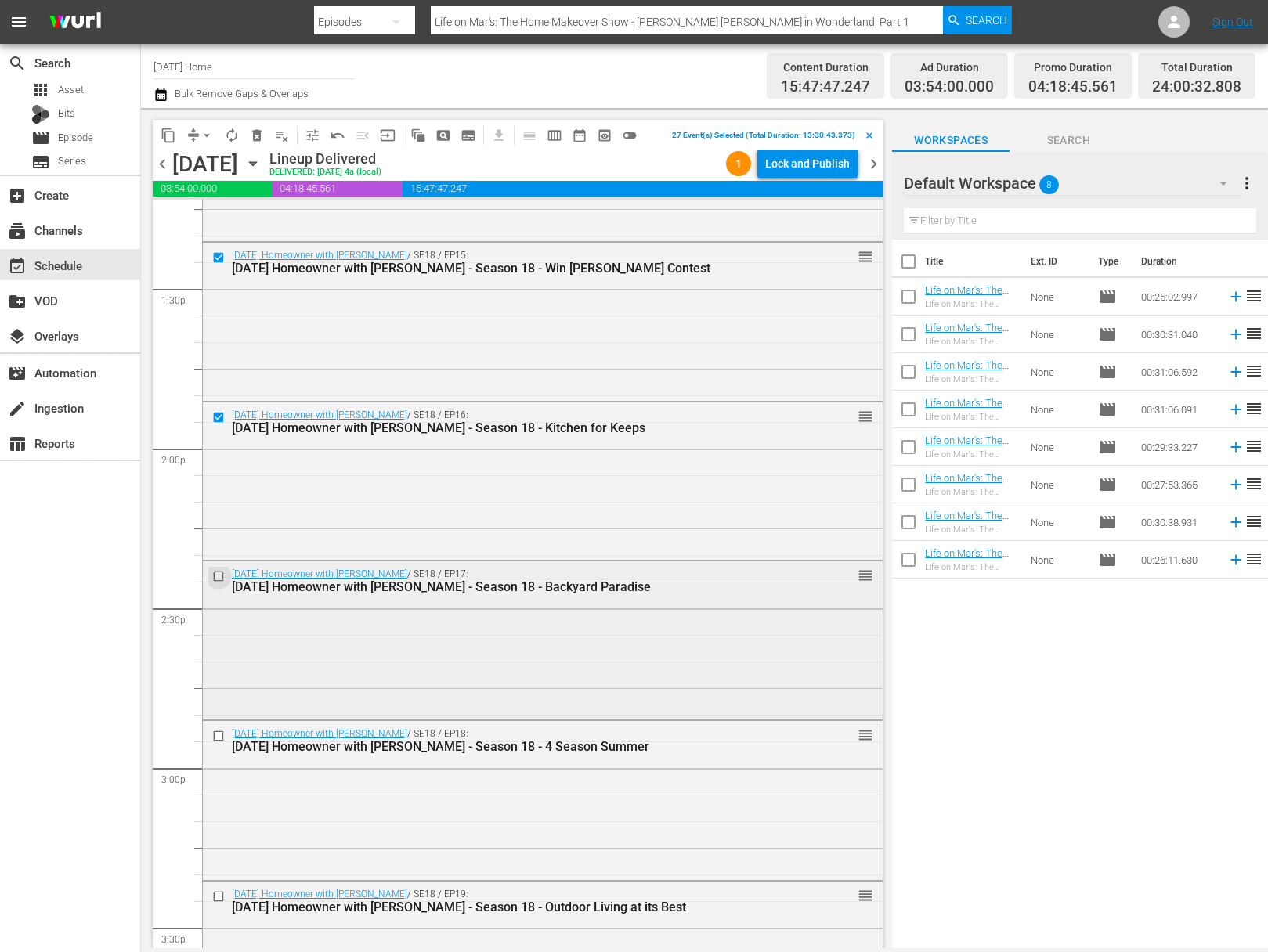
click at [223, 576] on input "checkbox" at bounding box center [220, 577] width 16 height 13
click at [219, 734] on input "checkbox" at bounding box center [220, 736] width 16 height 13
click at [167, 128] on span "content_copy" at bounding box center [169, 136] width 16 height 16
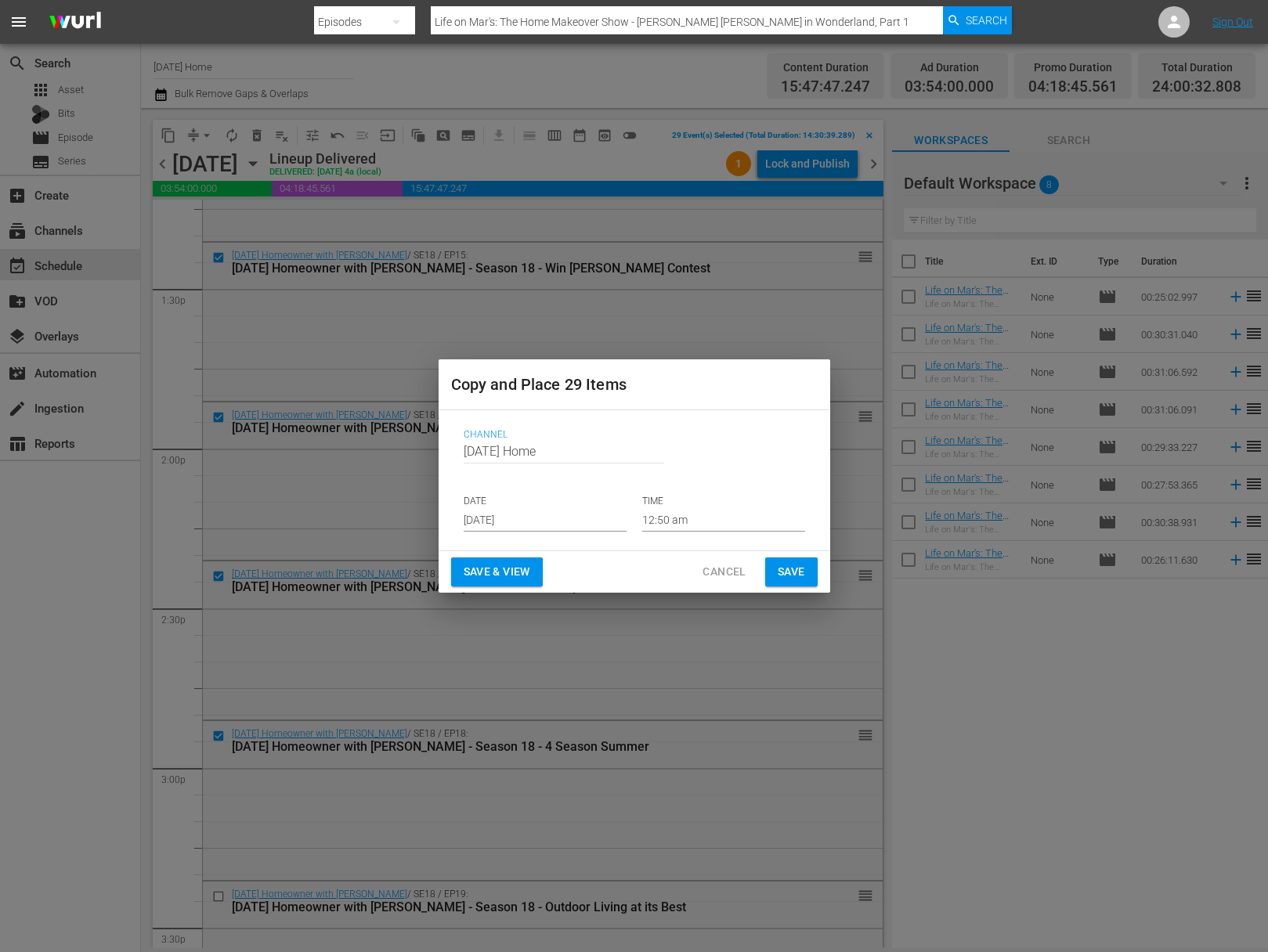
click at [552, 510] on input "[DATE]" at bounding box center [545, 520] width 163 height 23
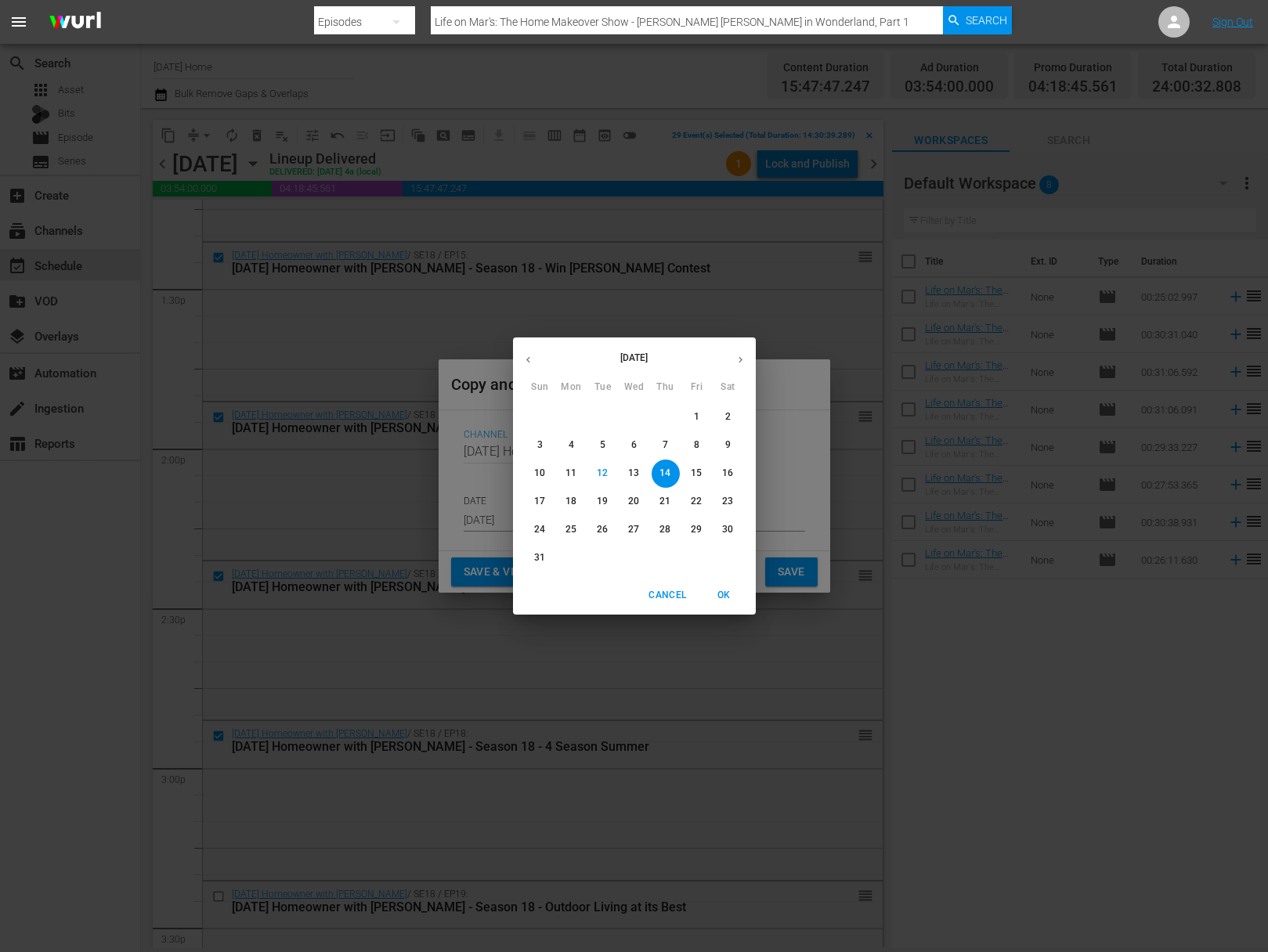
click at [734, 473] on span "16" at bounding box center [729, 473] width 29 height 13
type input "Aug 16th 2025"
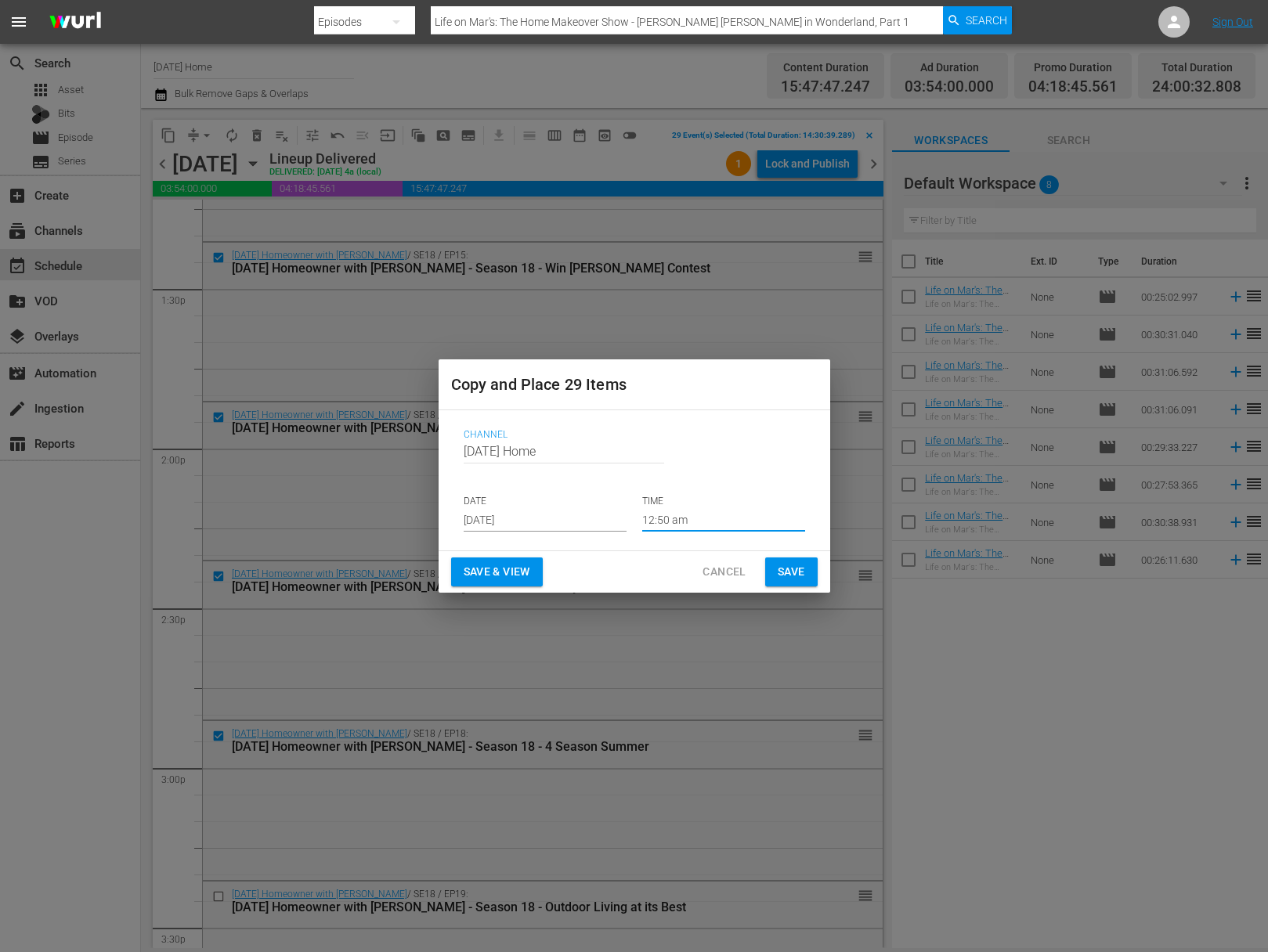
click at [698, 517] on input "12:50 am" at bounding box center [723, 520] width 163 height 23
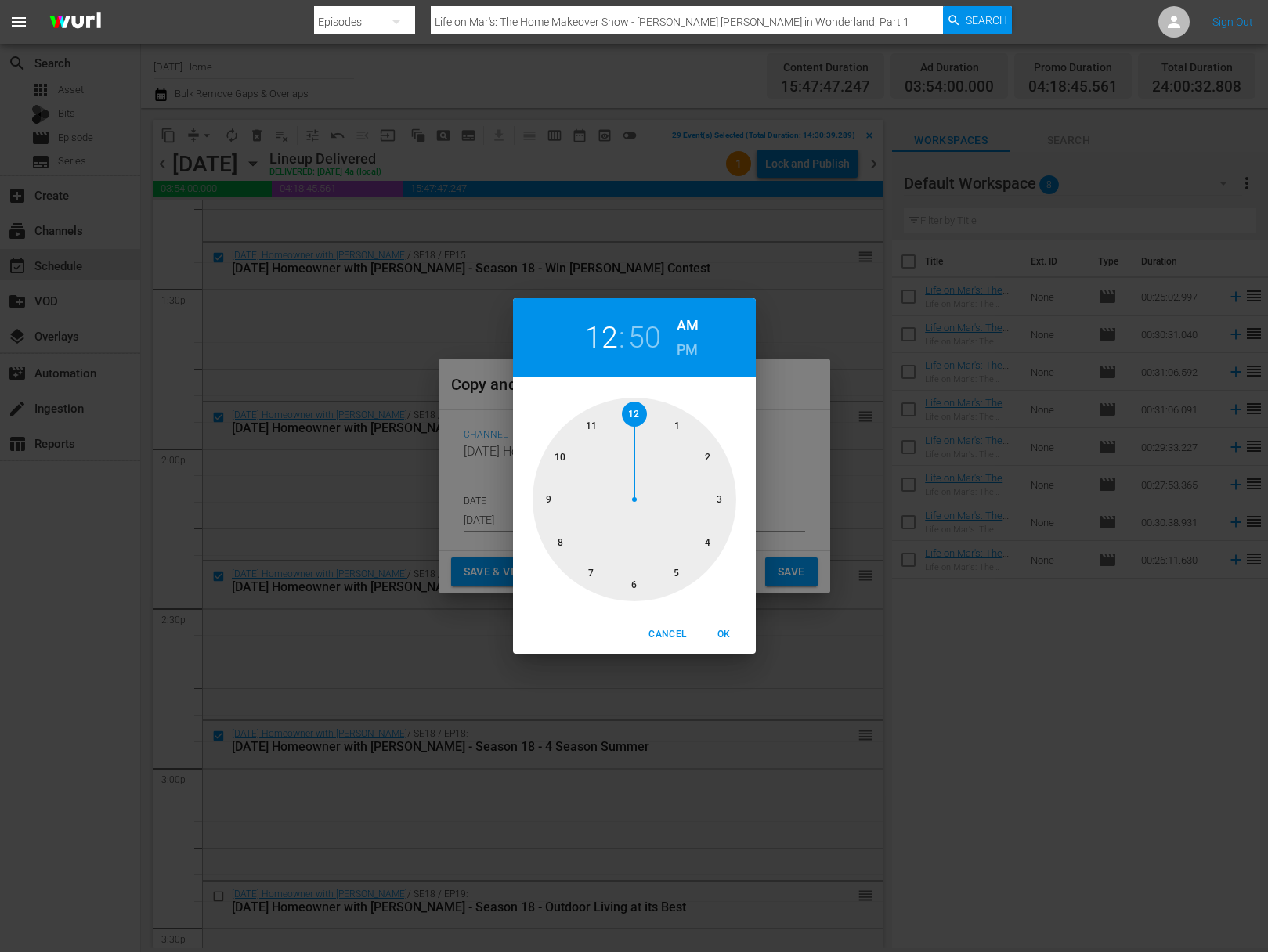
click at [705, 457] on div at bounding box center [635, 500] width 204 height 204
click at [632, 587] on div at bounding box center [635, 500] width 204 height 204
click at [545, 495] on div at bounding box center [635, 500] width 204 height 204
click at [722, 624] on button "OK" at bounding box center [724, 635] width 50 height 26
type input "02:45 am"
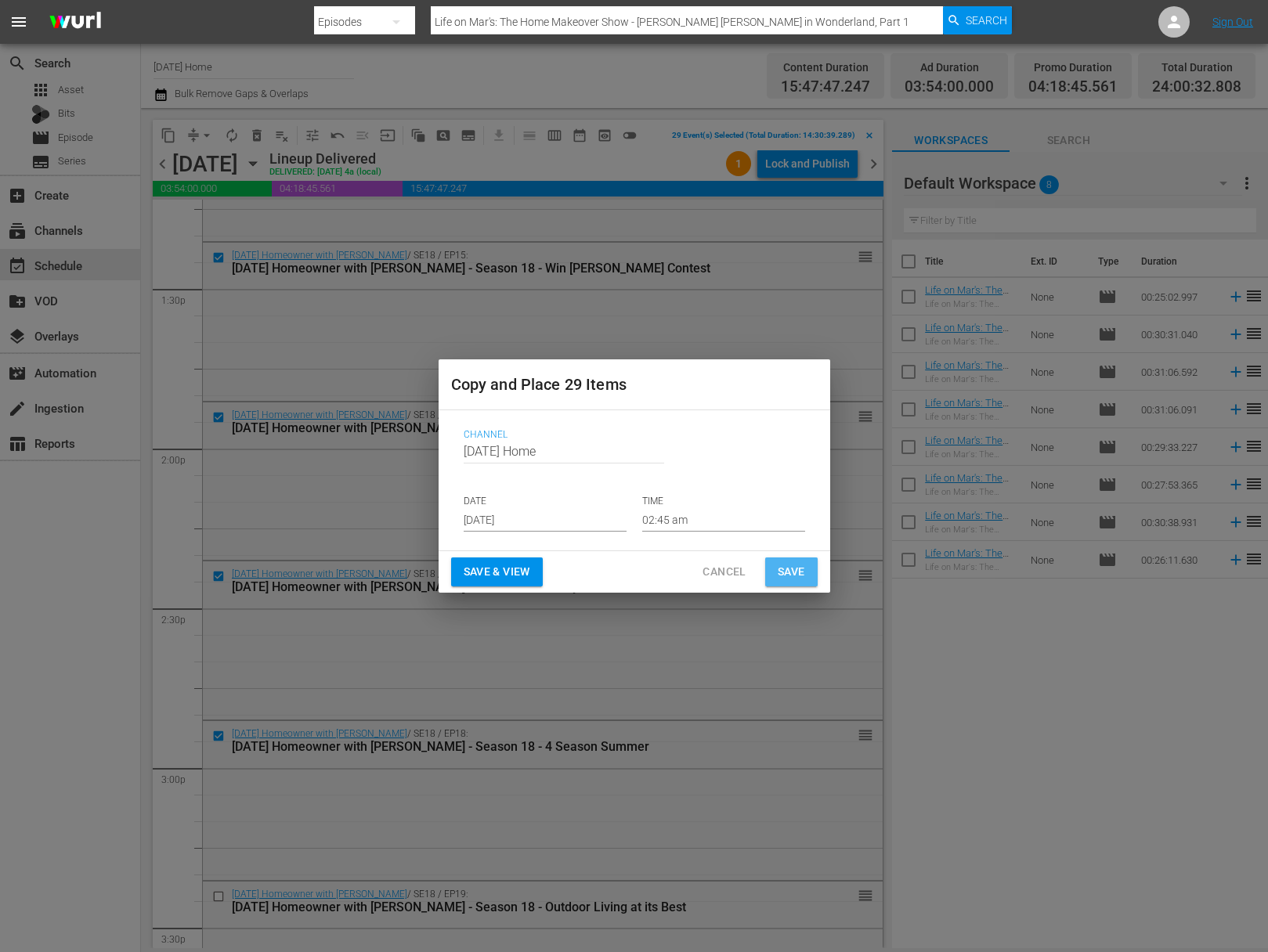
click at [783, 575] on span "Save" at bounding box center [791, 572] width 28 height 20
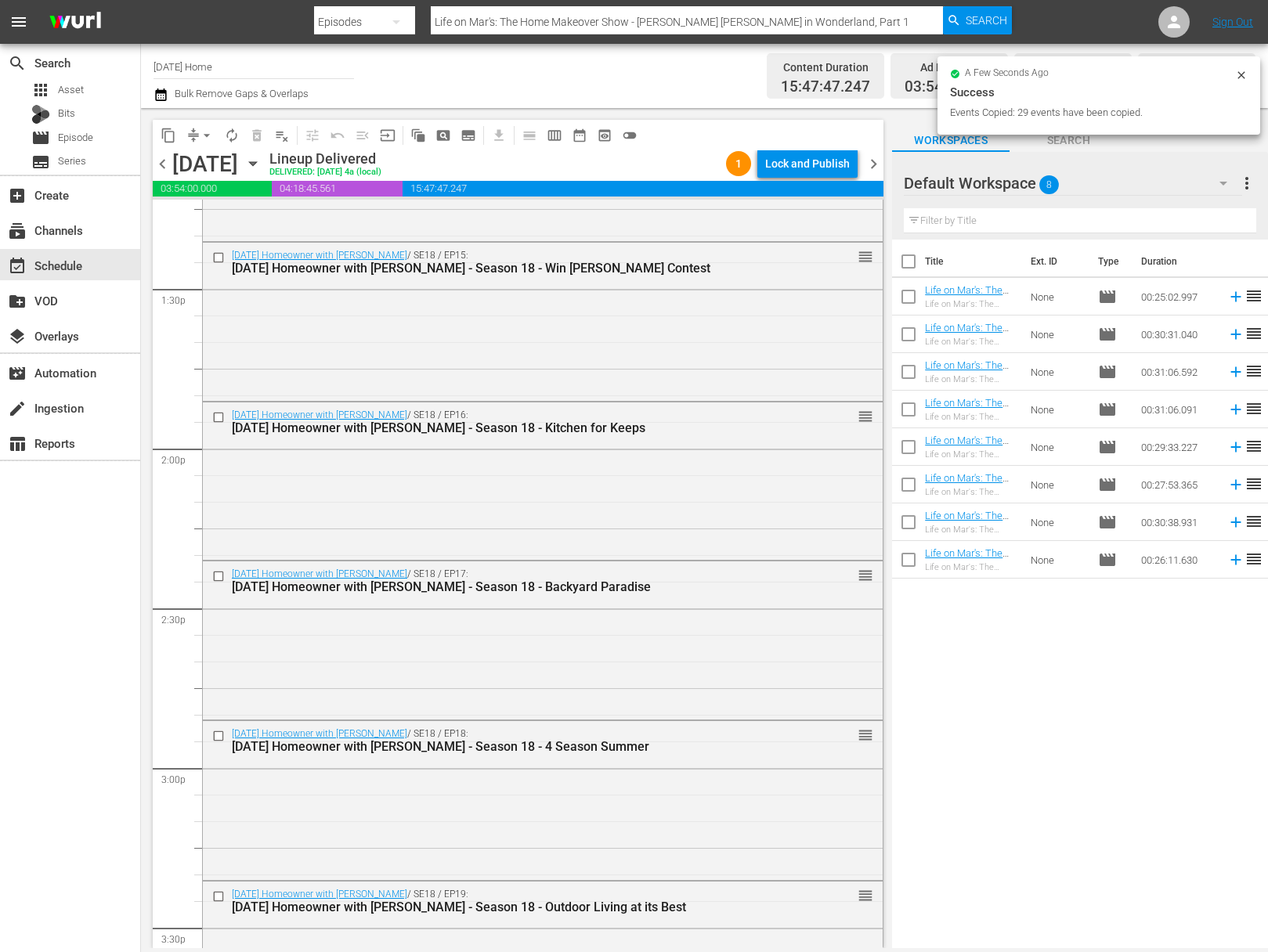
click at [262, 165] on icon "button" at bounding box center [252, 163] width 17 height 17
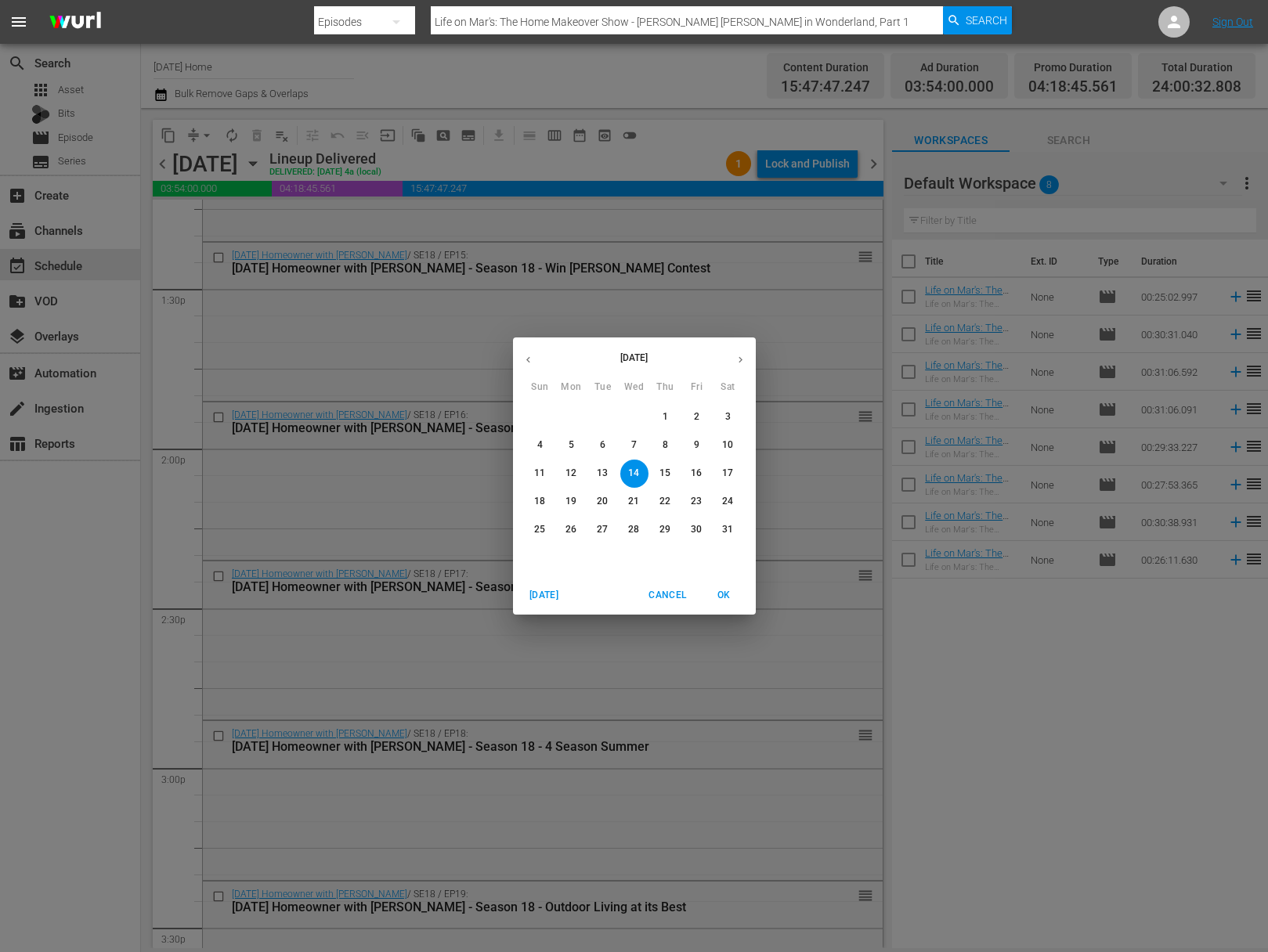
click at [580, 478] on span "12" at bounding box center [572, 473] width 29 height 13
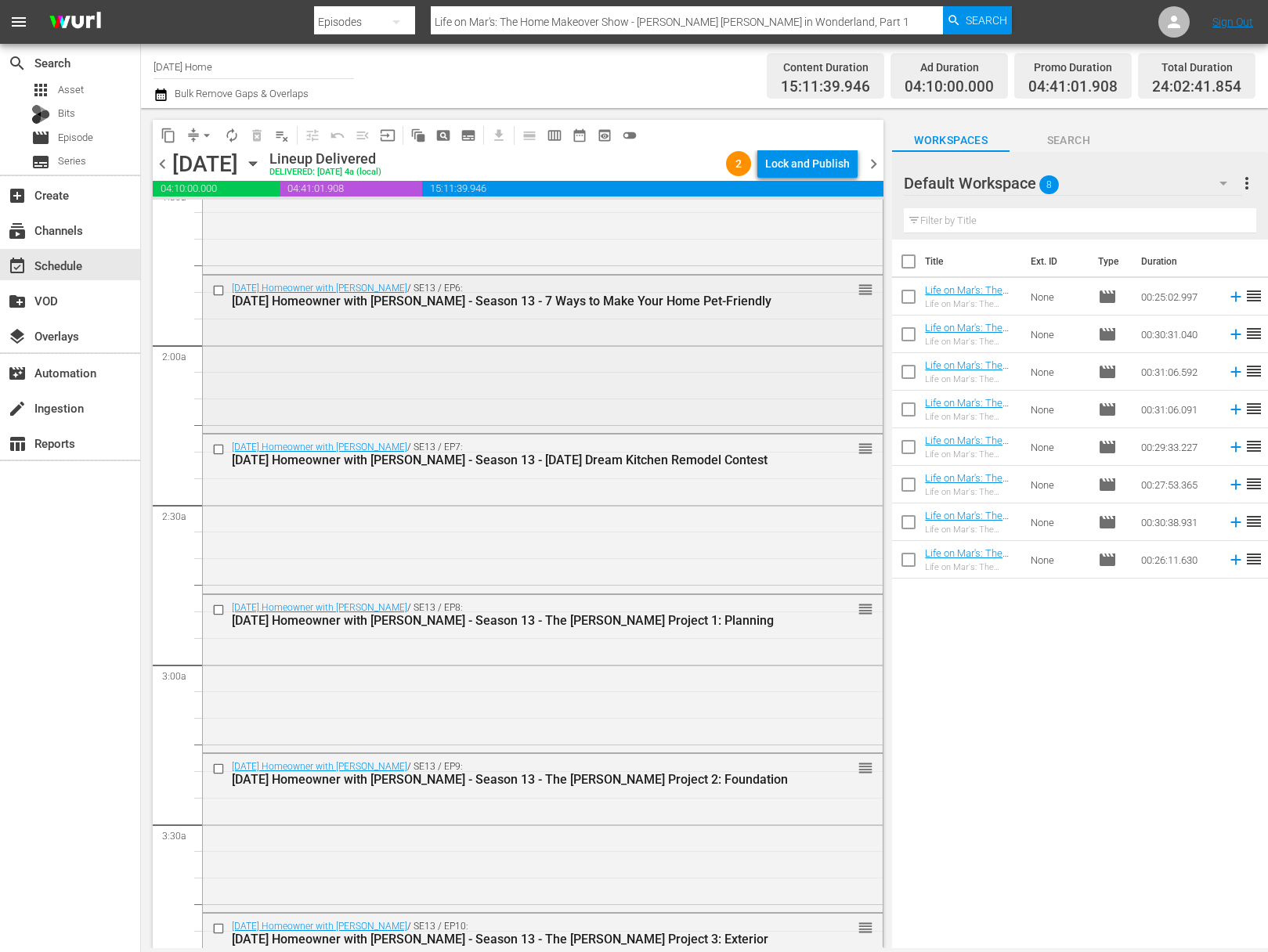
scroll to position [653, 0]
click at [219, 608] on input "checkbox" at bounding box center [220, 610] width 16 height 13
click at [218, 763] on input "checkbox" at bounding box center [220, 770] width 16 height 13
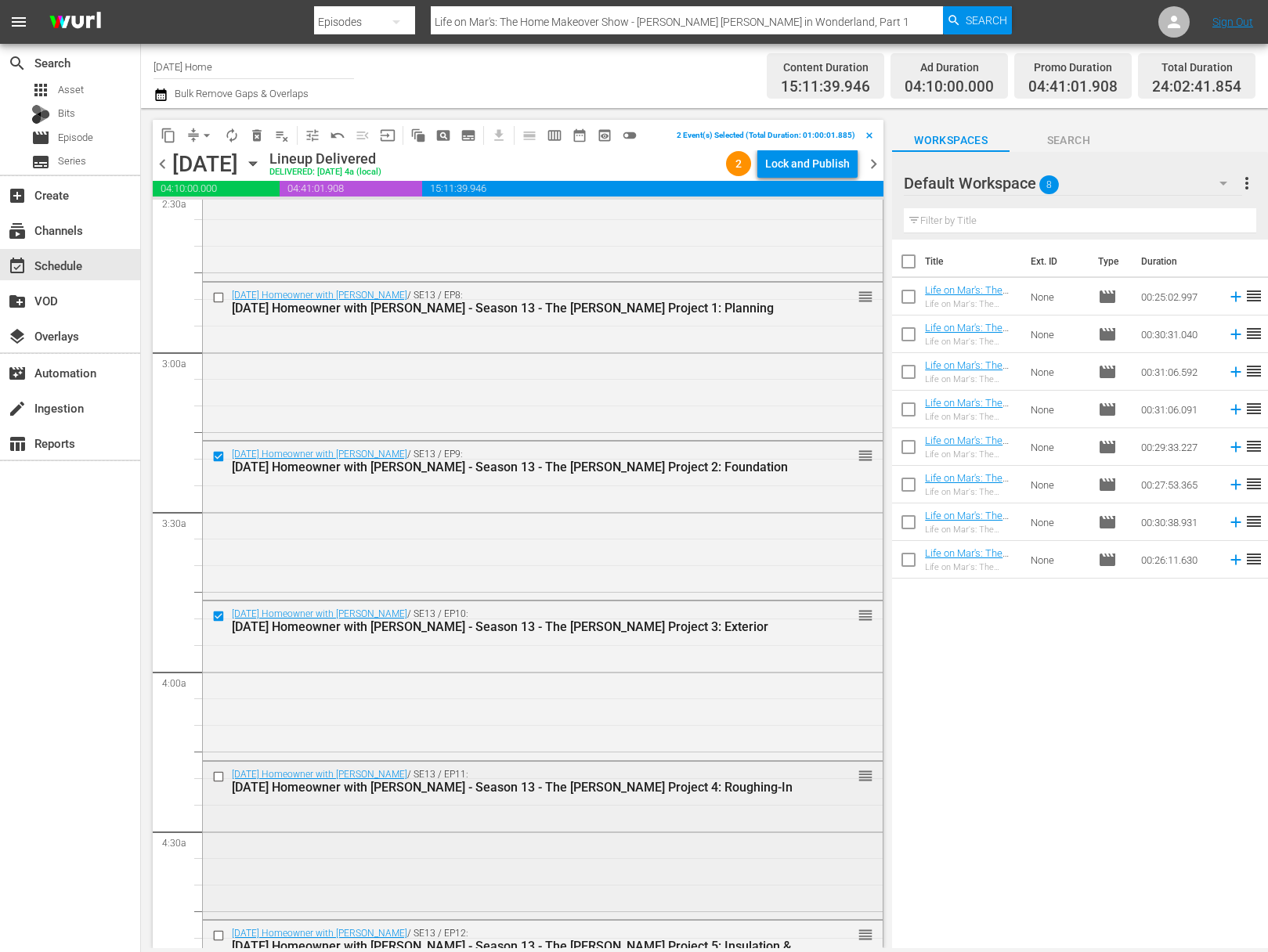
click at [218, 773] on input "checkbox" at bounding box center [220, 776] width 16 height 13
click at [222, 773] on input "checkbox" at bounding box center [220, 776] width 16 height 13
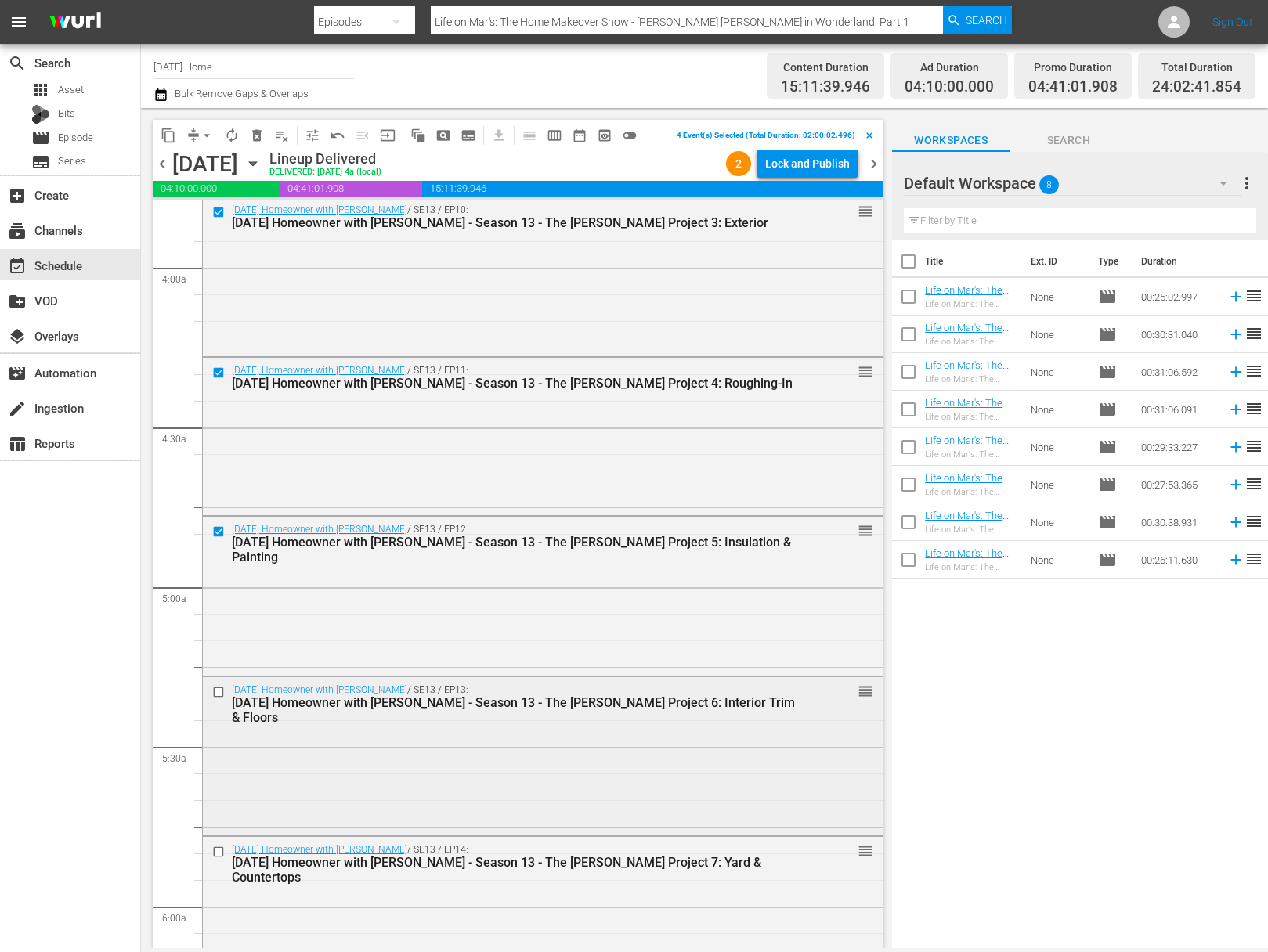
scroll to position [1304, 0]
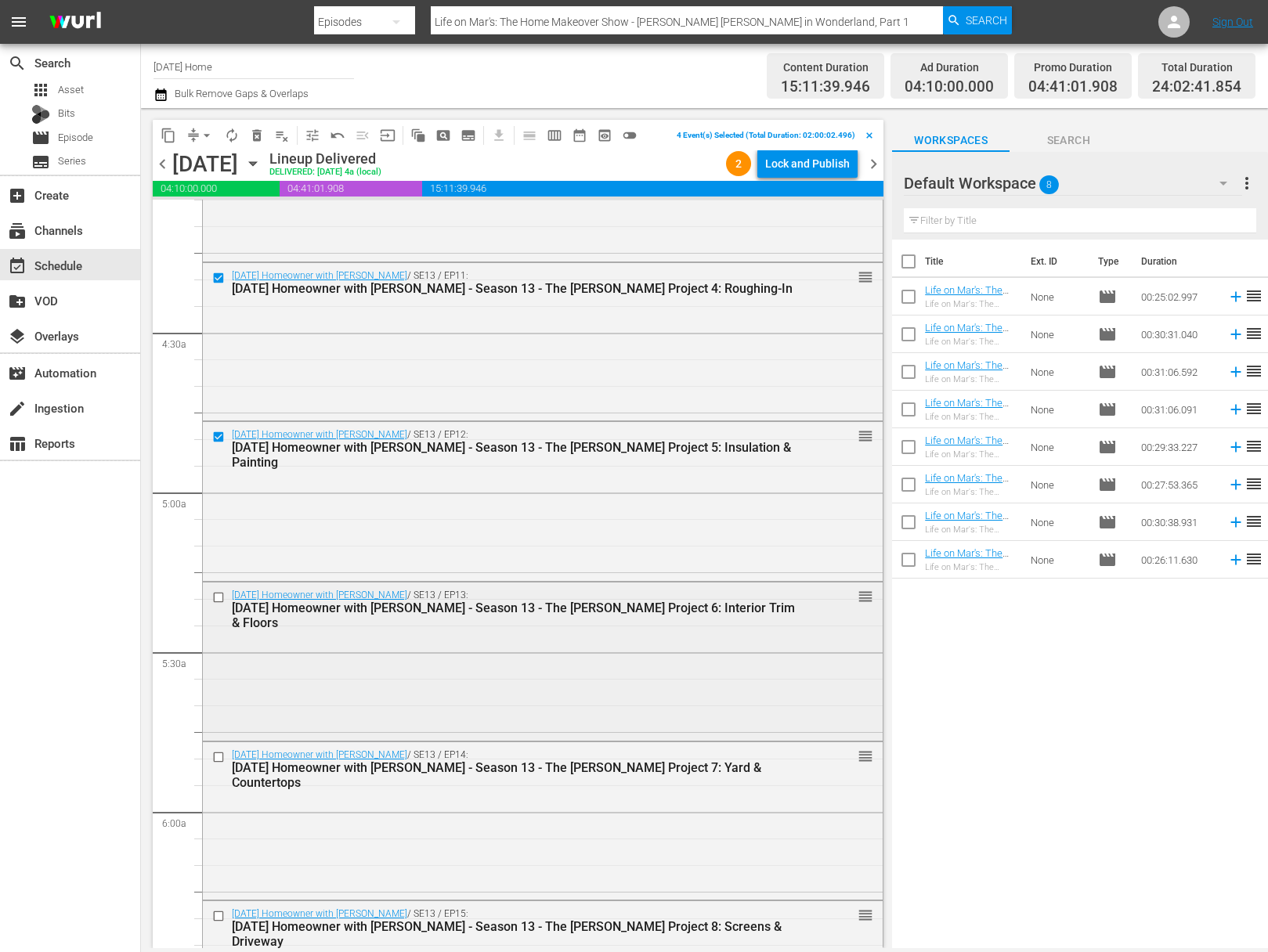
click at [219, 602] on input "checkbox" at bounding box center [220, 597] width 16 height 13
click at [217, 755] on input "checkbox" at bounding box center [220, 756] width 16 height 13
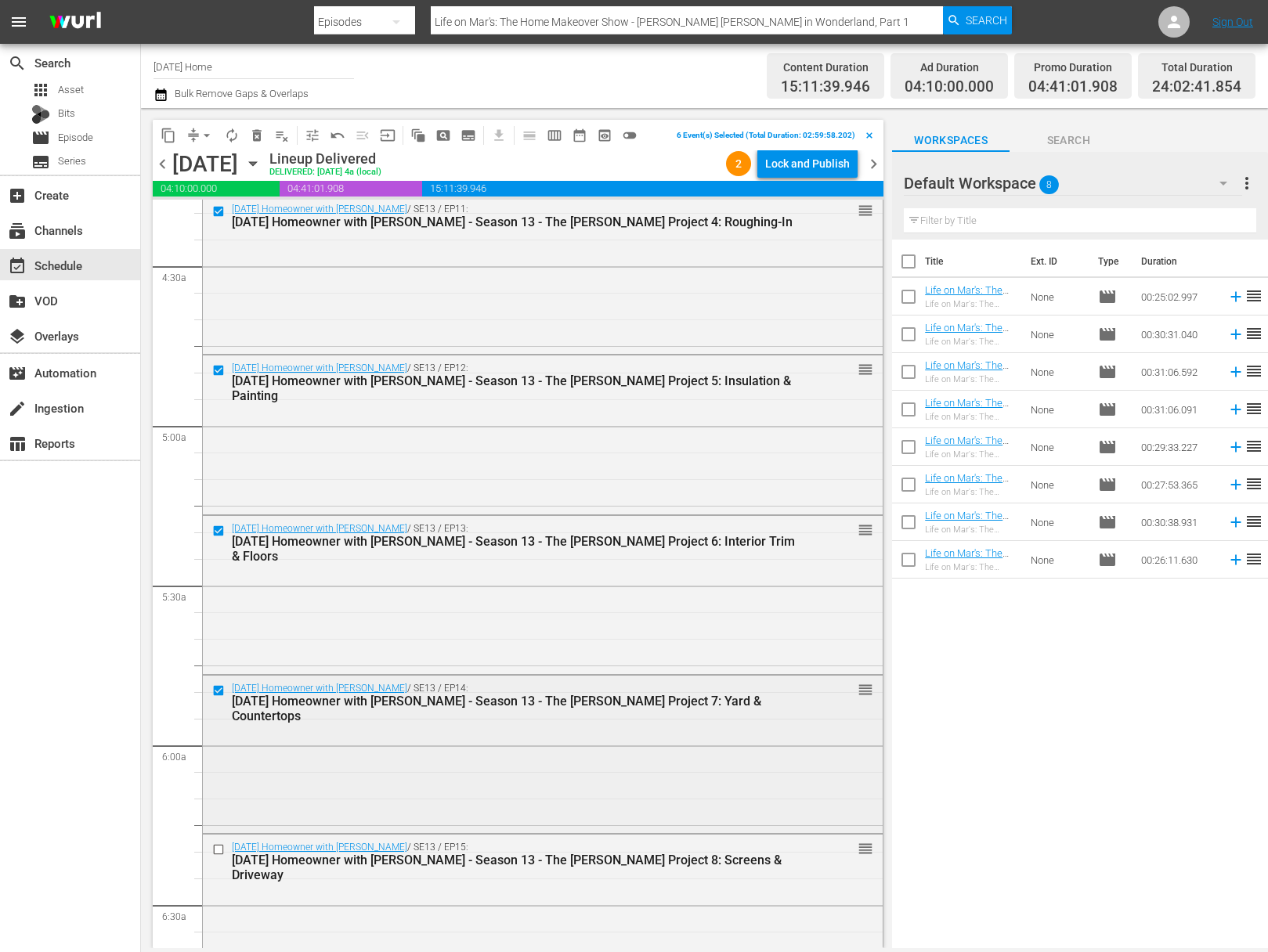
scroll to position [1467, 0]
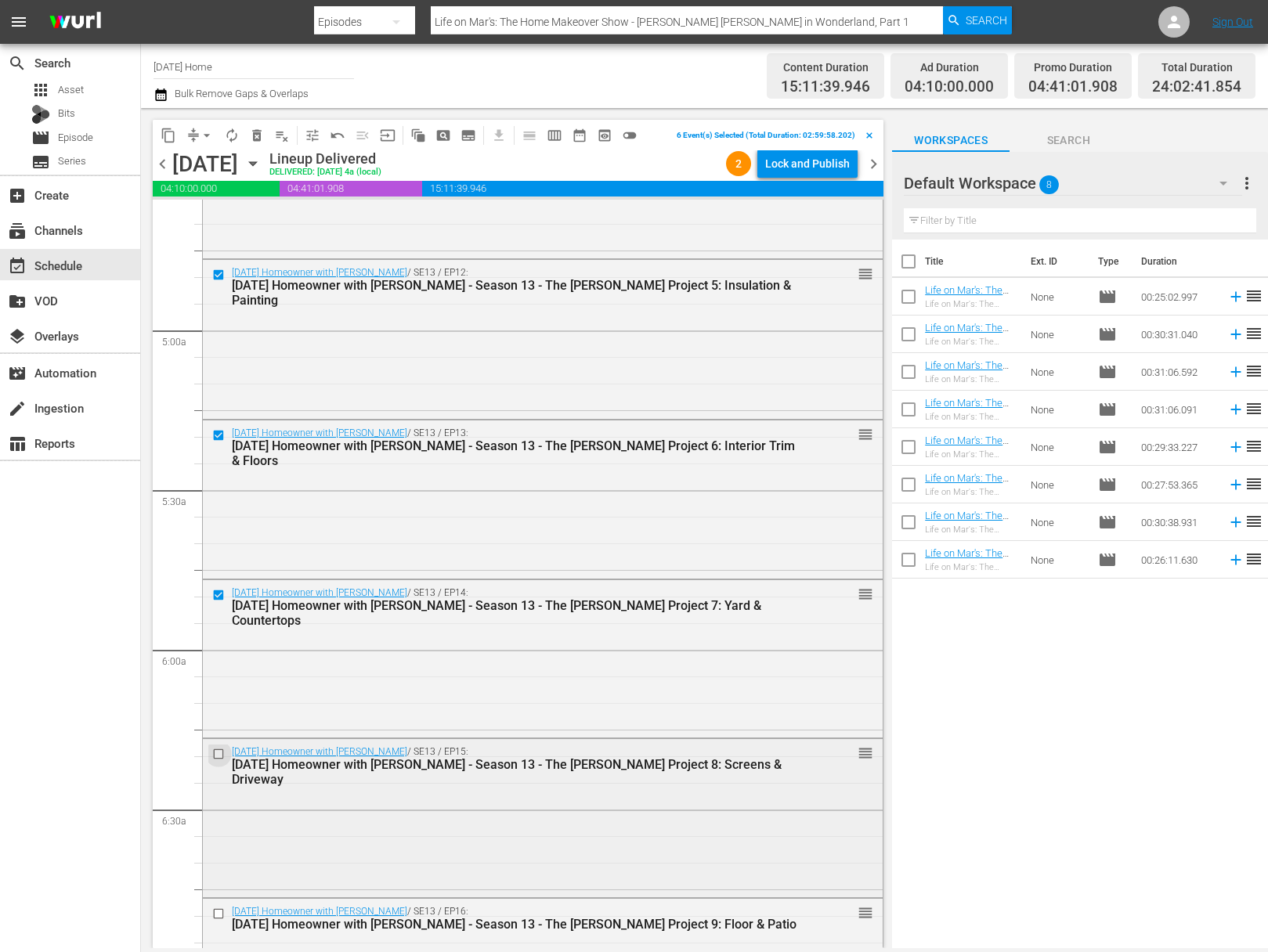
click at [222, 751] on input "checkbox" at bounding box center [220, 754] width 16 height 13
click at [217, 754] on input "checkbox" at bounding box center [220, 754] width 16 height 13
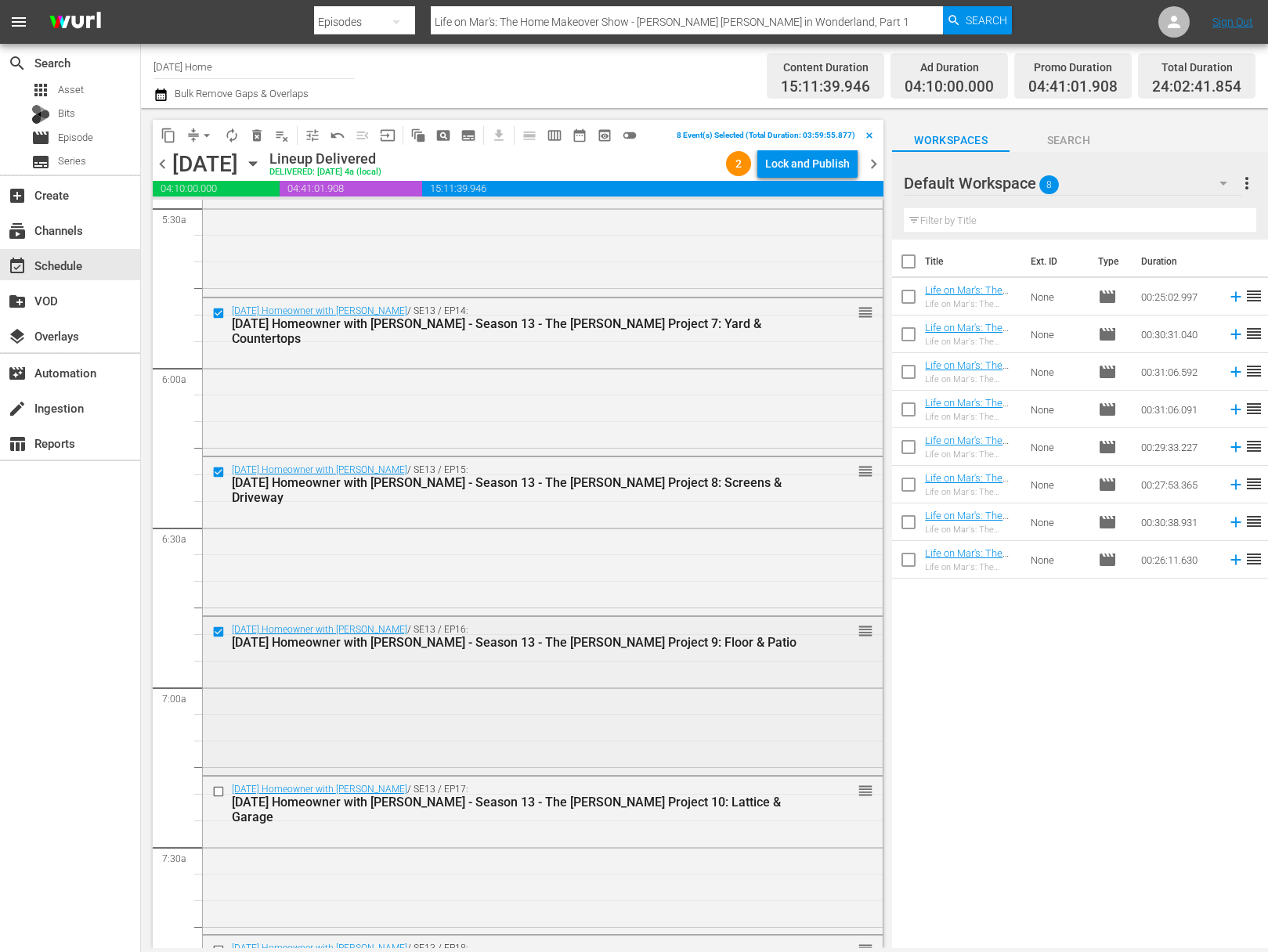
scroll to position [1785, 0]
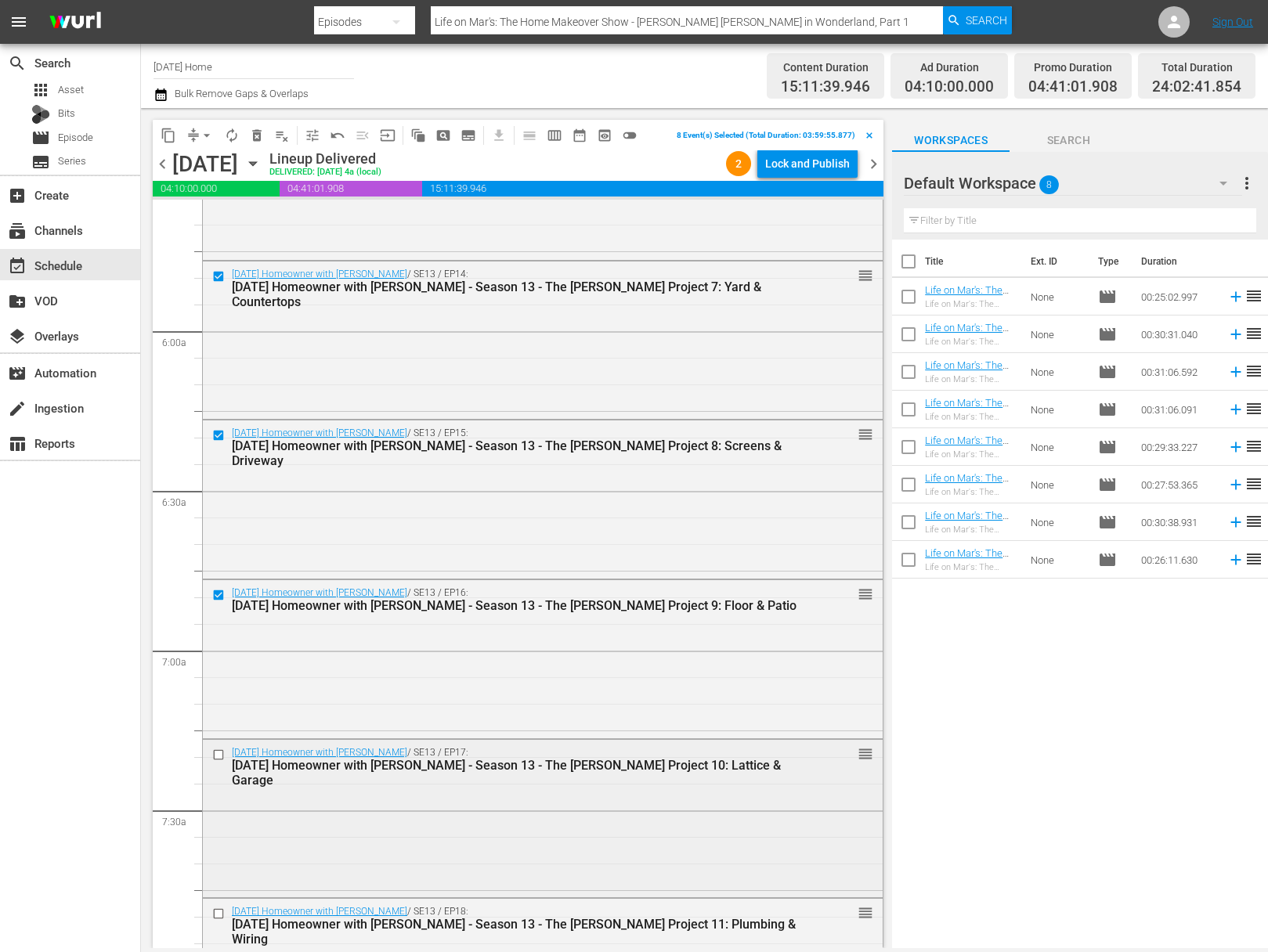
click at [218, 754] on input "checkbox" at bounding box center [220, 754] width 16 height 13
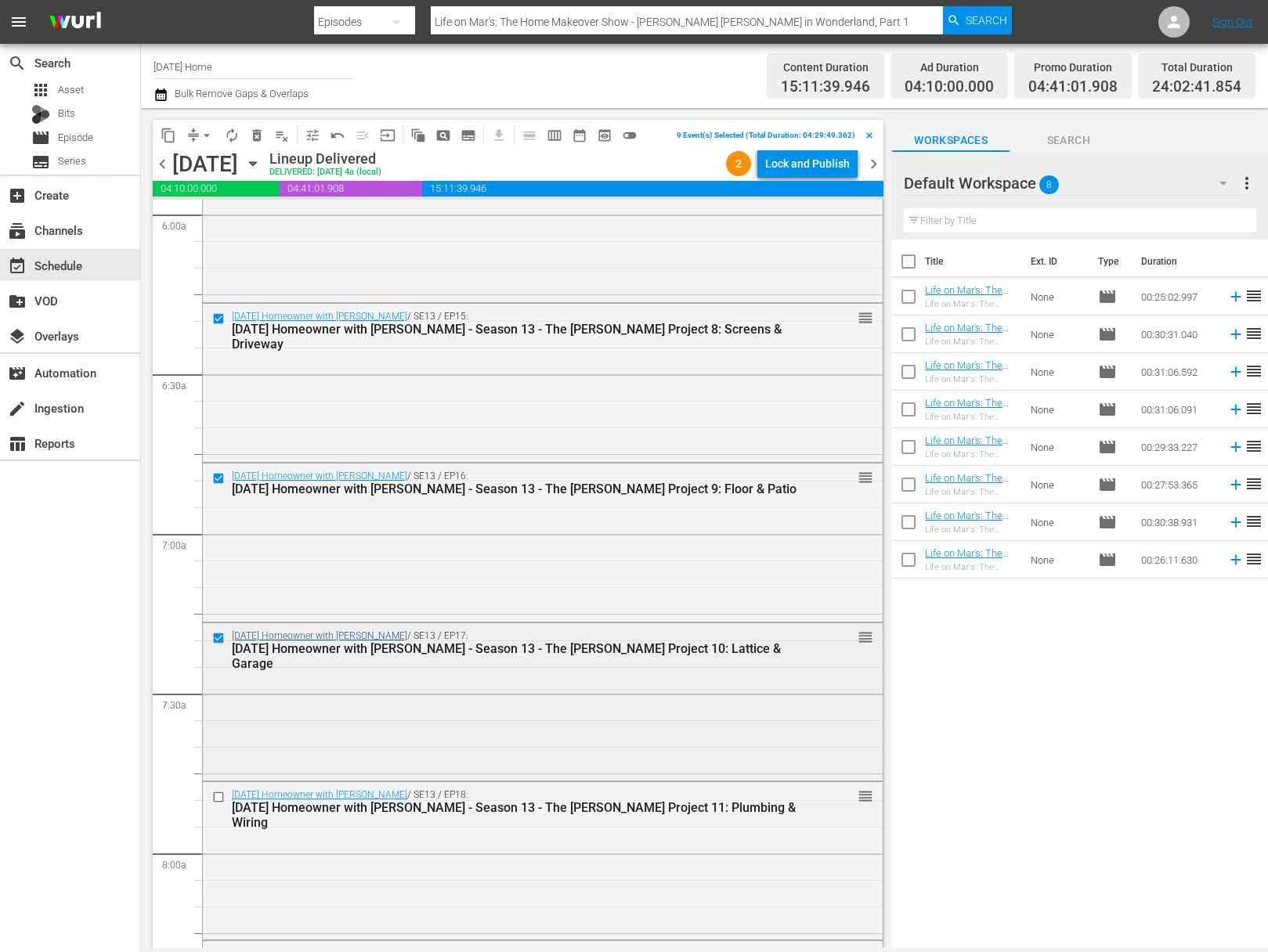
scroll to position [2081, 0]
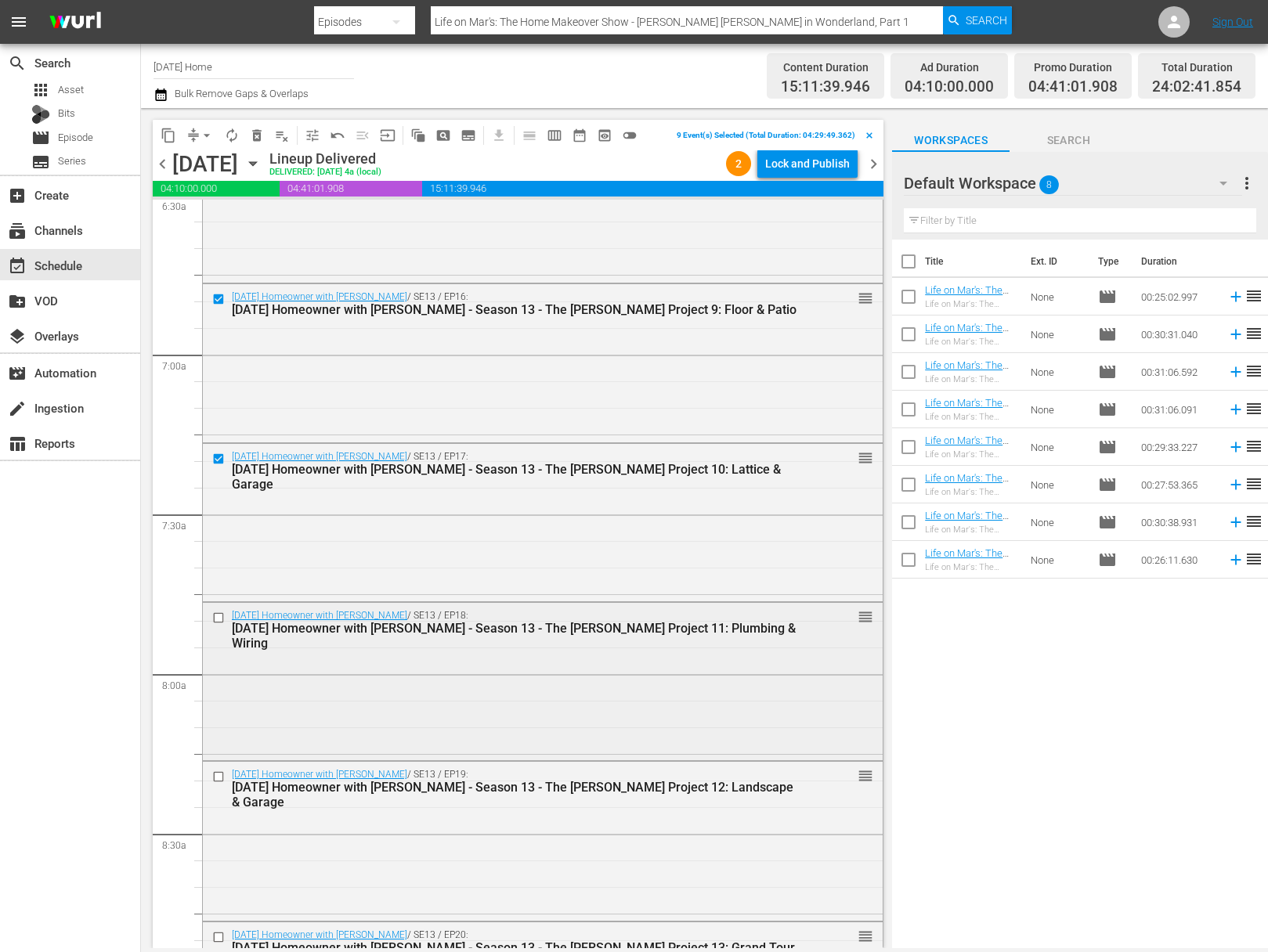
click at [217, 611] on div at bounding box center [220, 618] width 23 height 19
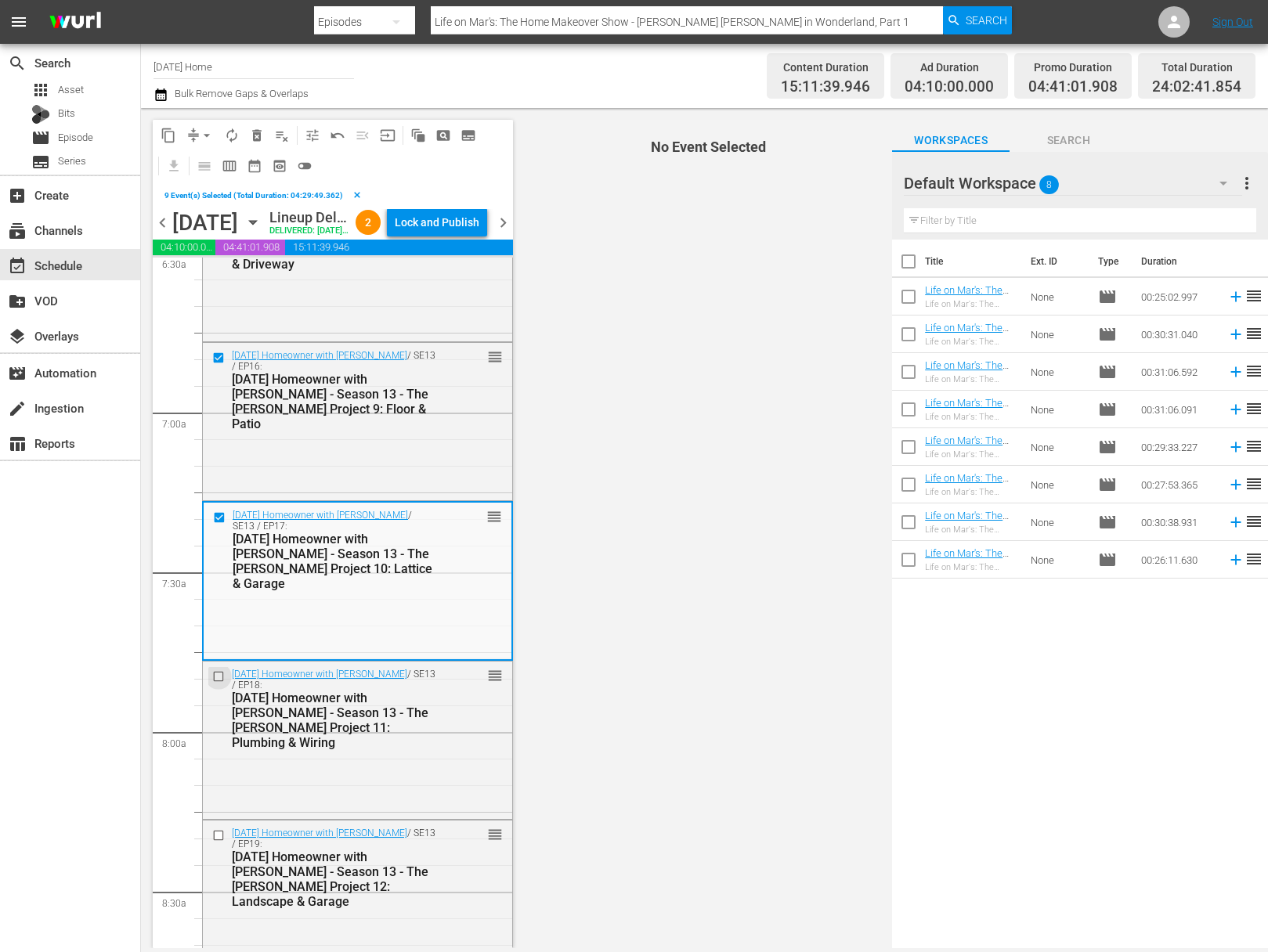
click at [222, 684] on input "checkbox" at bounding box center [220, 677] width 16 height 13
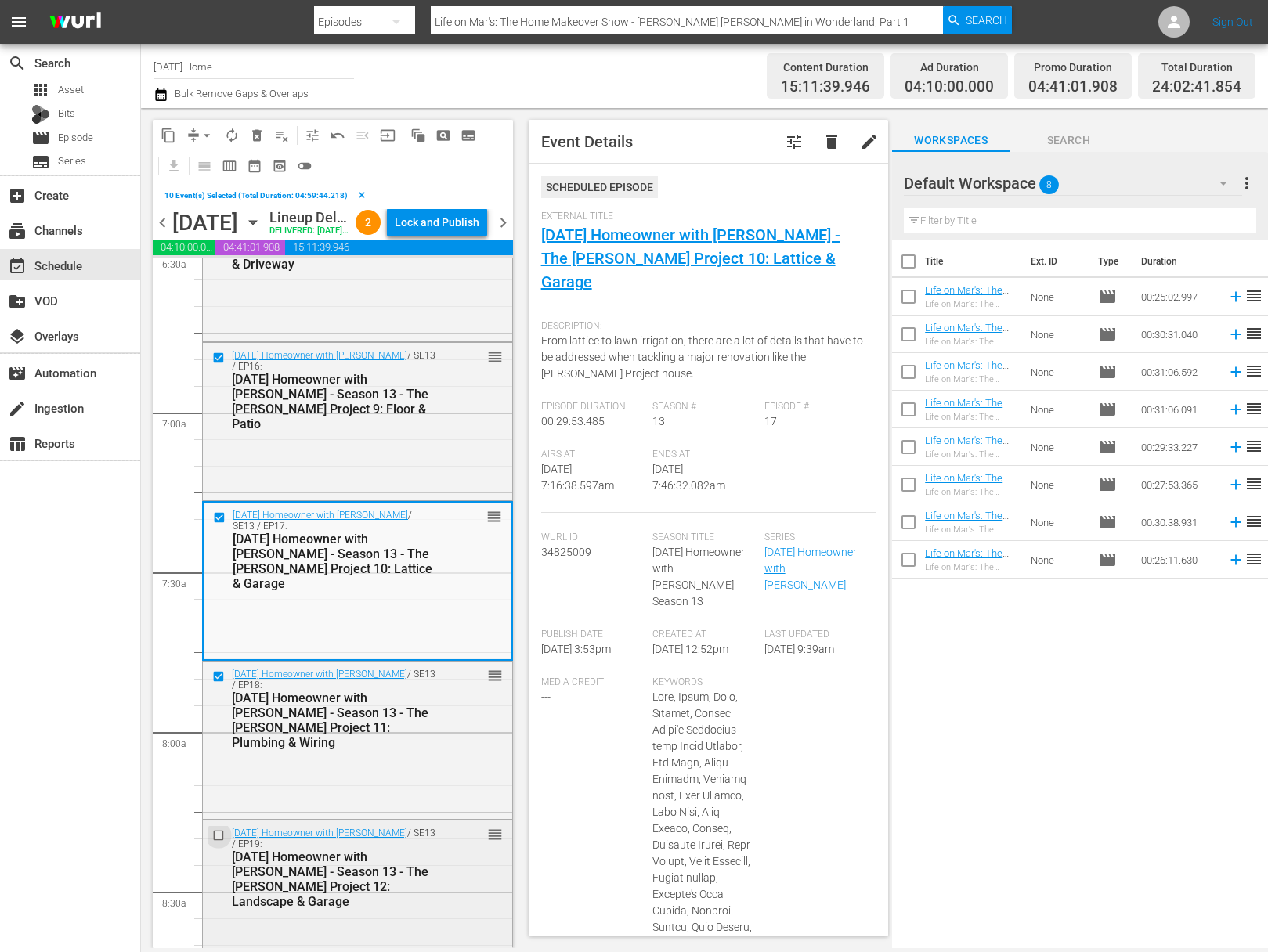
click at [219, 842] on input "checkbox" at bounding box center [220, 835] width 16 height 13
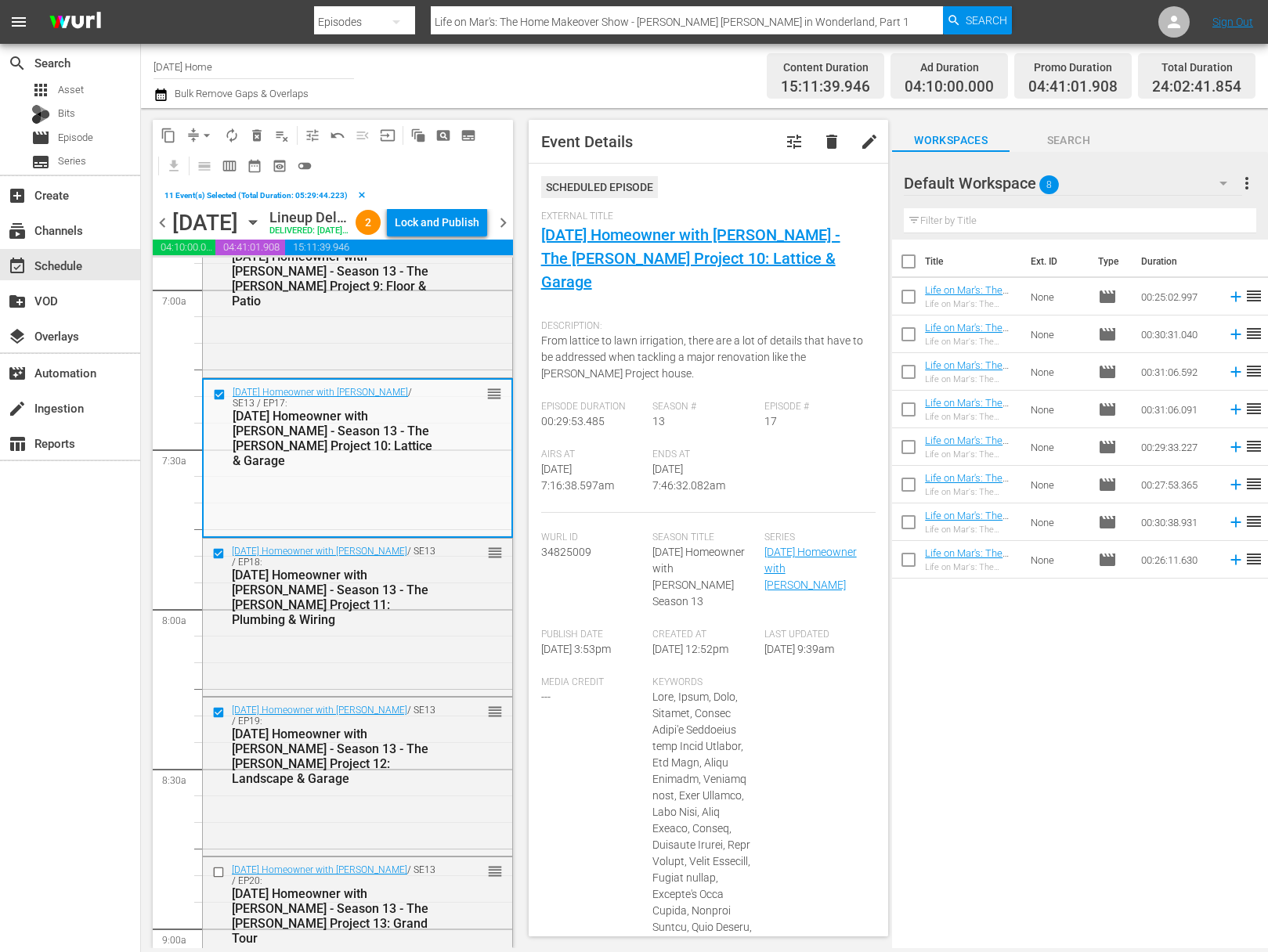
scroll to position [2232, 0]
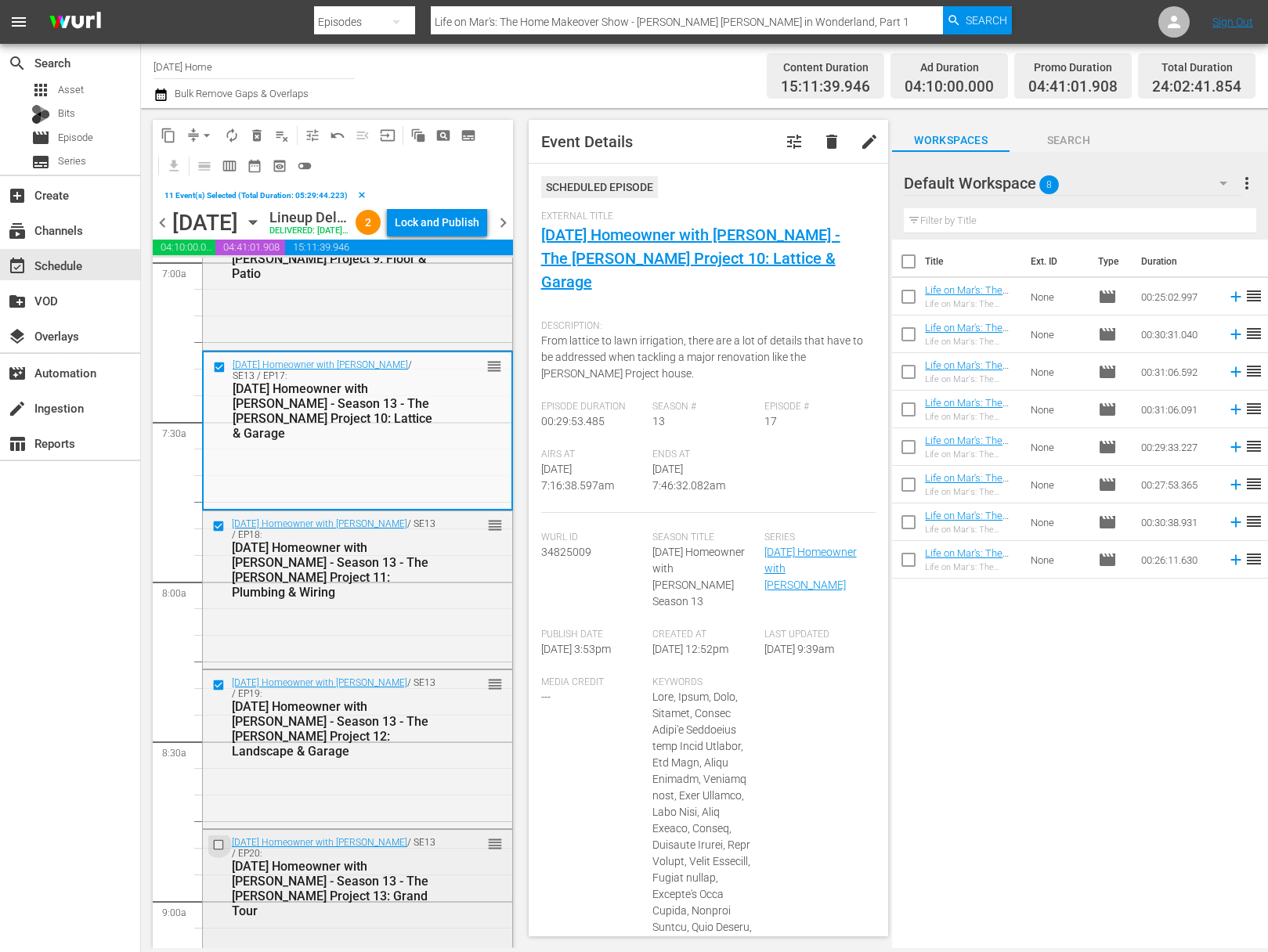
click at [216, 852] on input "checkbox" at bounding box center [220, 845] width 16 height 13
click at [170, 138] on span "content_copy" at bounding box center [169, 136] width 16 height 16
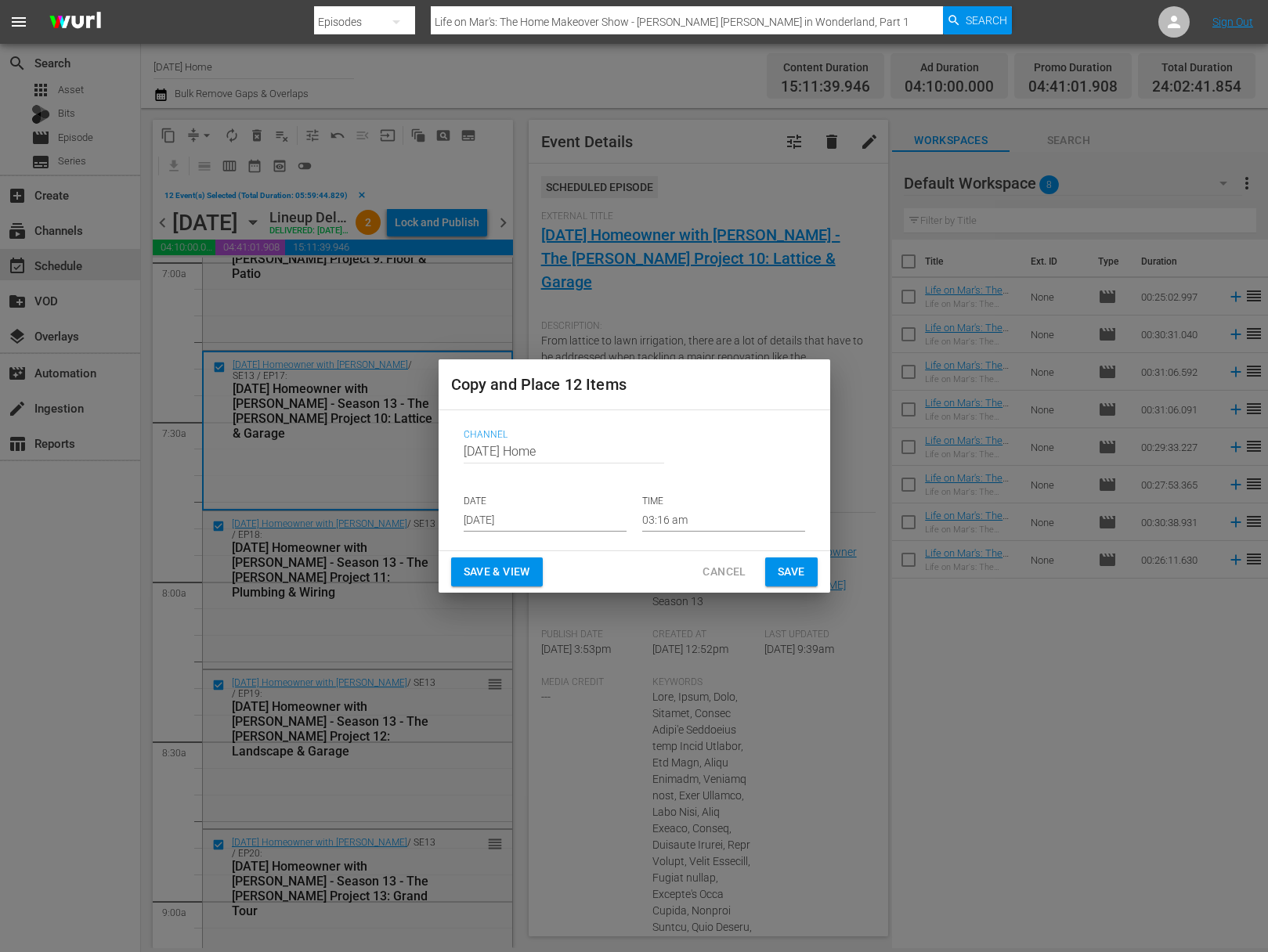
click at [593, 521] on input "[DATE]" at bounding box center [545, 520] width 163 height 23
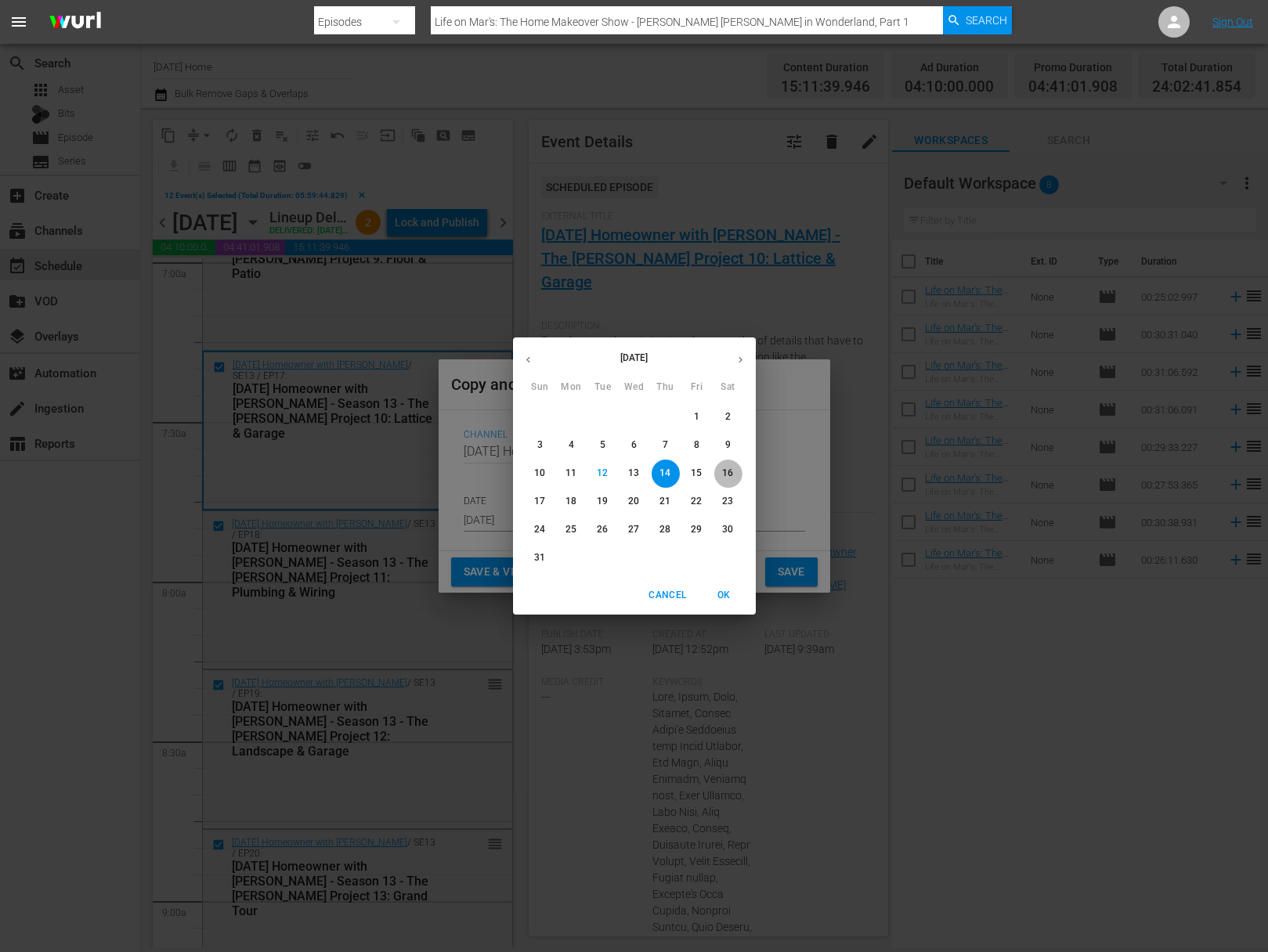
click at [730, 469] on p "16" at bounding box center [728, 473] width 11 height 13
type input "Aug 16th 2025"
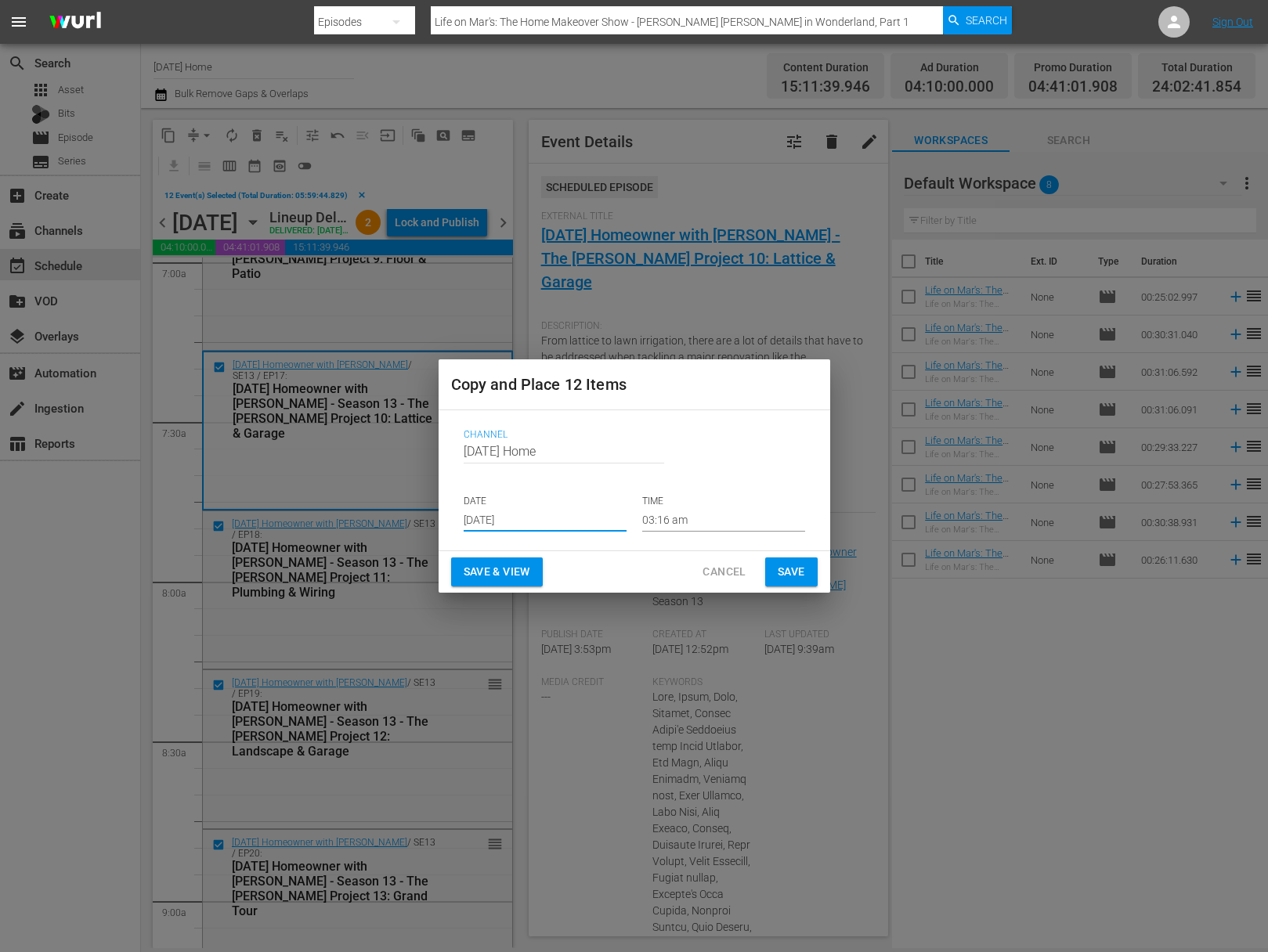
click at [557, 525] on input "Aug 16th 2025" at bounding box center [545, 520] width 163 height 23
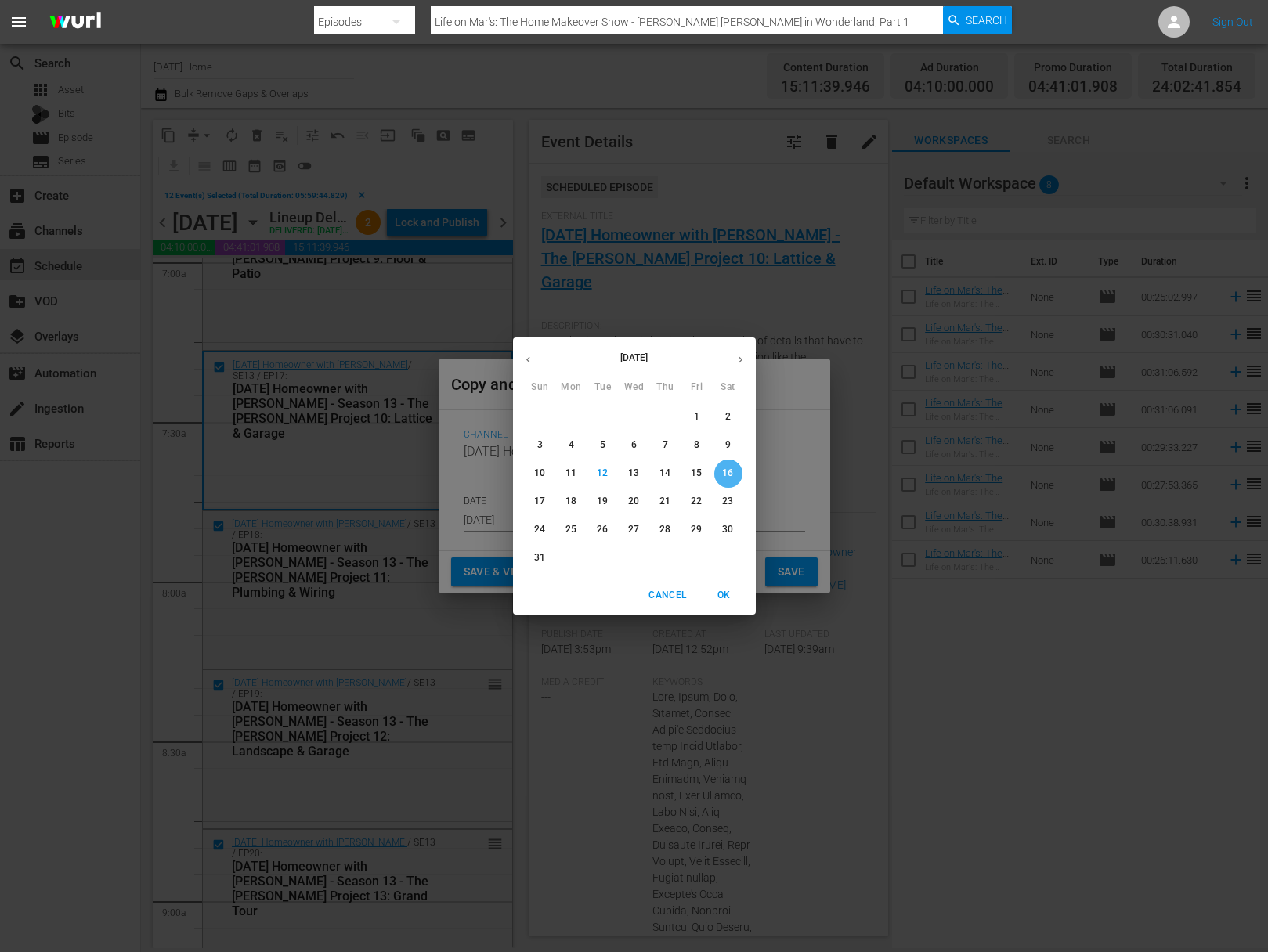
click at [731, 478] on p "16" at bounding box center [728, 473] width 11 height 13
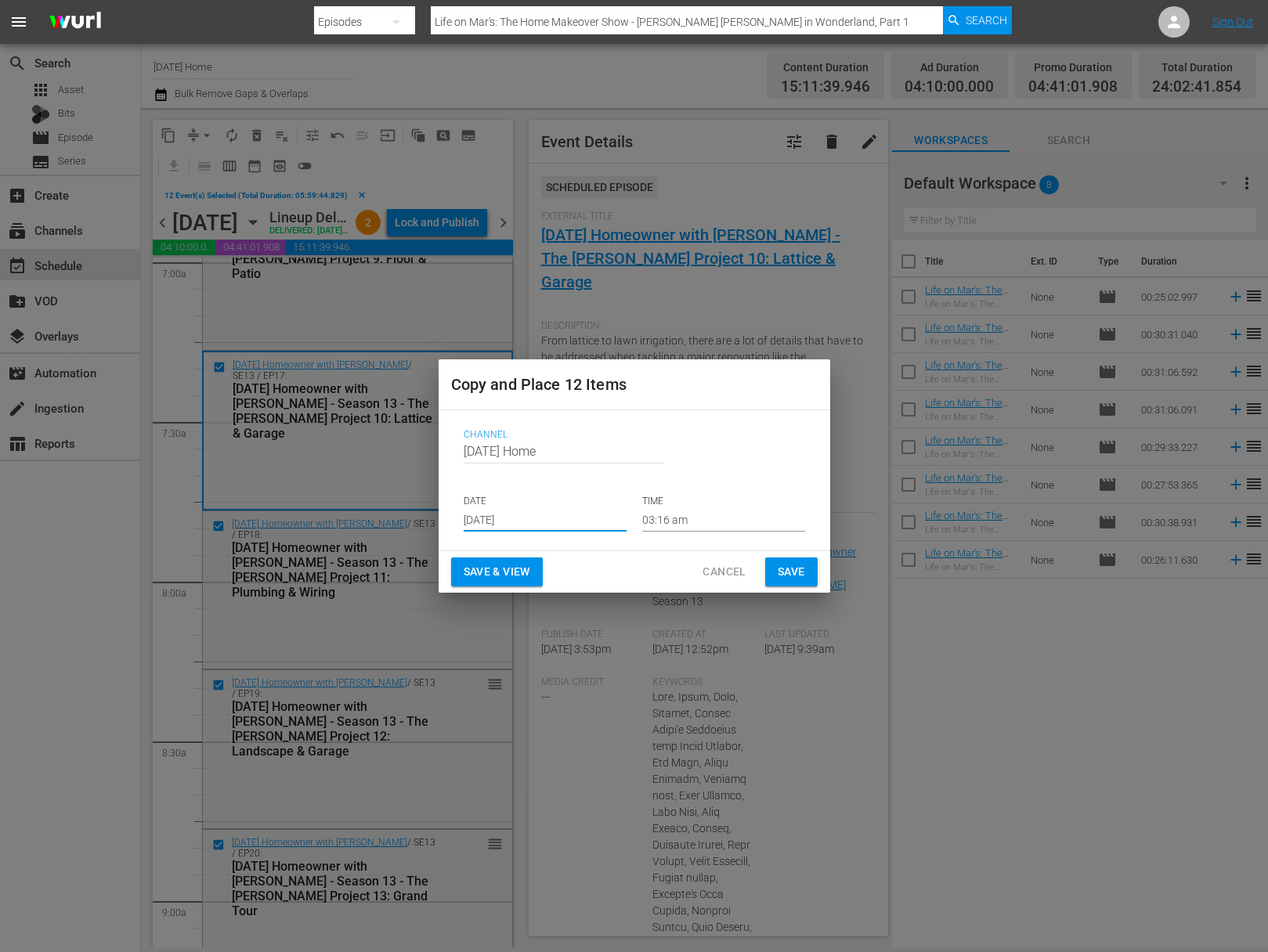
click at [709, 524] on input "03:16 am" at bounding box center [723, 520] width 163 height 23
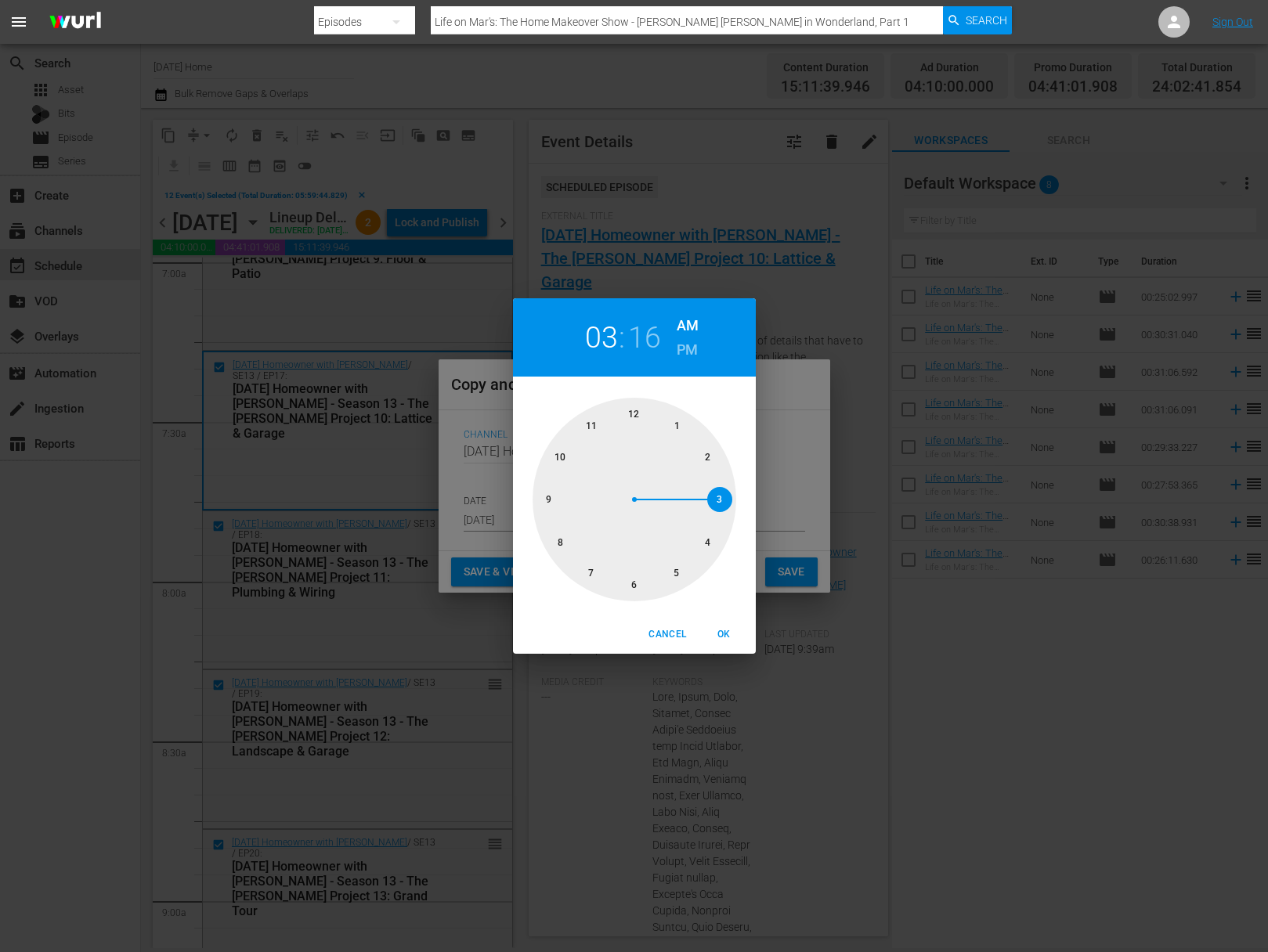
click at [634, 584] on div at bounding box center [635, 500] width 204 height 204
click at [635, 414] on div at bounding box center [635, 500] width 204 height 204
click at [689, 338] on h6 "PM" at bounding box center [688, 350] width 21 height 25
click at [716, 635] on span "OK" at bounding box center [724, 635] width 38 height 16
type input "06:00 pm"
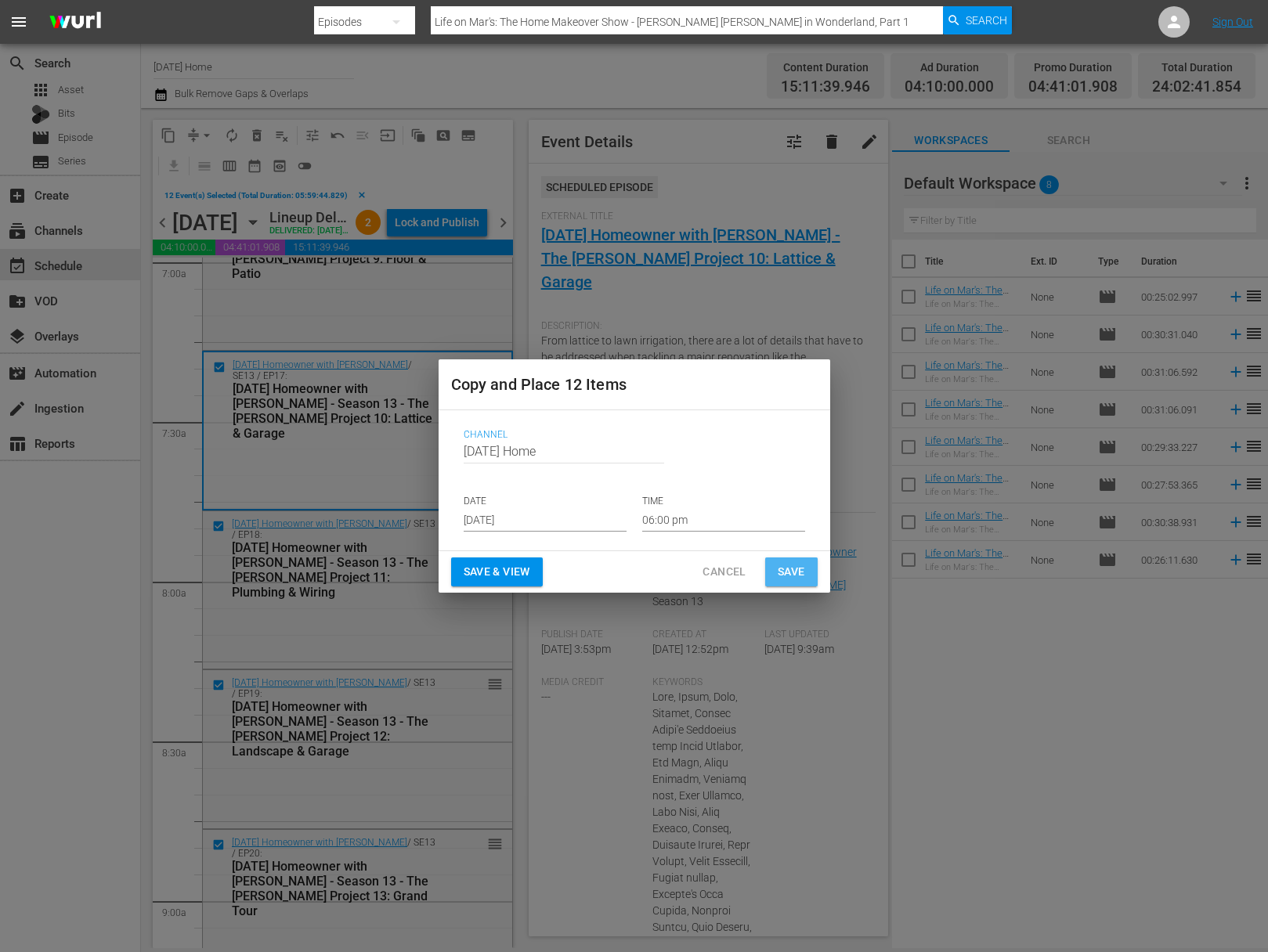
click at [802, 574] on span "Save" at bounding box center [791, 572] width 28 height 20
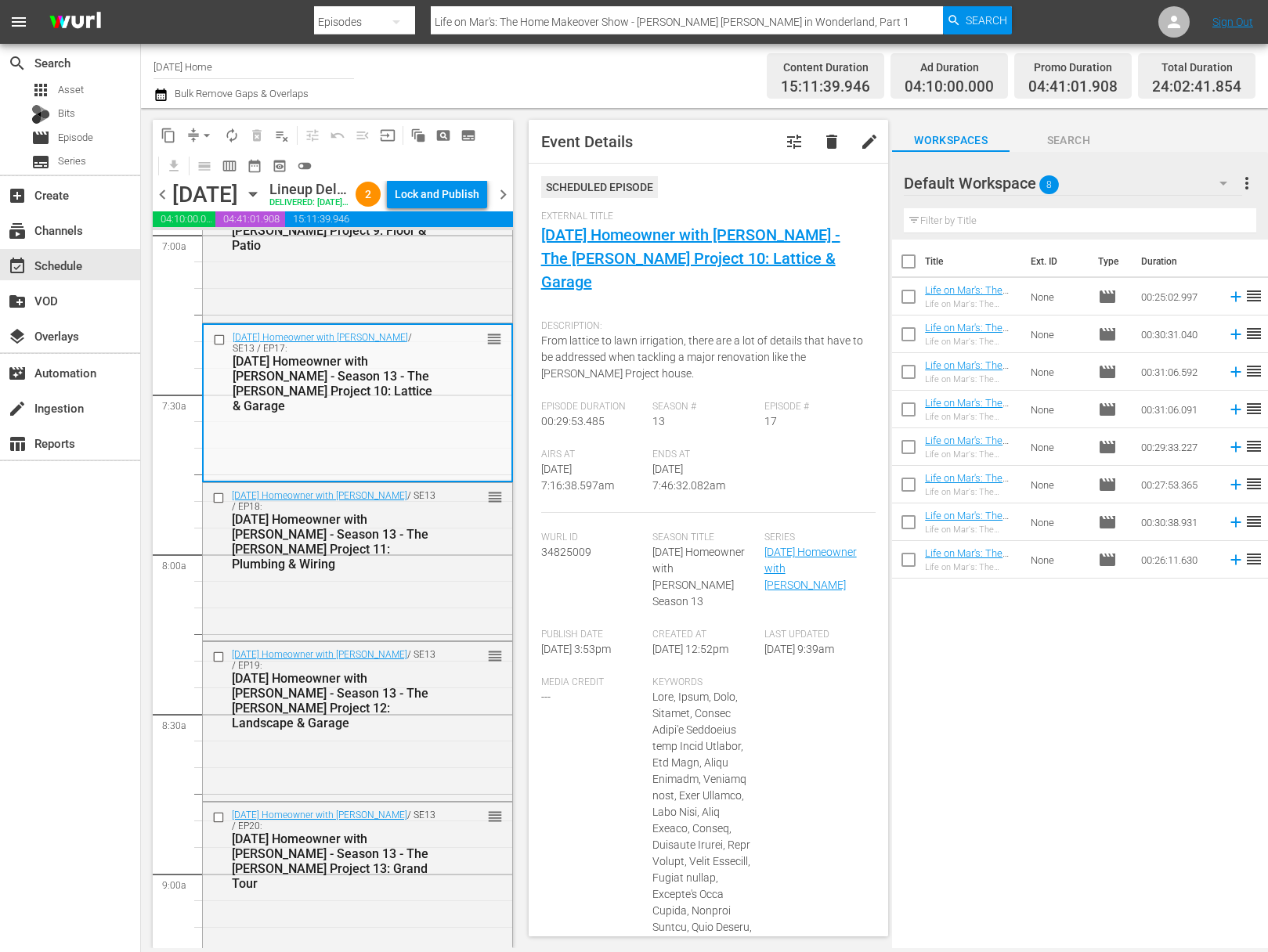
click at [262, 203] on icon "button" at bounding box center [252, 194] width 17 height 17
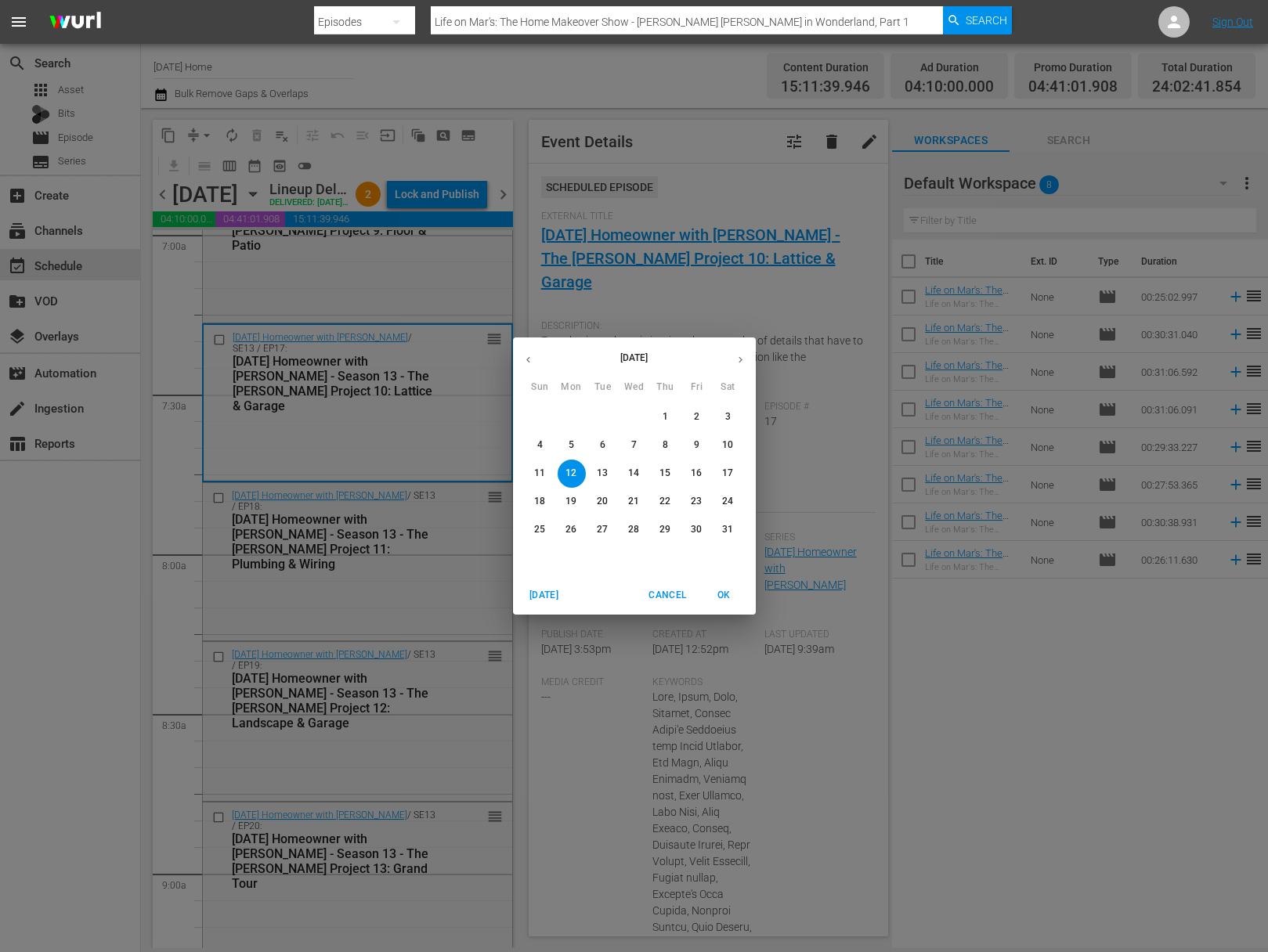
click at [741, 359] on icon "button" at bounding box center [740, 359] width 4 height 6
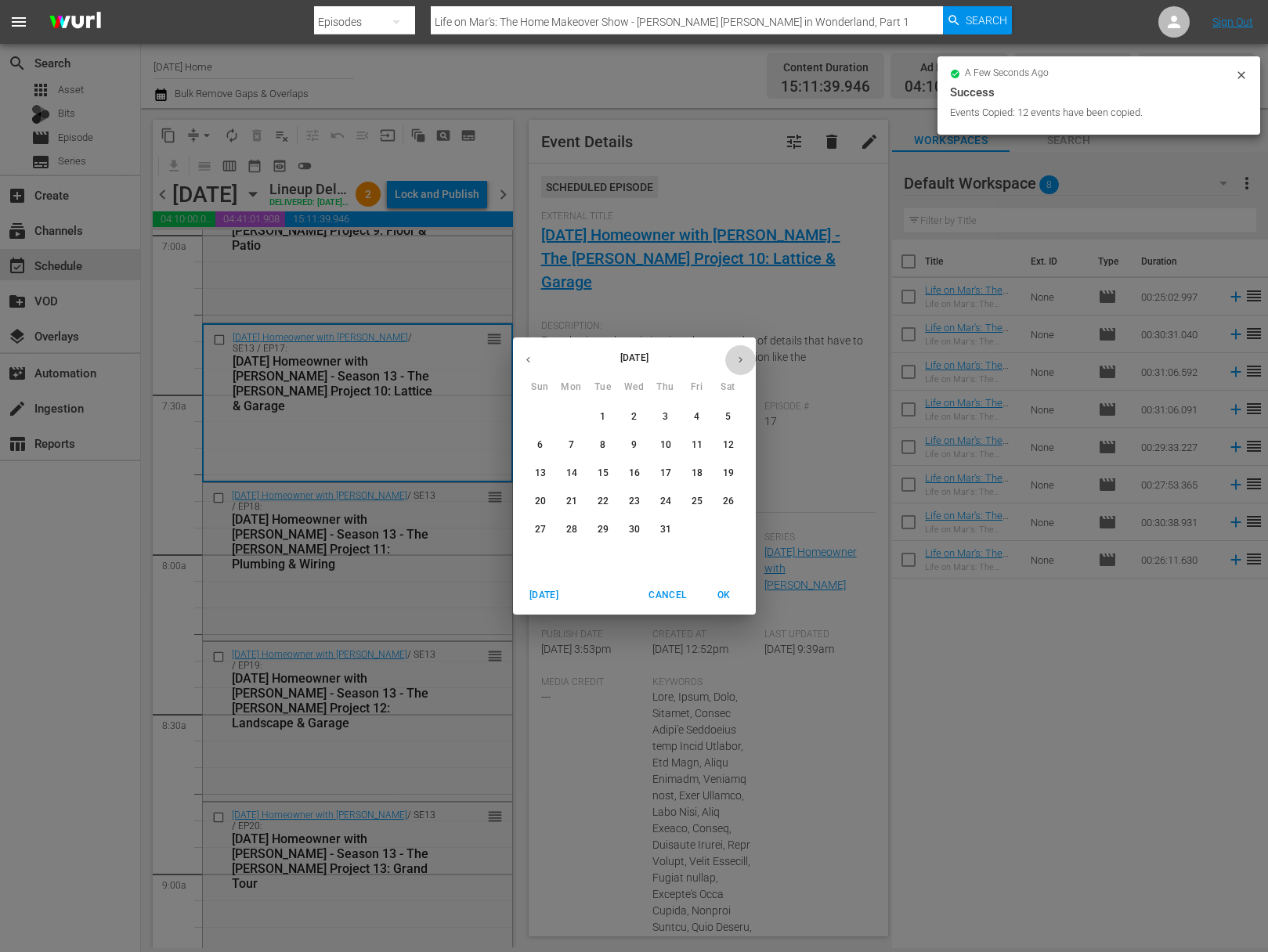
click at [741, 359] on icon "button" at bounding box center [740, 359] width 4 height 6
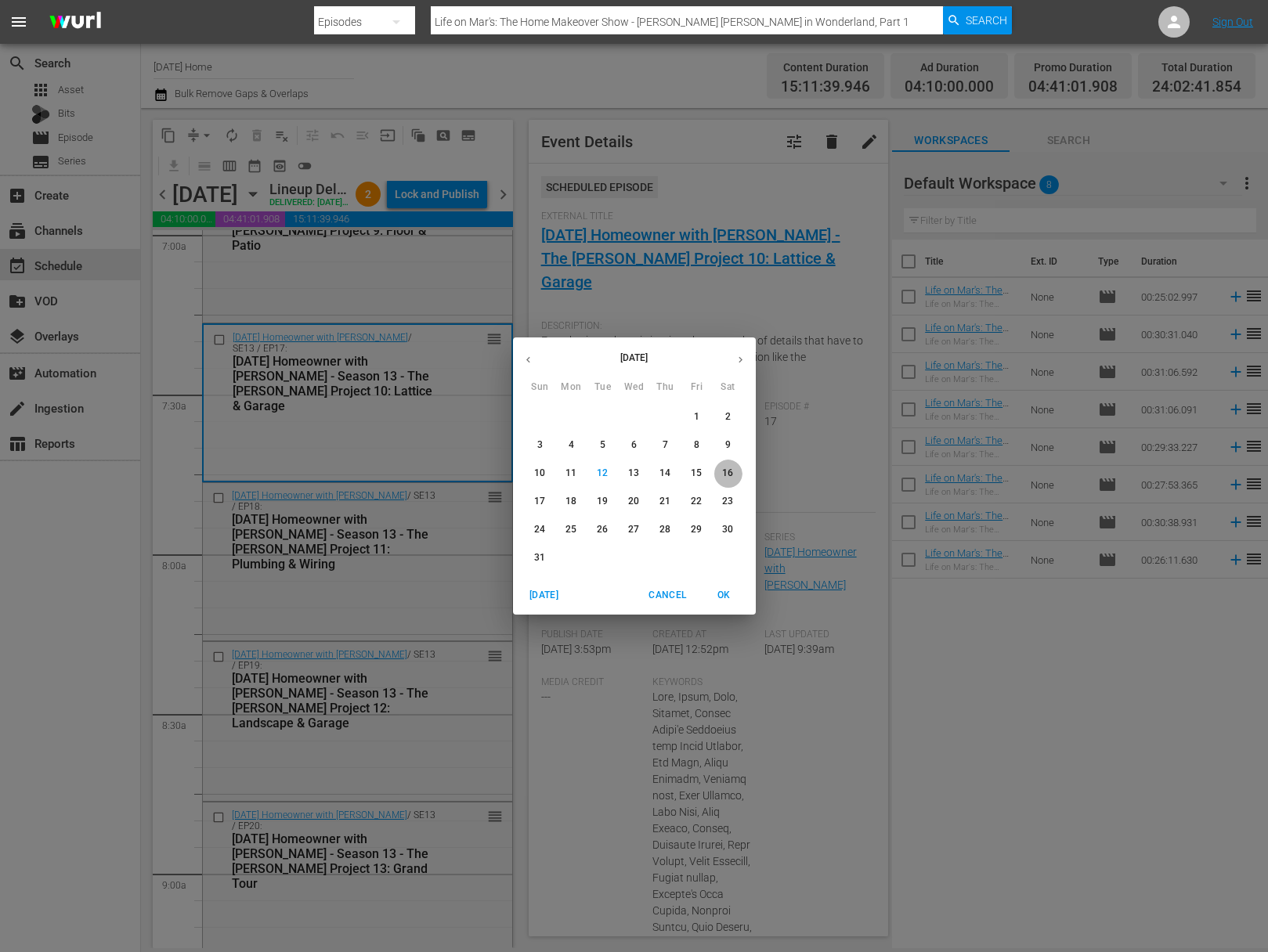
click at [736, 473] on span "16" at bounding box center [729, 473] width 29 height 13
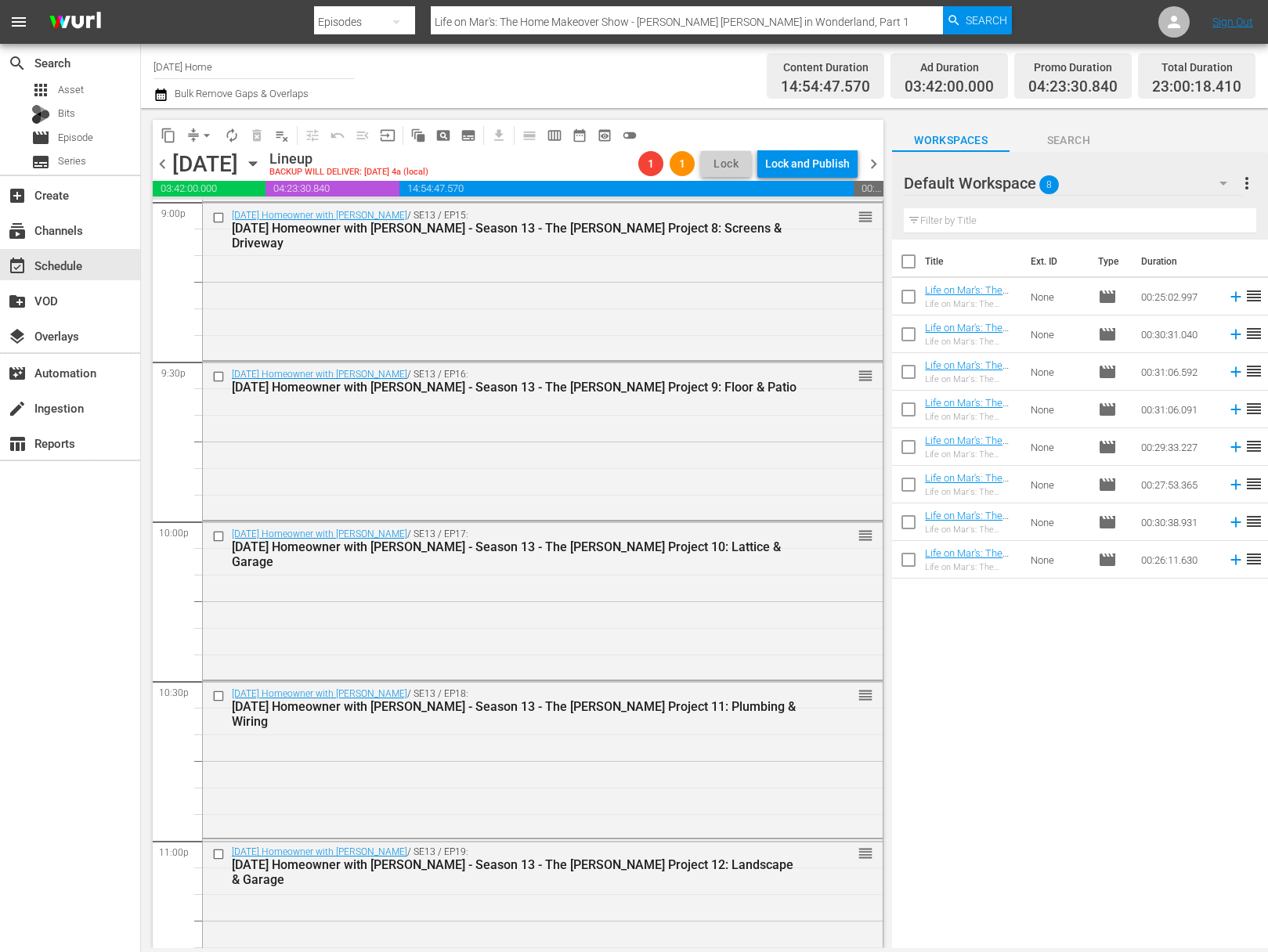
scroll to position [6919, 0]
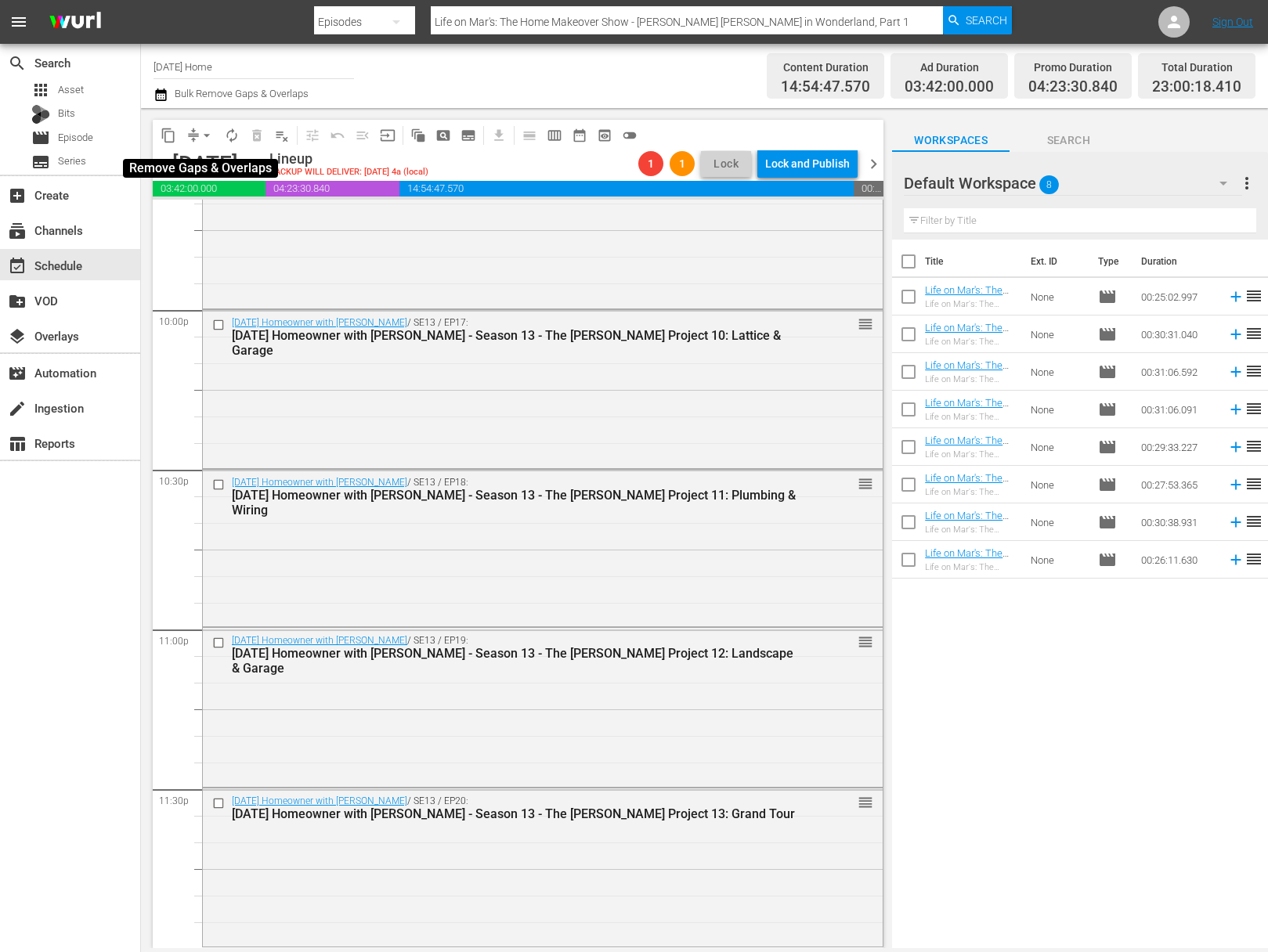
click at [210, 136] on span "arrow_drop_down" at bounding box center [207, 136] width 16 height 16
click at [215, 223] on li "Align to End of Previous Day" at bounding box center [207, 218] width 165 height 26
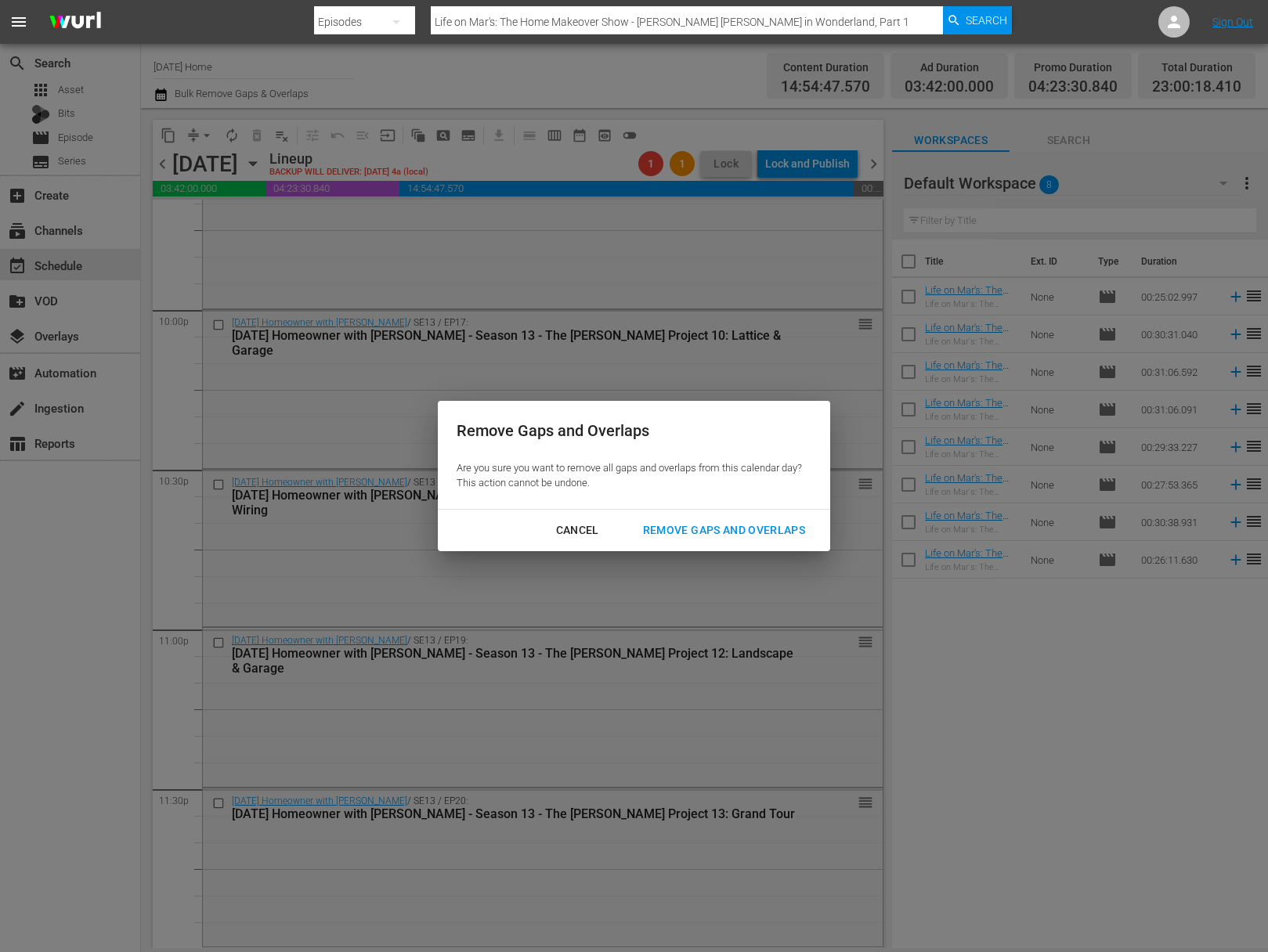
click at [768, 540] on div "Remove Gaps and Overlaps" at bounding box center [723, 531] width 187 height 20
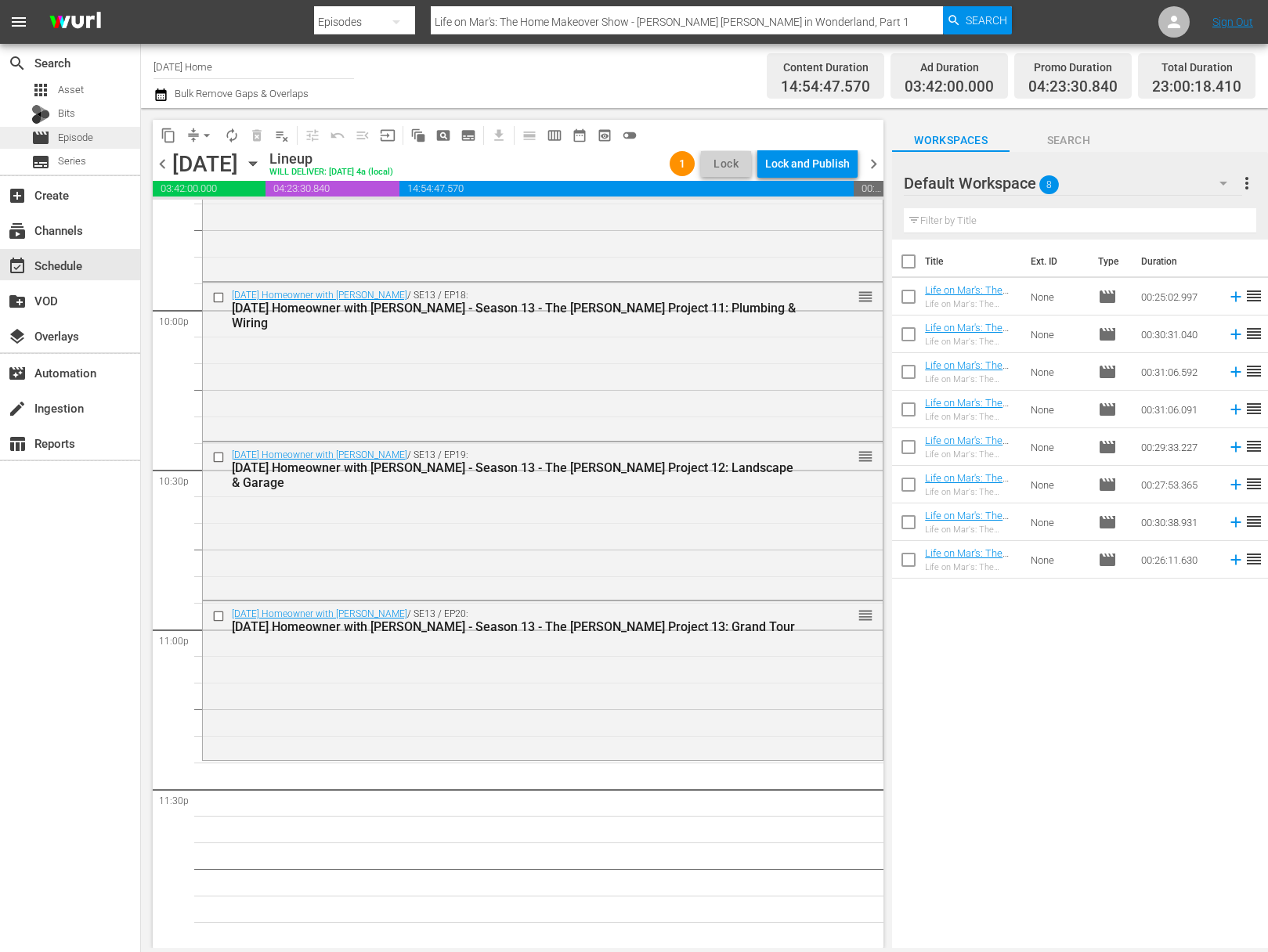
click at [92, 145] on span "Episode" at bounding box center [75, 138] width 35 height 16
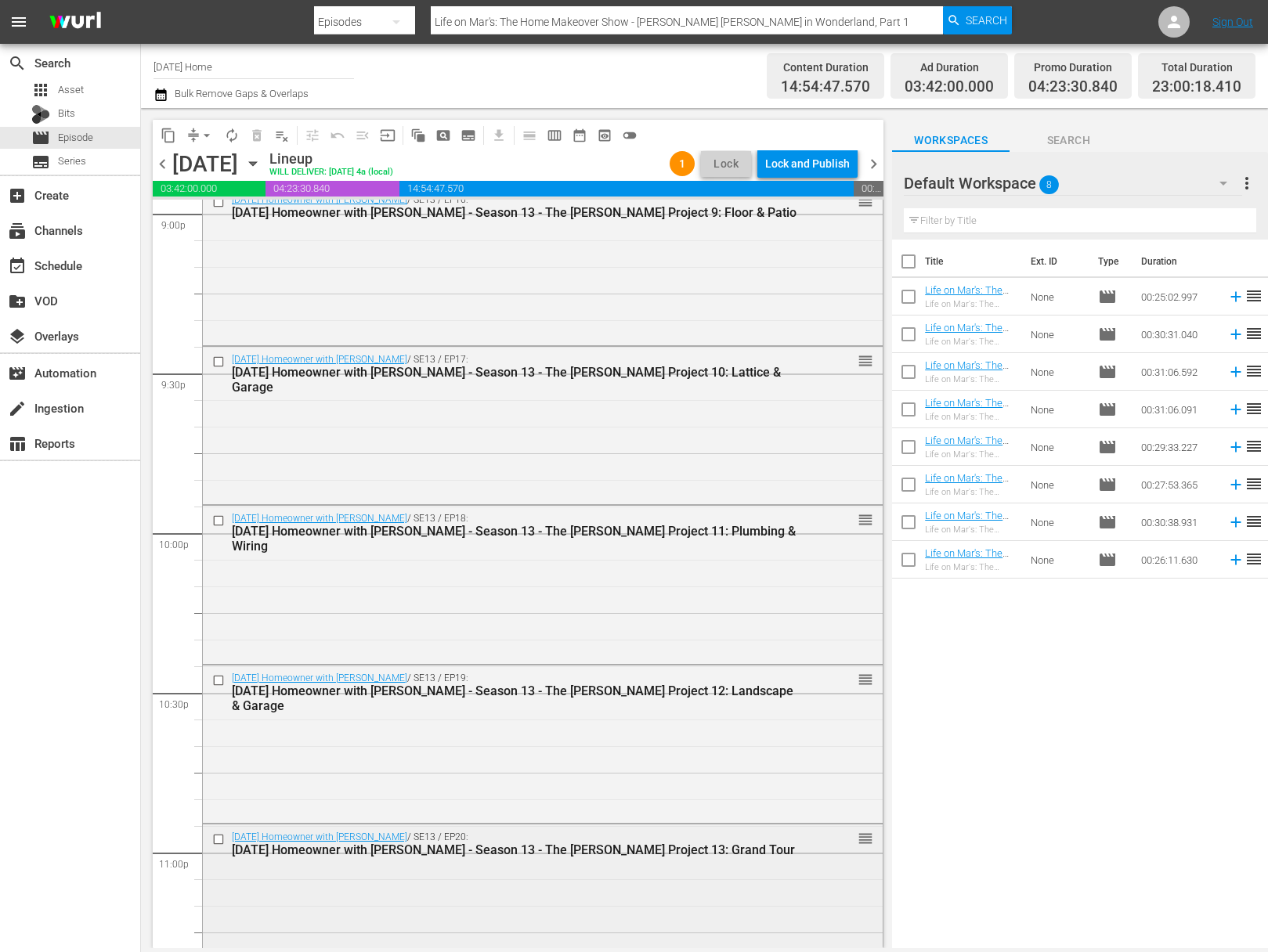
scroll to position [6919, 0]
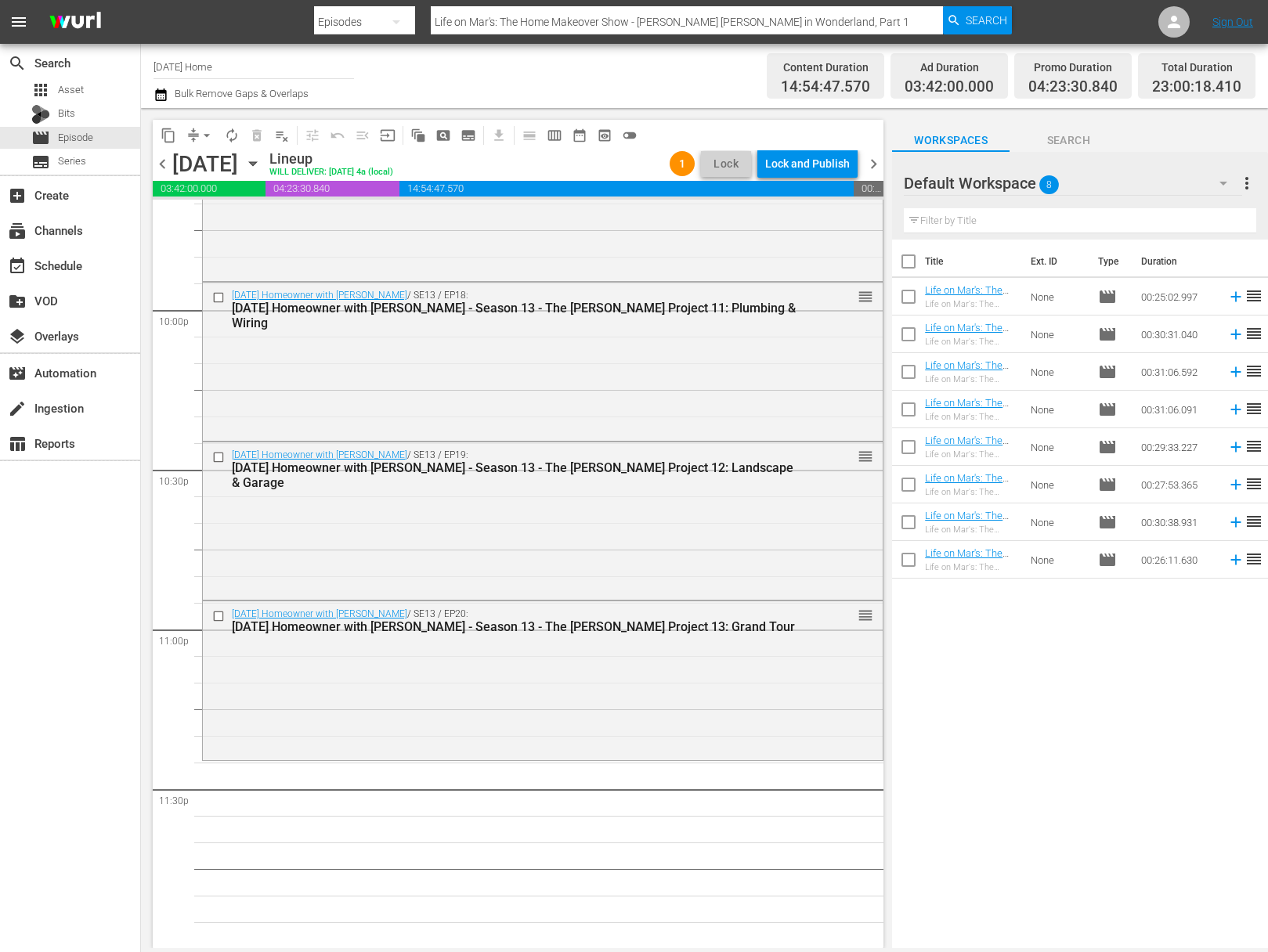
click at [262, 164] on icon "button" at bounding box center [252, 163] width 17 height 17
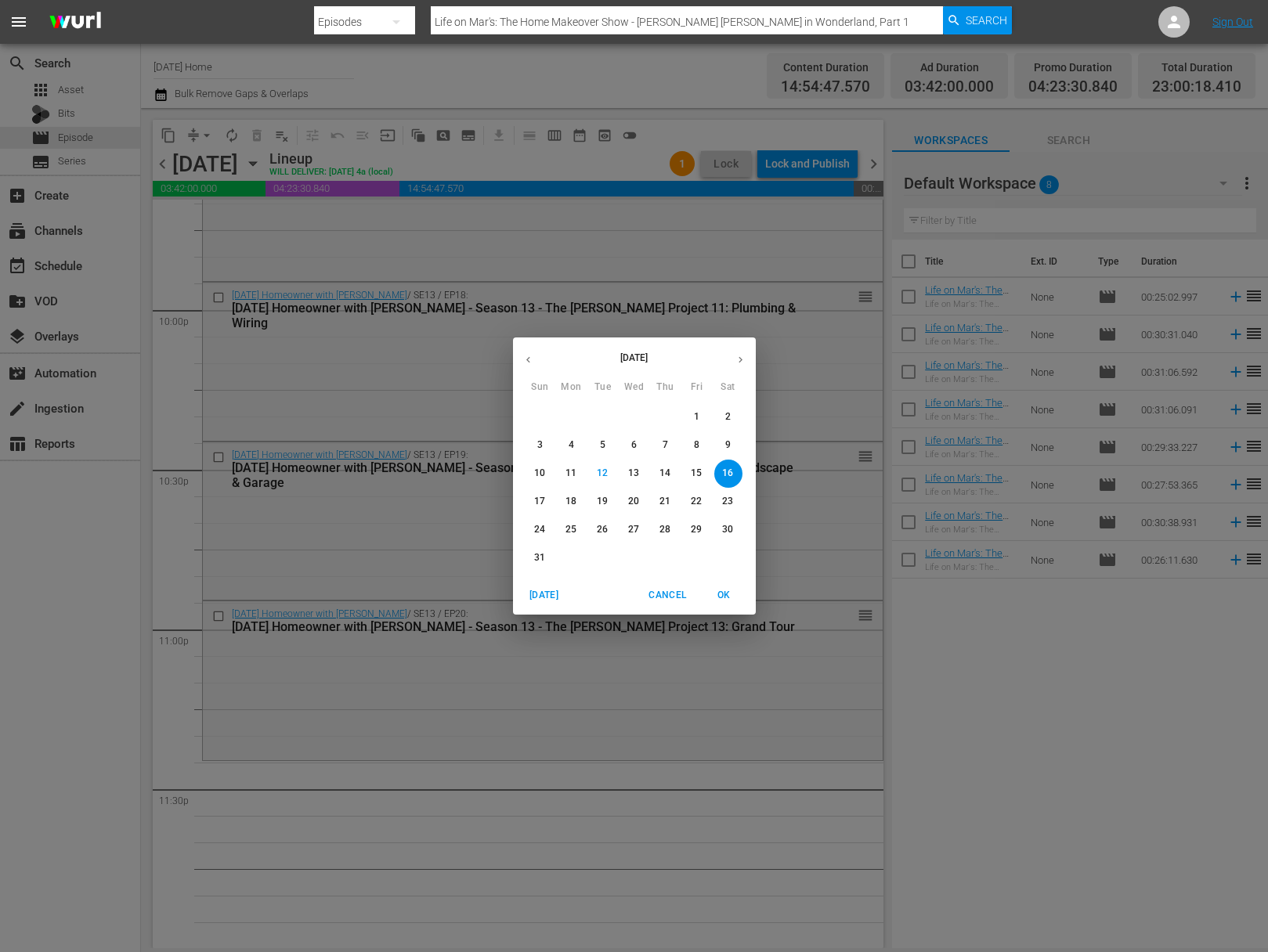
click at [525, 363] on icon "button" at bounding box center [528, 359] width 12 height 12
click at [521, 351] on button "button" at bounding box center [528, 359] width 30 height 30
click at [601, 439] on p "10" at bounding box center [603, 445] width 11 height 13
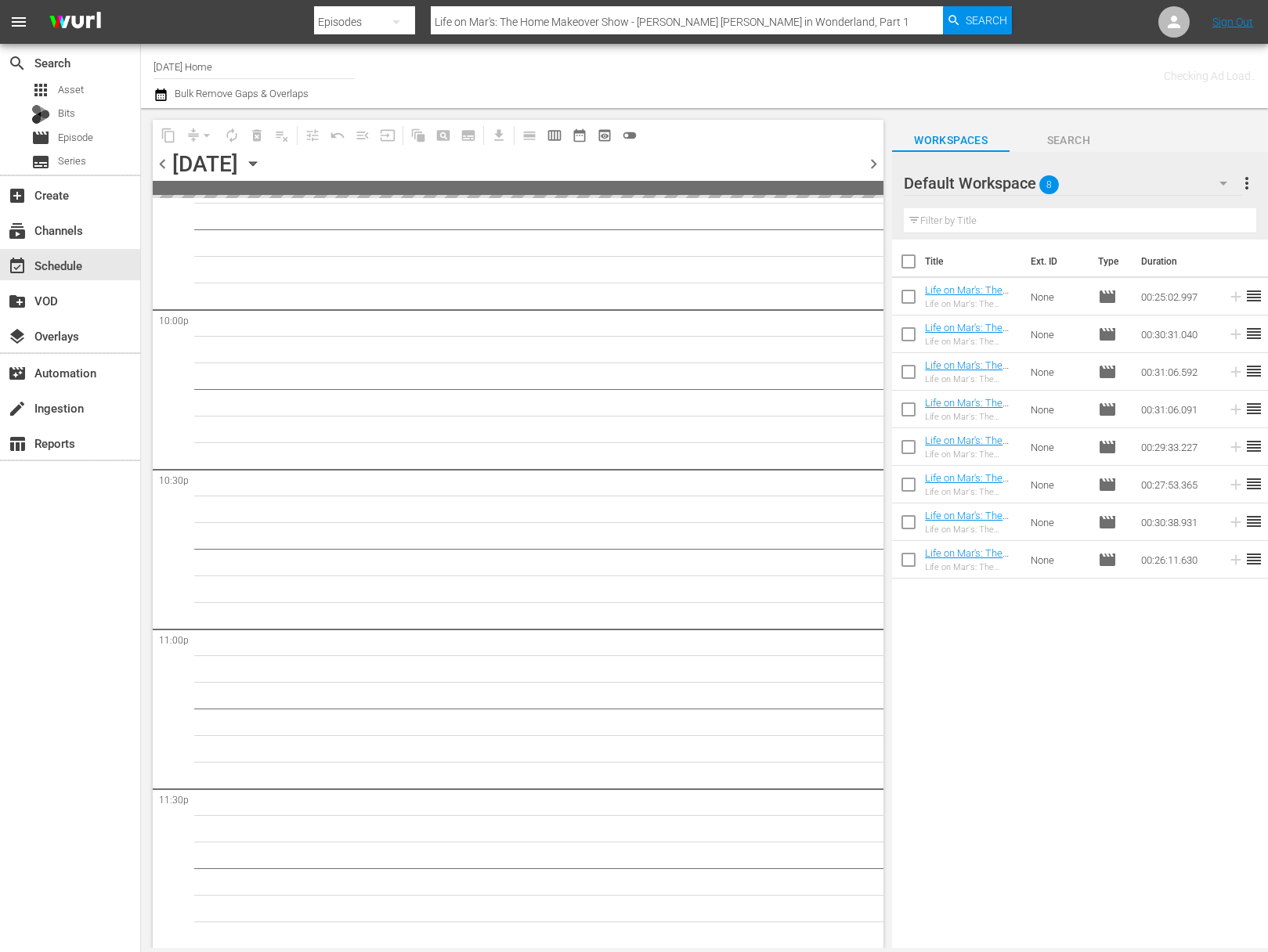
scroll to position [6918, 0]
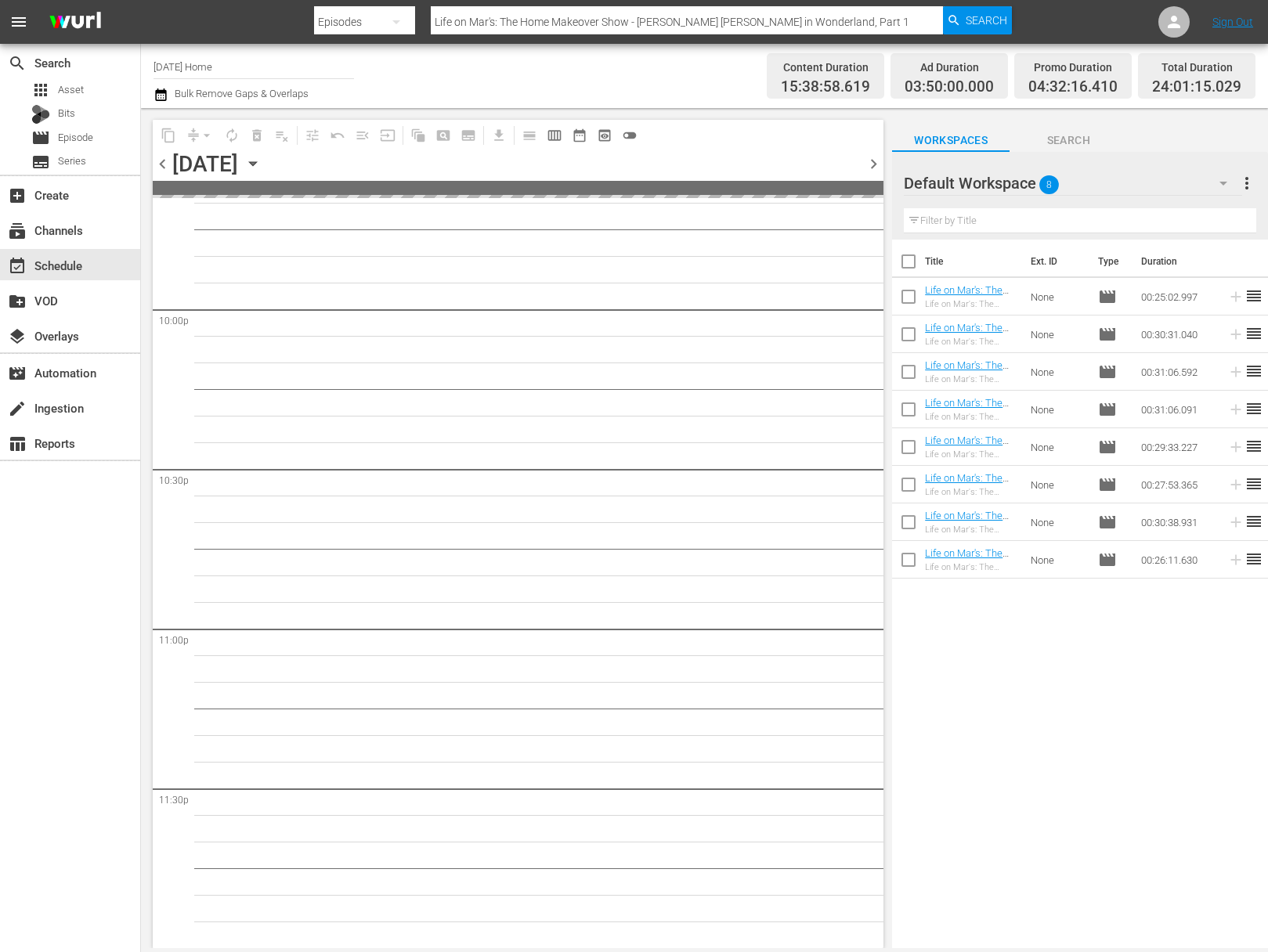
click at [262, 163] on icon "button" at bounding box center [252, 163] width 17 height 17
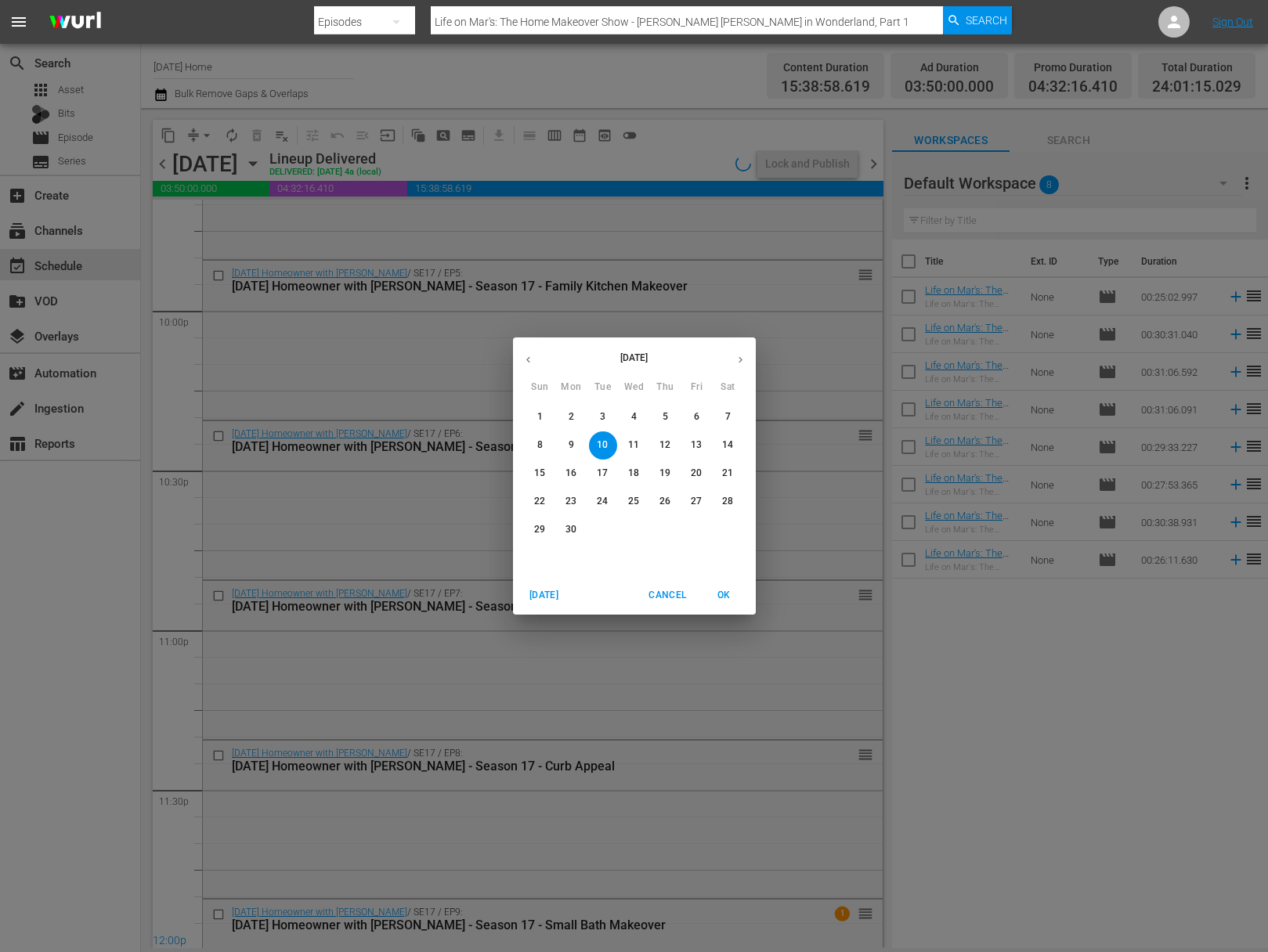
click at [534, 358] on button "button" at bounding box center [528, 359] width 30 height 30
click at [605, 466] on button "13" at bounding box center [604, 474] width 29 height 29
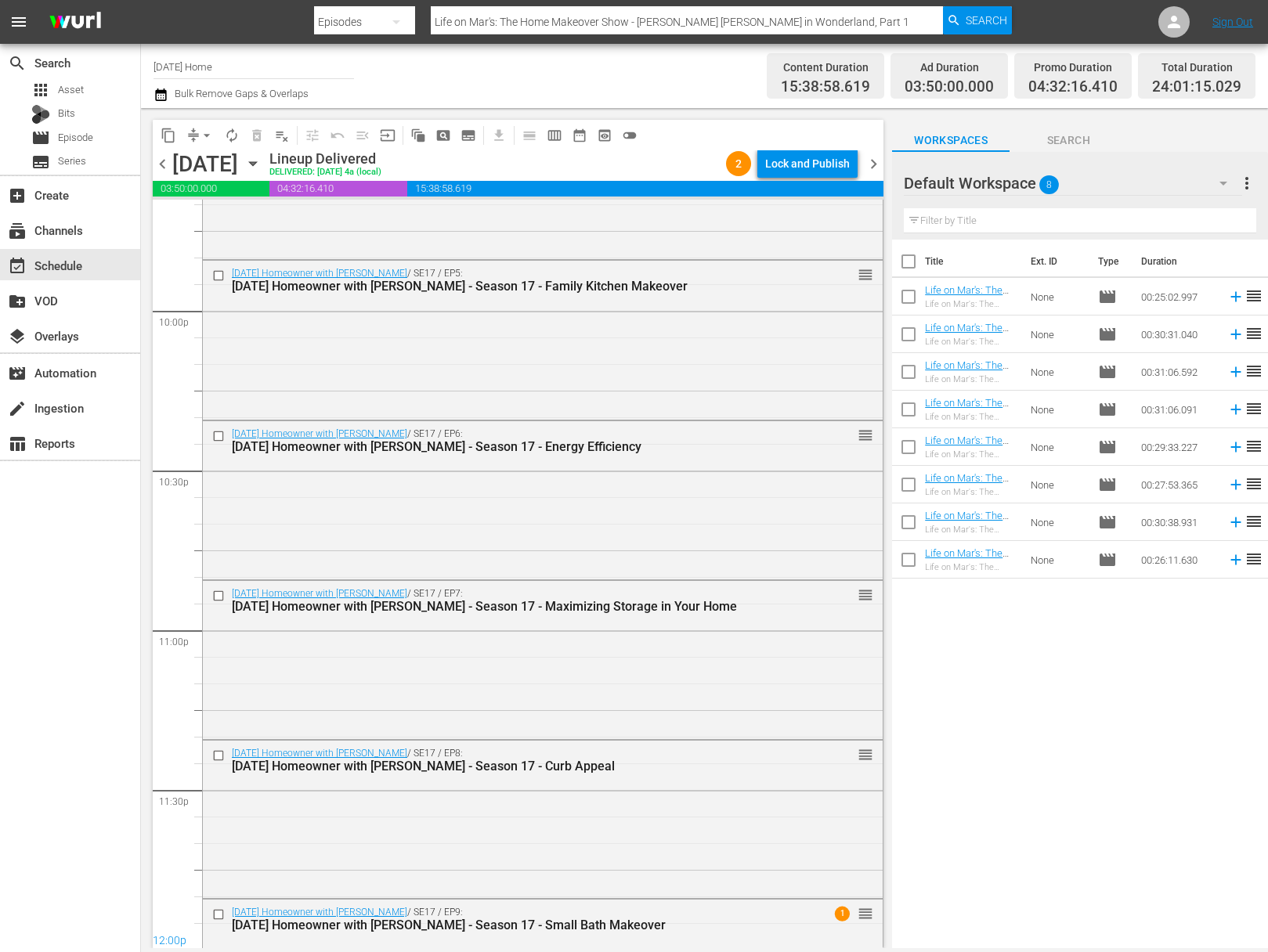
click at [256, 164] on icon "button" at bounding box center [253, 164] width 7 height 4
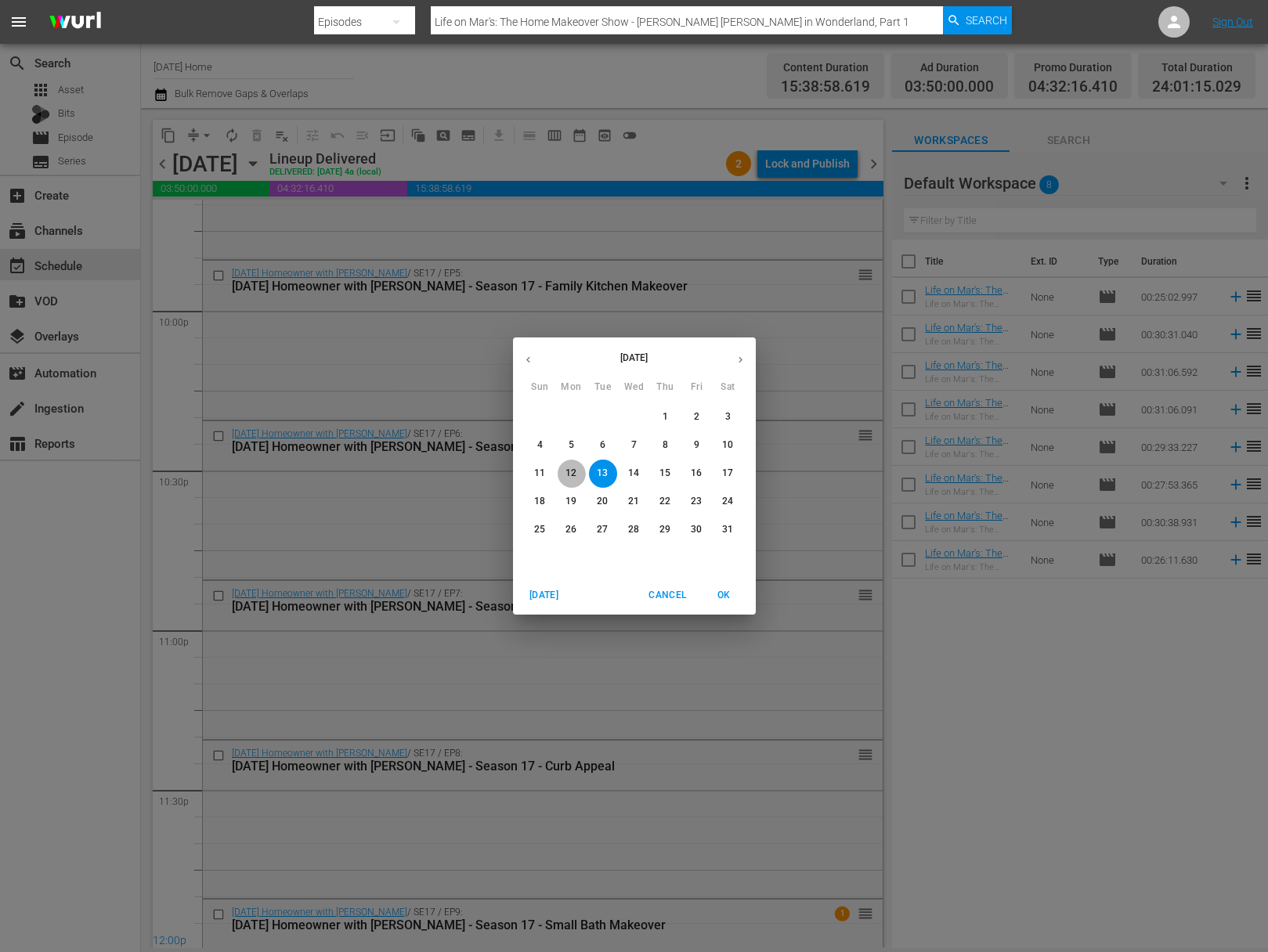
click at [560, 471] on span "12" at bounding box center [572, 473] width 29 height 13
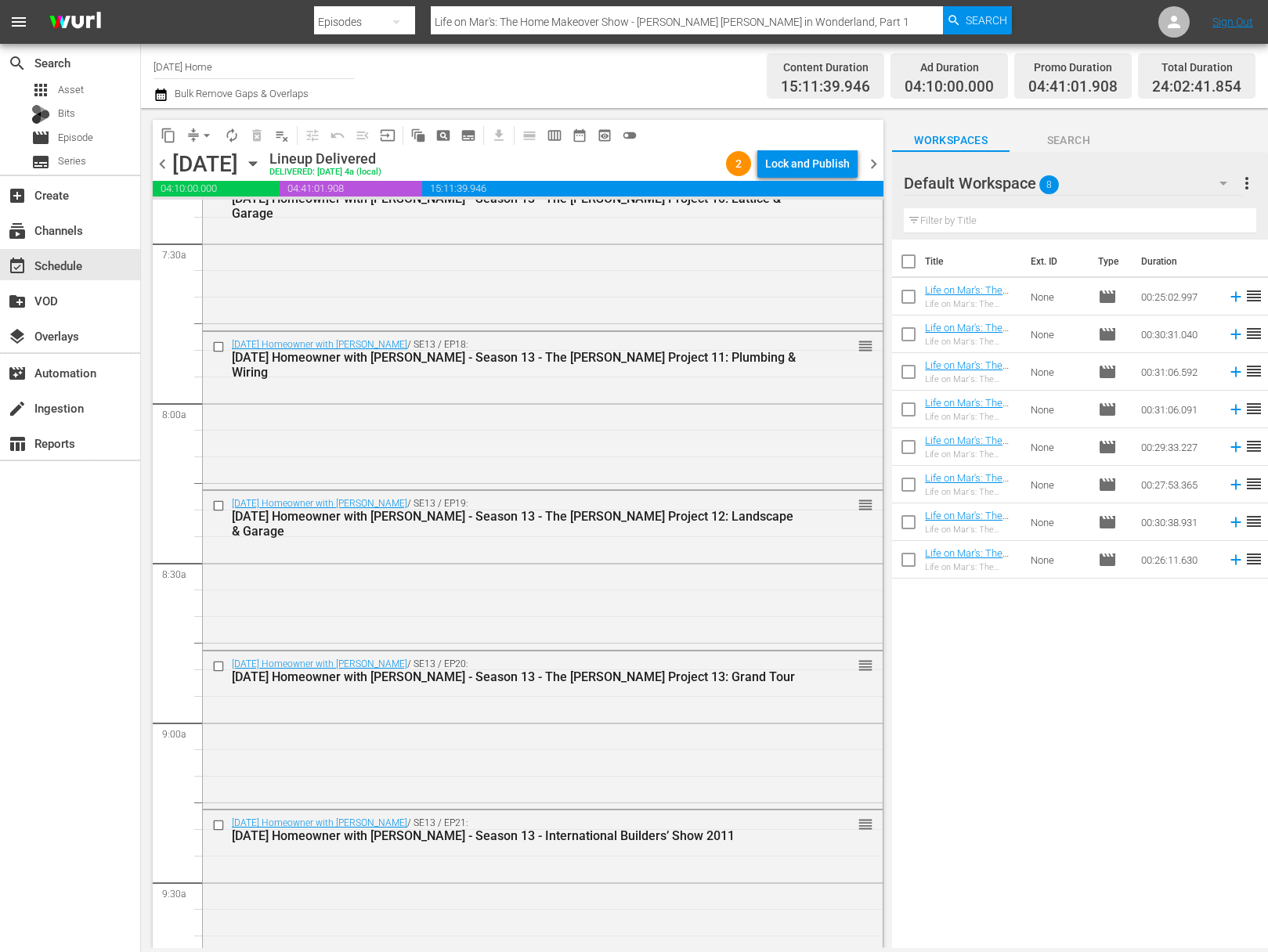
scroll to position [2473, 0]
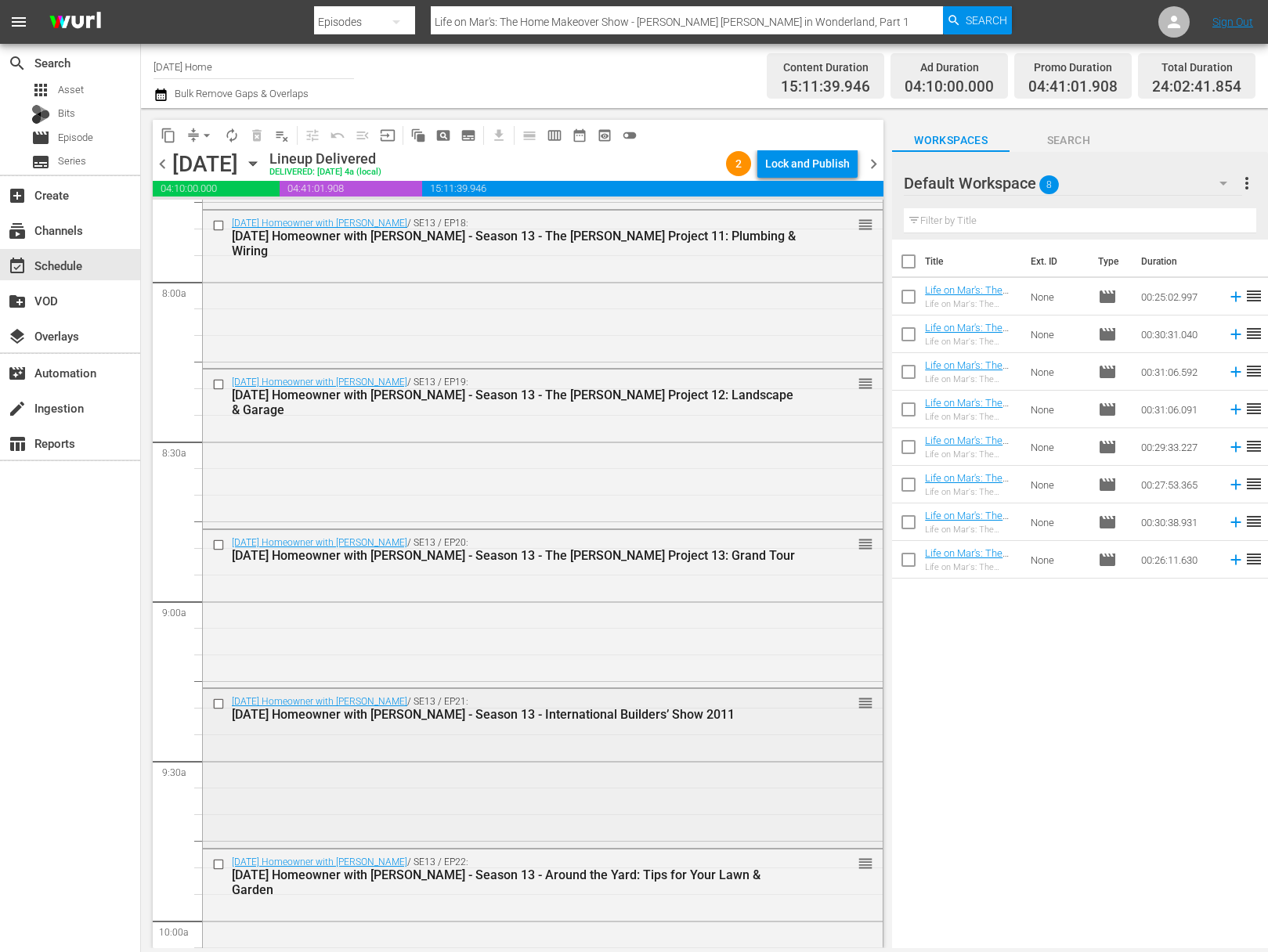
click at [221, 701] on input "checkbox" at bounding box center [220, 704] width 16 height 13
click at [217, 862] on input "checkbox" at bounding box center [220, 864] width 16 height 13
click at [166, 130] on span "content_copy" at bounding box center [169, 136] width 16 height 16
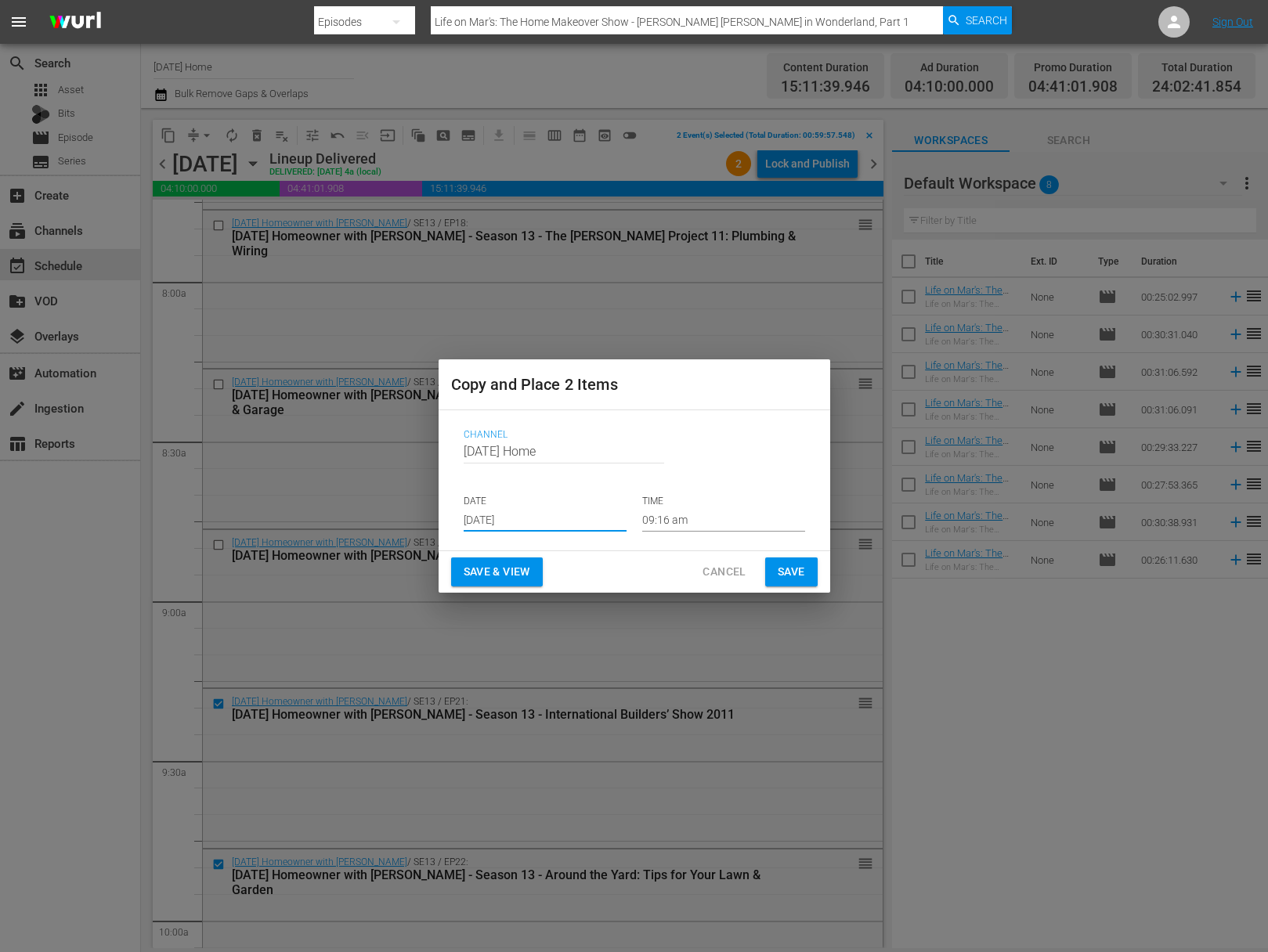
click at [586, 518] on input "[DATE]" at bounding box center [545, 520] width 163 height 23
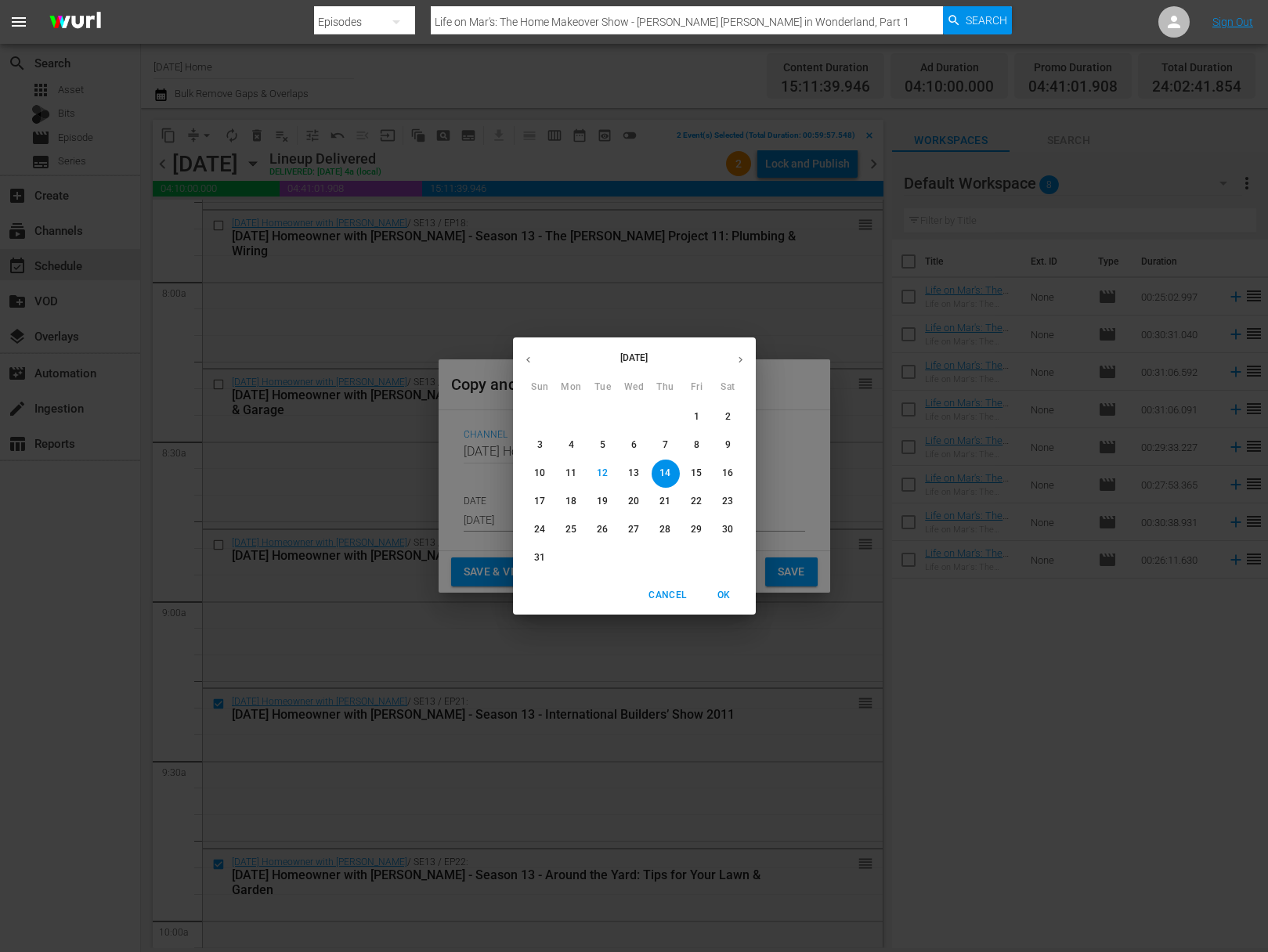
click at [731, 476] on p "16" at bounding box center [728, 473] width 11 height 13
type input "Aug 16th 2025"
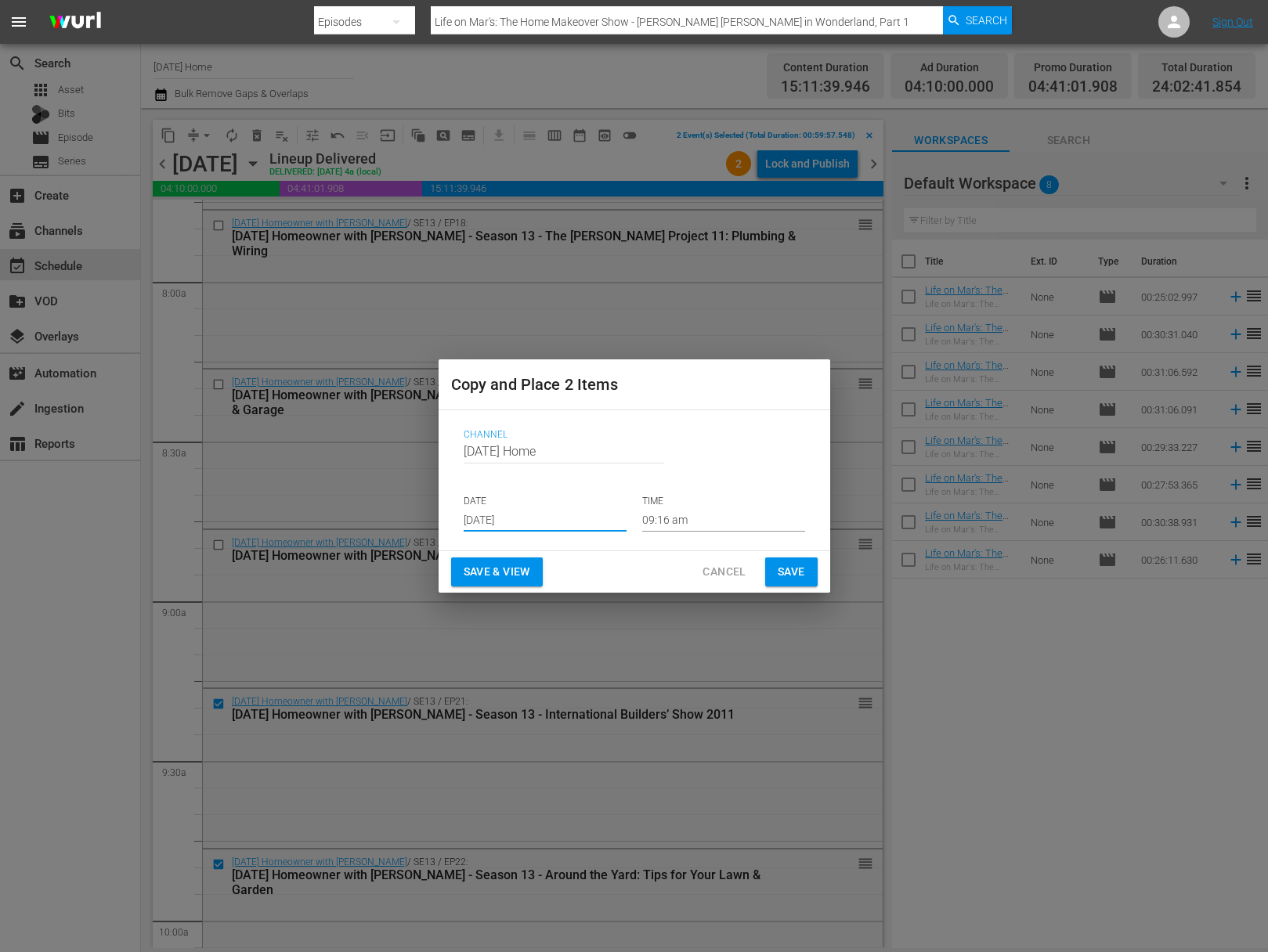
click at [663, 518] on input "09:16 am" at bounding box center [723, 520] width 163 height 23
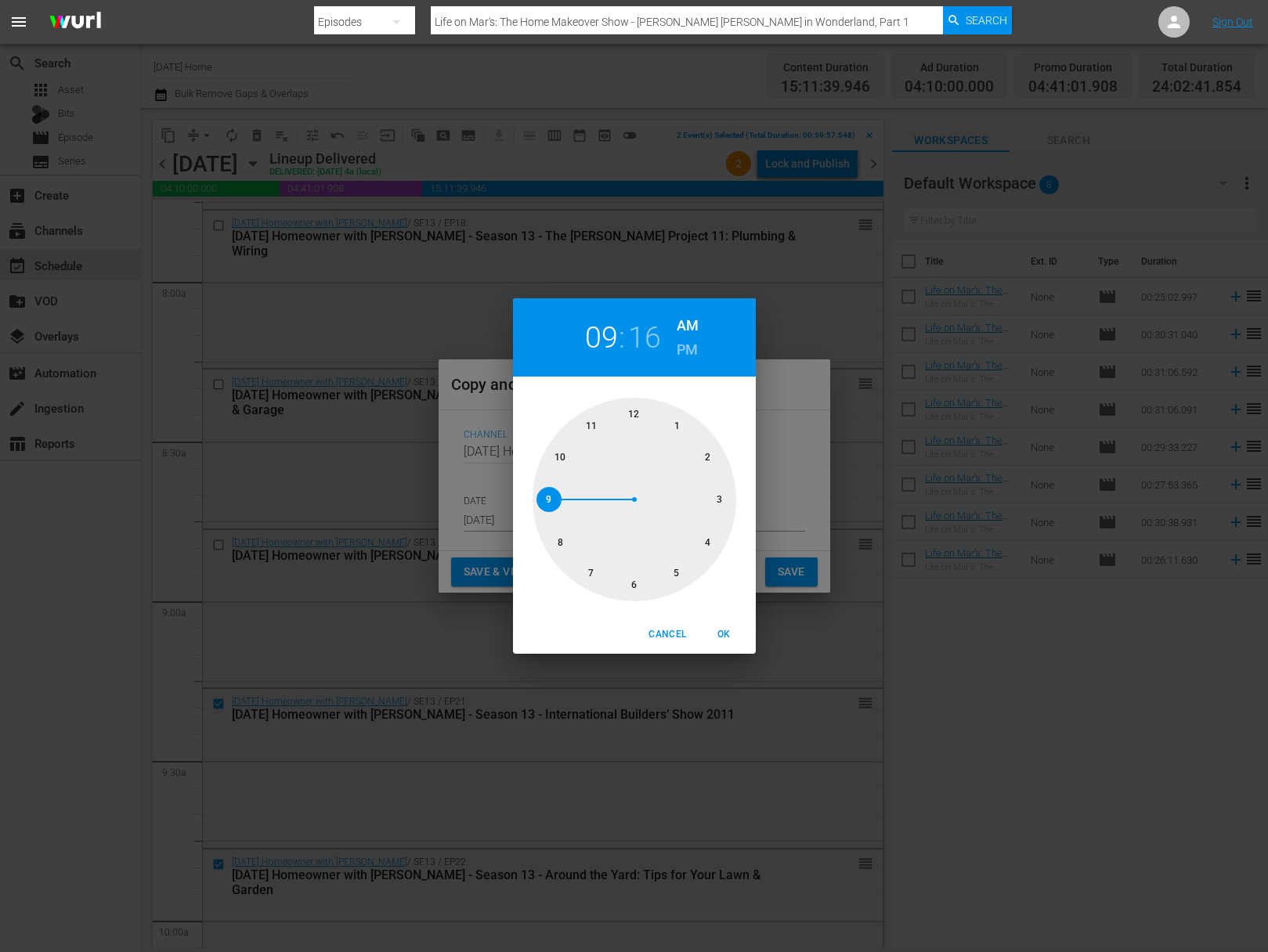
click at [591, 422] on div at bounding box center [635, 500] width 204 height 204
click at [687, 350] on h6 "PM" at bounding box center [688, 350] width 21 height 25
click at [612, 341] on h2 "11" at bounding box center [601, 337] width 32 height 35
click at [565, 459] on div at bounding box center [635, 500] width 204 height 204
click at [561, 457] on div at bounding box center [635, 500] width 204 height 204
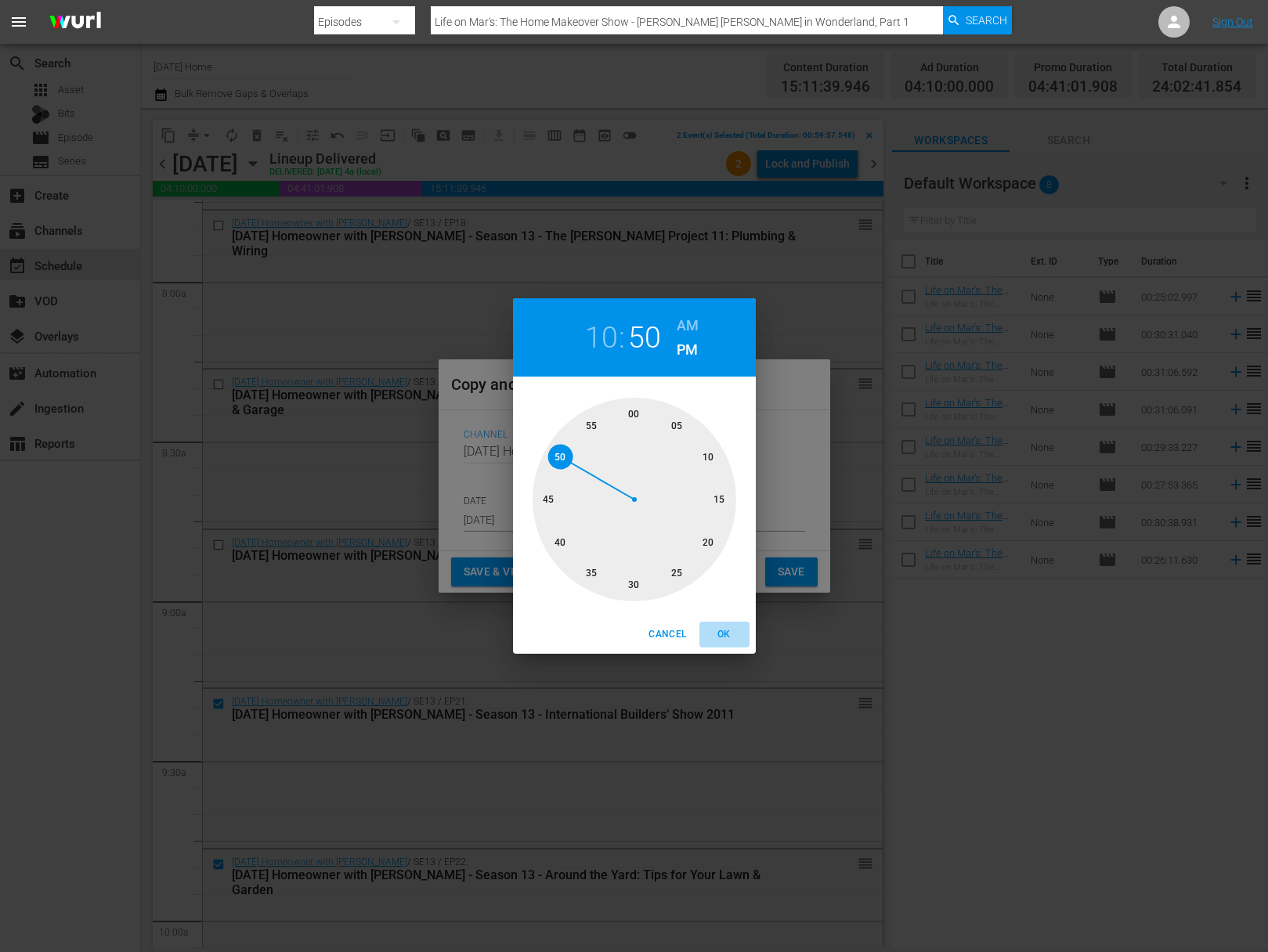
click at [719, 628] on span "OK" at bounding box center [724, 635] width 38 height 16
type input "10:50 pm"
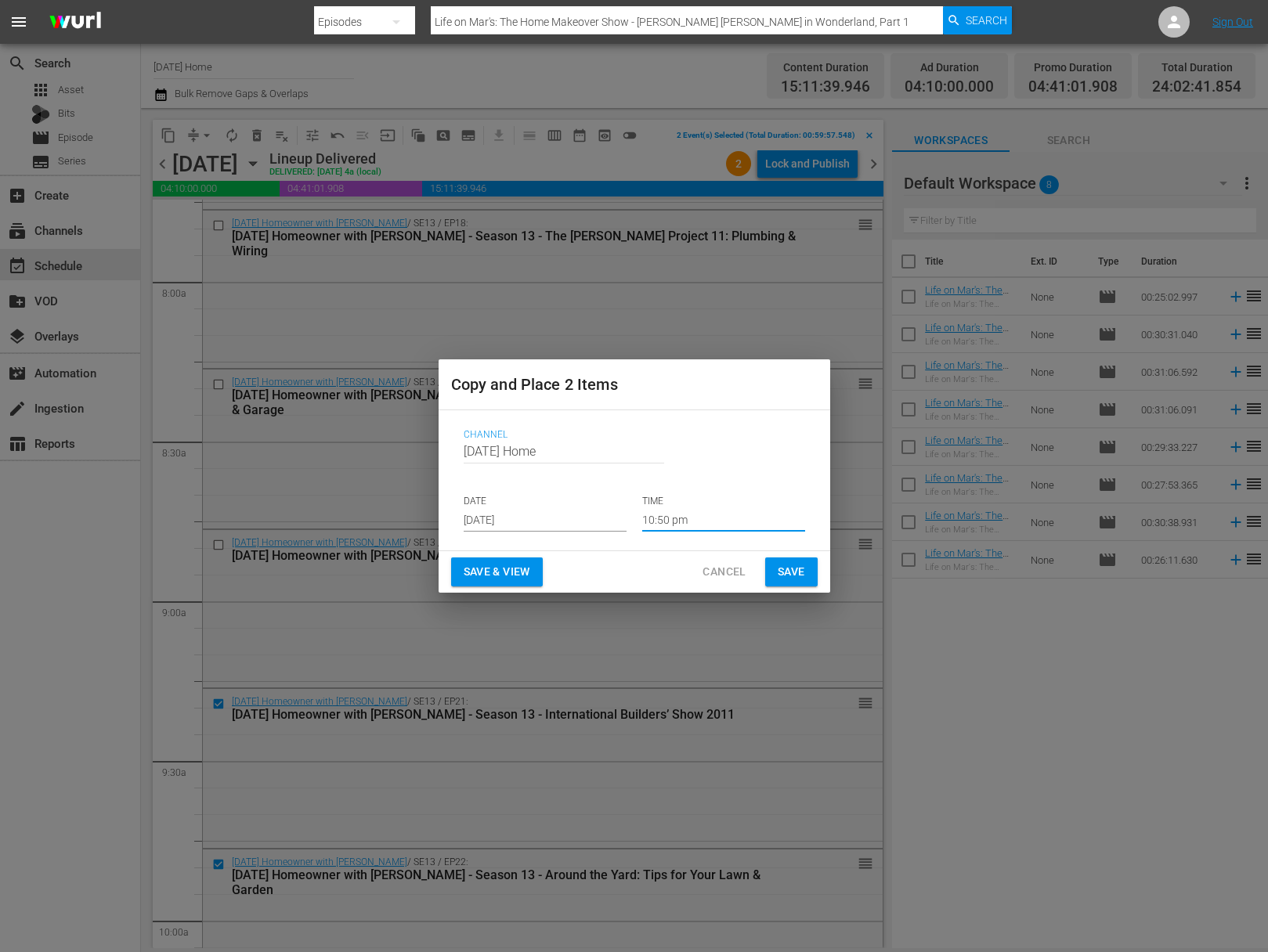
click at [789, 567] on span "Save" at bounding box center [791, 572] width 28 height 20
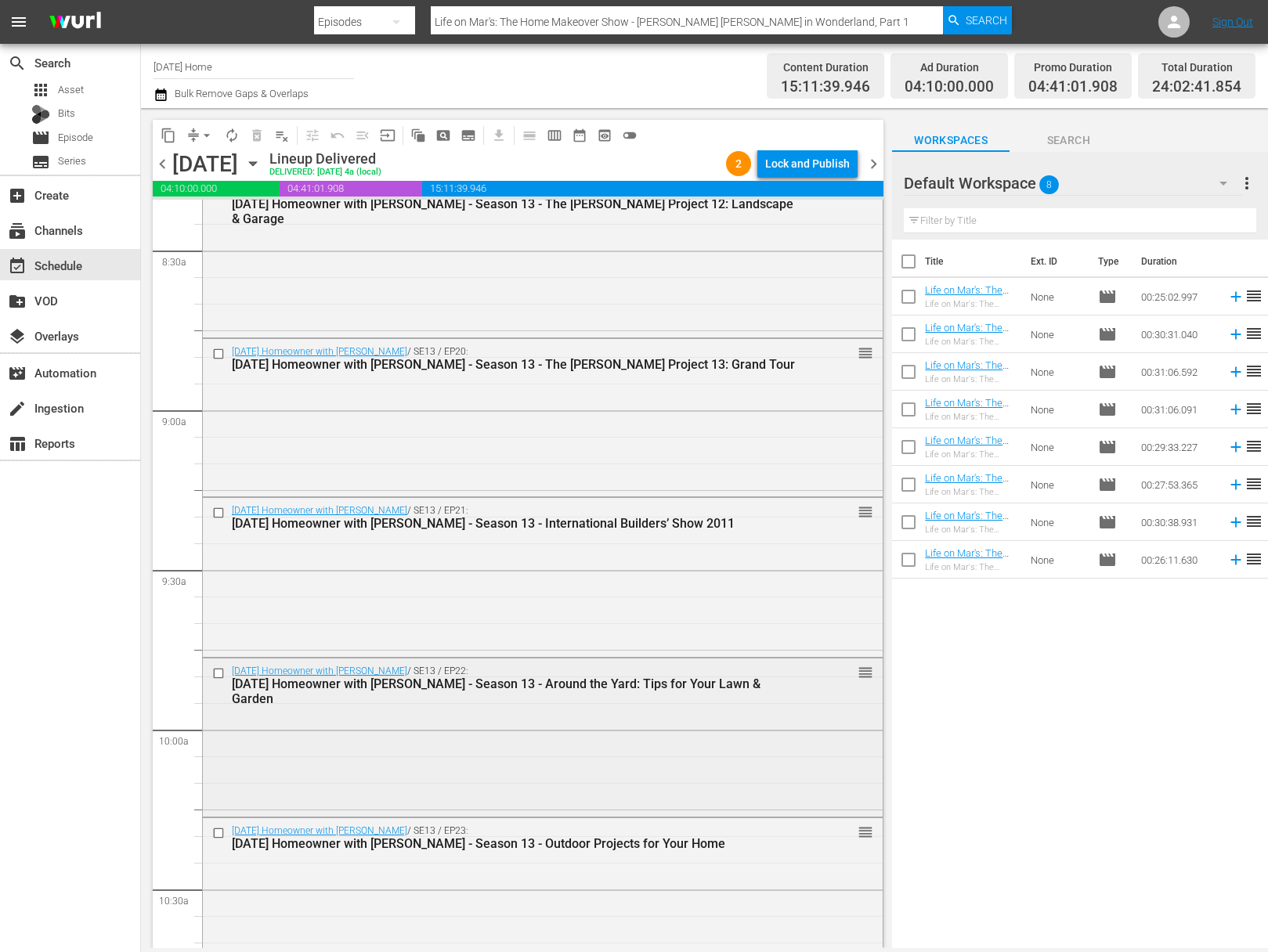
scroll to position [2817, 0]
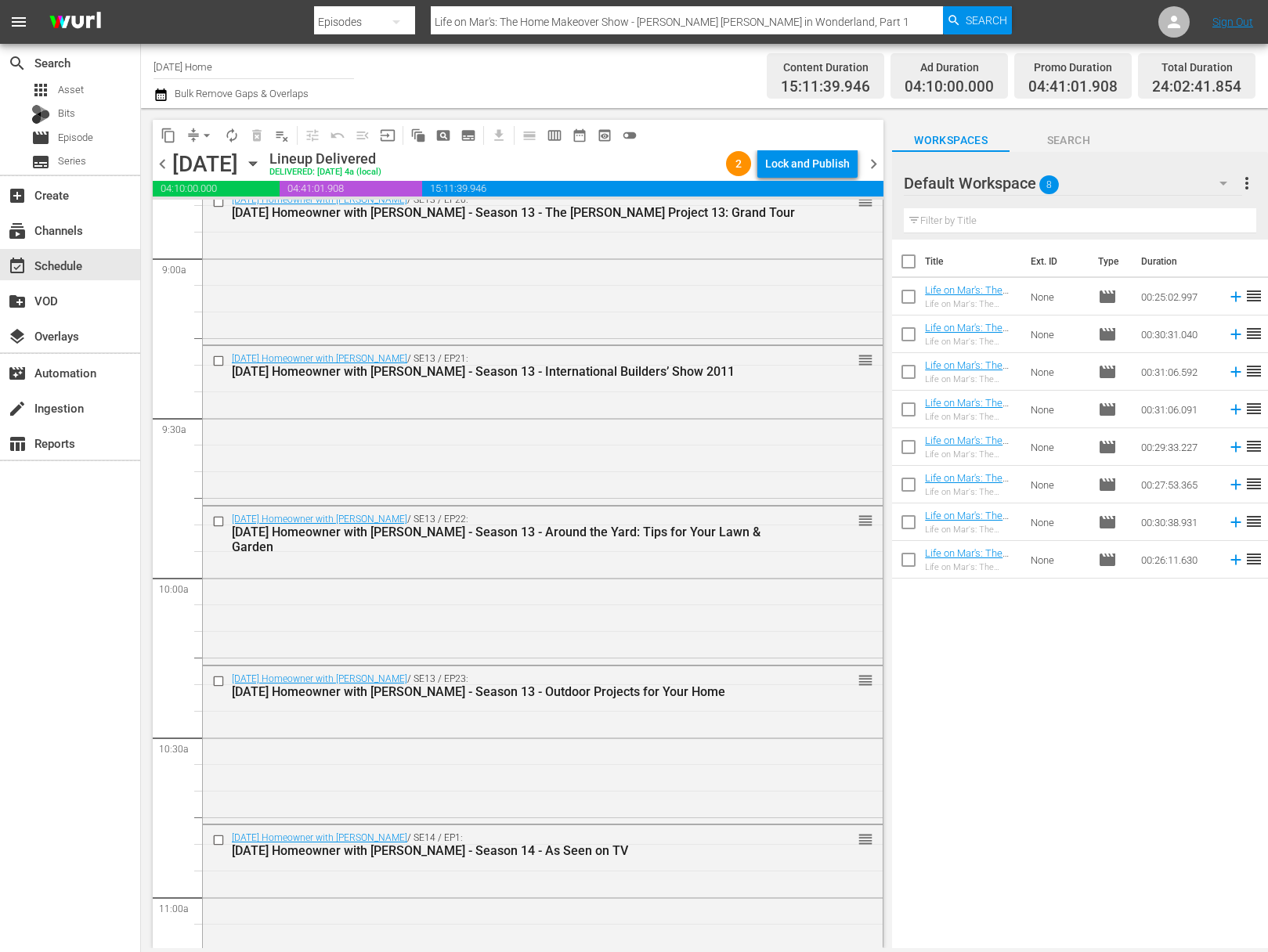
click at [262, 164] on icon "button" at bounding box center [252, 163] width 17 height 17
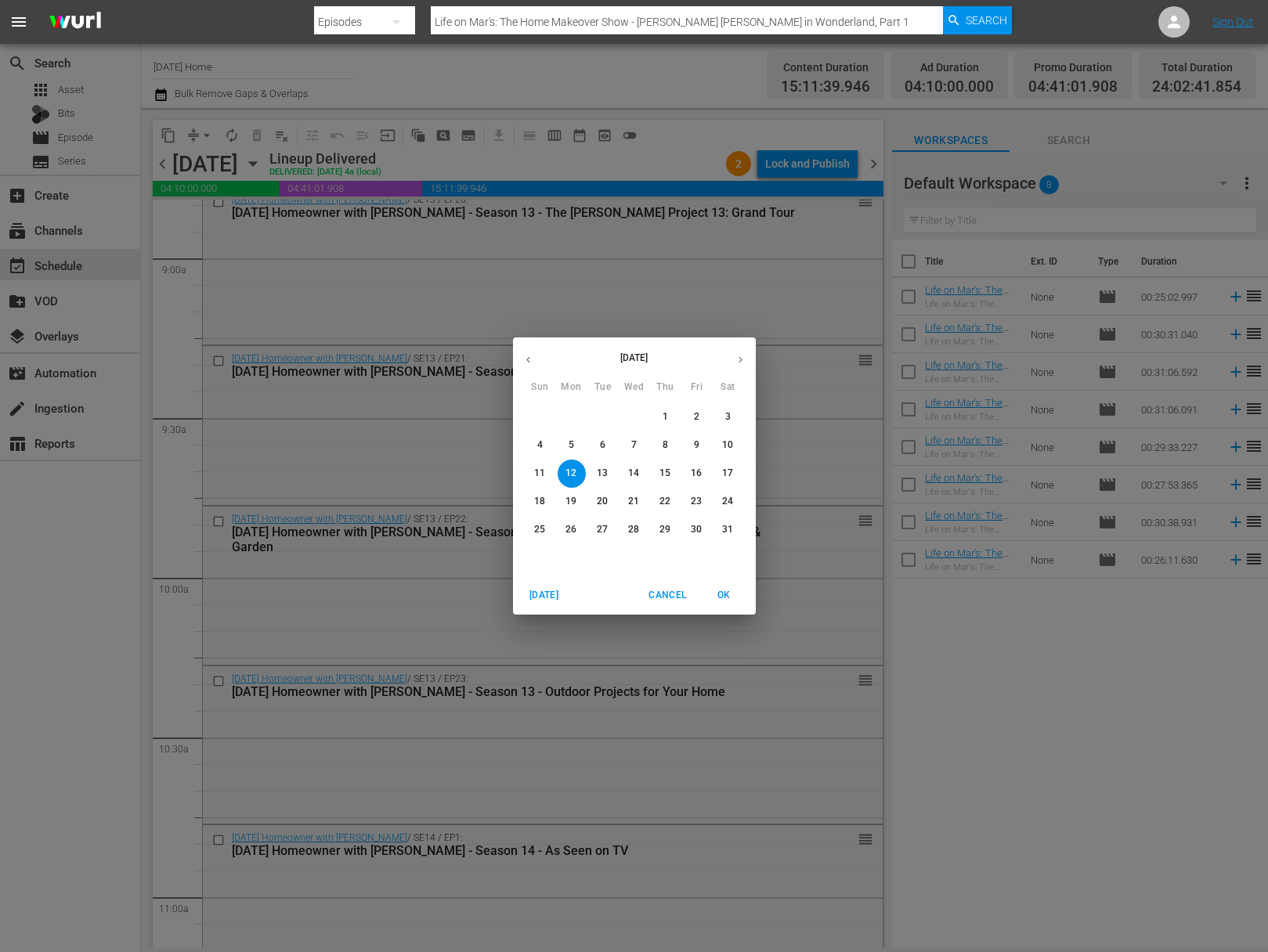
click at [731, 356] on button "button" at bounding box center [740, 359] width 30 height 30
click at [731, 353] on button "button" at bounding box center [740, 359] width 30 height 30
click at [728, 466] on button "16" at bounding box center [729, 474] width 29 height 29
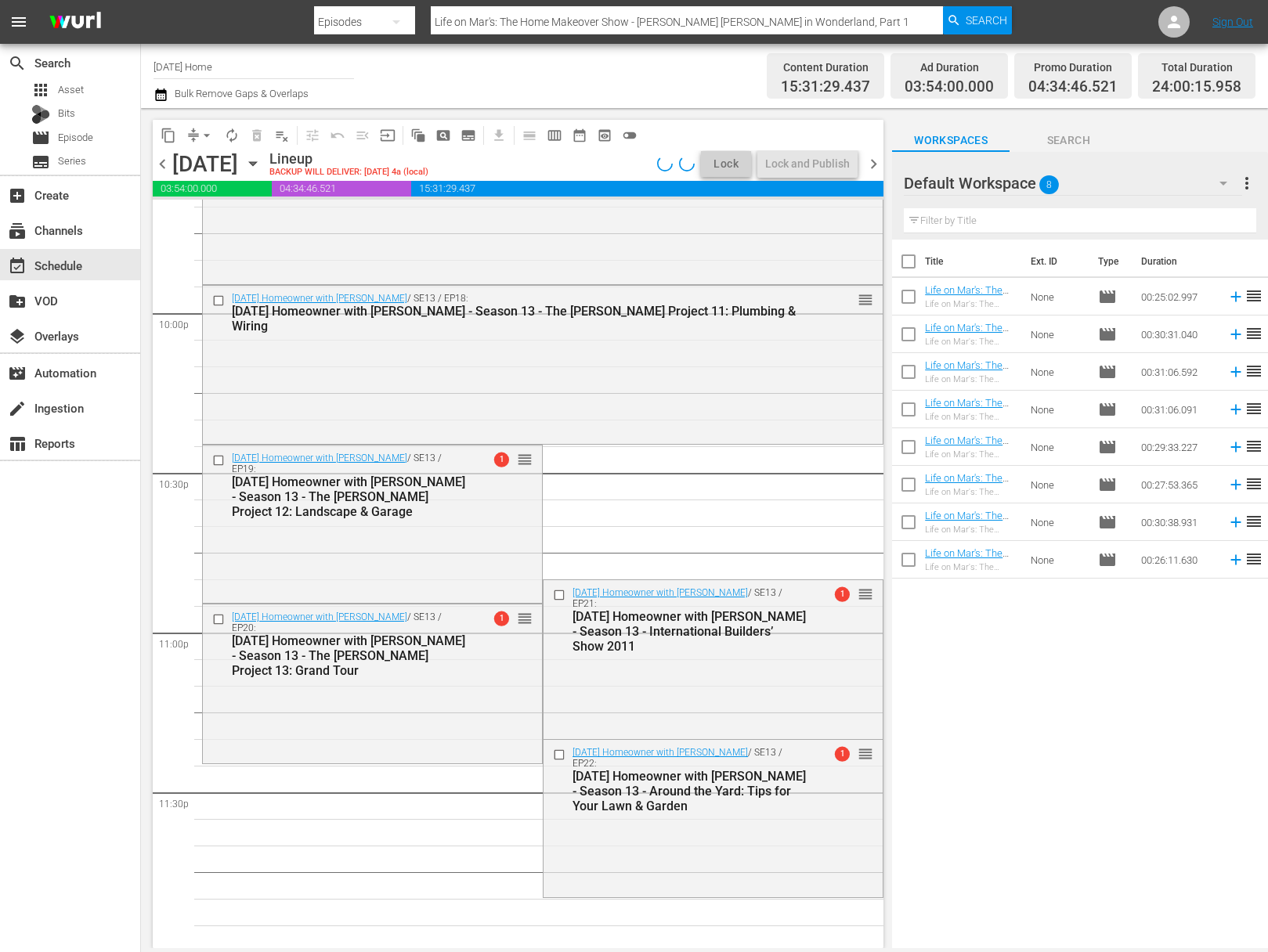
scroll to position [6918, 0]
click at [207, 131] on span "arrow_drop_down" at bounding box center [207, 136] width 16 height 16
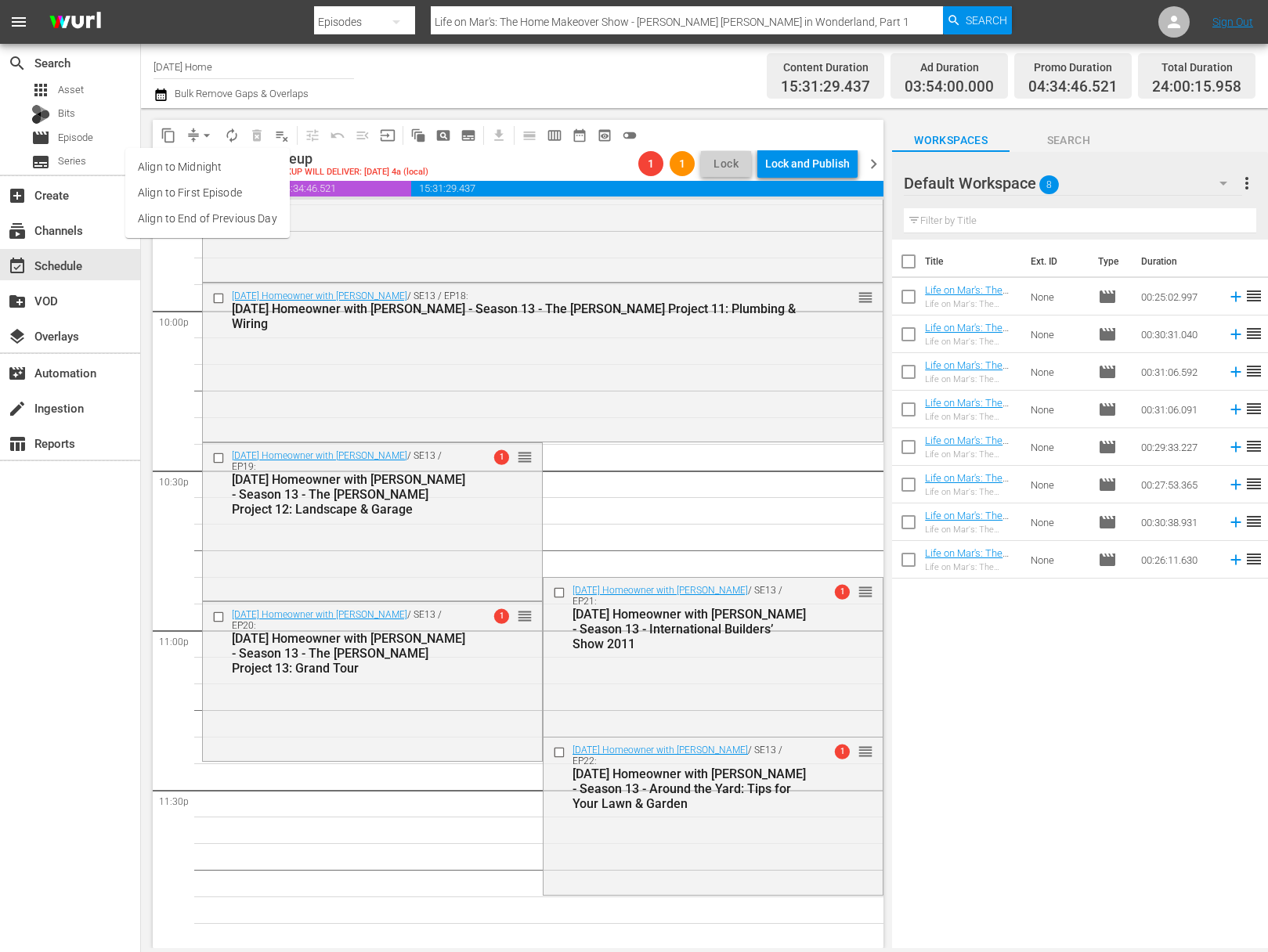
click at [247, 218] on li "Align to End of Previous Day" at bounding box center [207, 218] width 165 height 26
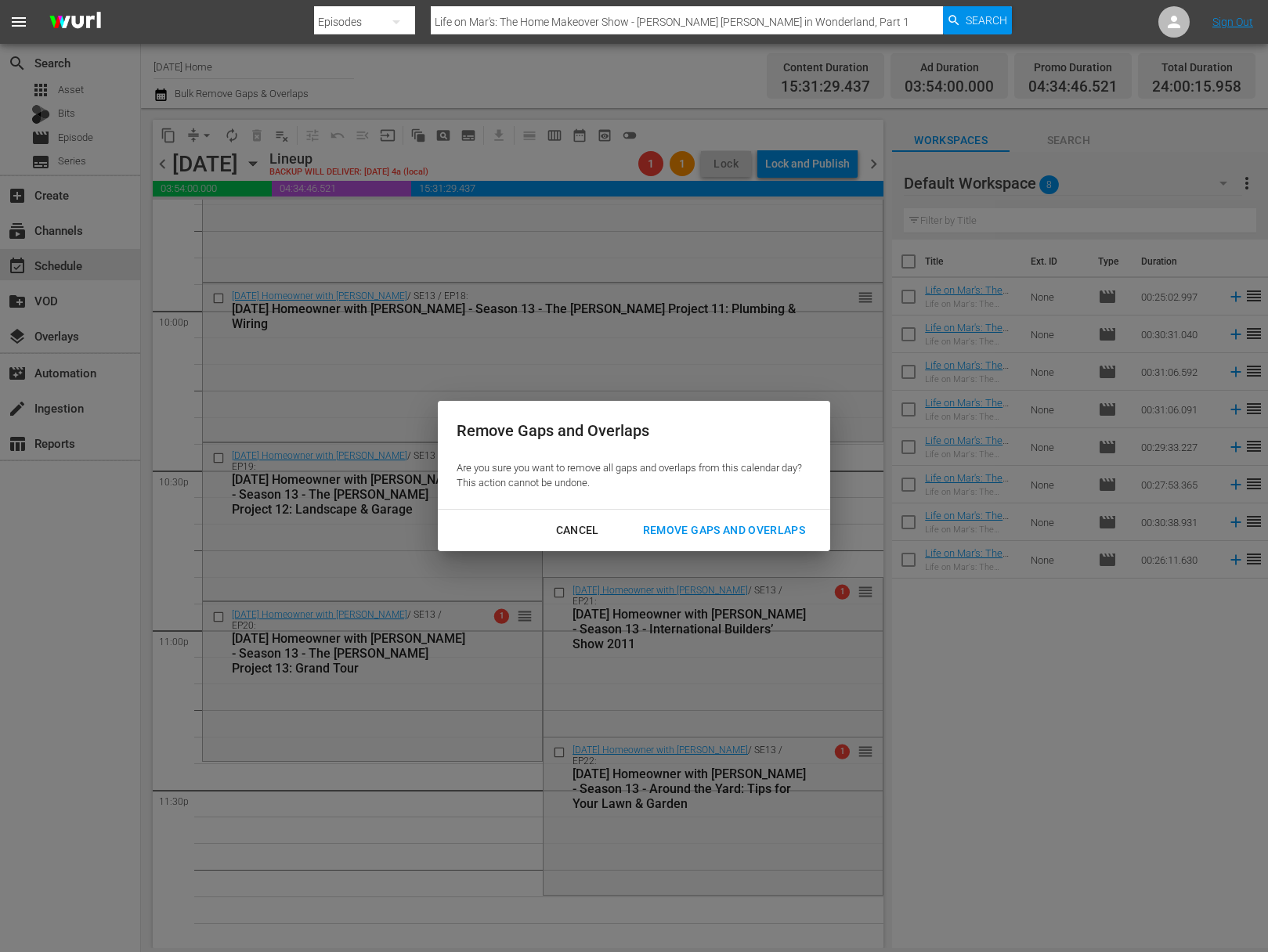
click at [325, 375] on div "Remove Gaps and Overlaps Are you sure you want to remove all gaps and overlaps …" at bounding box center [634, 476] width 1268 height 952
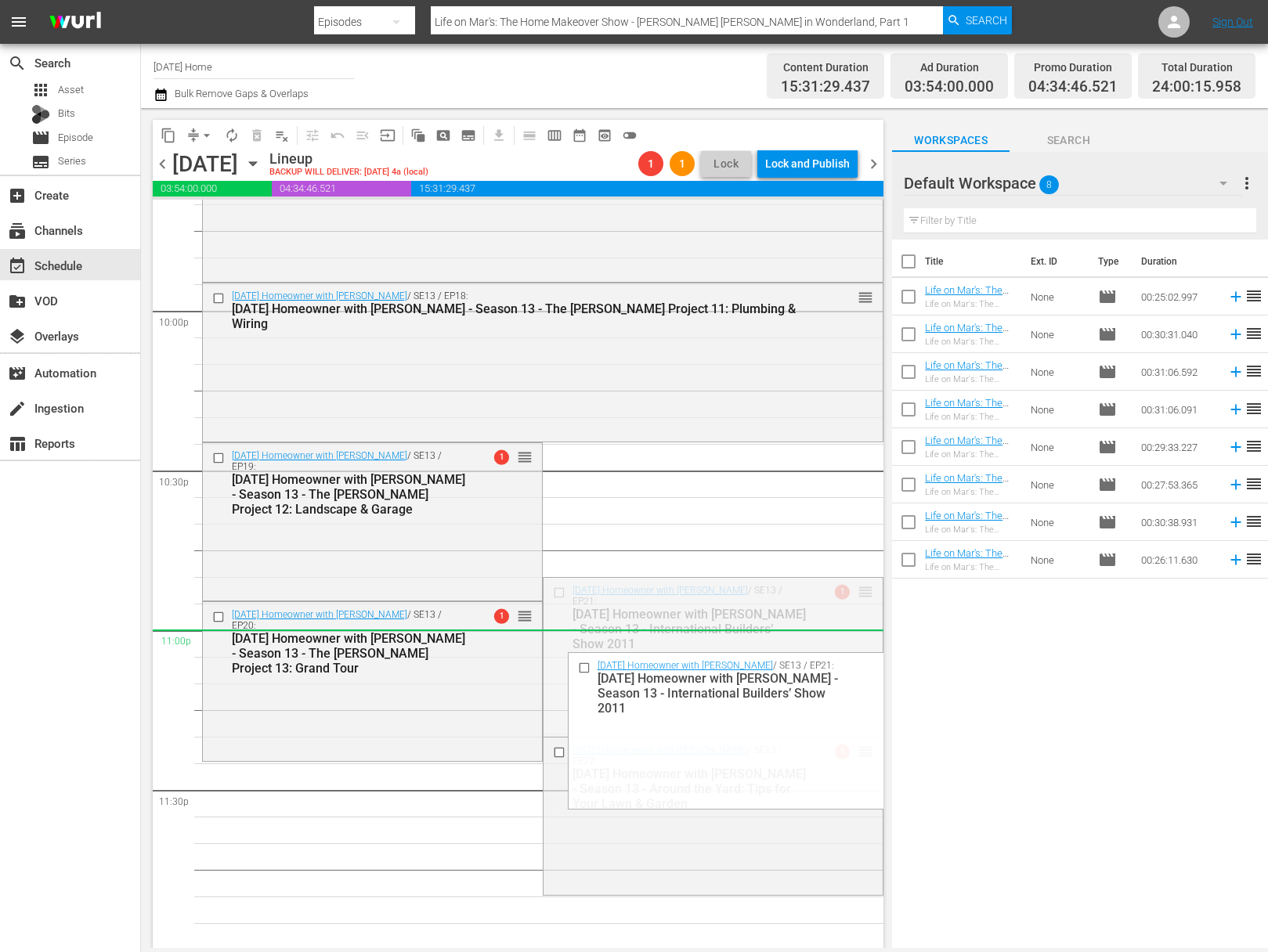
drag, startPoint x: 857, startPoint y: 590, endPoint x: 551, endPoint y: 643, distance: 310.6
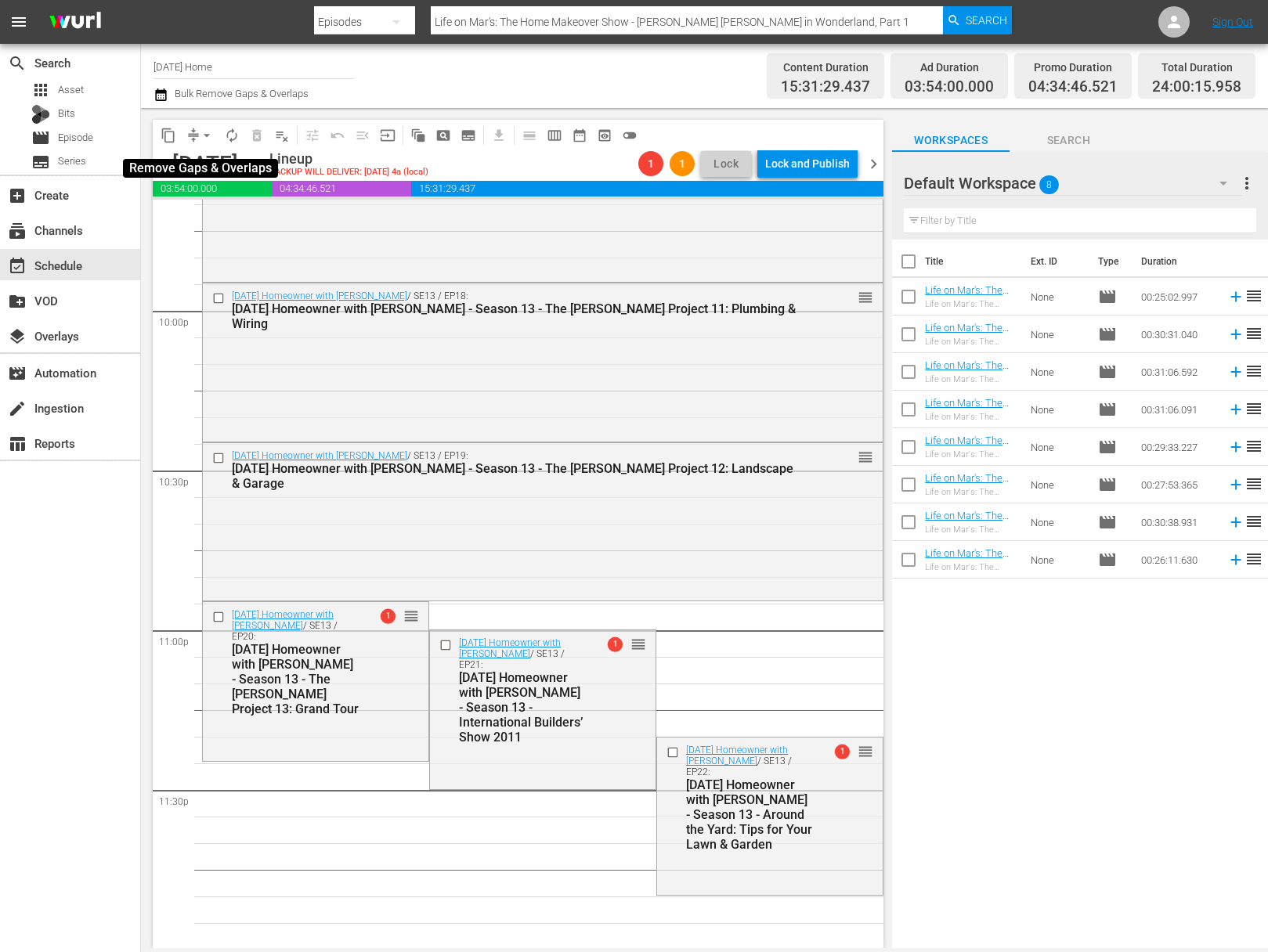
click at [206, 123] on button "arrow_drop_down" at bounding box center [207, 136] width 25 height 25
click at [214, 218] on li "Align to End of Previous Day" at bounding box center [207, 218] width 165 height 26
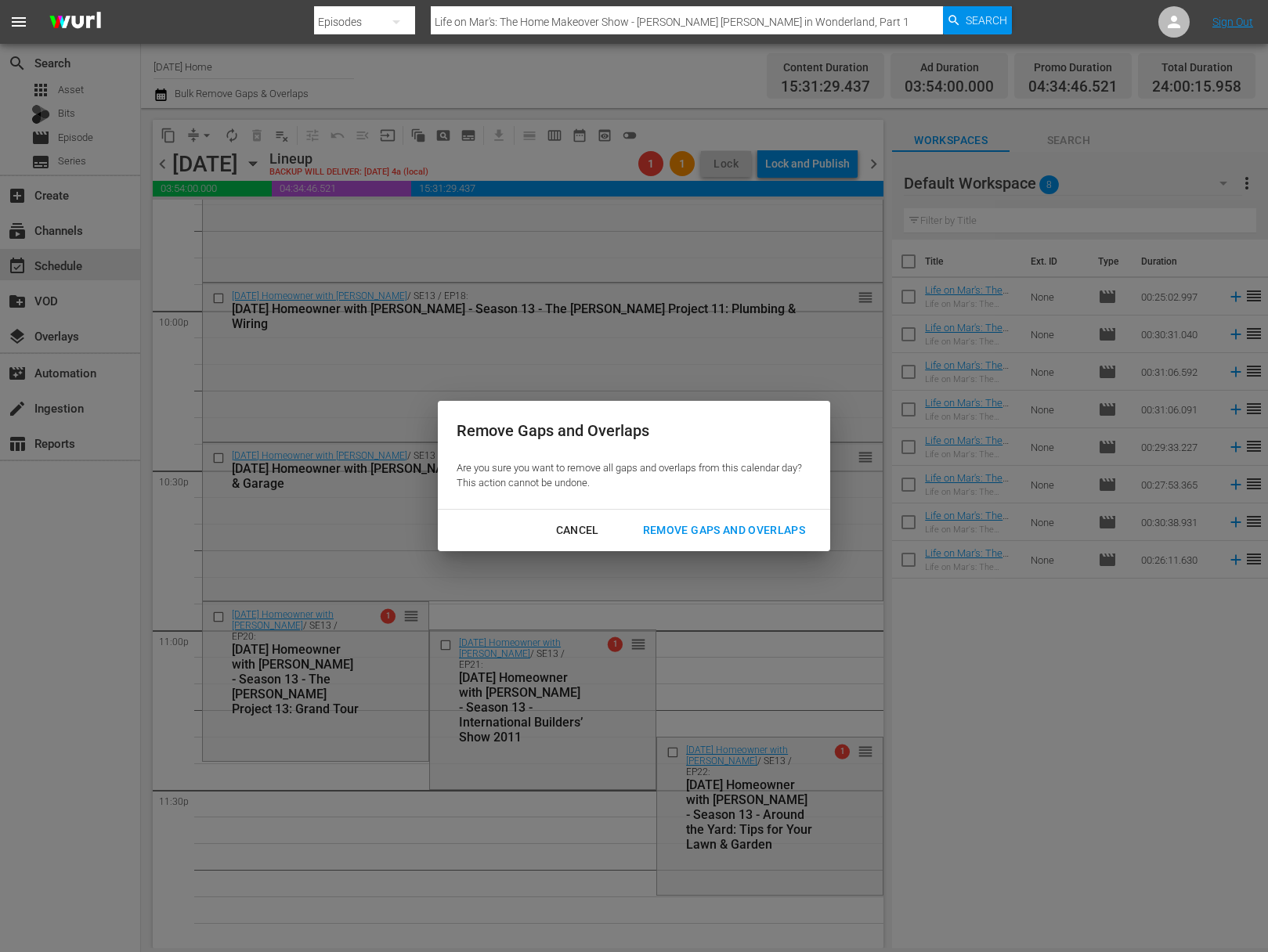
click at [784, 536] on div "Remove Gaps and Overlaps" at bounding box center [723, 531] width 187 height 20
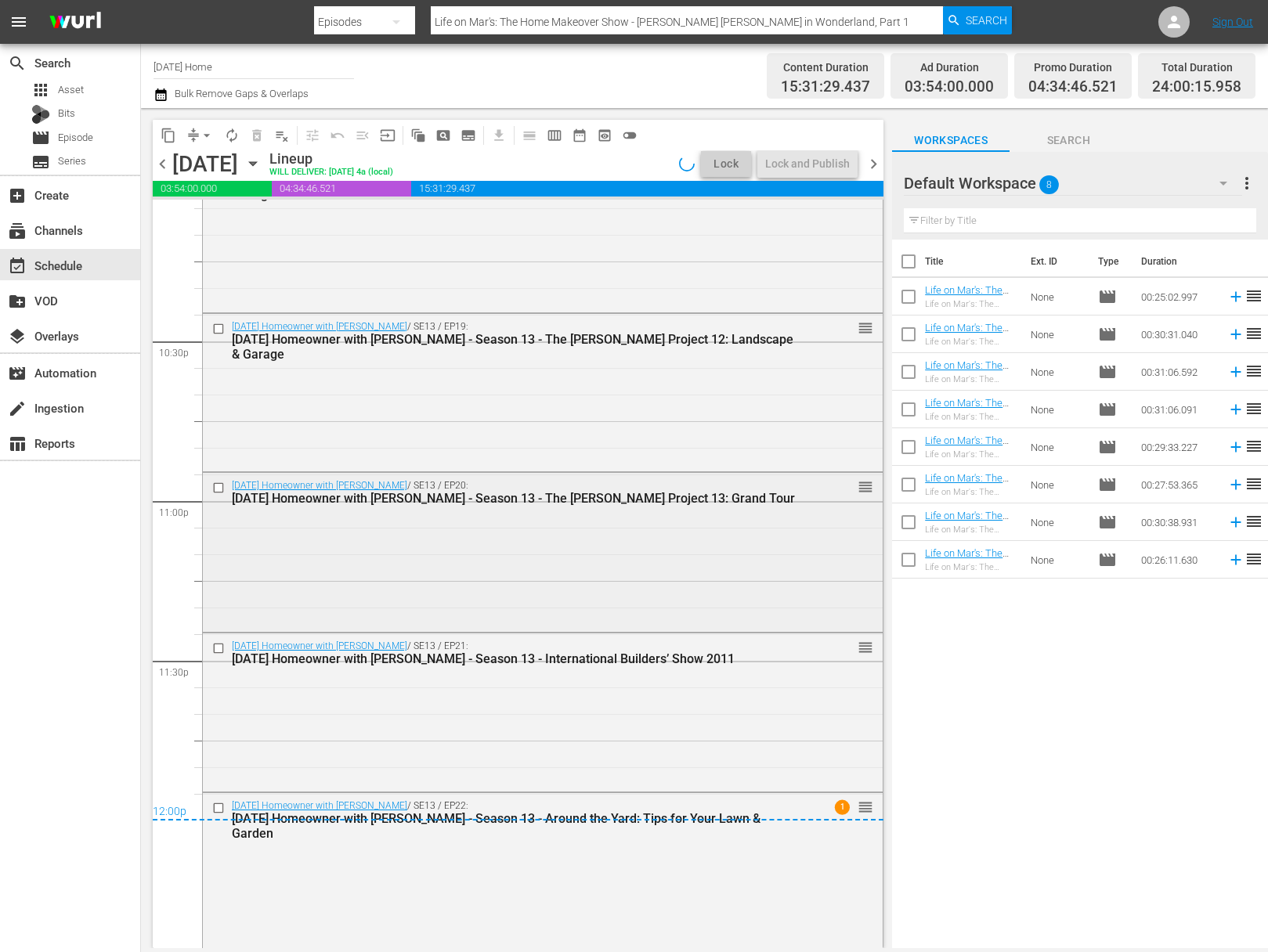
scroll to position [7050, 0]
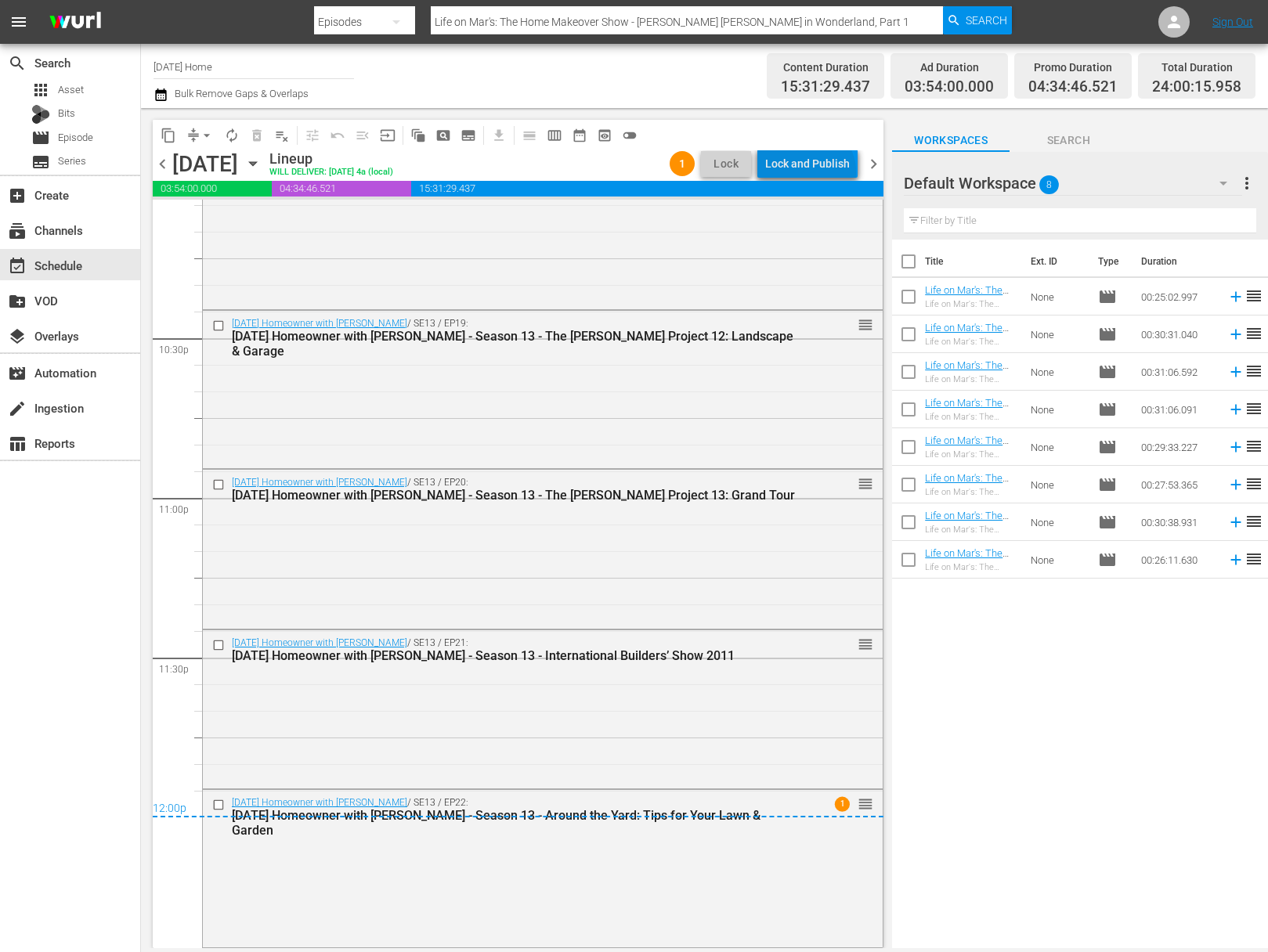
click at [813, 172] on div "Lock and Publish" at bounding box center [807, 164] width 85 height 29
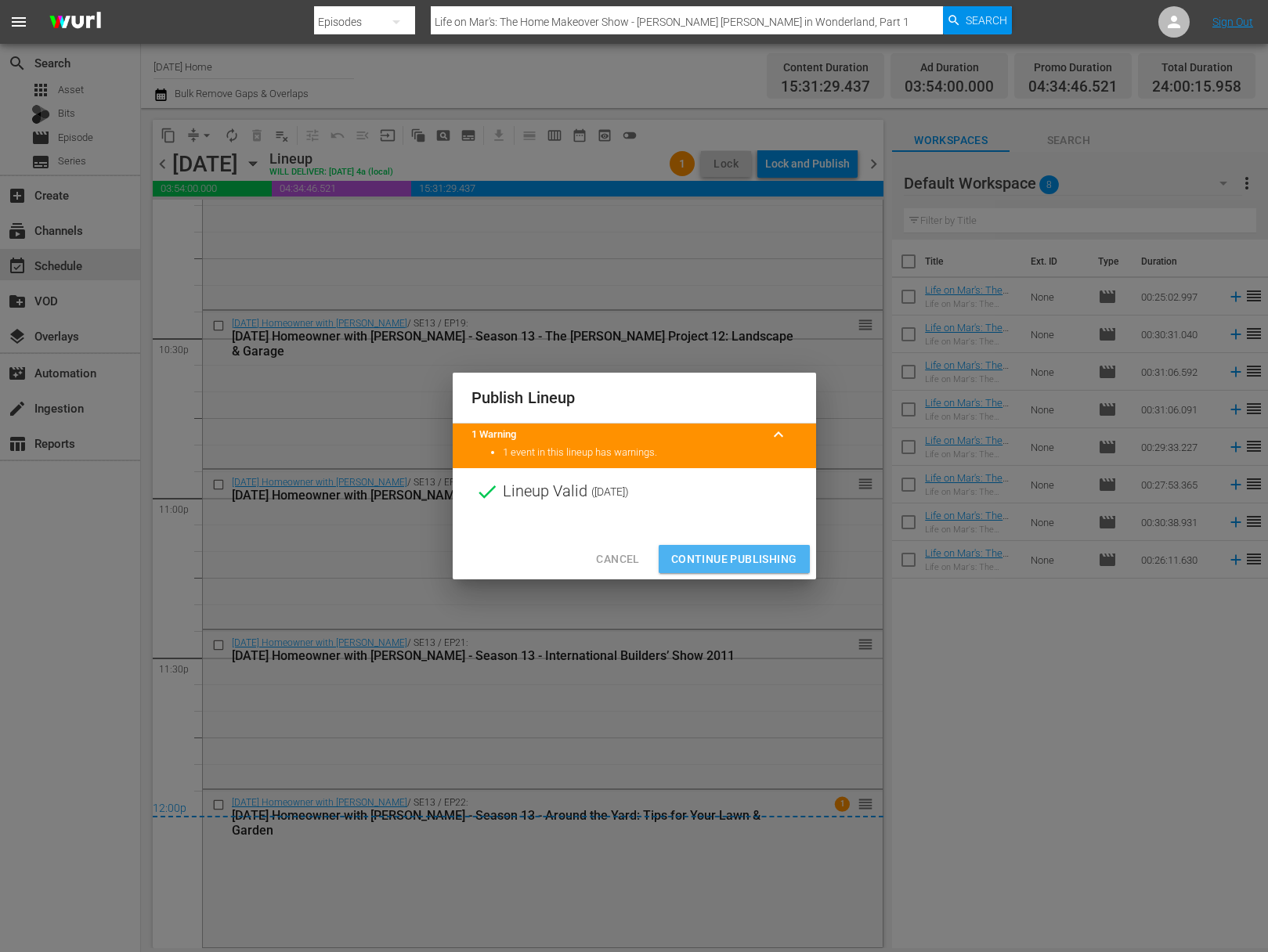
click at [745, 550] on span "Continue Publishing" at bounding box center [734, 560] width 126 height 20
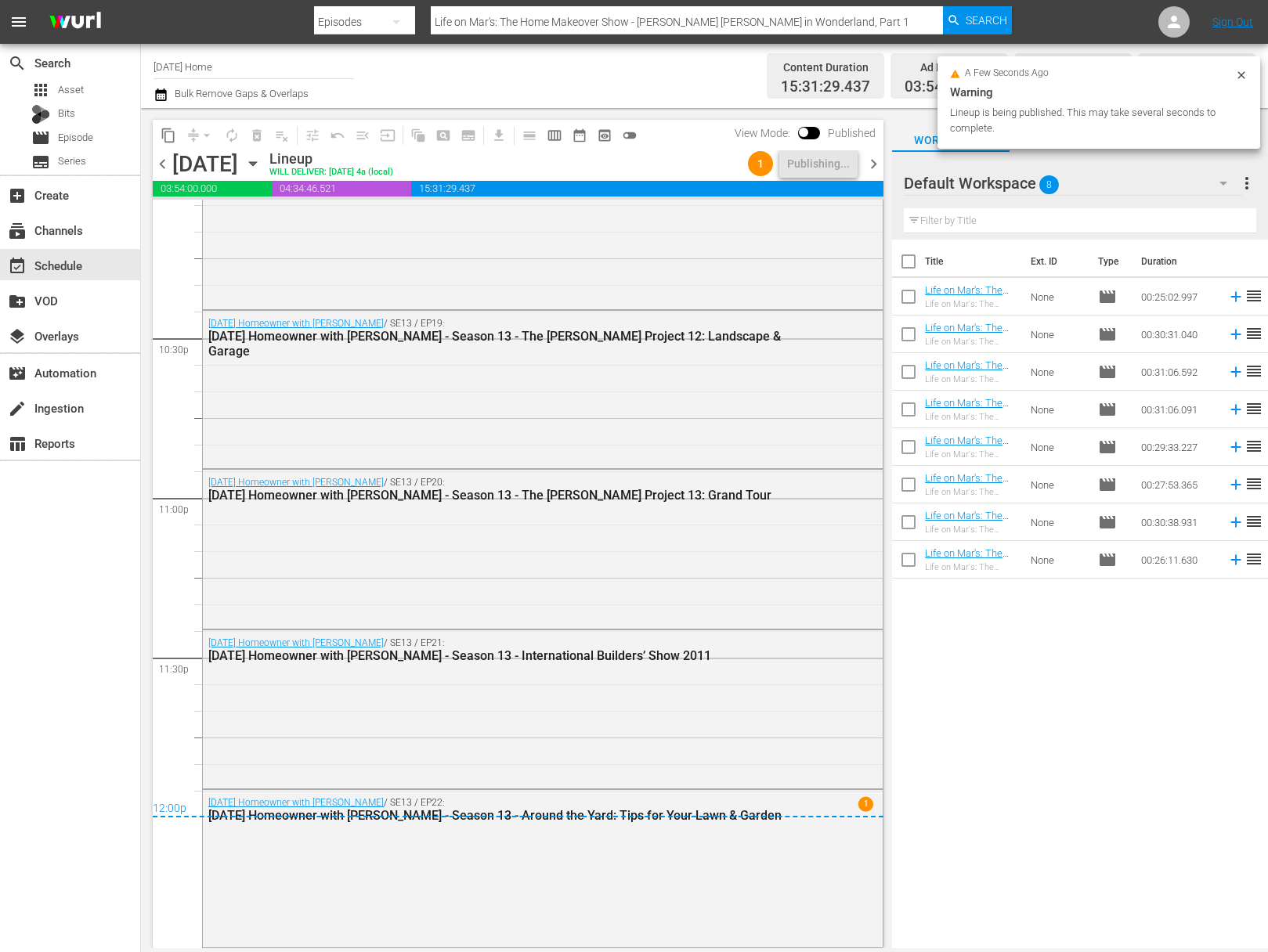
click at [245, 67] on input "[DATE] Home" at bounding box center [254, 66] width 200 height 38
drag, startPoint x: 275, startPoint y: 70, endPoint x: 158, endPoint y: 35, distance: 122.1
click at [156, 33] on div "menu Search By Episodes Search ID, Title, Description, Keywords, or Category Li…" at bounding box center [634, 474] width 1268 height 948
click at [266, 160] on div "Saturday, August 16th August 16th" at bounding box center [219, 164] width 93 height 26
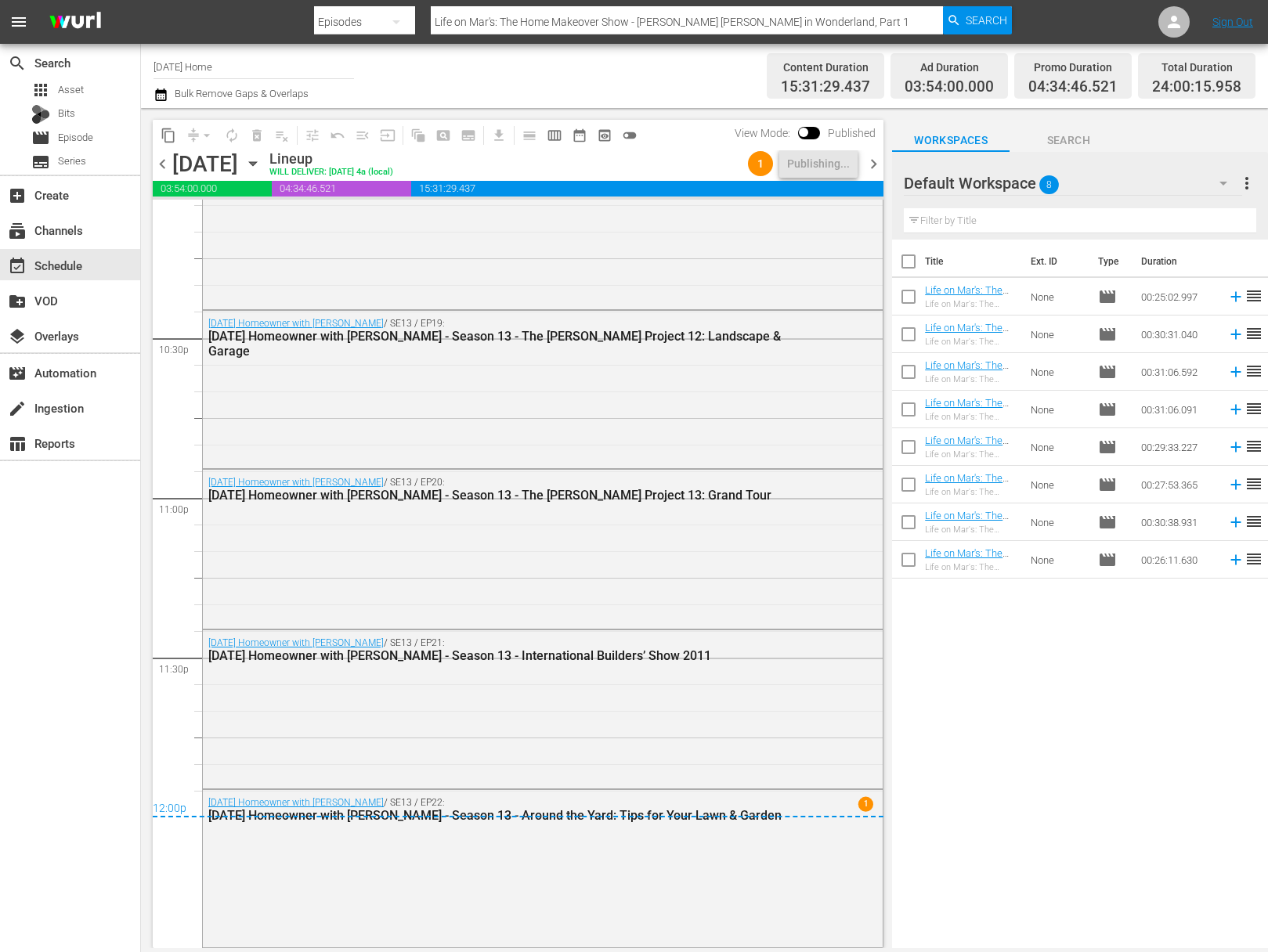
click at [256, 162] on icon "button" at bounding box center [253, 164] width 7 height 4
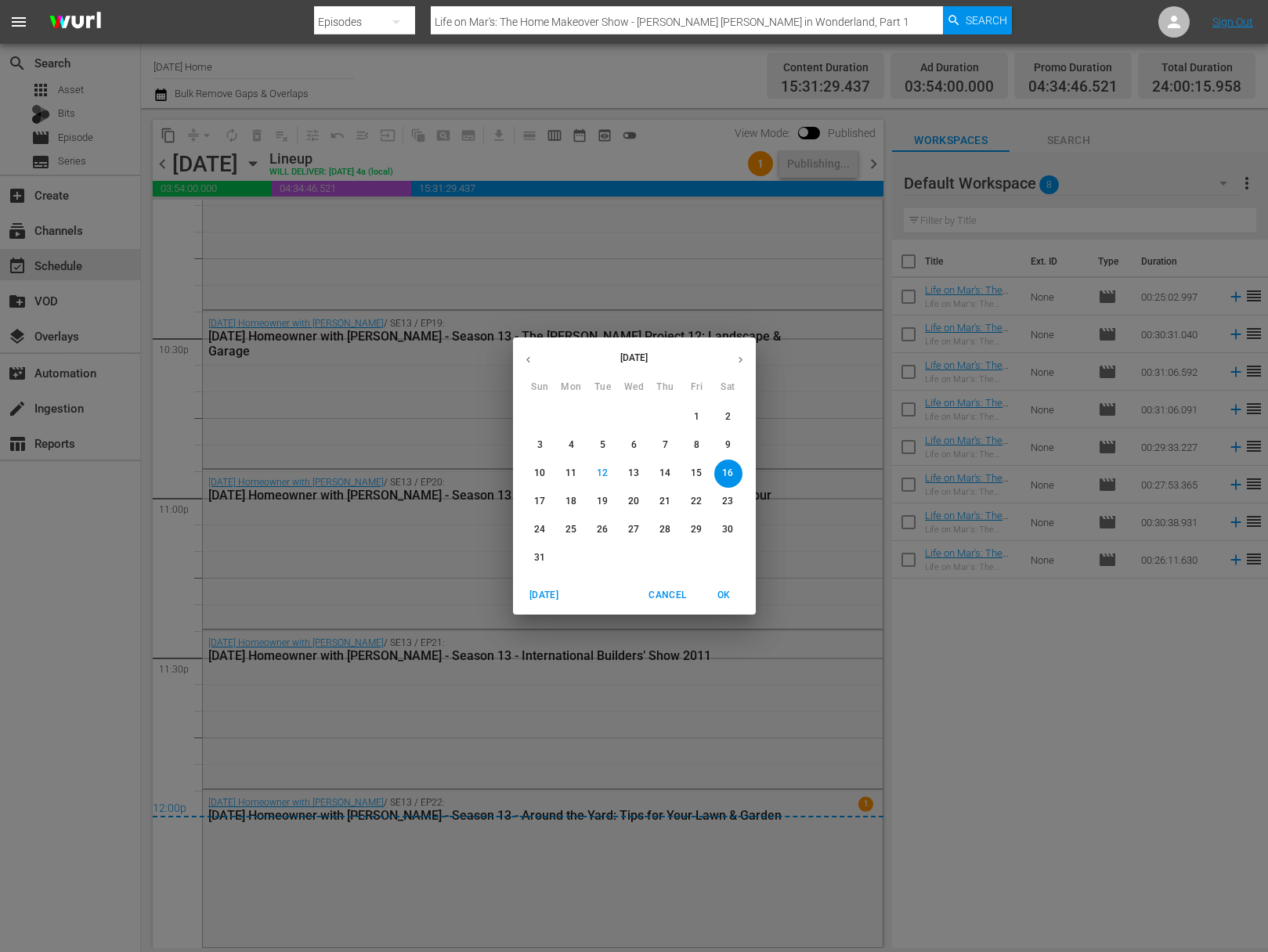
click at [551, 502] on span "17" at bounding box center [541, 501] width 29 height 13
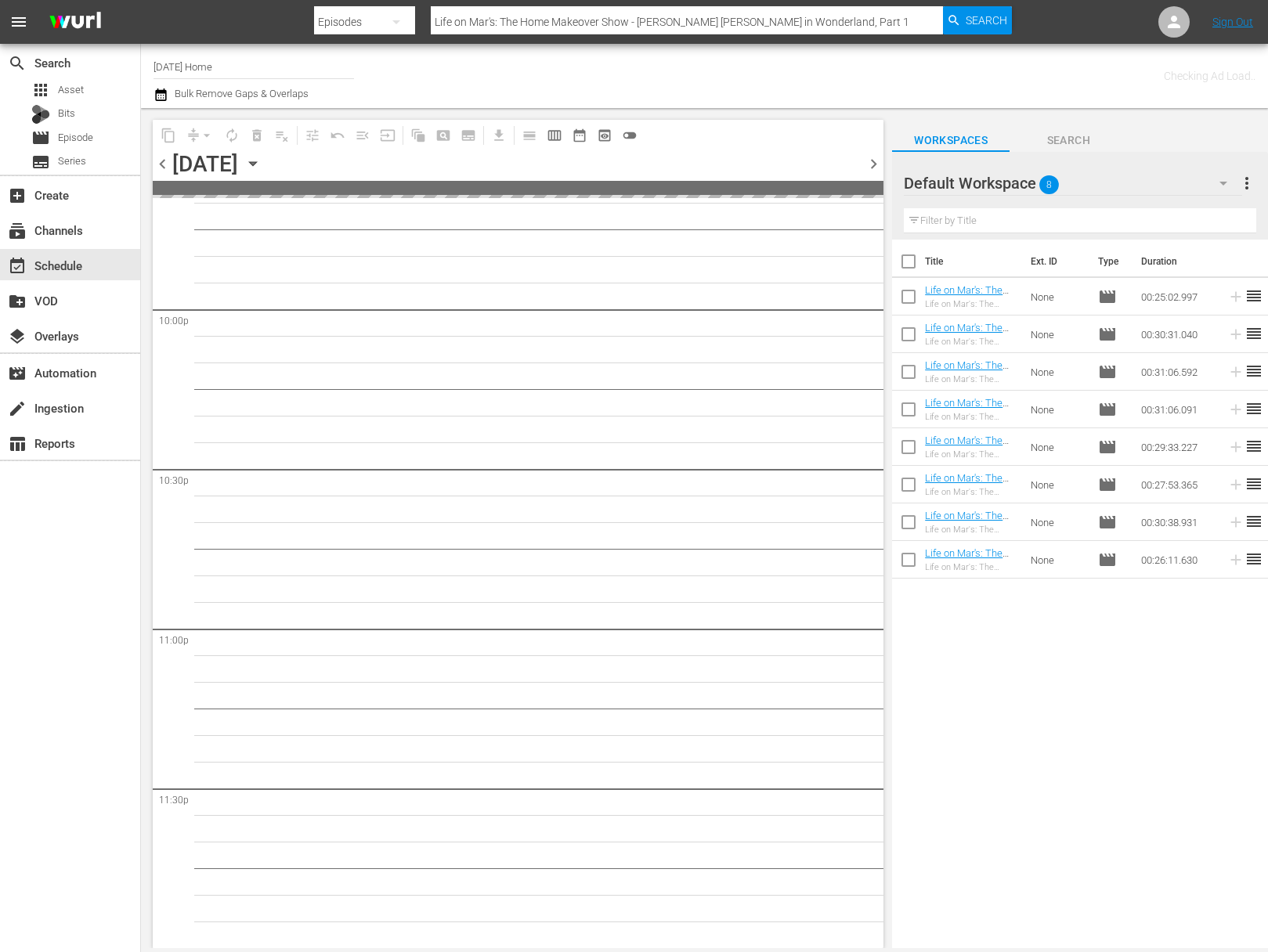
scroll to position [6918, 0]
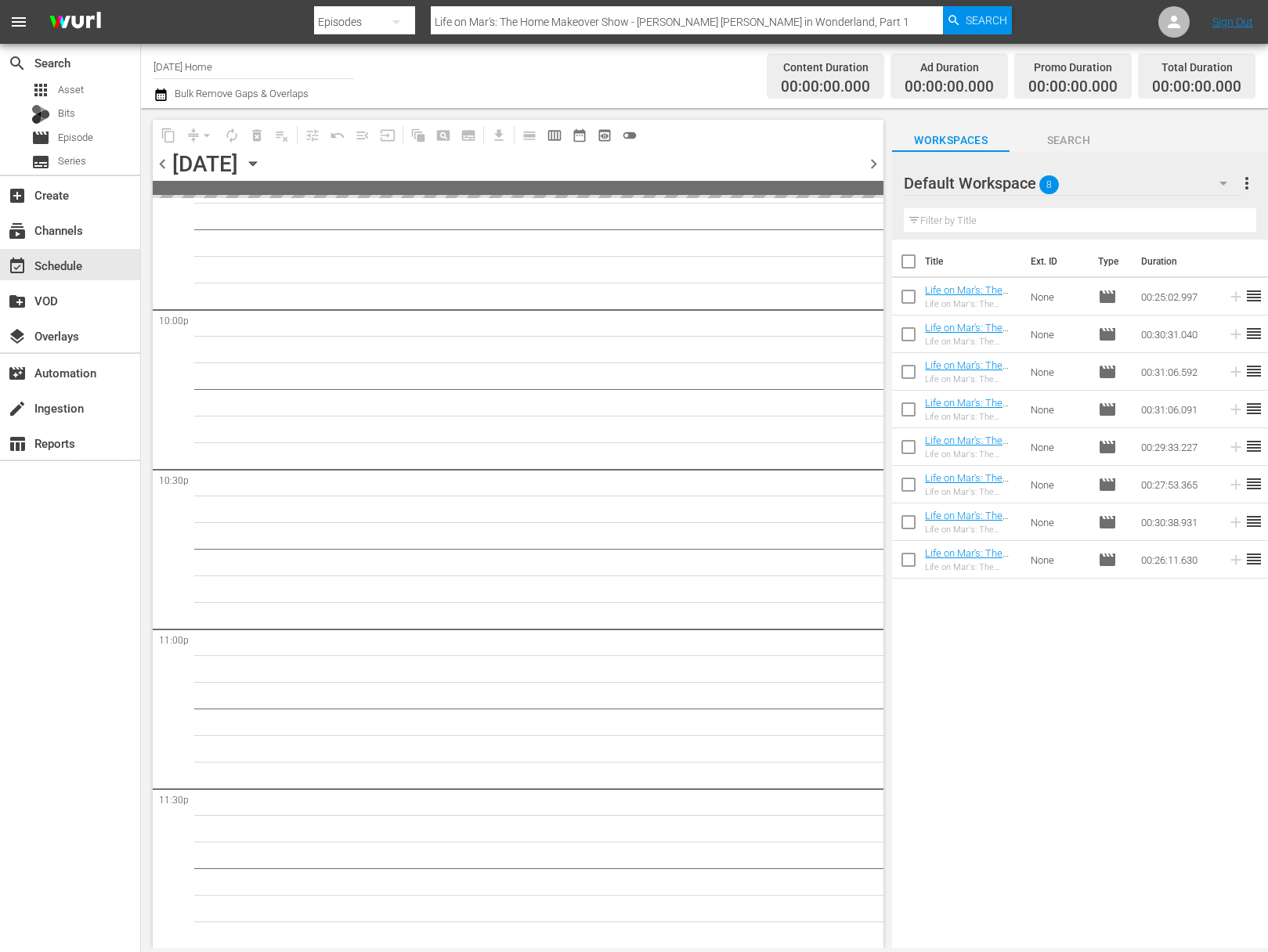
click at [1255, 179] on span "more_vert" at bounding box center [1247, 182] width 19 height 19
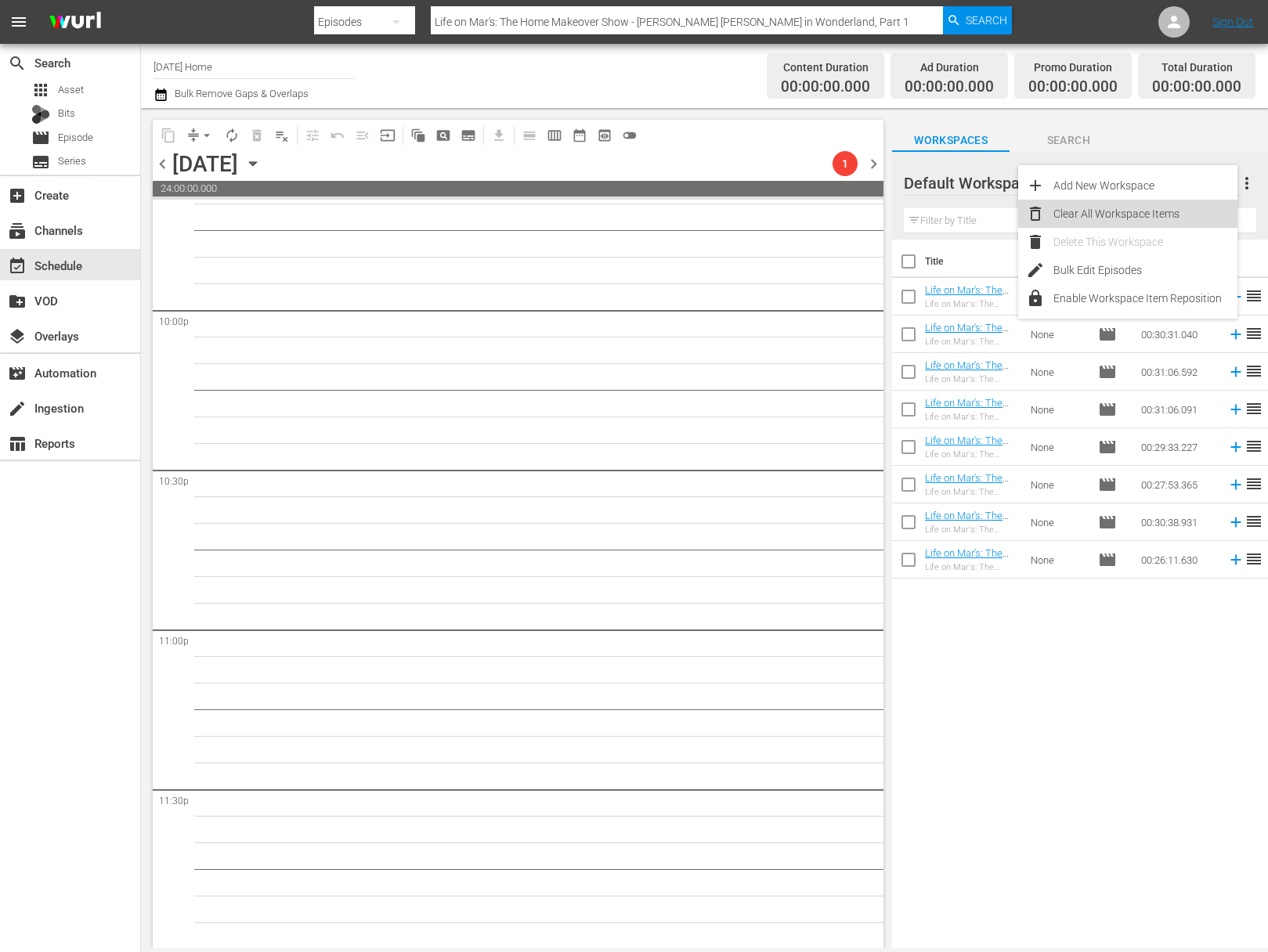
click at [1178, 220] on div "Clear All Workspace Items" at bounding box center [1145, 214] width 184 height 29
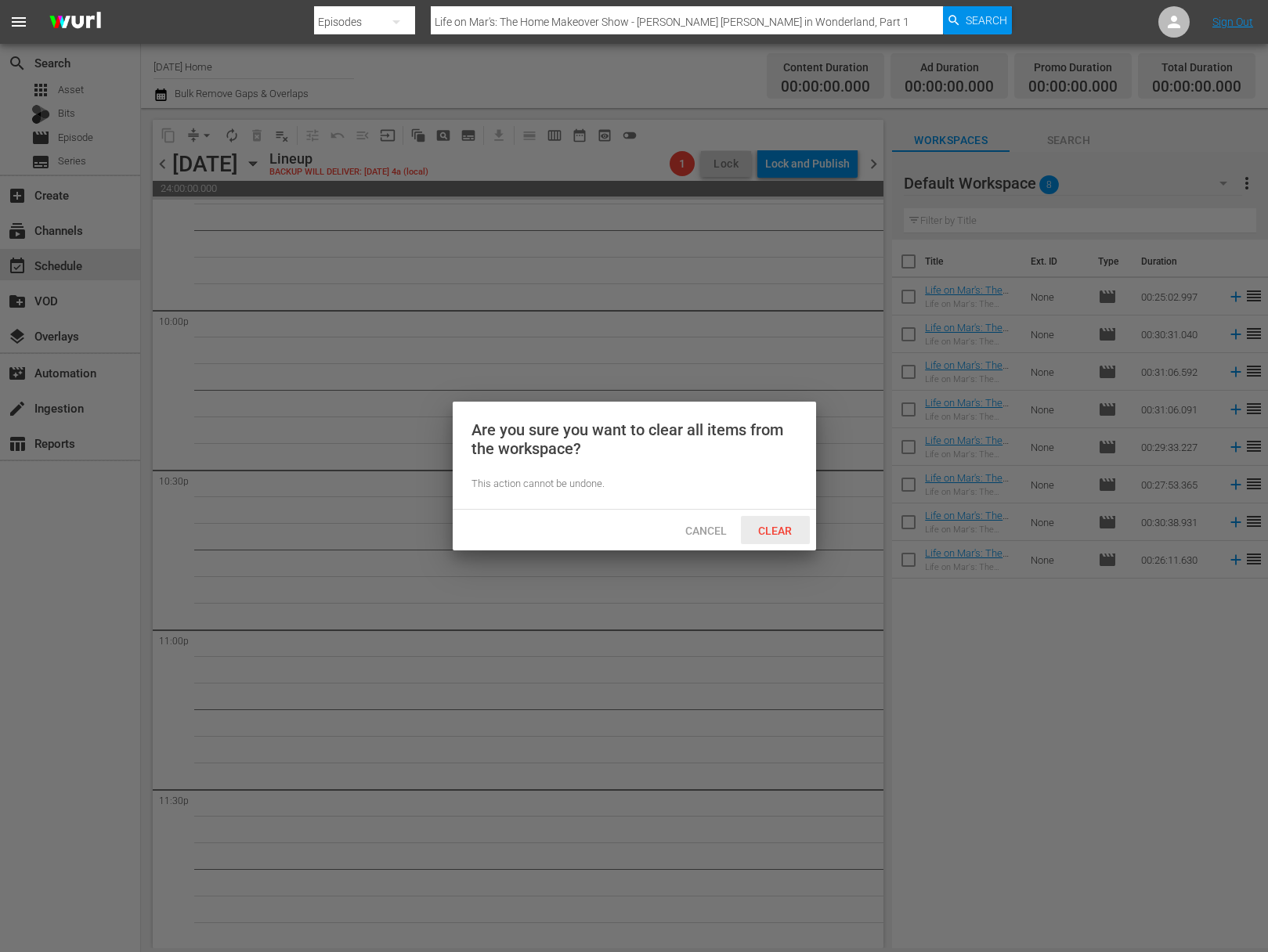
click at [790, 527] on span "Clear" at bounding box center [775, 531] width 59 height 13
